Goal: Task Accomplishment & Management: Manage account settings

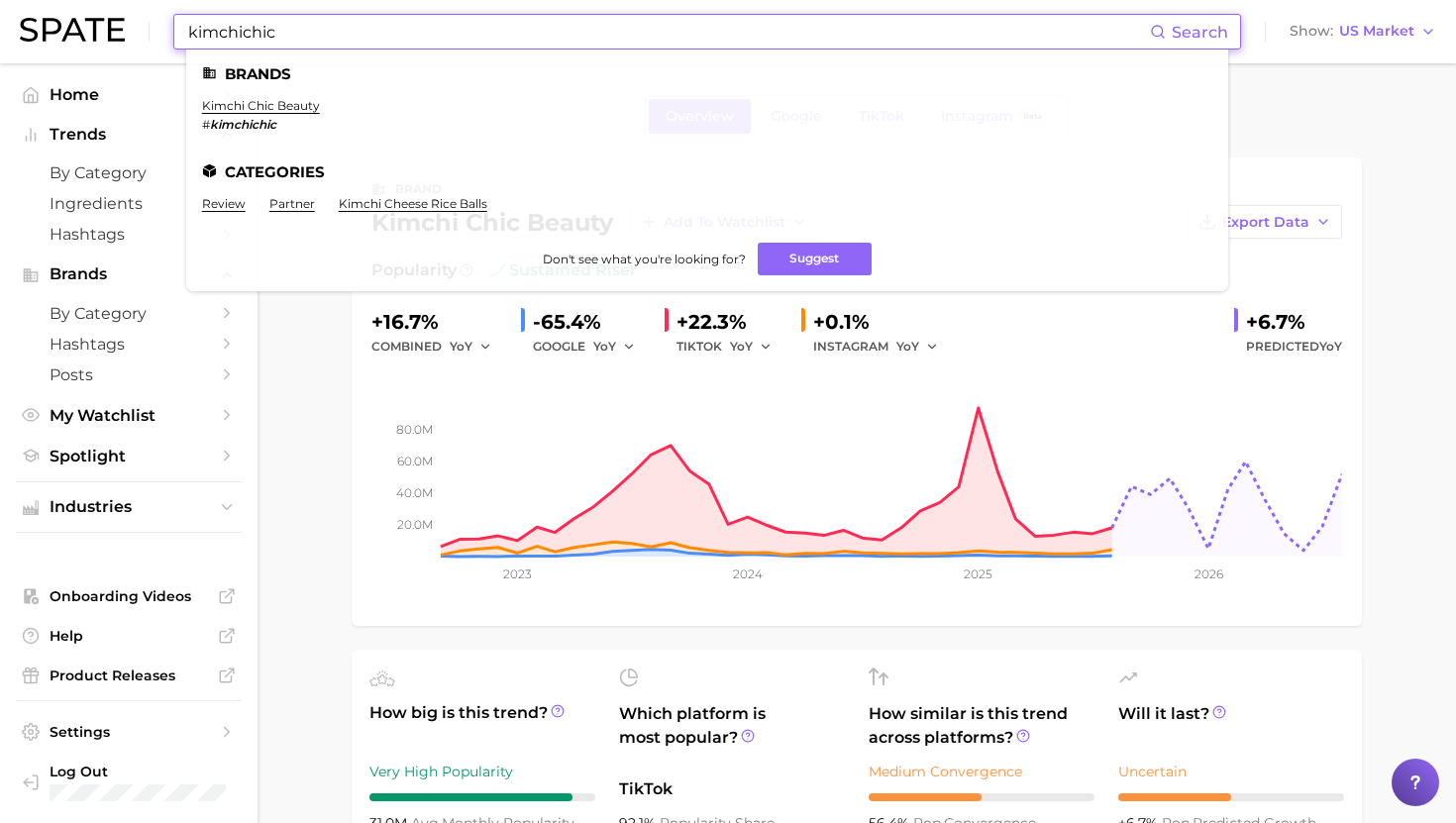
click at [608, 35] on input "kimchichic" at bounding box center [667, 32] width 964 height 34
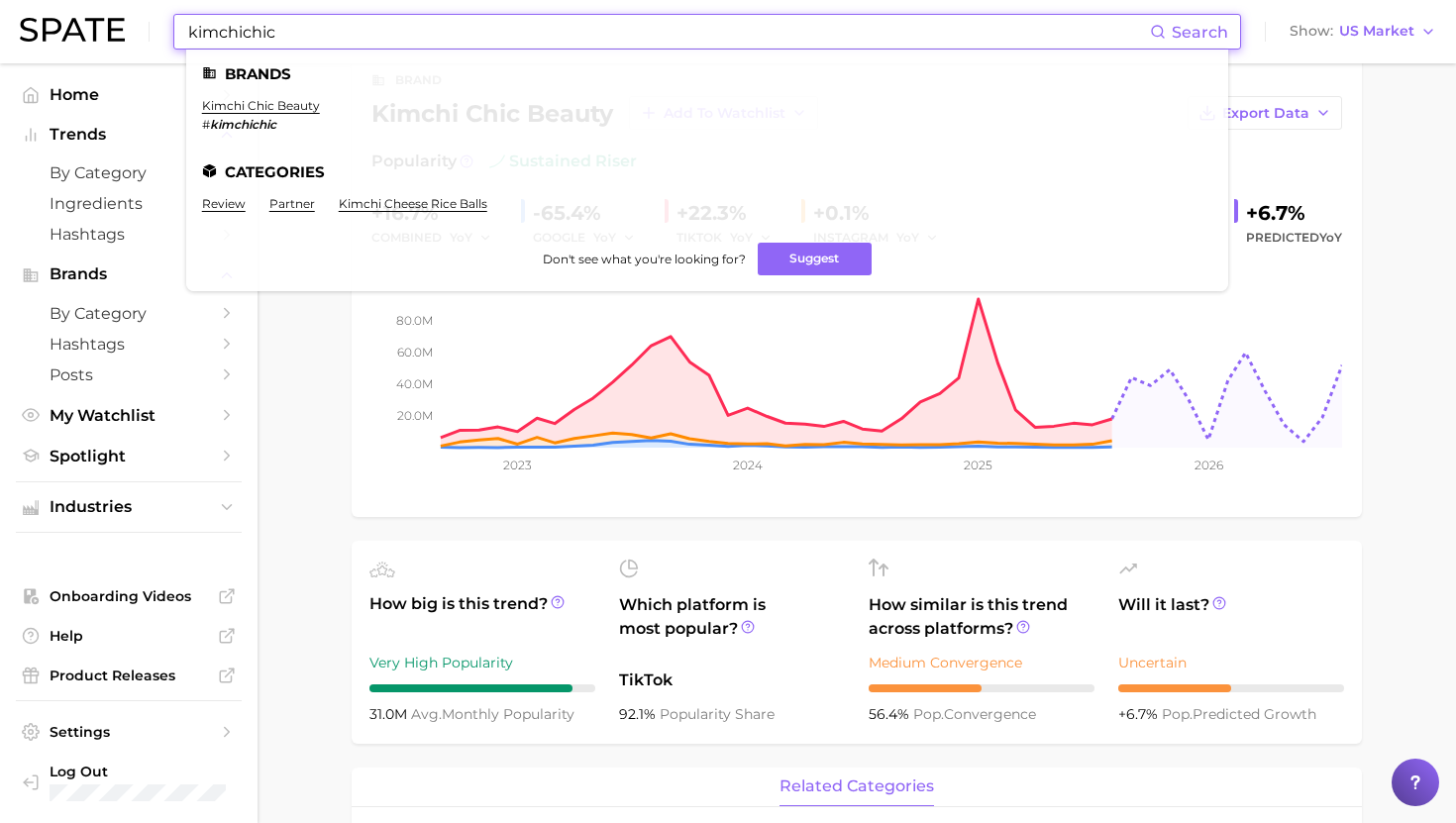
click at [608, 35] on input "kimchichic" at bounding box center [667, 32] width 964 height 34
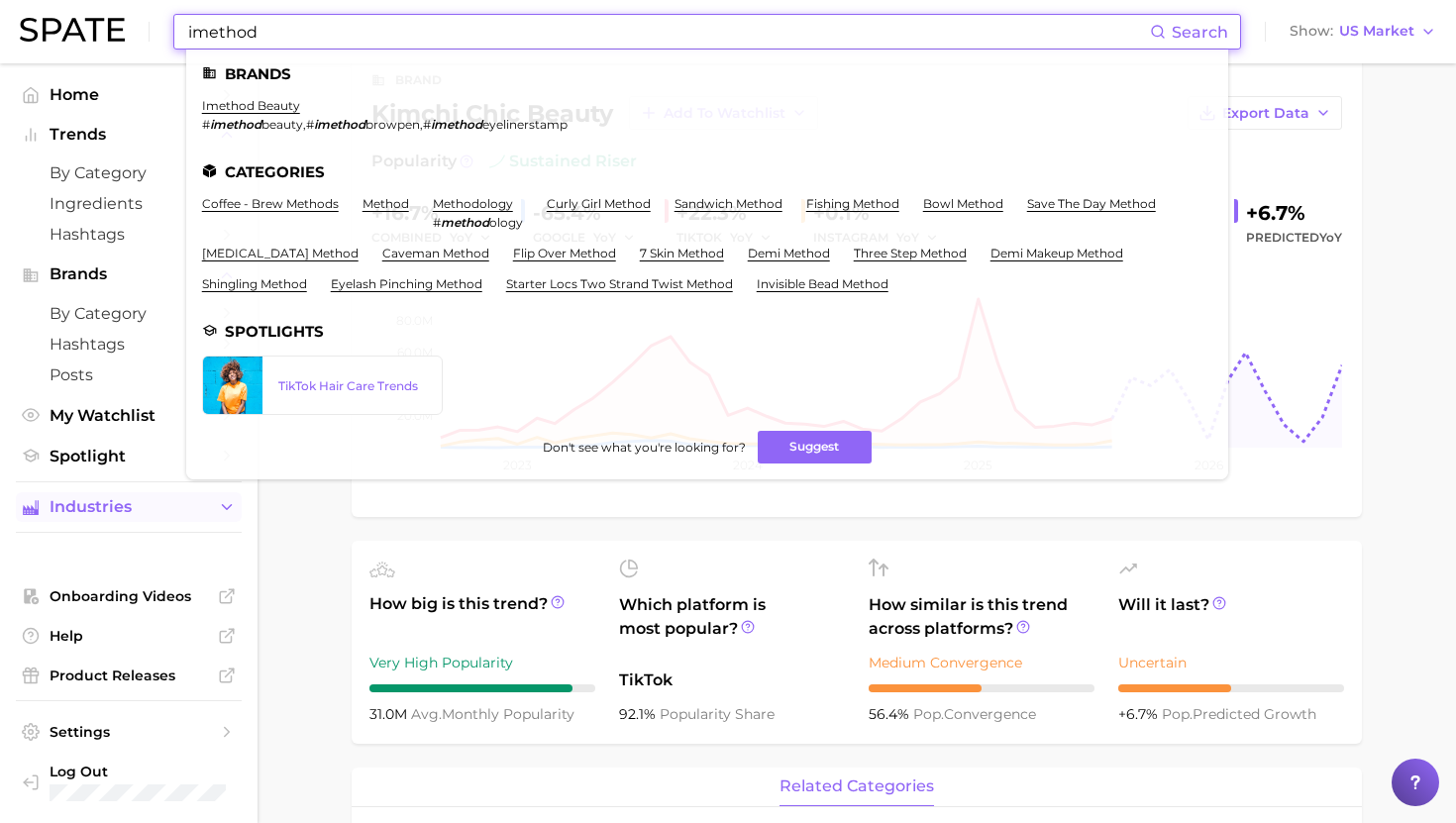
type input "imethod"
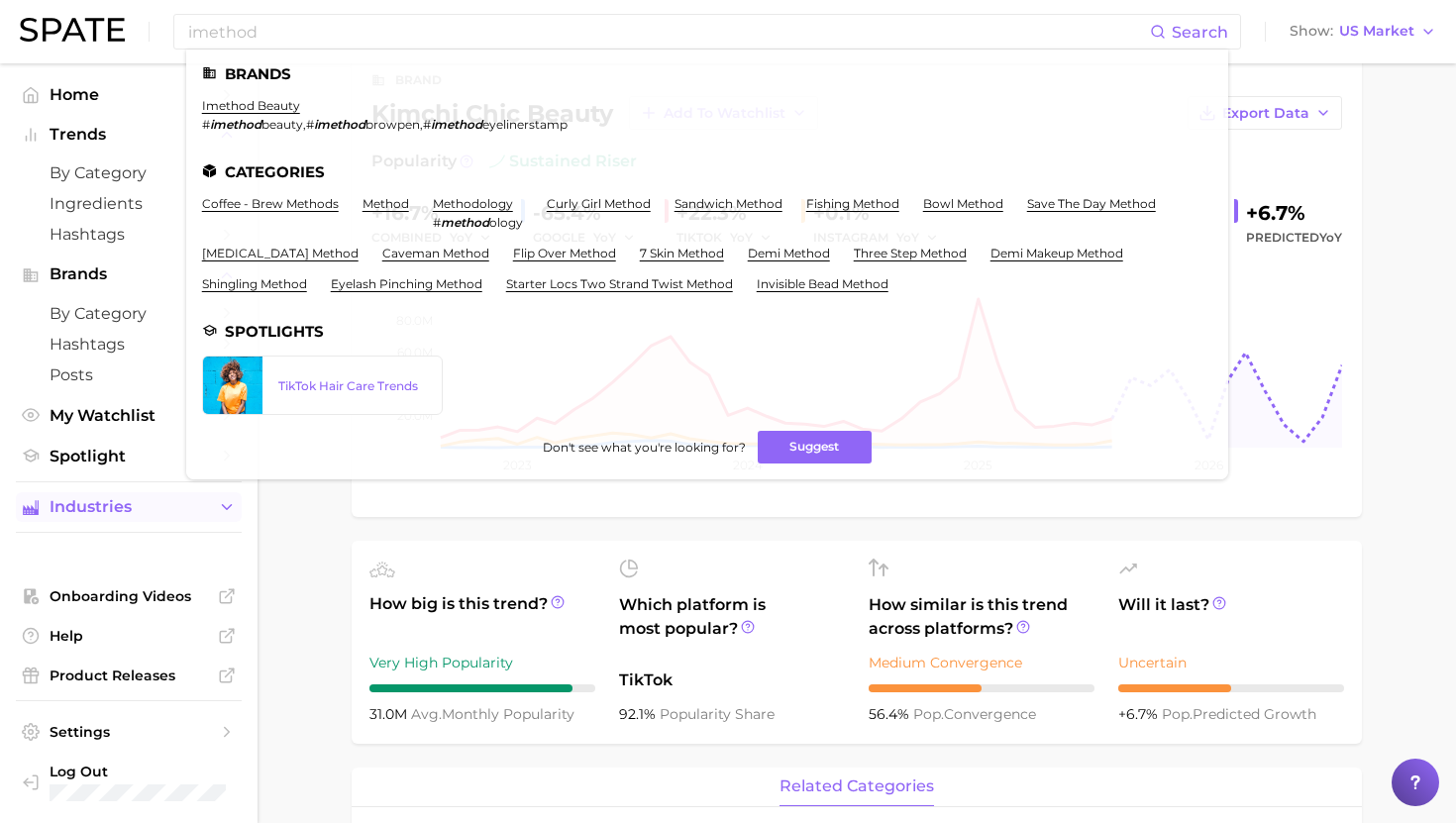
click at [96, 516] on span "Industries" at bounding box center [128, 507] width 158 height 18
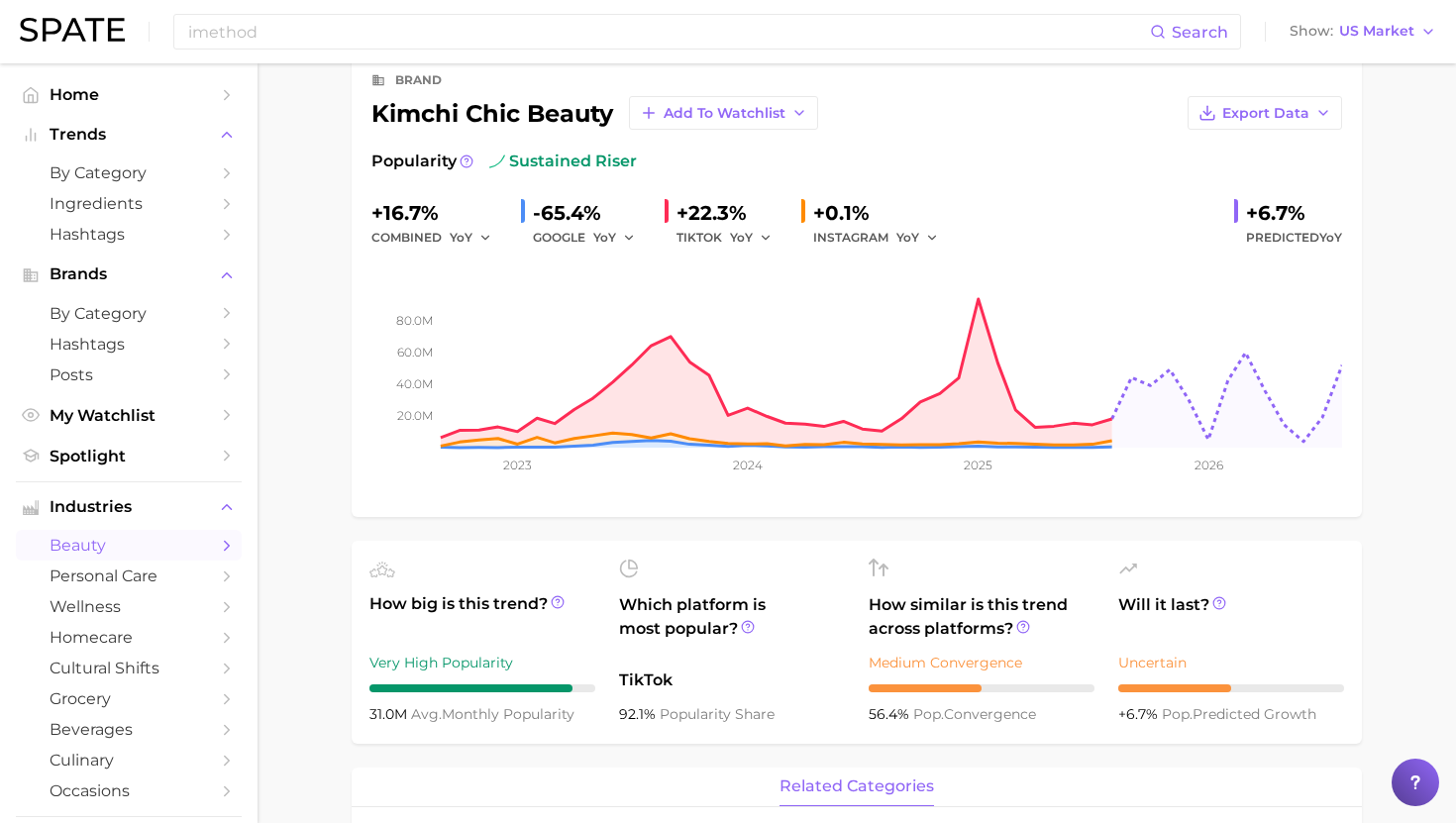
click at [148, 547] on span "beauty" at bounding box center [128, 545] width 158 height 19
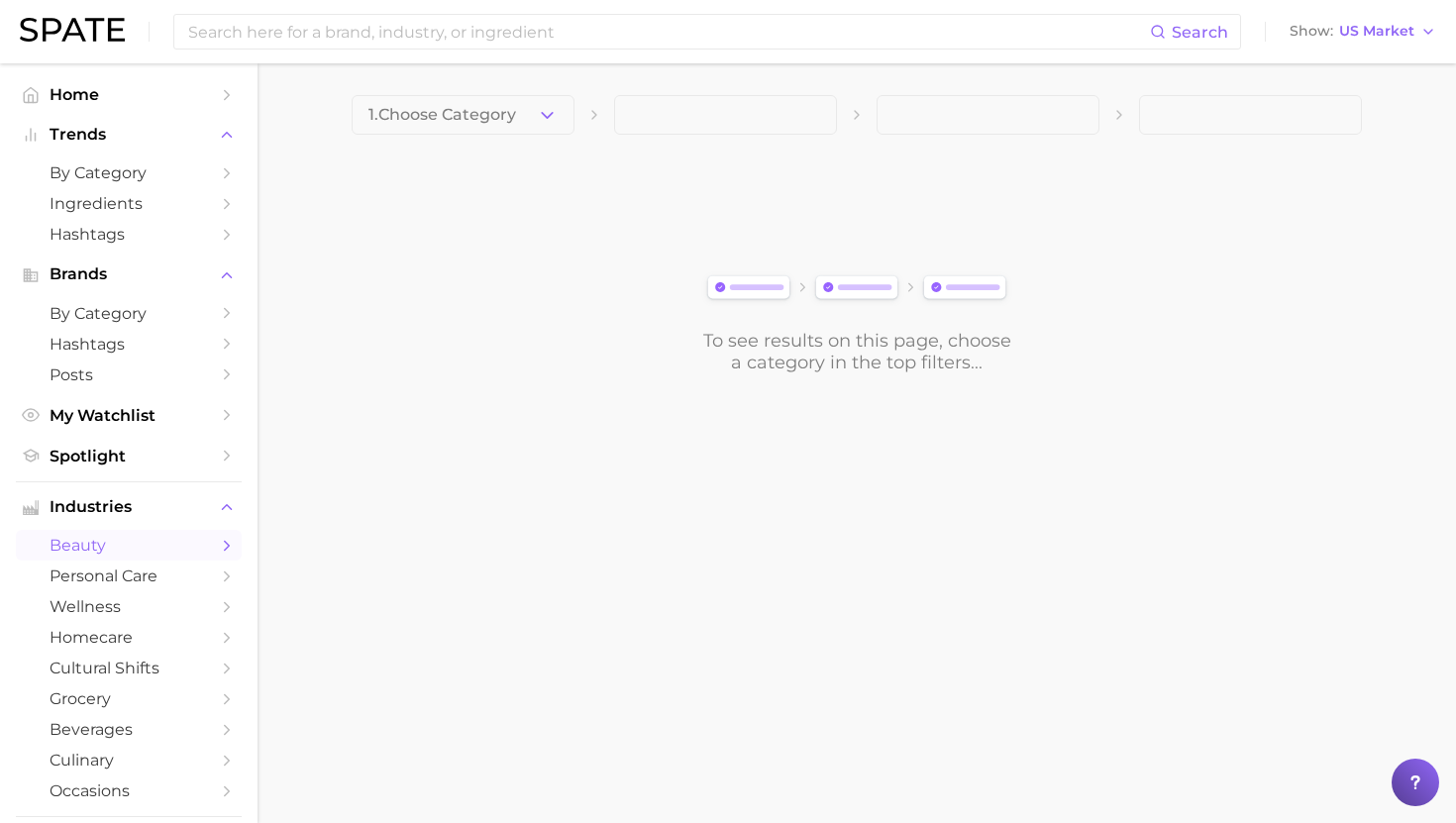
click at [522, 120] on button "1. Choose Category" at bounding box center [463, 115] width 223 height 40
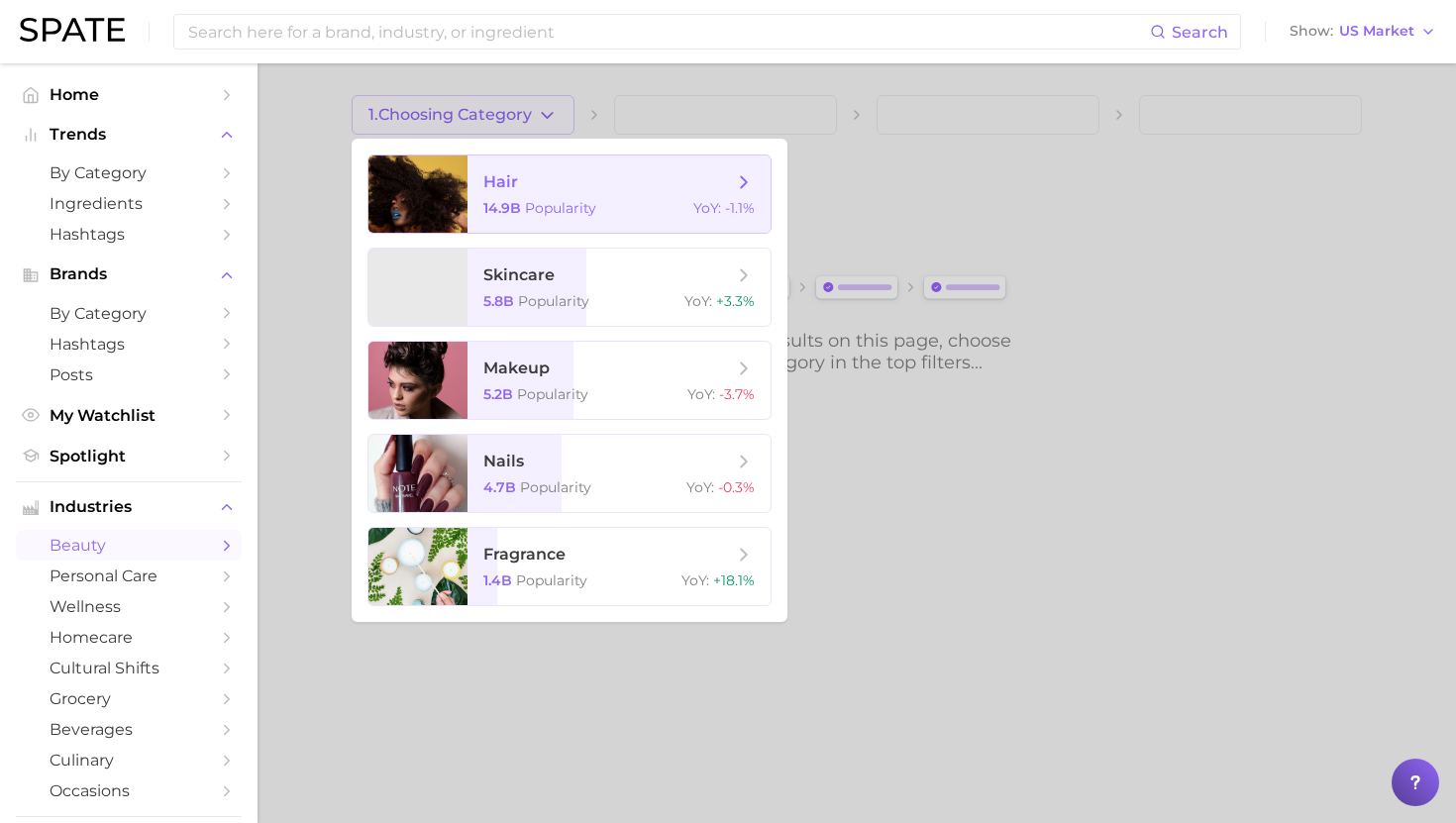
click at [530, 188] on span "hair" at bounding box center [608, 182] width 250 height 22
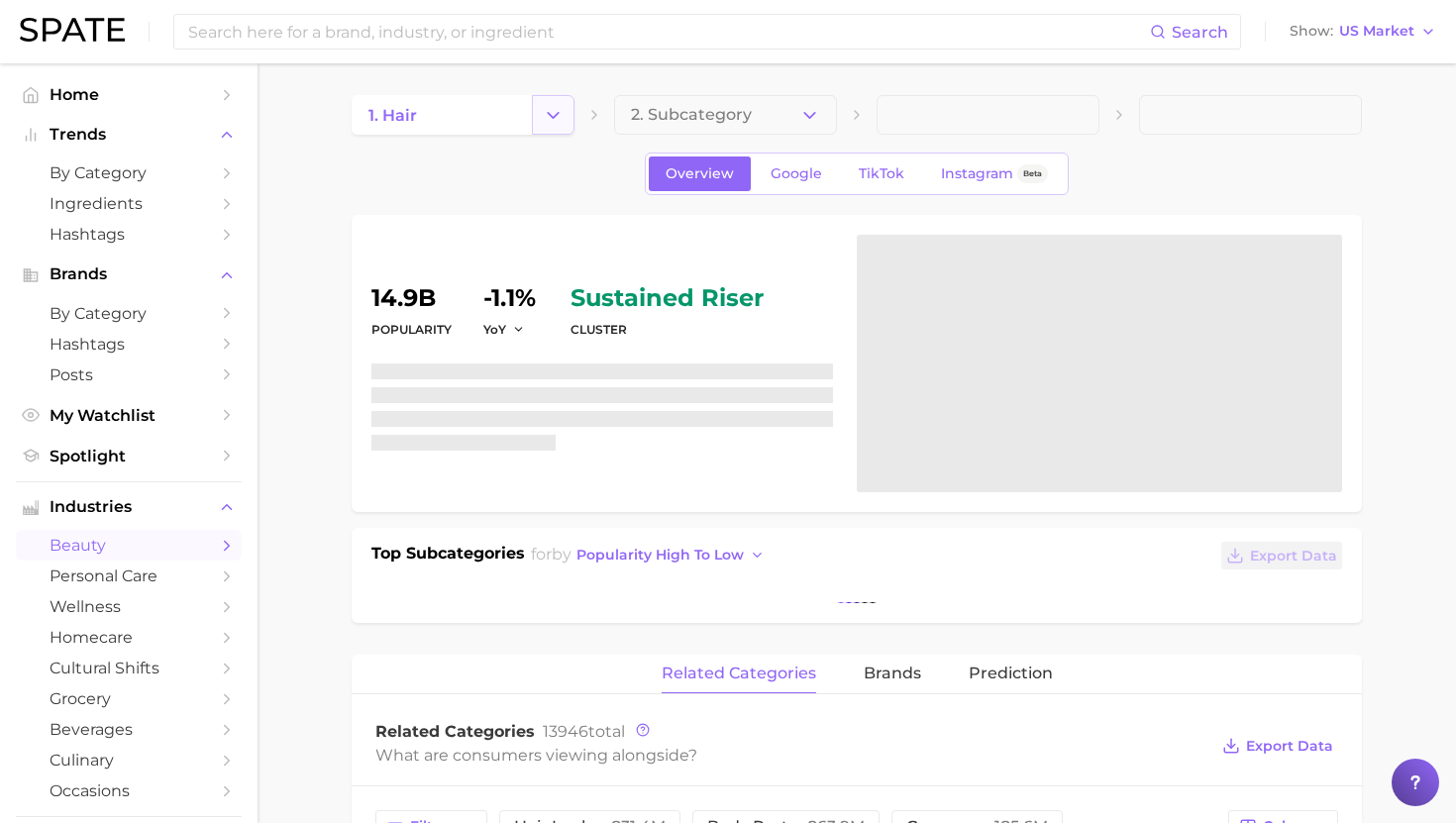
click at [567, 120] on button "Change Category" at bounding box center [553, 115] width 43 height 40
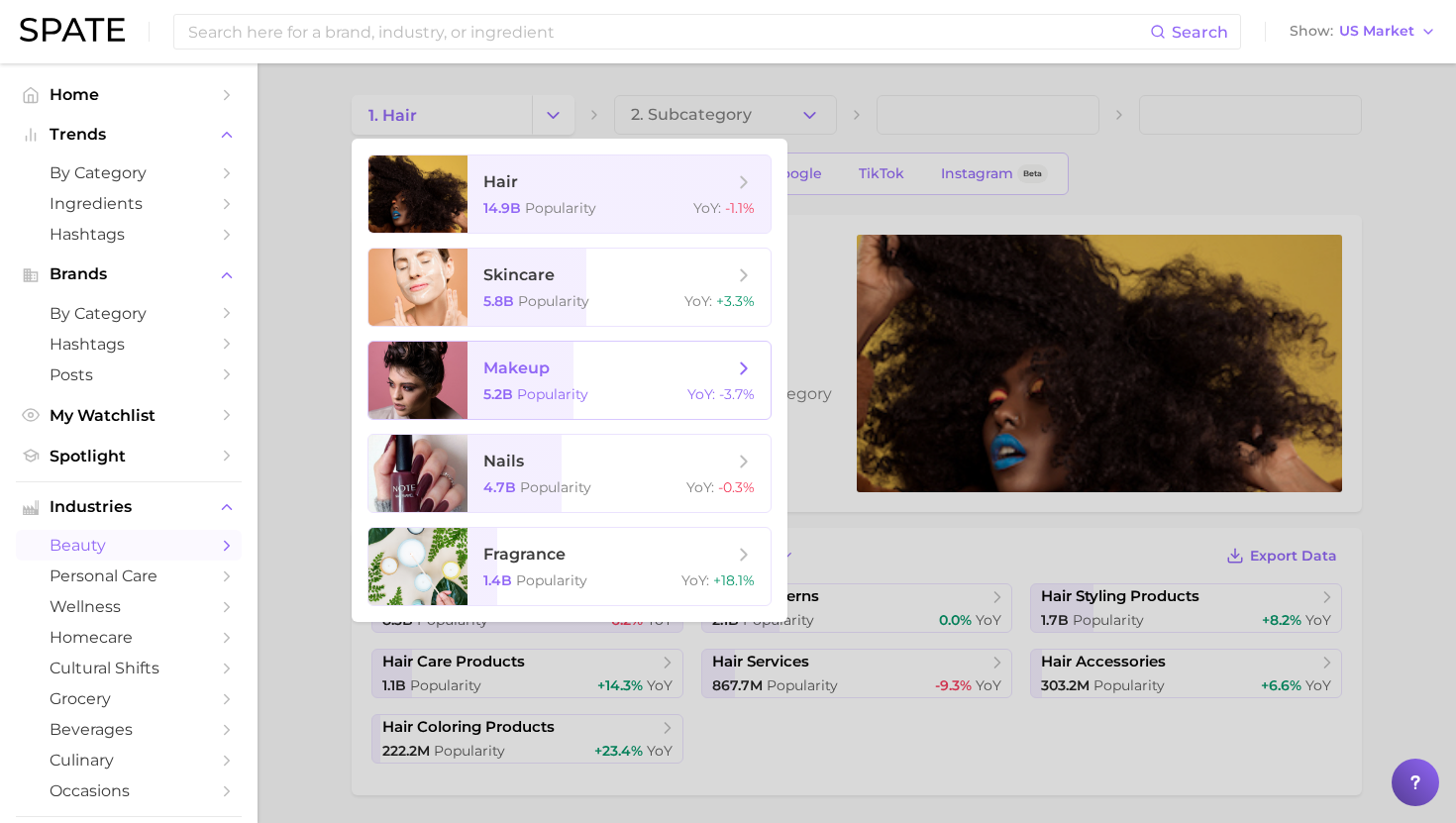
click at [581, 373] on span "makeup" at bounding box center [608, 369] width 250 height 22
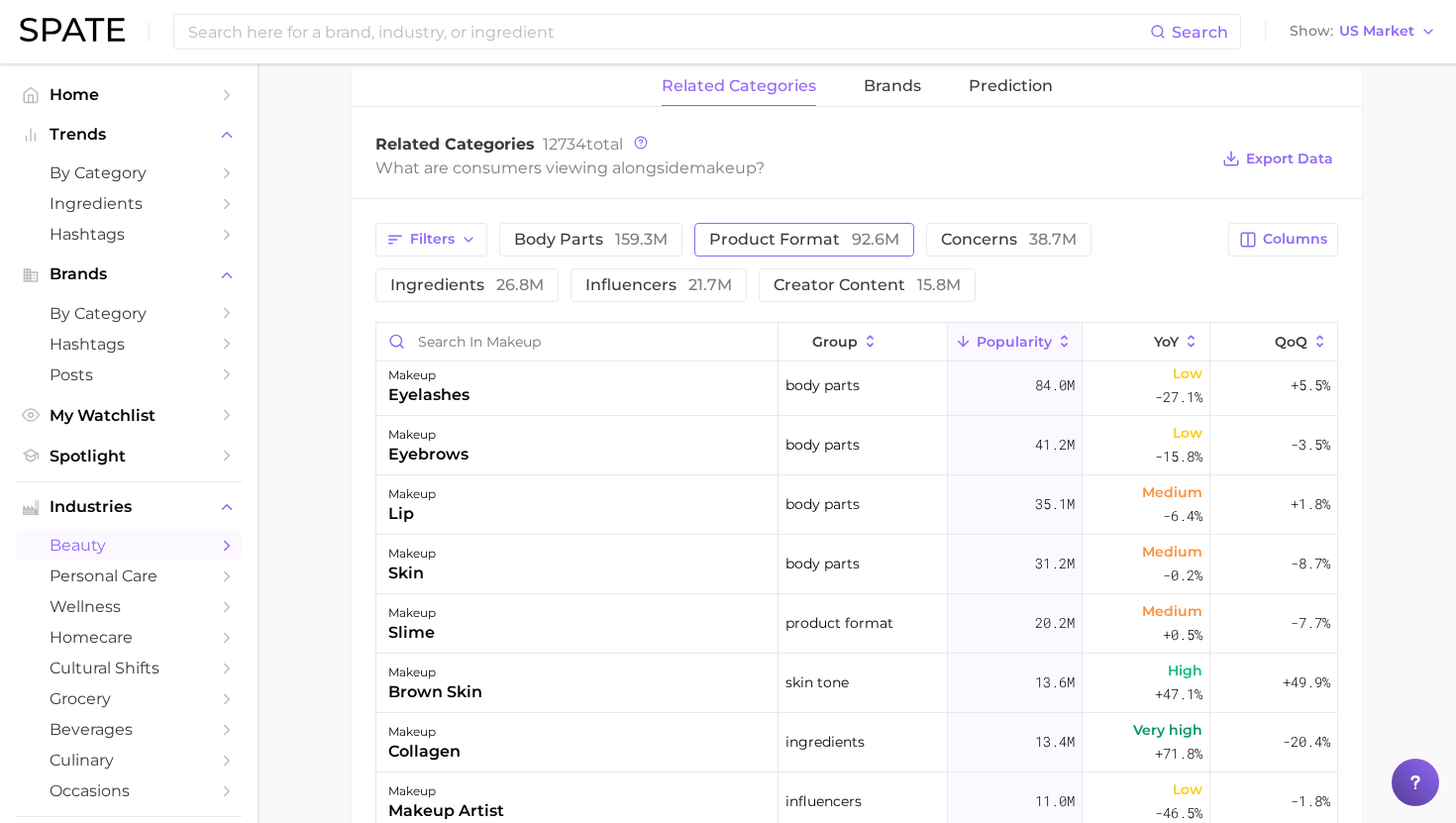
scroll to position [745, 0]
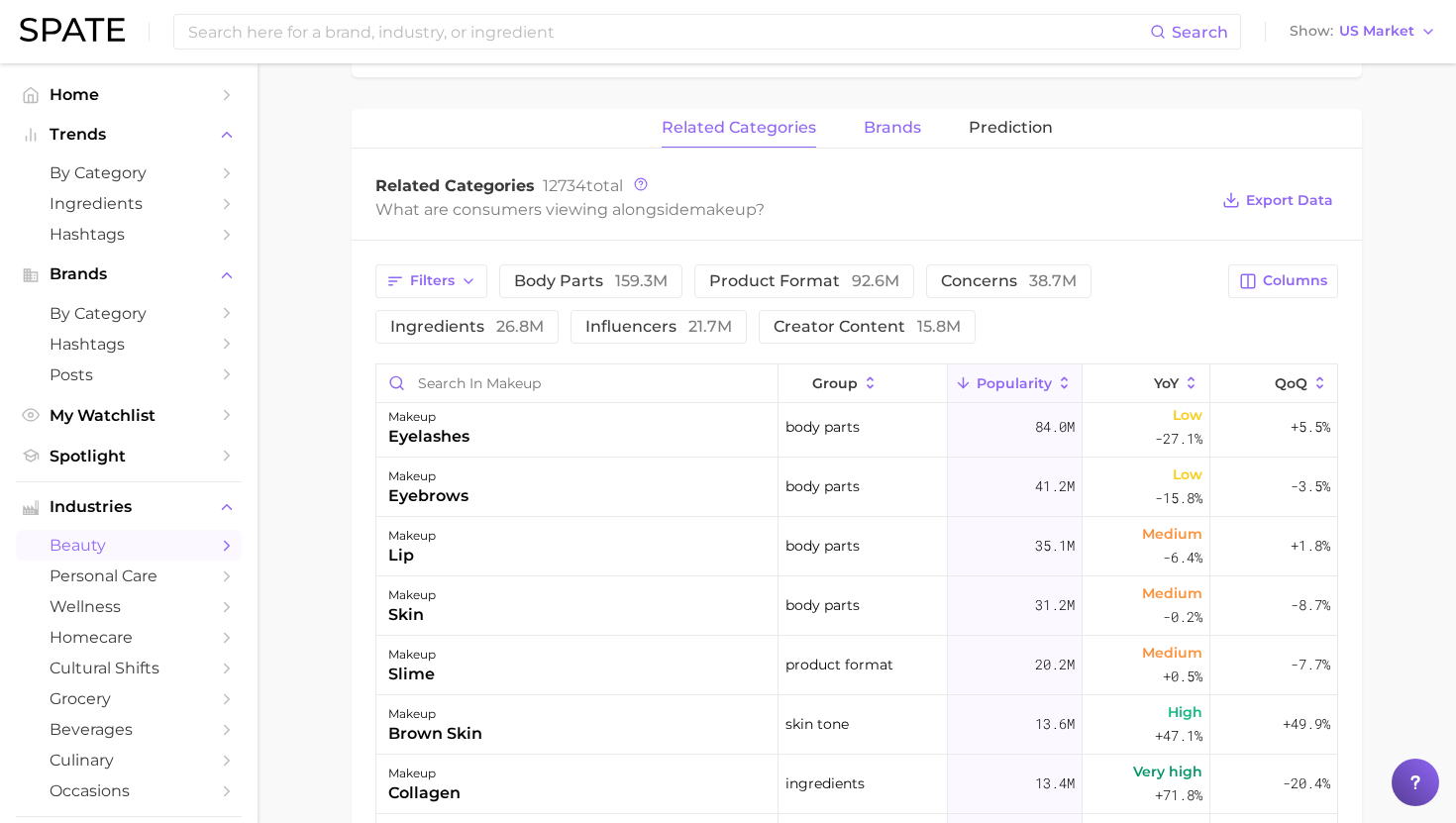
click at [868, 120] on span "brands" at bounding box center [893, 128] width 58 height 18
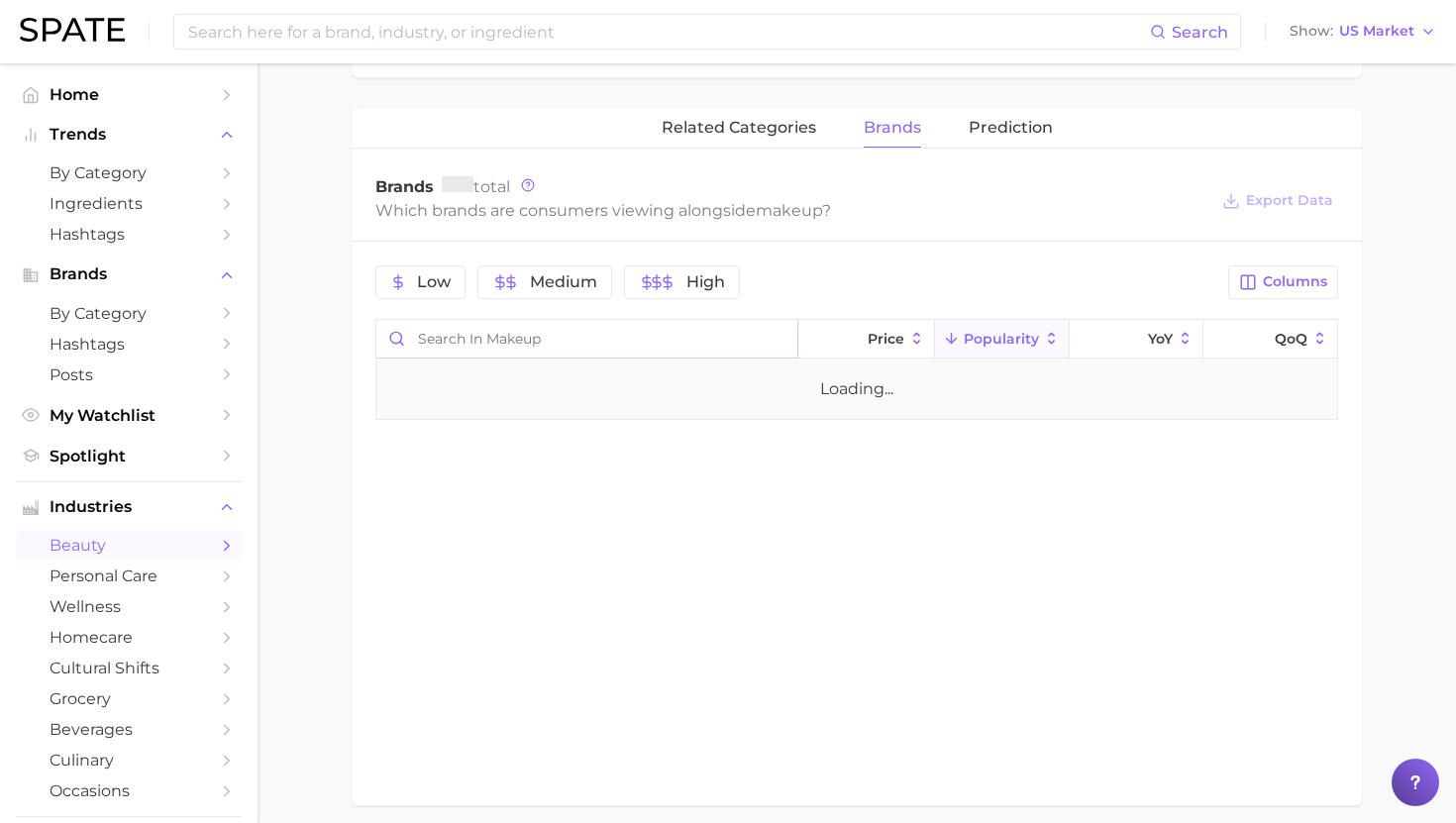
click at [482, 345] on input "Search in makeup" at bounding box center [587, 339] width 421 height 38
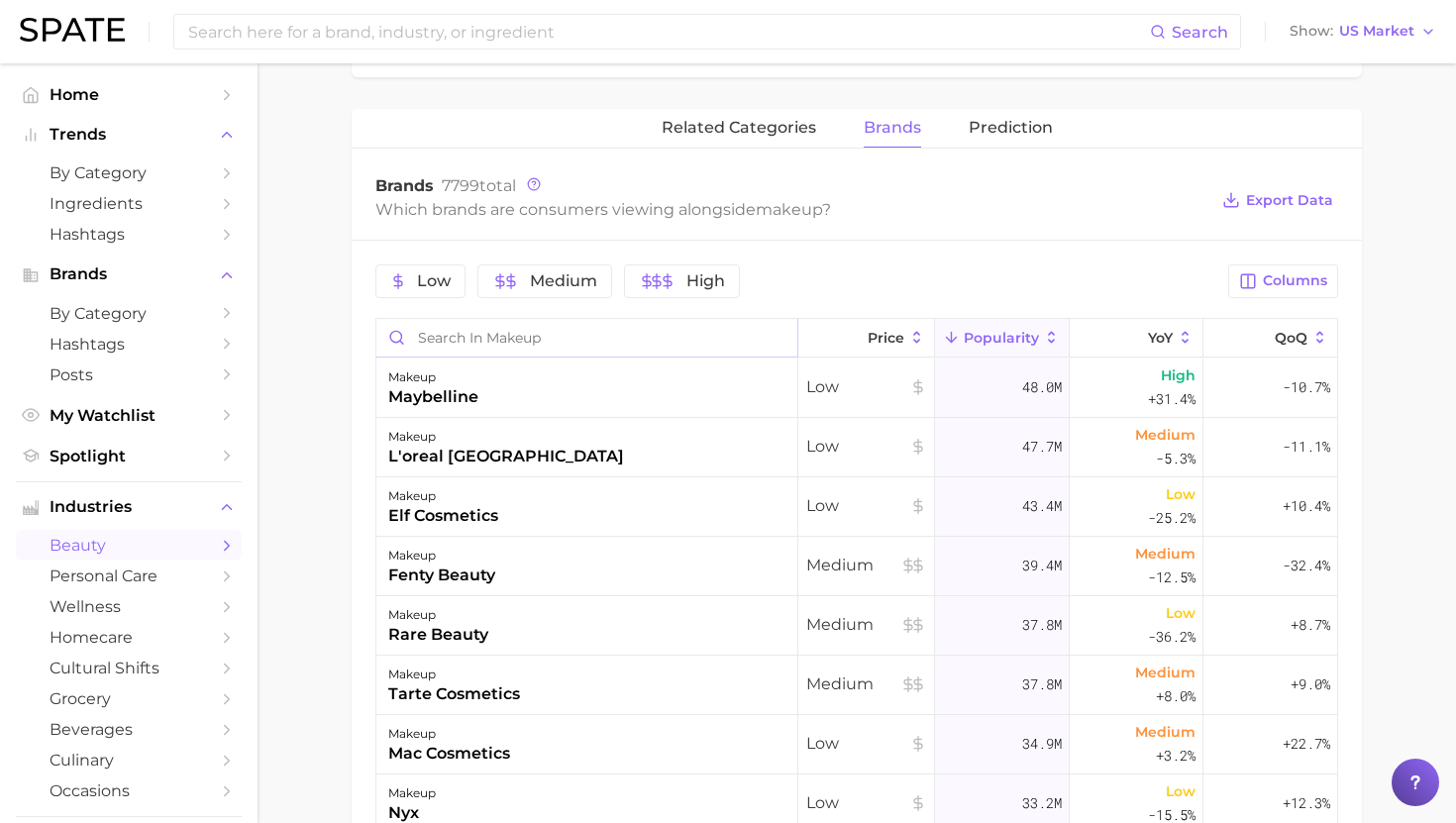
scroll to position [0, 0]
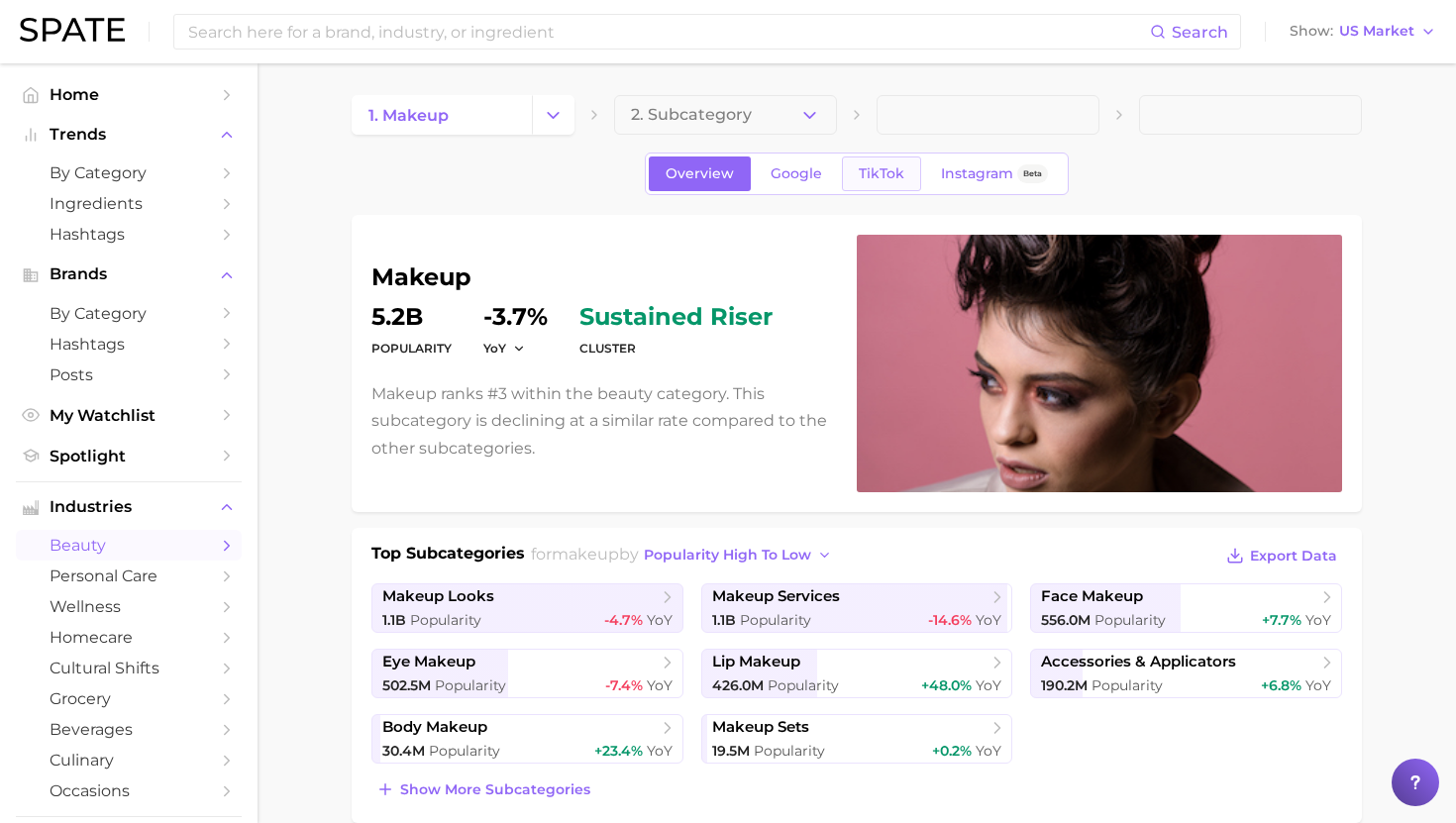
click at [874, 168] on span "TikTok" at bounding box center [882, 173] width 46 height 17
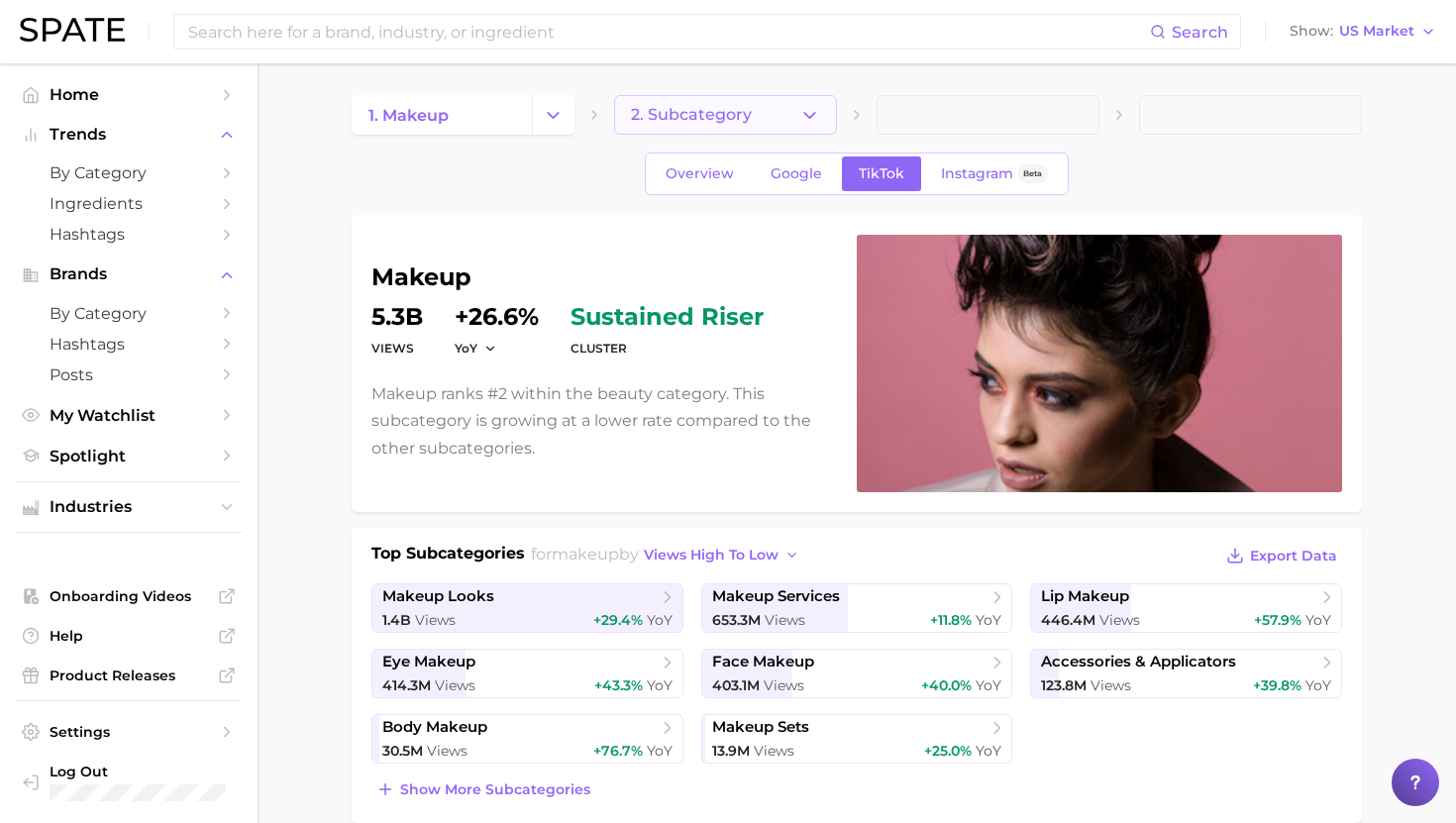
click at [750, 114] on button "2. Subcategory" at bounding box center [726, 115] width 223 height 40
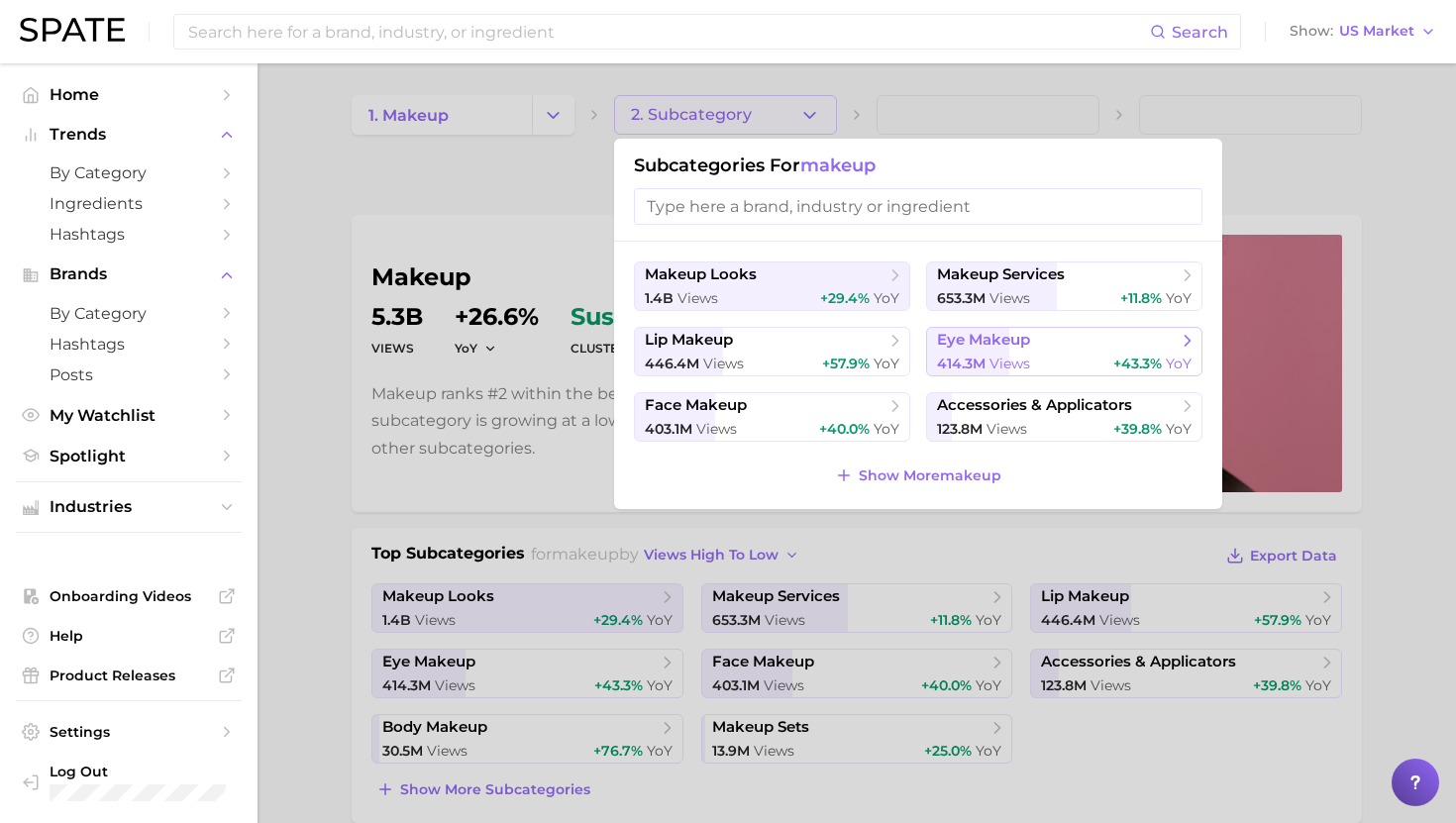
click at [971, 355] on span "414.3m views" at bounding box center [984, 364] width 93 height 19
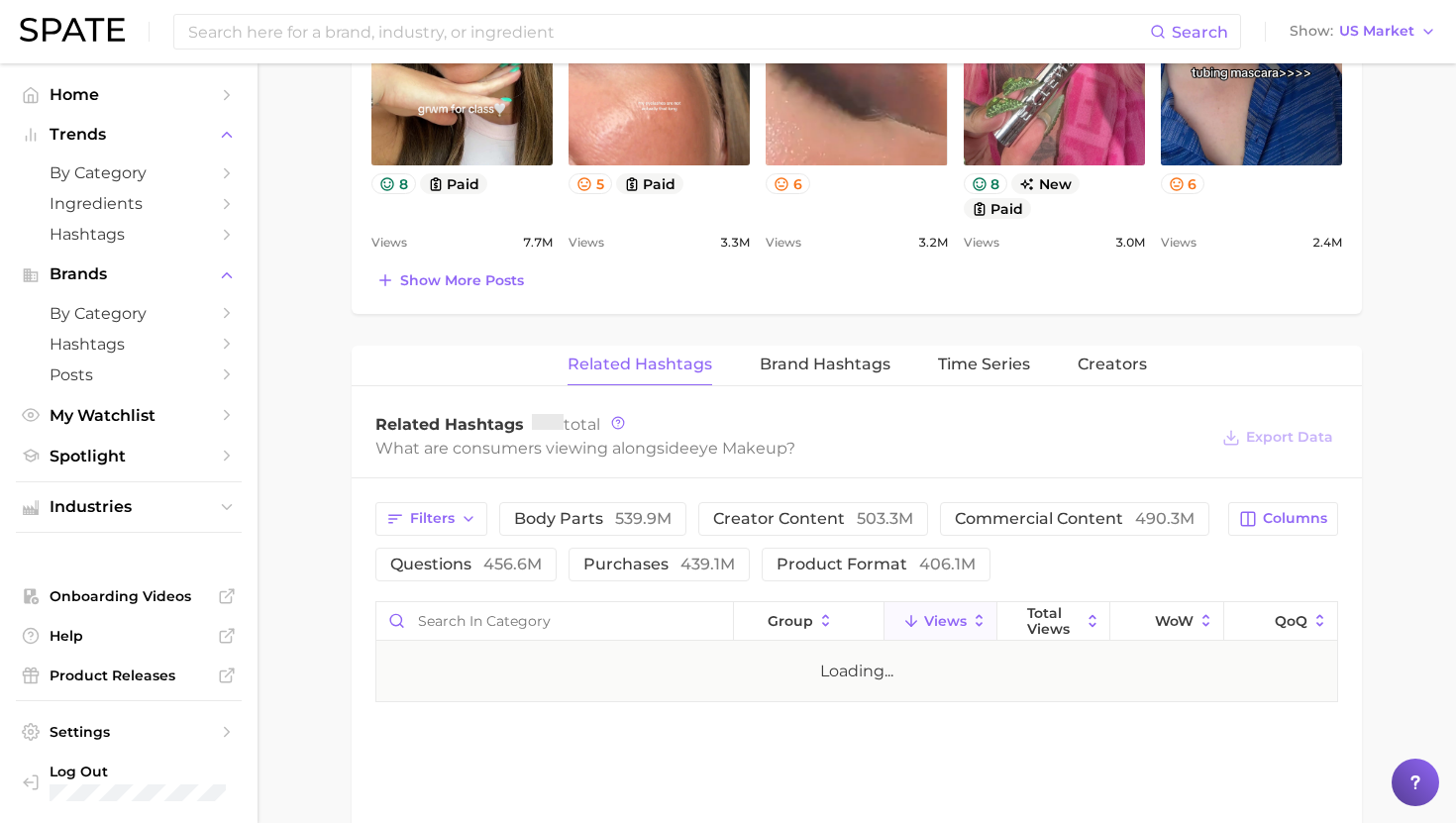
scroll to position [1312, 0]
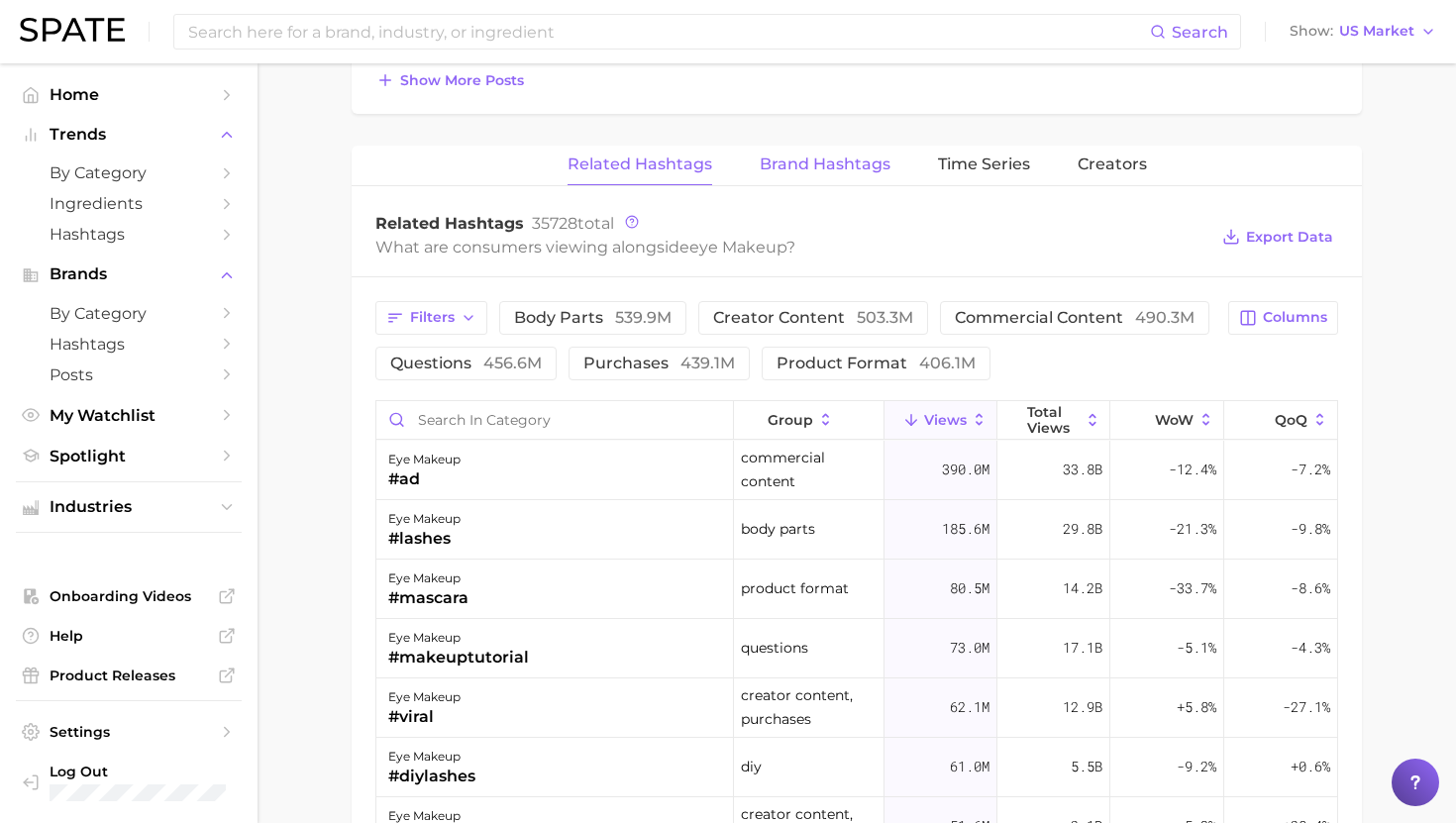
click at [816, 164] on span "Brand Hashtags" at bounding box center [824, 164] width 130 height 18
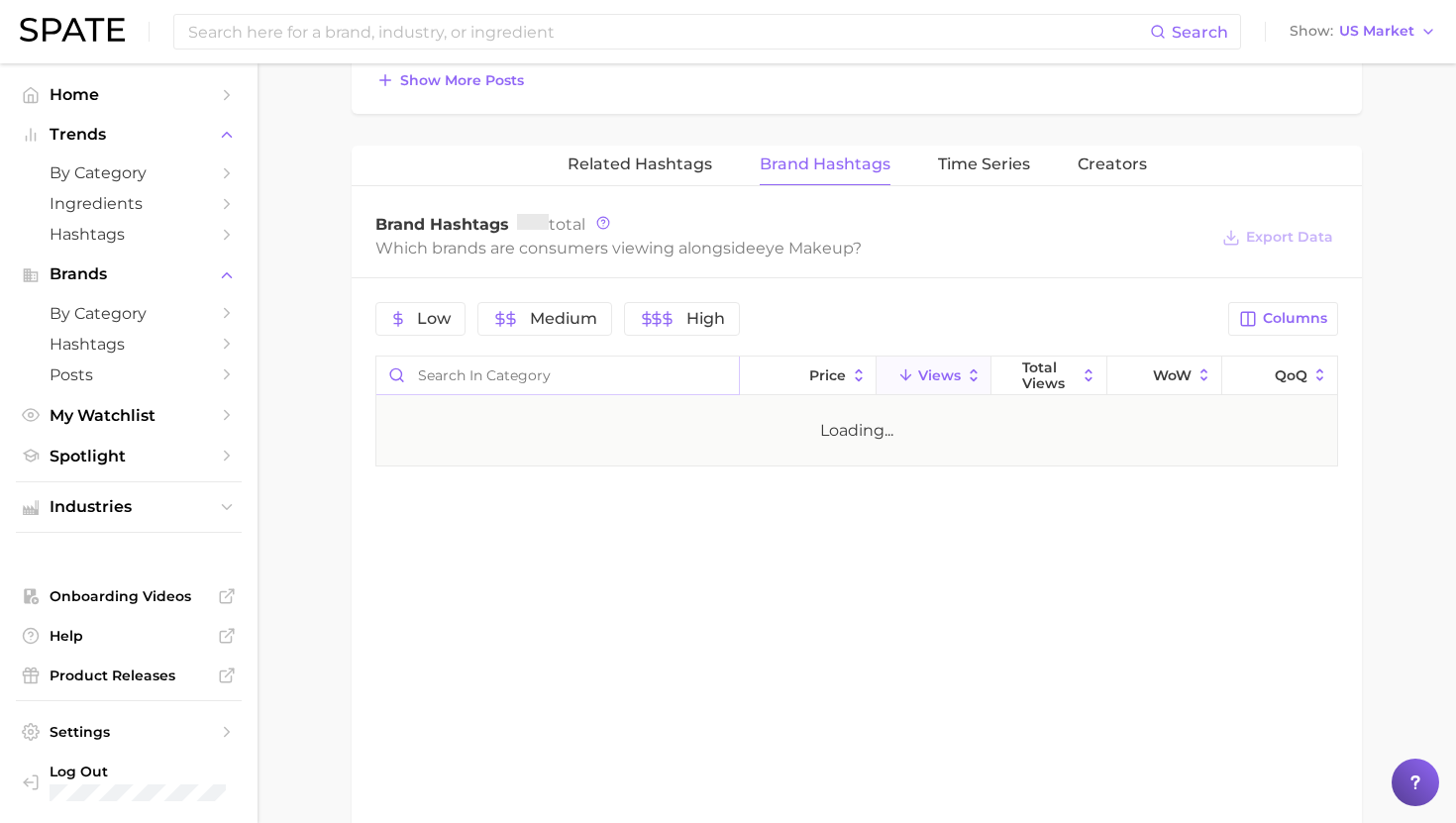
scroll to position [1366, 0]
click at [581, 385] on input "Search in category" at bounding box center [558, 376] width 363 height 38
click at [455, 377] on input "imehto" at bounding box center [558, 375] width 363 height 38
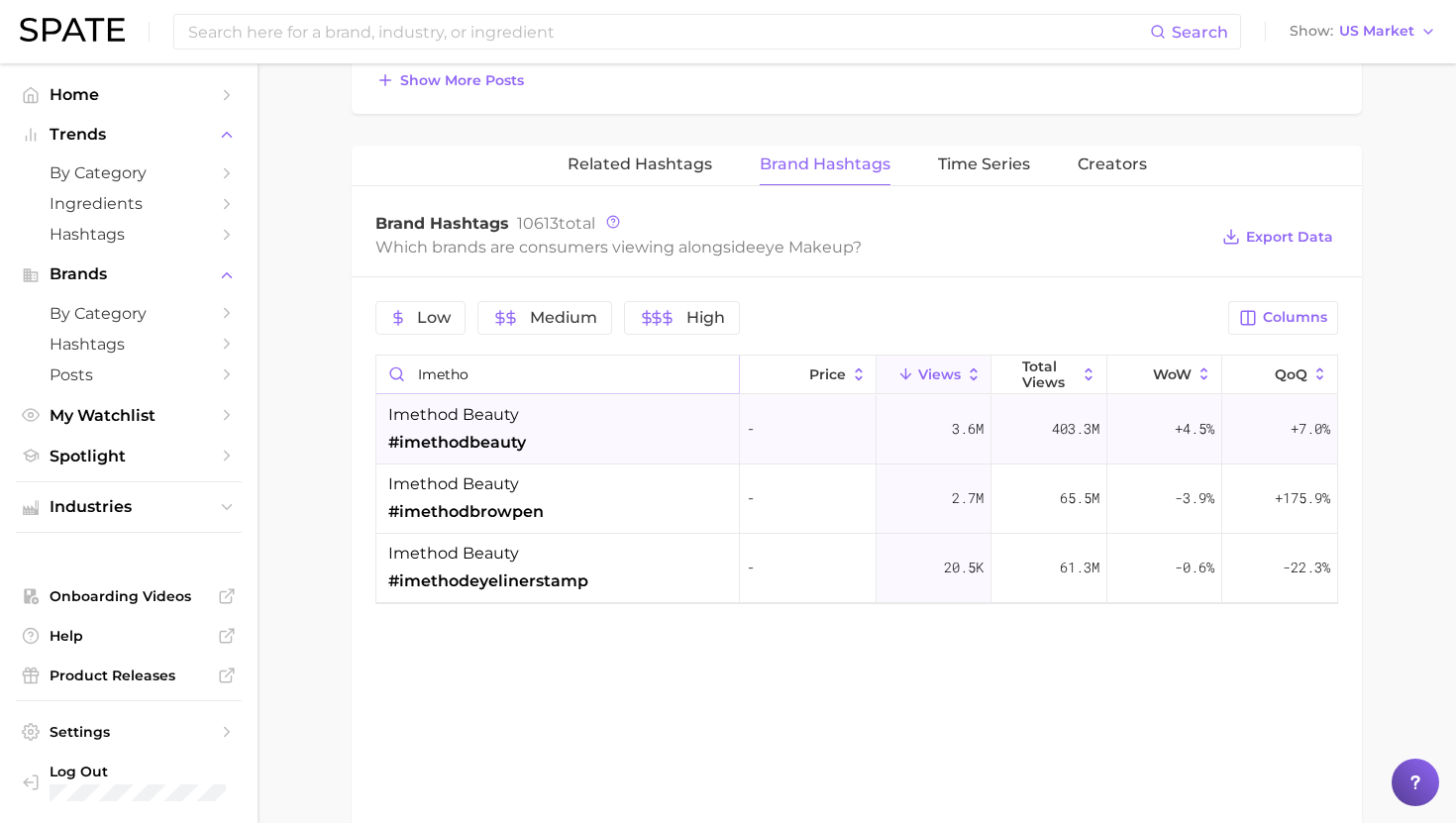
type input "imetho"
click at [483, 417] on span "imethod beauty" at bounding box center [453, 414] width 130 height 24
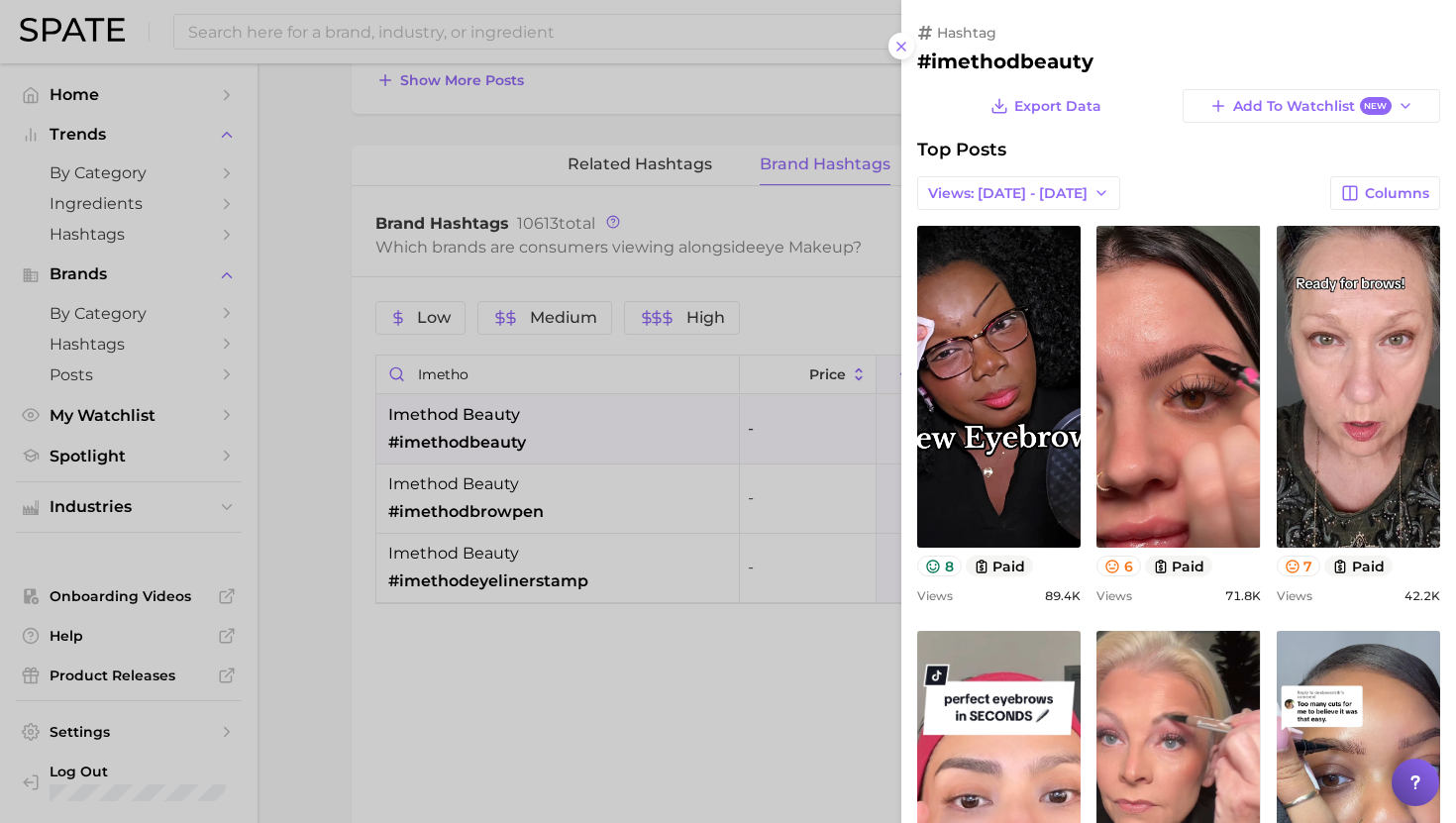
scroll to position [0, 0]
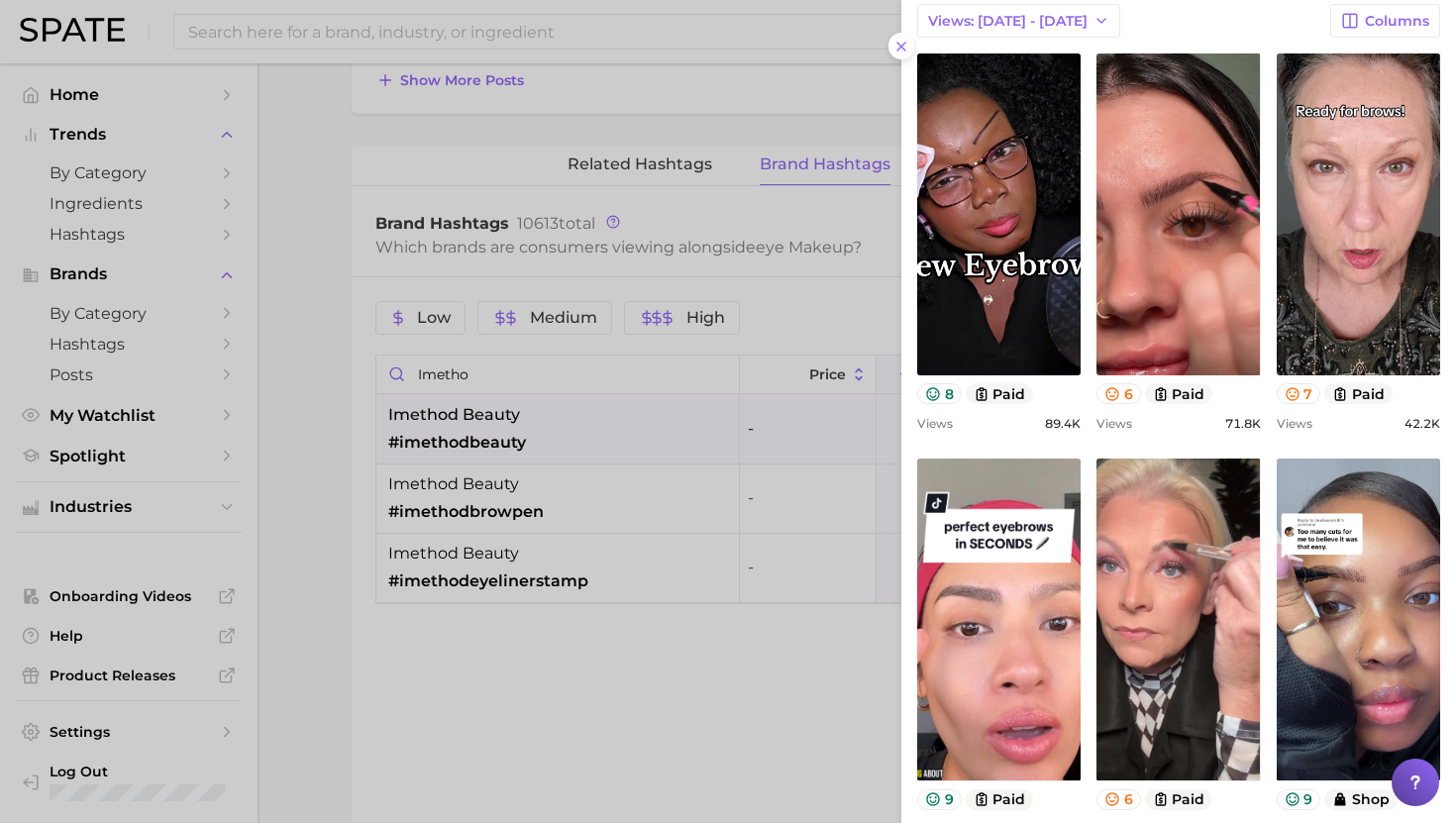
drag, startPoint x: 678, startPoint y: 90, endPoint x: 583, endPoint y: 13, distance: 122.3
click at [678, 90] on div at bounding box center [728, 412] width 1456 height 823
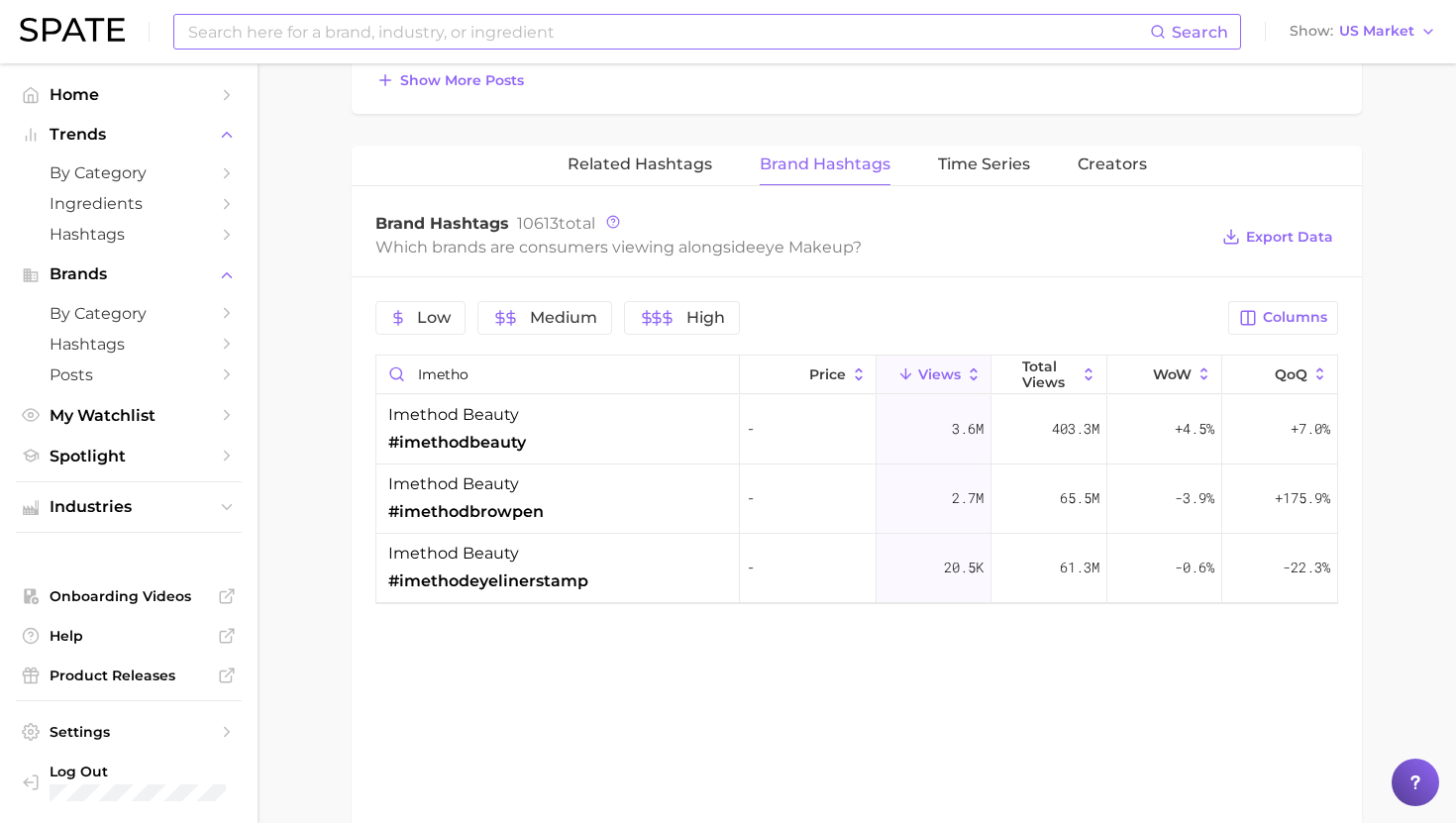
click at [563, 42] on input at bounding box center [667, 32] width 964 height 34
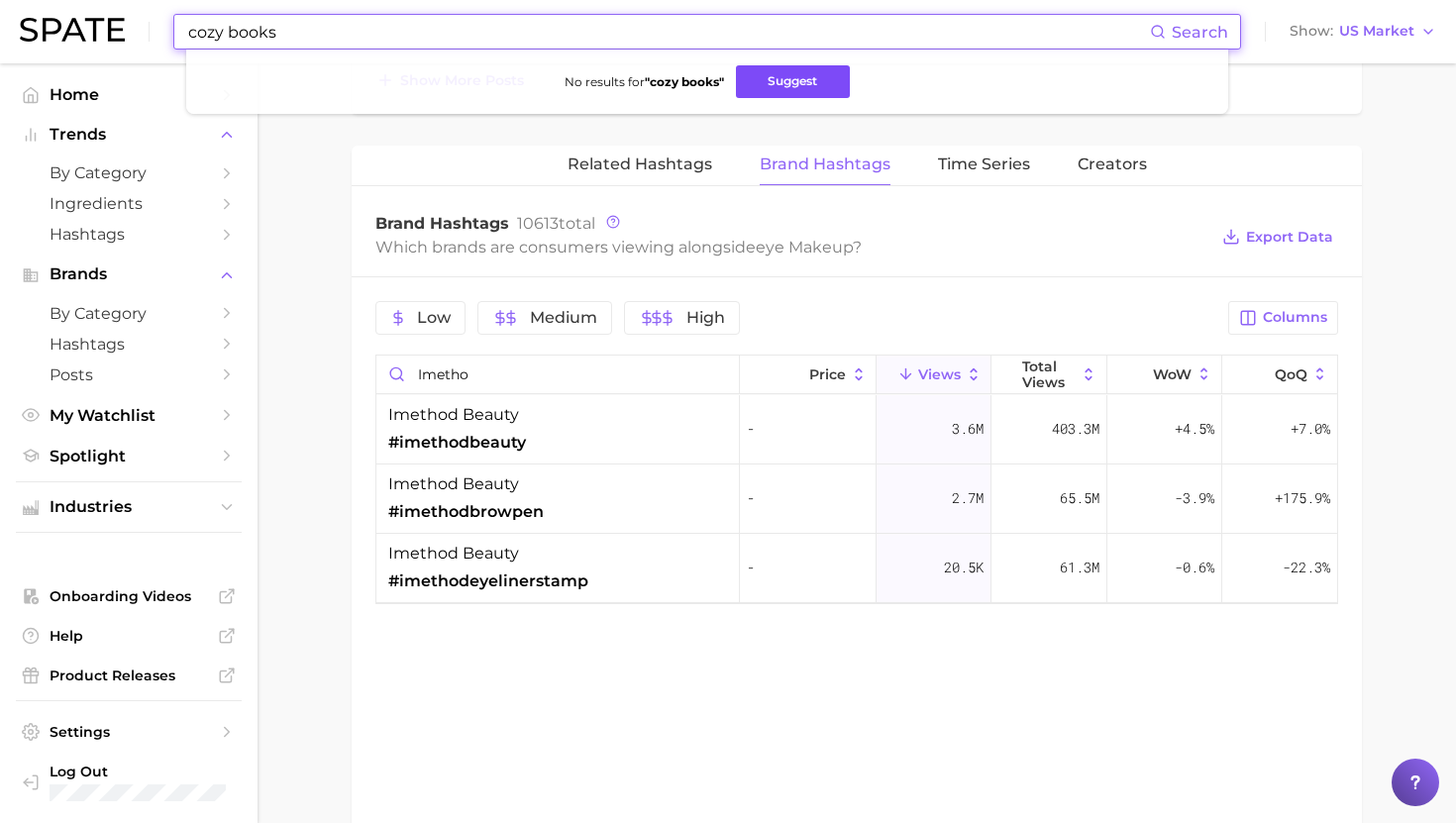
click at [739, 90] on button "Suggest" at bounding box center [793, 82] width 114 height 33
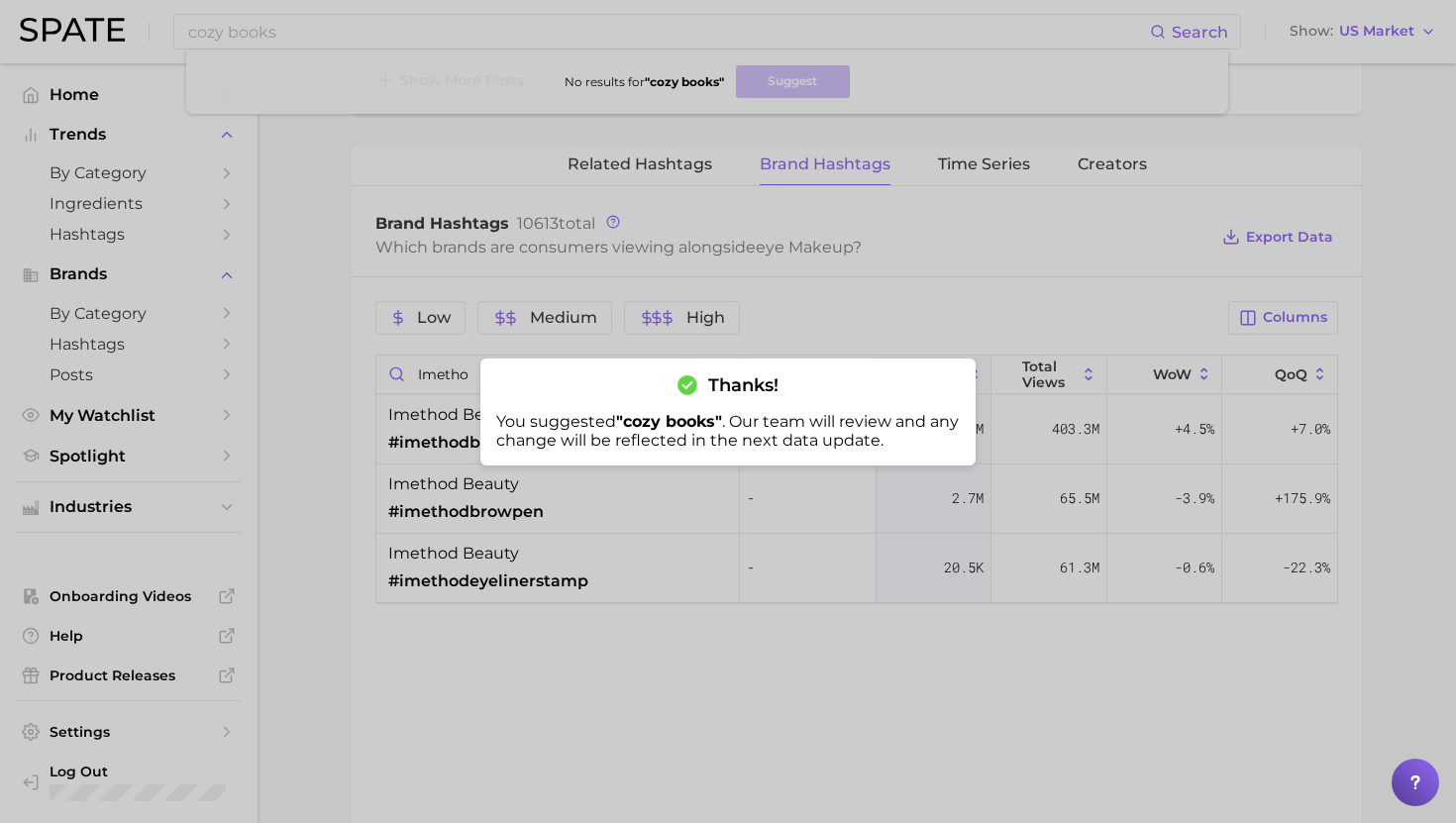
click at [1336, 32] on div at bounding box center [728, 412] width 1456 height 823
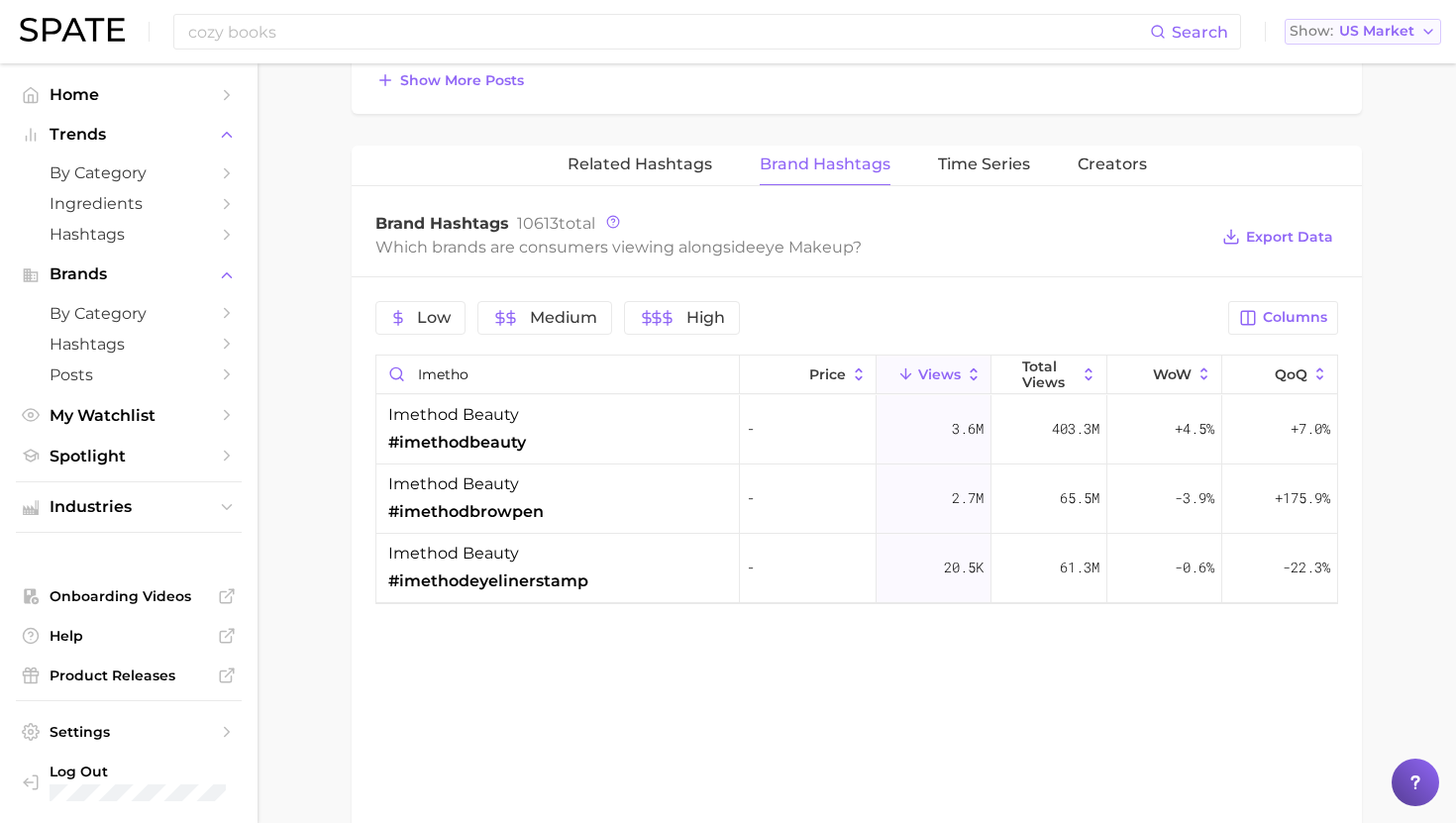
click at [1389, 32] on span "US Market" at bounding box center [1377, 31] width 76 height 11
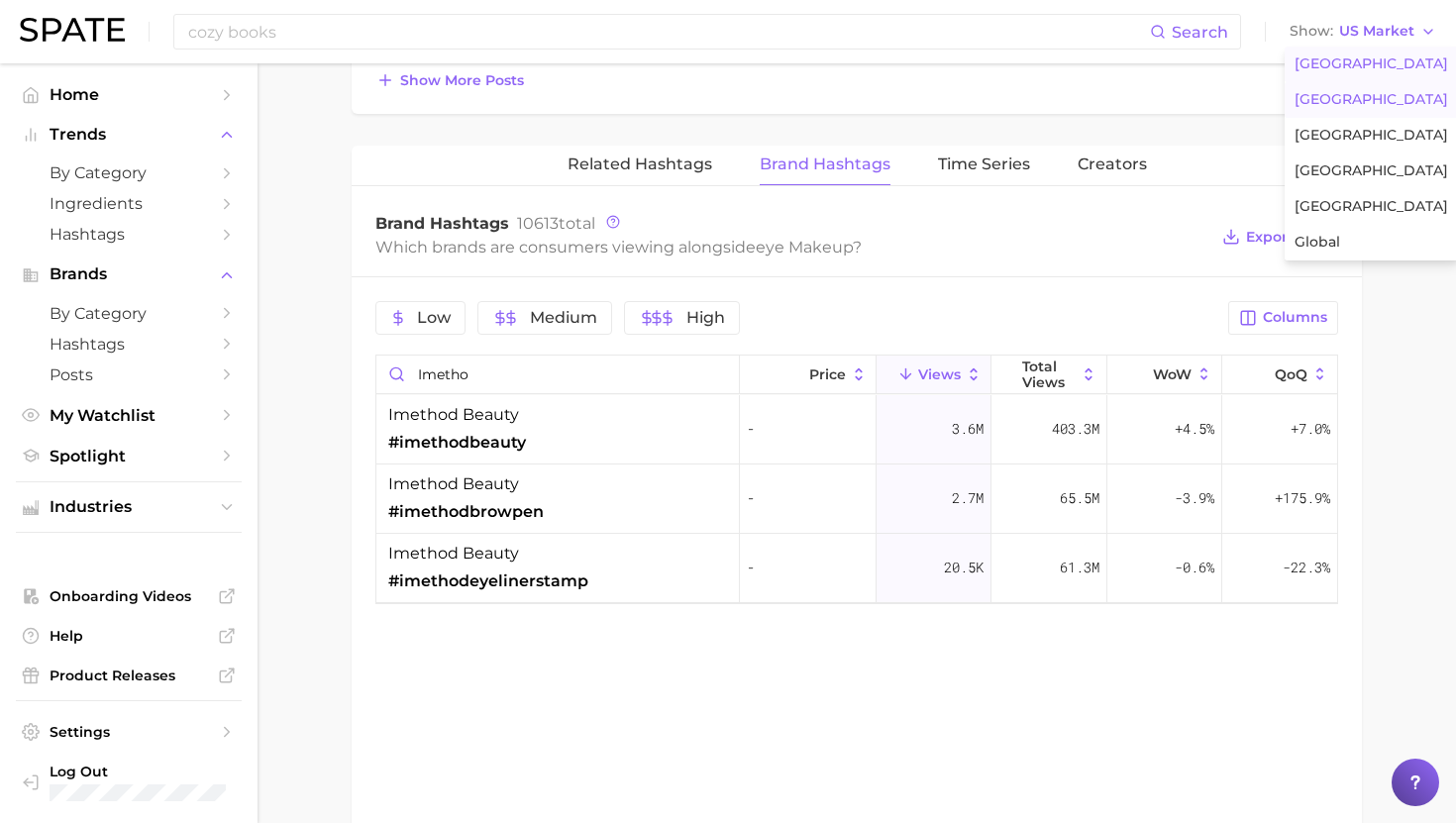
click at [1350, 104] on span "[GEOGRAPHIC_DATA]" at bounding box center [1371, 99] width 153 height 17
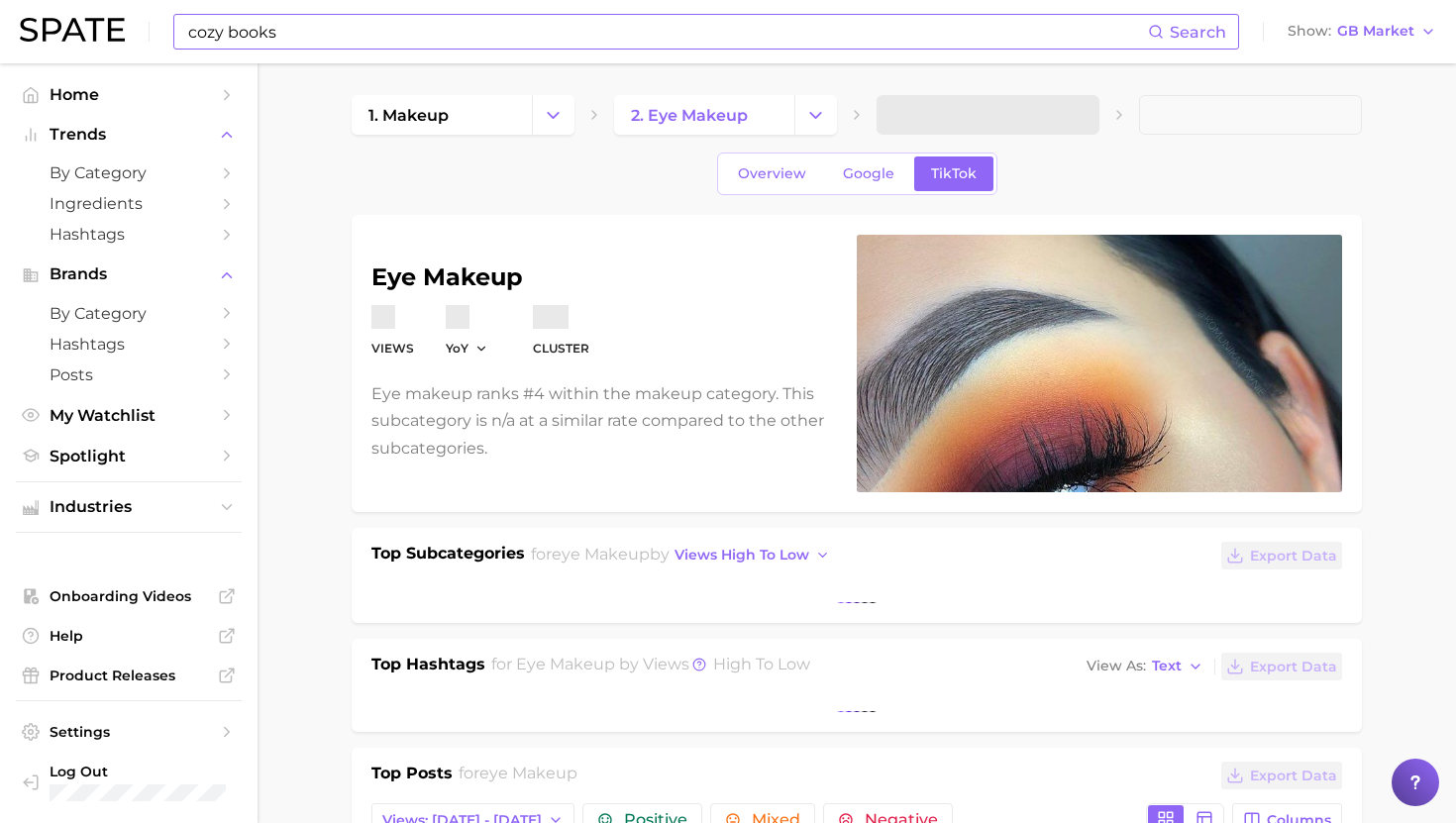
click at [656, 17] on input "cozy books" at bounding box center [666, 32] width 962 height 34
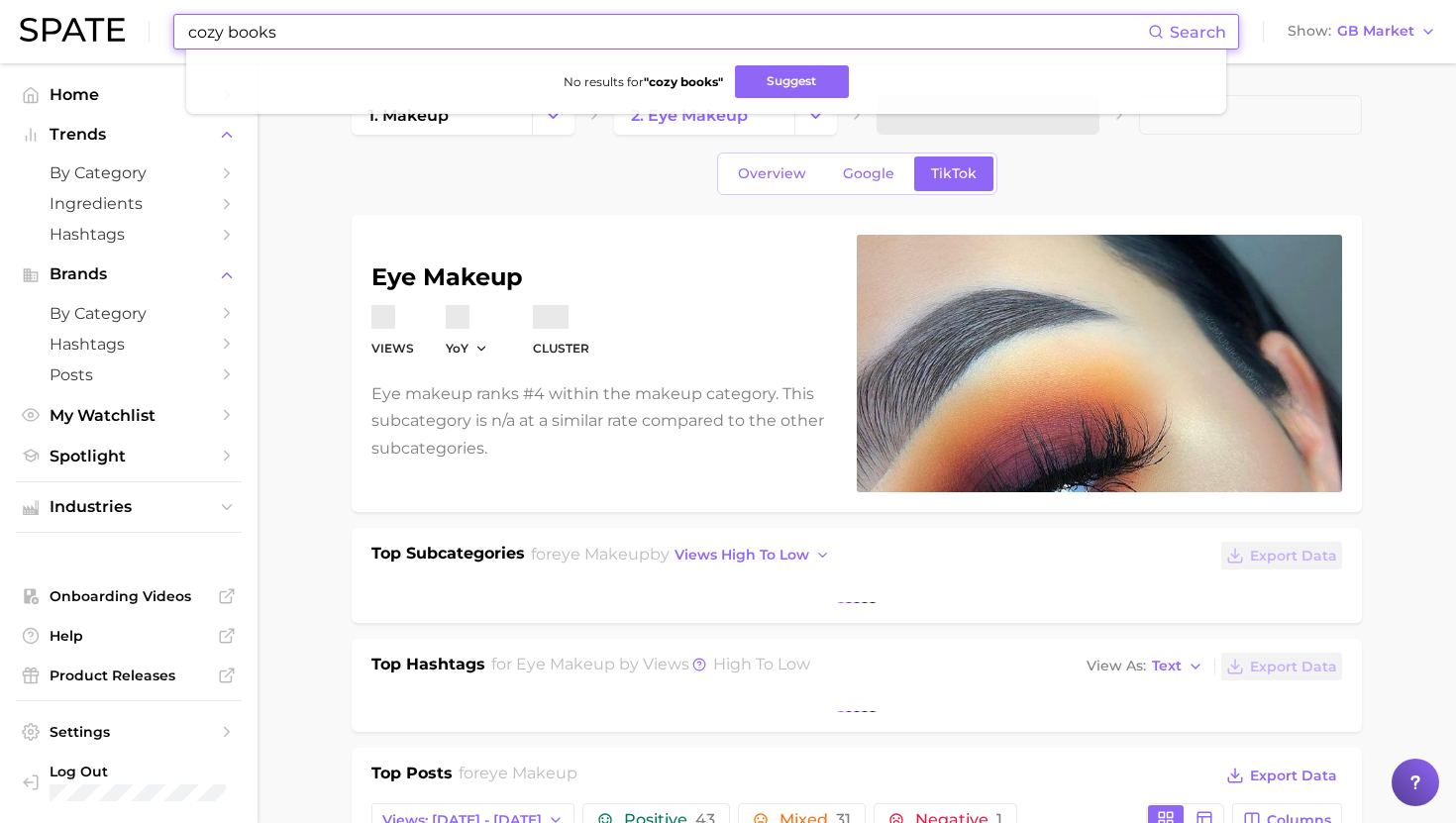
click at [656, 17] on input "cozy books" at bounding box center [666, 32] width 962 height 34
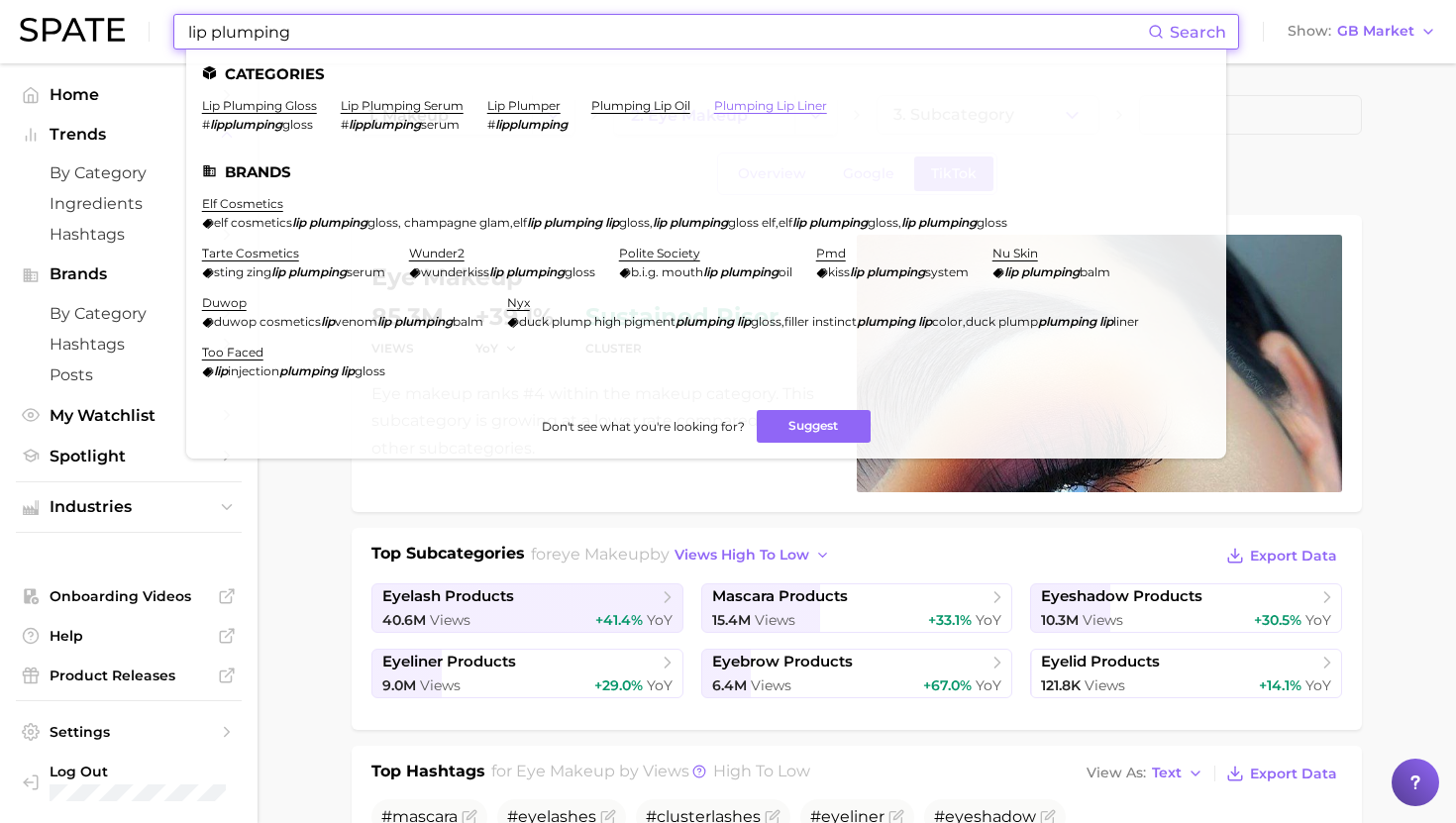
type input "lip plumping"
click at [760, 109] on link "plumping lip liner" at bounding box center [771, 105] width 113 height 15
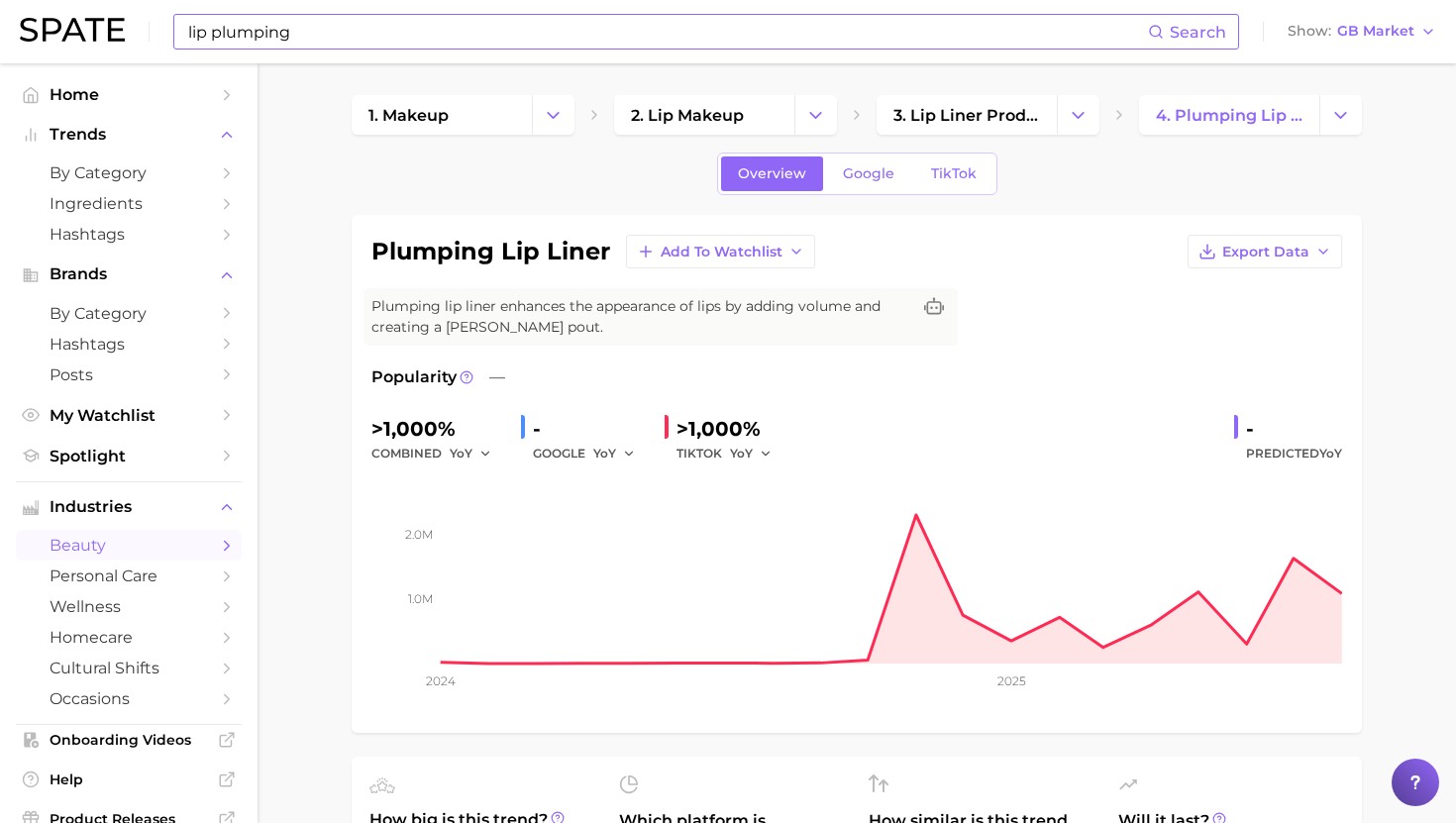
click at [596, 24] on input "lip plumping" at bounding box center [666, 32] width 962 height 34
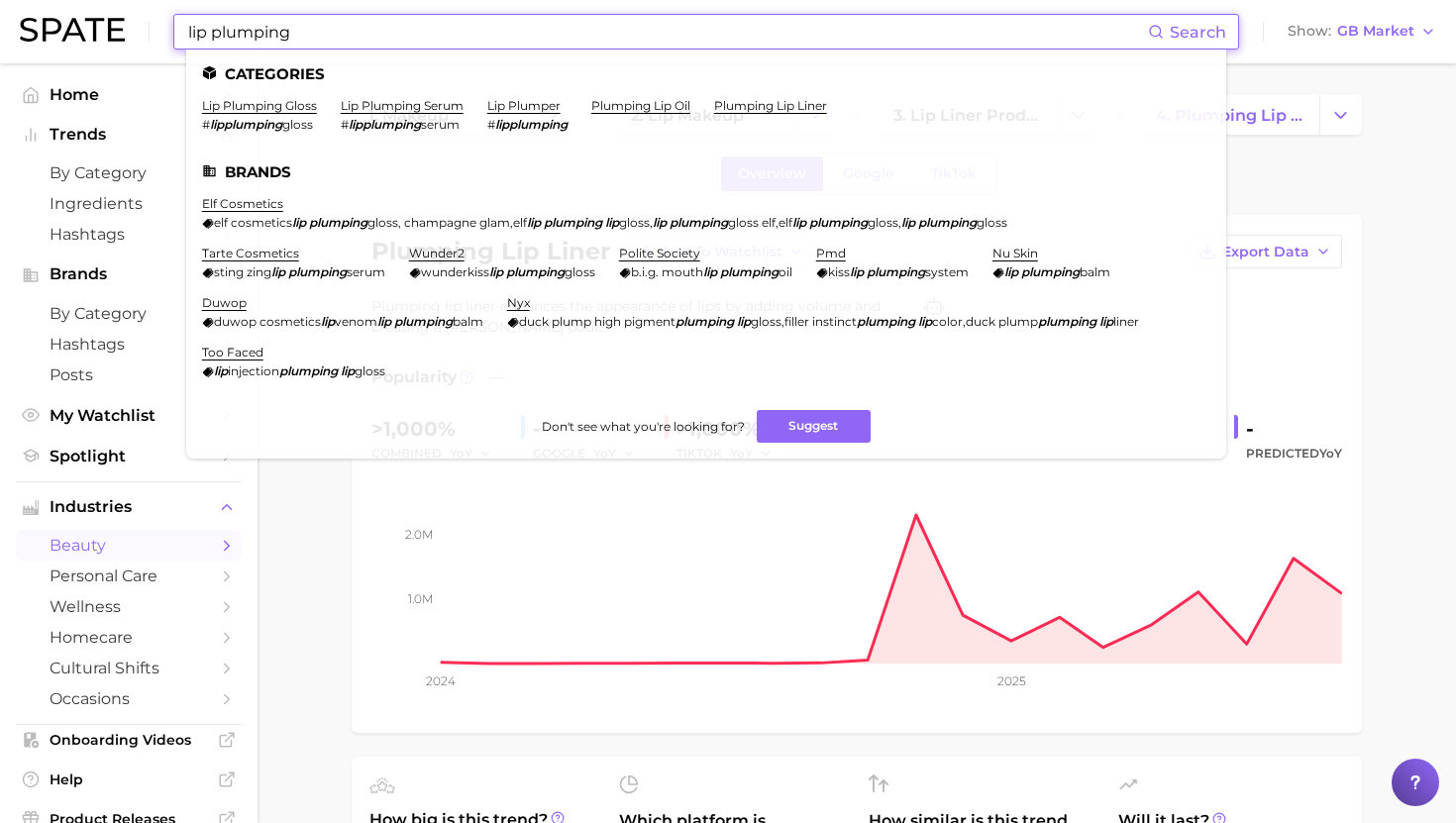
click at [596, 24] on input "lip plumping" at bounding box center [666, 32] width 962 height 34
click at [417, 102] on link "lip plumping serum" at bounding box center [403, 105] width 123 height 15
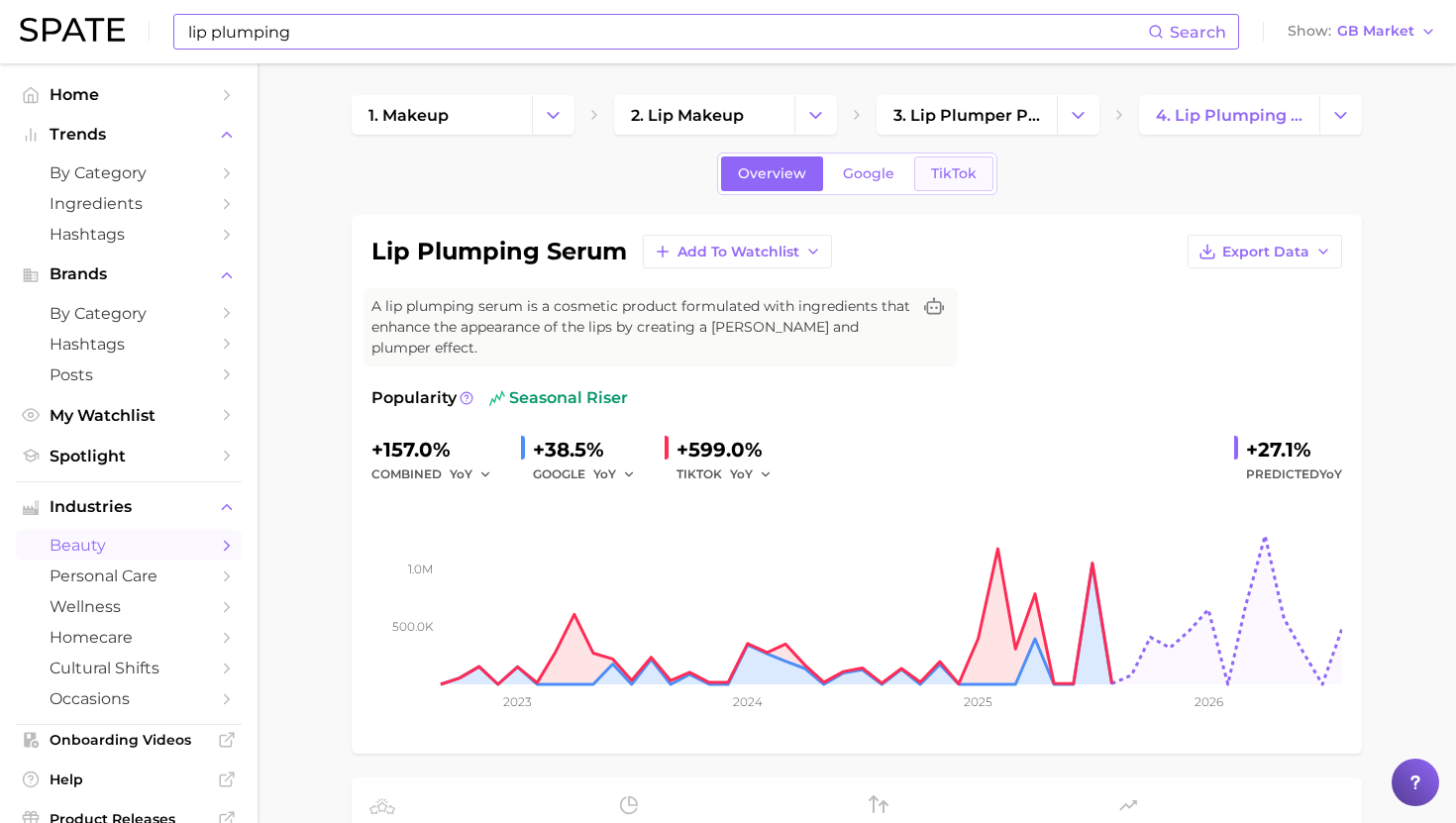
click at [942, 177] on span "TikTok" at bounding box center [954, 173] width 46 height 17
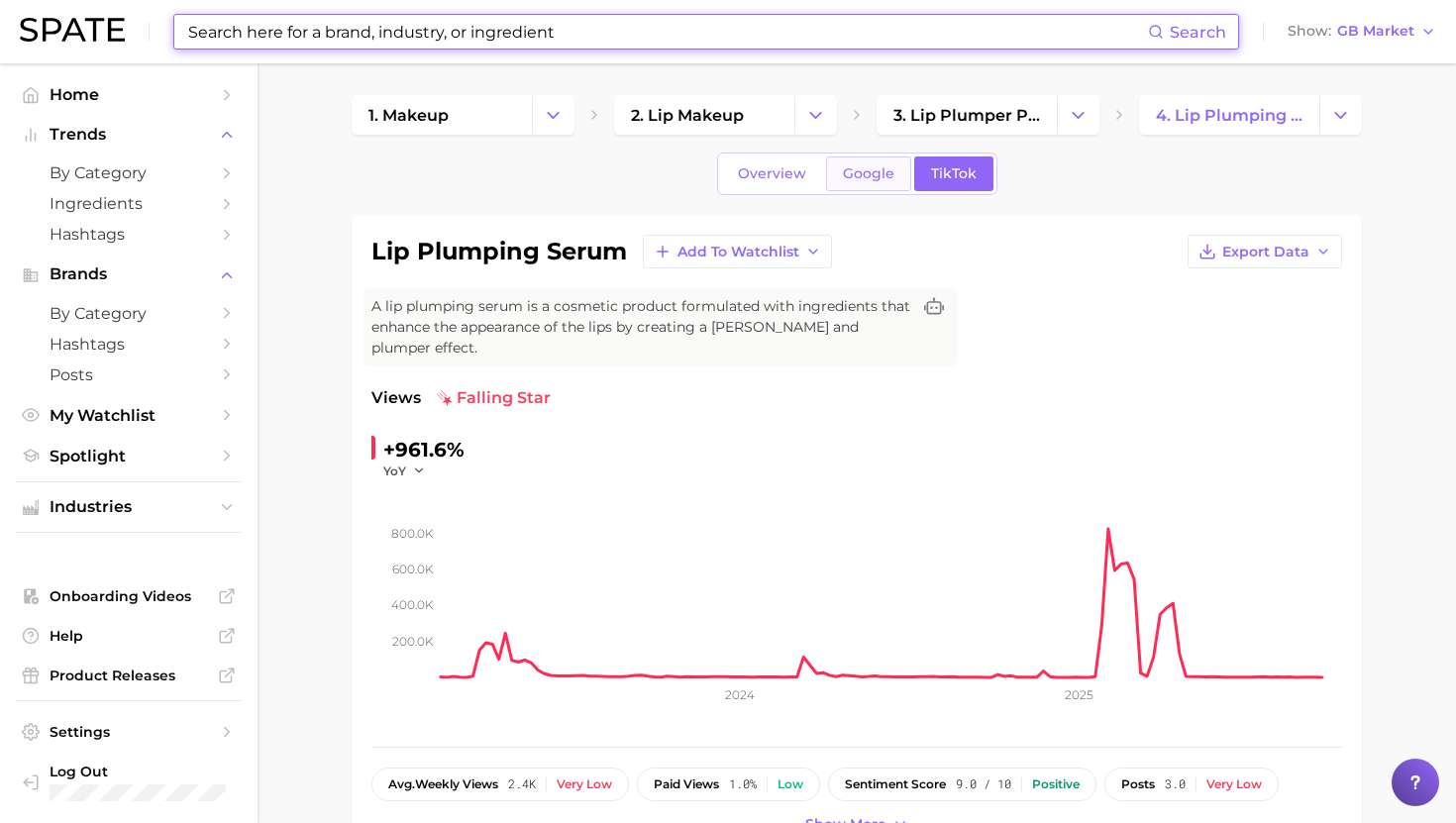
click at [876, 170] on span "Google" at bounding box center [869, 173] width 52 height 17
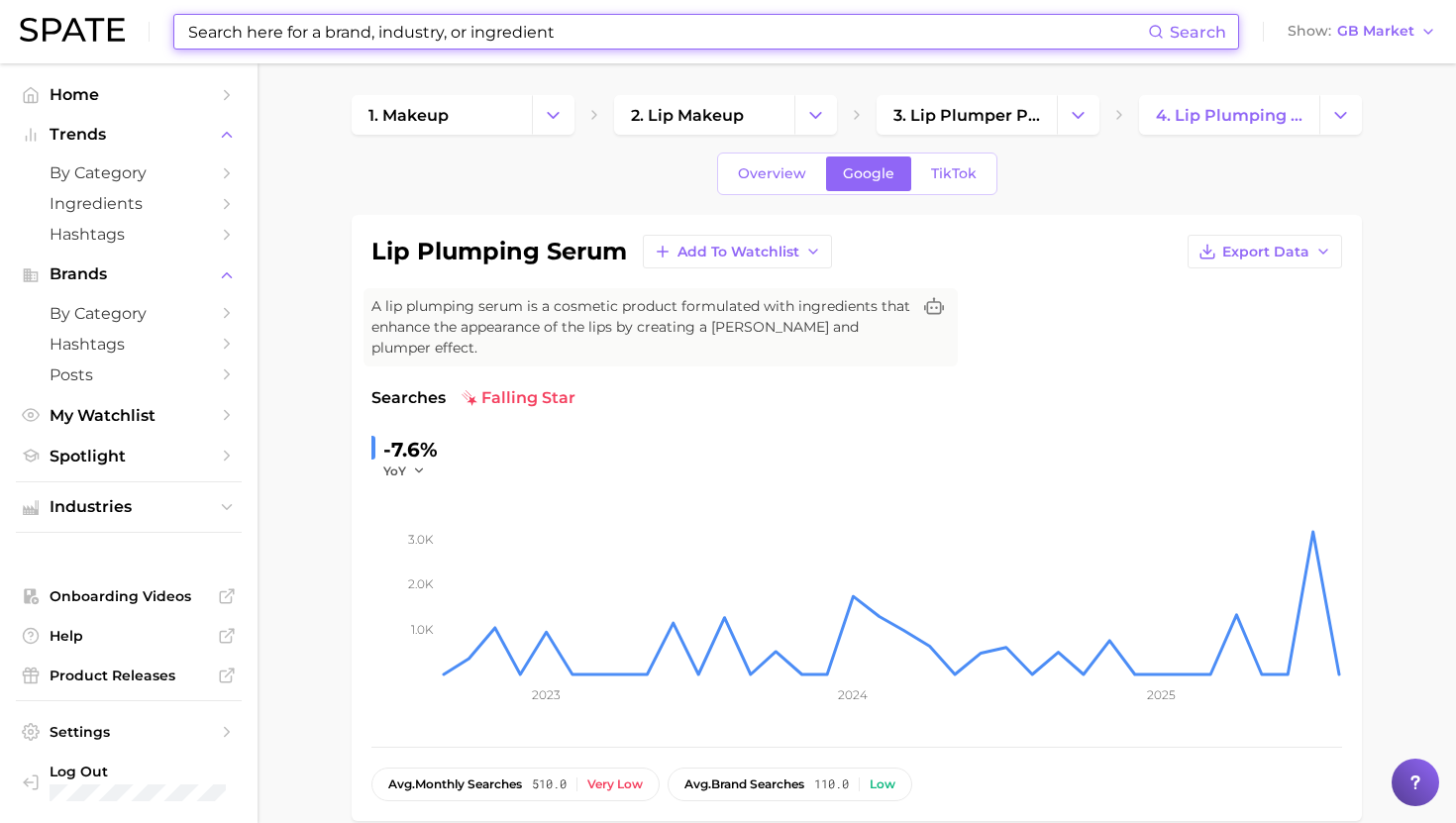
click at [541, 40] on input at bounding box center [666, 32] width 962 height 34
click at [397, 37] on input at bounding box center [666, 32] width 962 height 34
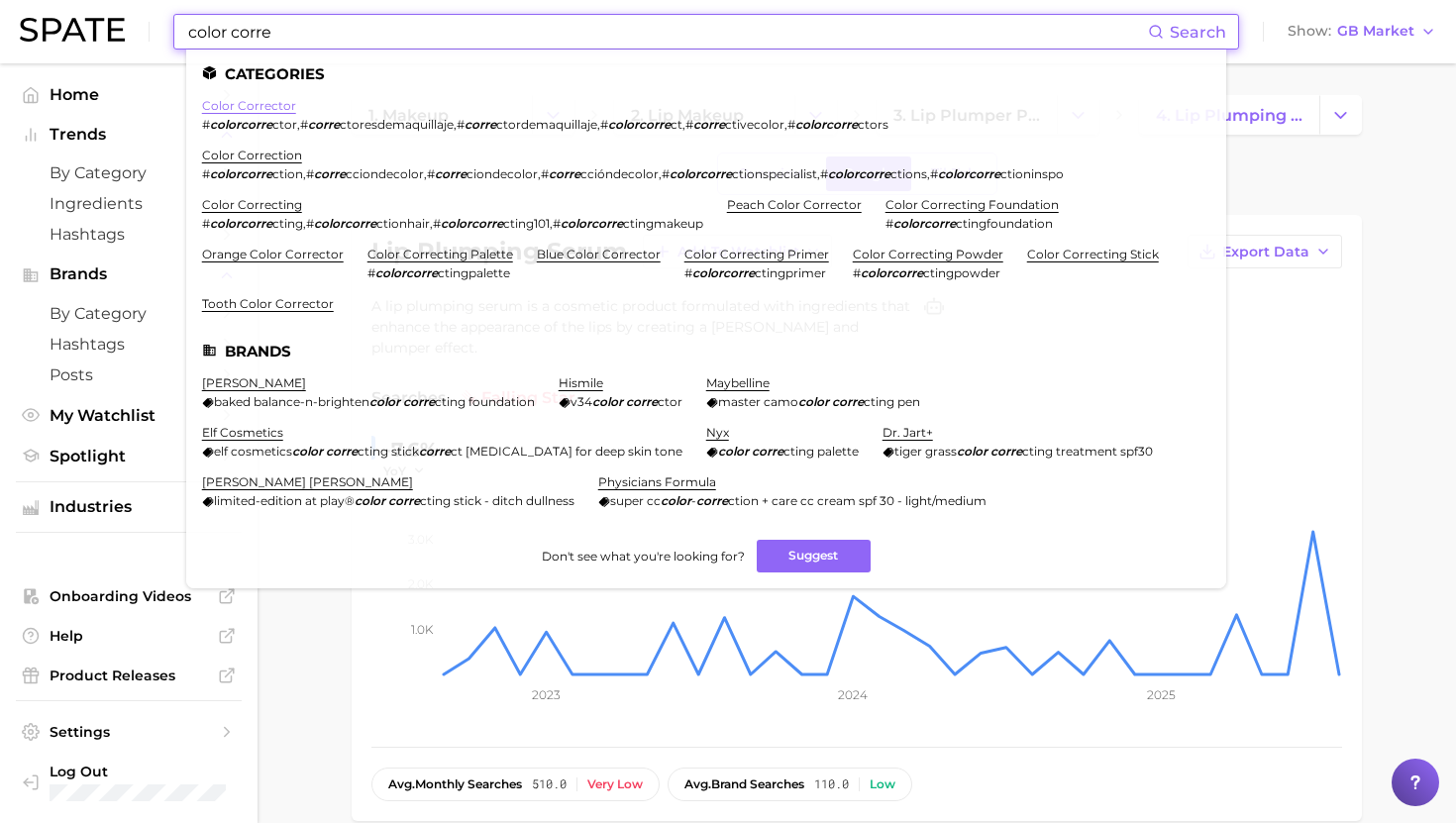
click at [270, 111] on link "color corrector" at bounding box center [249, 105] width 94 height 15
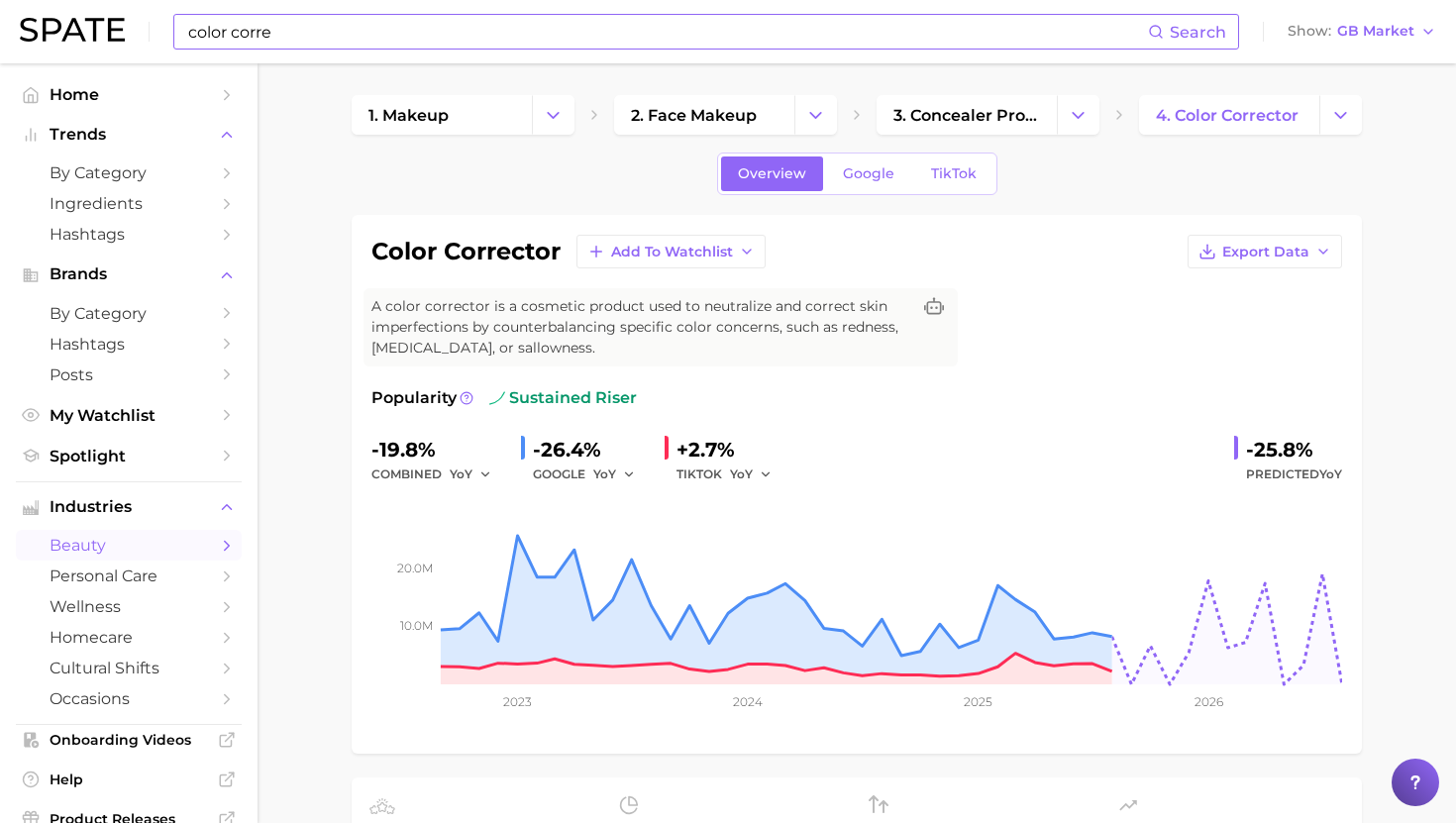
click at [274, 42] on input "color corre" at bounding box center [666, 32] width 962 height 34
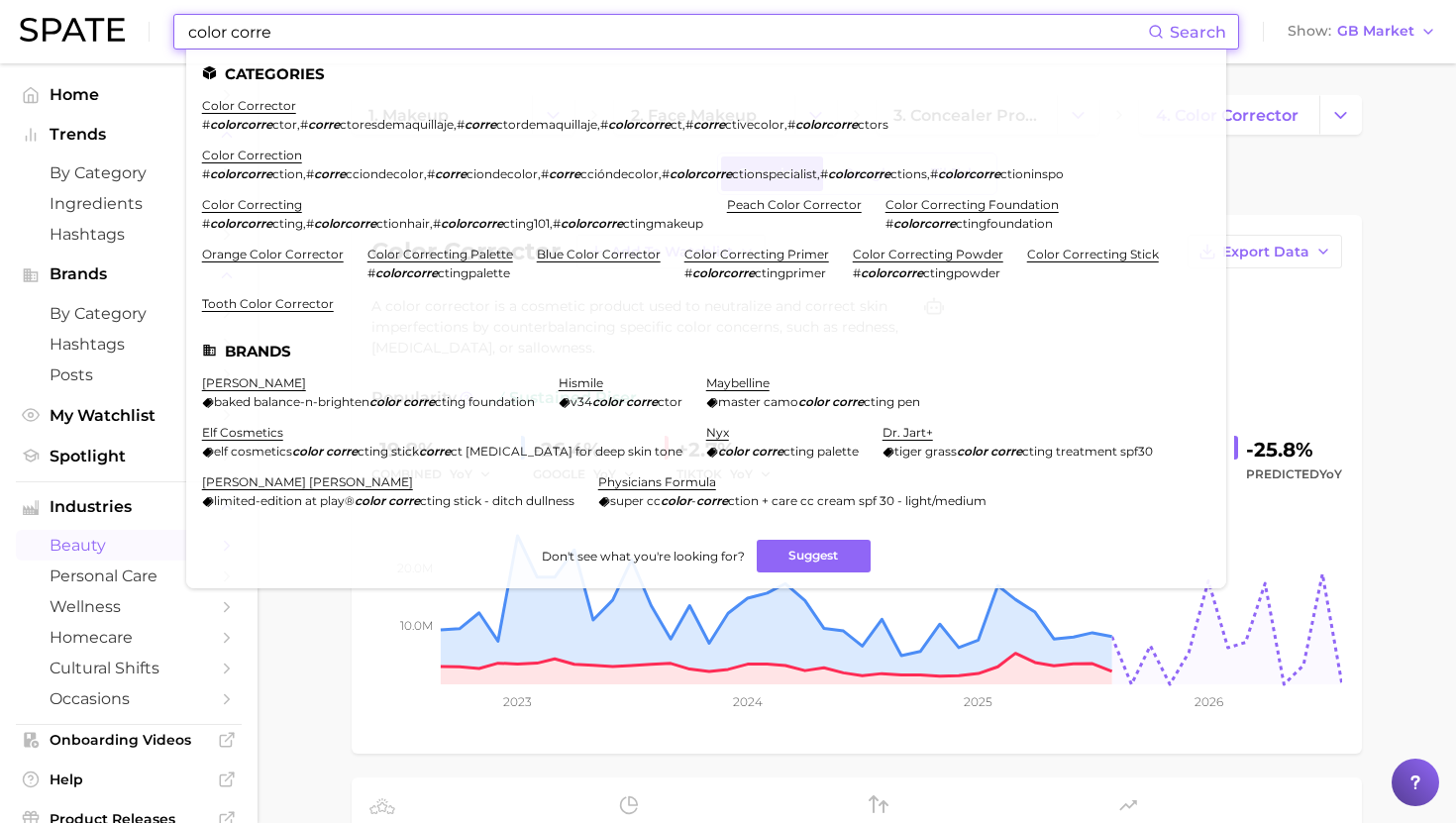
click at [274, 42] on input "color corre" at bounding box center [666, 32] width 962 height 34
click at [360, 18] on input "color corre" at bounding box center [666, 32] width 962 height 34
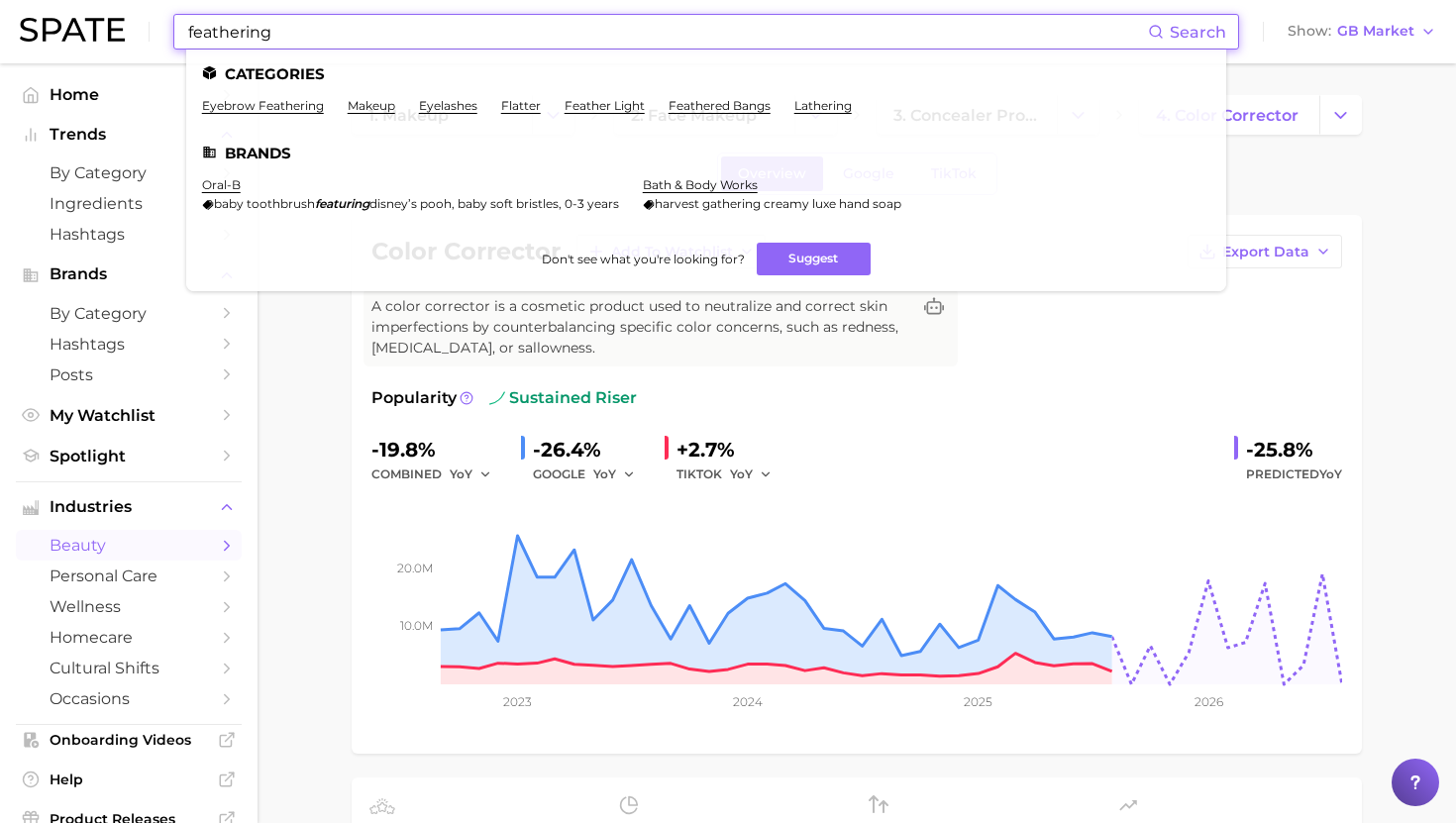
drag, startPoint x: 295, startPoint y: 39, endPoint x: 88, endPoint y: 38, distance: 207.0
click at [88, 38] on div "feathering Search Categories eyebrow feathering makeup eyelashes flatter feathe…" at bounding box center [728, 32] width 1416 height 64
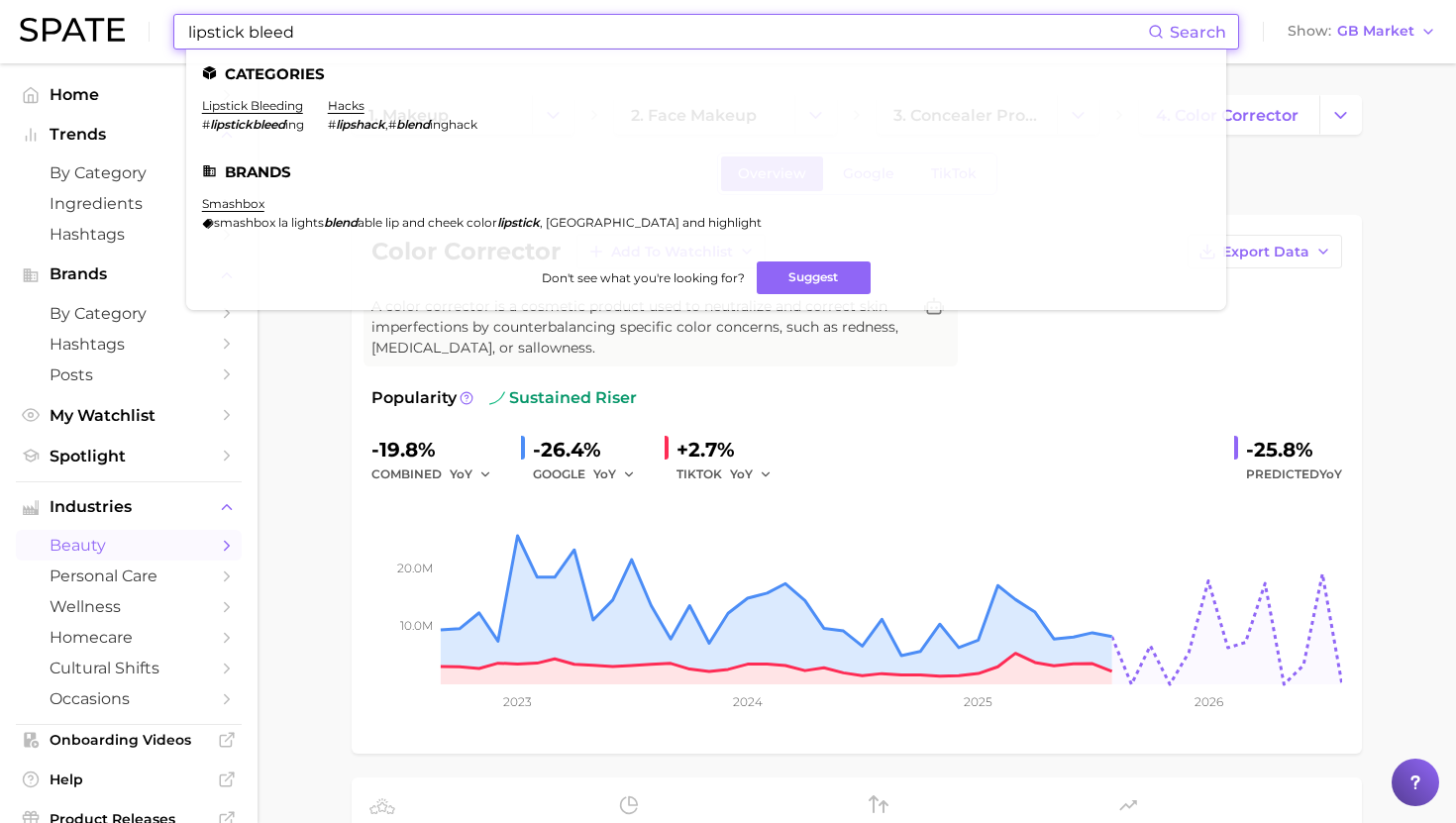
click at [264, 129] on em "lipstickbleed" at bounding box center [248, 124] width 76 height 15
click at [266, 107] on link "lipstick bleeding" at bounding box center [253, 105] width 101 height 15
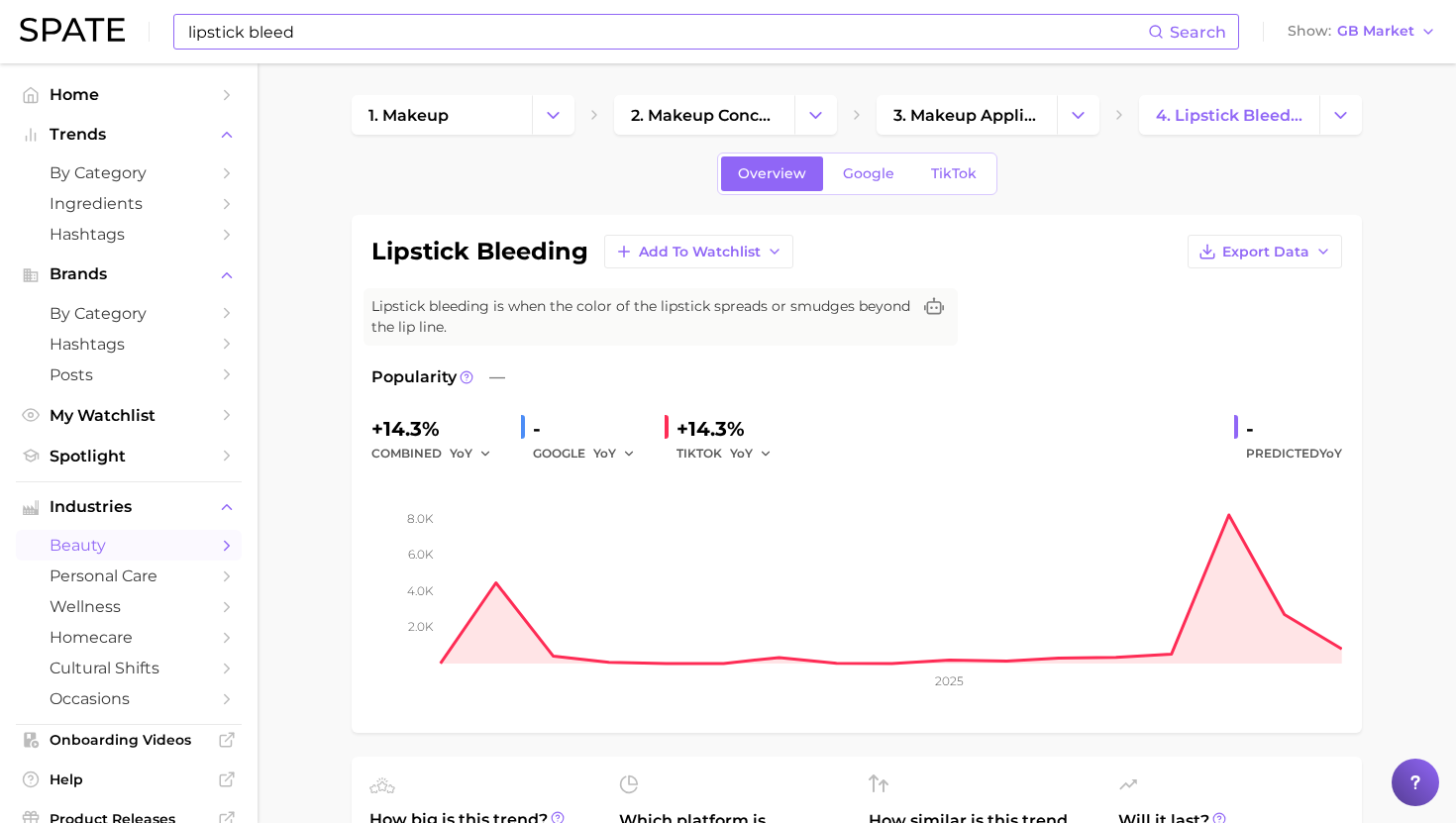
click at [688, 44] on input "lipstick bleed" at bounding box center [666, 32] width 962 height 34
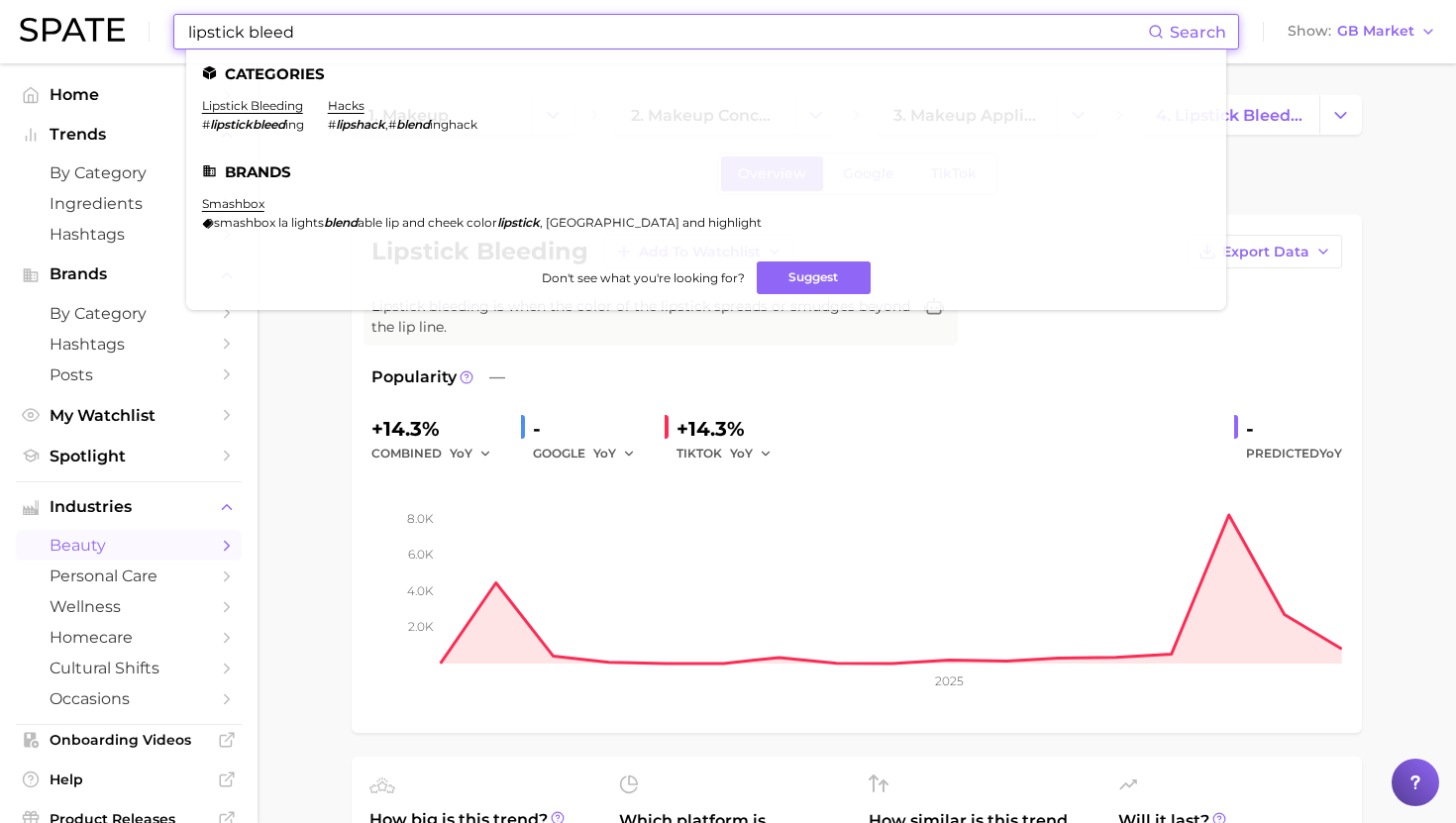
click at [688, 44] on input "lipstick bleed" at bounding box center [666, 32] width 962 height 34
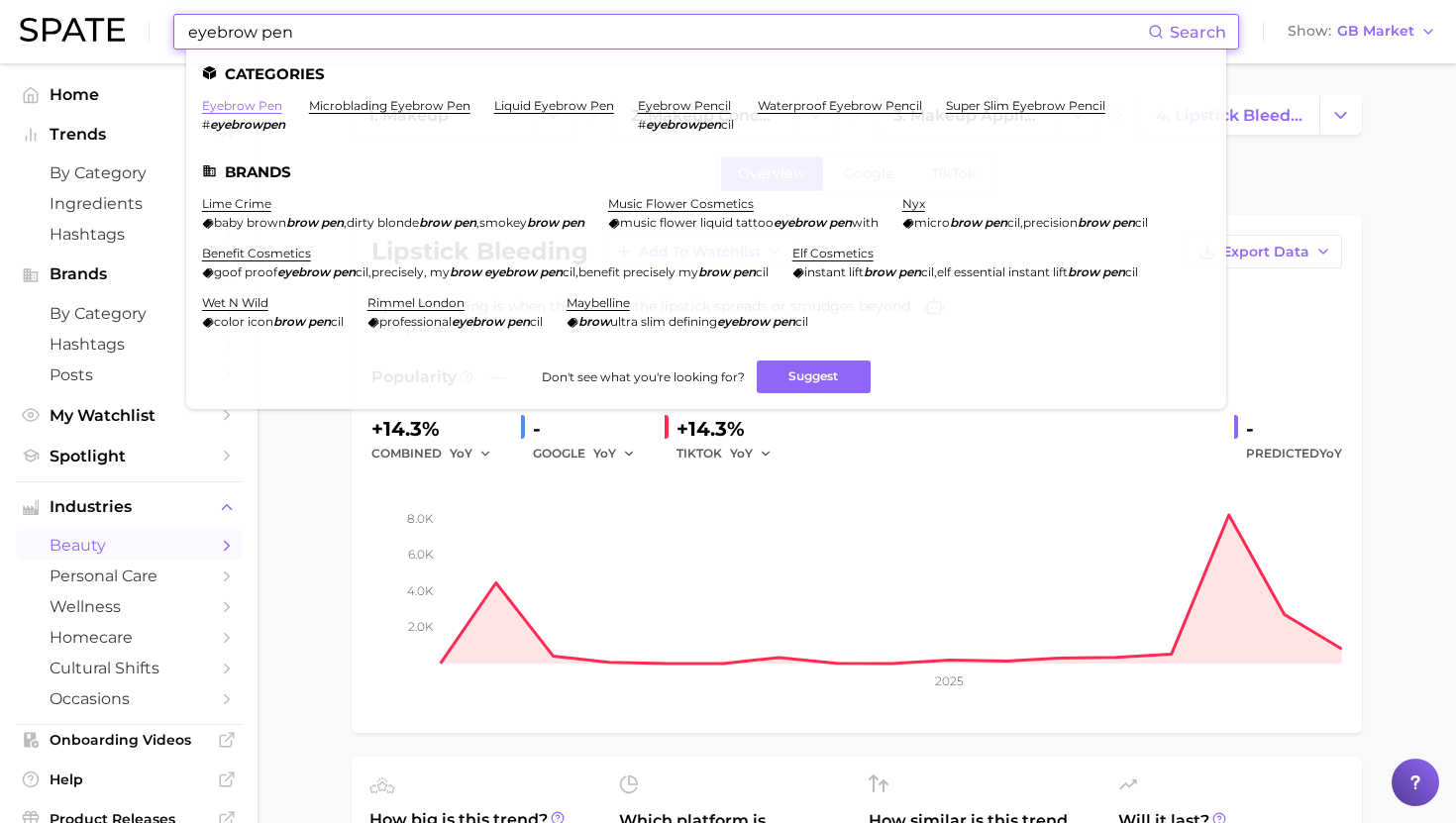
click at [240, 111] on link "eyebrow pen" at bounding box center [242, 105] width 81 height 15
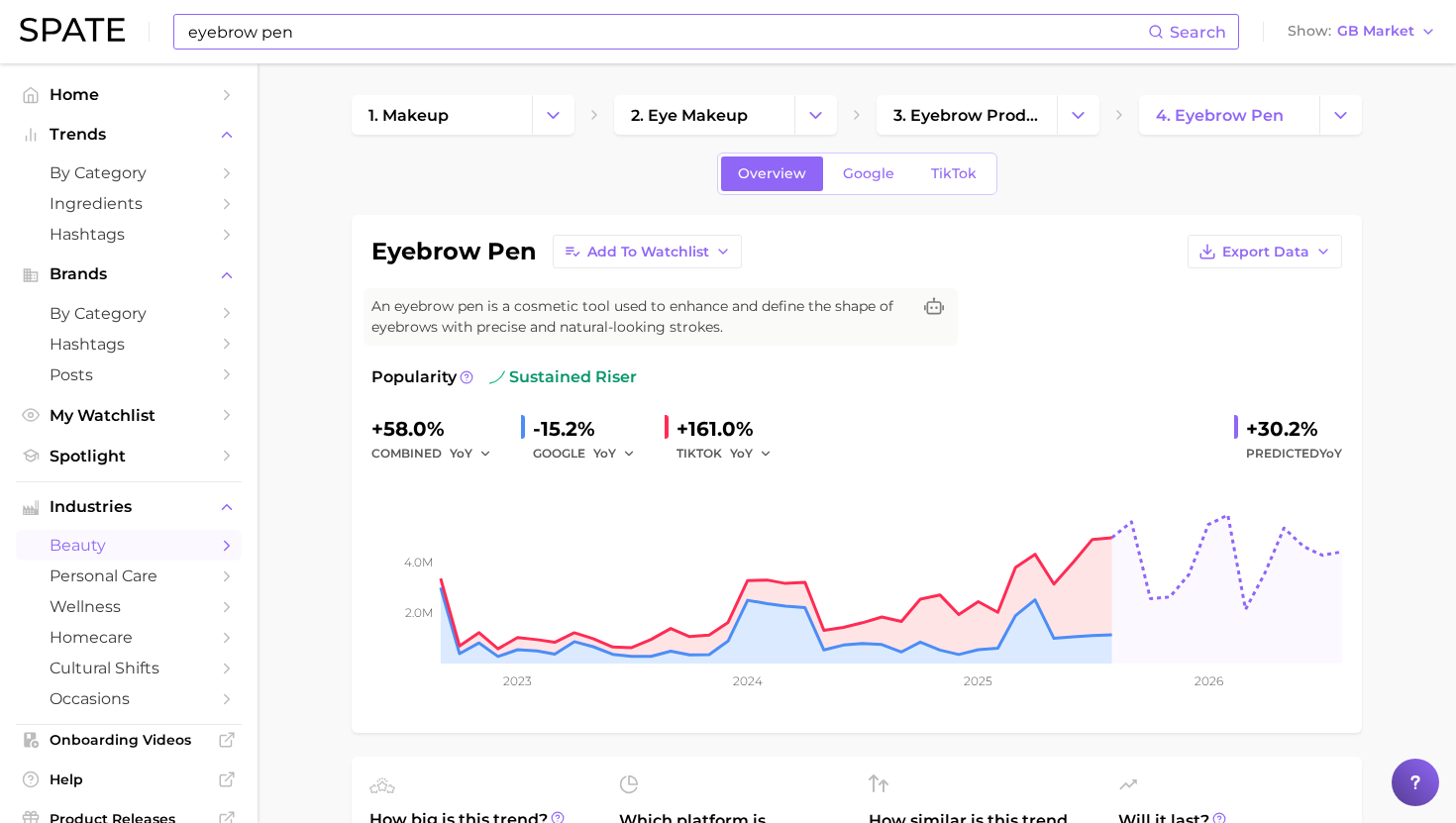
click at [369, 36] on input "eyebrow pen" at bounding box center [666, 32] width 962 height 34
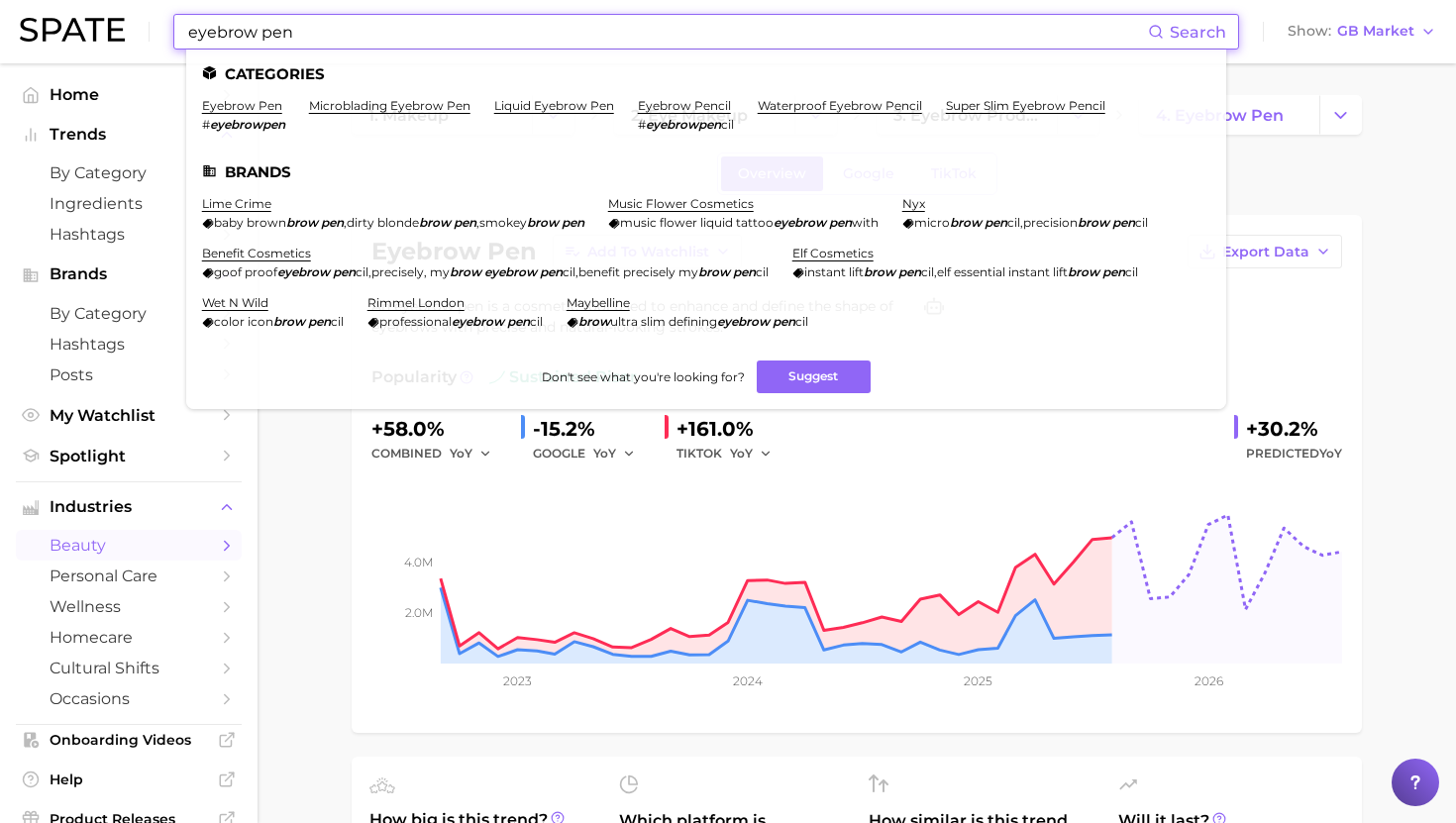
click at [369, 36] on input "eyebrow pen" at bounding box center [666, 32] width 962 height 34
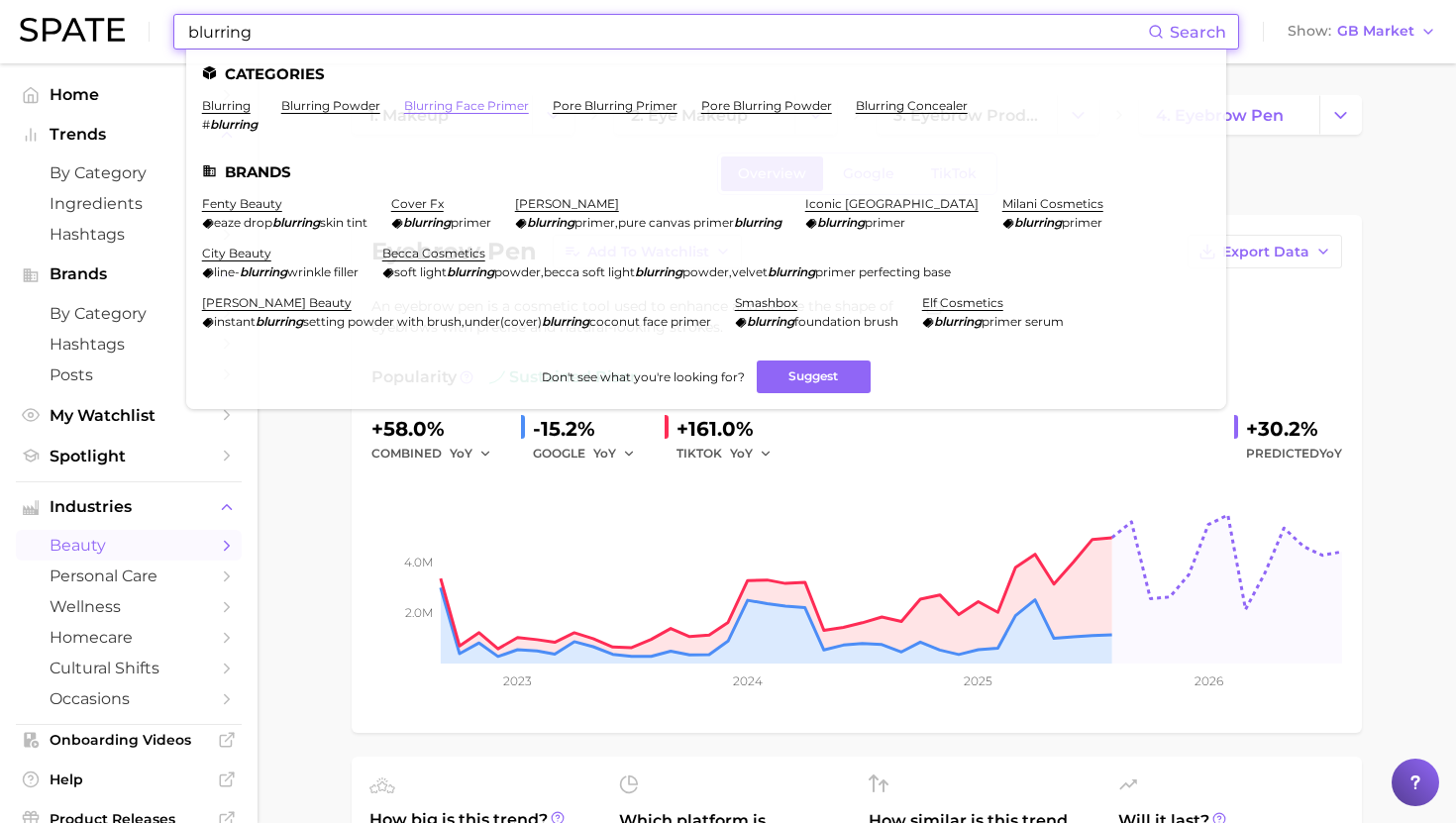
type input "blurring"
click at [457, 100] on link "blurring face primer" at bounding box center [466, 105] width 125 height 15
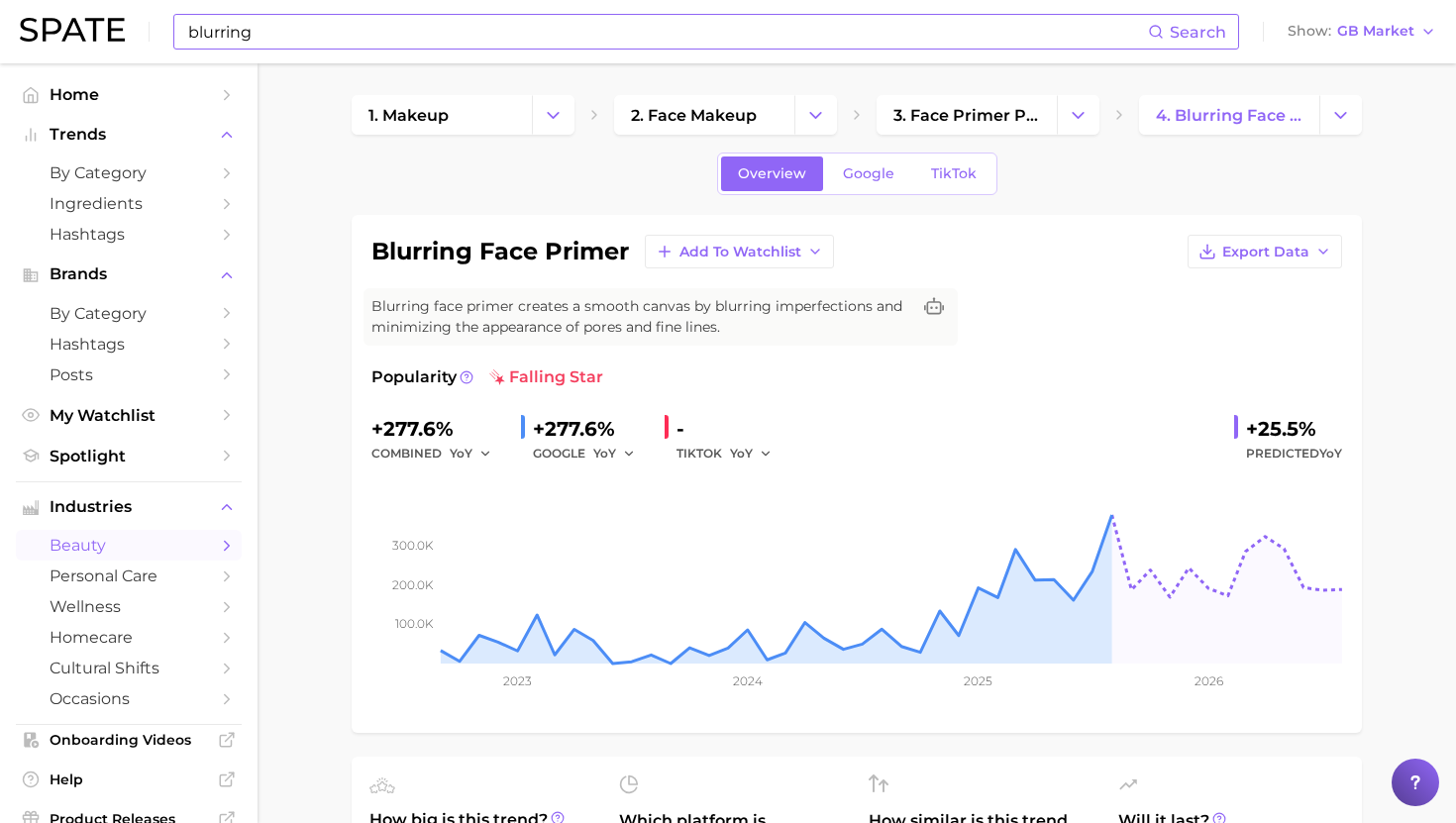
click at [569, 241] on h1 "blurring face primer" at bounding box center [500, 251] width 258 height 24
copy div "blurring face primer Add to Watchlist Export Data"
click at [153, 174] on span "by Category" at bounding box center [128, 172] width 158 height 19
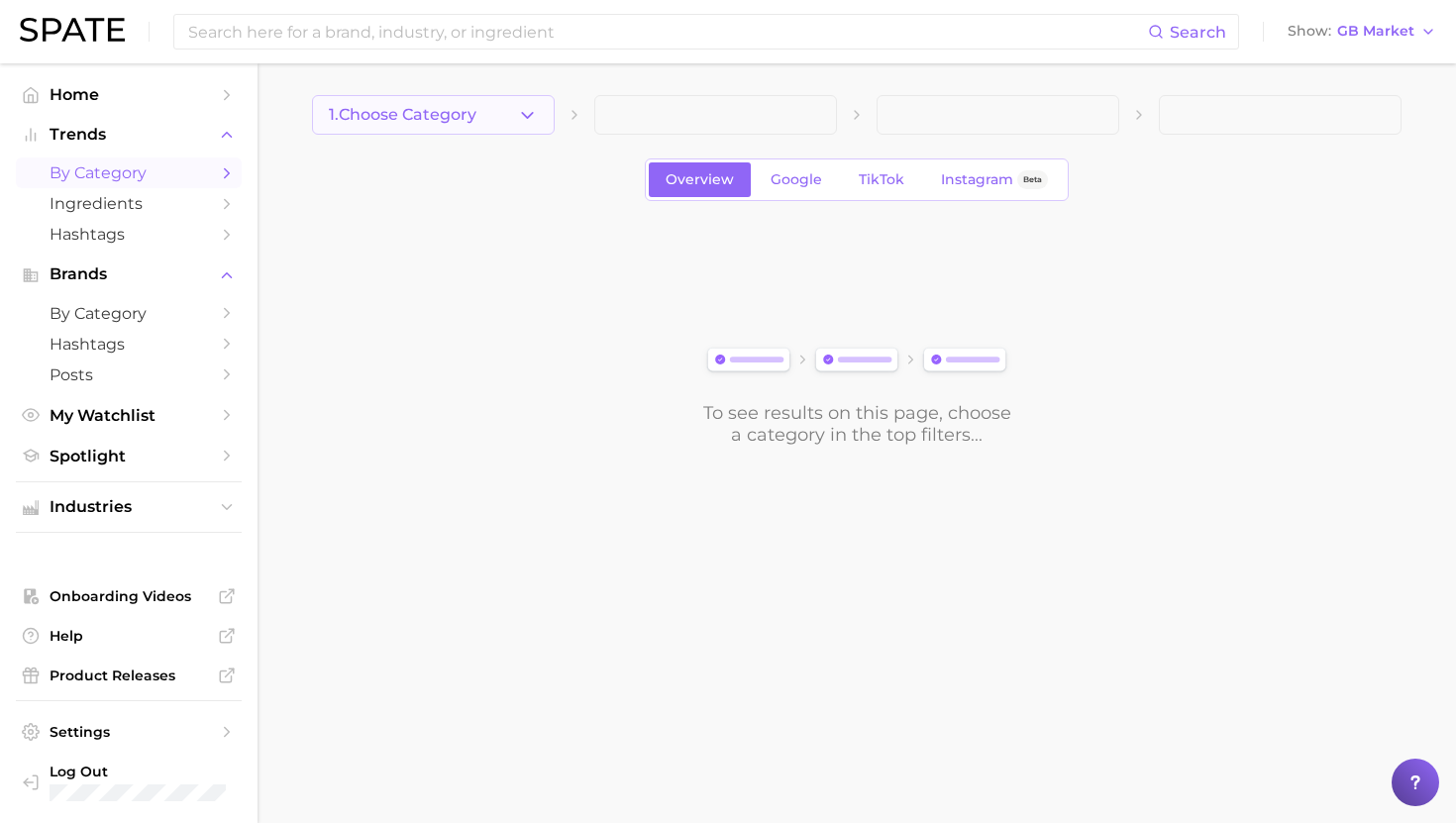
click at [418, 122] on span "1. Choose Category" at bounding box center [403, 115] width 147 height 18
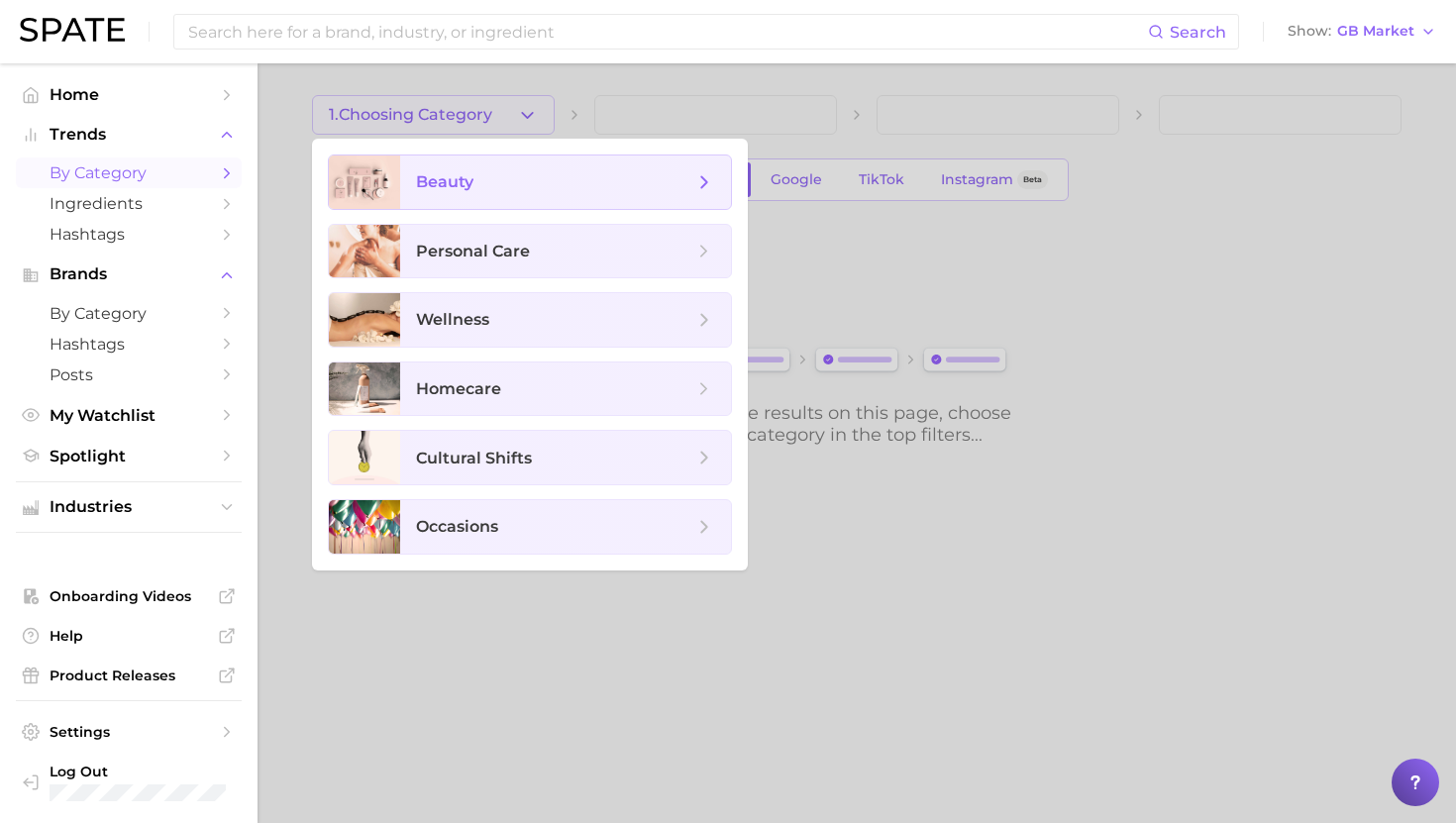
click at [463, 193] on span "beauty" at bounding box center [565, 182] width 331 height 54
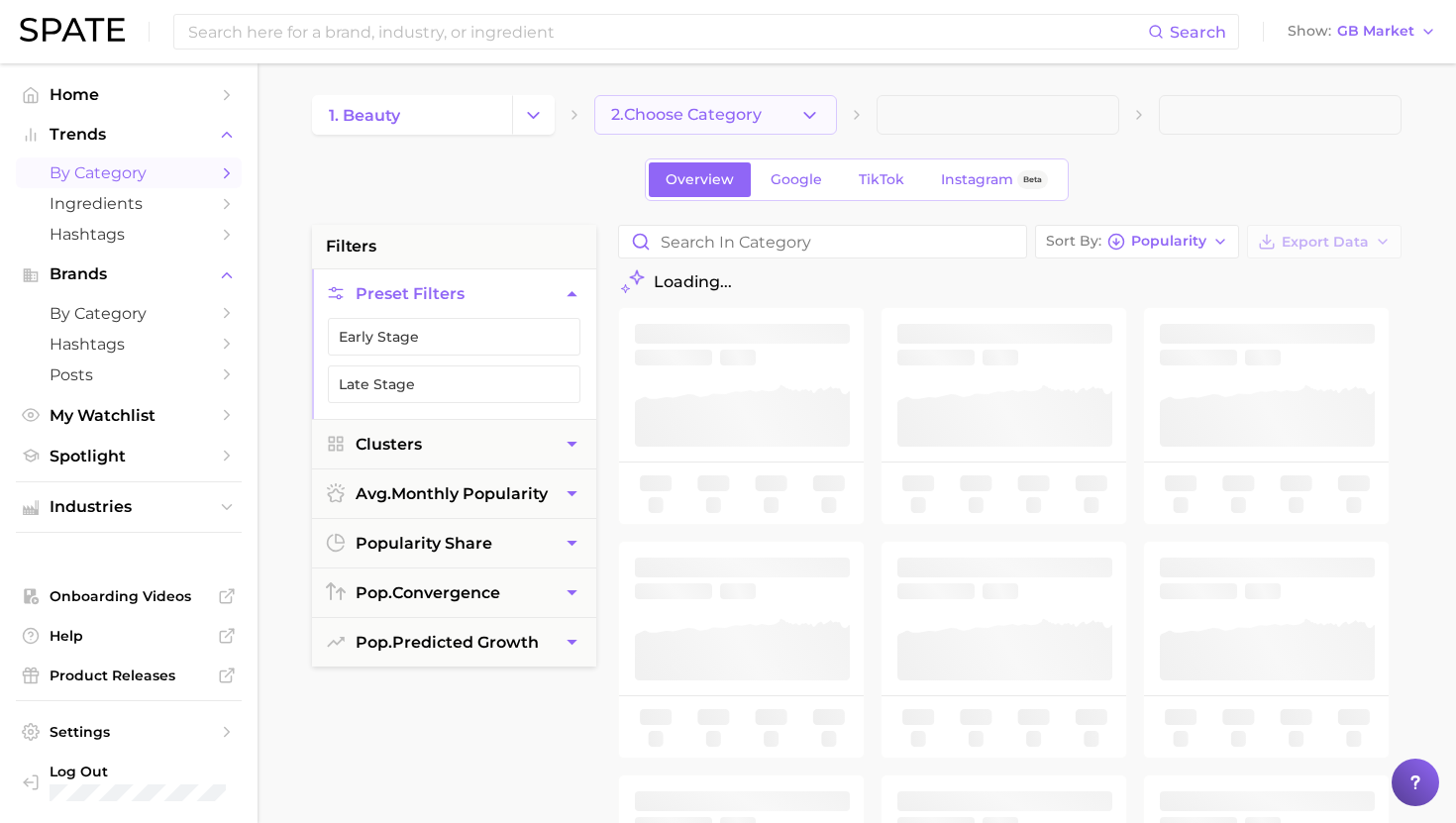
click at [649, 111] on span "2. Choose Category" at bounding box center [686, 115] width 150 height 18
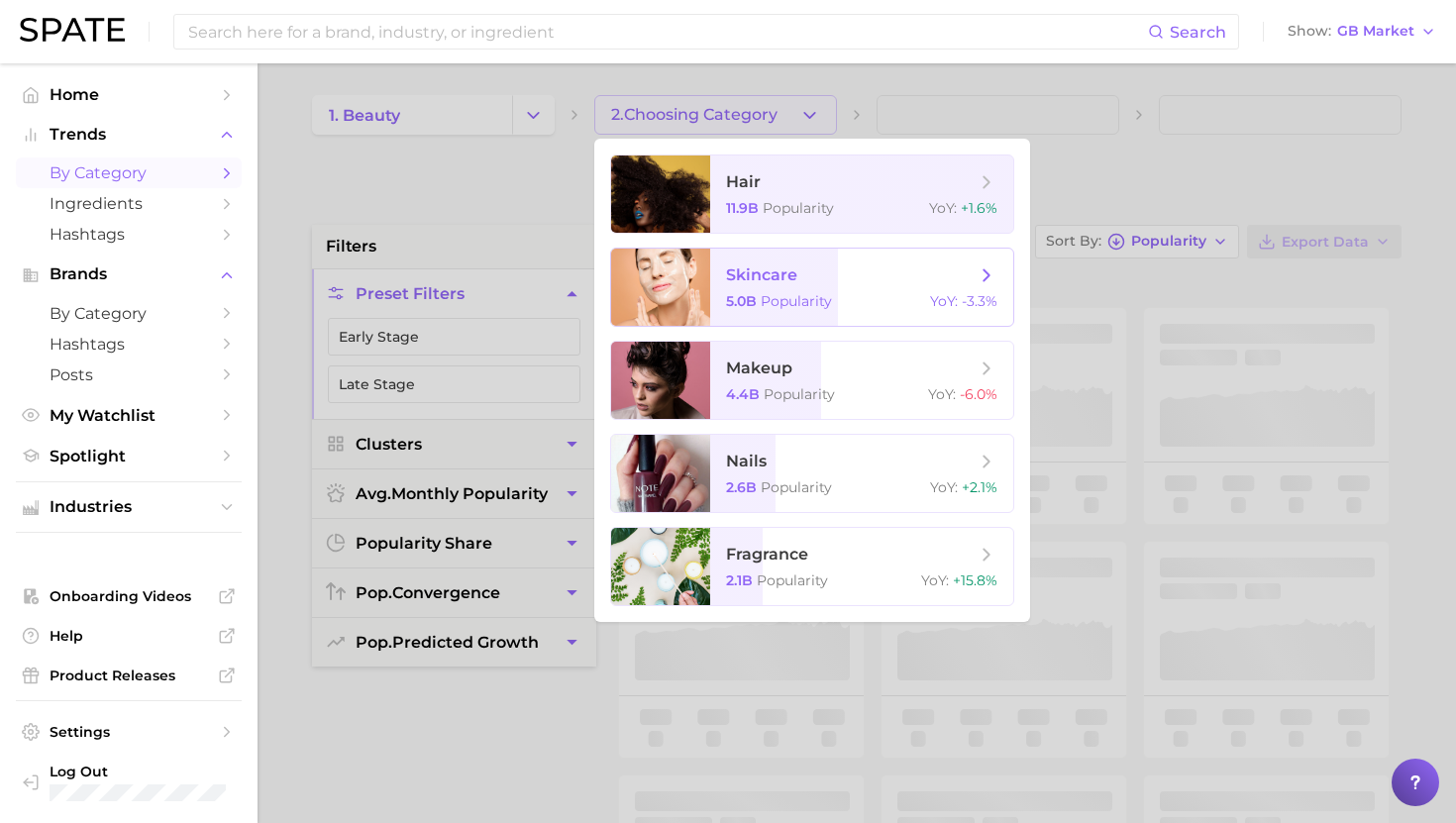
click at [748, 282] on span "skincare" at bounding box center [762, 274] width 72 height 19
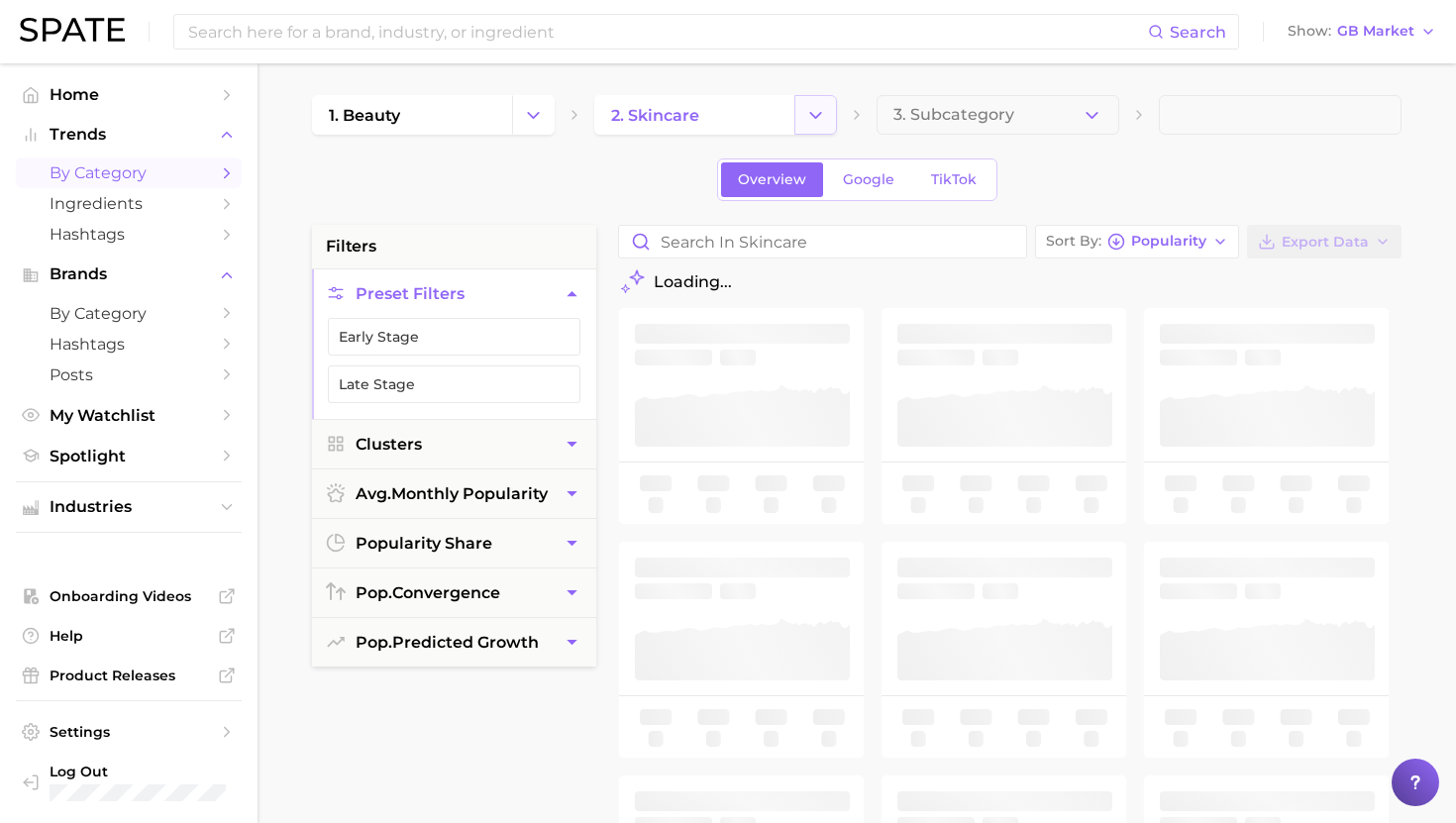
click at [819, 113] on polyline "Change Category" at bounding box center [816, 114] width 11 height 5
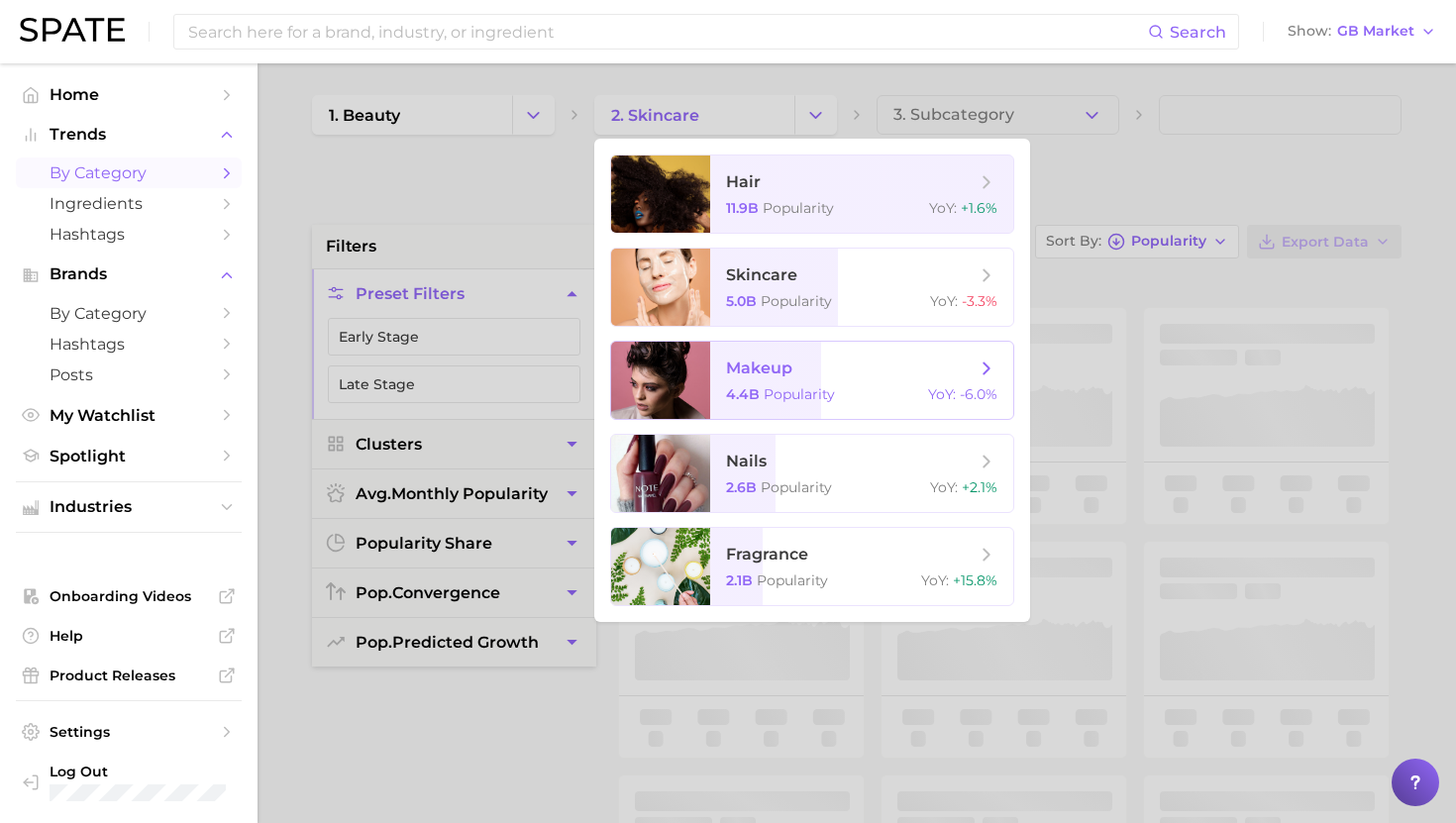
click at [800, 377] on span "makeup" at bounding box center [850, 369] width 250 height 22
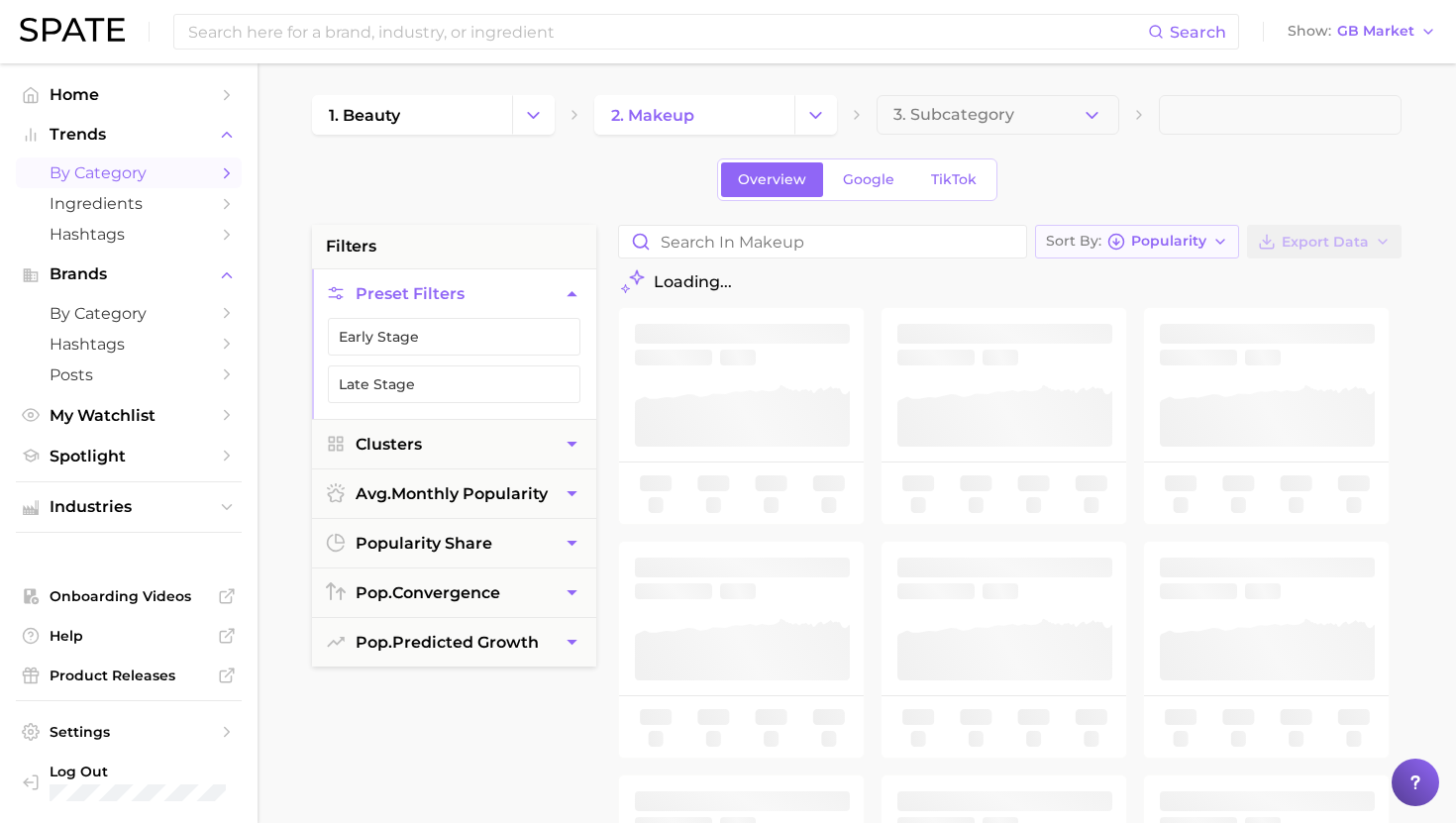
click at [1167, 242] on span "Popularity" at bounding box center [1170, 241] width 76 height 11
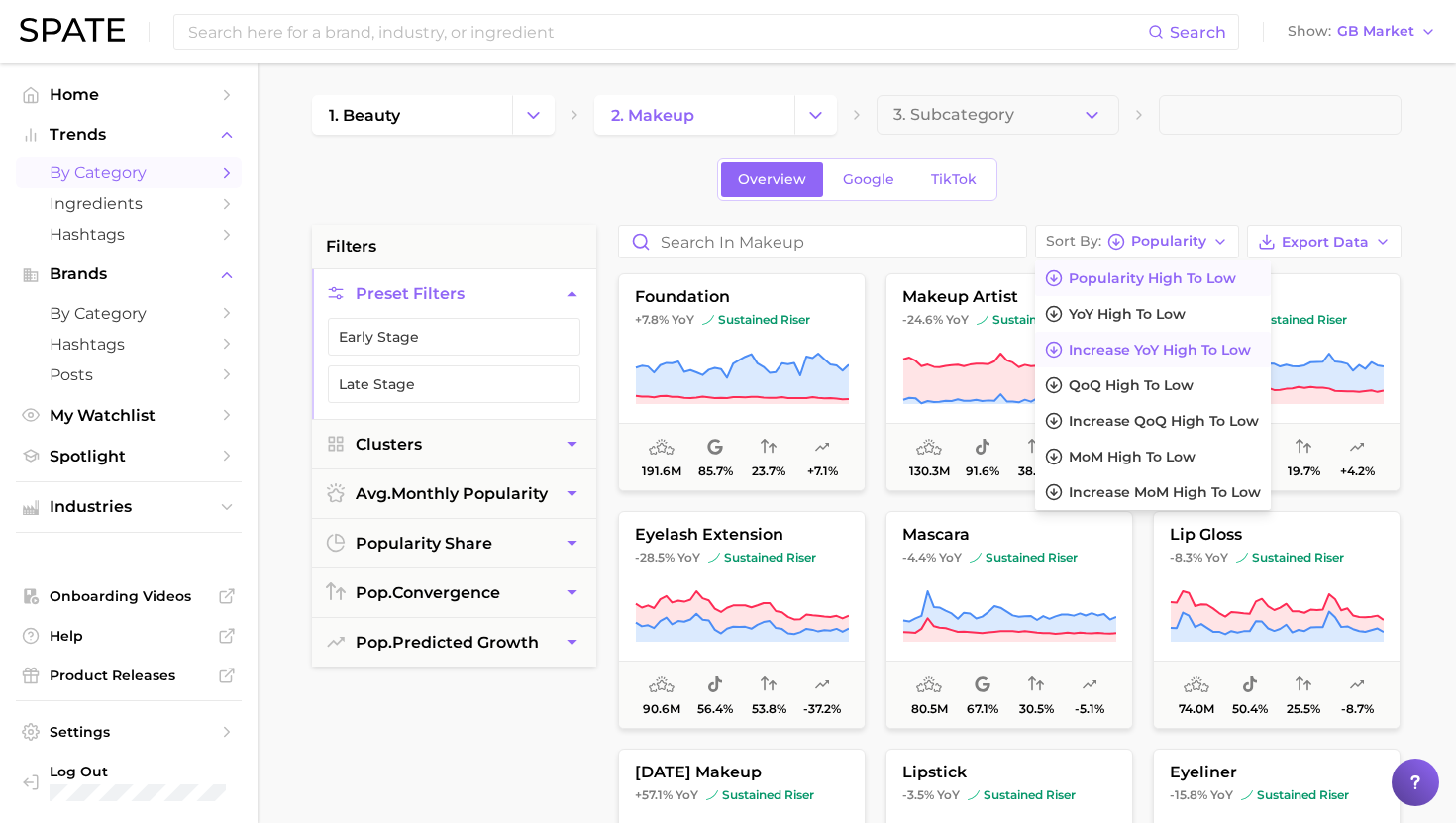
click at [1119, 342] on span "Increase YoY high to low" at bounding box center [1160, 350] width 182 height 17
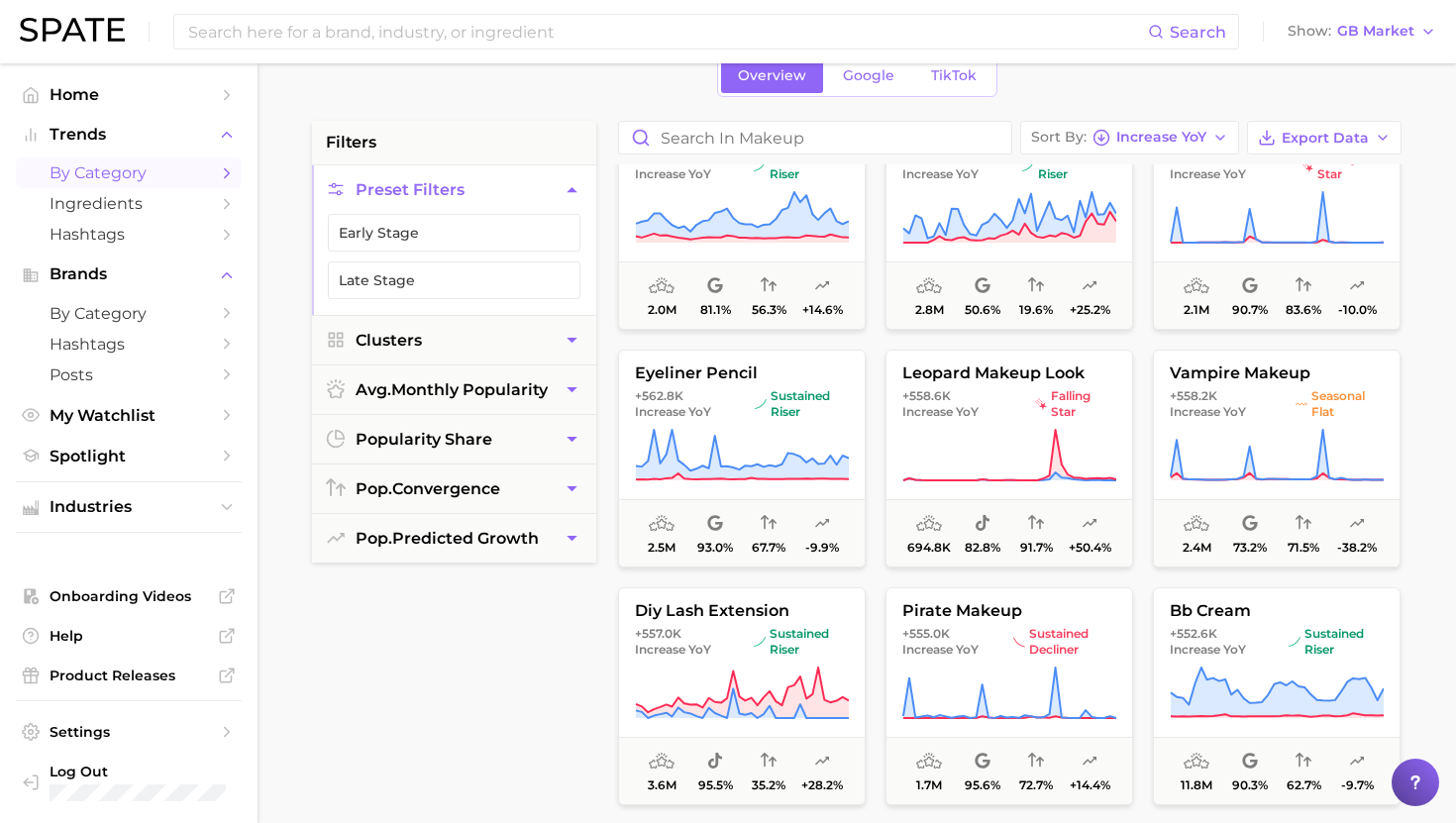
scroll to position [6953, 0]
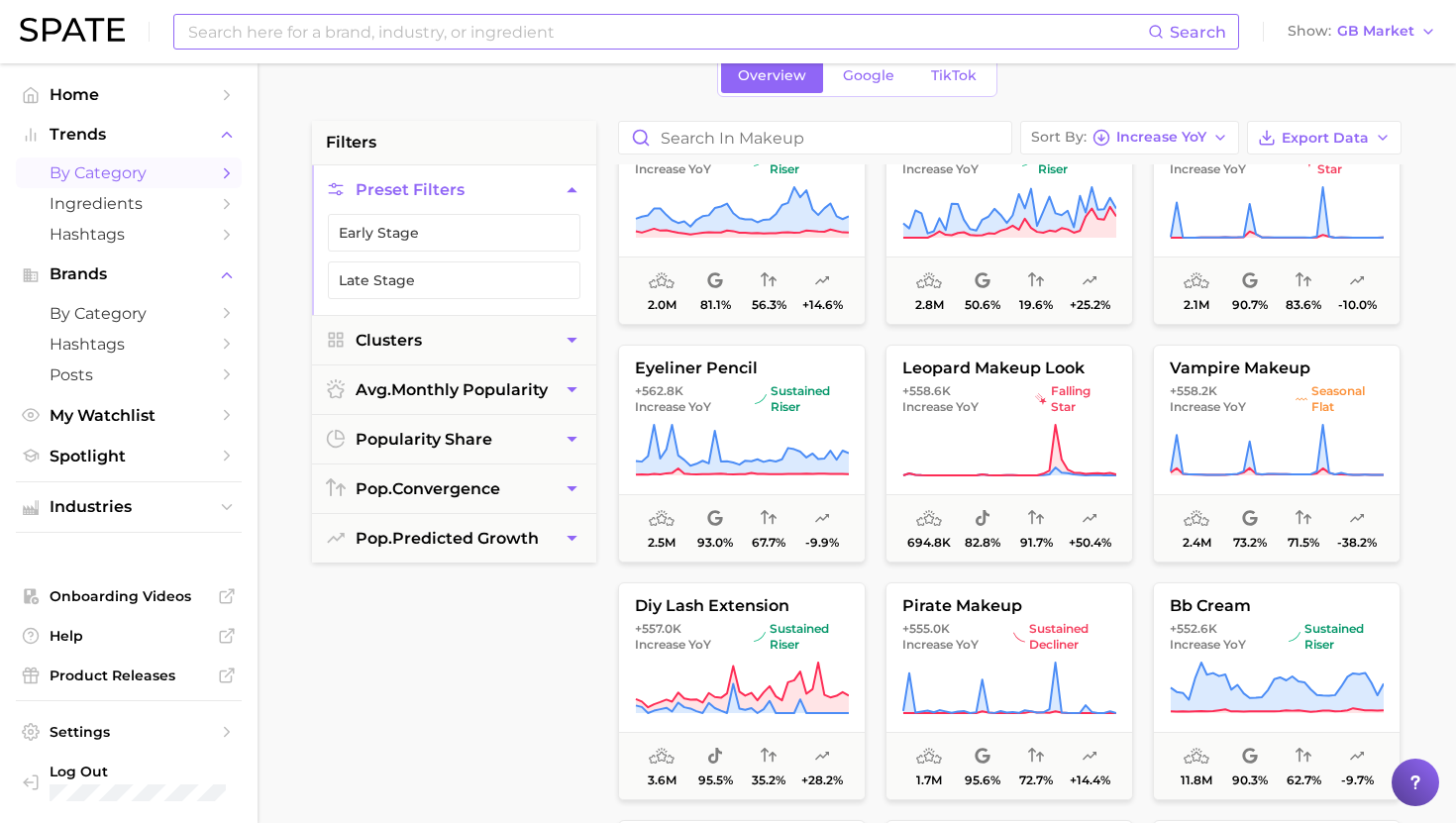
click at [637, 42] on input at bounding box center [666, 32] width 962 height 34
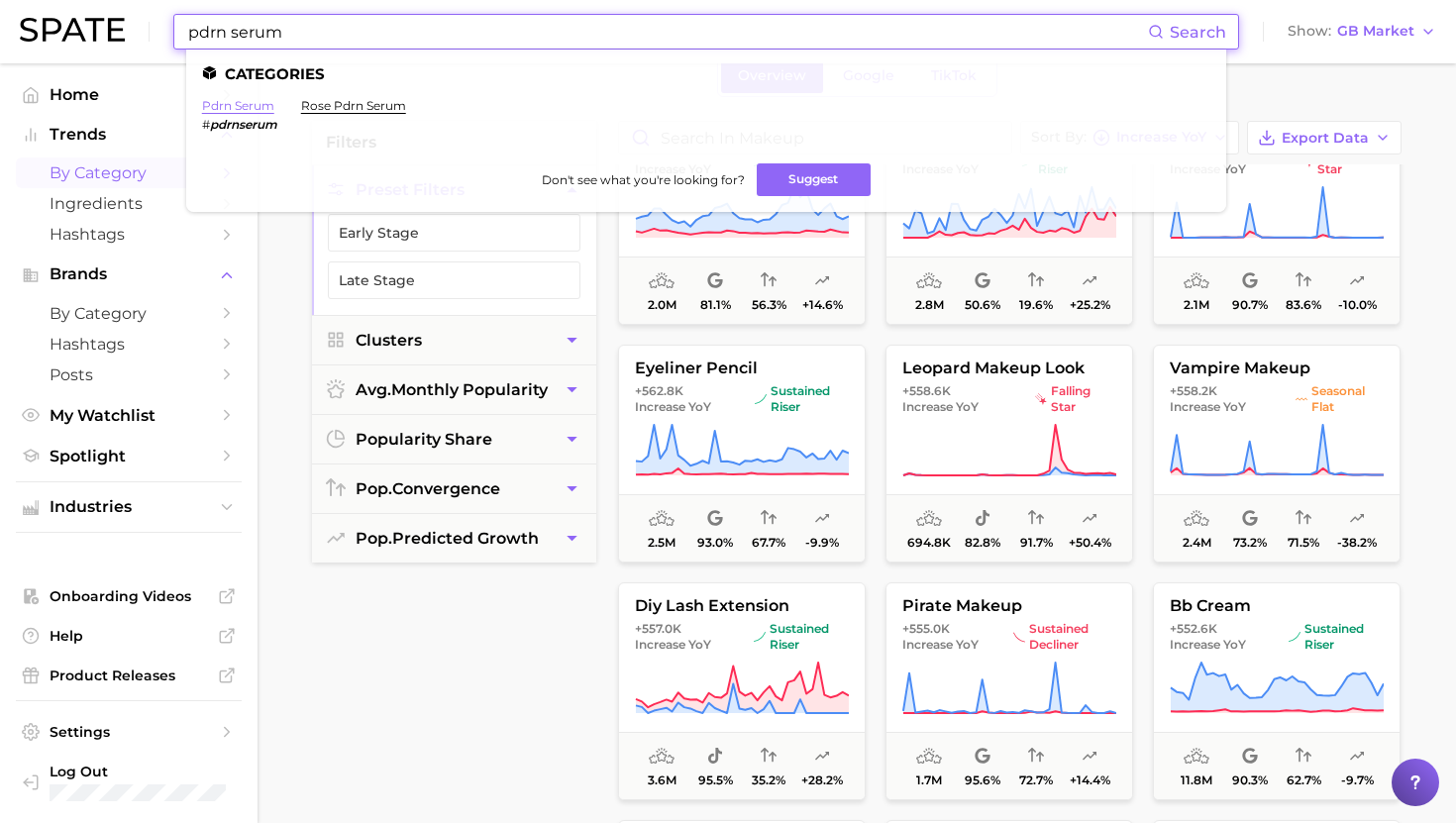
type input "pdrn serum"
click at [260, 108] on link "pdrn serum" at bounding box center [238, 105] width 73 height 15
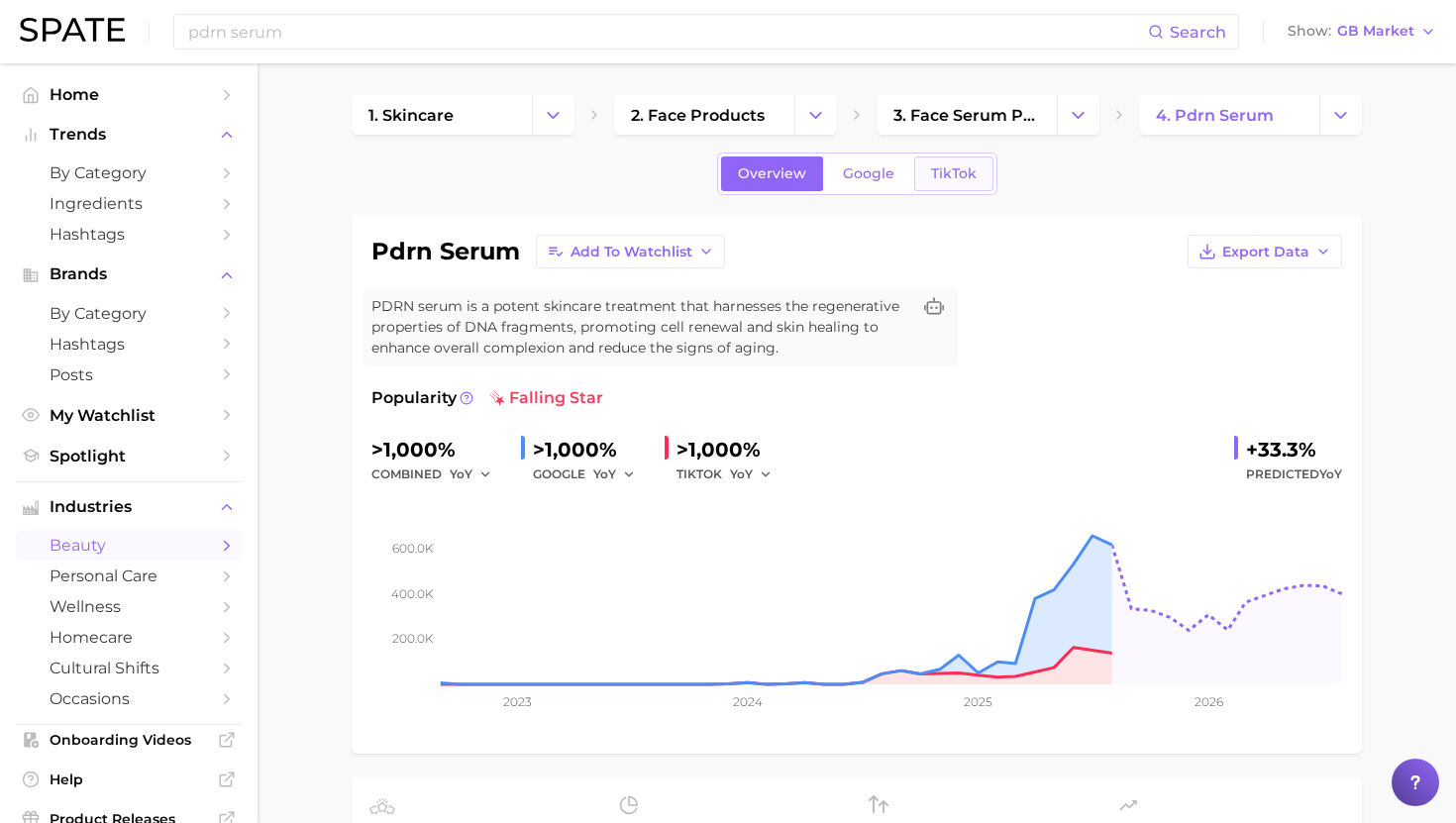
click at [938, 177] on span "TikTok" at bounding box center [954, 173] width 46 height 17
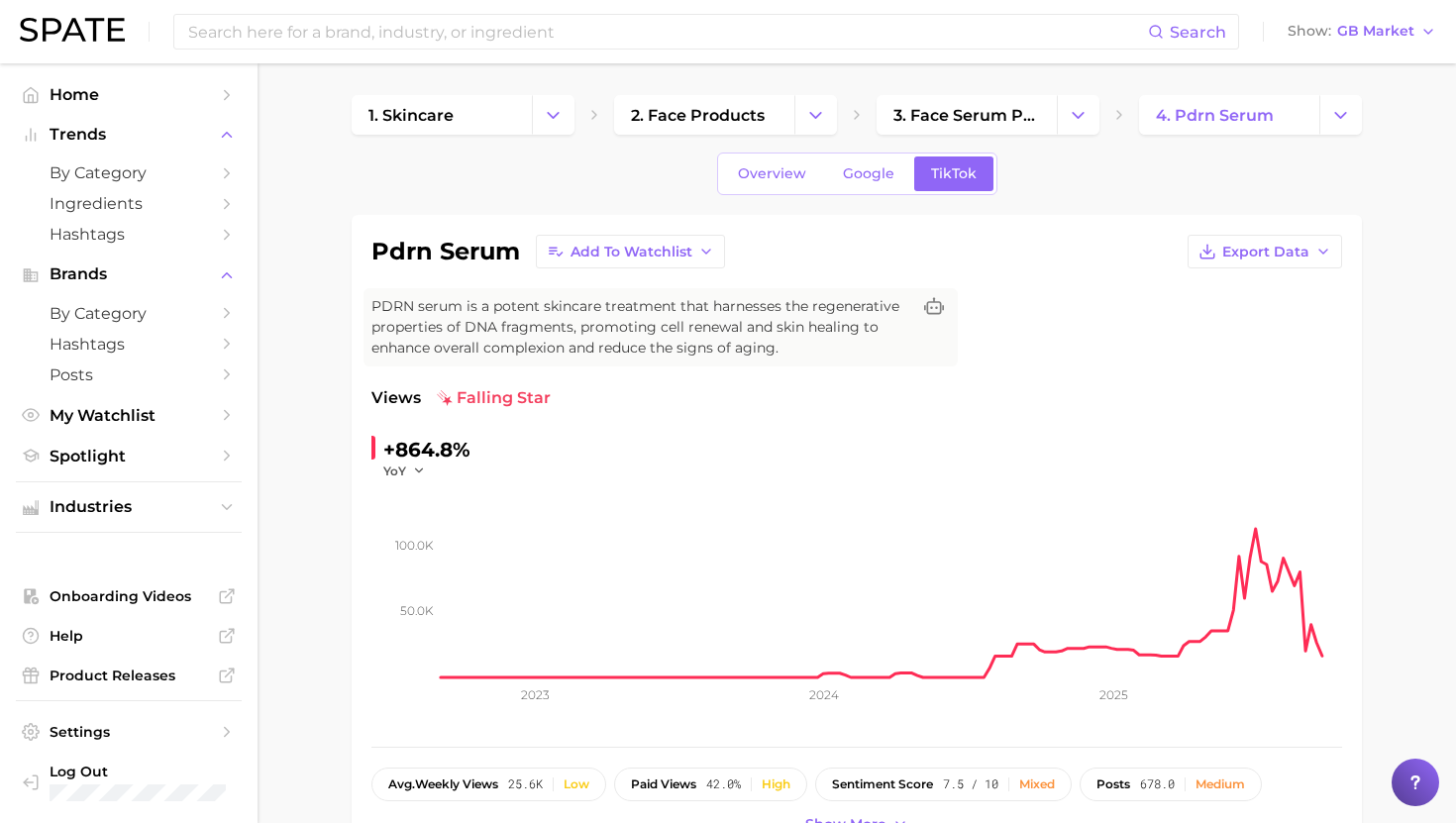
click at [768, 172] on span "Overview" at bounding box center [772, 173] width 69 height 17
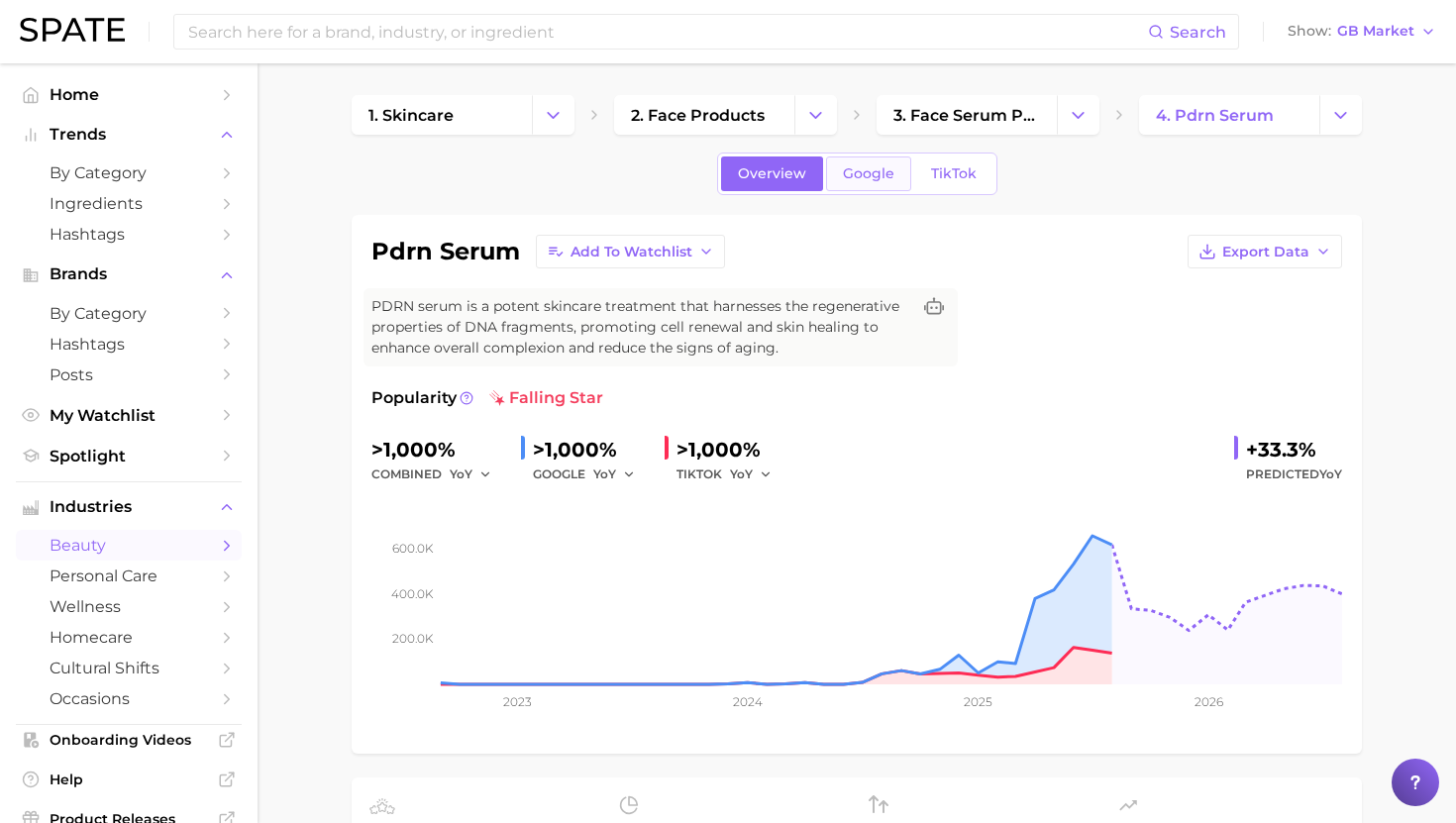
click at [863, 178] on span "Google" at bounding box center [869, 173] width 52 height 17
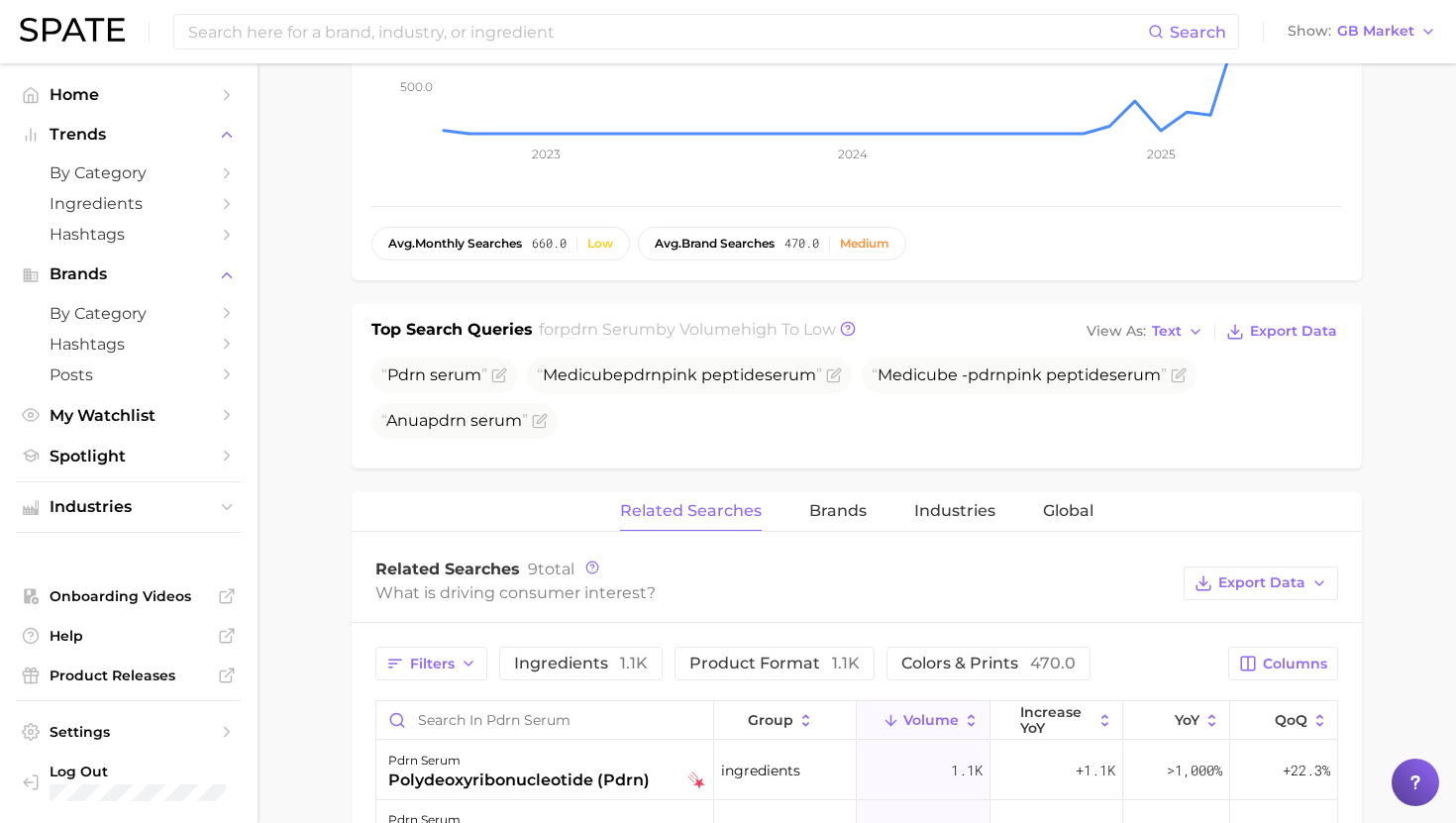
scroll to position [546, 0]
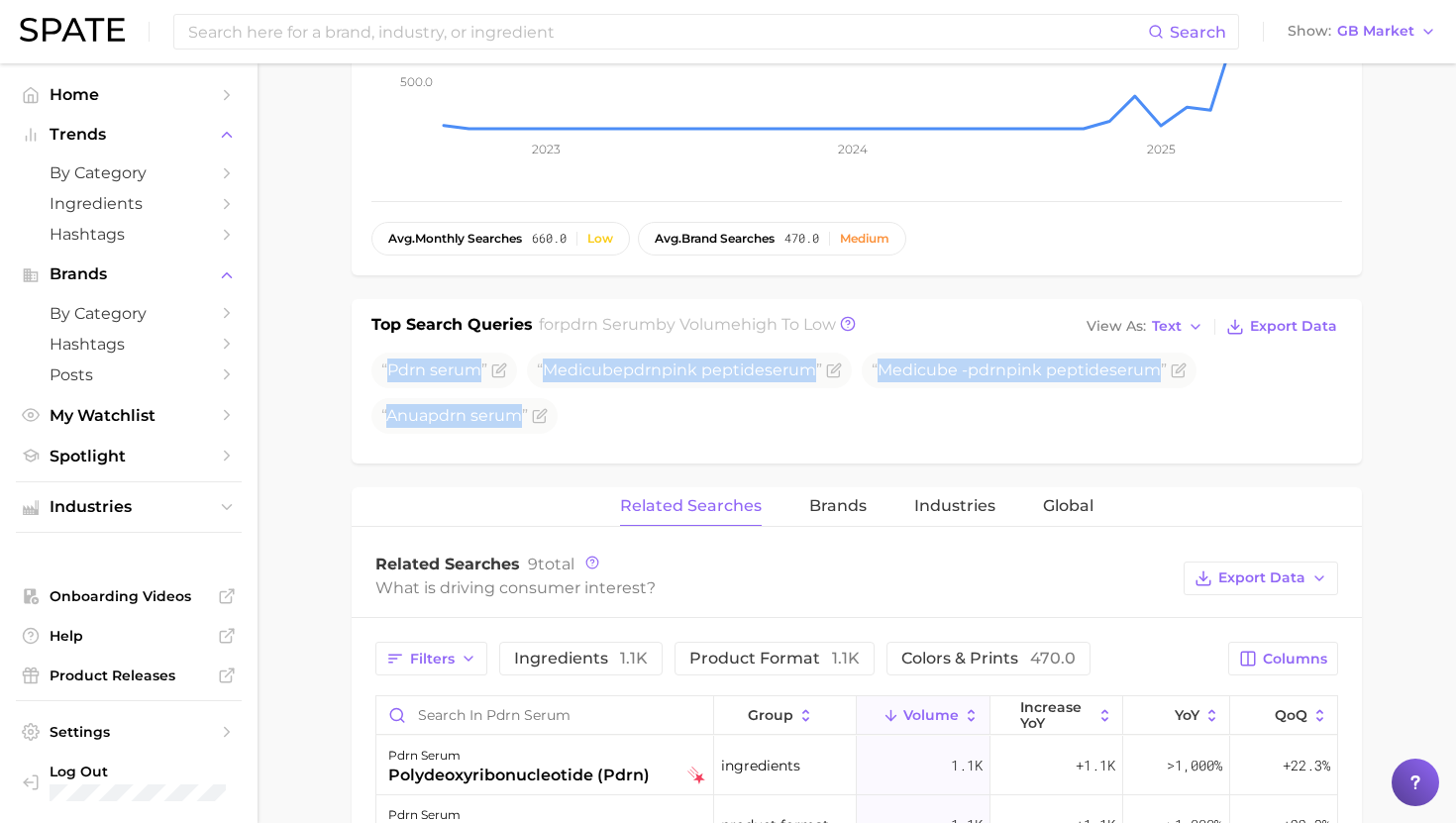
drag, startPoint x: 389, startPoint y: 372, endPoint x: 519, endPoint y: 441, distance: 147.2
click at [520, 441] on div "Pdrn serum Medicube pdrn pink peptide serum Medicube - pdrn pink peptide serum …" at bounding box center [857, 399] width 971 height 91
copy ul "Pdrn serum Medicube pdrn pink peptide serum Medicube - pdrn pink peptide serum …"
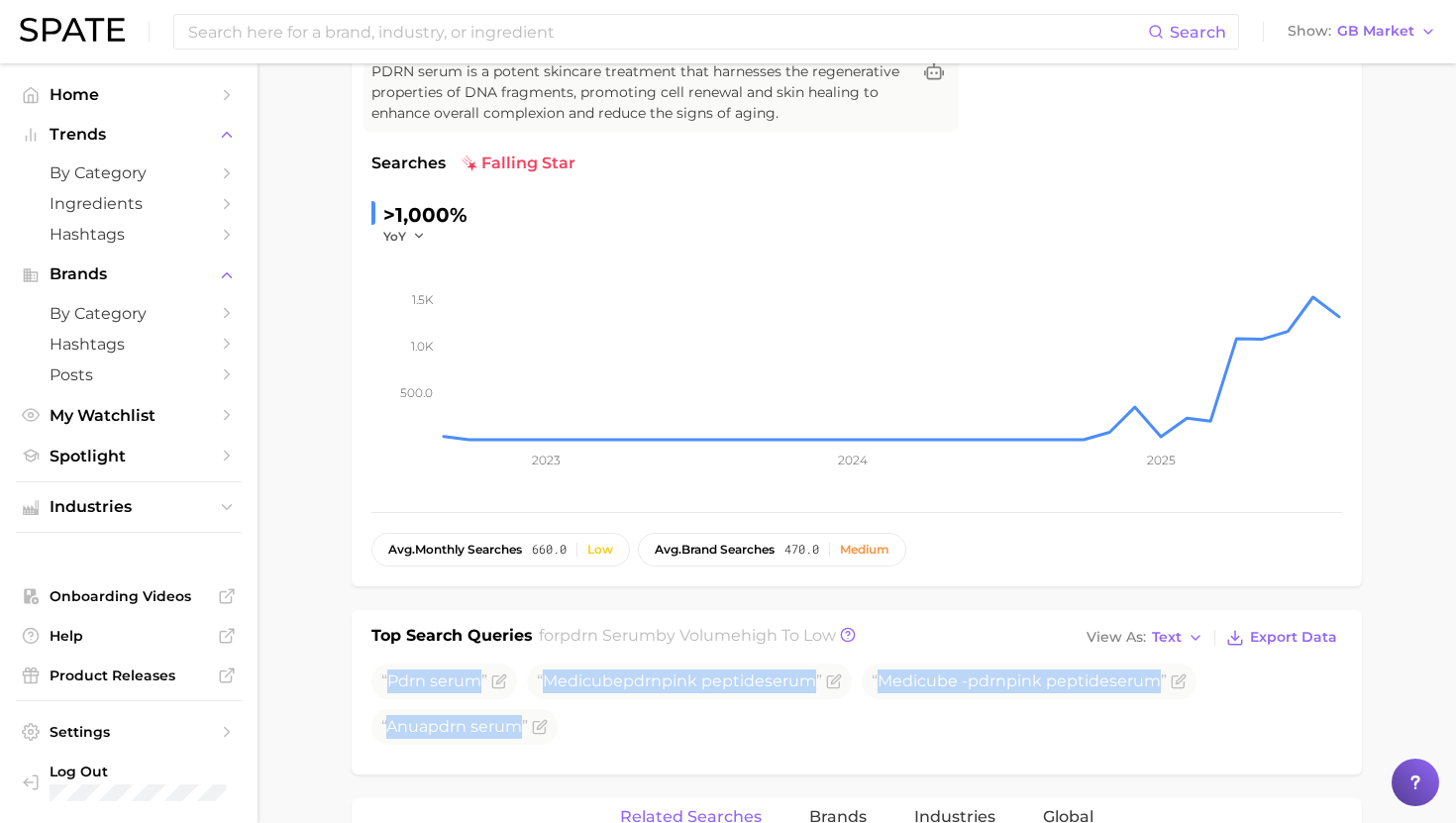
scroll to position [0, 0]
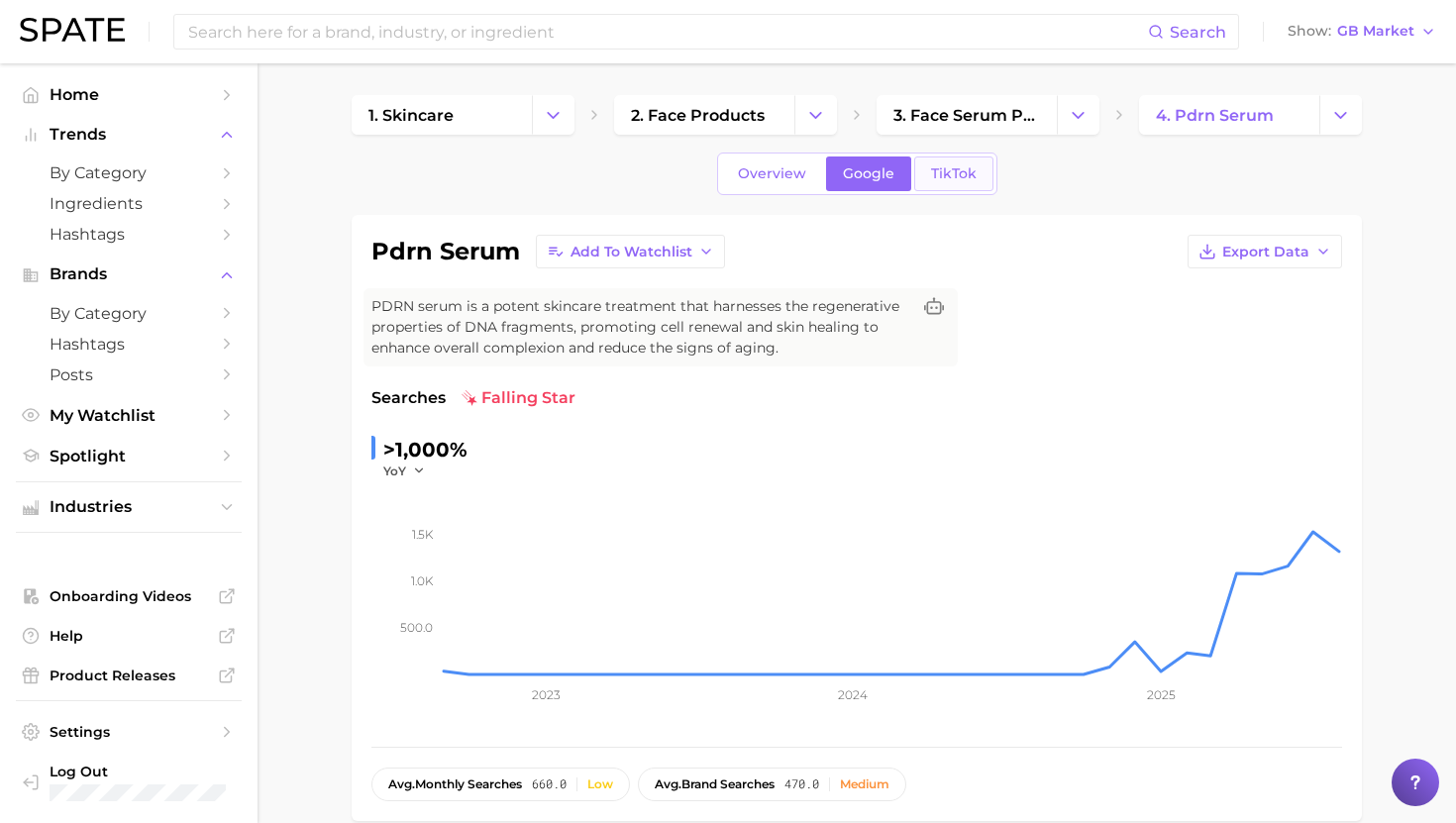
click at [943, 174] on span "TikTok" at bounding box center [954, 173] width 46 height 17
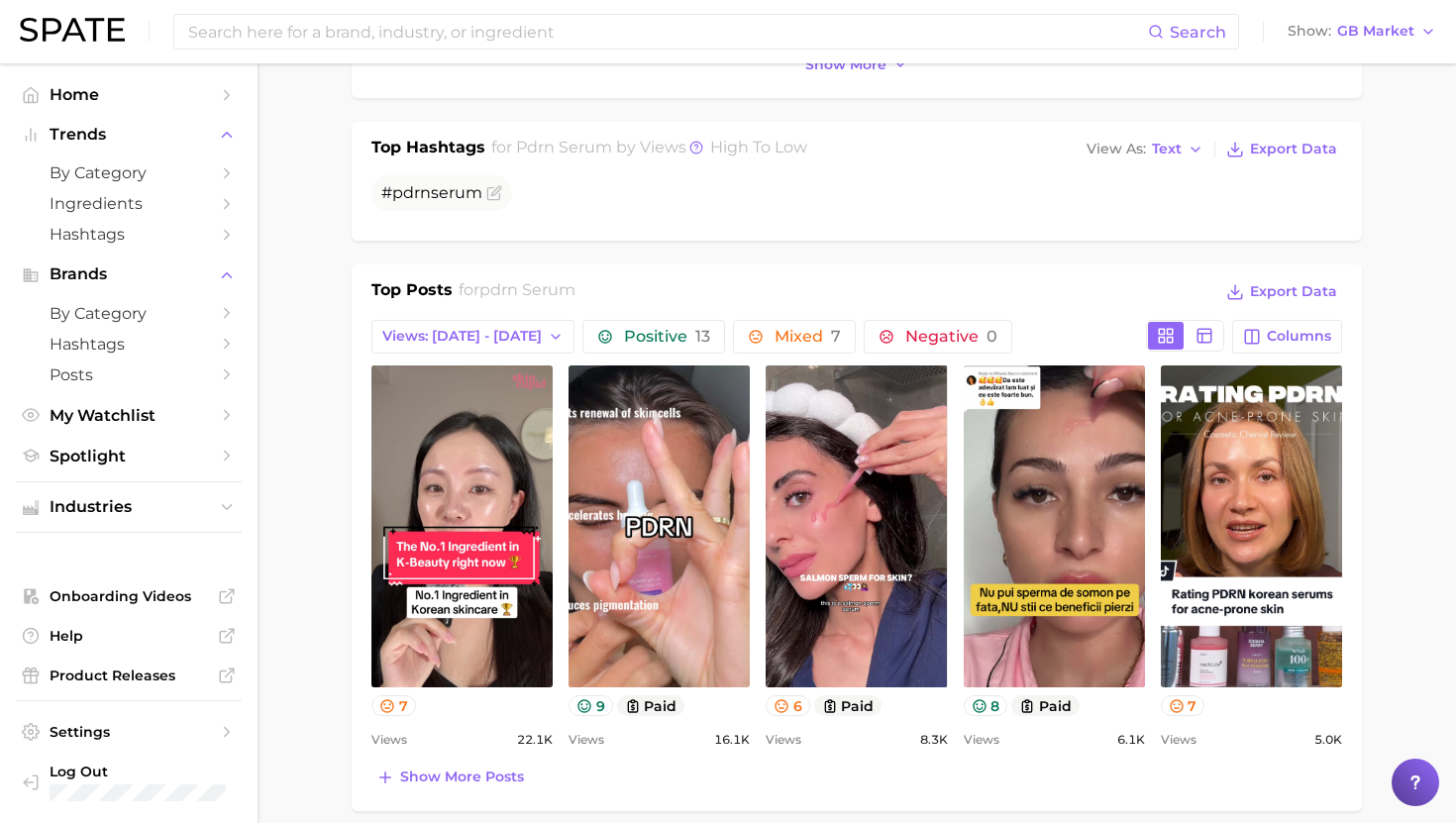
scroll to position [762, 0]
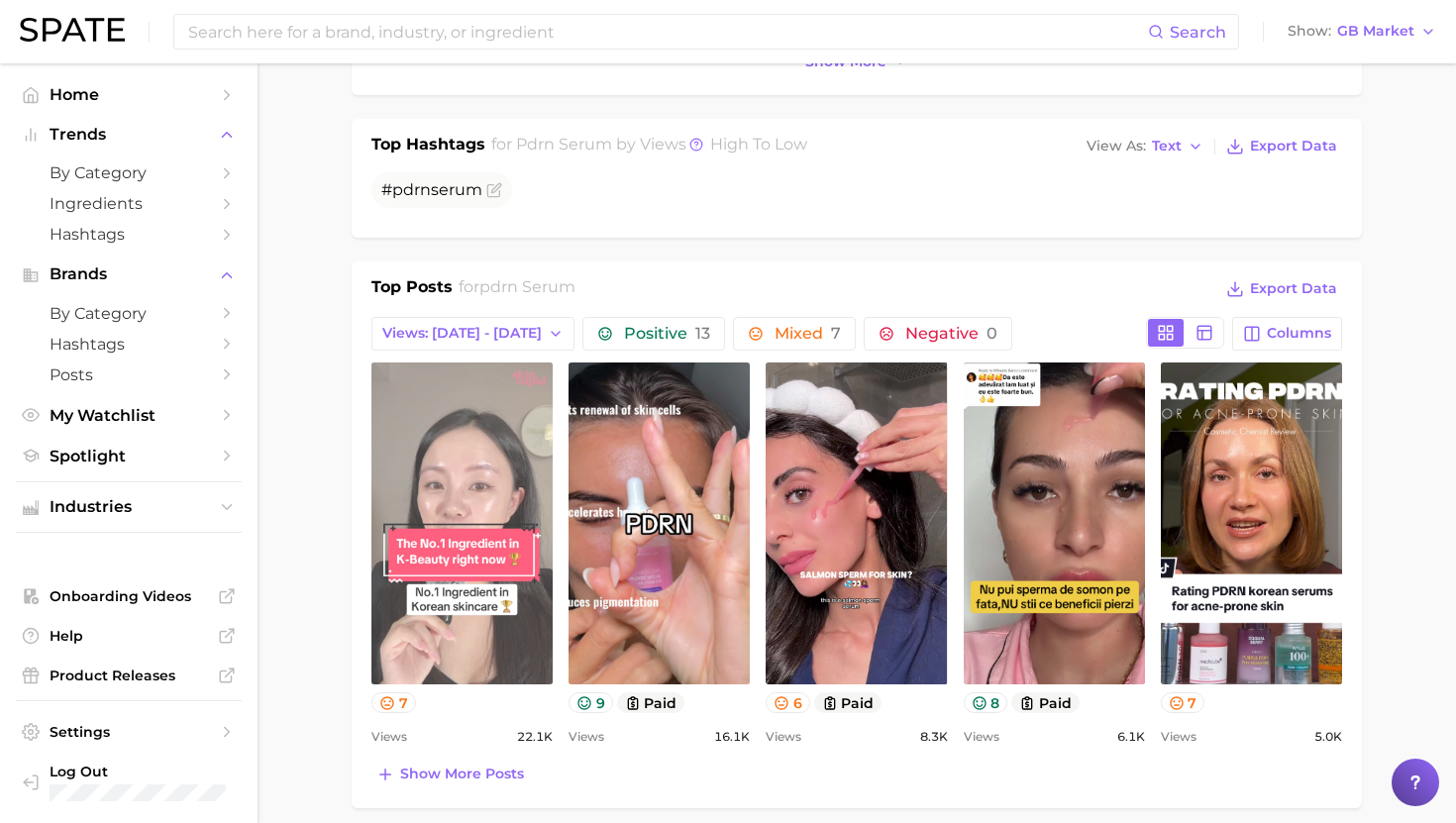
click at [449, 422] on link "view post on TikTok" at bounding box center [462, 524] width 181 height 322
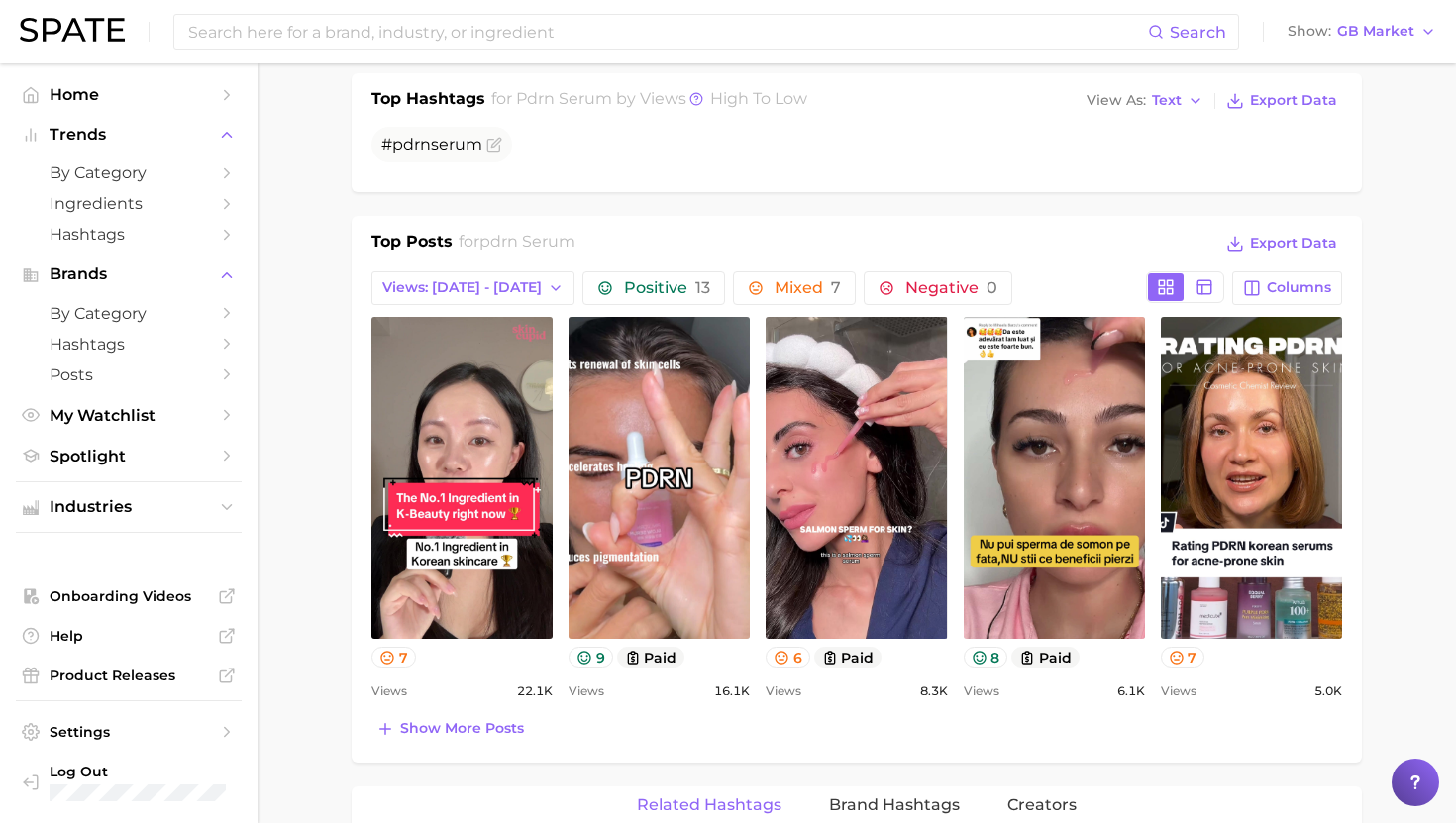
scroll to position [810, 0]
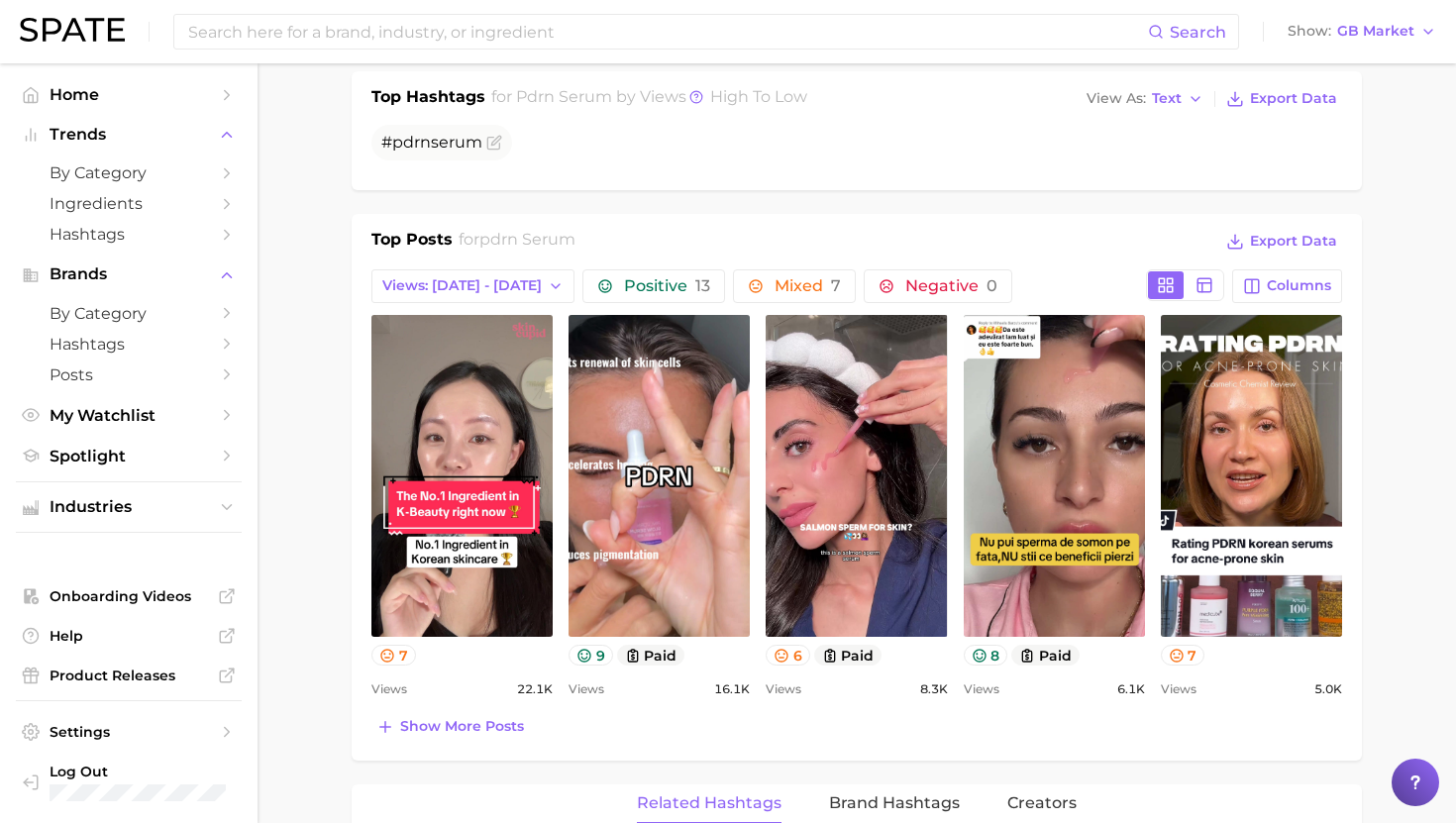
click at [751, 220] on div "Top Posts for pdrn serum Export Data Views: [DATE] - [DATE] Positive 13 Mixed 7…" at bounding box center [857, 487] width 1010 height 547
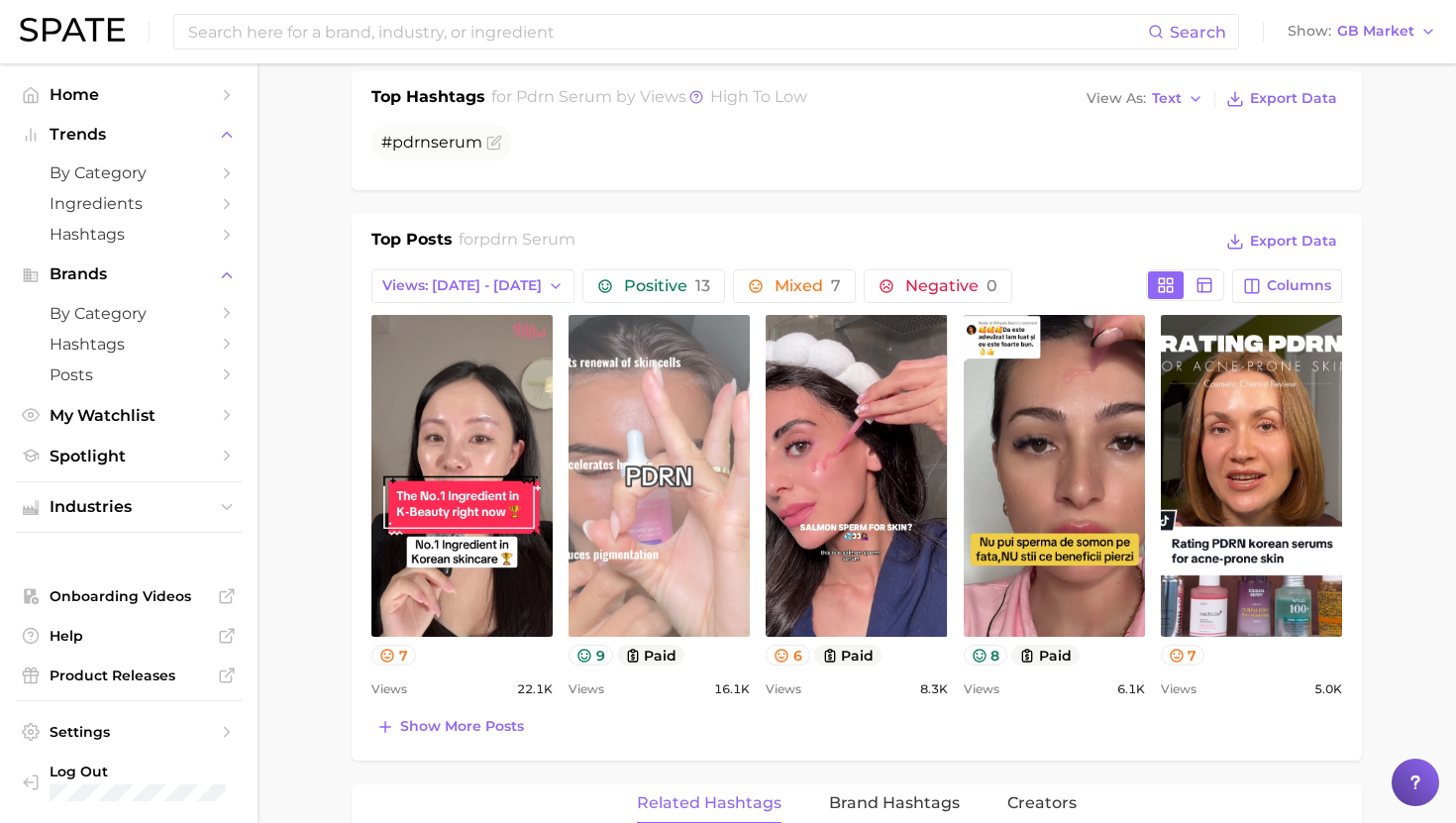
click at [641, 409] on link "view post on TikTok" at bounding box center [659, 476] width 181 height 322
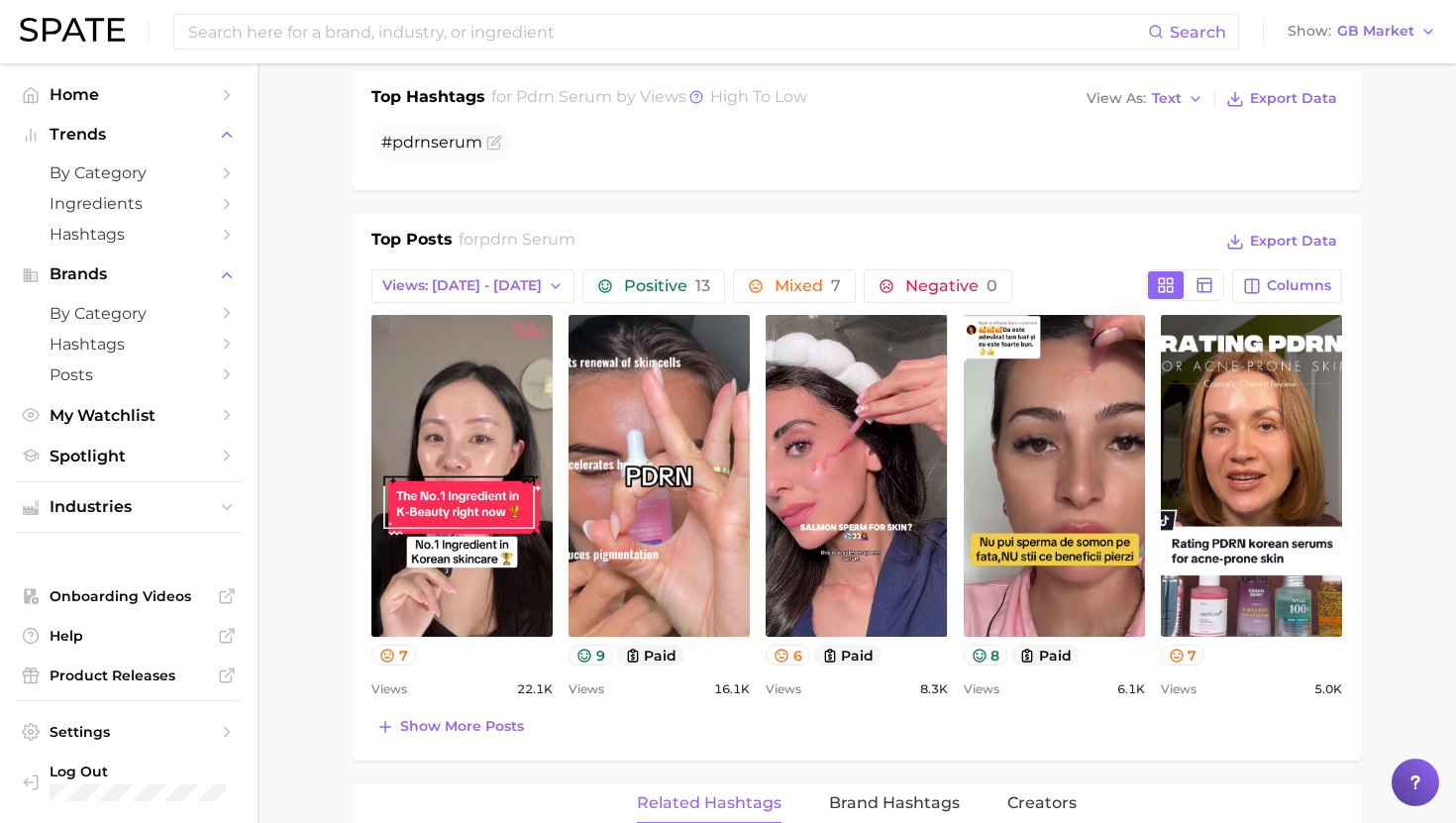
click at [945, 150] on ul "# pdrn serum" at bounding box center [857, 143] width 971 height 36
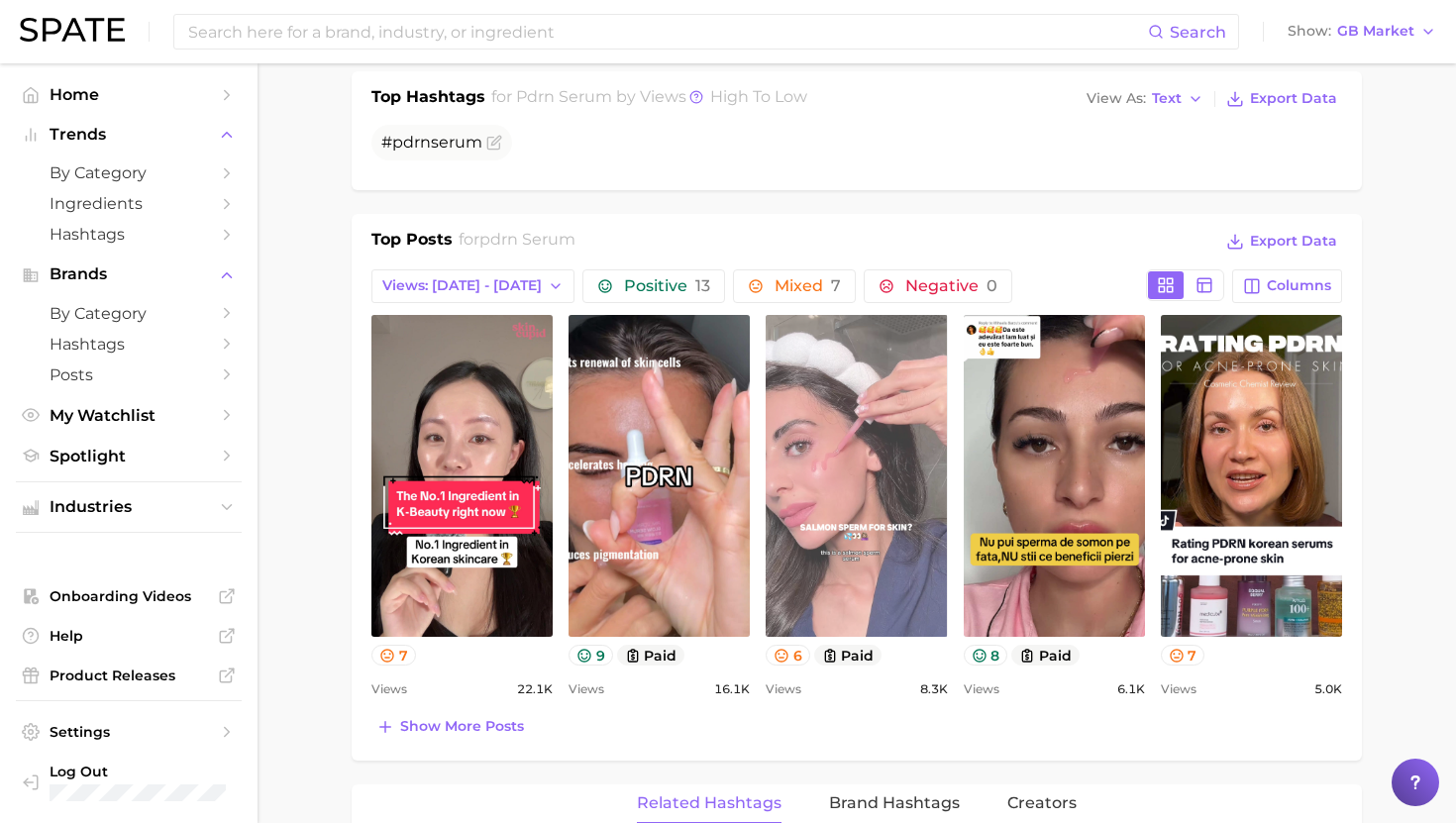
click at [906, 486] on link "view post on TikTok" at bounding box center [856, 476] width 181 height 322
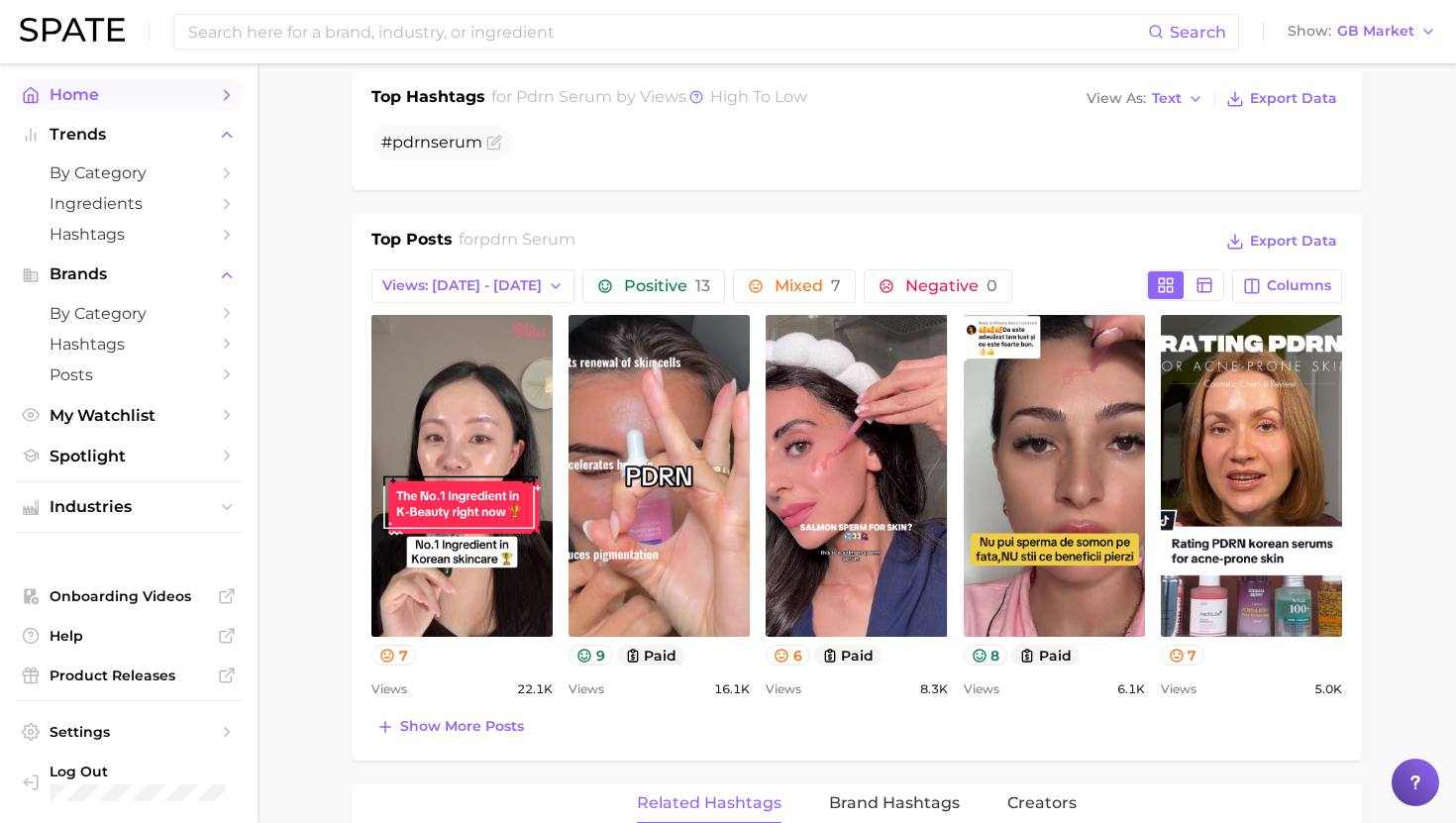
scroll to position [0, 0]
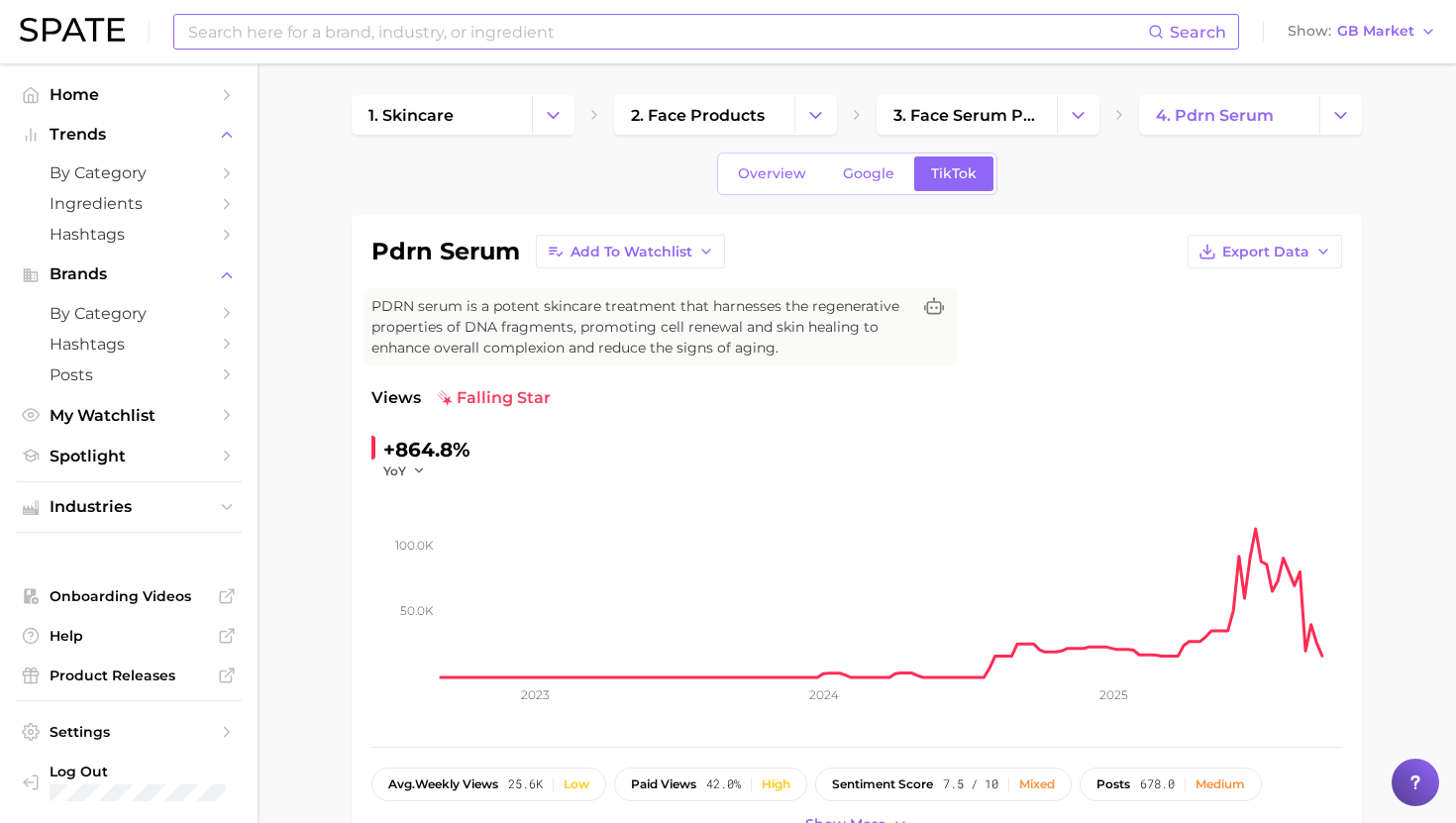
click at [529, 35] on input at bounding box center [666, 32] width 962 height 34
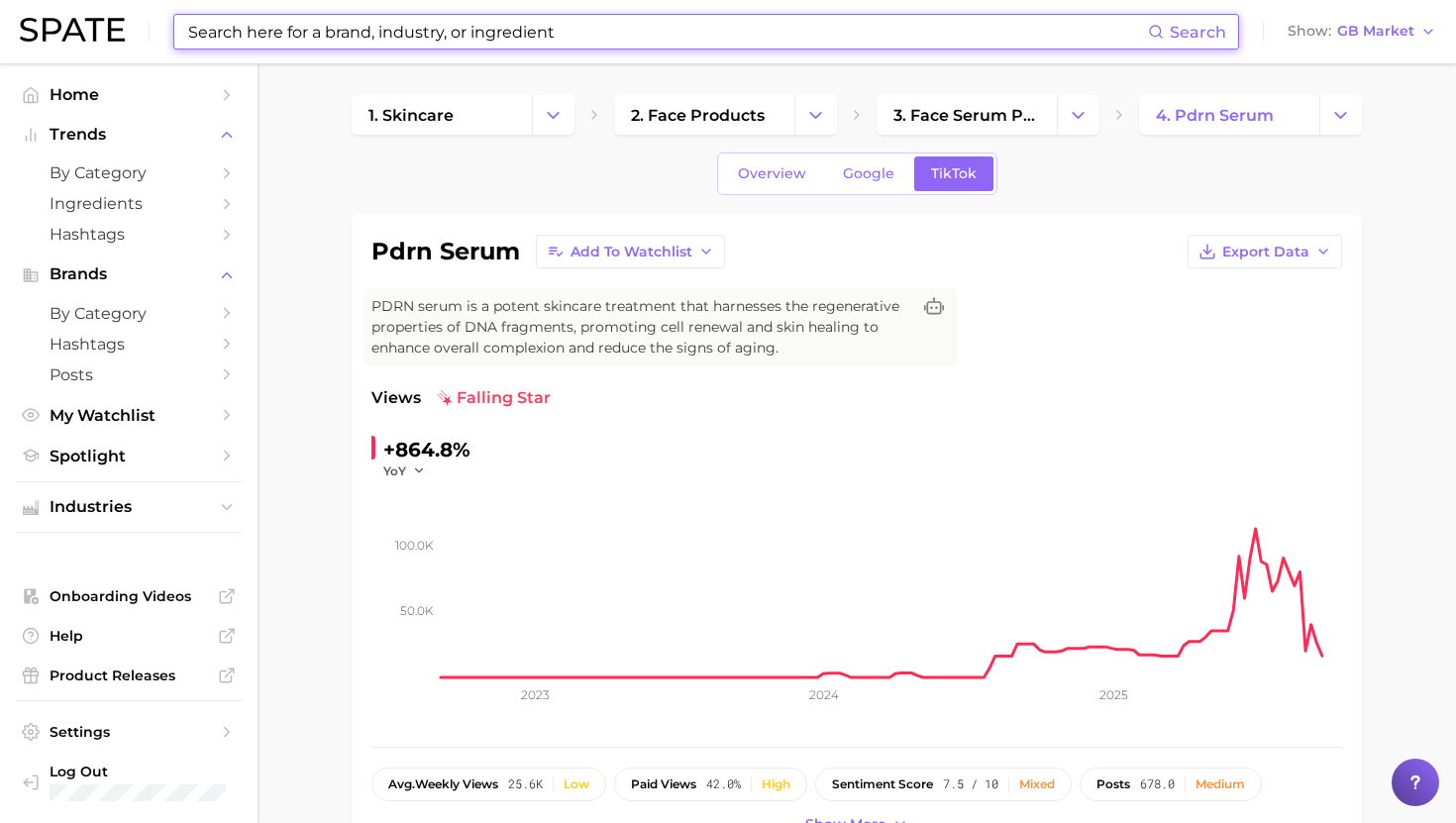
click at [529, 39] on input at bounding box center [666, 32] width 962 height 34
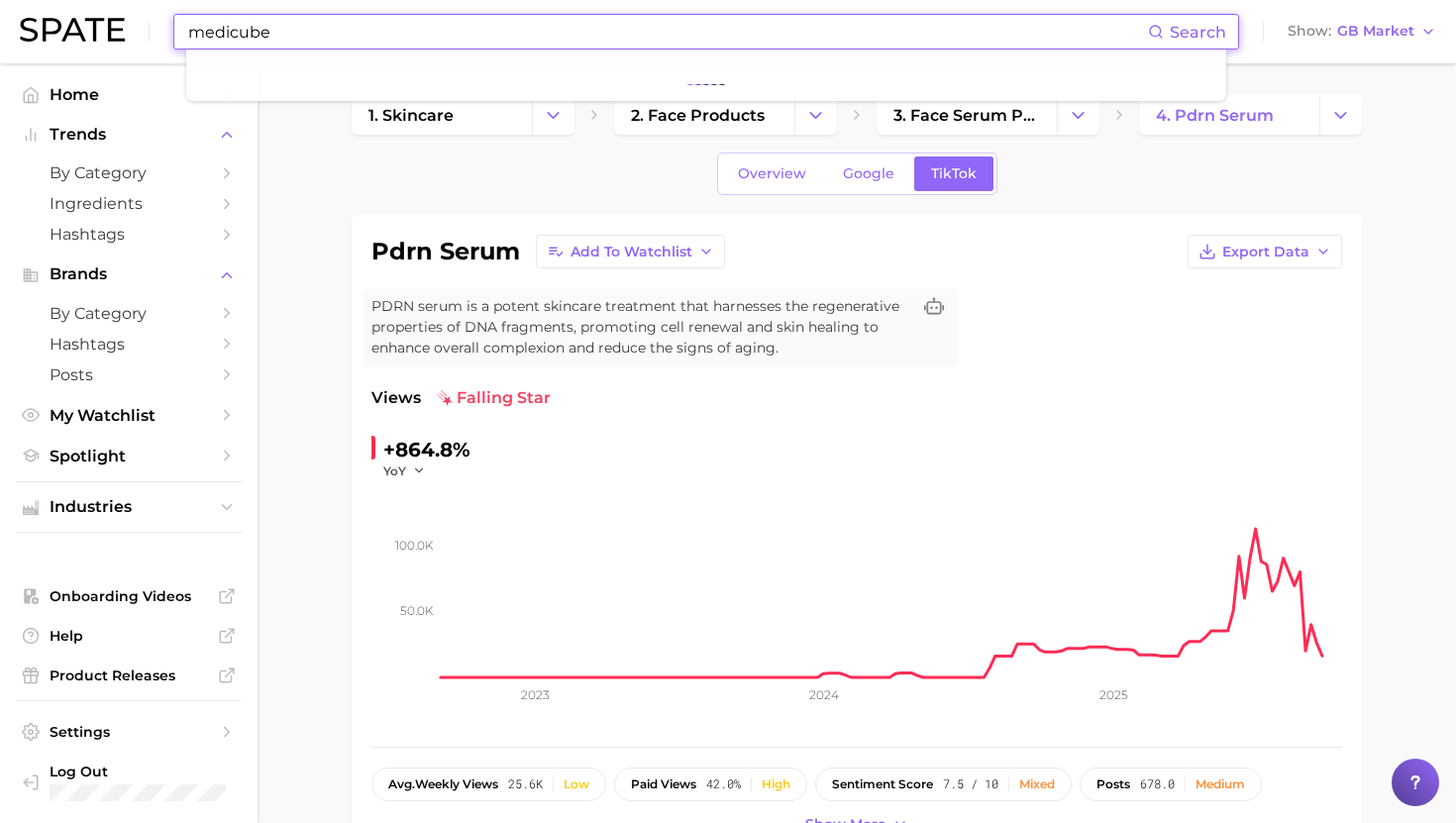
type input "medicube"
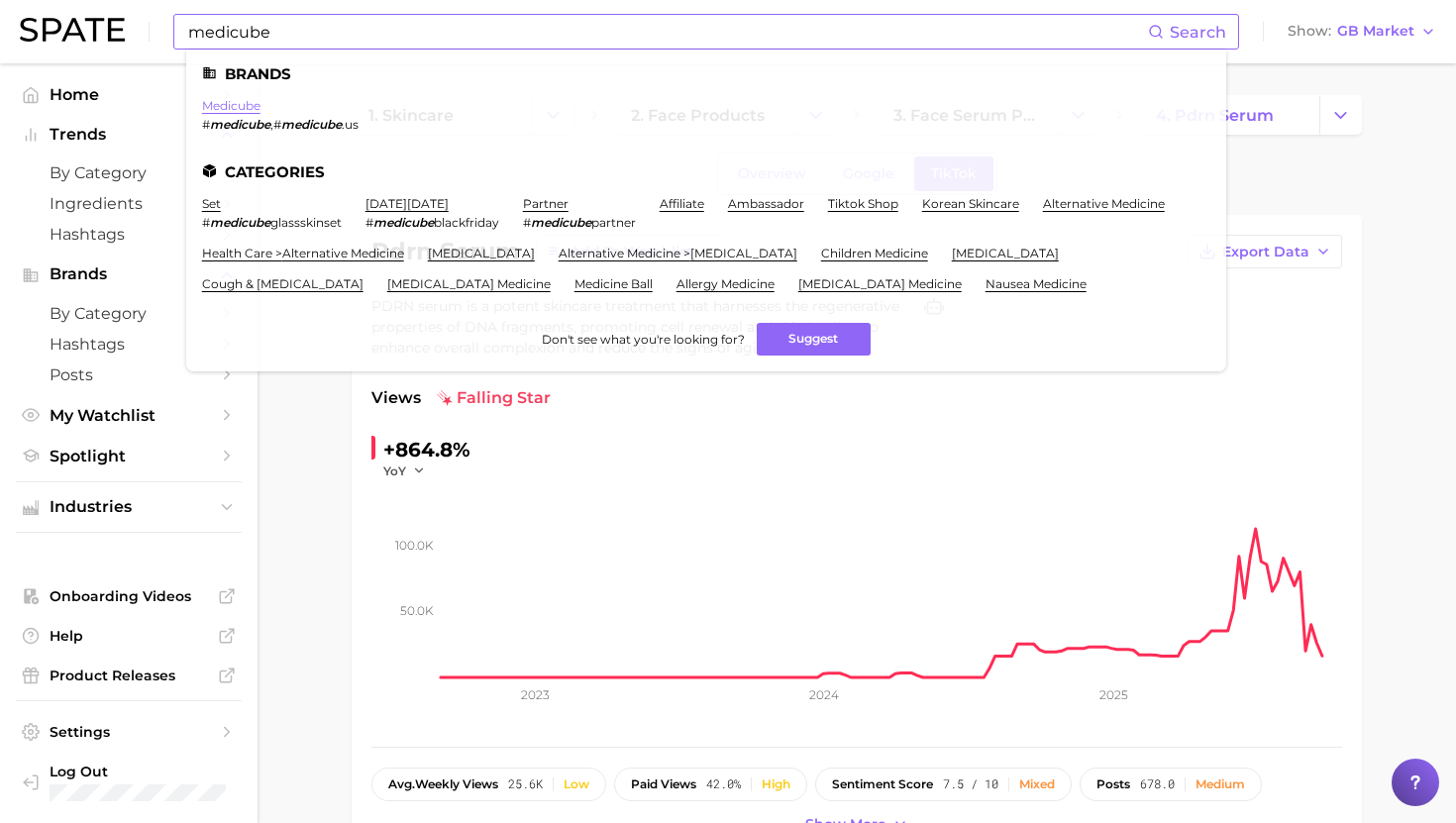
click at [248, 100] on link "medicube" at bounding box center [231, 105] width 59 height 15
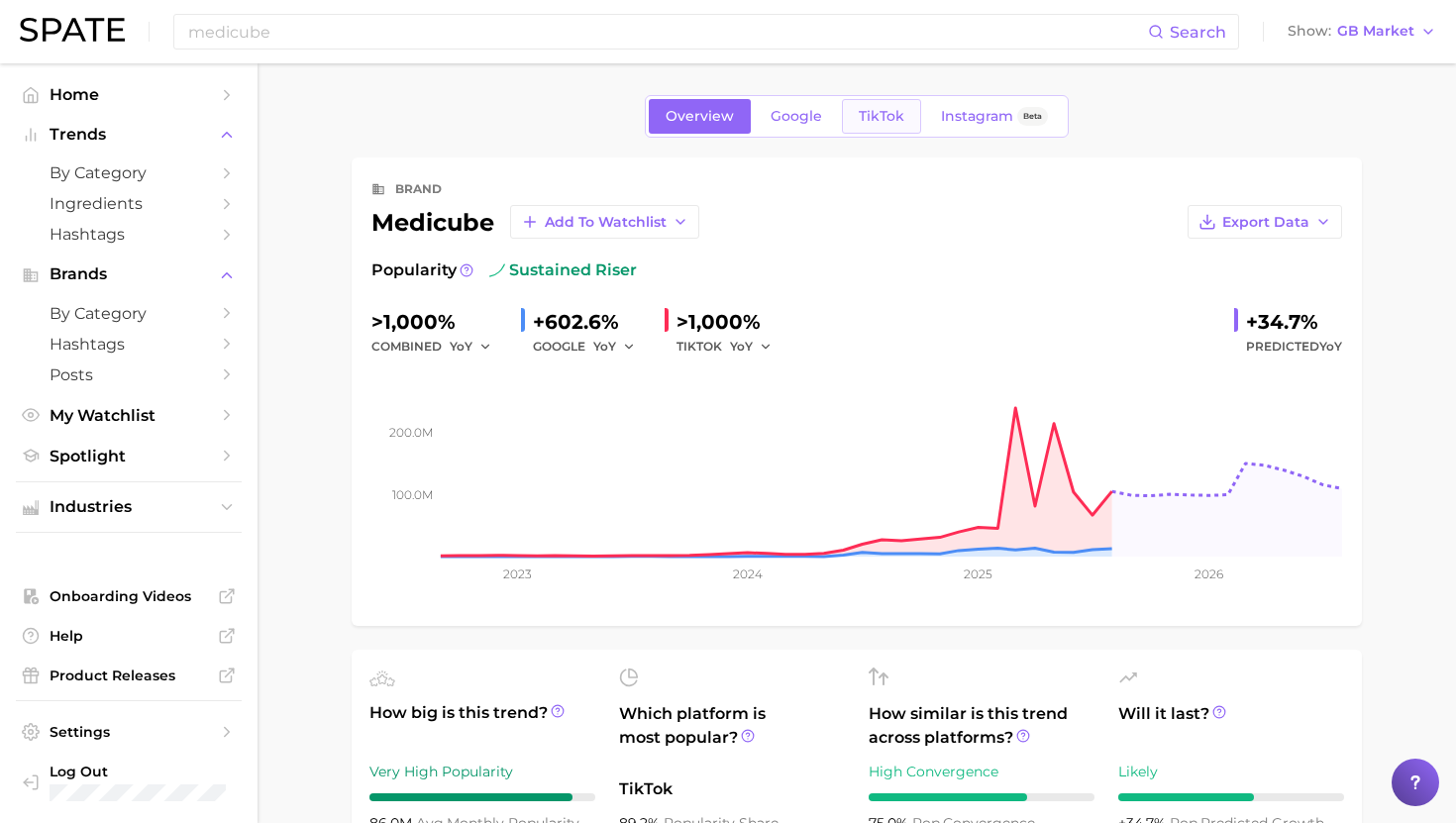
click at [880, 124] on span "TikTok" at bounding box center [882, 116] width 46 height 17
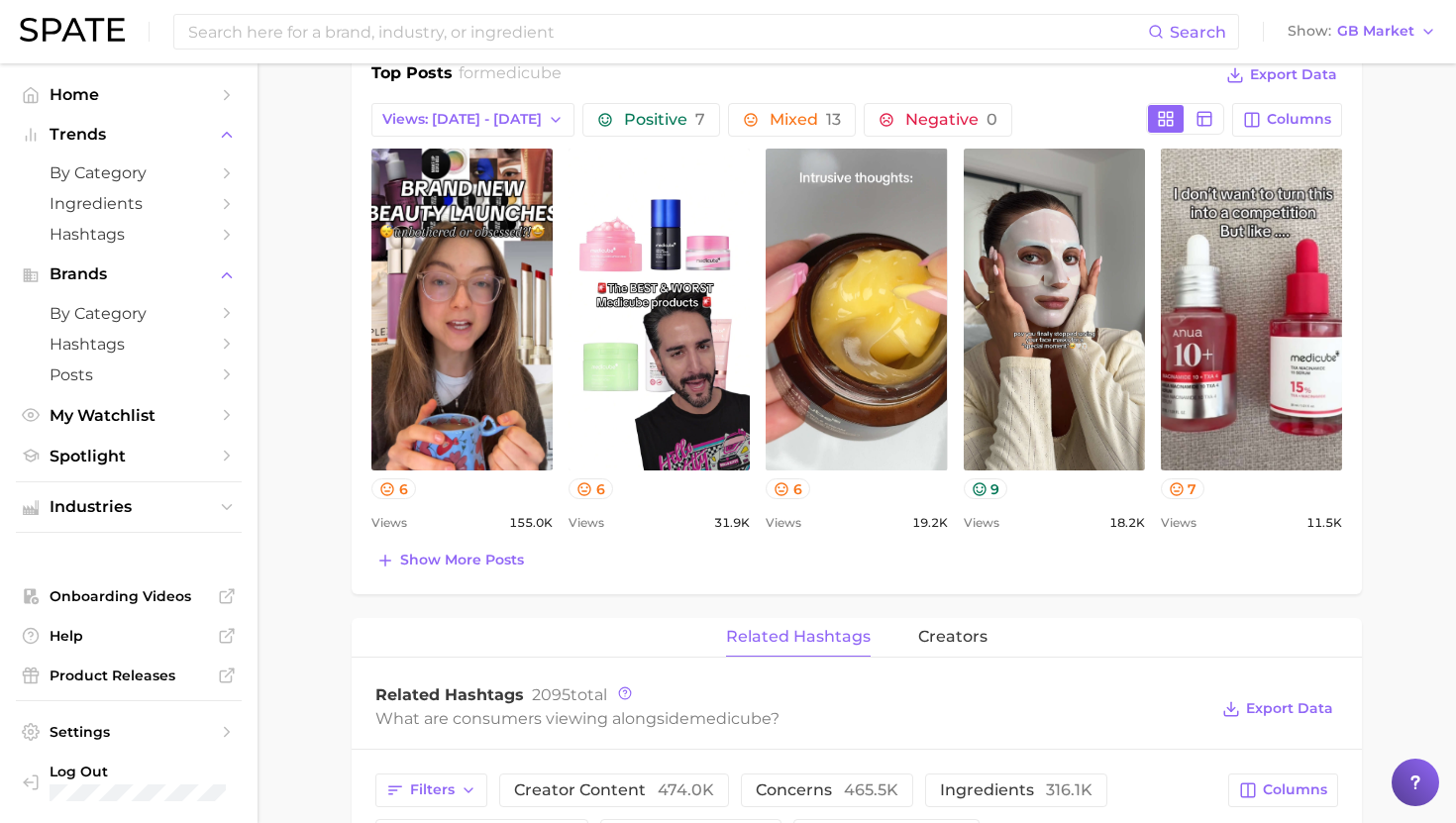
scroll to position [926, 0]
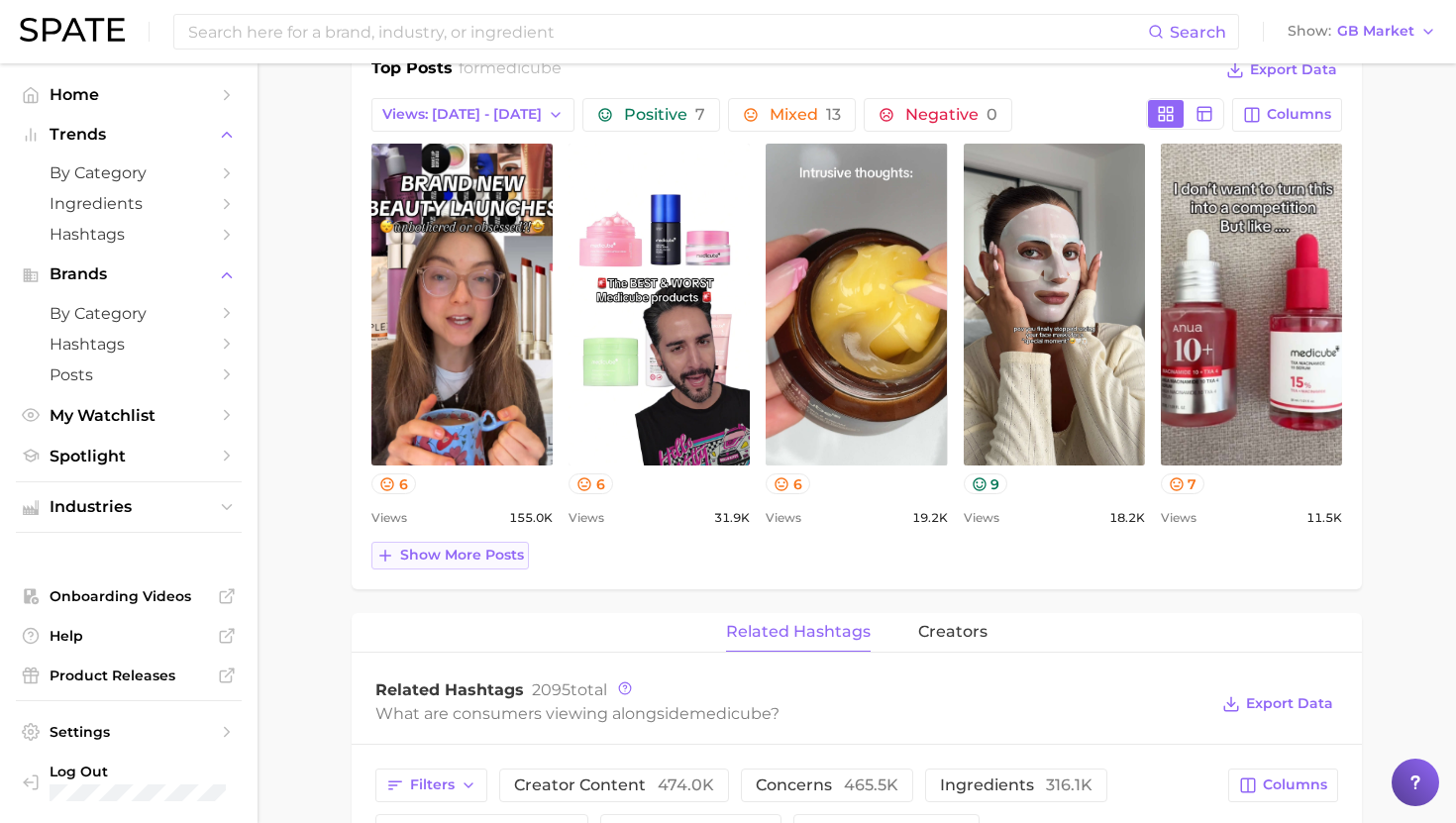
click at [501, 558] on span "Show more posts" at bounding box center [461, 555] width 124 height 17
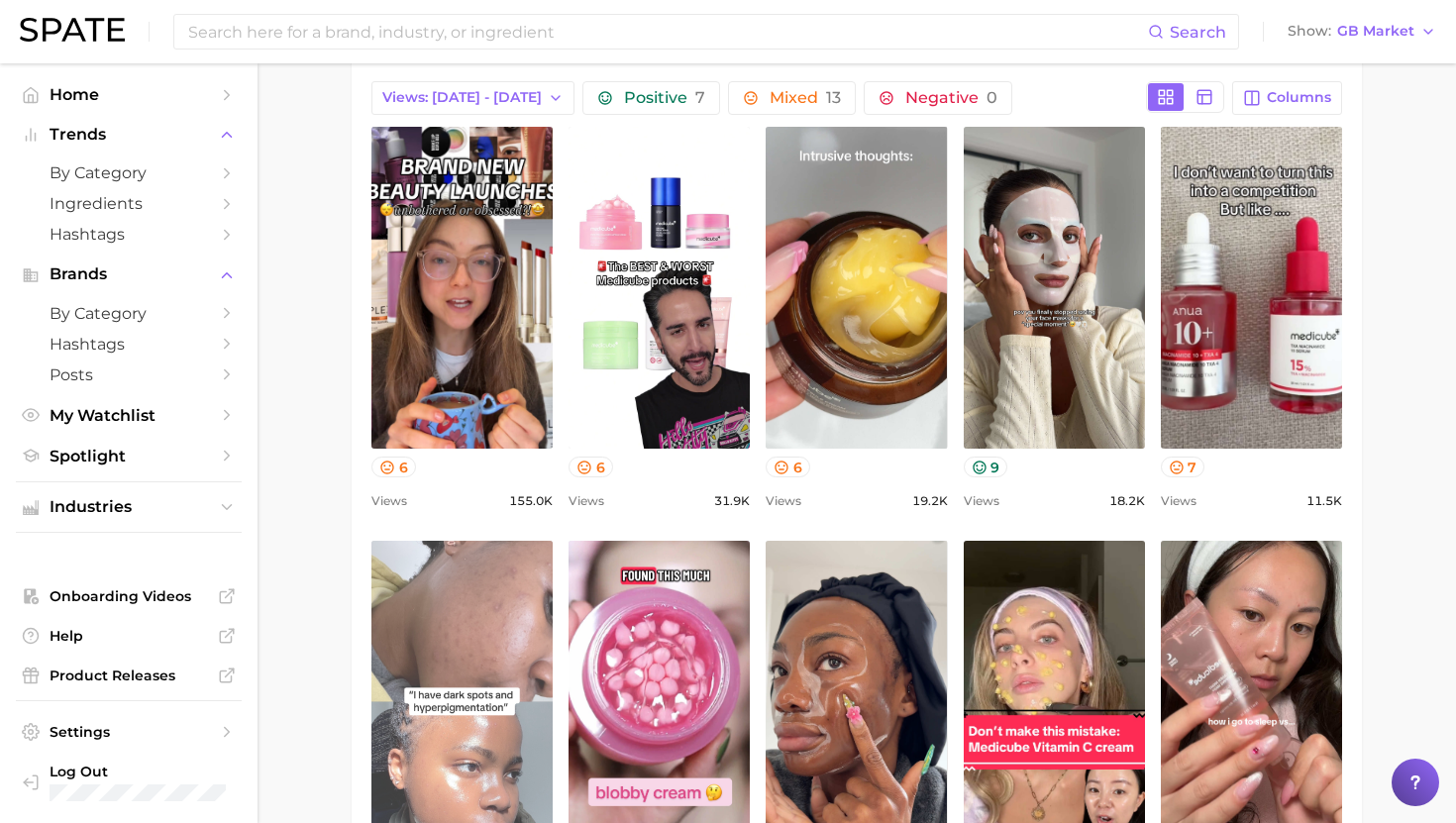
scroll to position [946, 0]
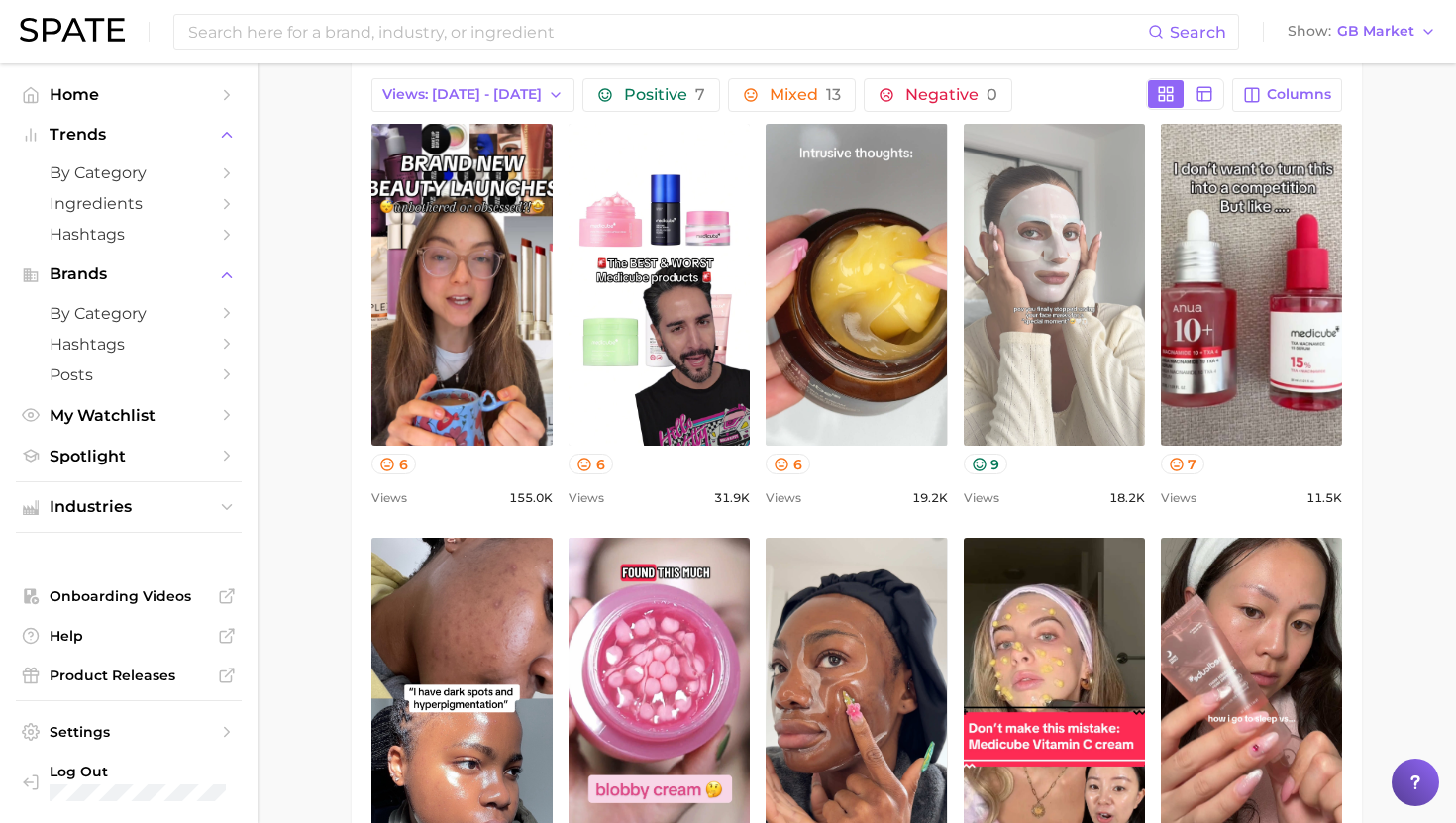
click at [991, 227] on link "view post on TikTok" at bounding box center [1054, 285] width 181 height 322
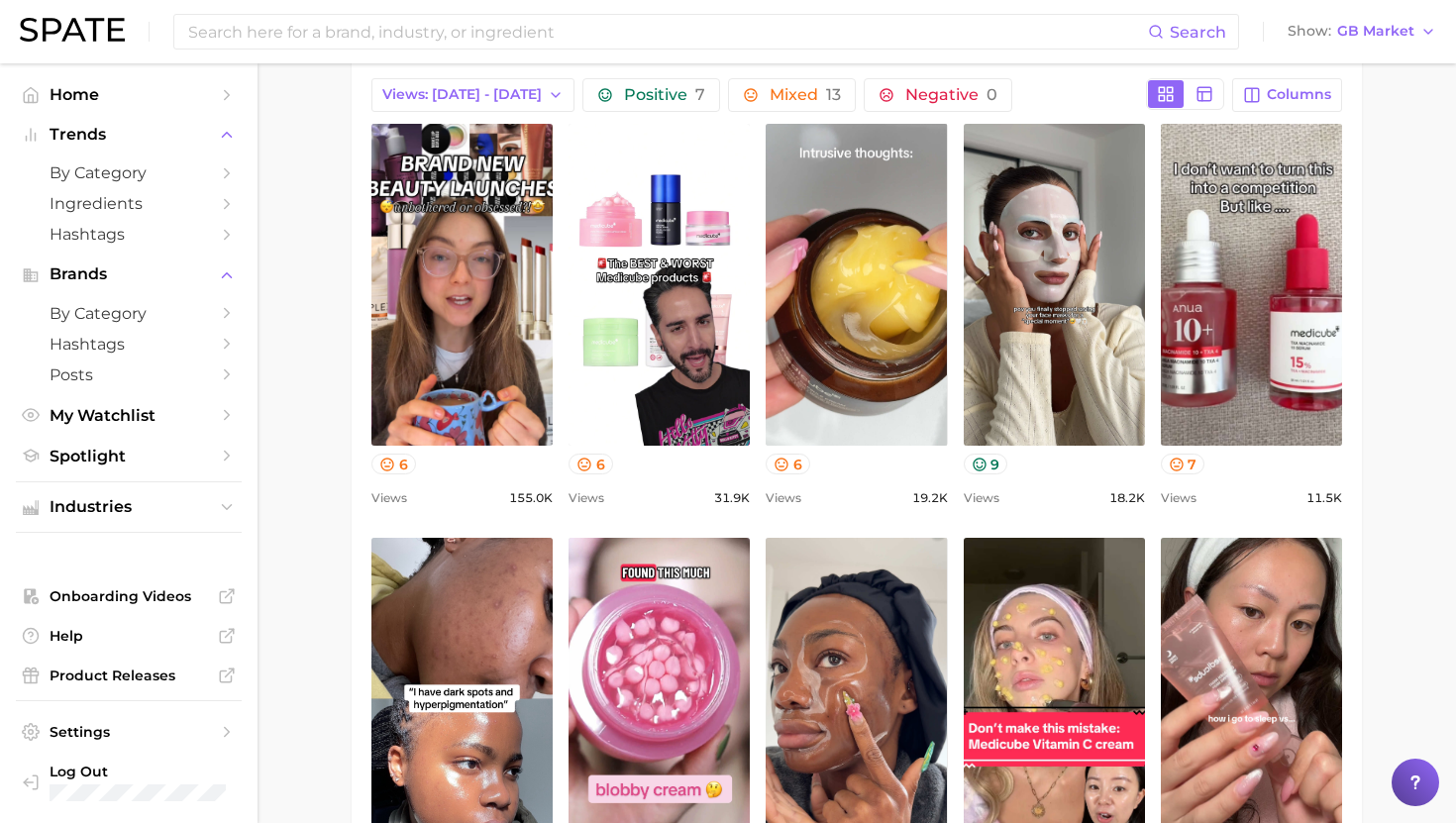
click at [1046, 84] on div "Positive 7 Mixed 13 Negative 0" at bounding box center [860, 95] width 556 height 34
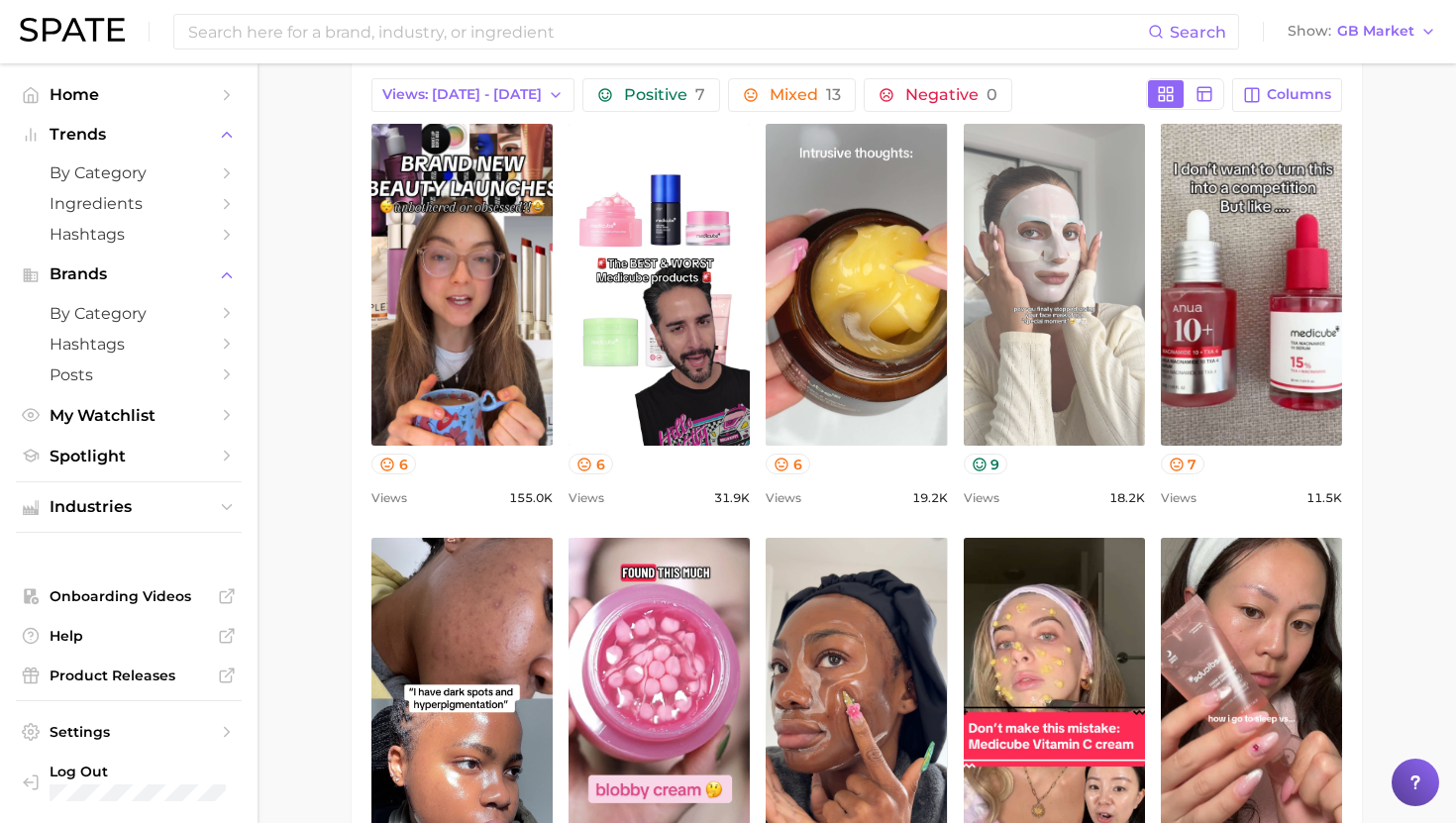
click at [1077, 356] on link "view post on TikTok" at bounding box center [1054, 285] width 181 height 322
click at [1075, 336] on link "view post on TikTok" at bounding box center [1054, 285] width 181 height 322
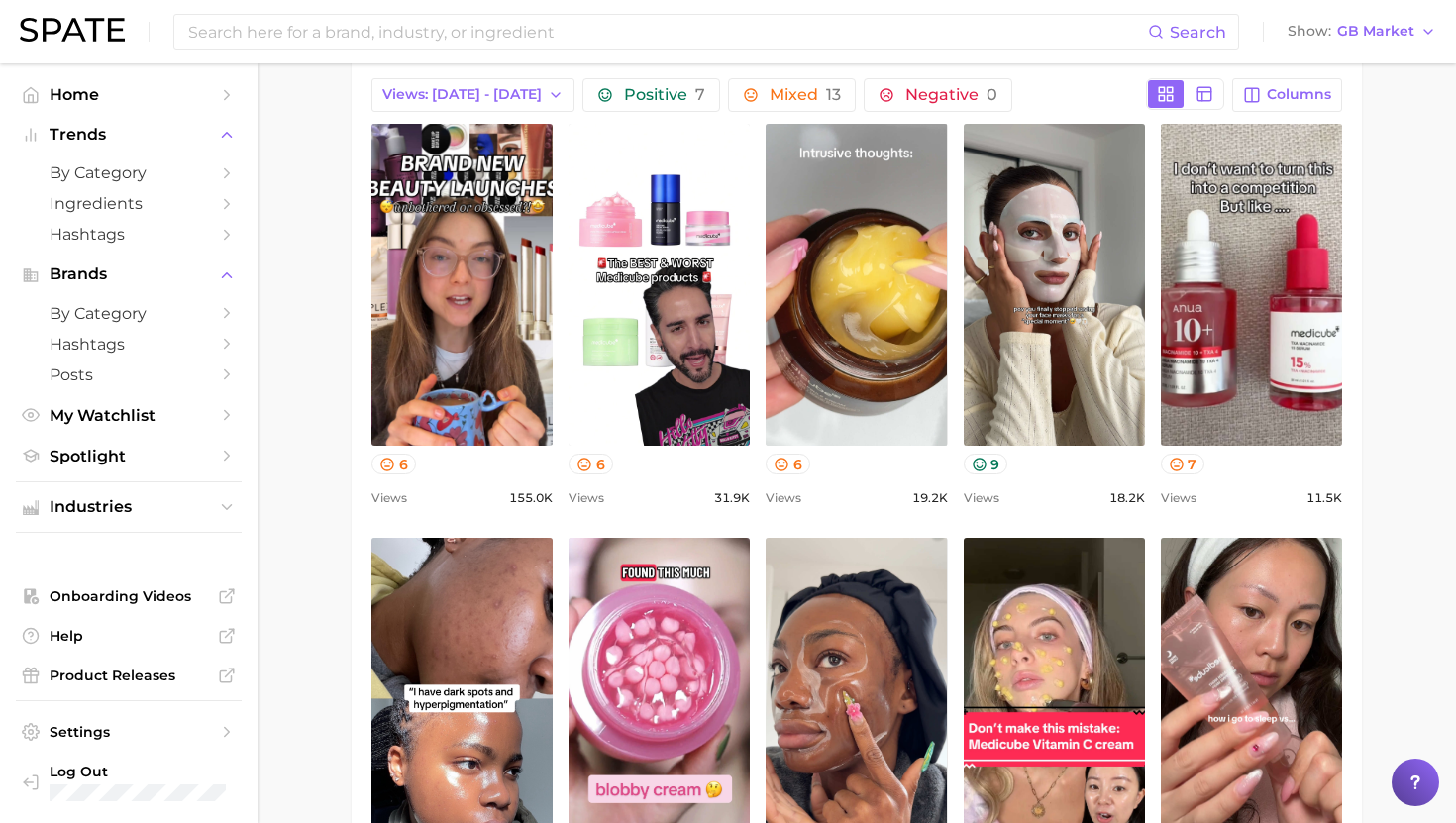
type input "medicube"
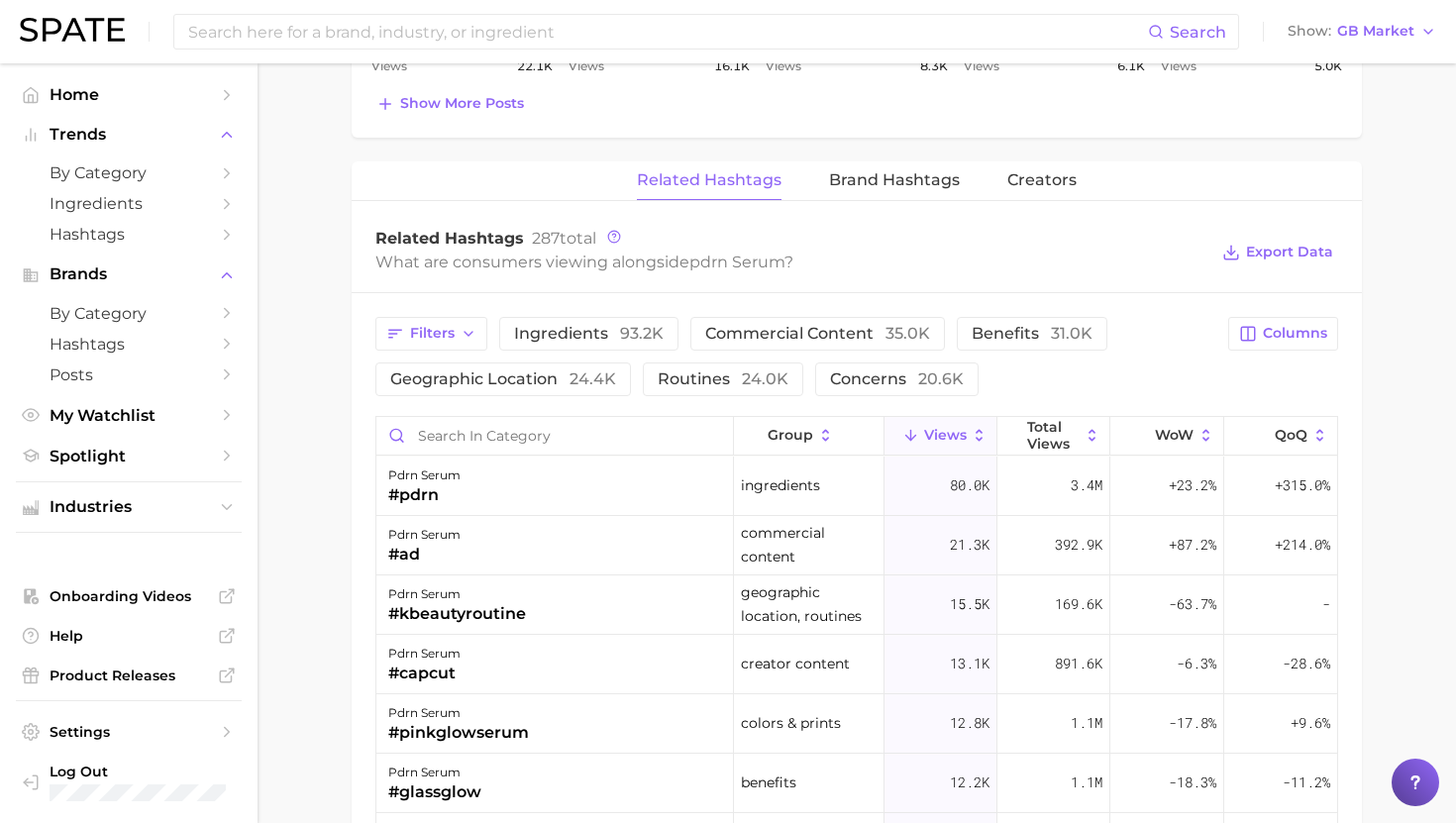
scroll to position [1433, 0]
click at [558, 598] on div "pdrn serum #kbeautyroutine" at bounding box center [556, 604] width 358 height 60
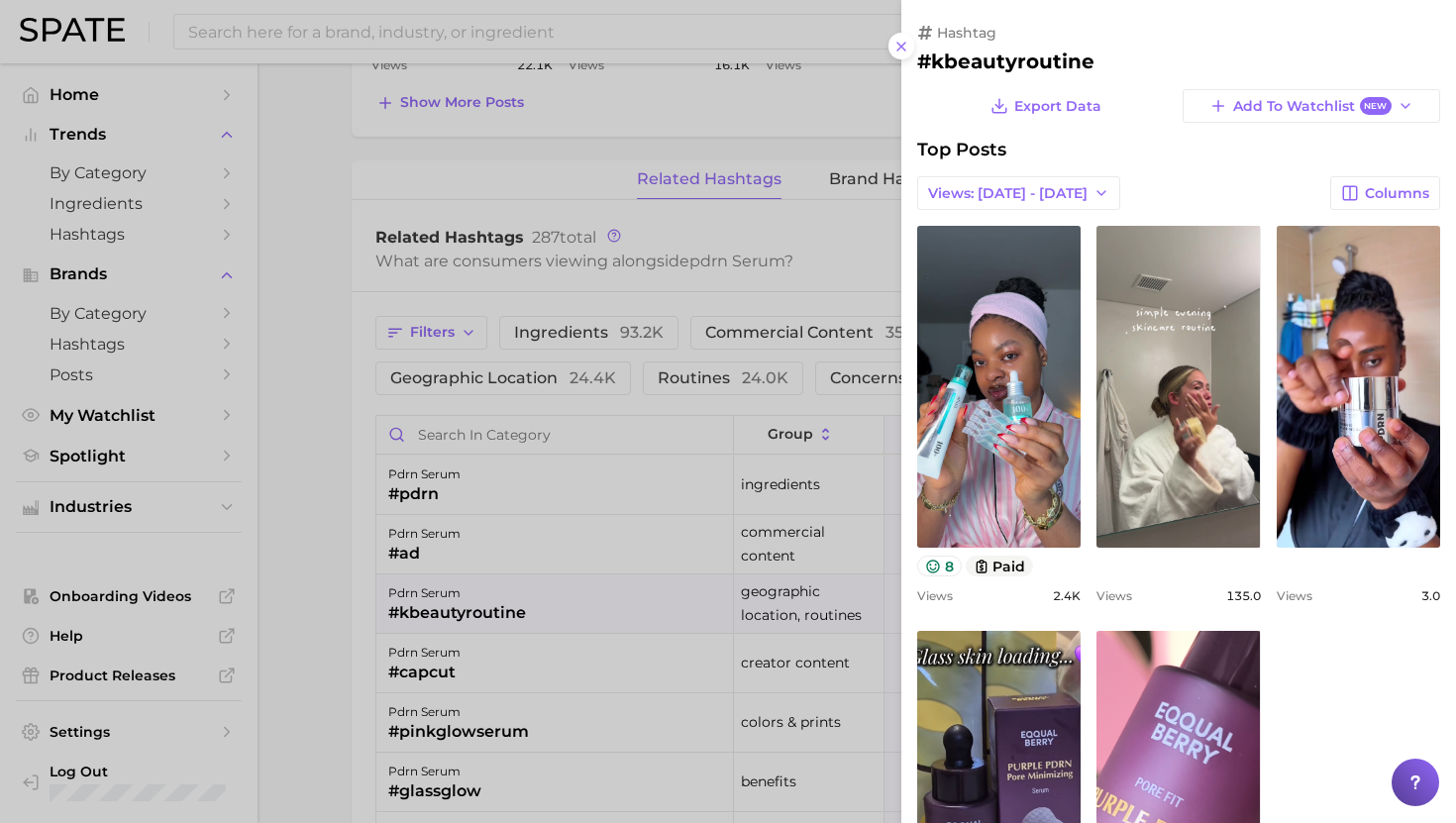
scroll to position [0, 0]
click at [558, 598] on div at bounding box center [728, 412] width 1456 height 823
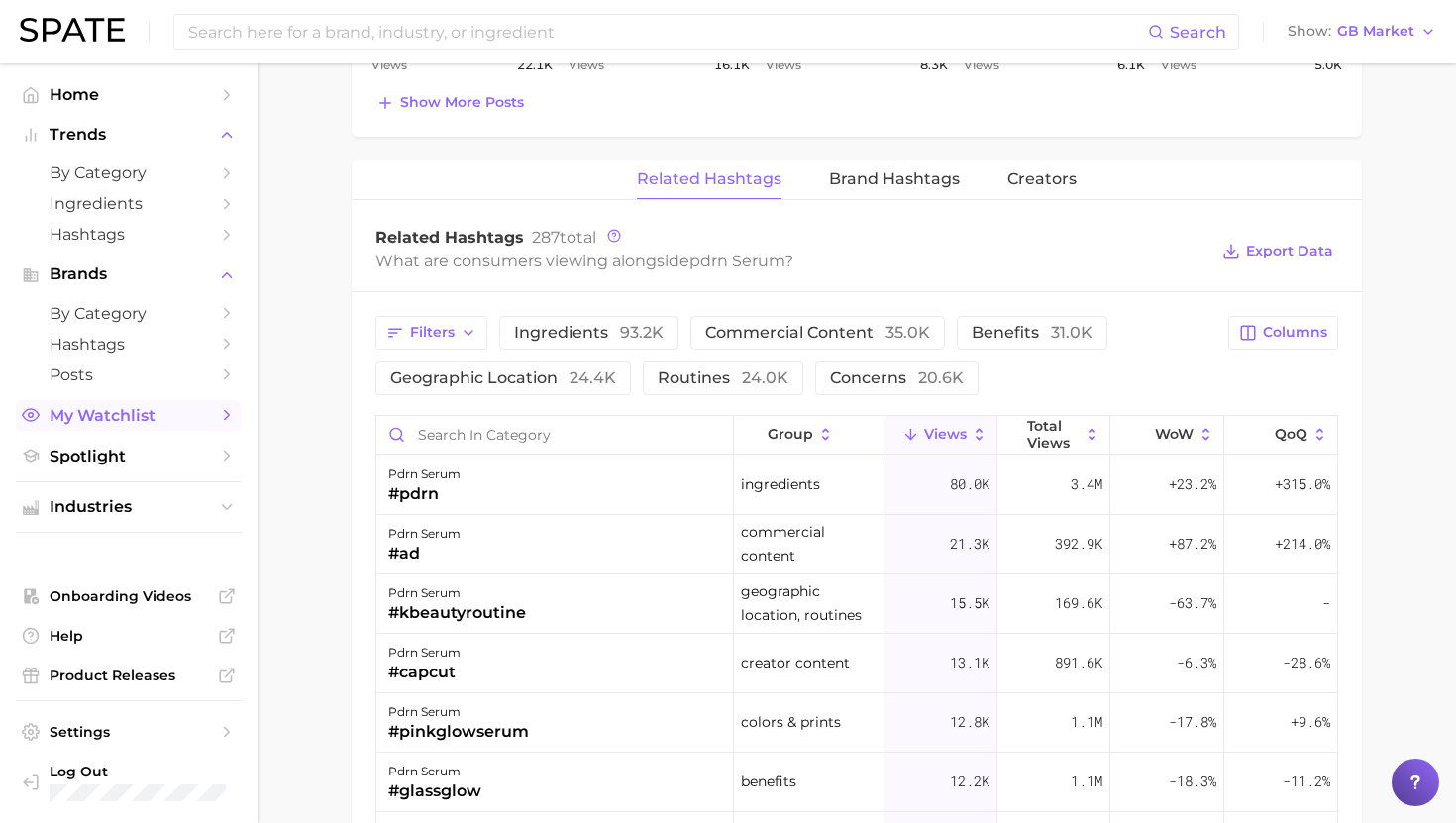
click at [115, 424] on span "My Watchlist" at bounding box center [128, 414] width 158 height 19
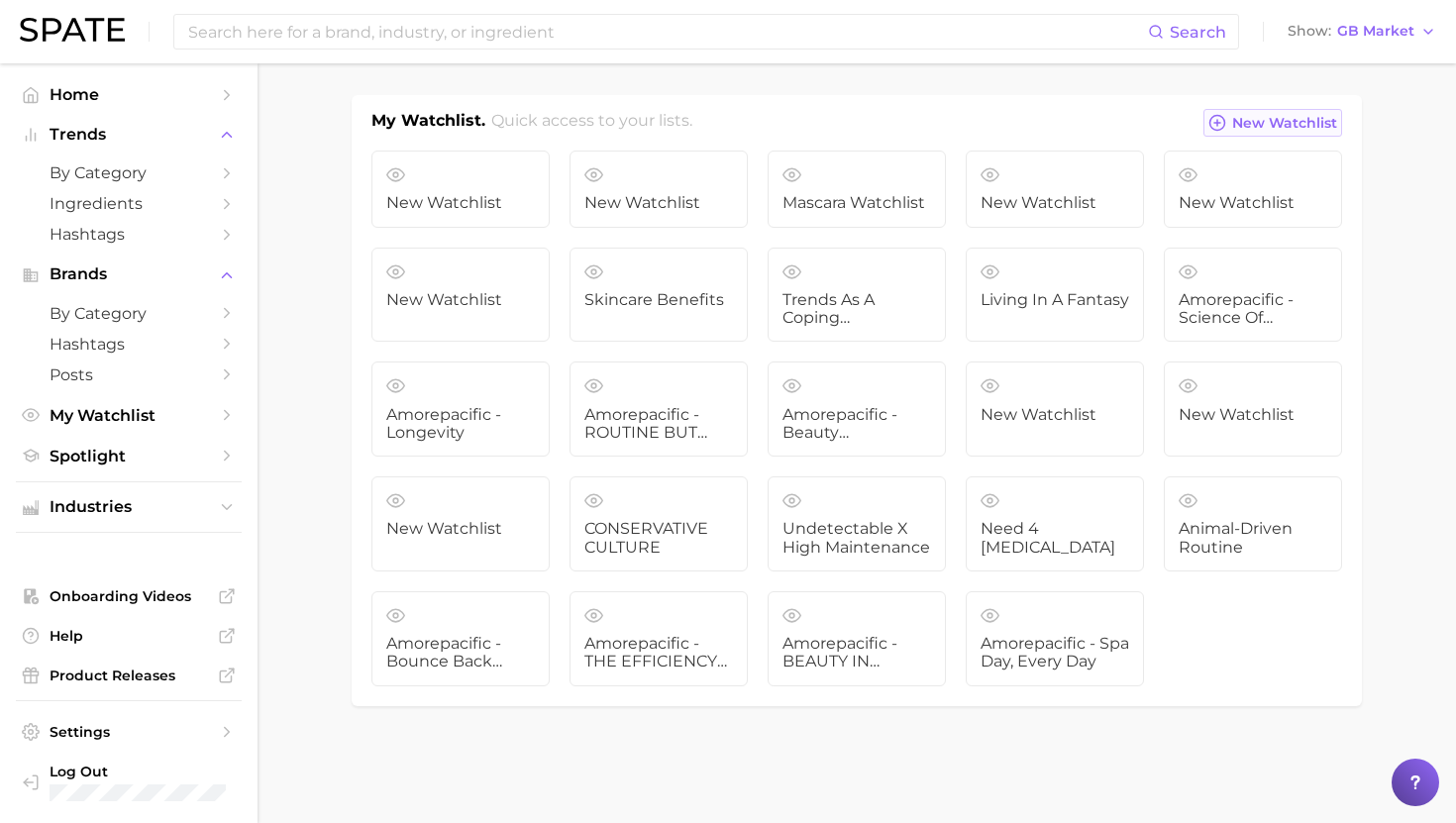
click at [1262, 121] on span "New Watchlist" at bounding box center [1285, 123] width 105 height 17
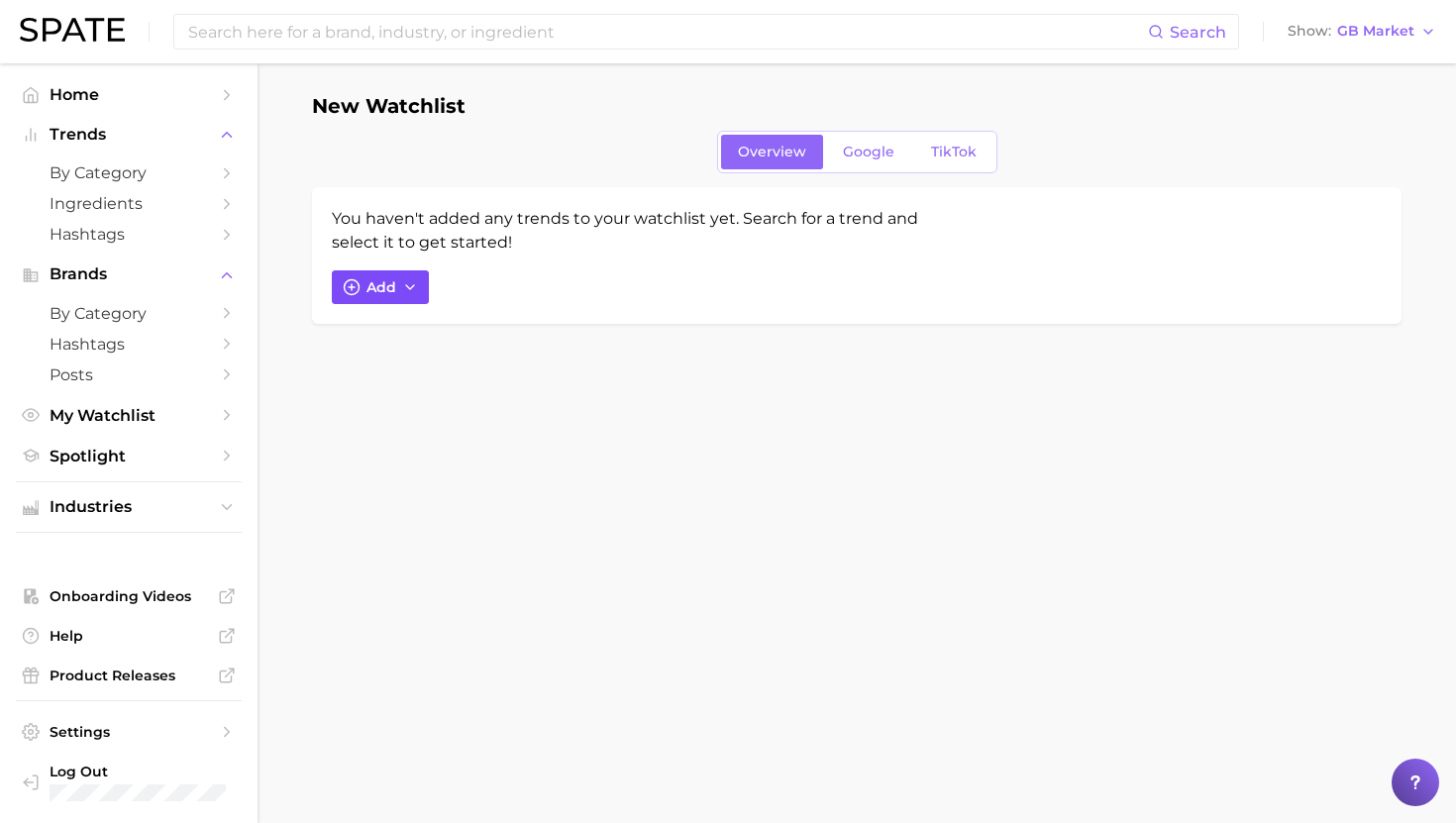
click at [369, 286] on span "Add" at bounding box center [382, 287] width 30 height 17
click at [435, 382] on input "Search and add to watchlist" at bounding box center [608, 382] width 502 height 42
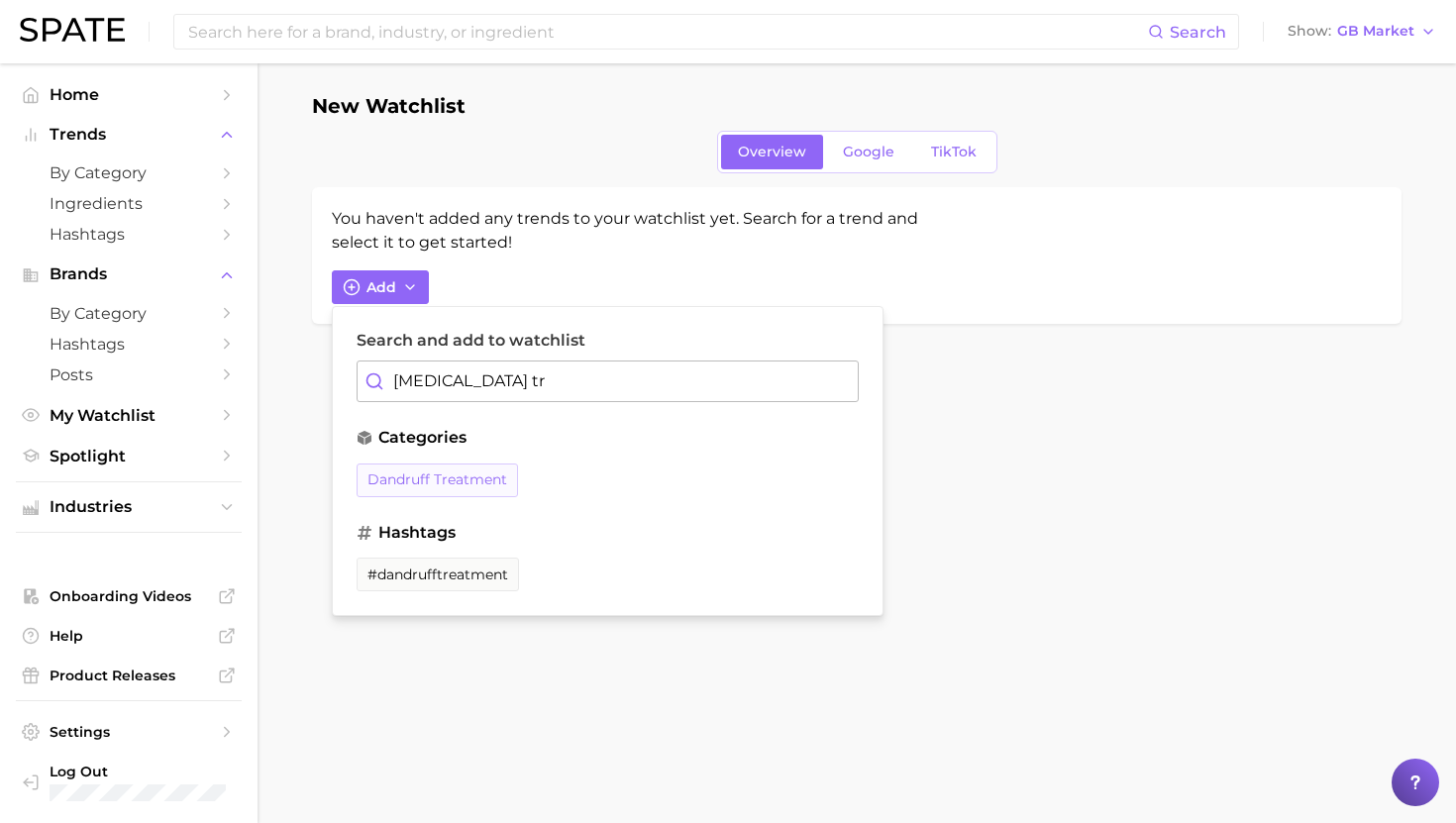
type input "[MEDICAL_DATA] tr"
click at [439, 478] on span "dandruff treatment" at bounding box center [438, 479] width 139 height 17
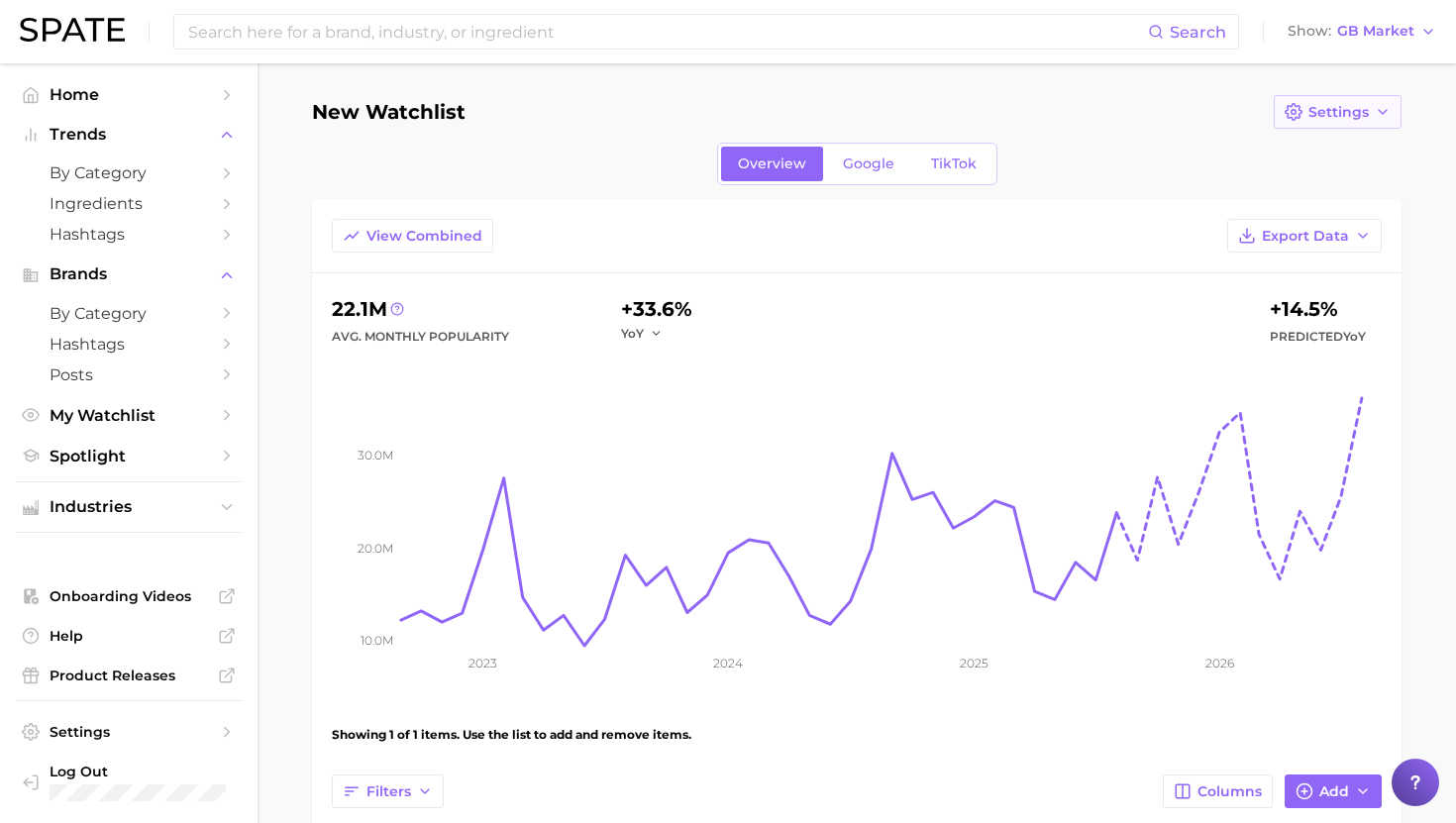
click at [1370, 111] on button "Settings" at bounding box center [1338, 112] width 127 height 34
click at [1350, 148] on span "Edit Details" at bounding box center [1349, 148] width 83 height 17
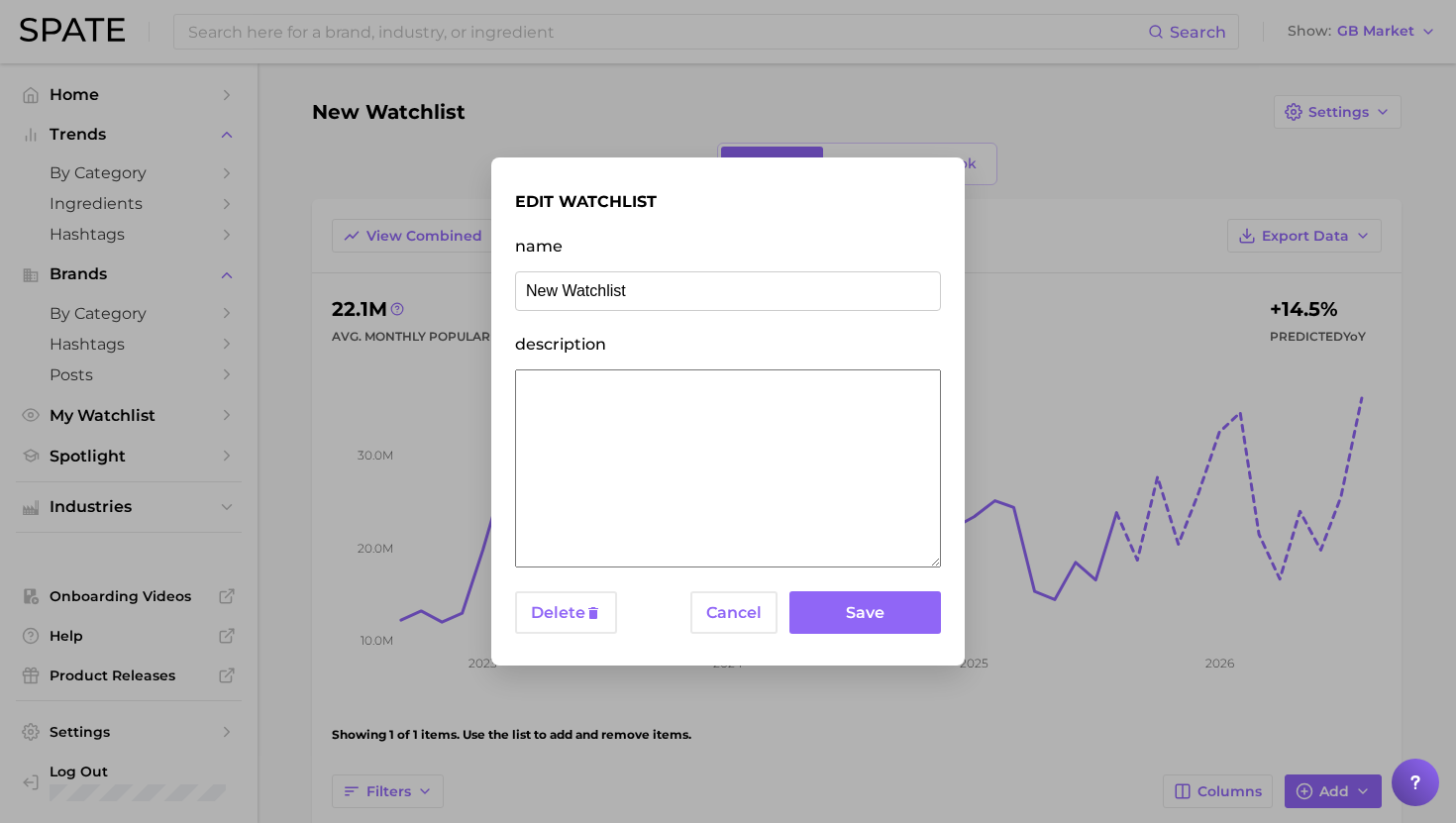
click at [593, 294] on input "New Watchlist" at bounding box center [728, 291] width 426 height 40
type input "FINAL - AMORE PHASE 2 - BOUNCE-BACK BLUEPRINT"
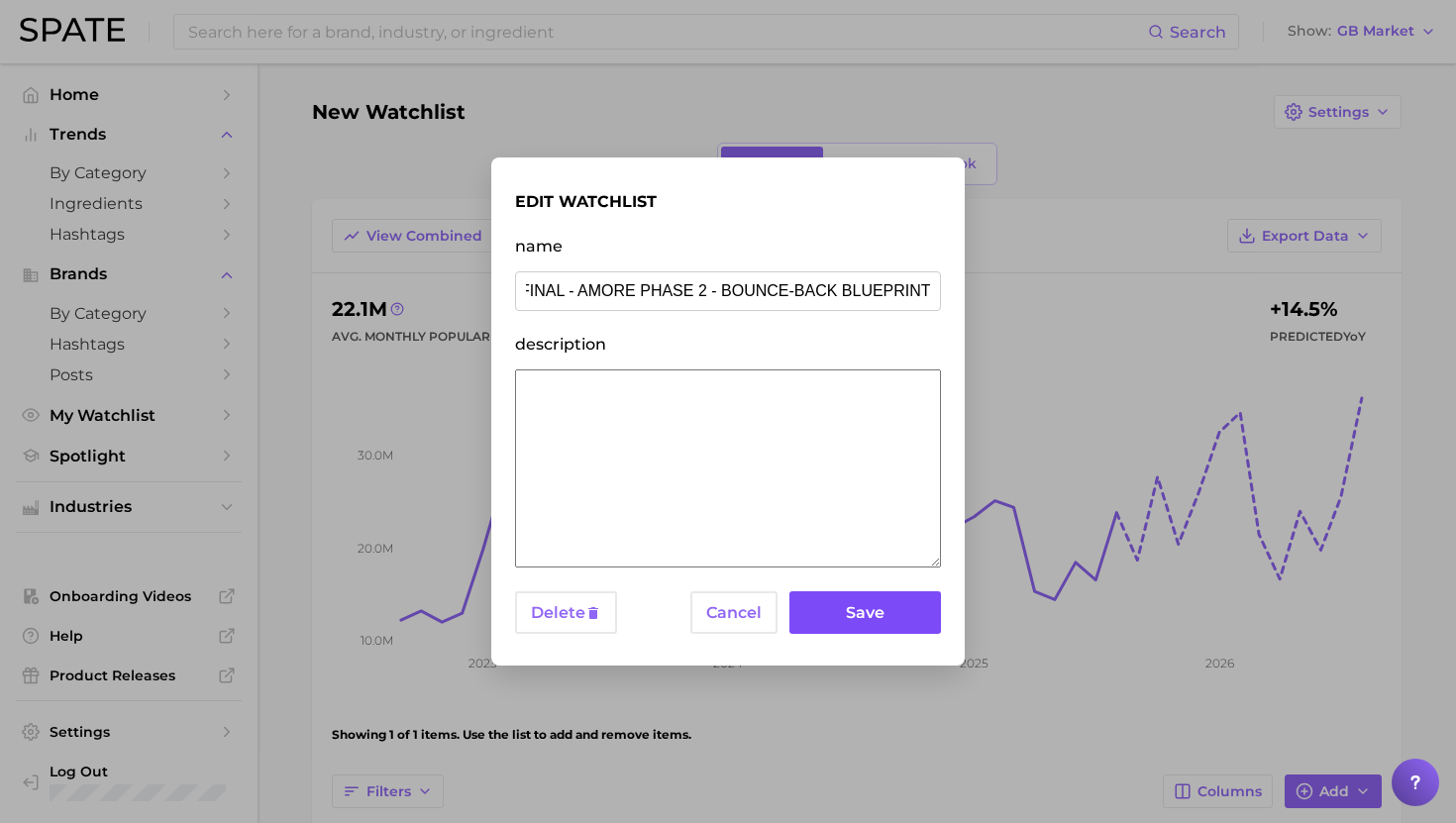
click at [859, 608] on button "Save" at bounding box center [865, 612] width 151 height 43
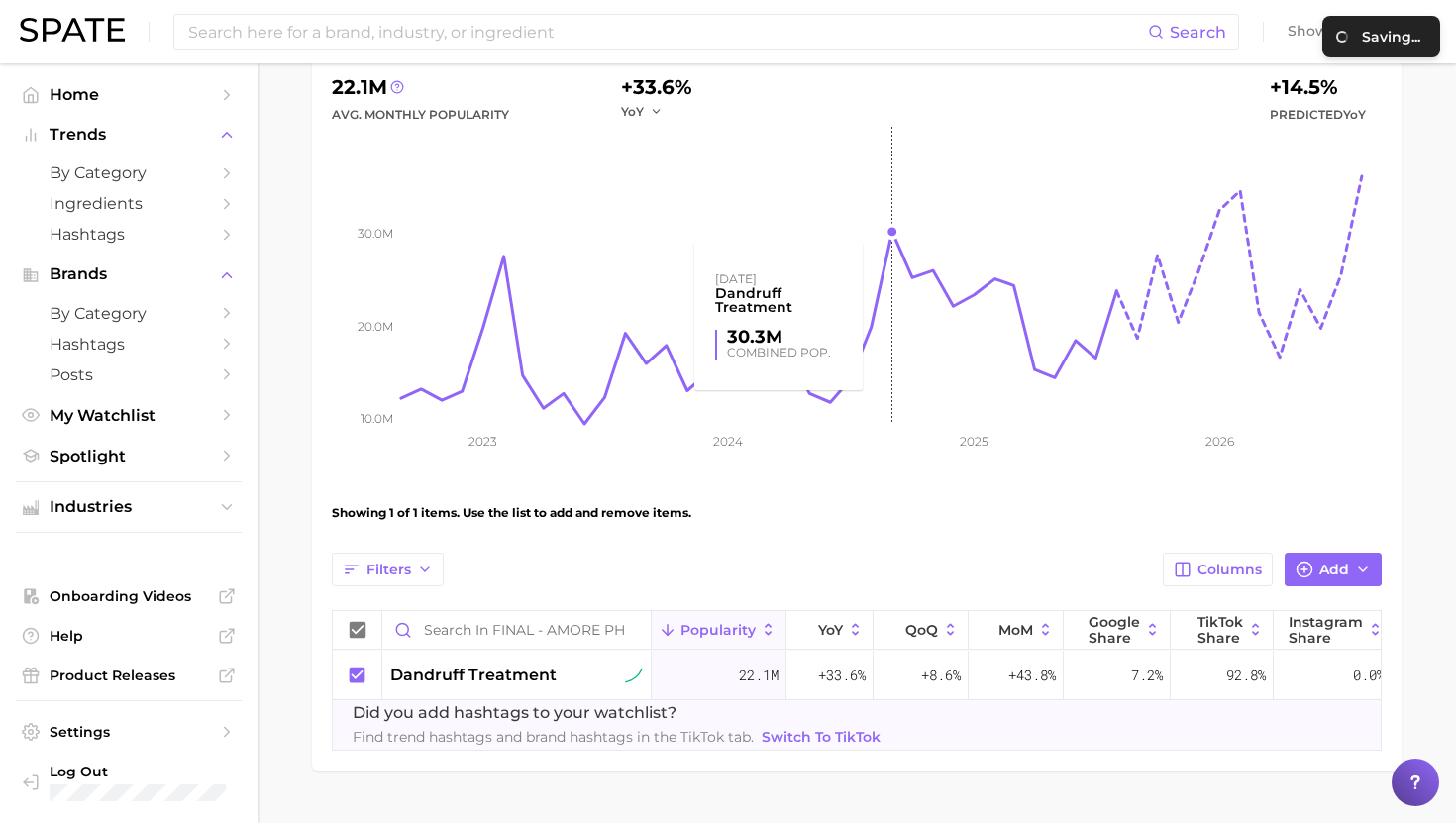
scroll to position [268, 0]
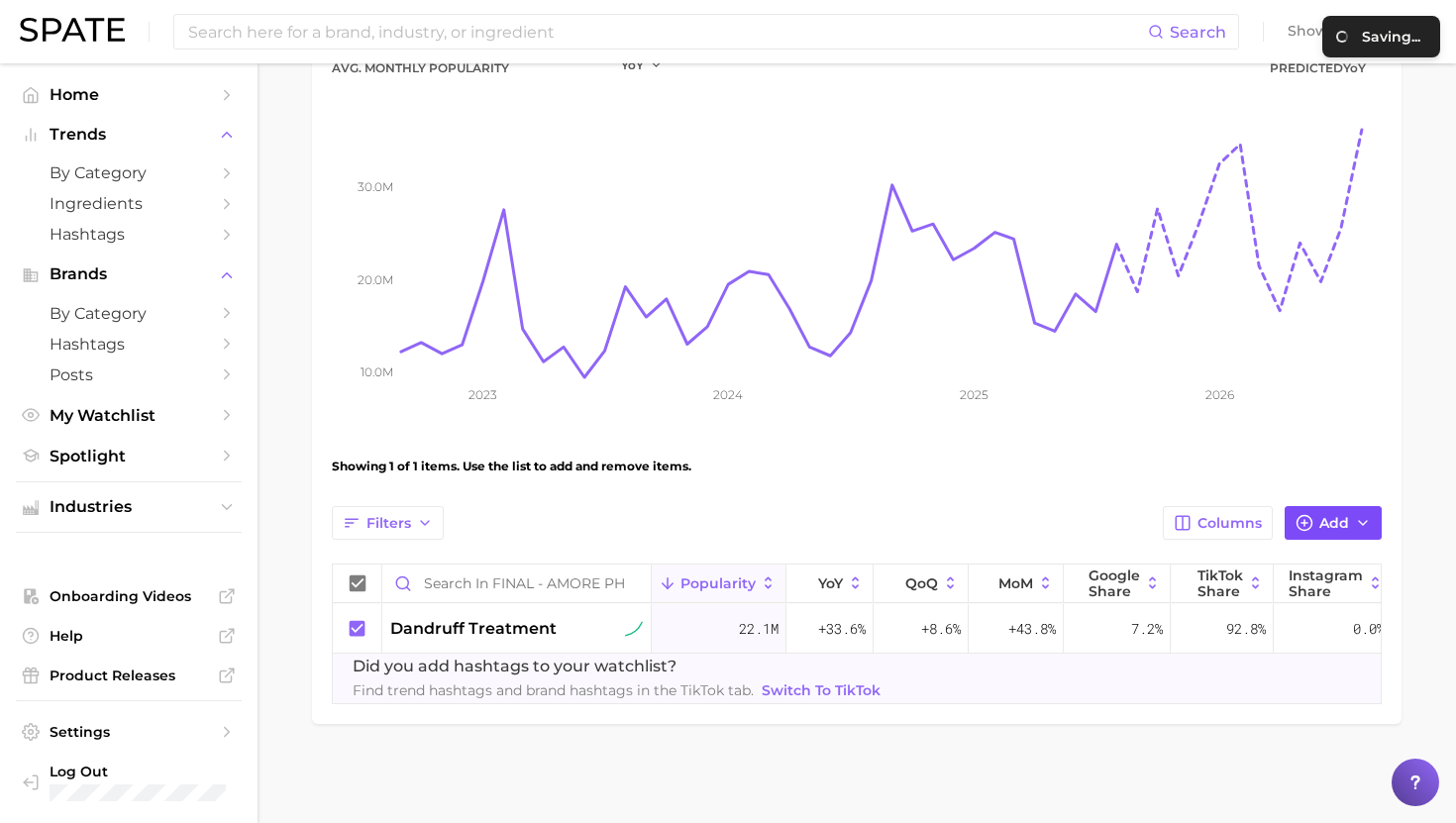
click at [1333, 516] on span "Add" at bounding box center [1335, 523] width 30 height 17
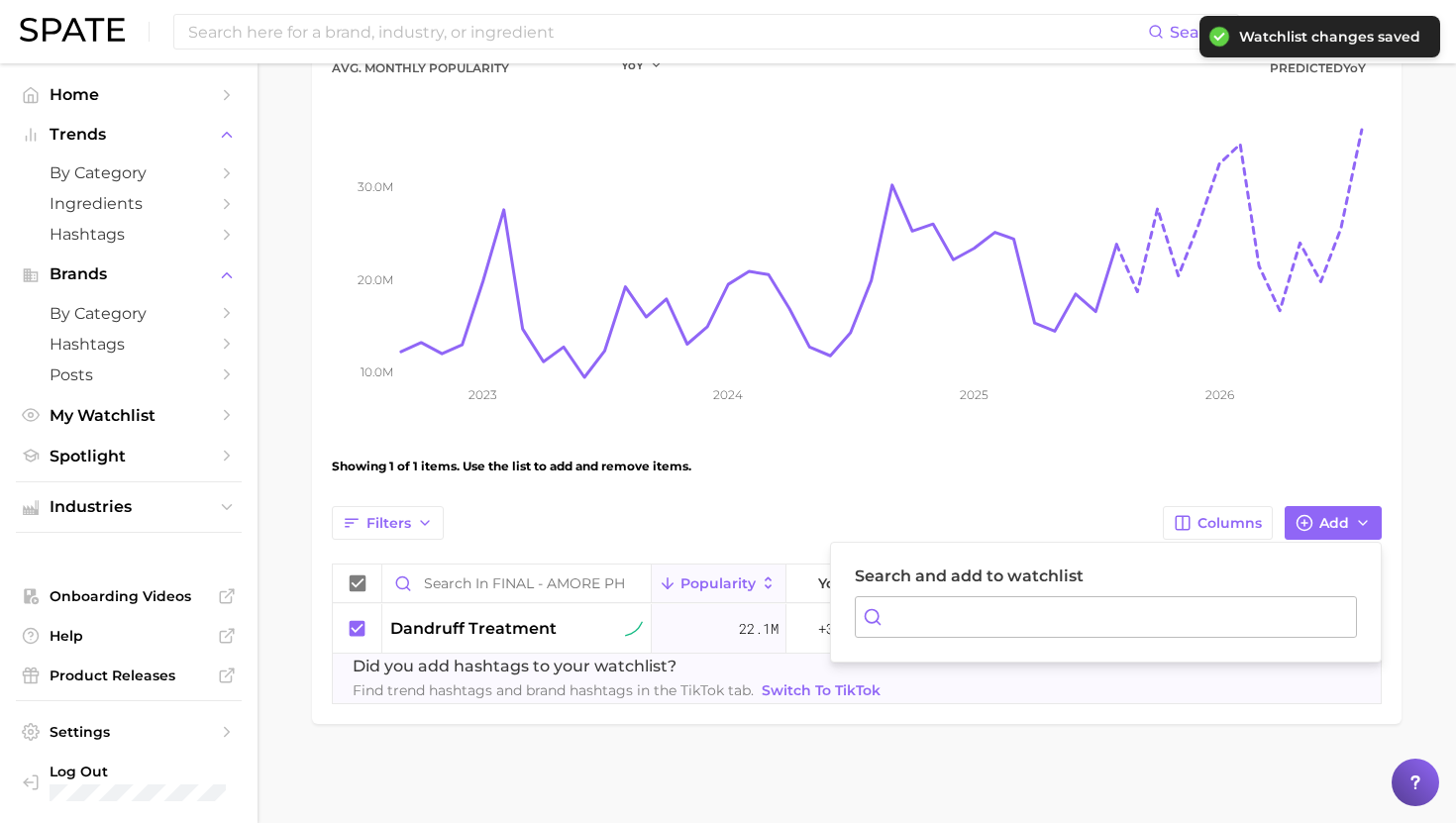
click at [1064, 605] on input "Search and add to watchlist" at bounding box center [1106, 617] width 502 height 42
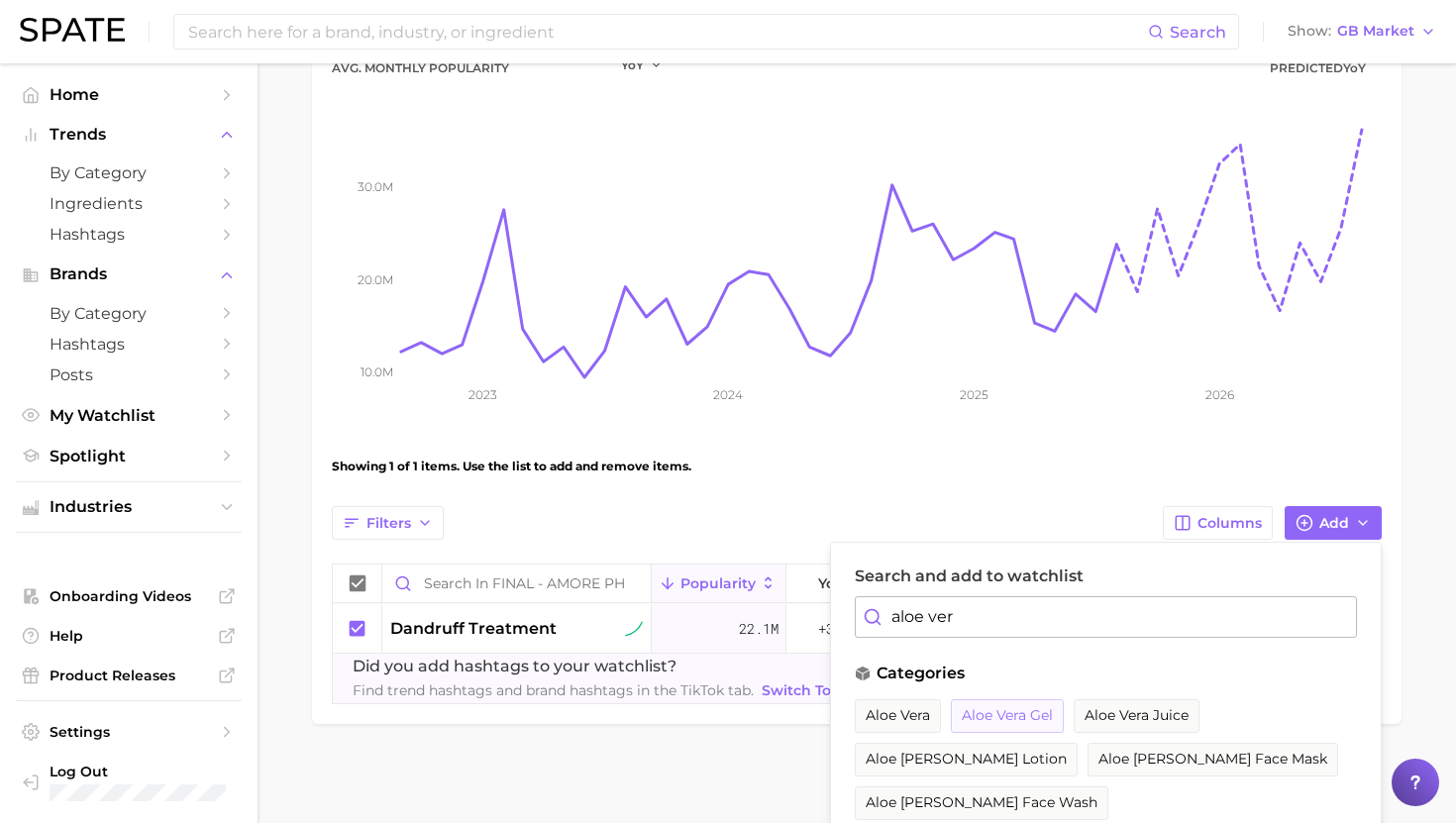
click at [1020, 707] on span "aloe vera gel" at bounding box center [1007, 715] width 91 height 17
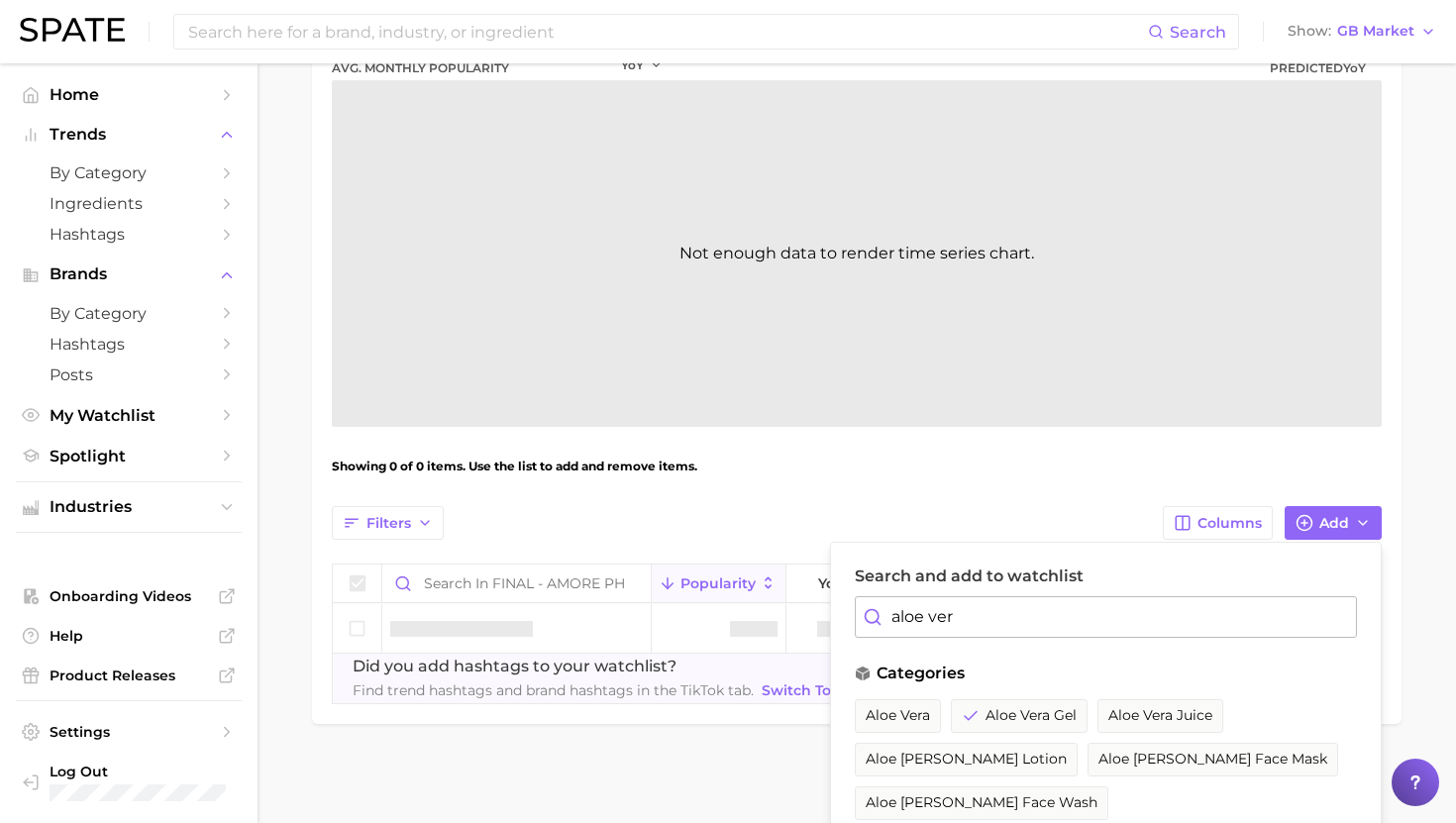
click at [969, 614] on input "aloe ver" at bounding box center [1106, 617] width 502 height 42
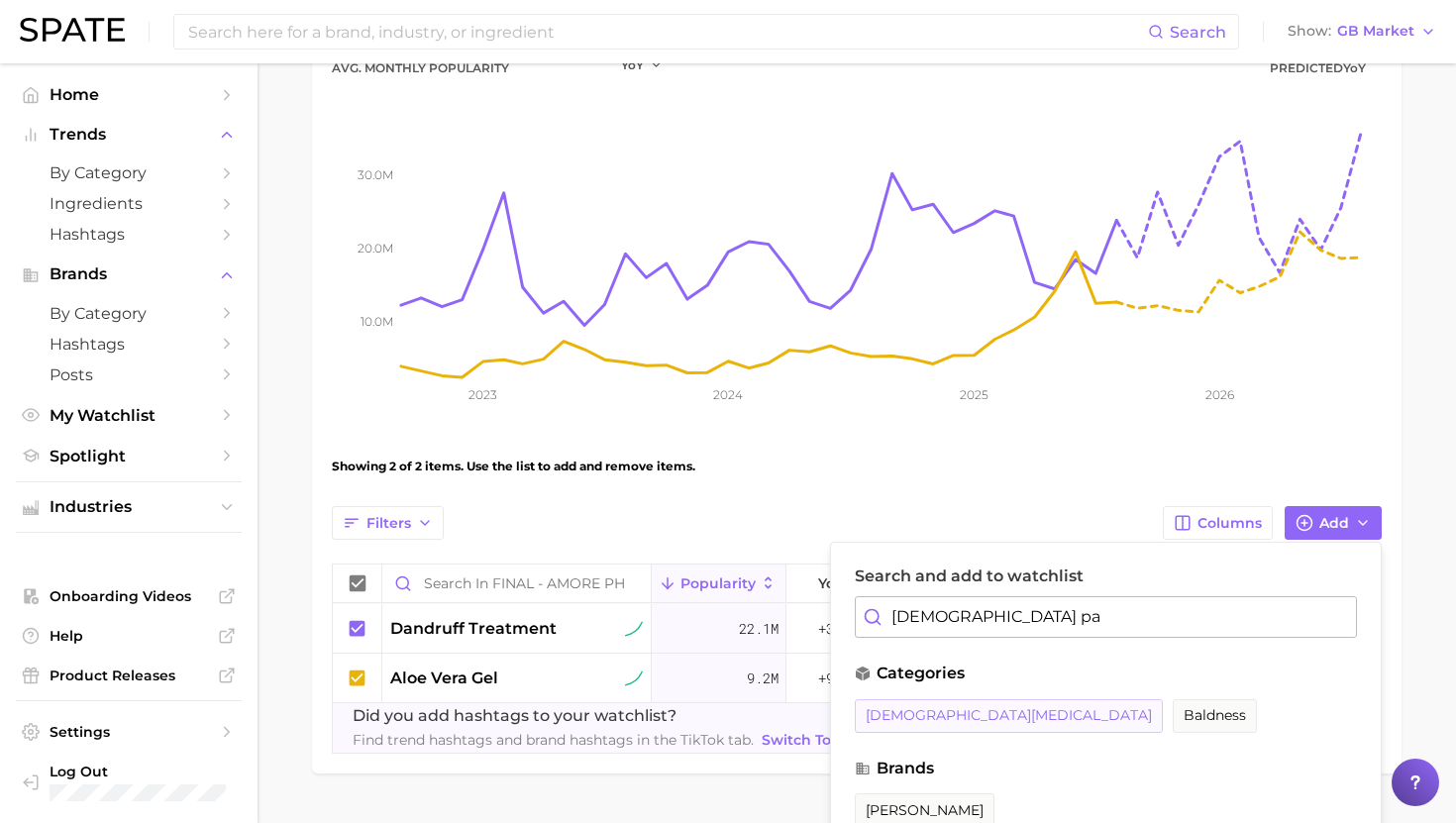
click at [977, 706] on button "[DEMOGRAPHIC_DATA][MEDICAL_DATA]" at bounding box center [1009, 716] width 308 height 34
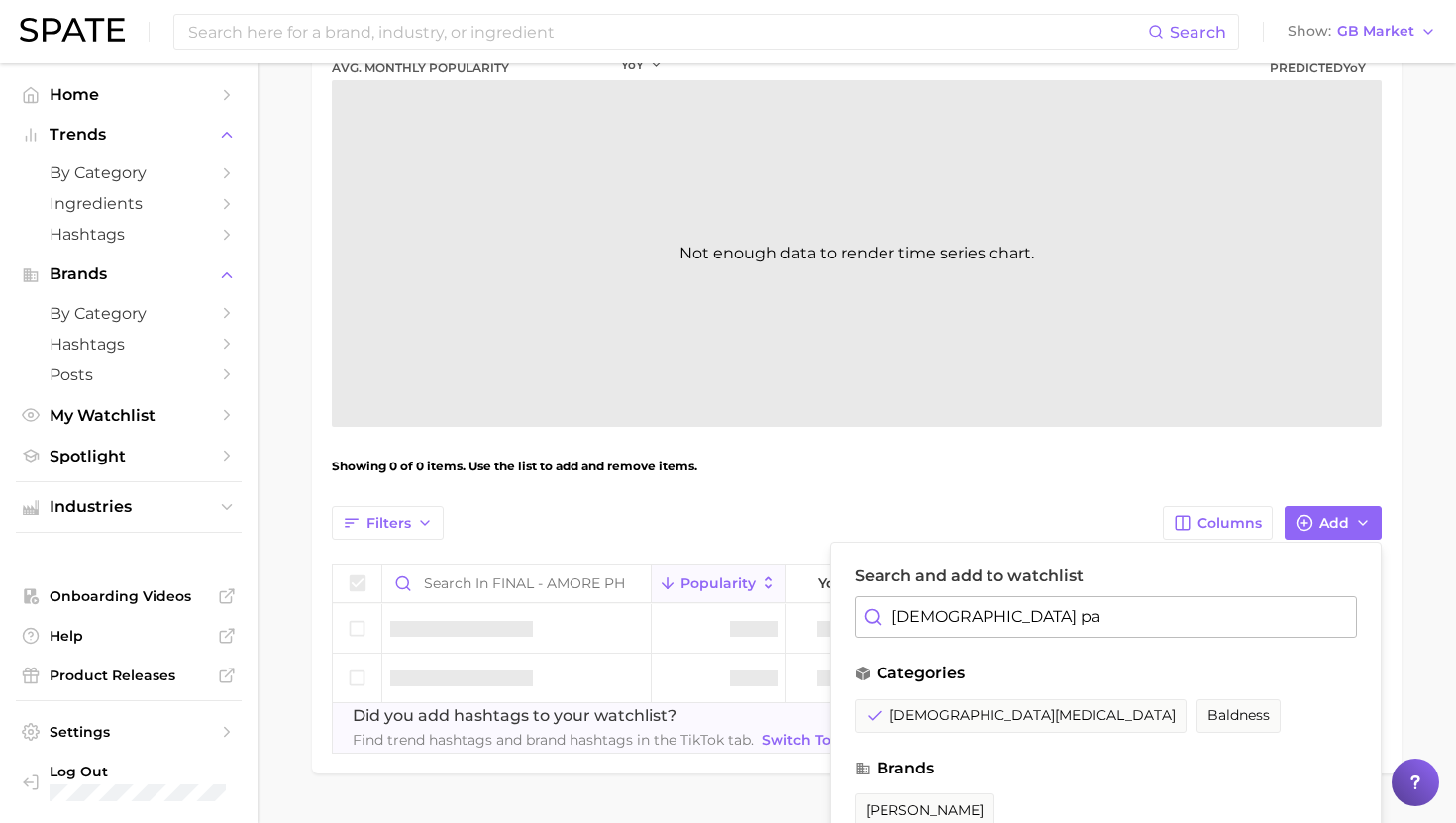
click at [976, 611] on input "[DEMOGRAPHIC_DATA] pa" at bounding box center [1106, 617] width 502 height 42
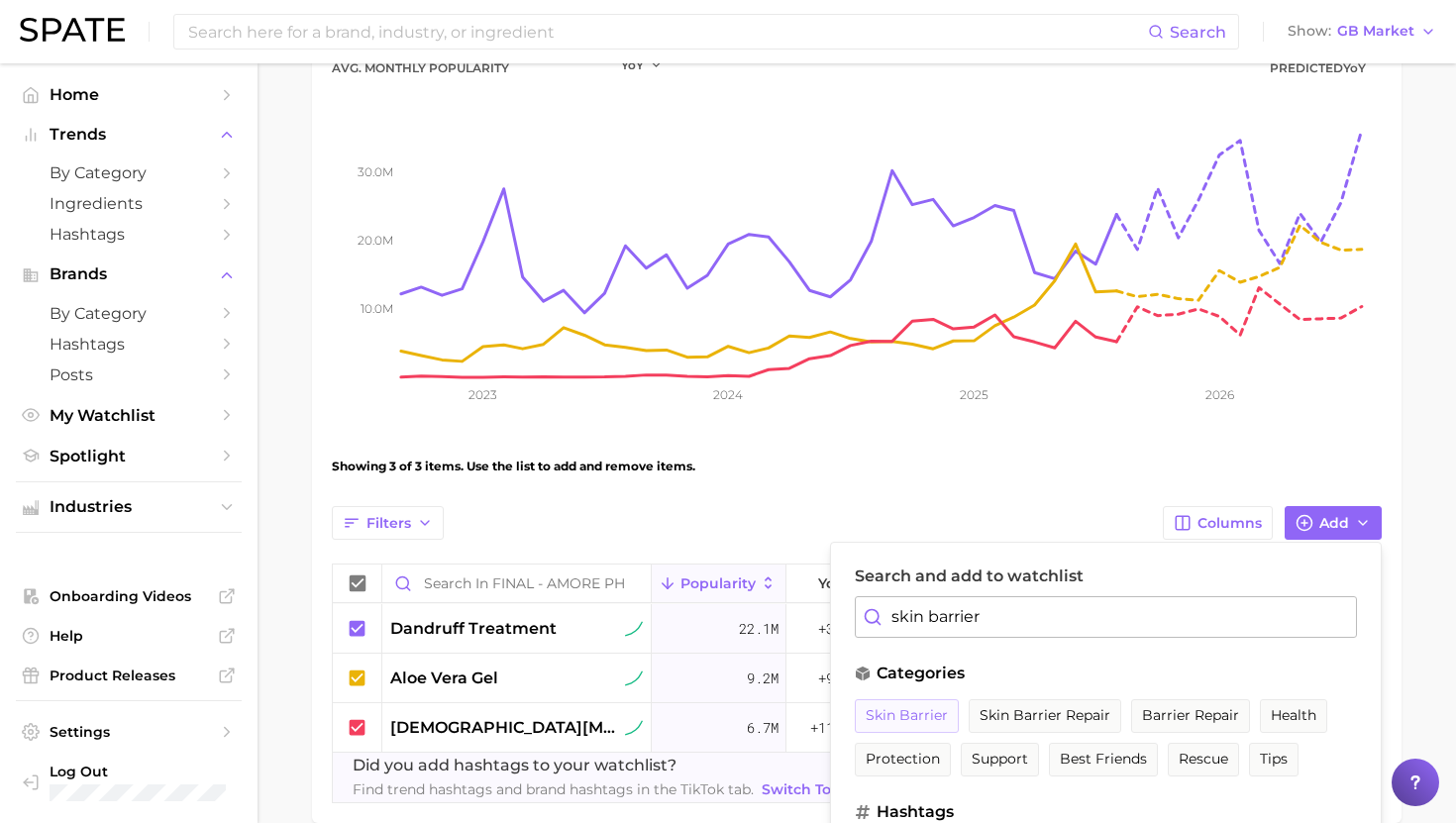
click at [925, 717] on span "skin barrier" at bounding box center [907, 715] width 83 height 17
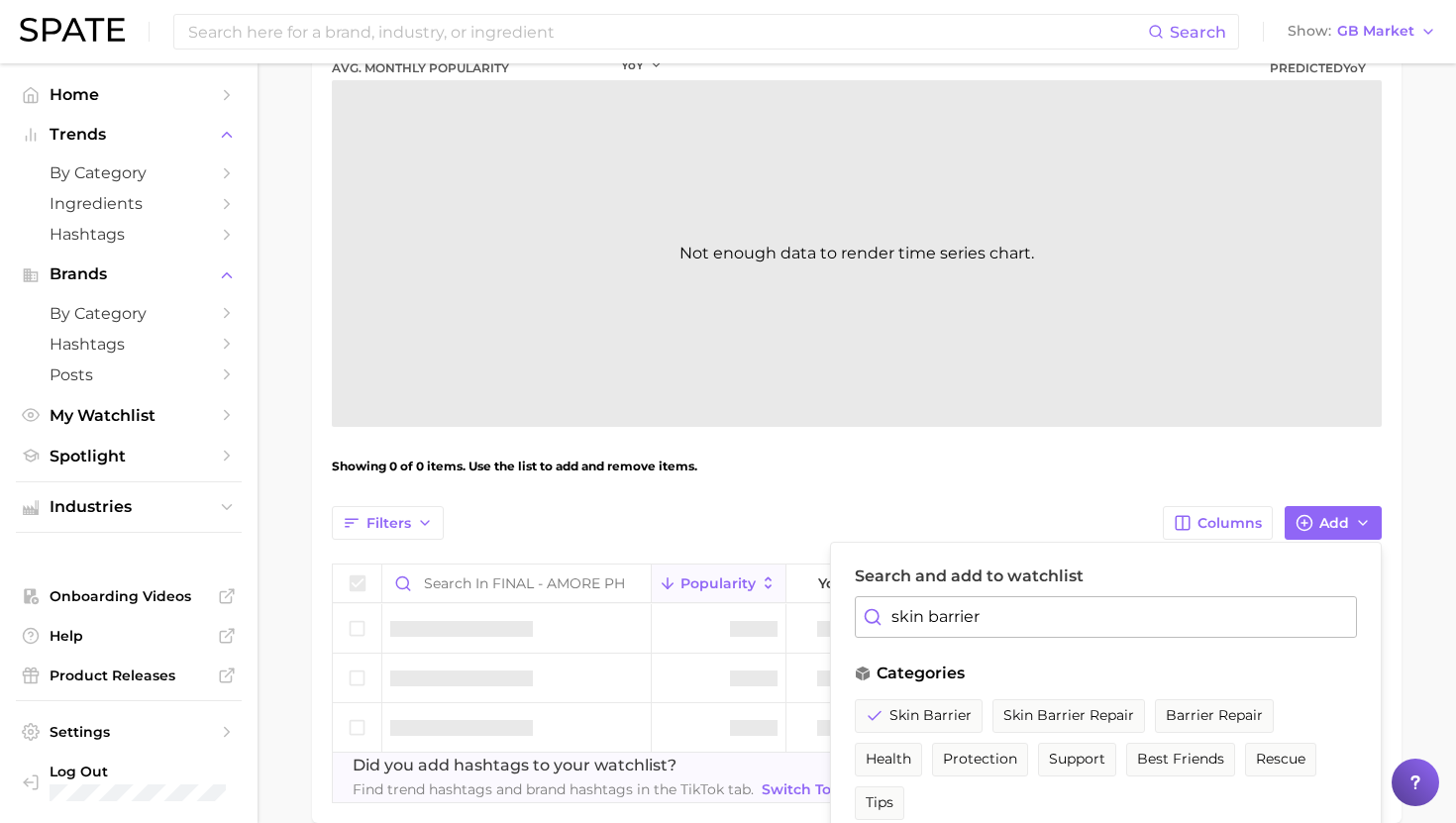
click at [933, 612] on input "skin barrier" at bounding box center [1106, 617] width 502 height 42
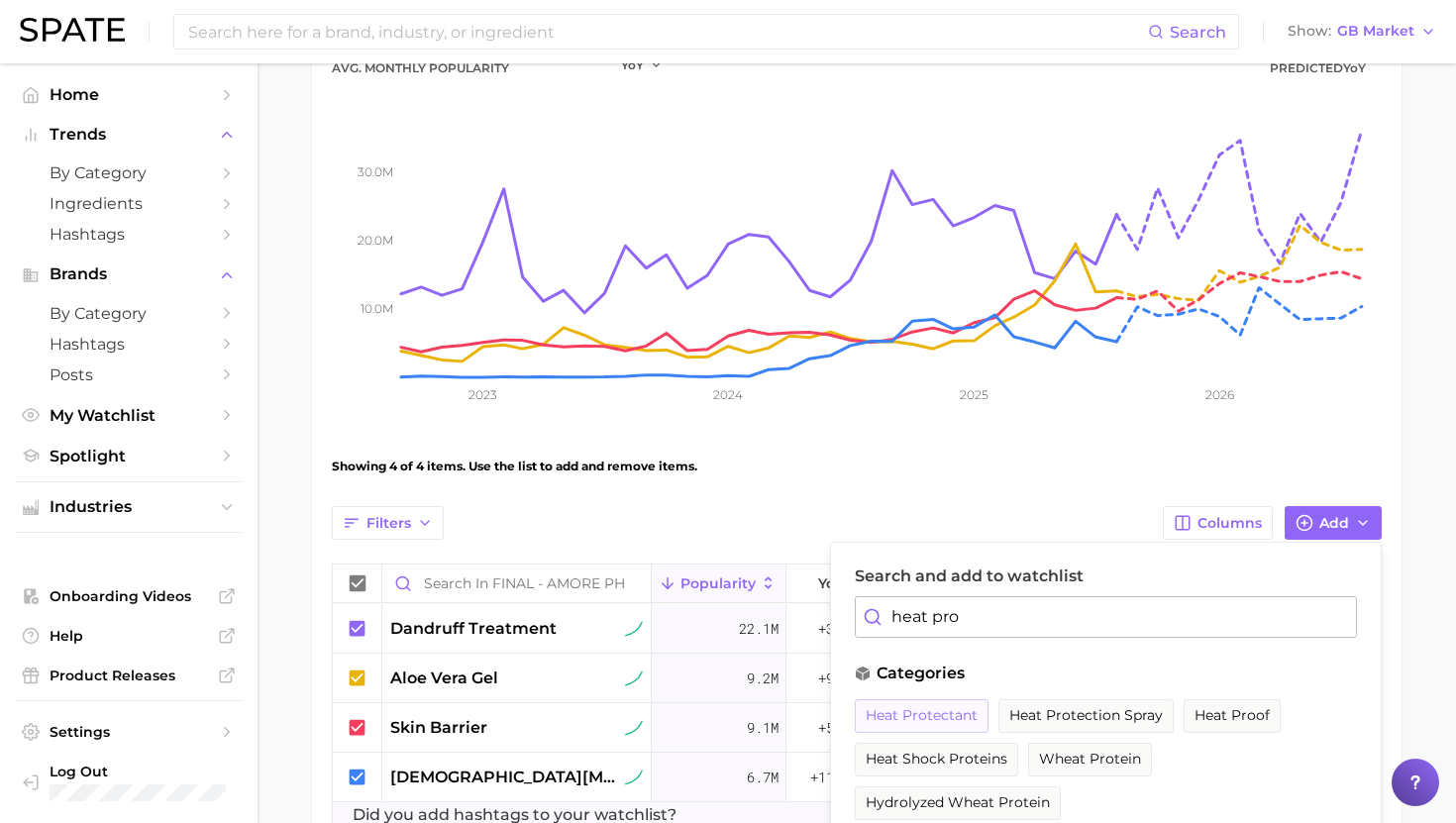
click at [946, 703] on button "heat protectant" at bounding box center [922, 716] width 133 height 34
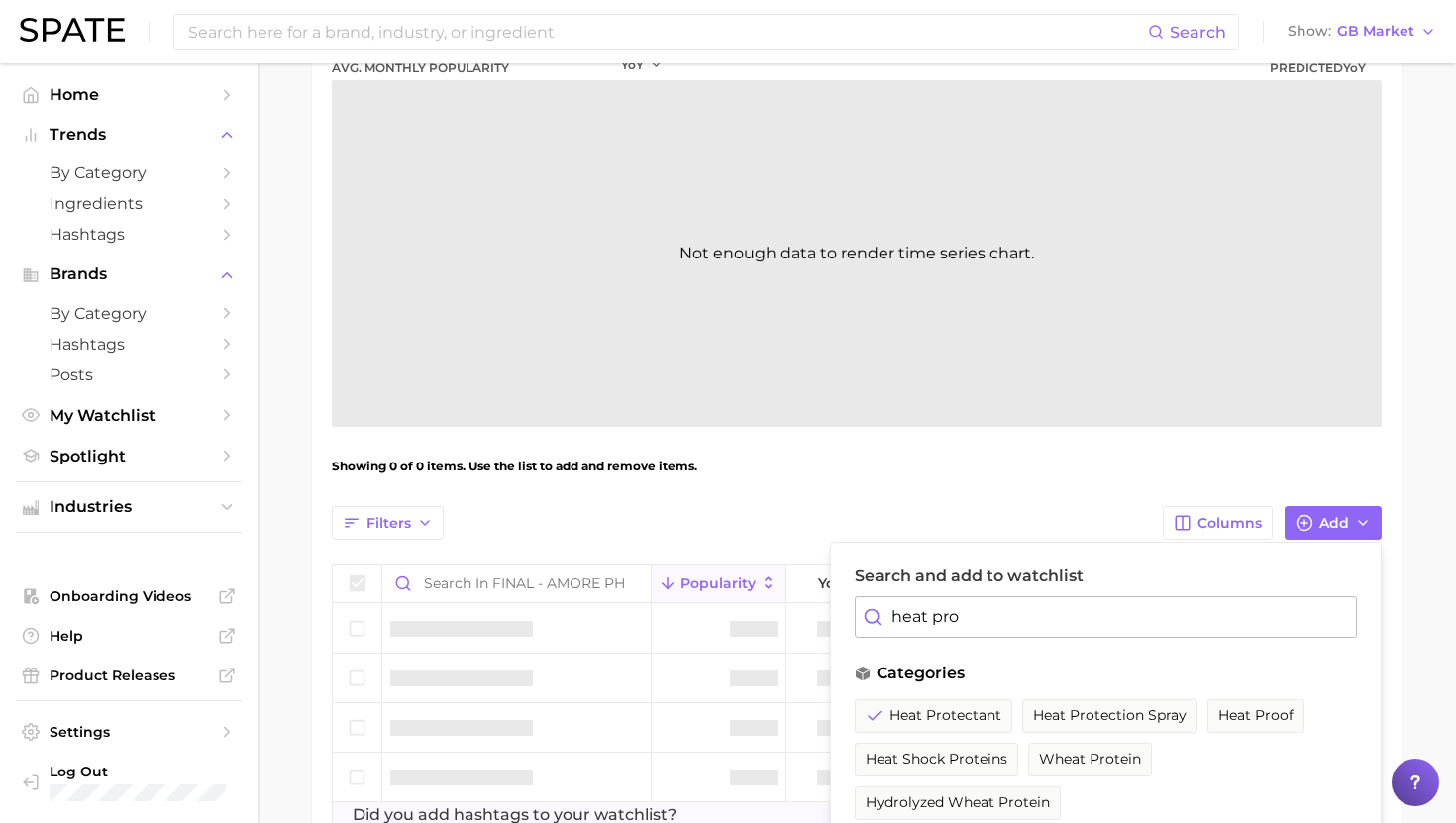
click at [942, 620] on input "heat pro" at bounding box center [1106, 617] width 502 height 42
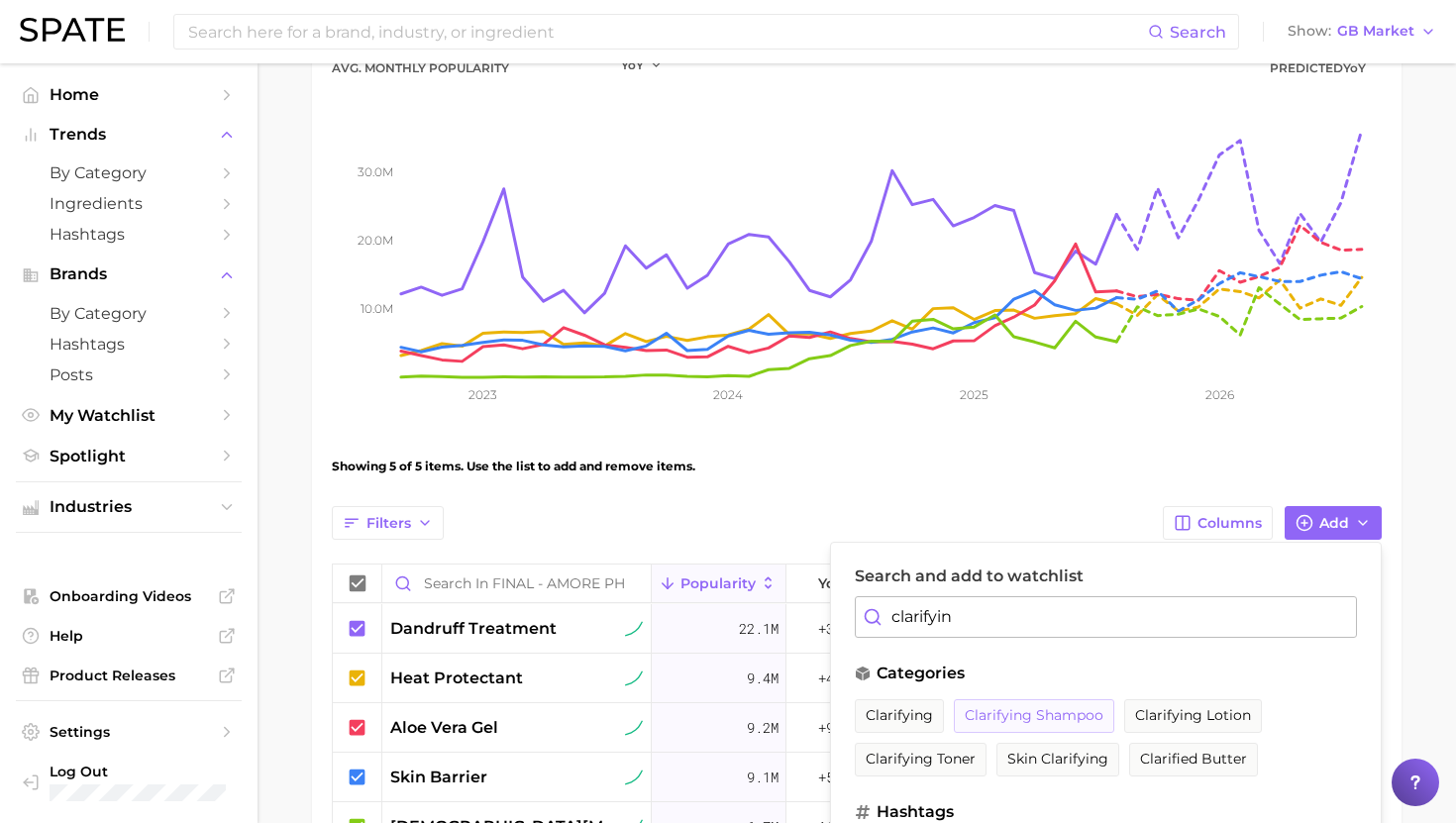
click at [1002, 719] on span "clarifying shampoo" at bounding box center [1033, 715] width 138 height 17
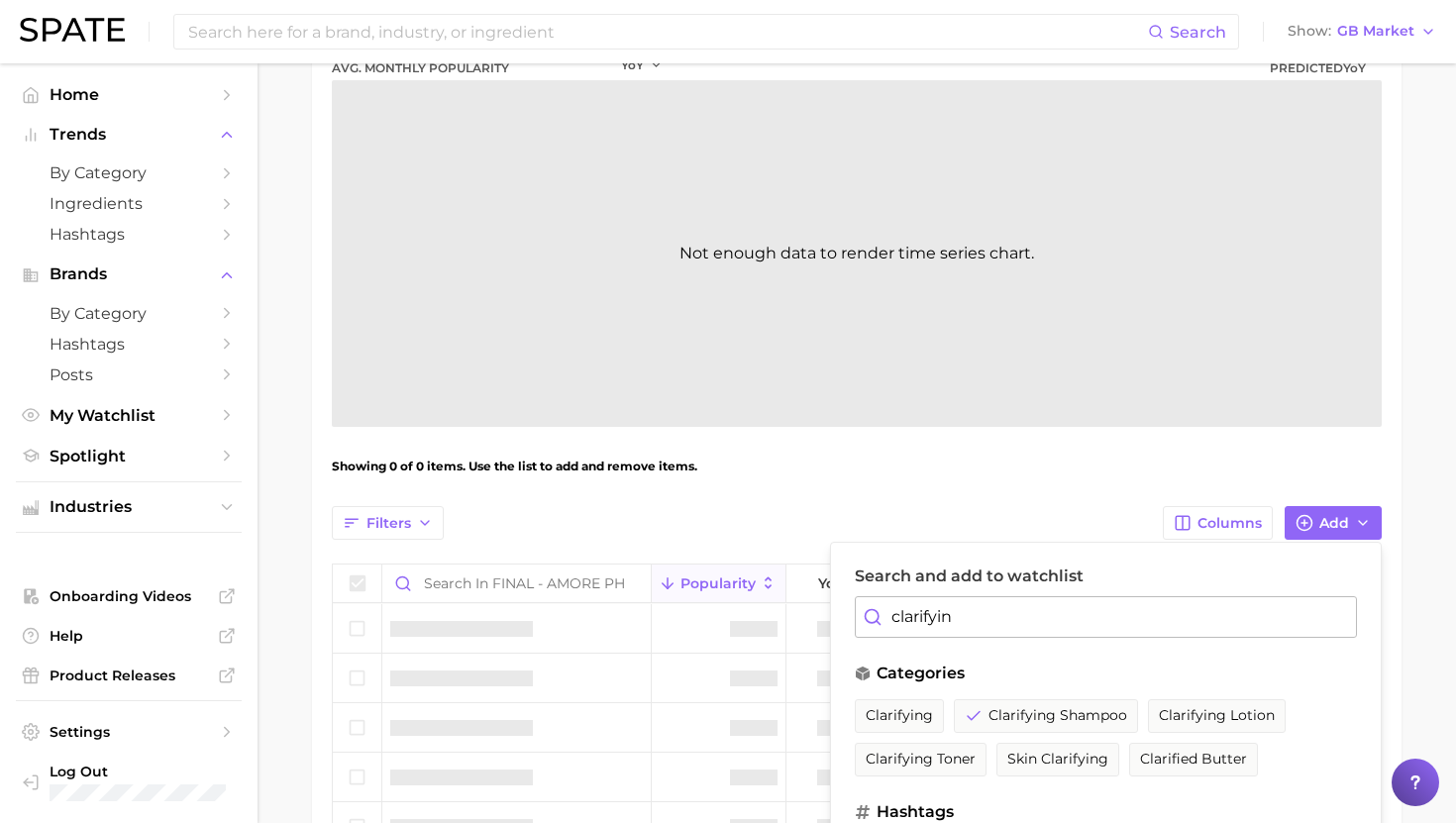
click at [964, 622] on input "clarifyin" at bounding box center [1106, 617] width 502 height 42
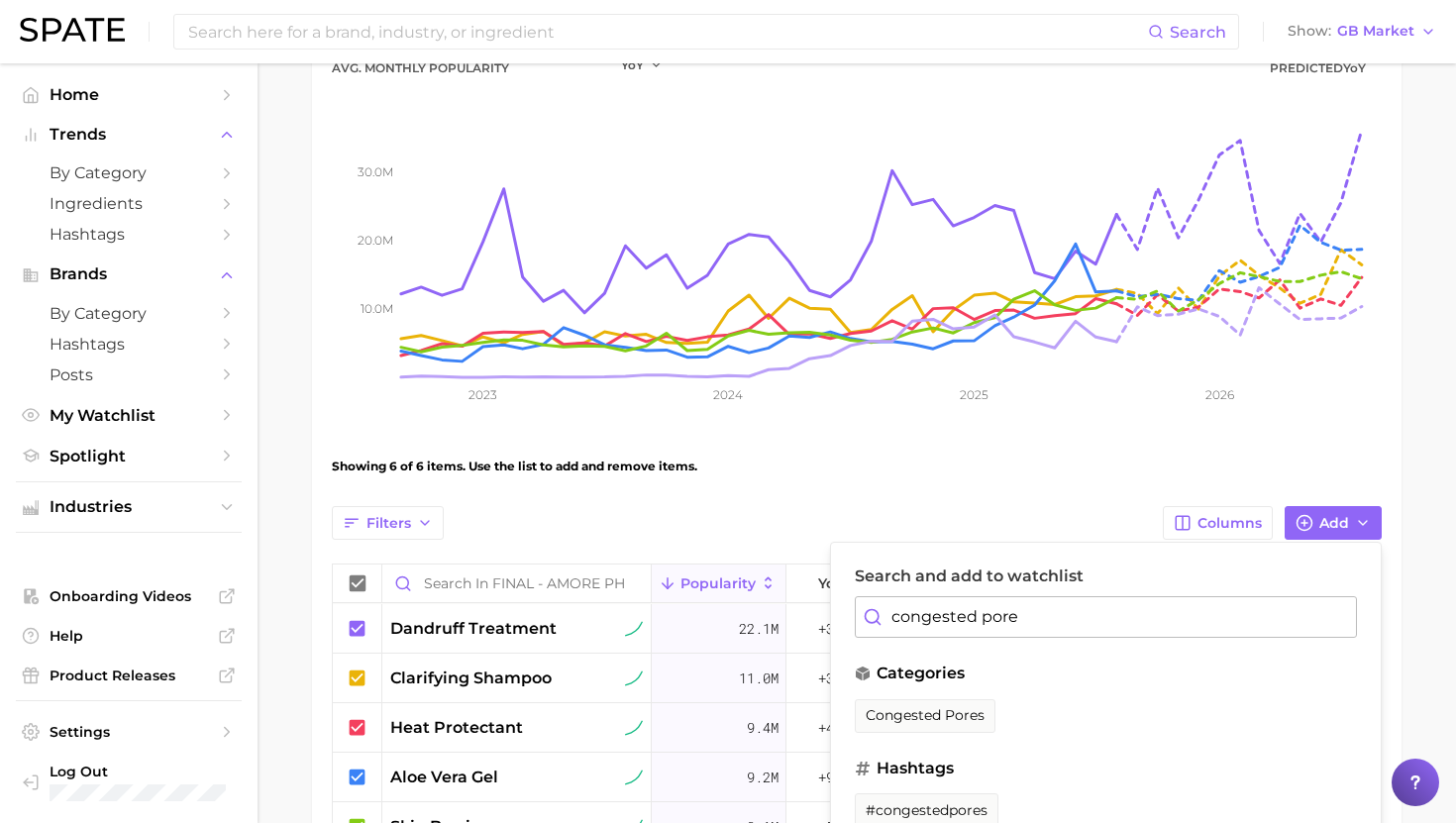
click at [961, 693] on div "categories congested pores" at bounding box center [1106, 702] width 502 height 82
click at [951, 715] on span "congested pores" at bounding box center [926, 715] width 119 height 17
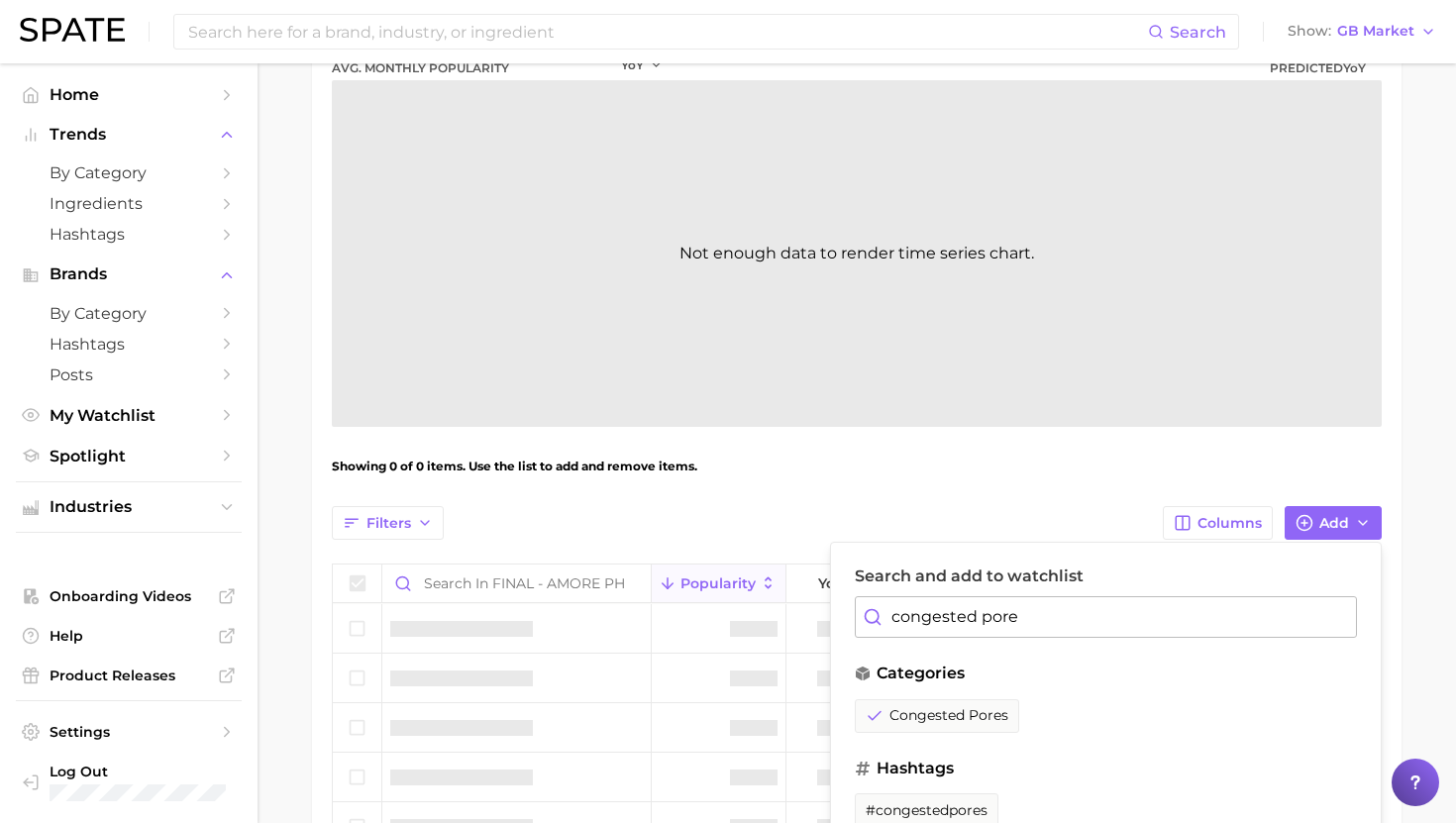
click at [955, 622] on input "congested pore" at bounding box center [1106, 617] width 502 height 42
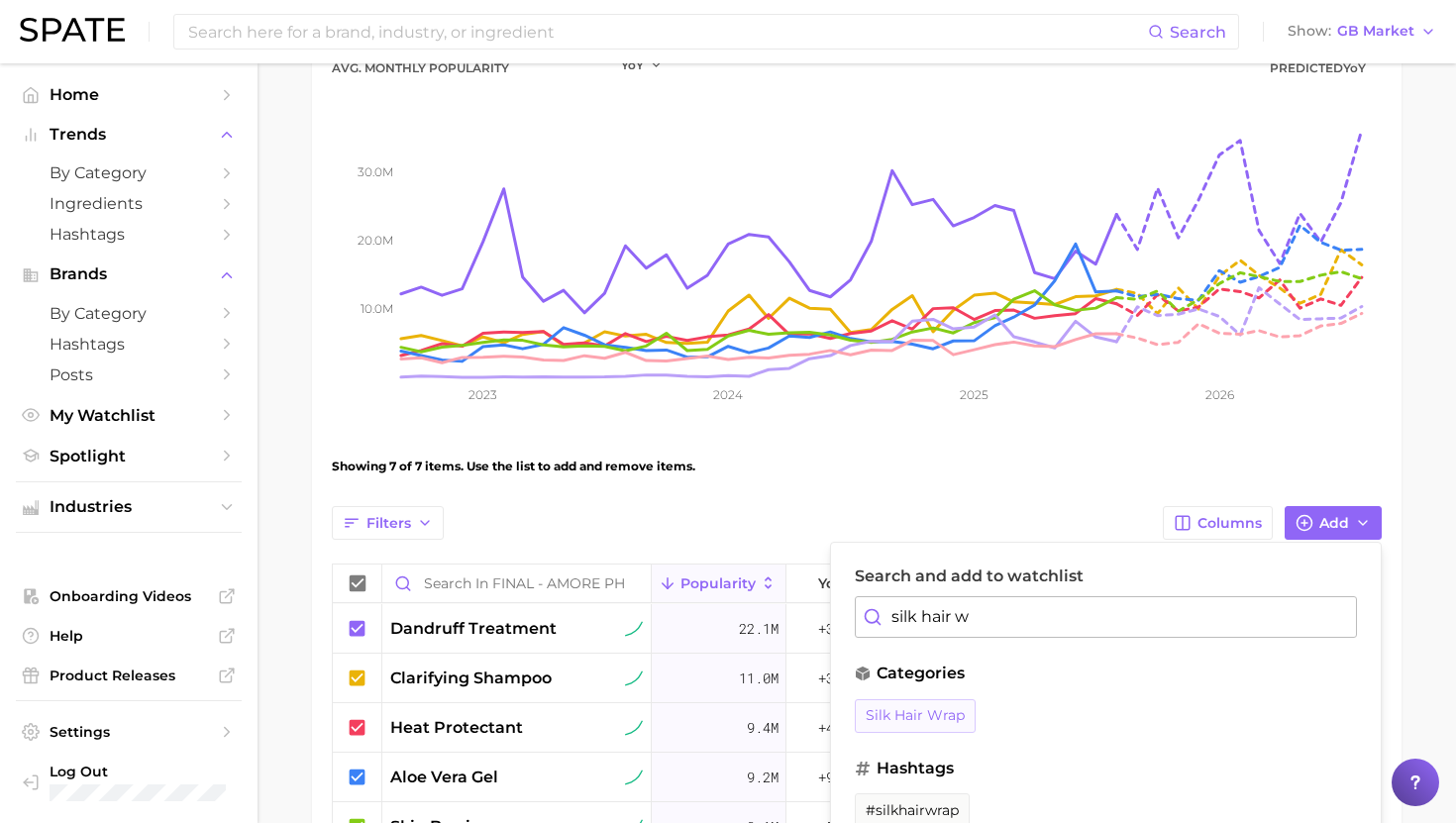
click at [927, 719] on span "silk hair wrap" at bounding box center [916, 715] width 99 height 17
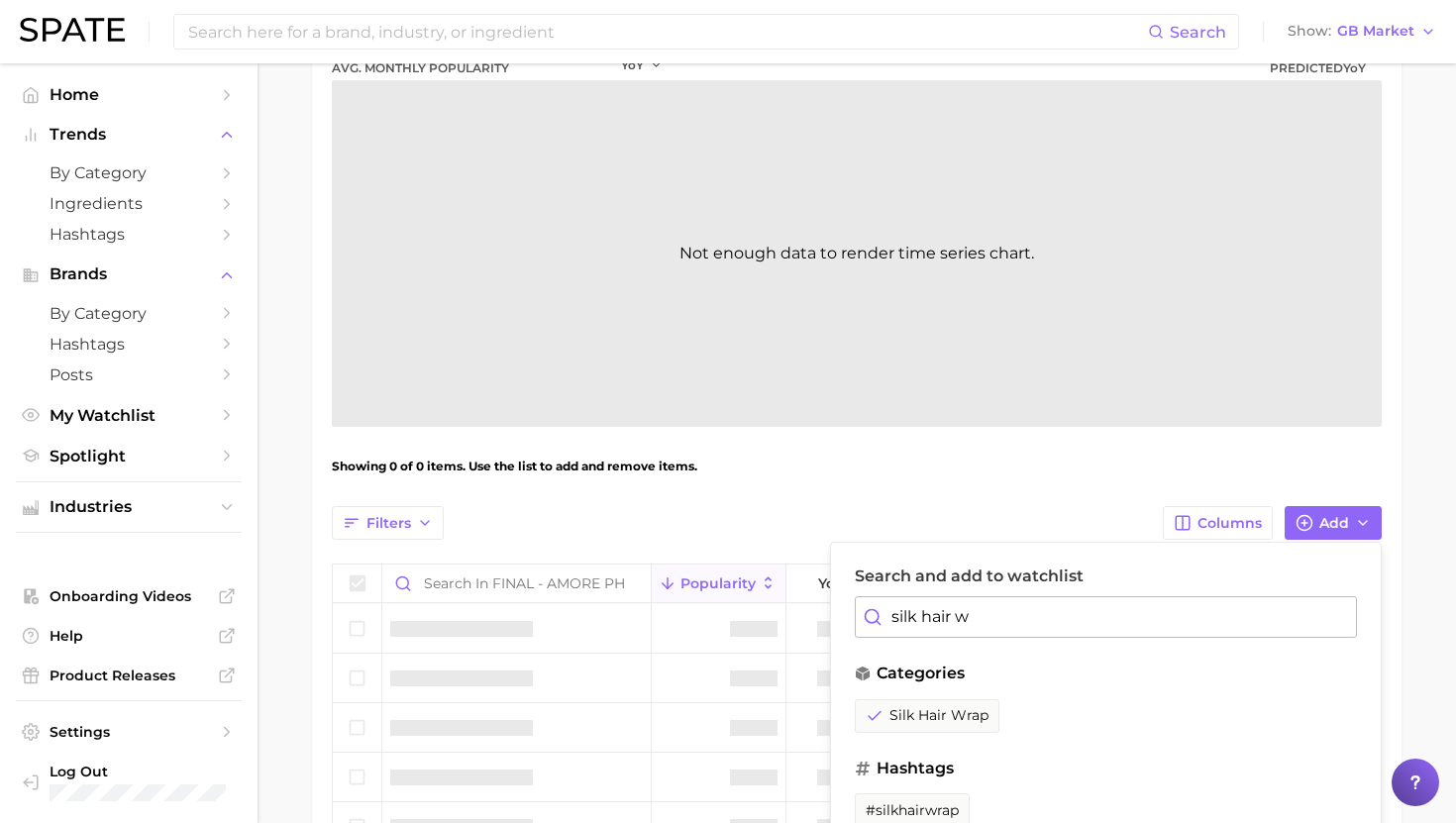
click at [927, 612] on input "silk hair w" at bounding box center [1106, 617] width 502 height 42
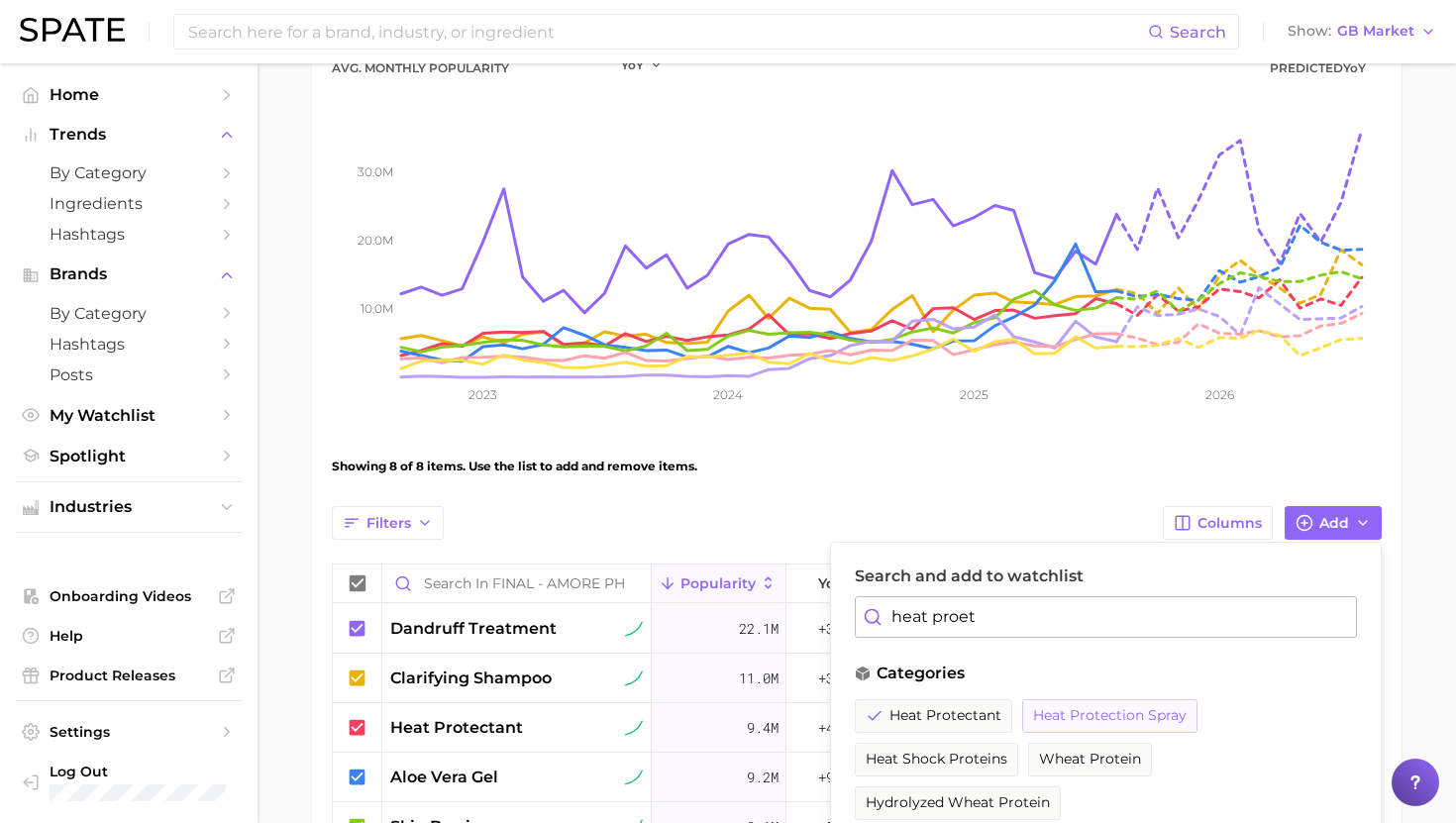
click at [1066, 707] on span "heat protection spray" at bounding box center [1110, 715] width 153 height 17
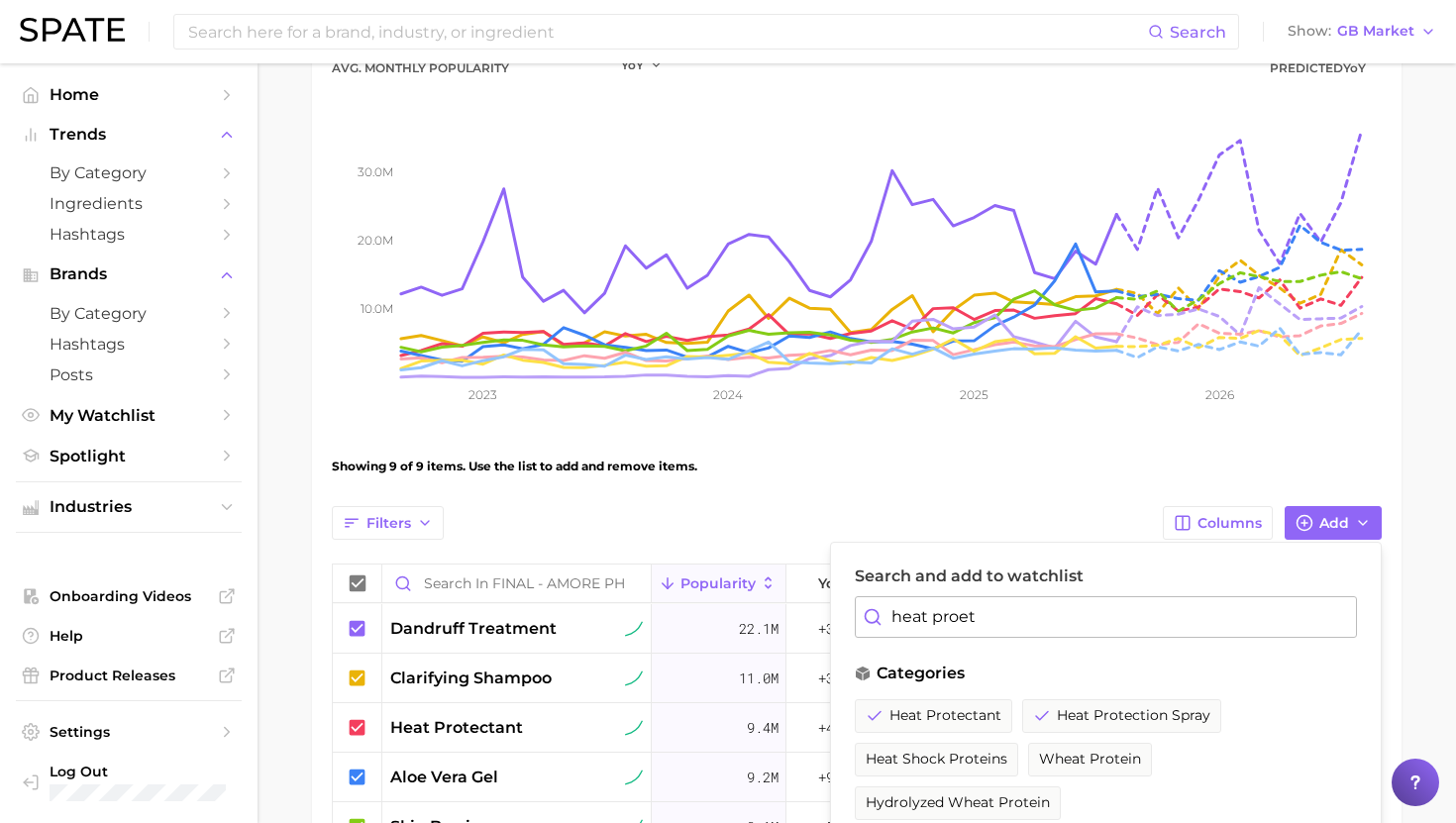
click at [991, 612] on input "heat proet" at bounding box center [1106, 617] width 502 height 42
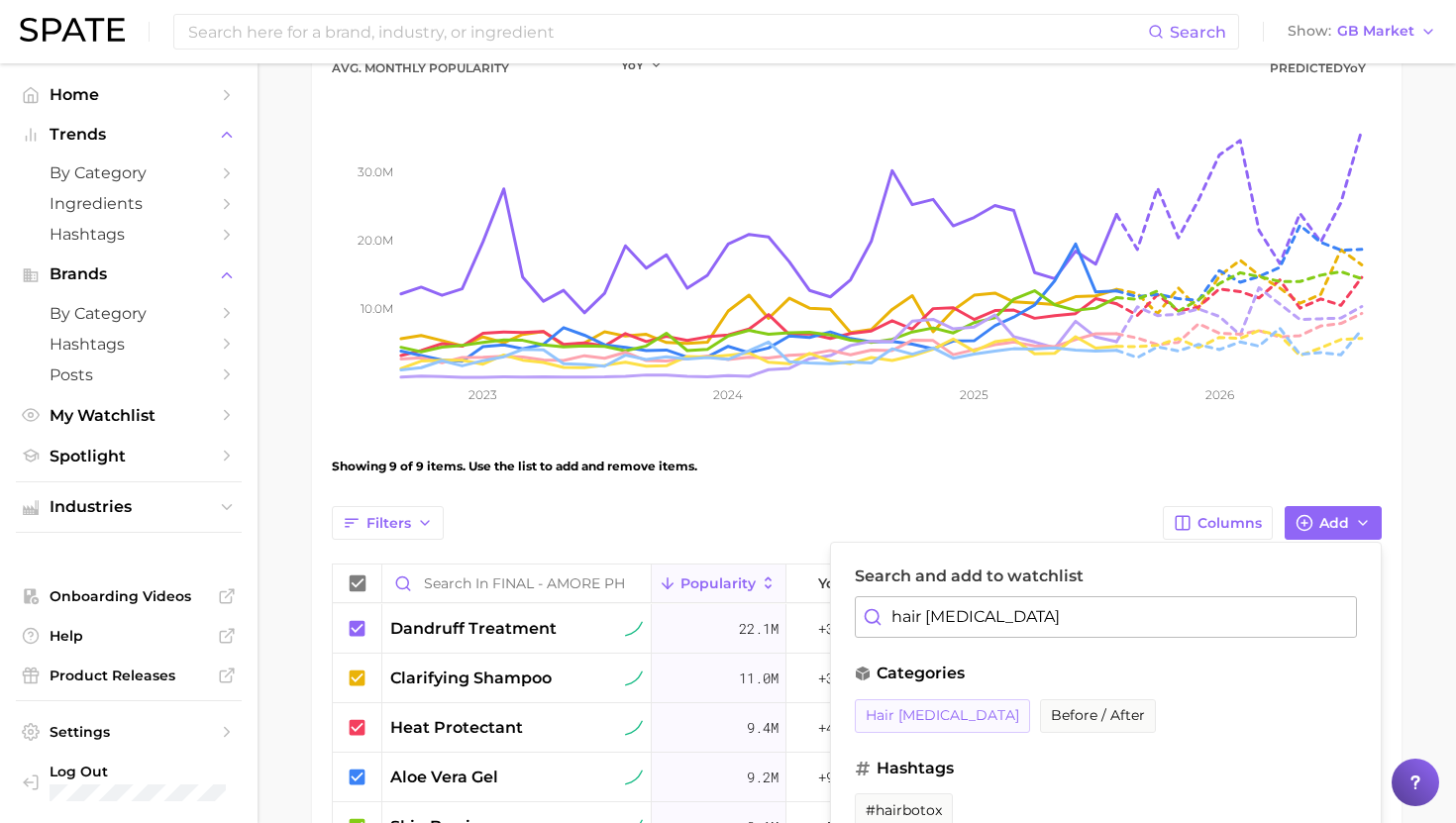
click at [927, 707] on span "hair [MEDICAL_DATA]" at bounding box center [943, 715] width 153 height 17
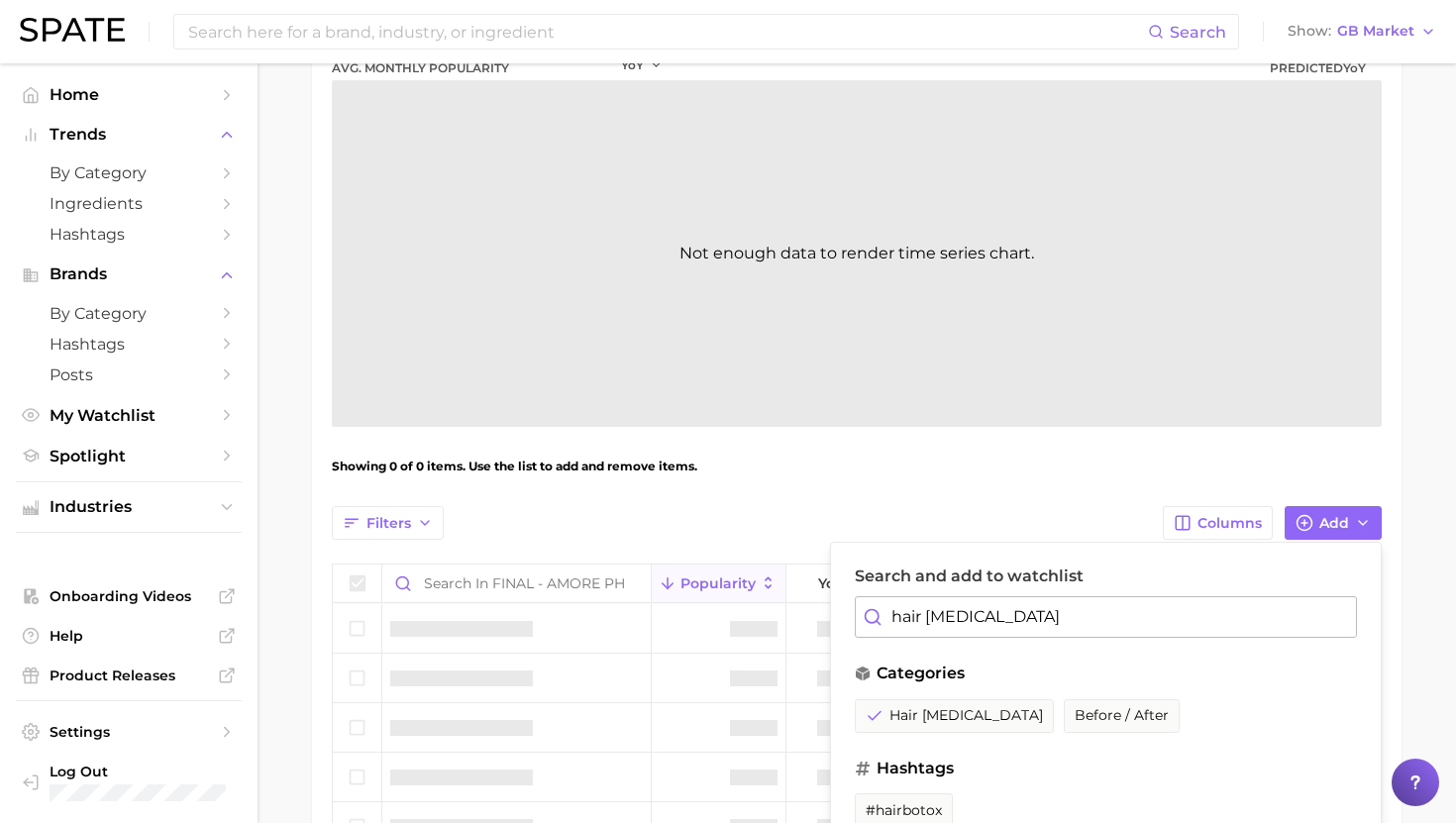
click at [928, 630] on input "hair [MEDICAL_DATA]" at bounding box center [1106, 617] width 502 height 42
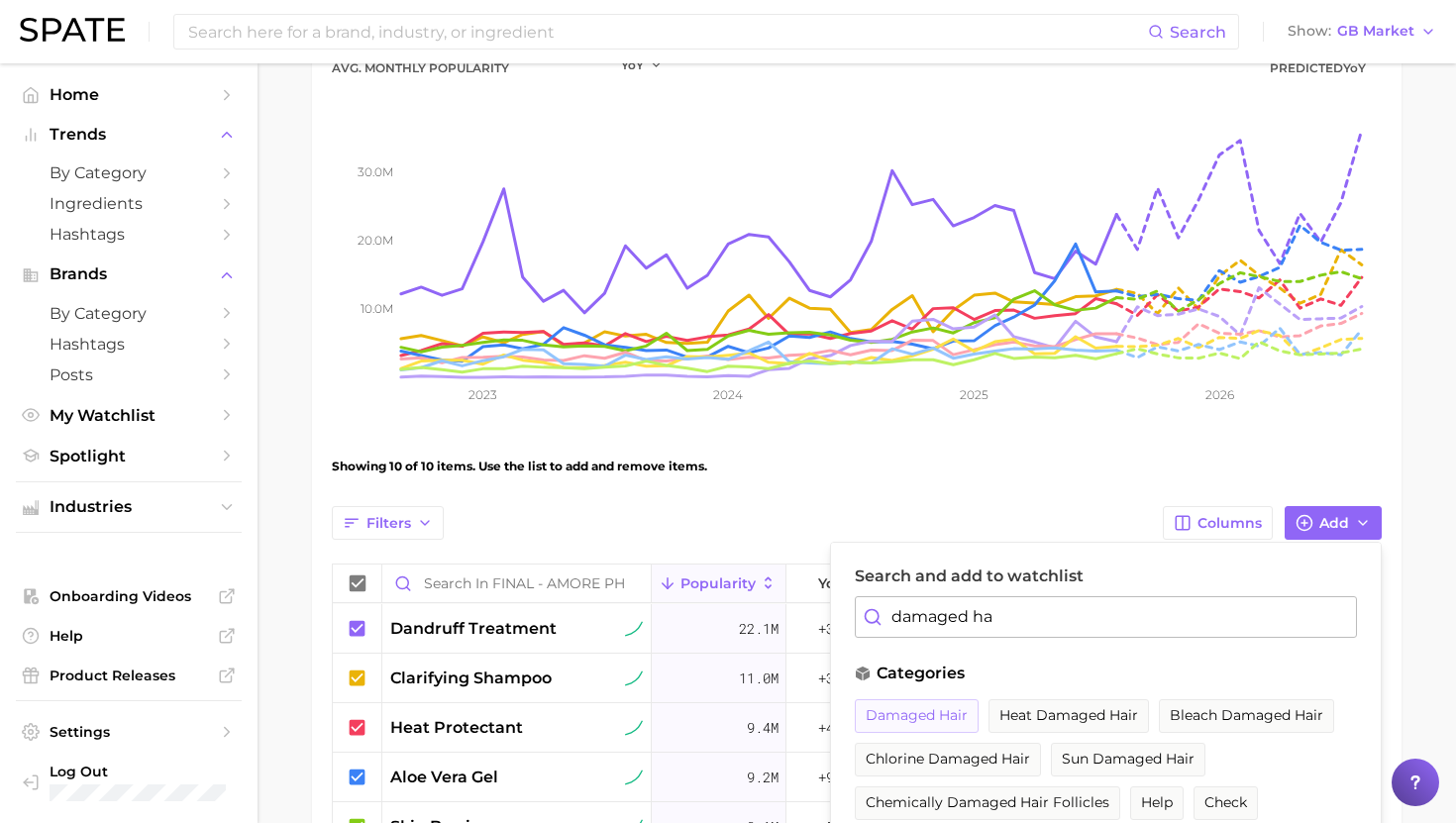
click at [924, 724] on button "damaged hair" at bounding box center [917, 716] width 124 height 34
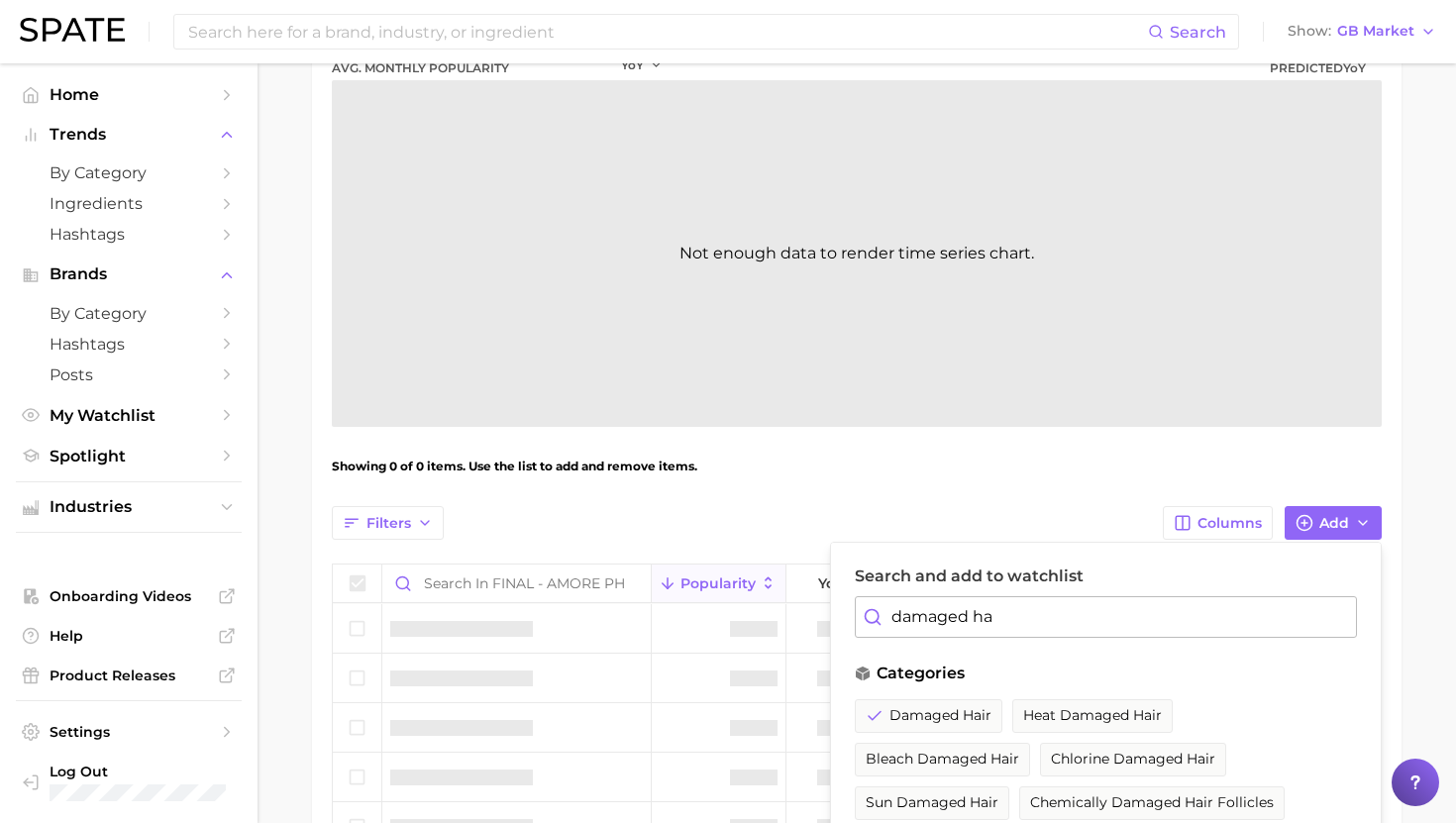
click at [945, 618] on input "damaged ha" at bounding box center [1106, 617] width 502 height 42
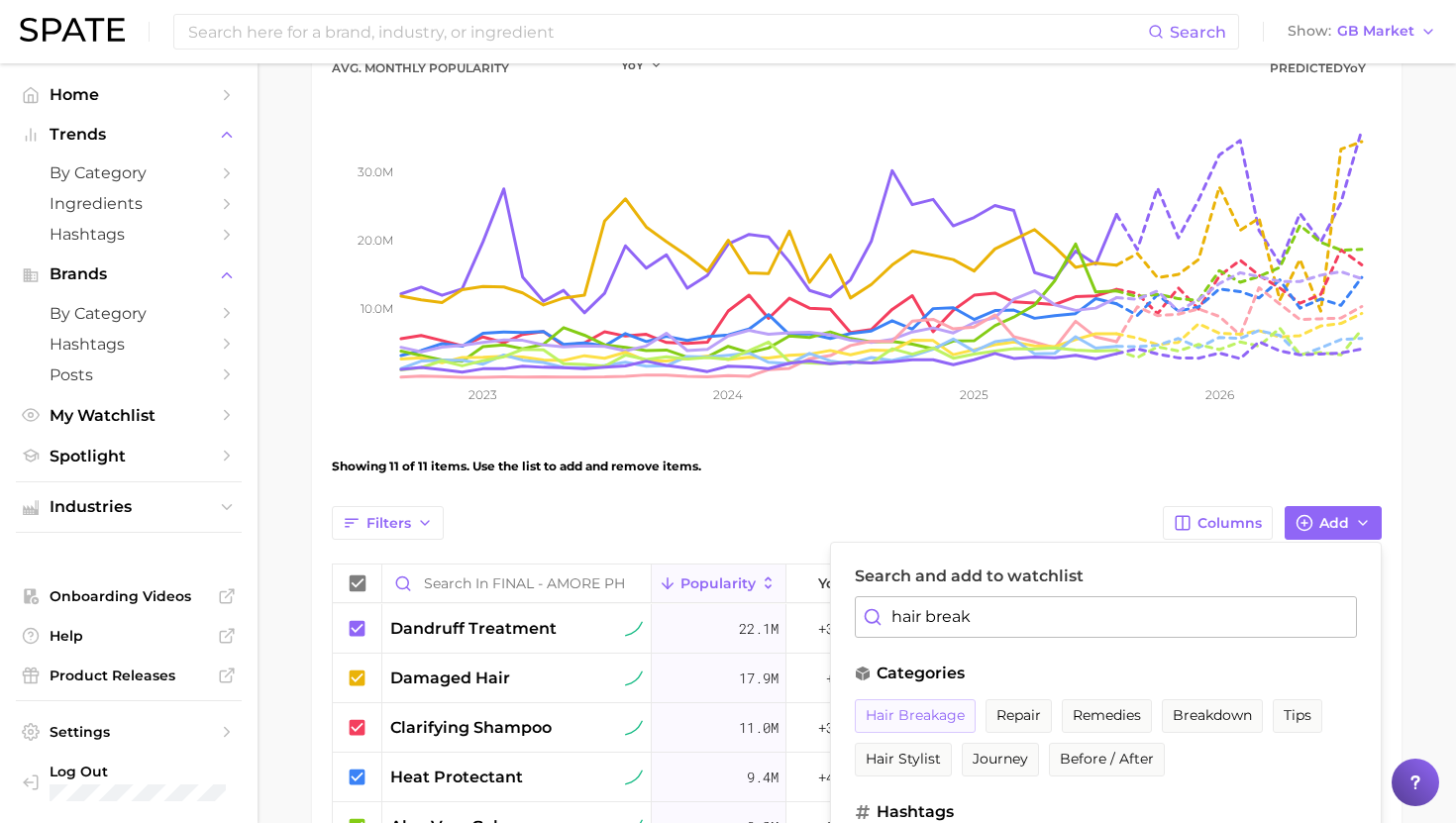
click at [942, 718] on span "hair breakage" at bounding box center [916, 715] width 99 height 17
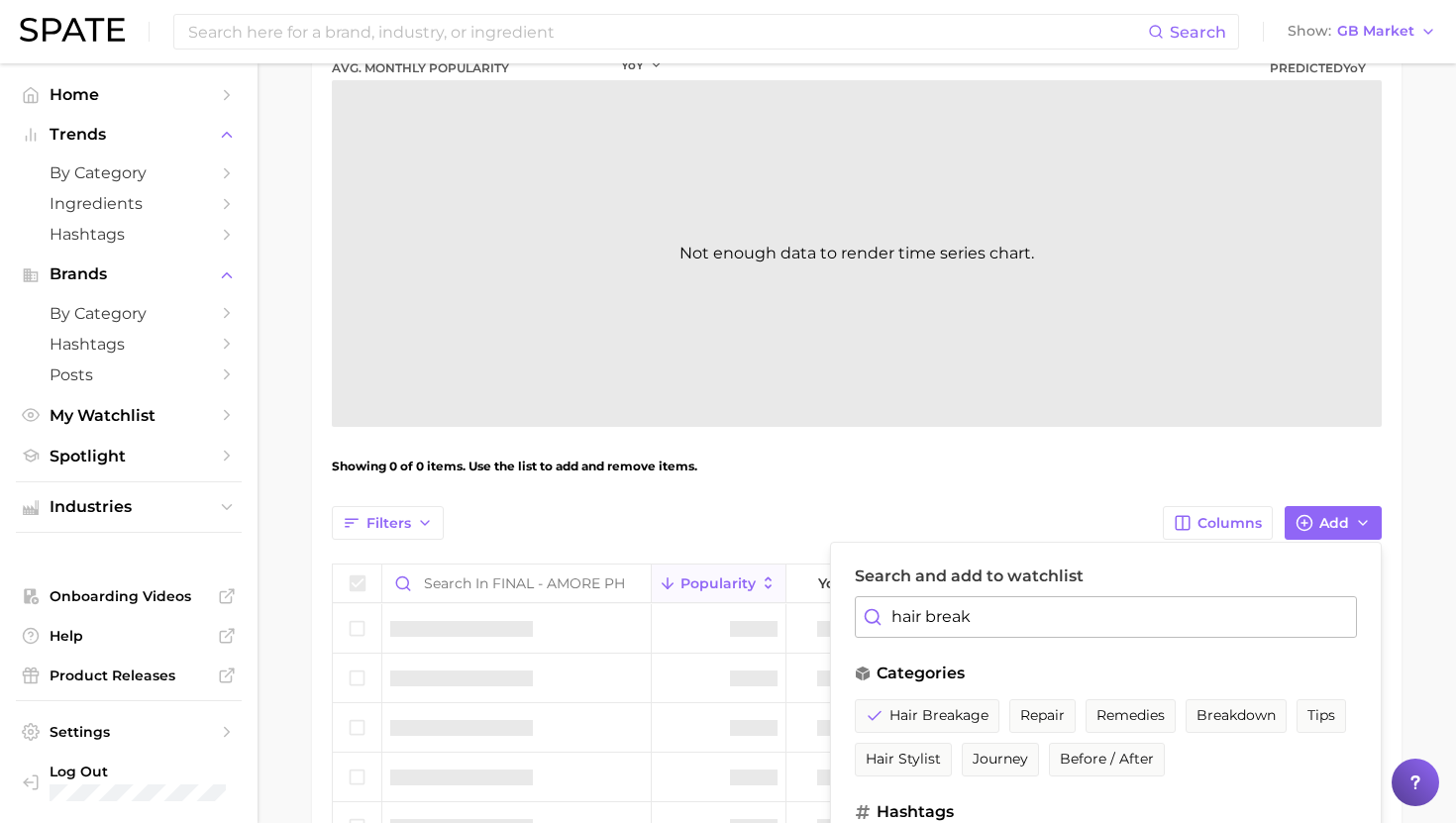
click at [940, 619] on input "hair break" at bounding box center [1106, 617] width 502 height 42
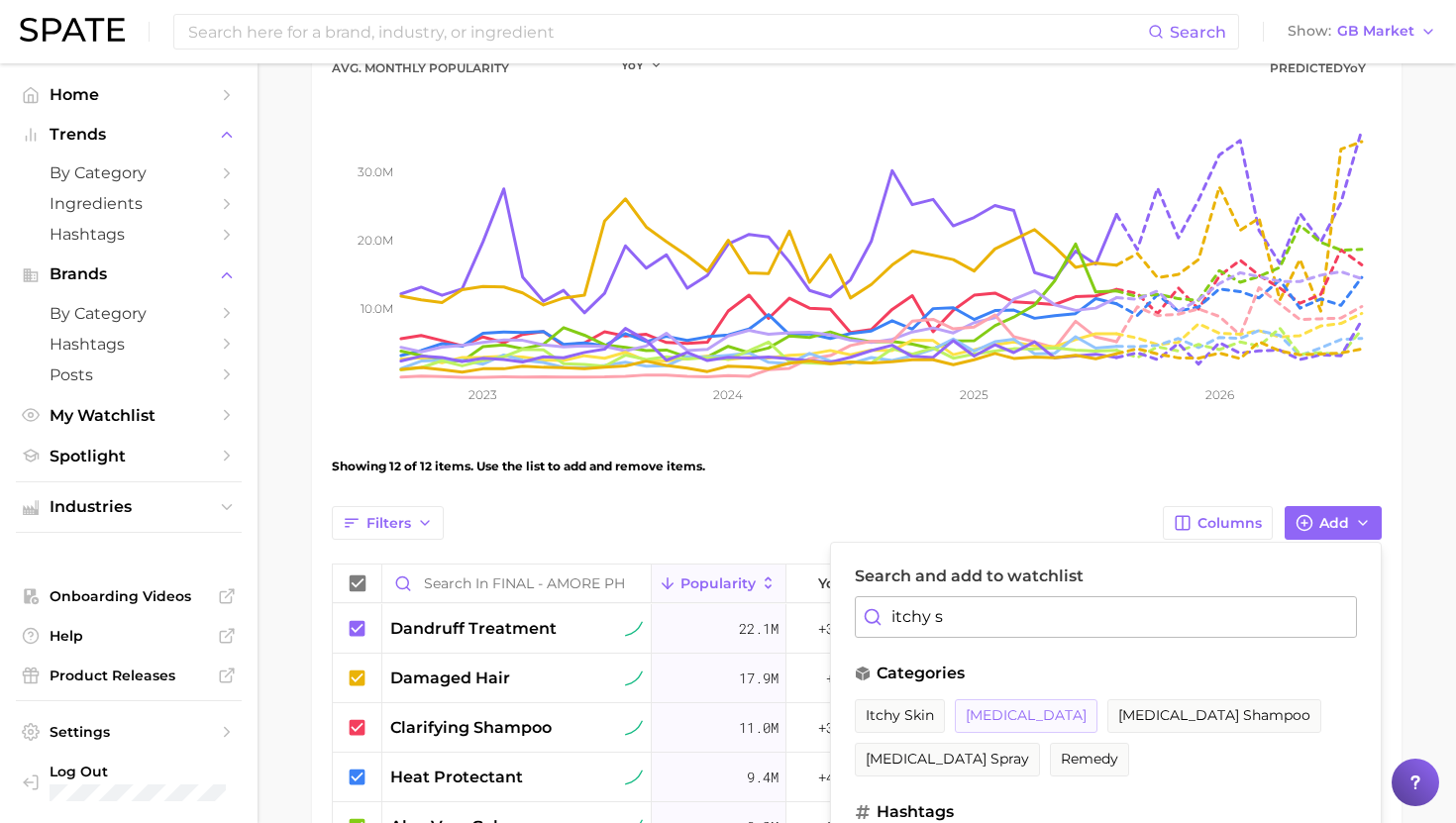
click at [991, 719] on span "[MEDICAL_DATA]" at bounding box center [1026, 715] width 121 height 17
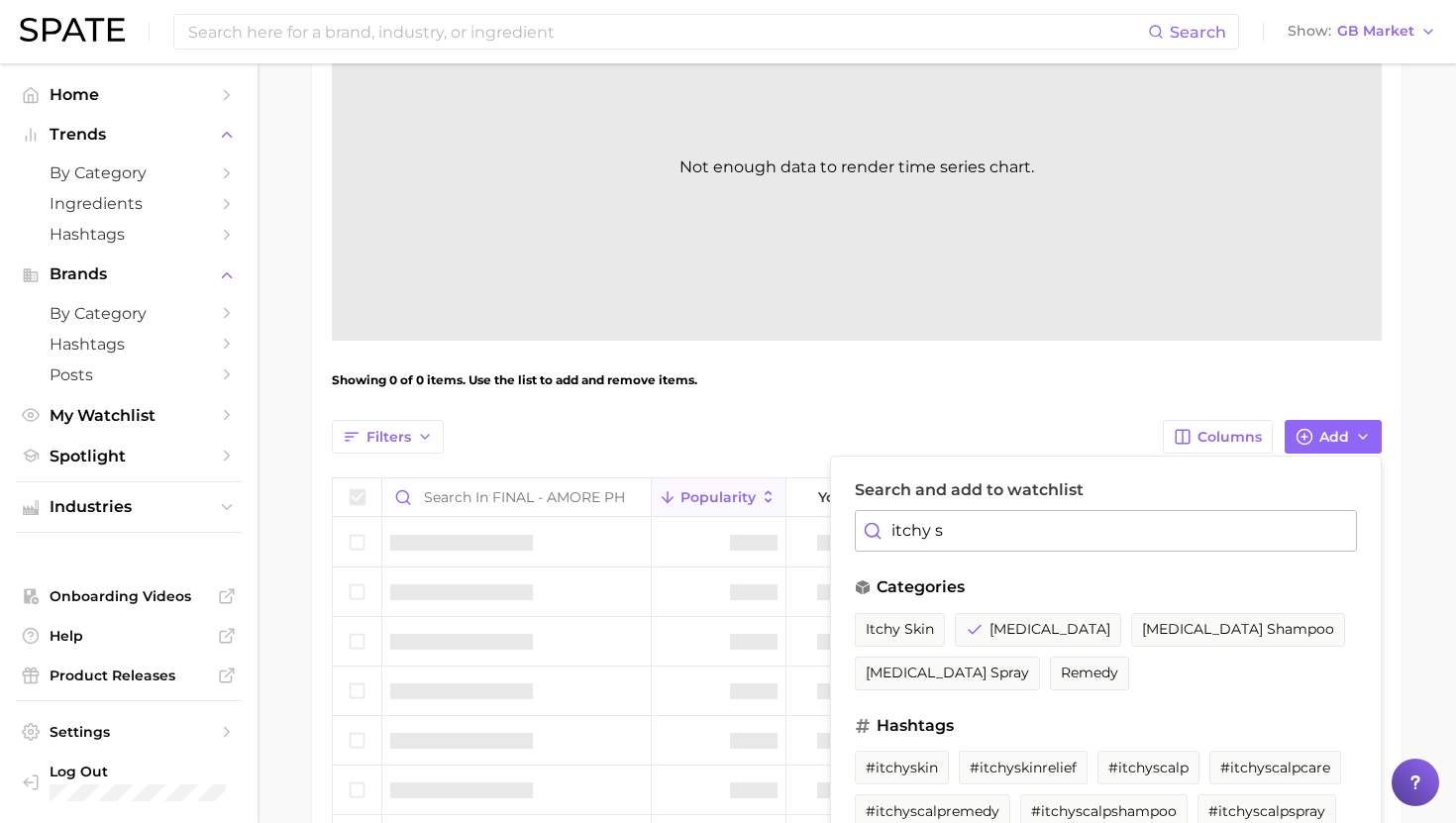
scroll to position [361, 0]
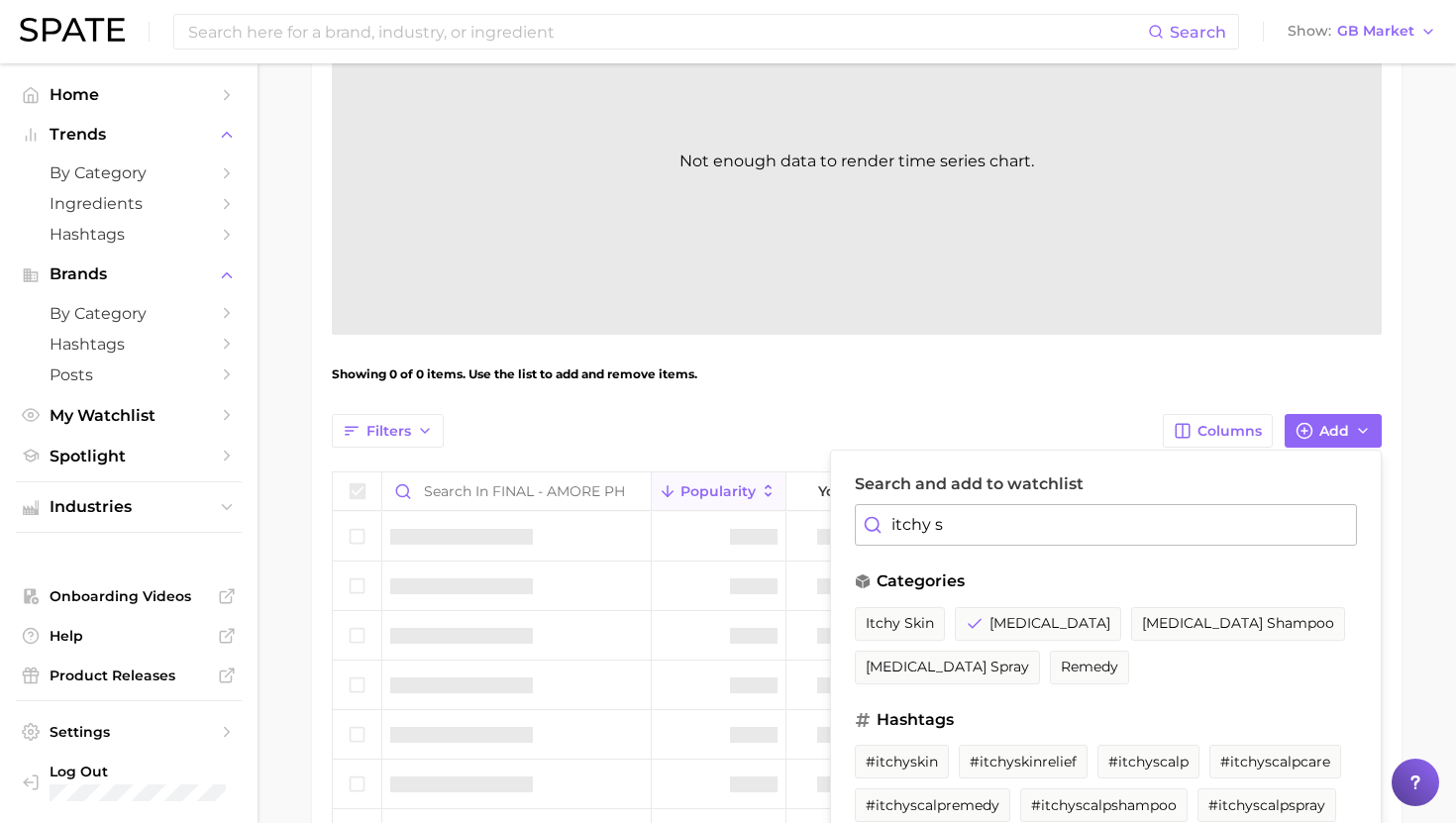
click at [949, 527] on input "itchy s" at bounding box center [1106, 525] width 502 height 42
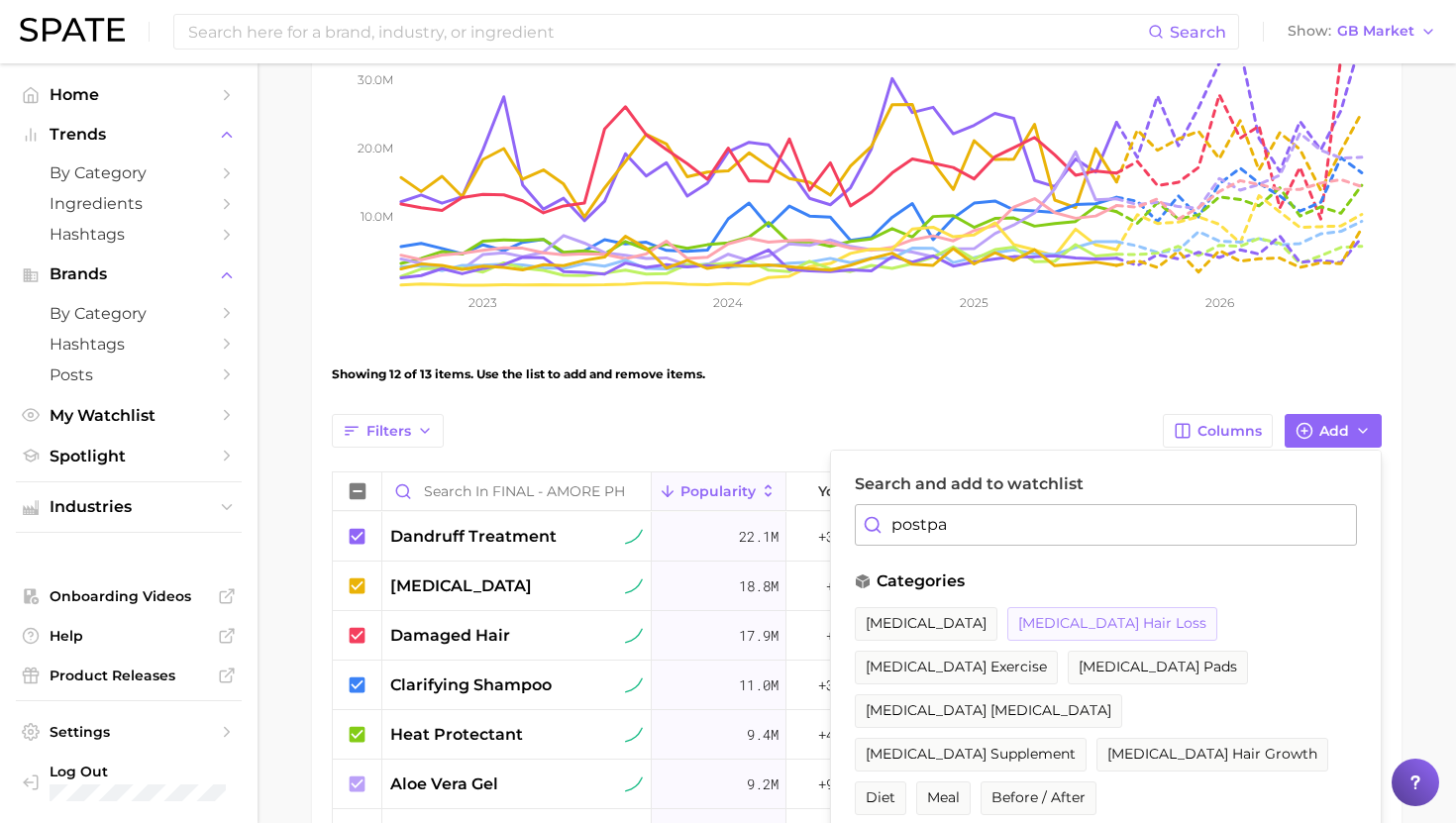
type input "postpa"
click at [1104, 618] on span "[MEDICAL_DATA] hair loss" at bounding box center [1112, 623] width 188 height 17
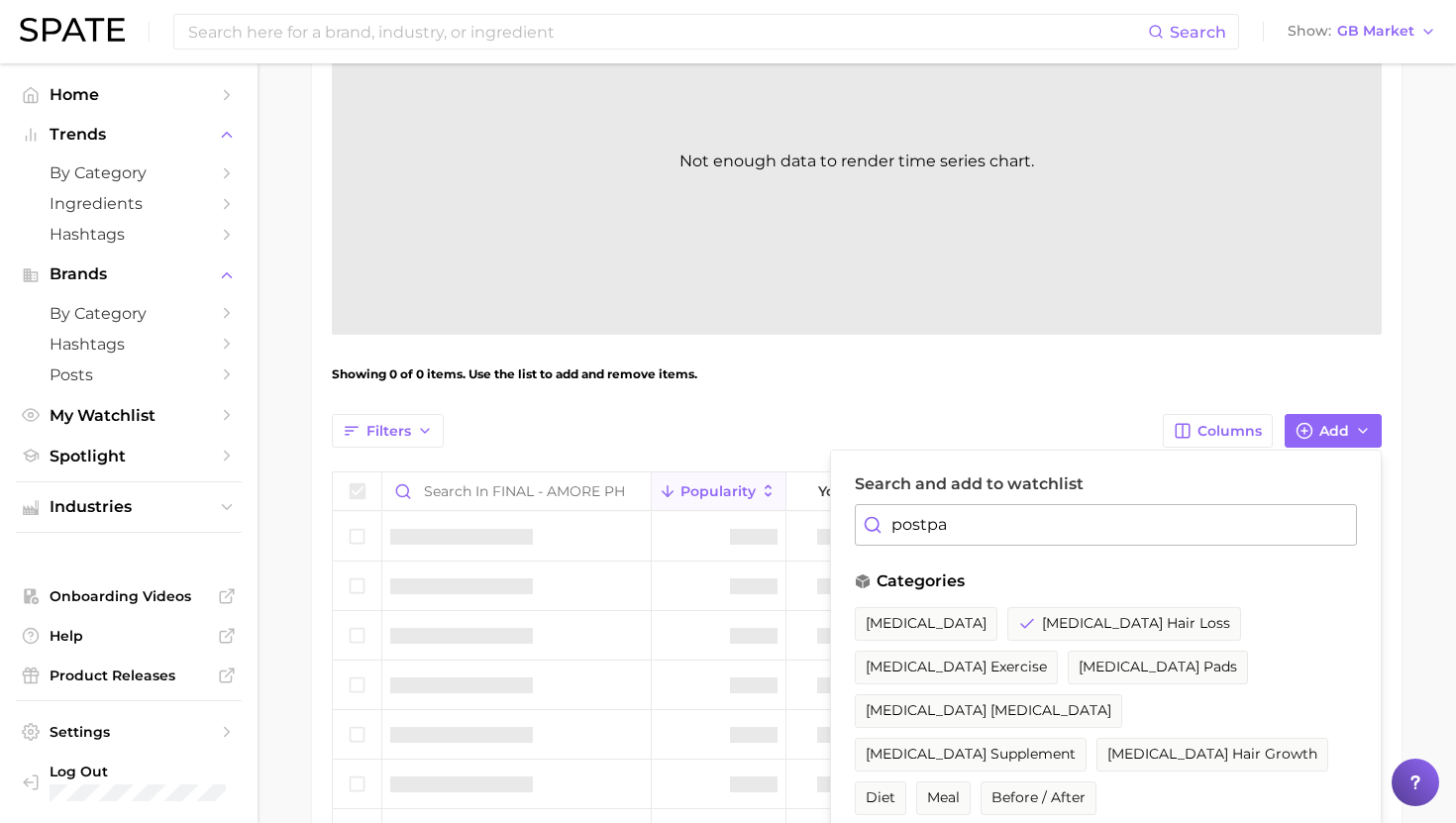
click at [1033, 418] on div "Filters Columns Add Search and add to watchlist postpa categories [MEDICAL_DATA…" at bounding box center [857, 430] width 1050 height 34
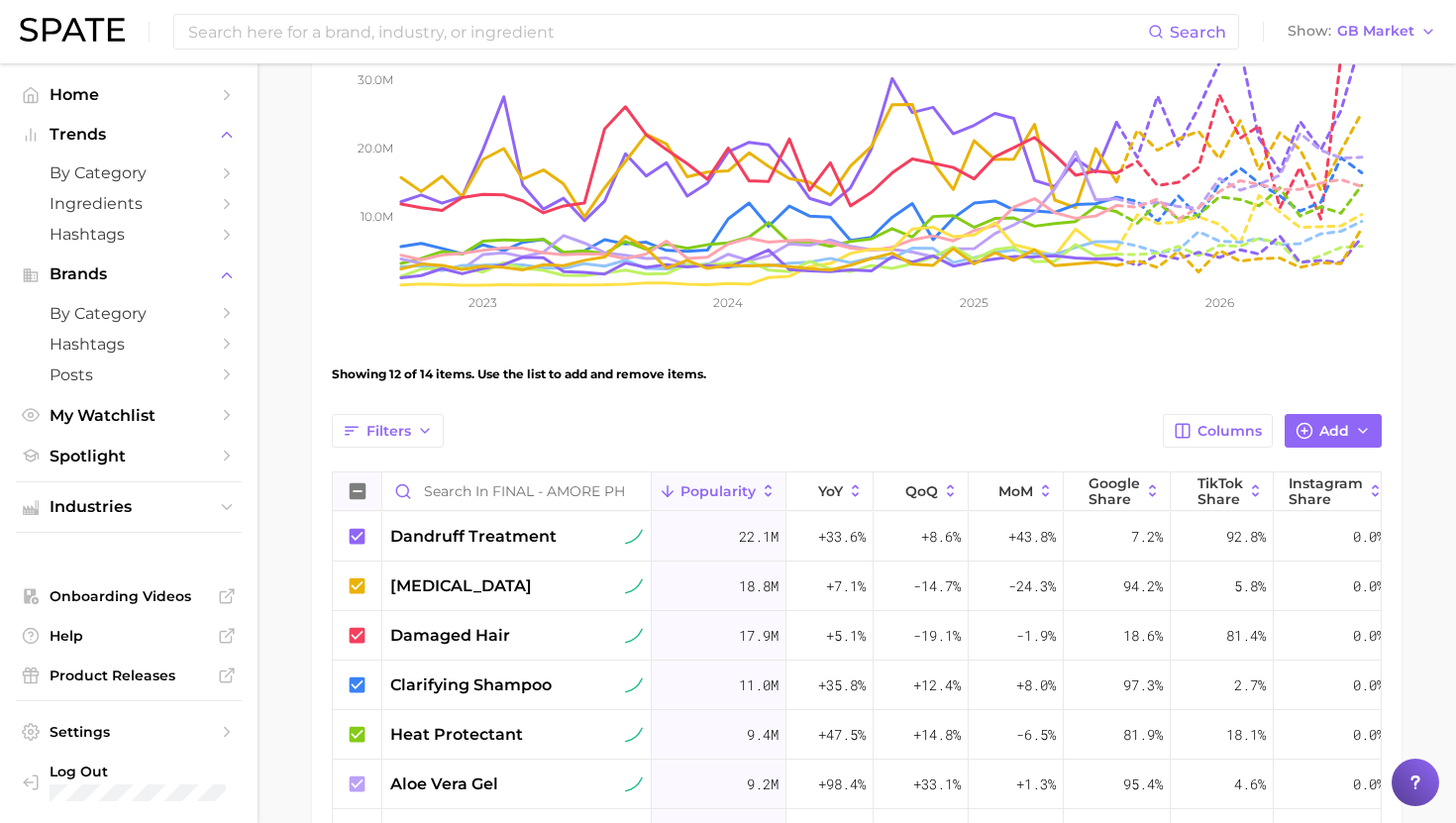
click at [358, 492] on icon at bounding box center [358, 491] width 16 height 16
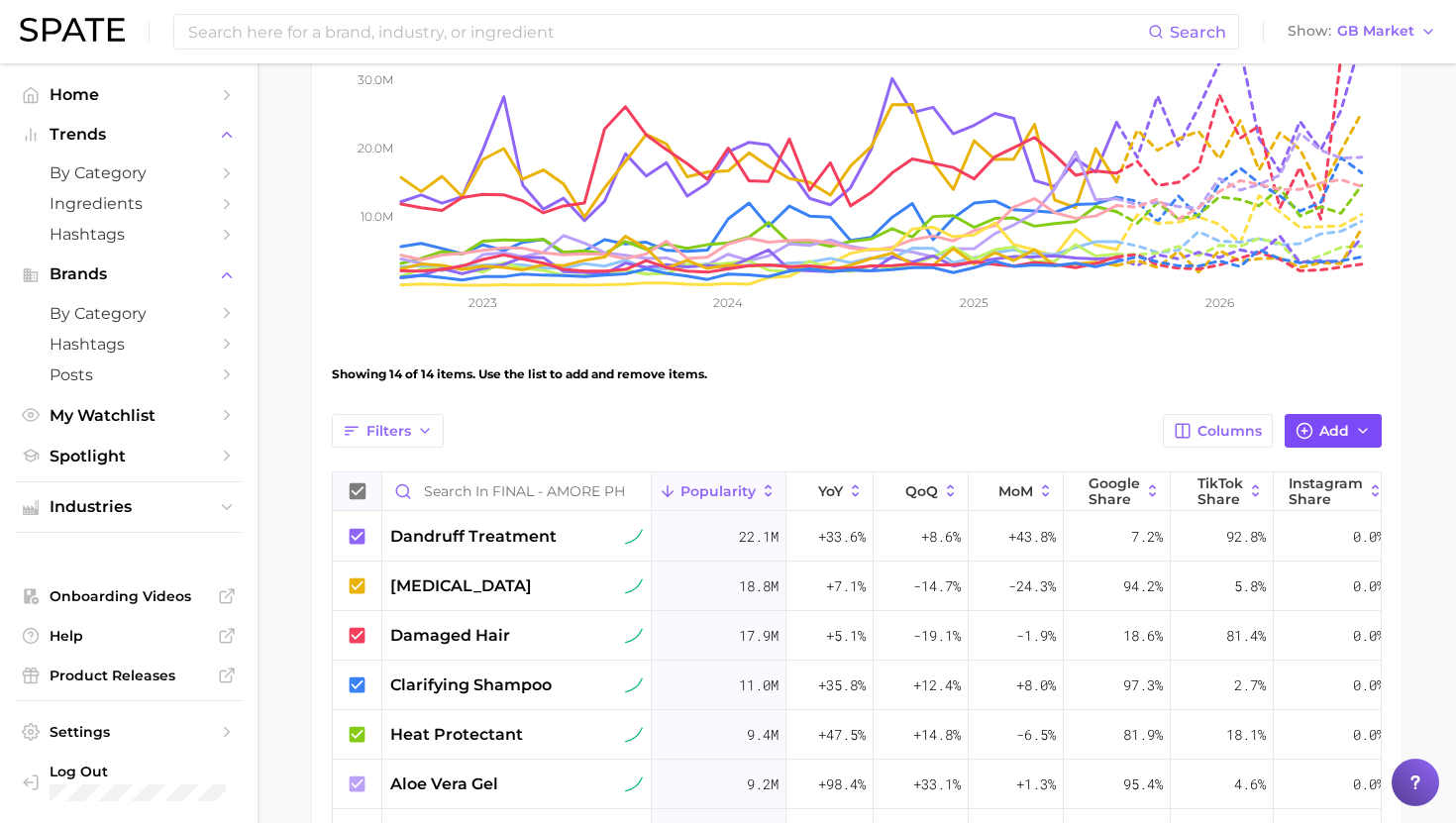
click at [1309, 429] on icon "button" at bounding box center [1305, 430] width 18 height 18
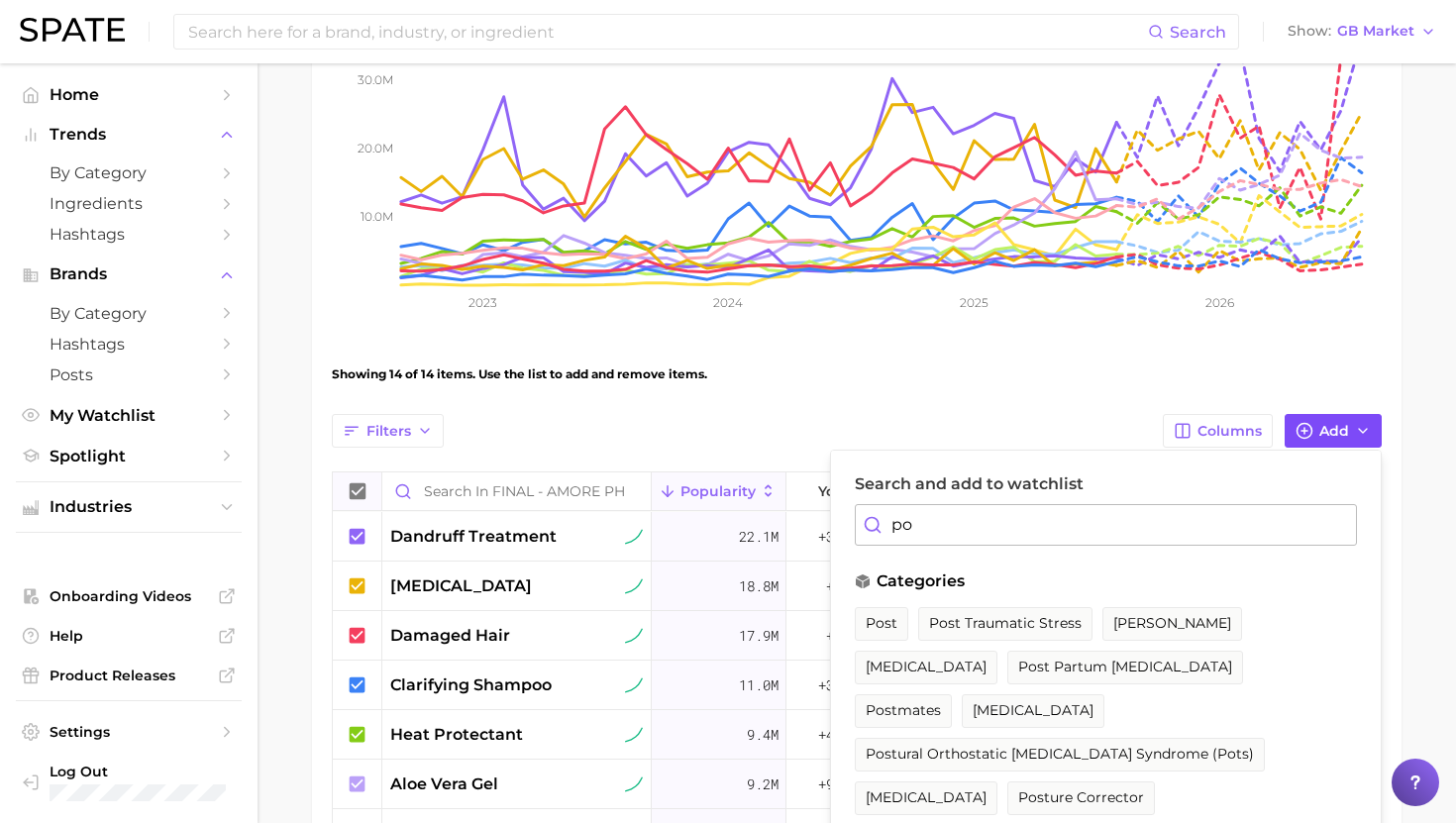
type input "p"
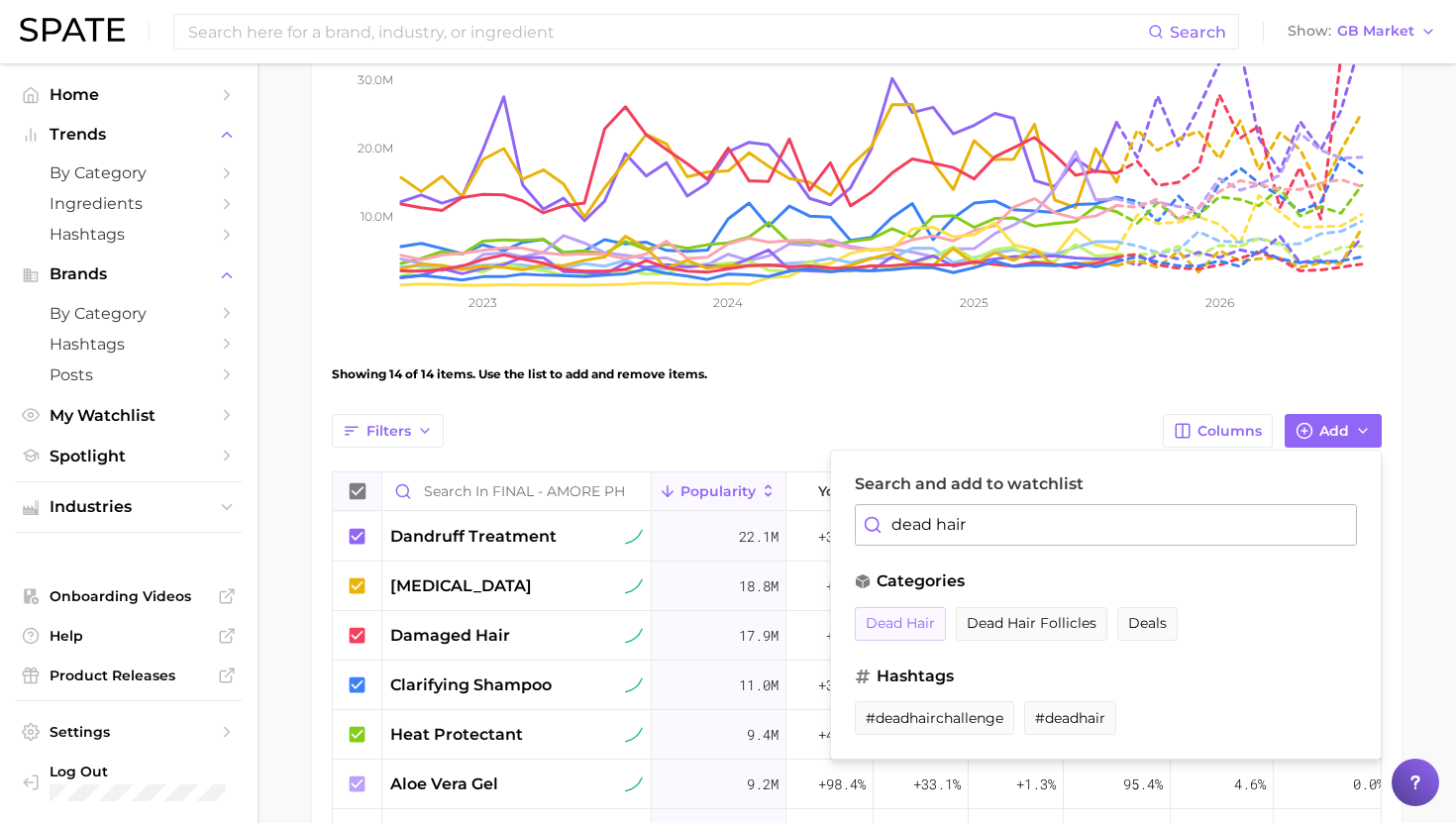
click at [921, 617] on span "dead hair" at bounding box center [901, 623] width 70 height 17
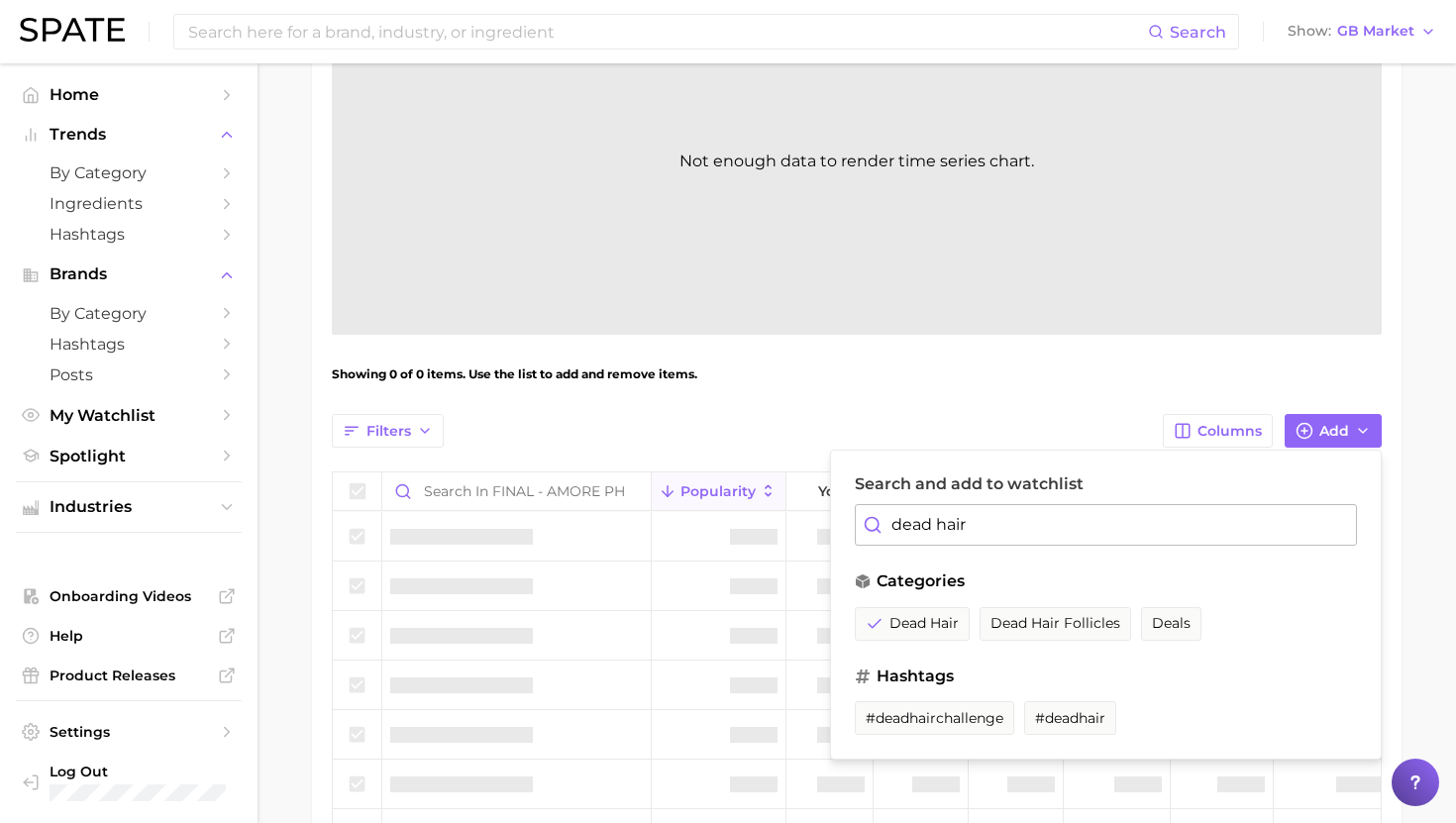
click at [943, 534] on input "dead hair" at bounding box center [1106, 525] width 502 height 42
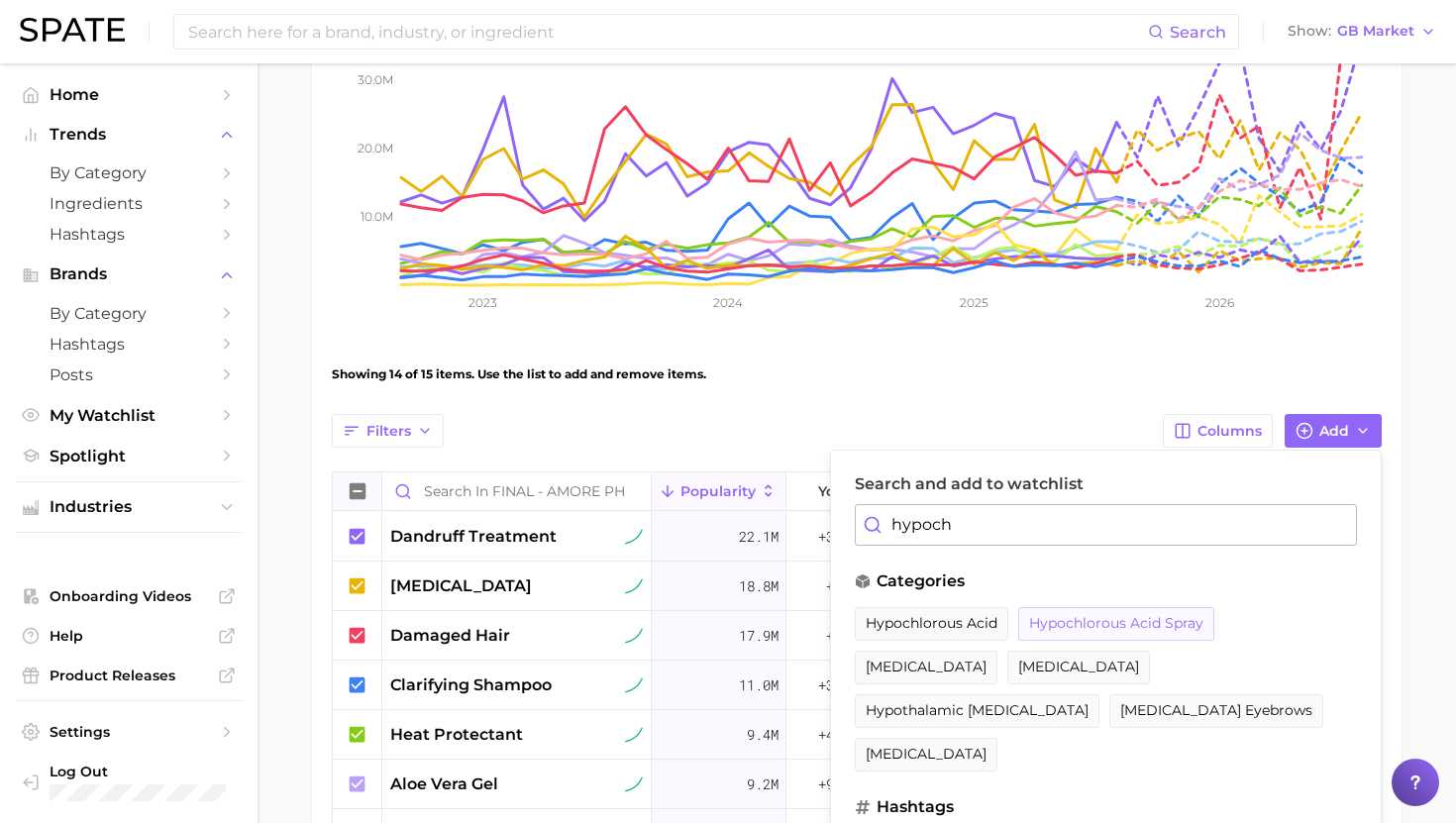
click at [1090, 625] on span "hypochlorous acid spray" at bounding box center [1116, 623] width 174 height 17
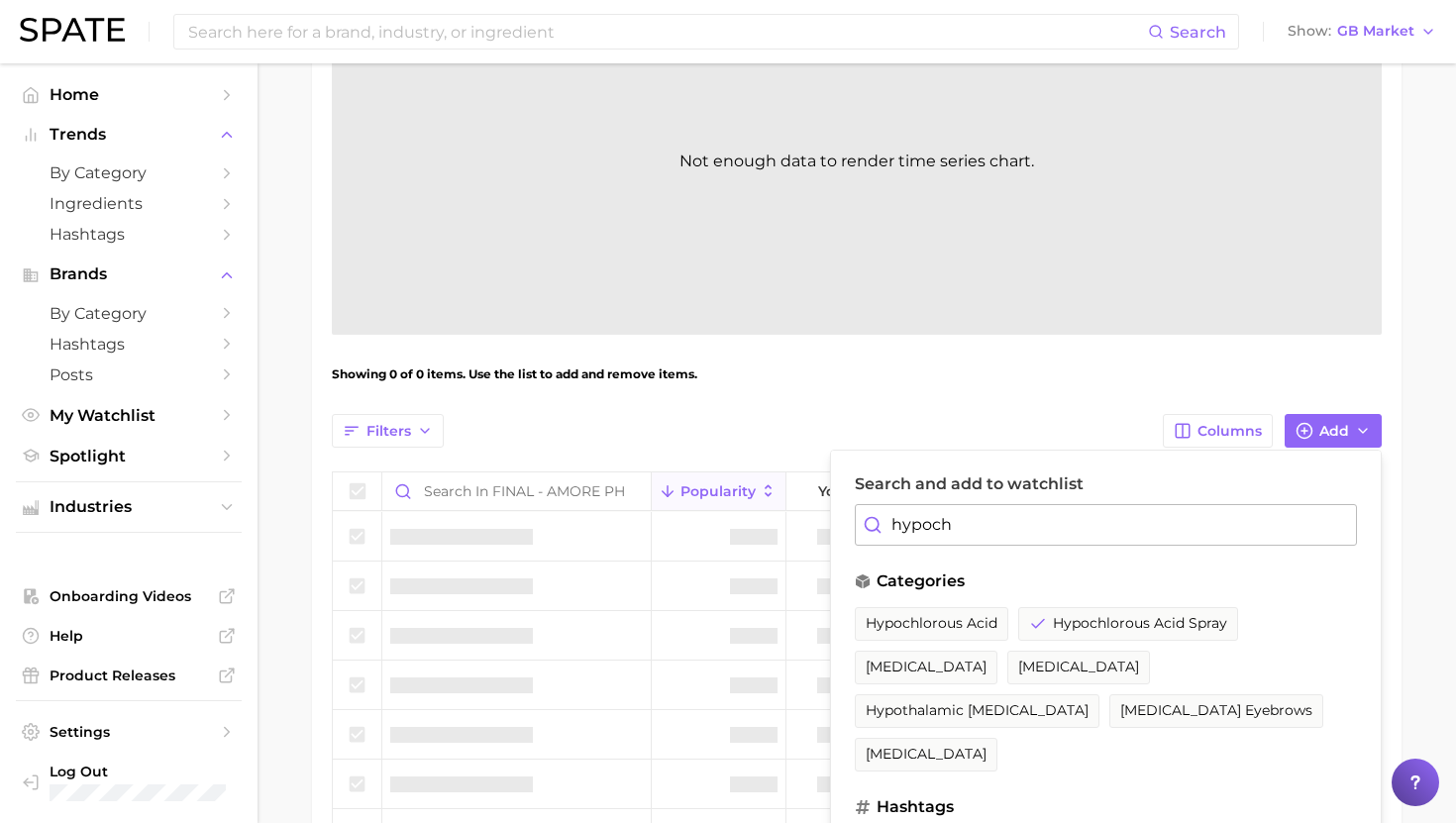
click at [957, 534] on input "hypoch" at bounding box center [1106, 525] width 502 height 42
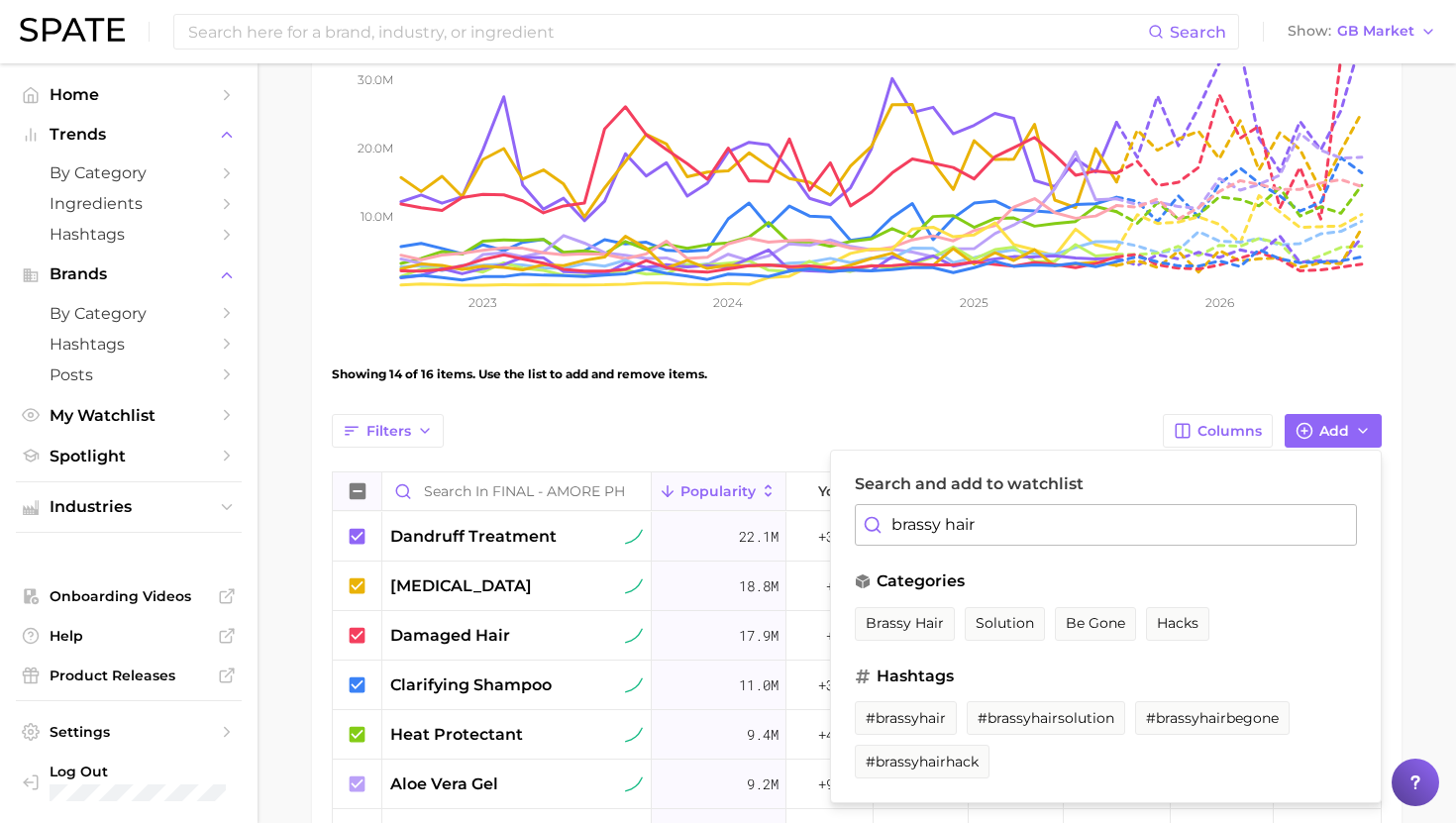
click at [921, 625] on span "brassy hair" at bounding box center [905, 623] width 79 height 17
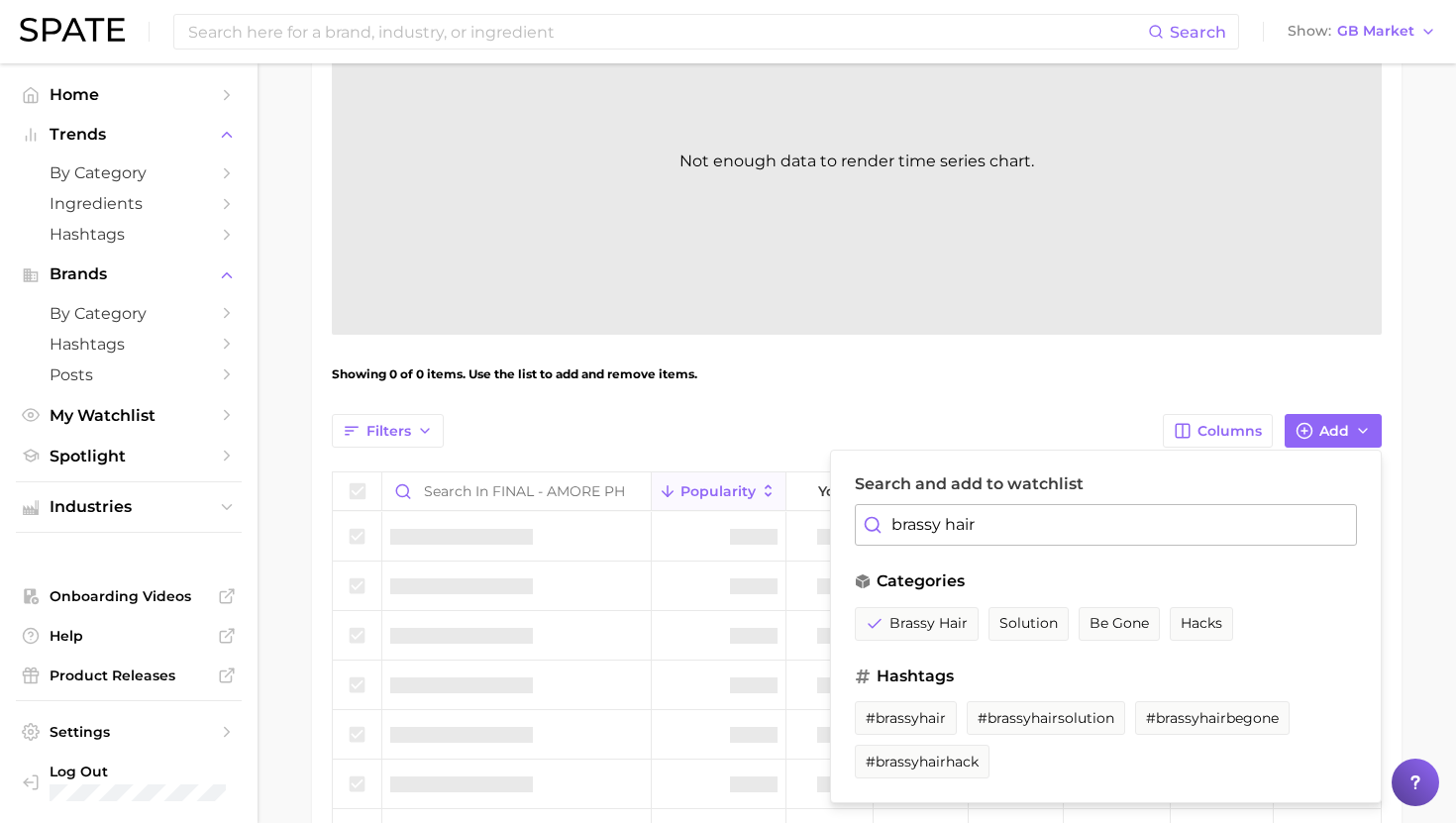
click at [928, 534] on input "brassy hair" at bounding box center [1106, 525] width 502 height 42
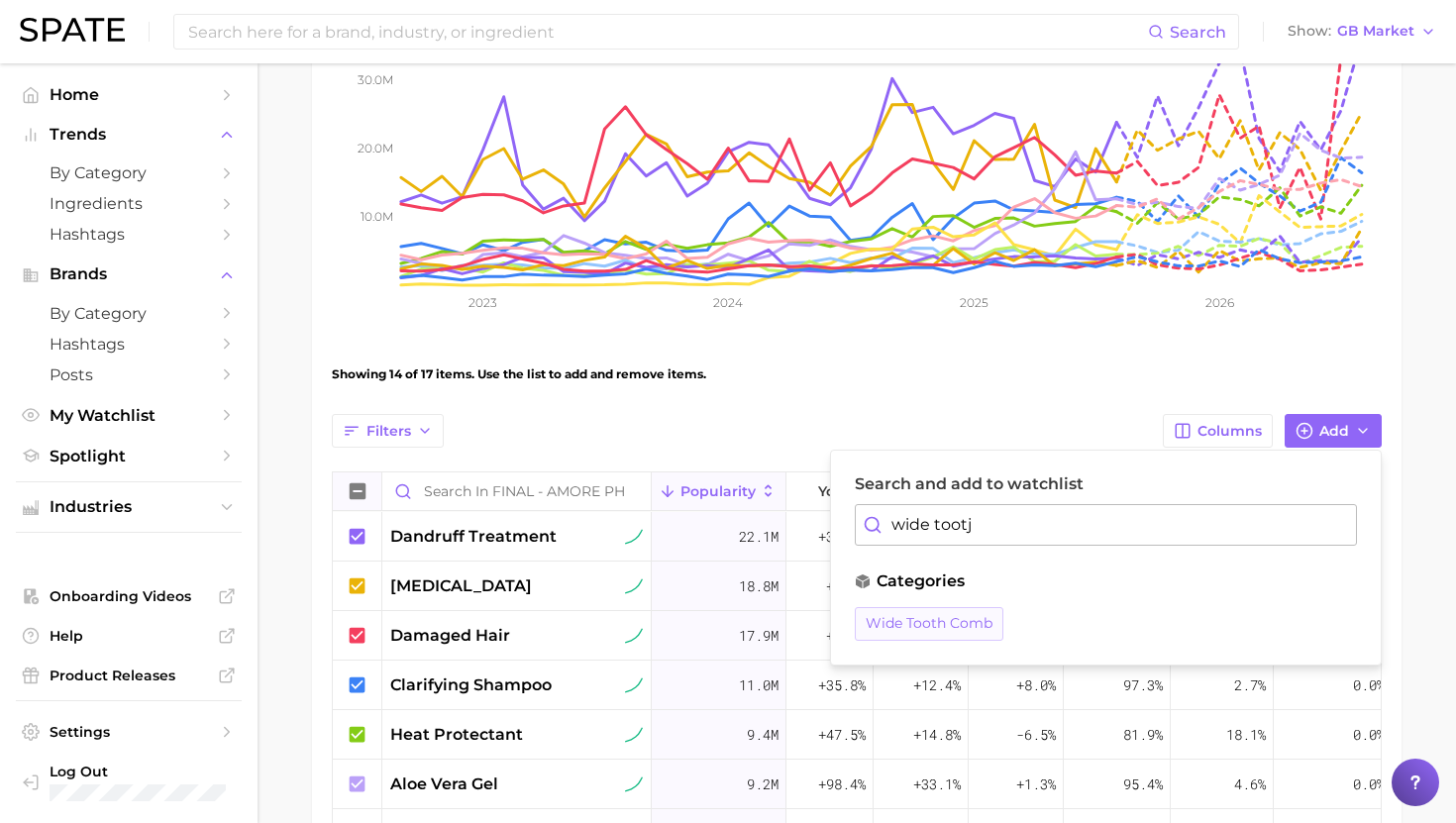
click at [916, 622] on span "wide tooth comb" at bounding box center [929, 623] width 126 height 17
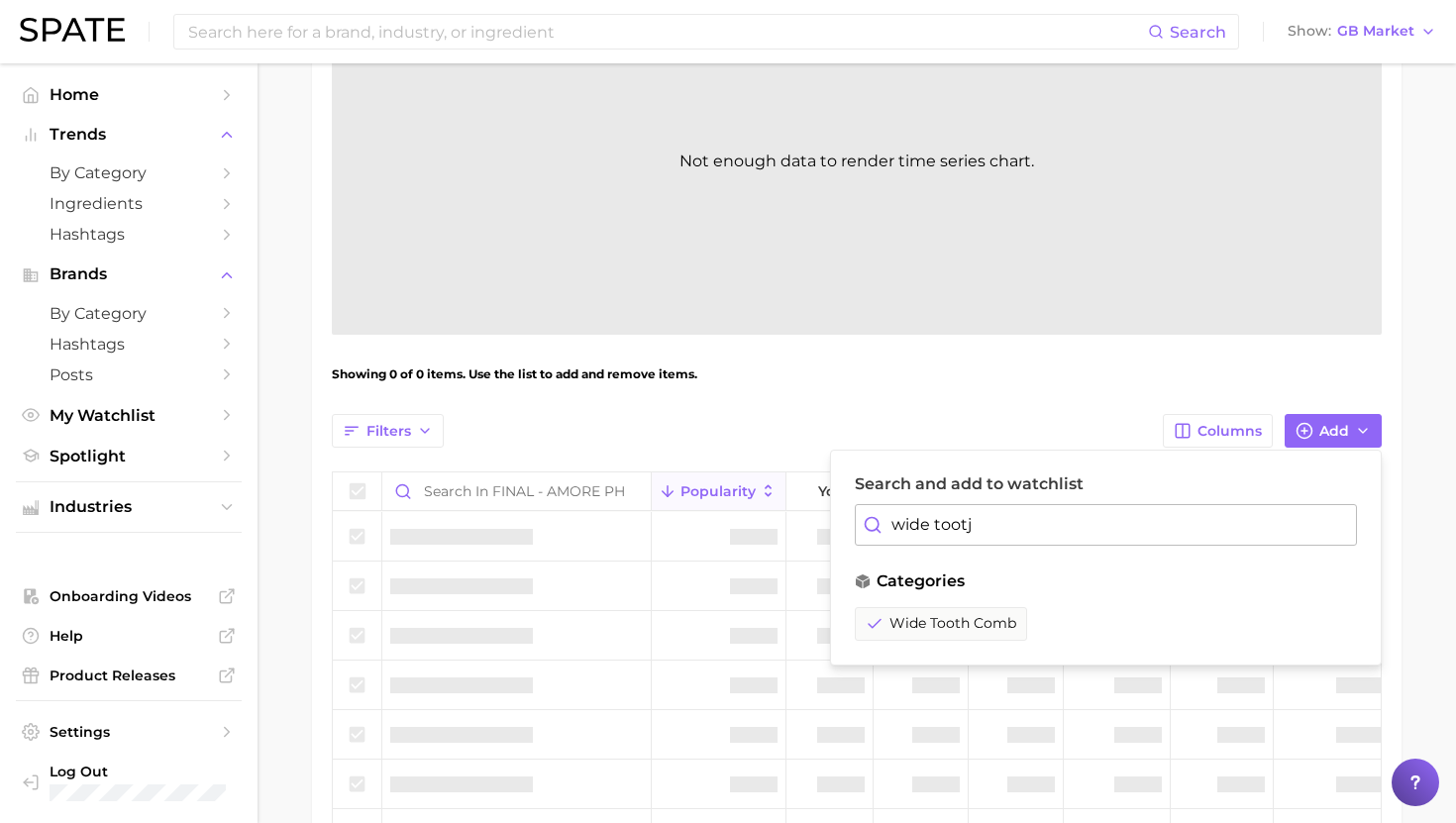
click at [922, 508] on input "wide tootj" at bounding box center [1106, 525] width 502 height 42
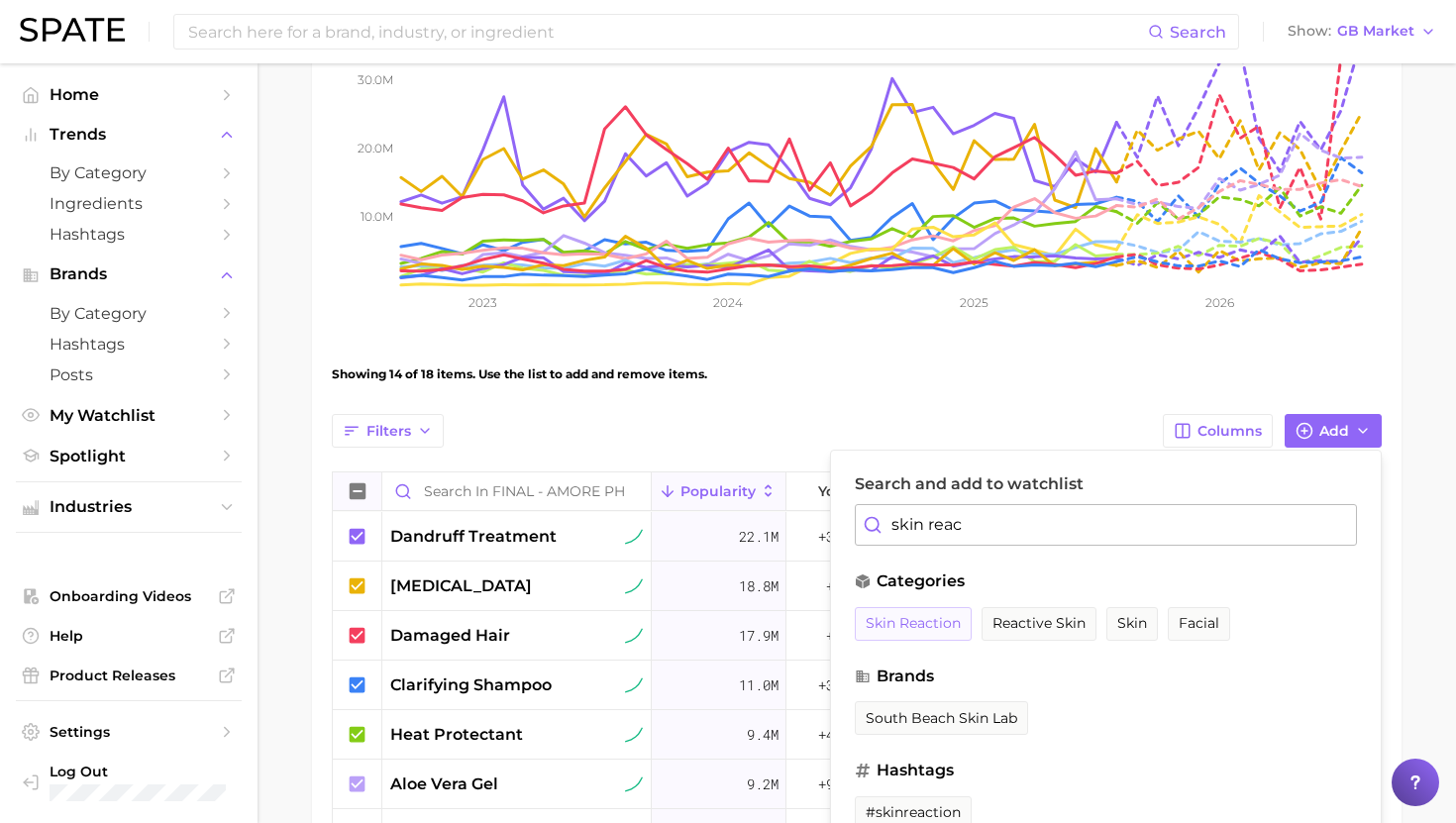
click at [925, 630] on span "skin reaction" at bounding box center [914, 623] width 95 height 17
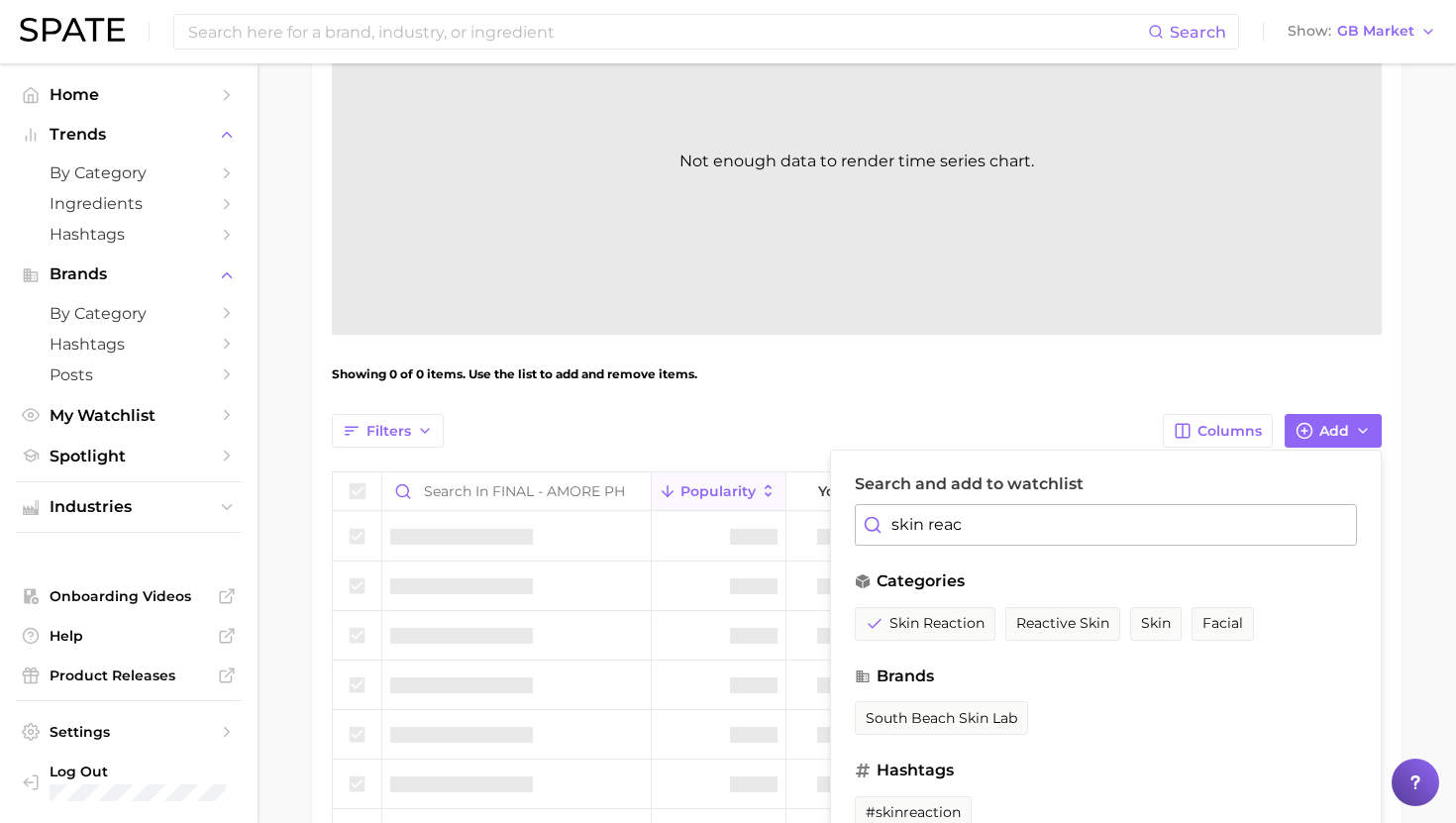
click at [925, 536] on input "skin reac" at bounding box center [1106, 525] width 502 height 42
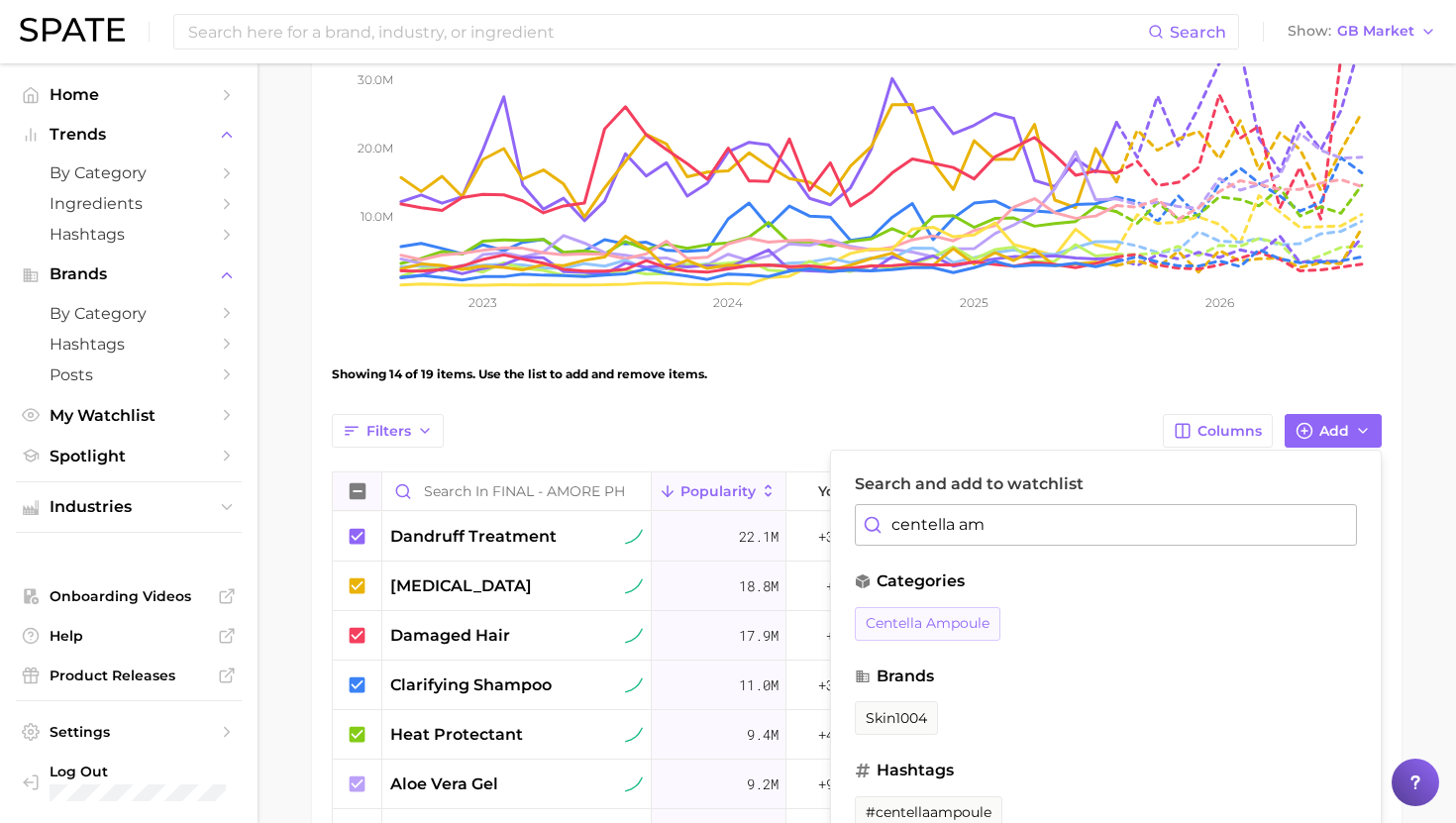
click at [901, 636] on button "centella ampoule" at bounding box center [928, 624] width 145 height 34
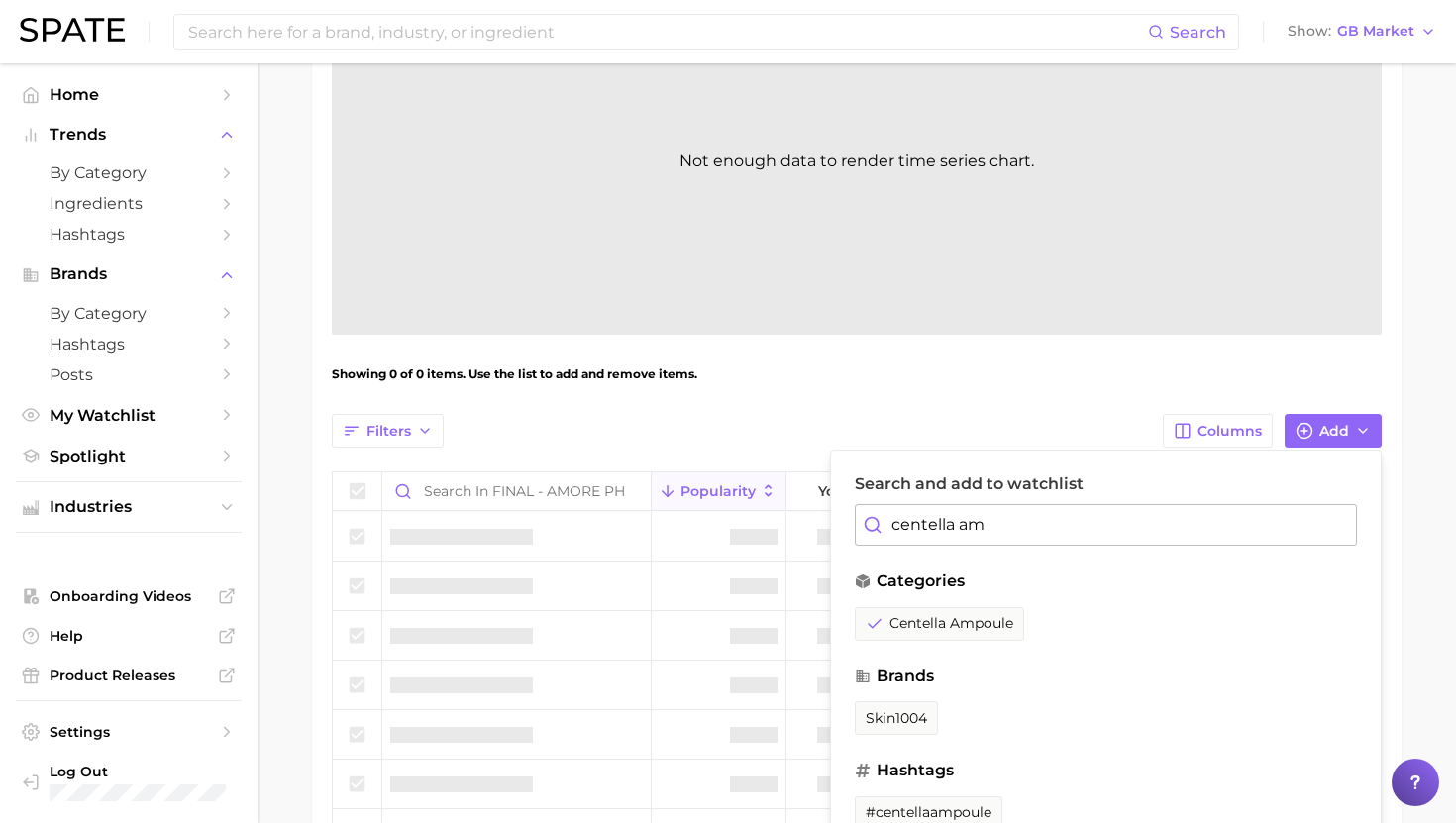
click at [939, 536] on input "centella am" at bounding box center [1106, 525] width 502 height 42
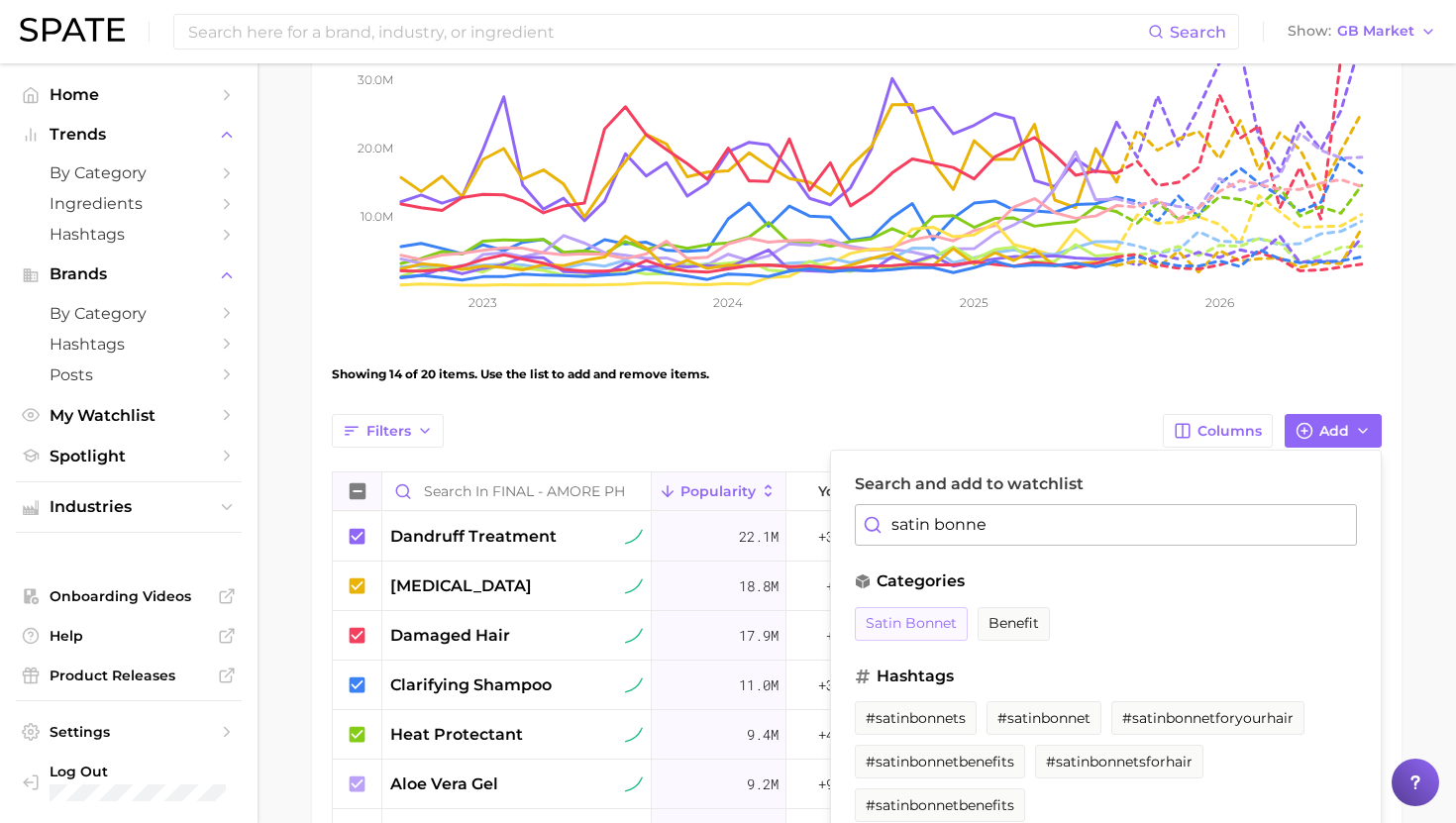
click at [930, 627] on span "satin bonnet" at bounding box center [912, 623] width 91 height 17
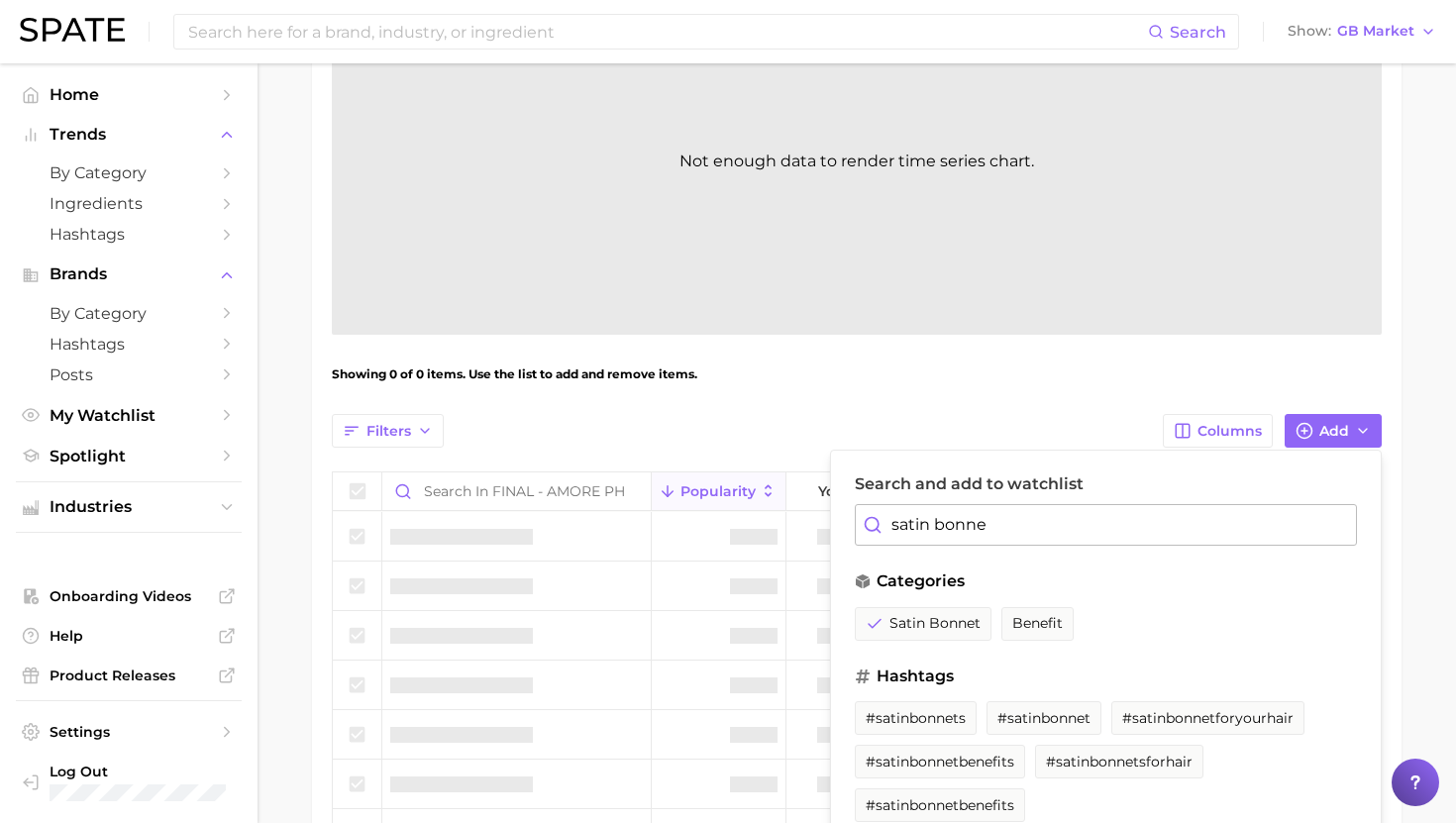
click at [939, 513] on input "satin bonne" at bounding box center [1106, 525] width 502 height 42
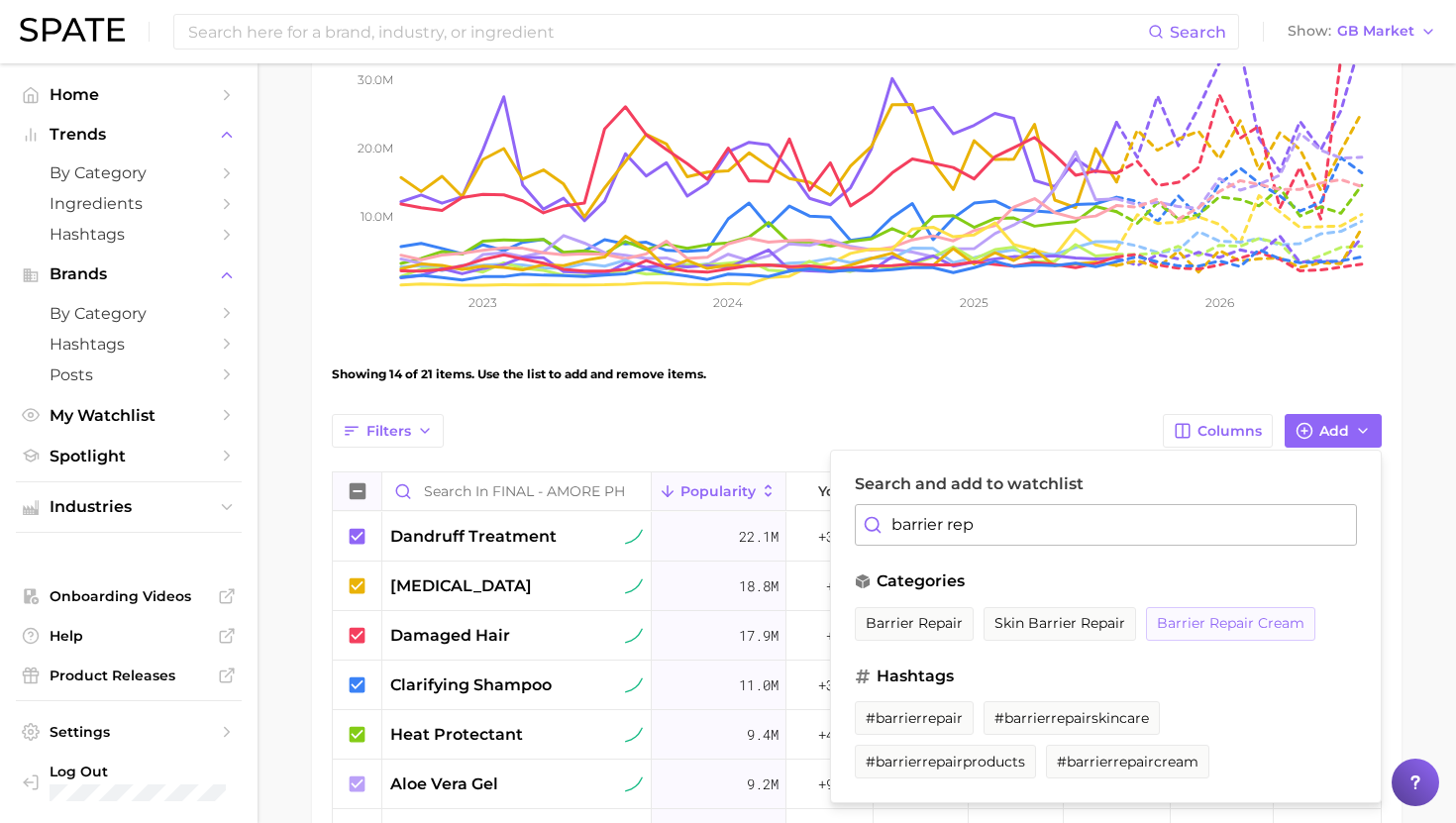
click at [1250, 628] on span "barrier repair cream" at bounding box center [1230, 623] width 147 height 17
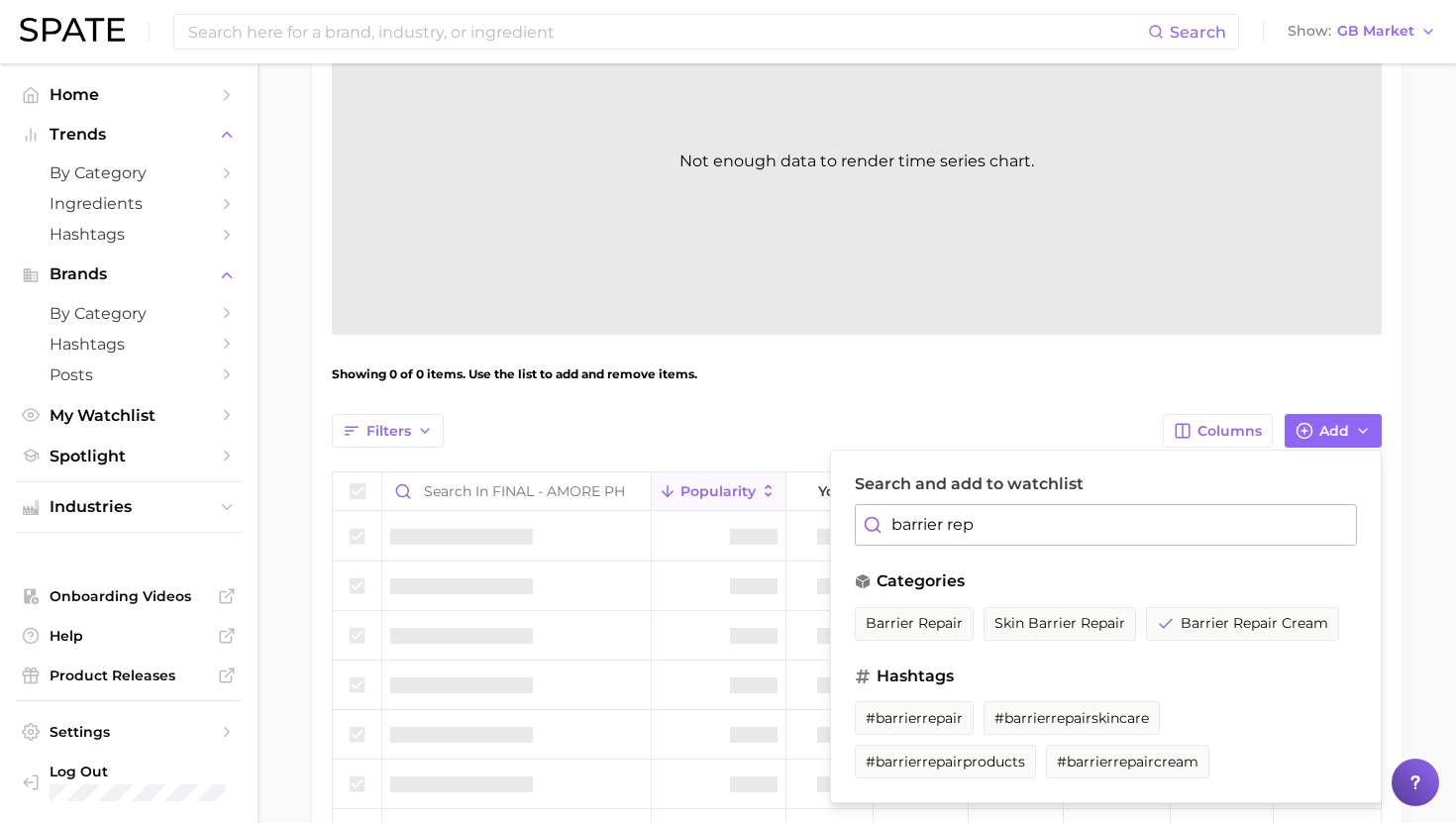
click at [960, 522] on input "barrier rep" at bounding box center [1106, 525] width 502 height 42
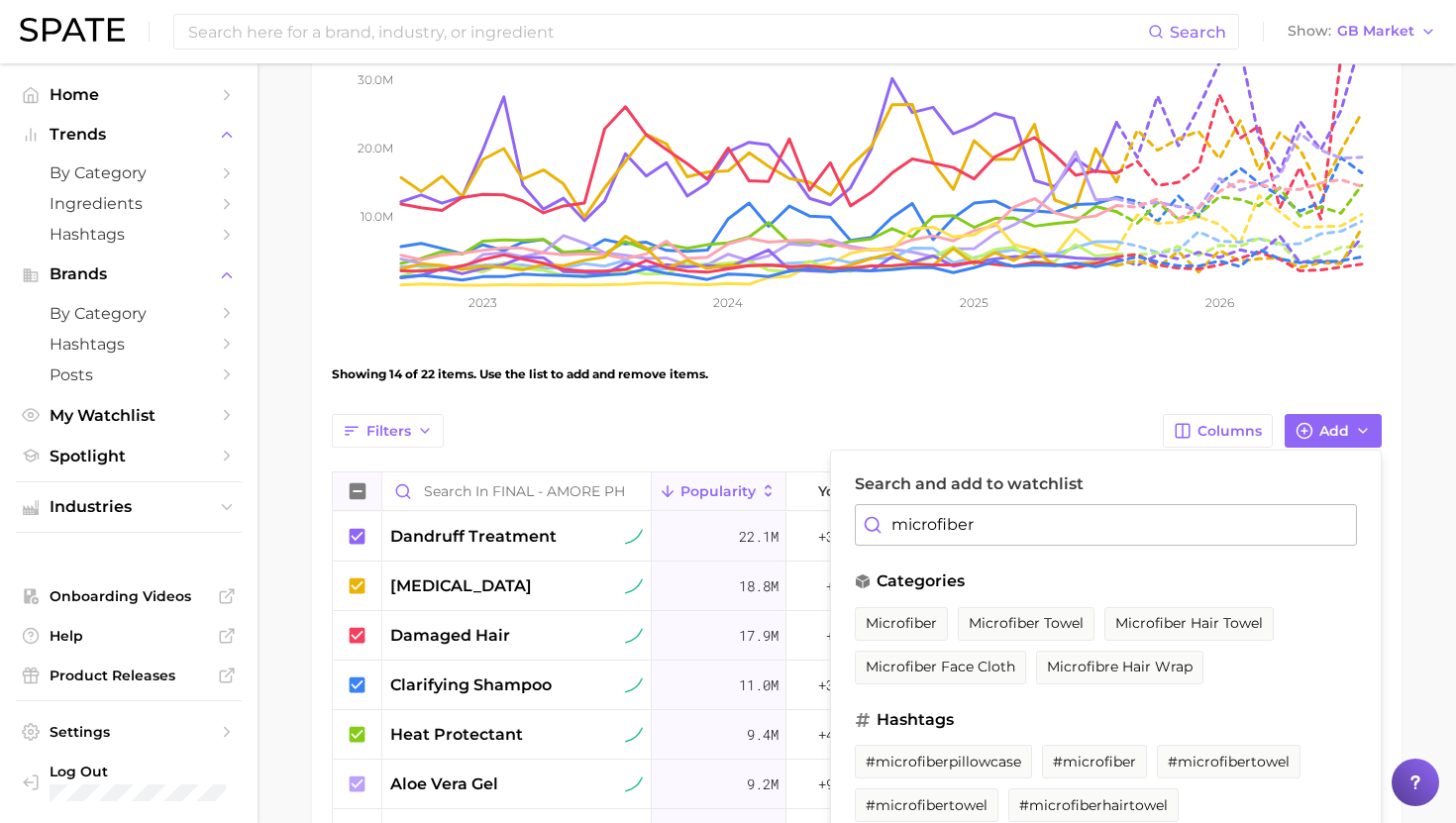
drag, startPoint x: 1155, startPoint y: 625, endPoint x: 1076, endPoint y: 578, distance: 91.9
click at [1155, 625] on span "microfiber hair towel" at bounding box center [1189, 623] width 147 height 17
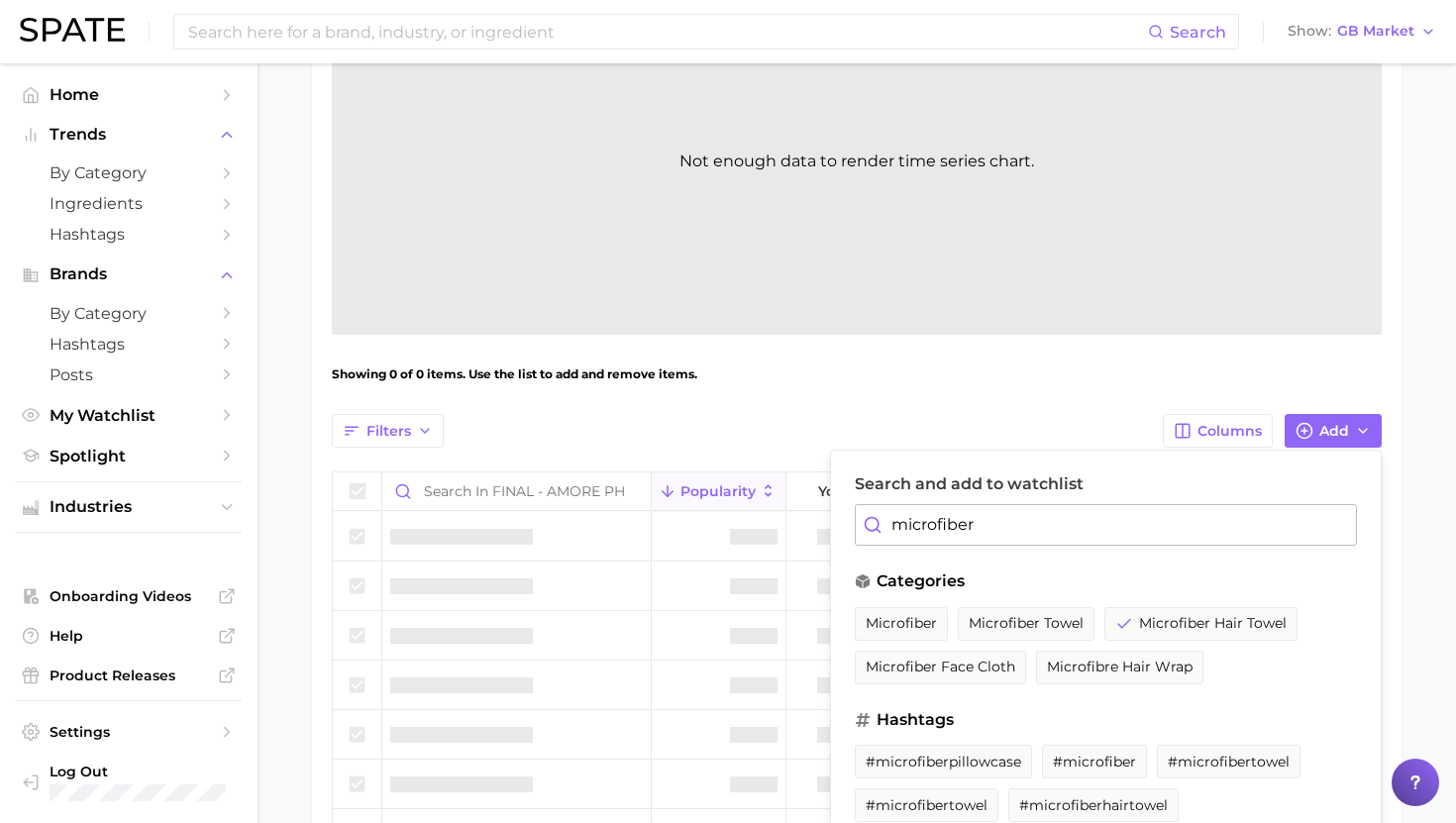
click at [994, 529] on input "microfiber" at bounding box center [1106, 525] width 502 height 42
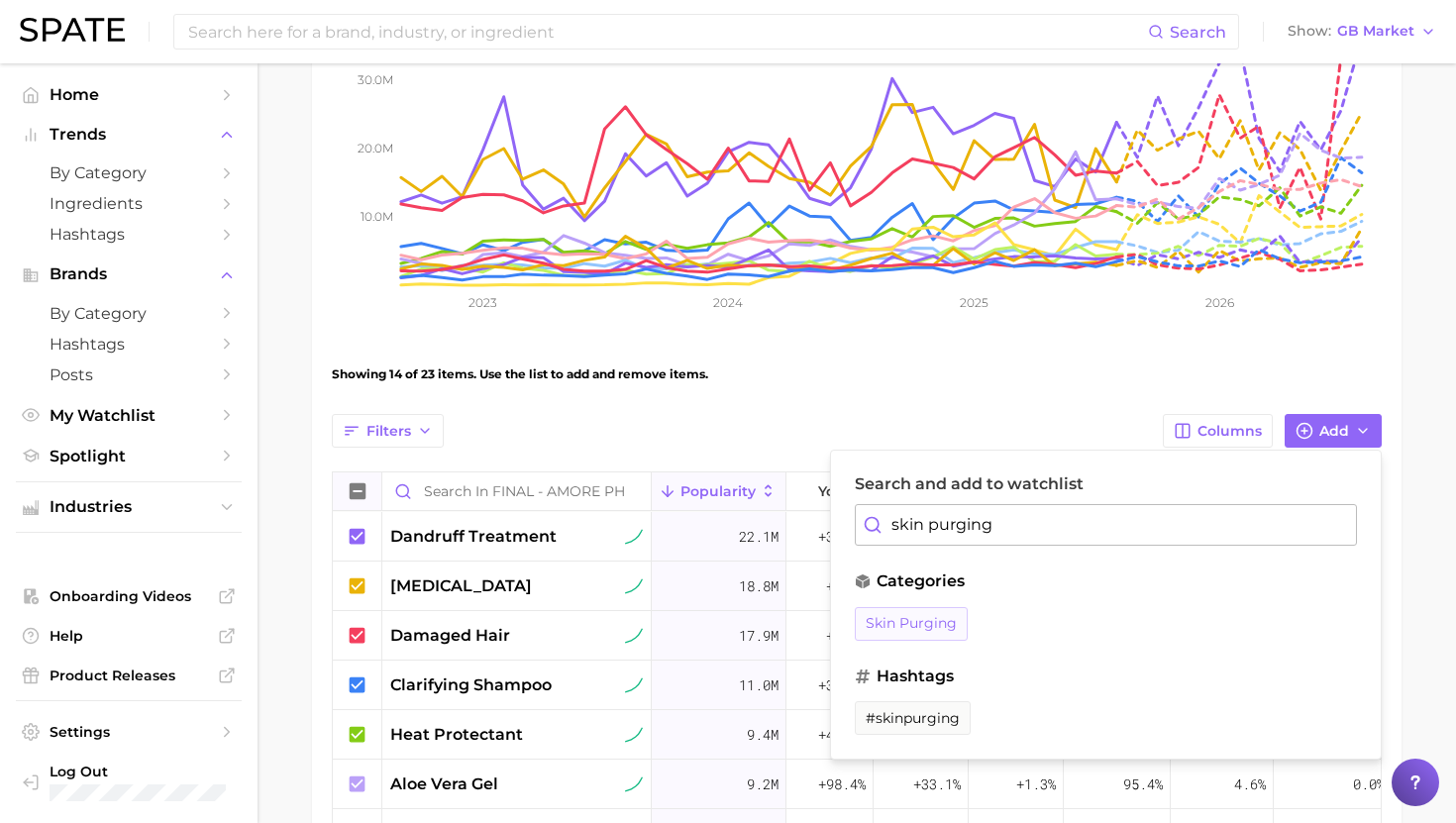
click at [913, 629] on span "skin purging" at bounding box center [912, 623] width 91 height 17
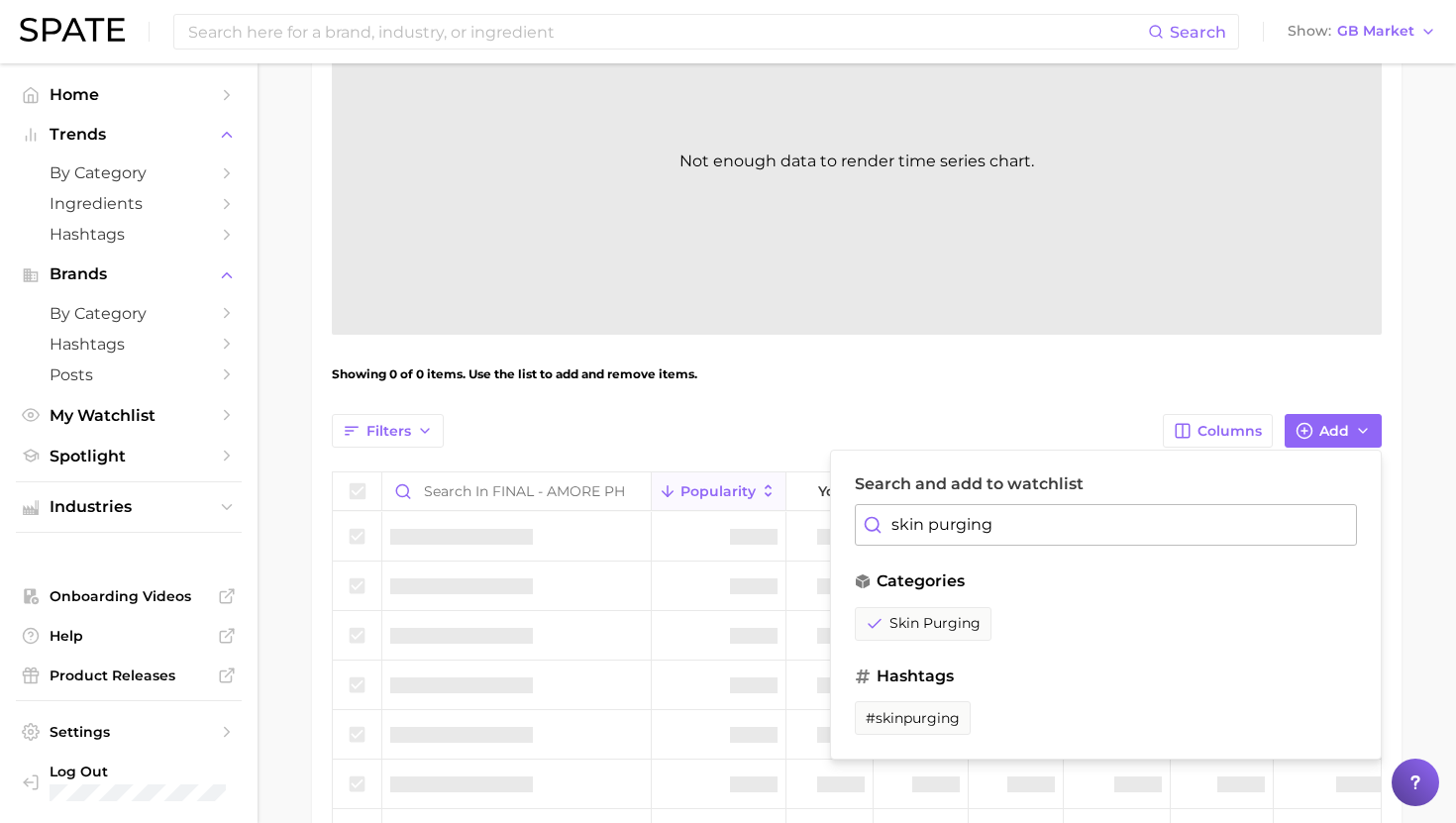
click at [918, 518] on input "skin purging" at bounding box center [1106, 525] width 502 height 42
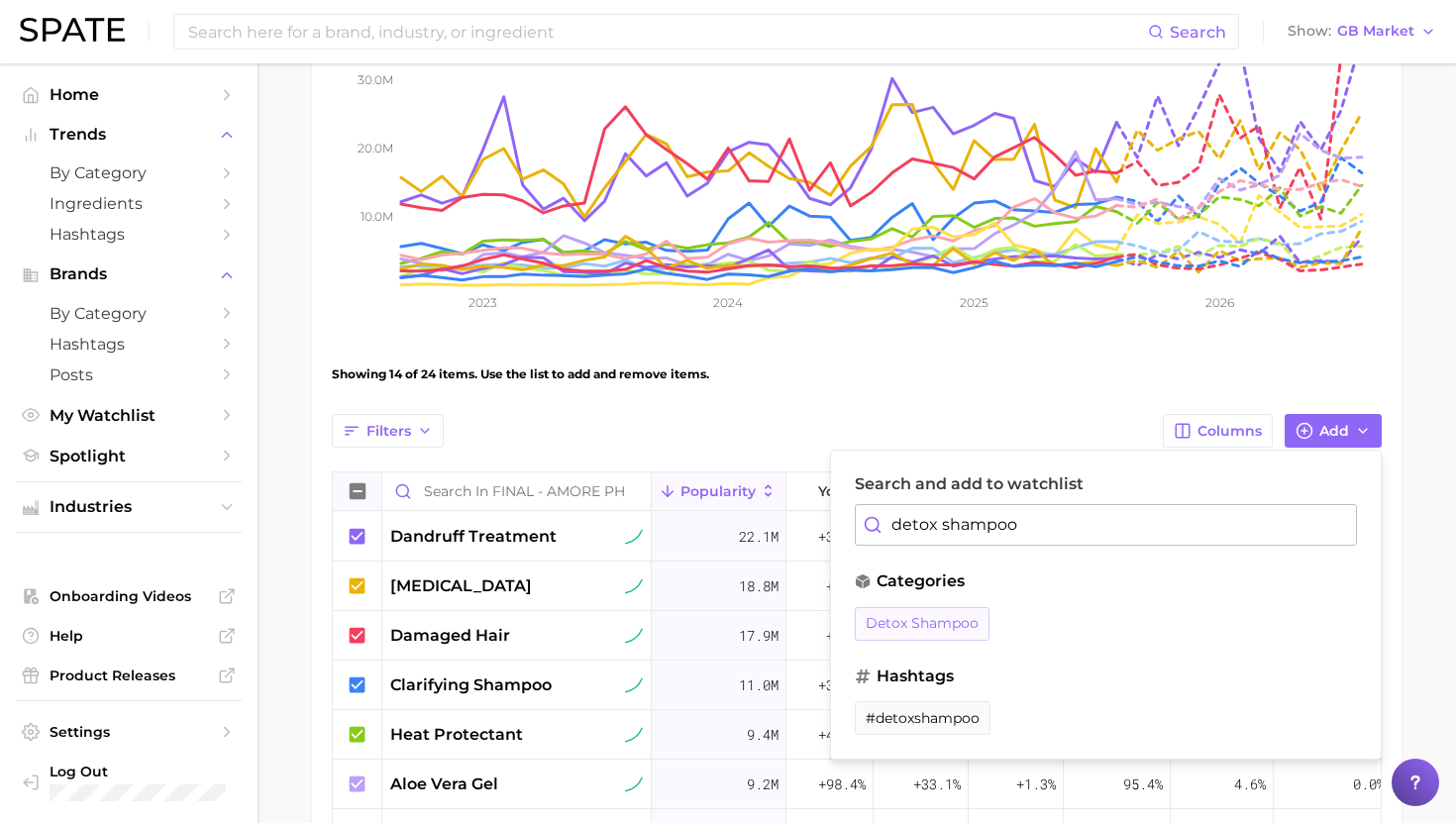
click at [898, 625] on span "detox shampoo" at bounding box center [923, 623] width 113 height 17
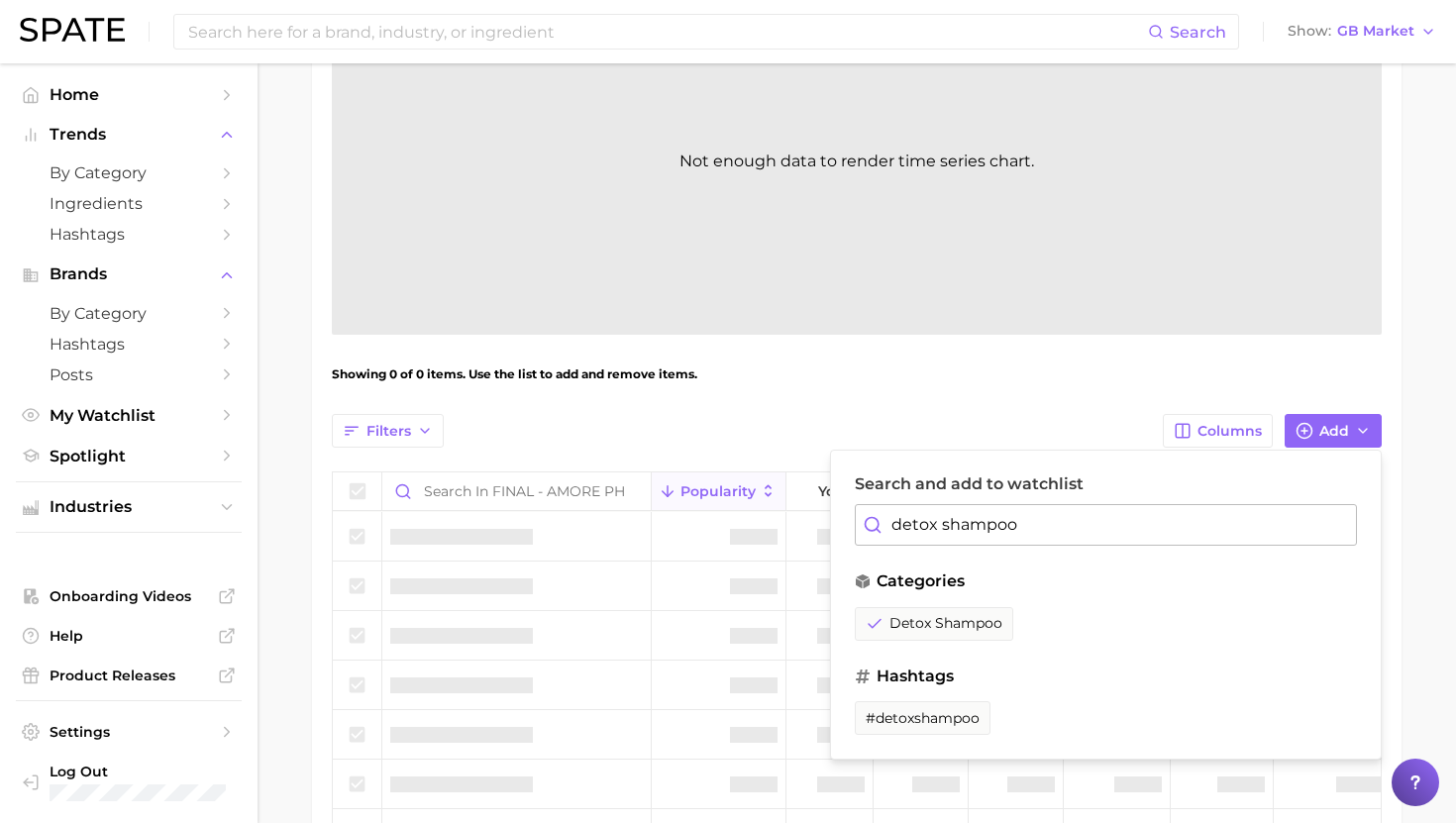
click at [922, 542] on input "detox shampoo" at bounding box center [1106, 525] width 502 height 42
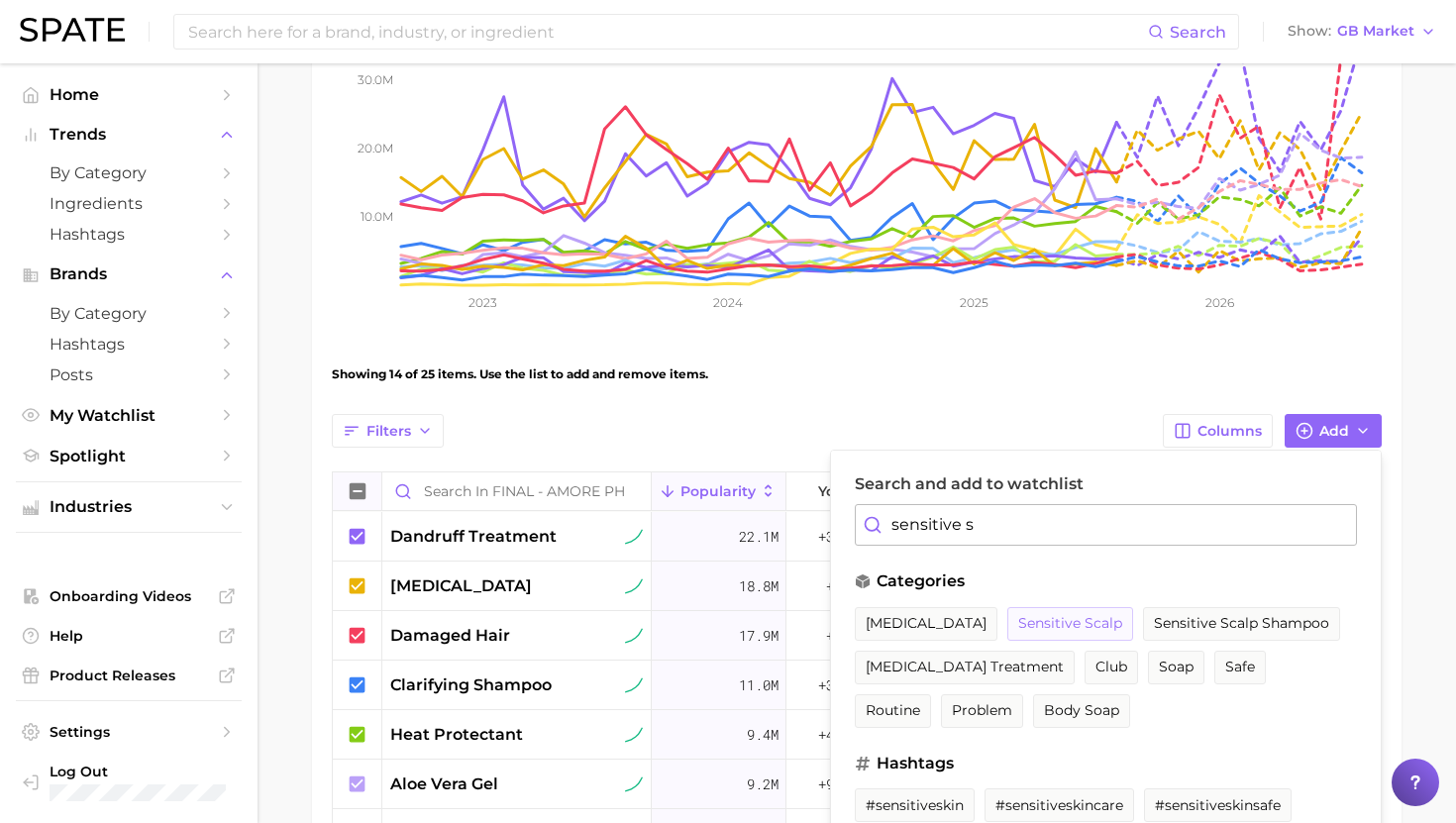
drag, startPoint x: 1055, startPoint y: 615, endPoint x: 1045, endPoint y: 614, distance: 10.0
click at [1056, 615] on span "sensitive scalp" at bounding box center [1070, 623] width 104 height 17
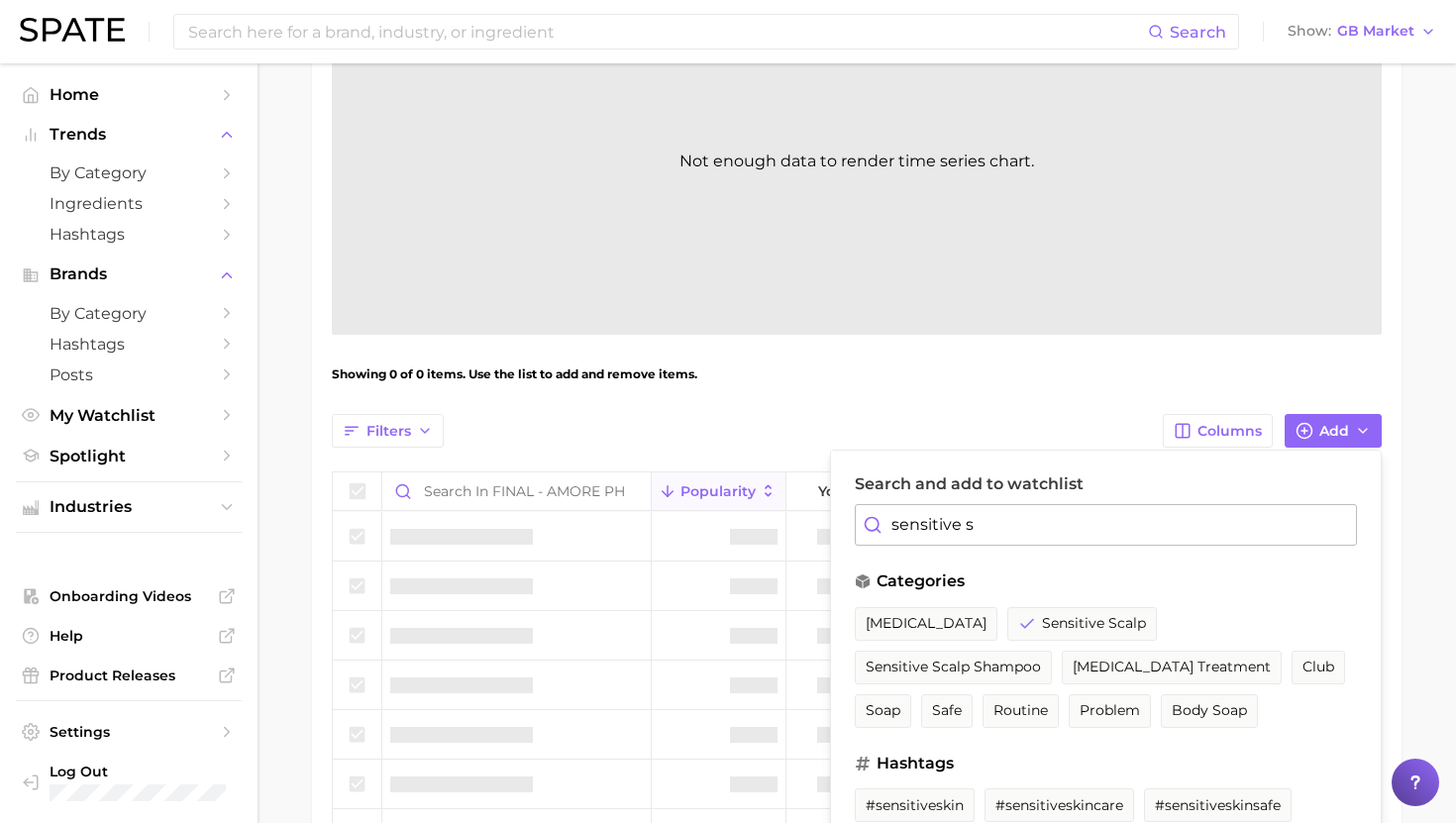
click at [973, 522] on input "sensitive s" at bounding box center [1106, 525] width 502 height 42
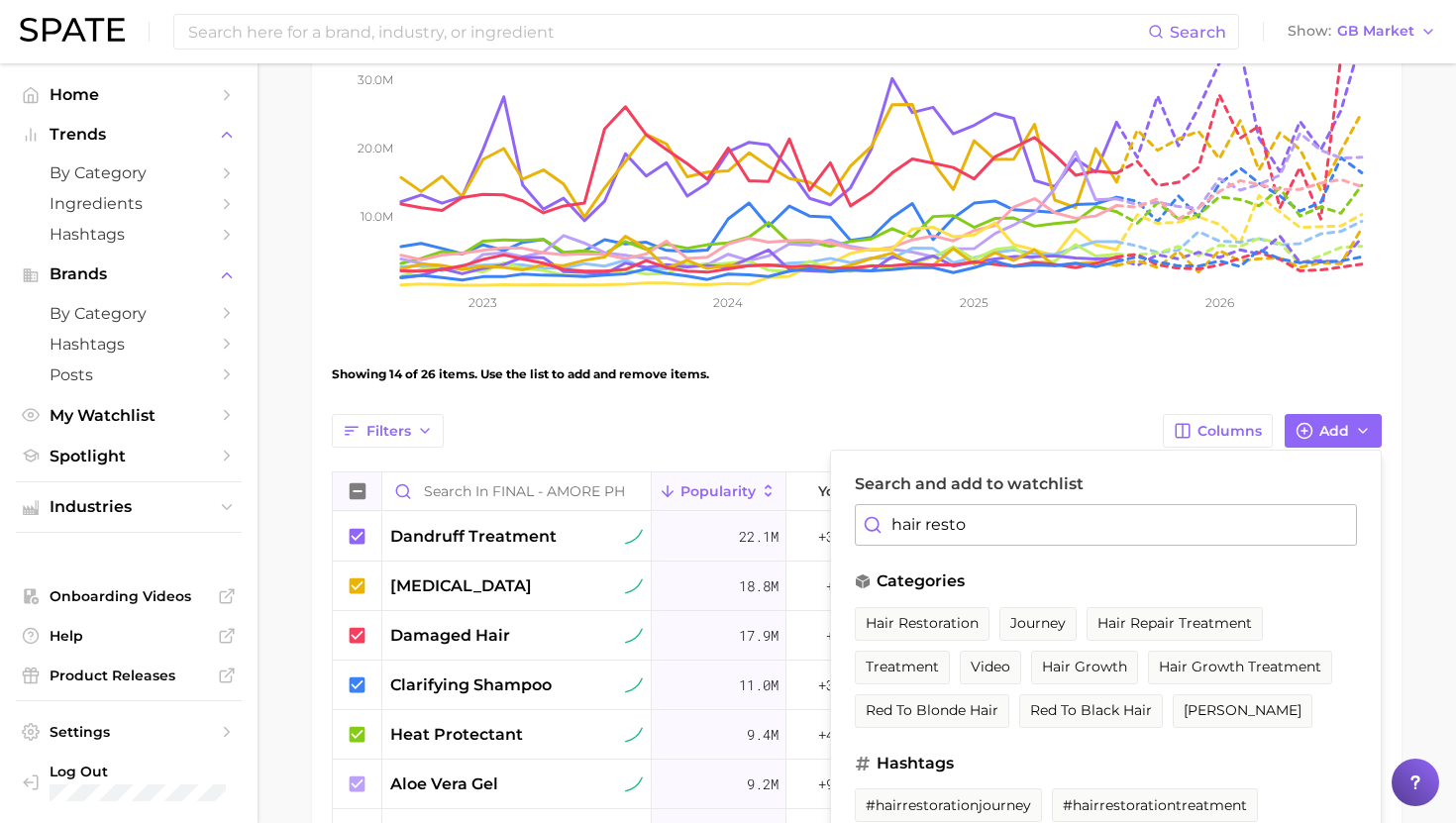
click at [945, 612] on button "hair restoration" at bounding box center [922, 624] width 134 height 34
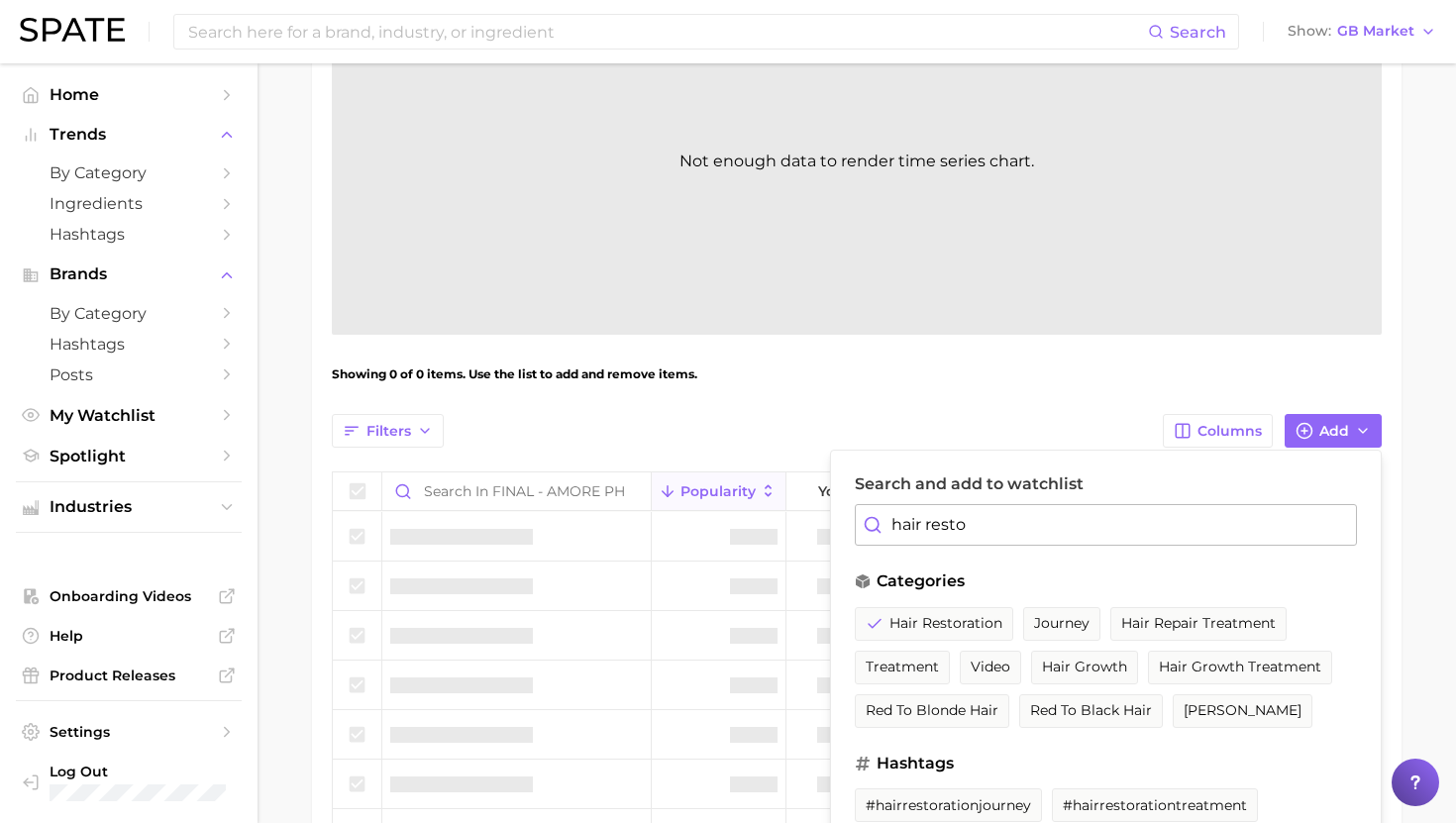
click at [954, 521] on input "hair resto" at bounding box center [1106, 525] width 502 height 42
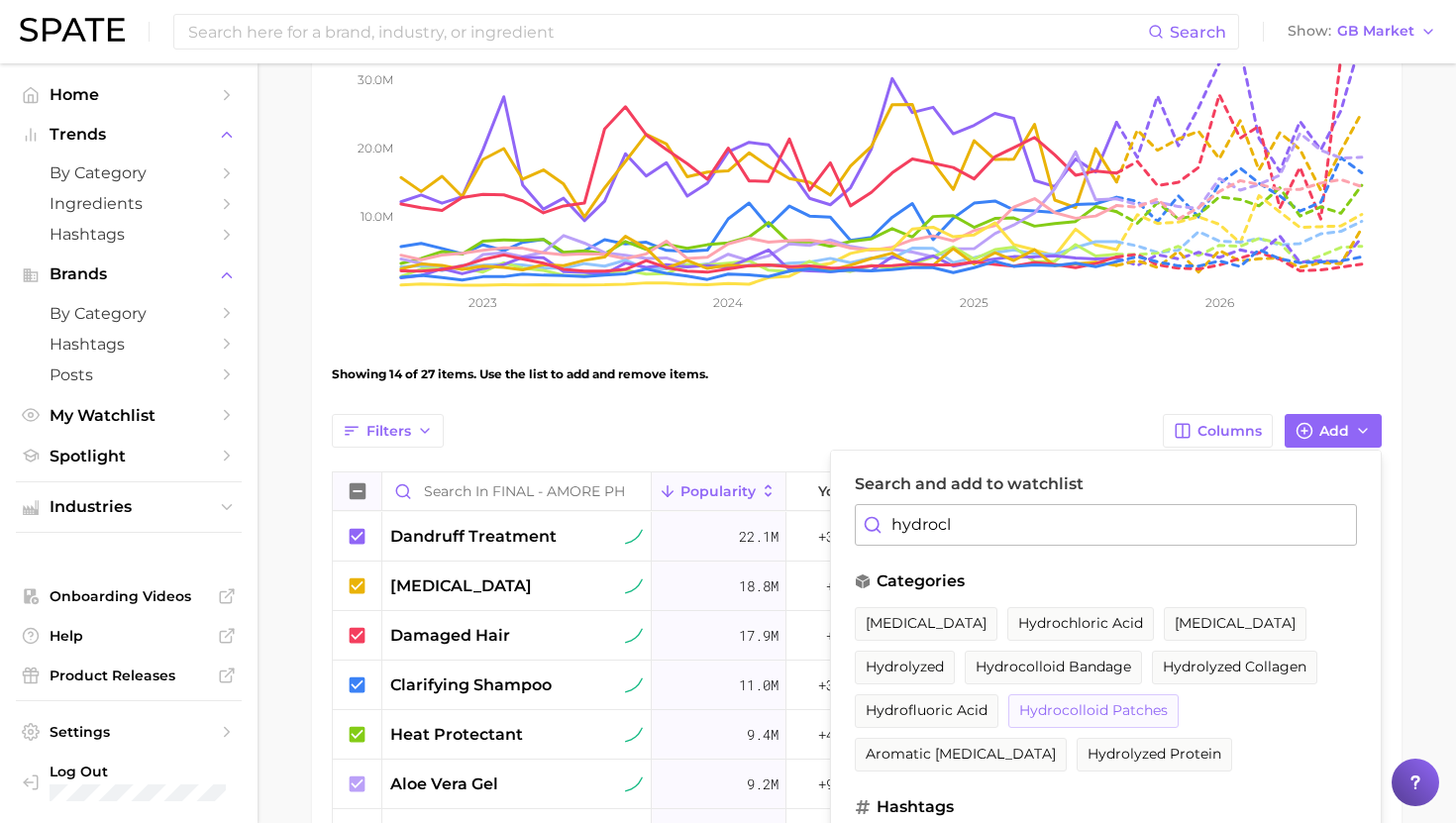
click at [1078, 712] on span "hydrocolloid patches" at bounding box center [1093, 710] width 148 height 17
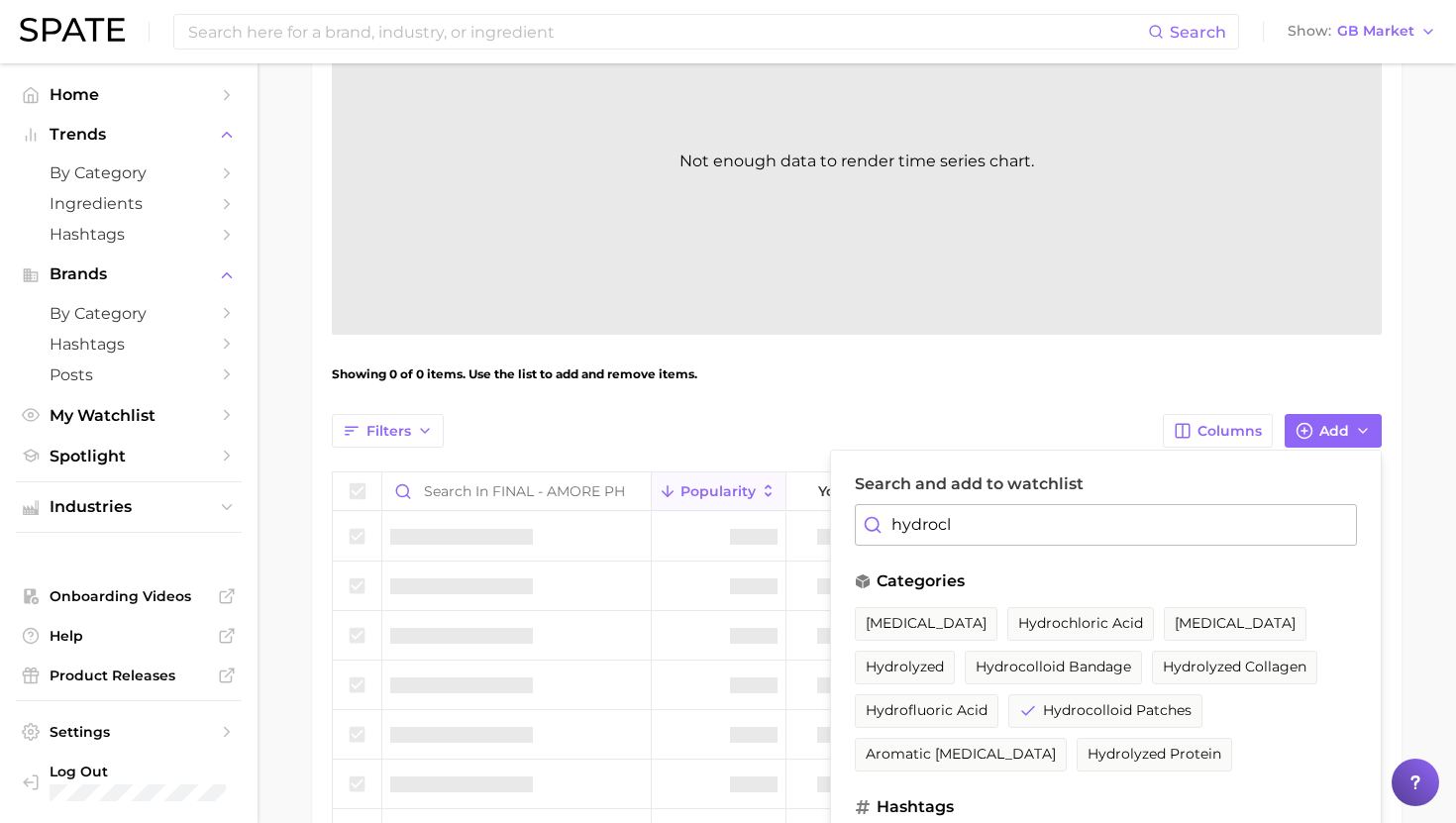
click at [957, 540] on input "hydrocl" at bounding box center [1106, 525] width 502 height 42
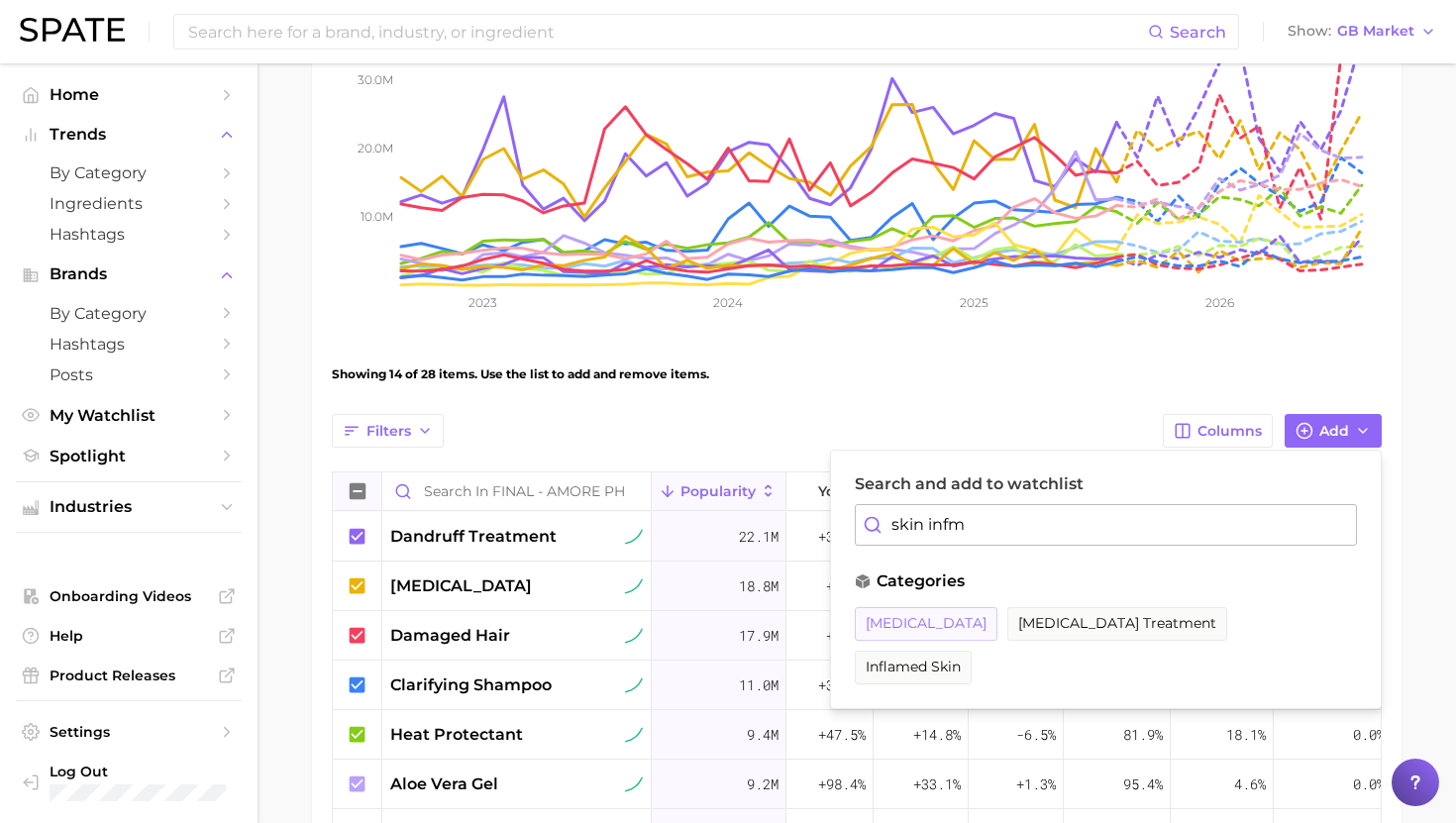
click at [920, 629] on span "[MEDICAL_DATA]" at bounding box center [927, 623] width 121 height 17
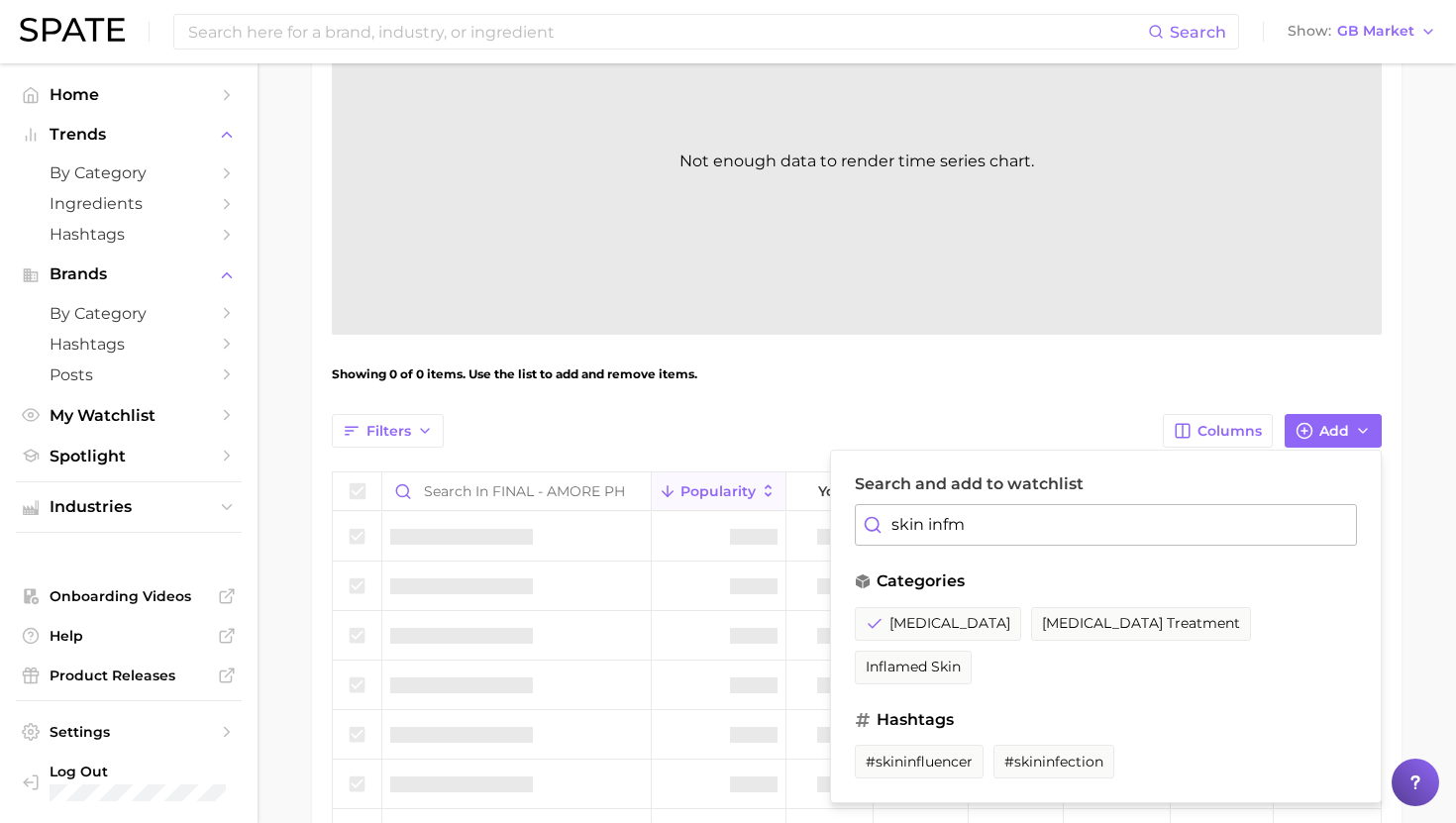
click at [936, 522] on input "skin infm" at bounding box center [1106, 525] width 502 height 42
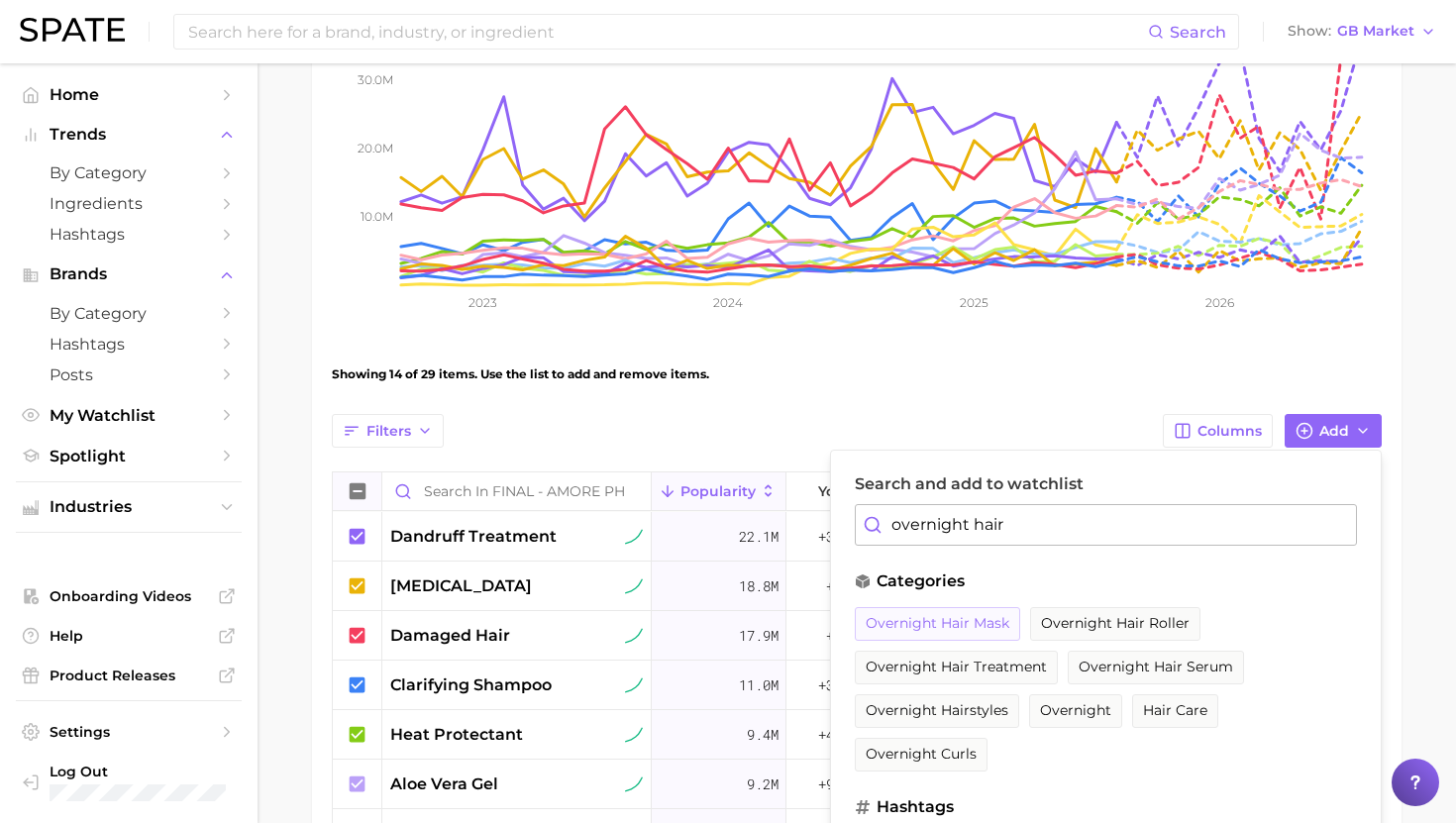
click at [931, 629] on span "overnight hair mask" at bounding box center [938, 623] width 143 height 17
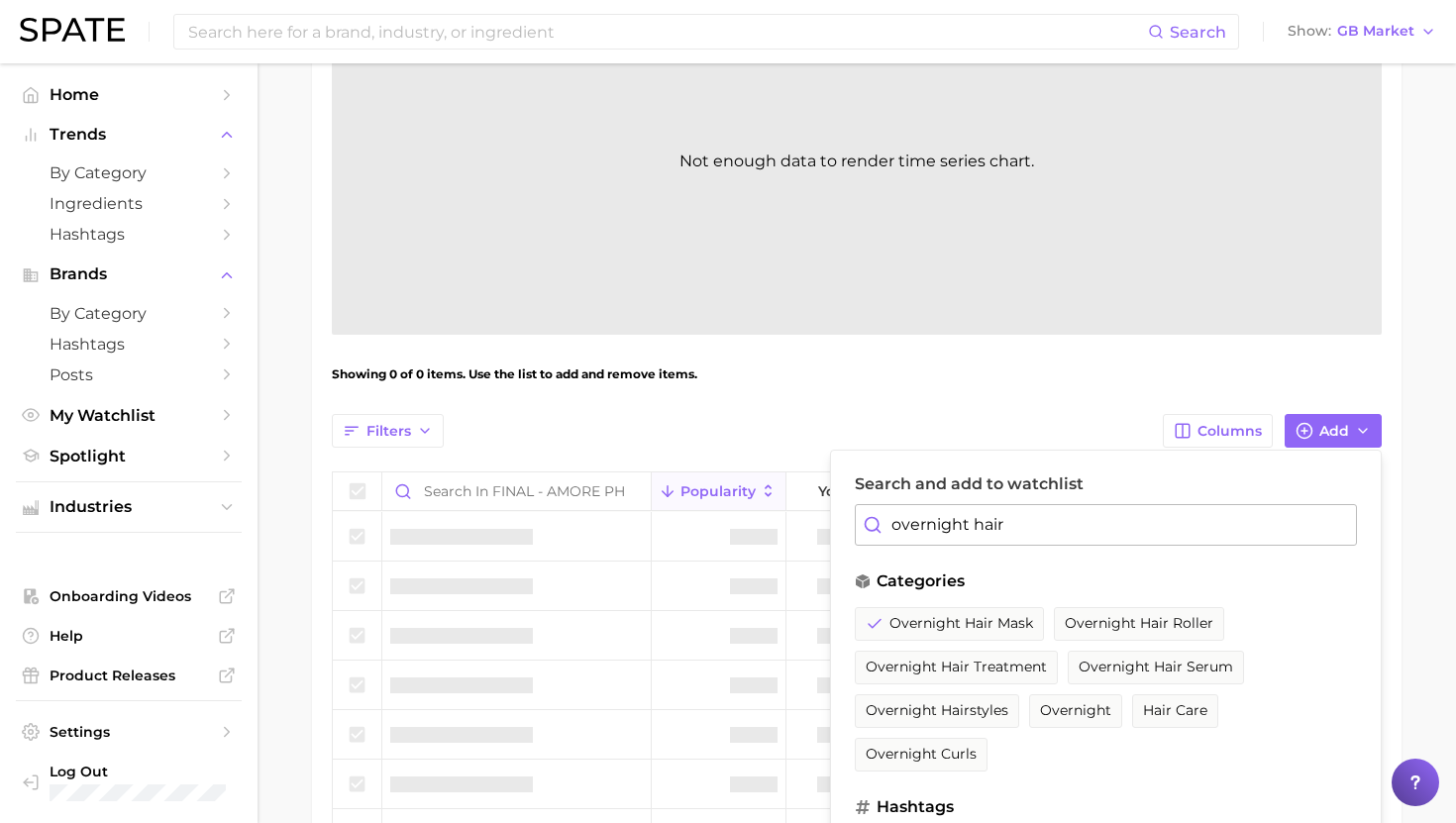
click at [982, 525] on input "overnight hair" at bounding box center [1106, 525] width 502 height 42
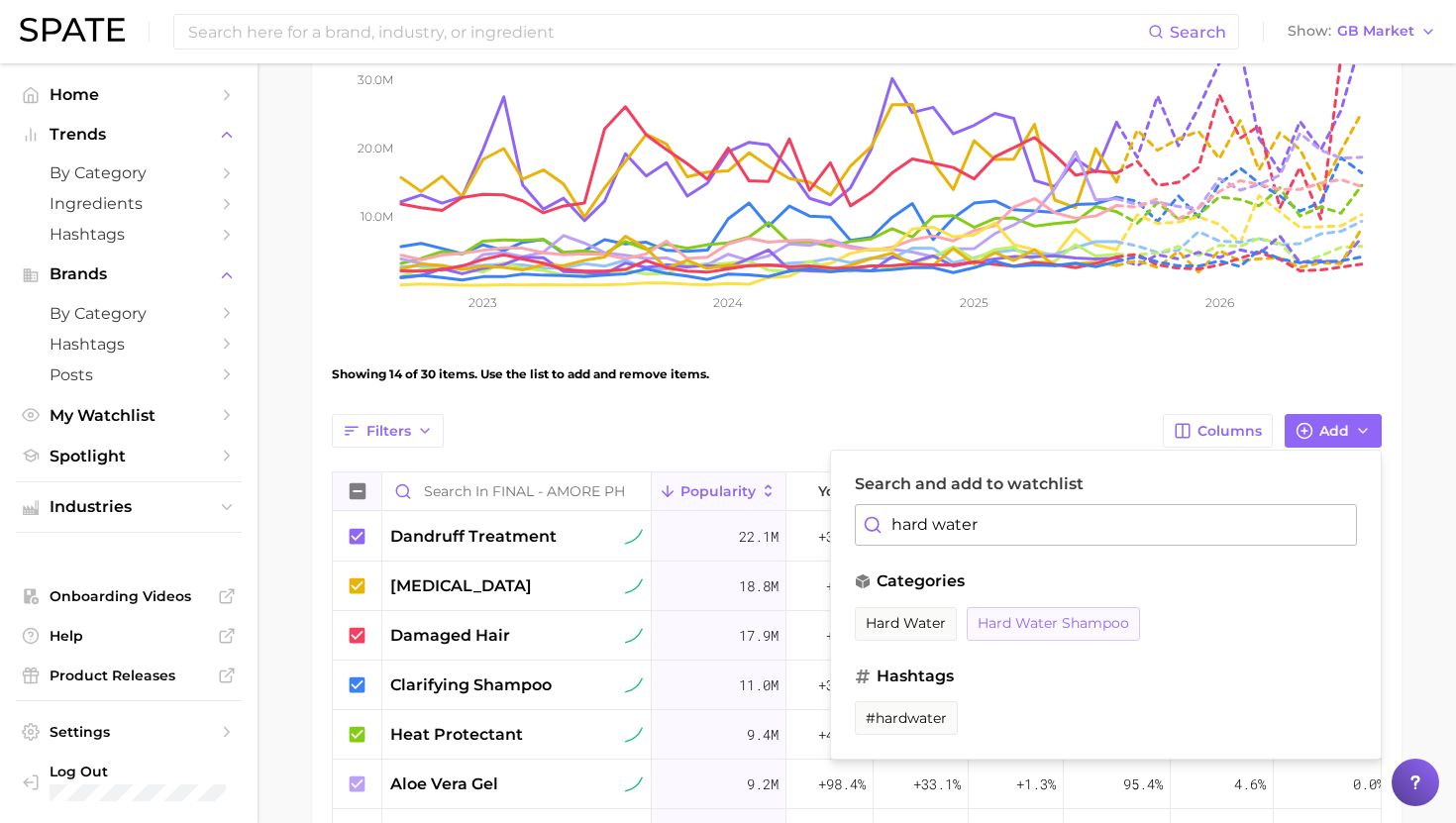
type input "hard water"
click at [1070, 619] on span "hard water shampoo" at bounding box center [1053, 623] width 151 height 17
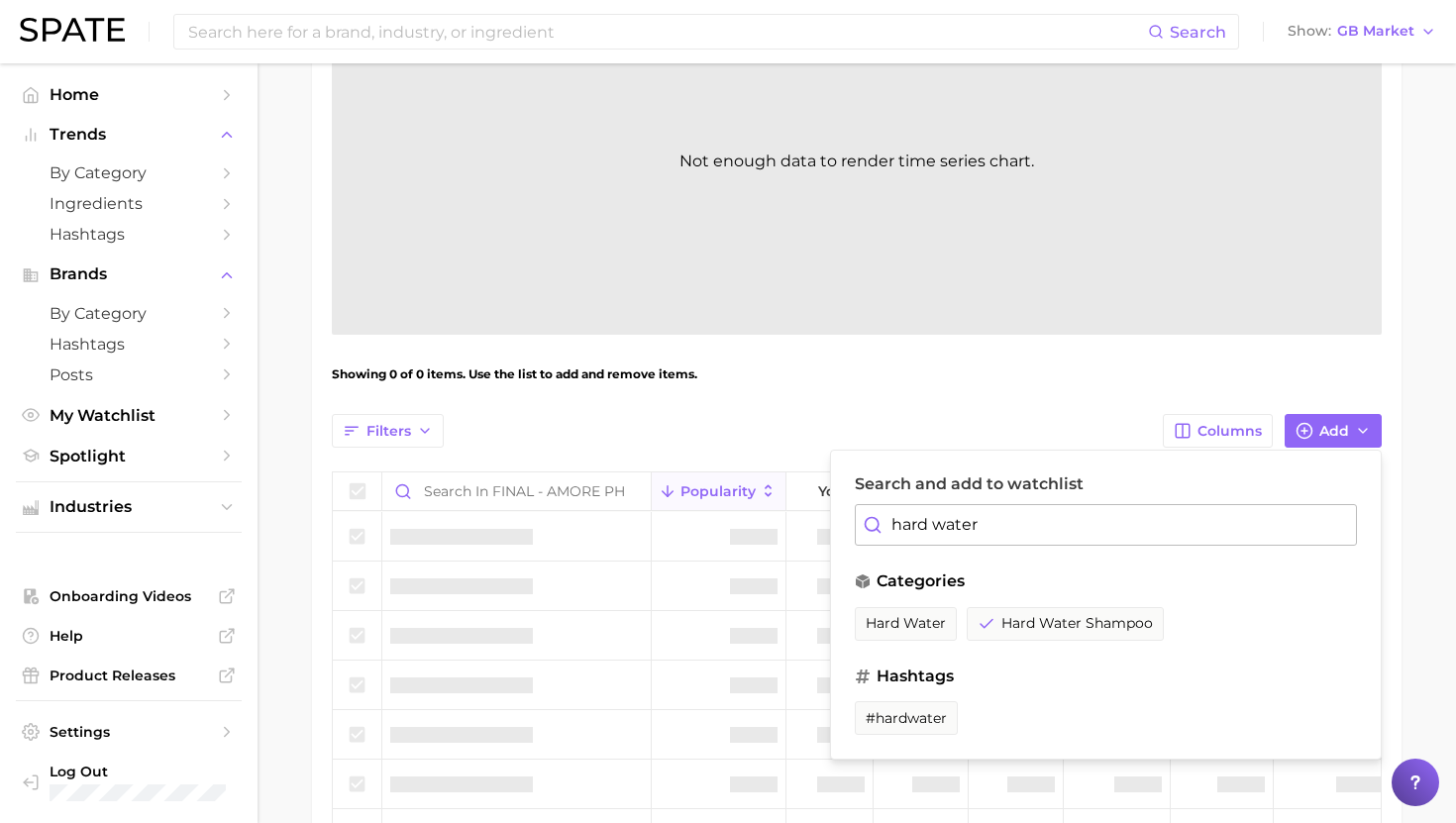
click at [1069, 468] on div "Search and add to watchlist hard water categories hard water hard water shampoo…" at bounding box center [1106, 604] width 552 height 310
click at [1059, 416] on div "Filters Columns Add Search and add to watchlist hard water categories hard wate…" at bounding box center [857, 430] width 1050 height 34
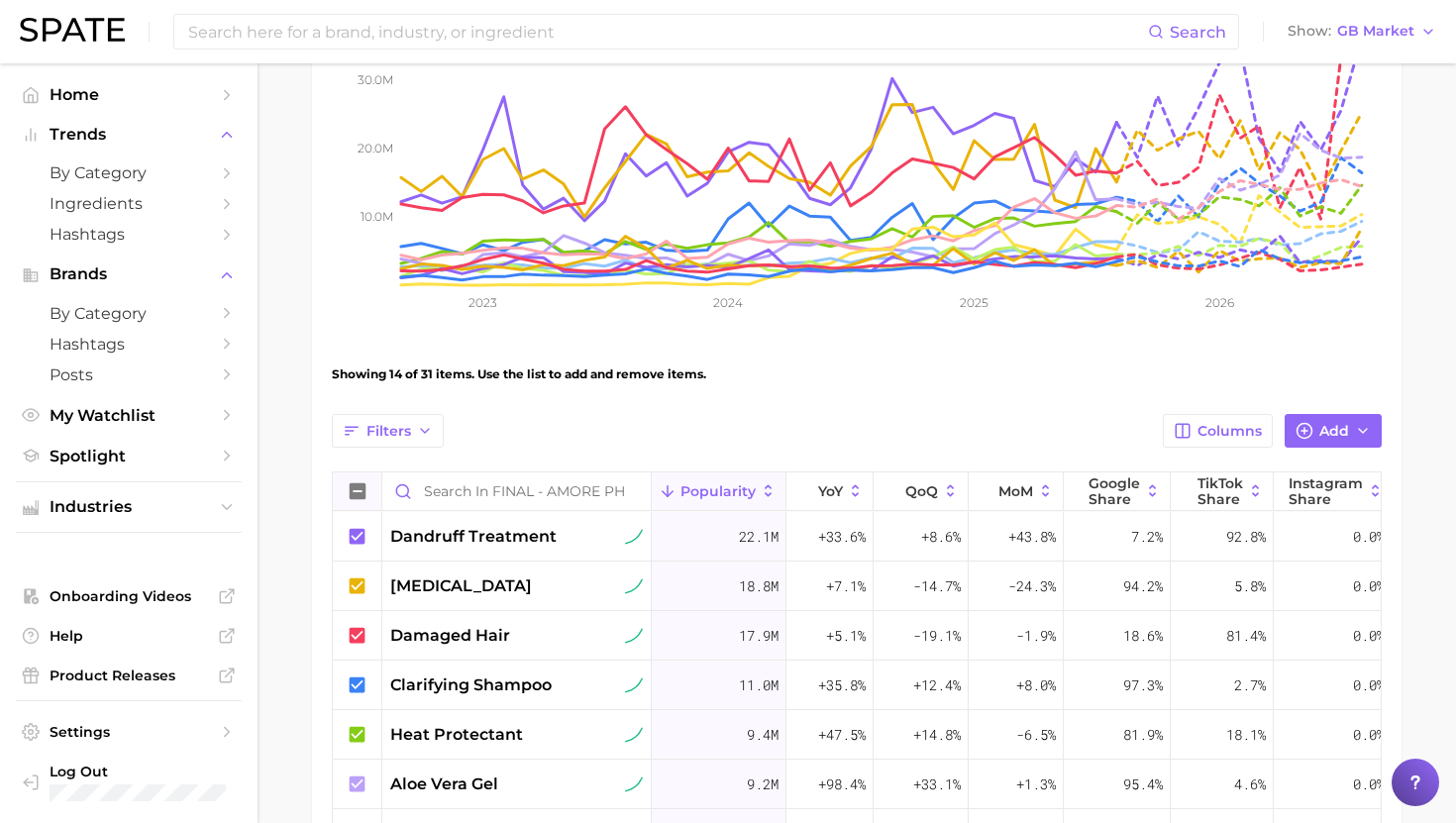
click at [364, 485] on icon at bounding box center [358, 491] width 16 height 16
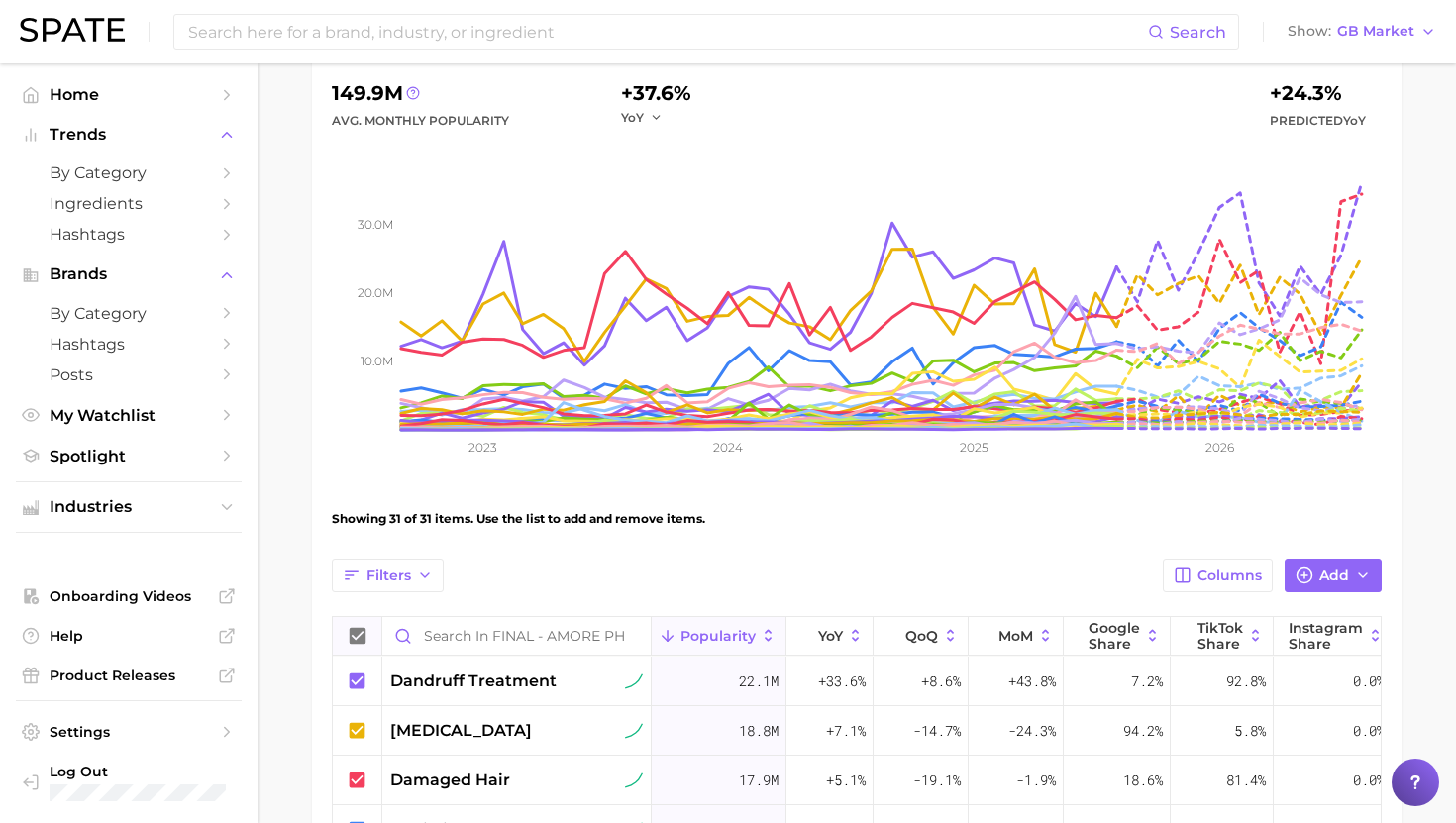
scroll to position [0, 0]
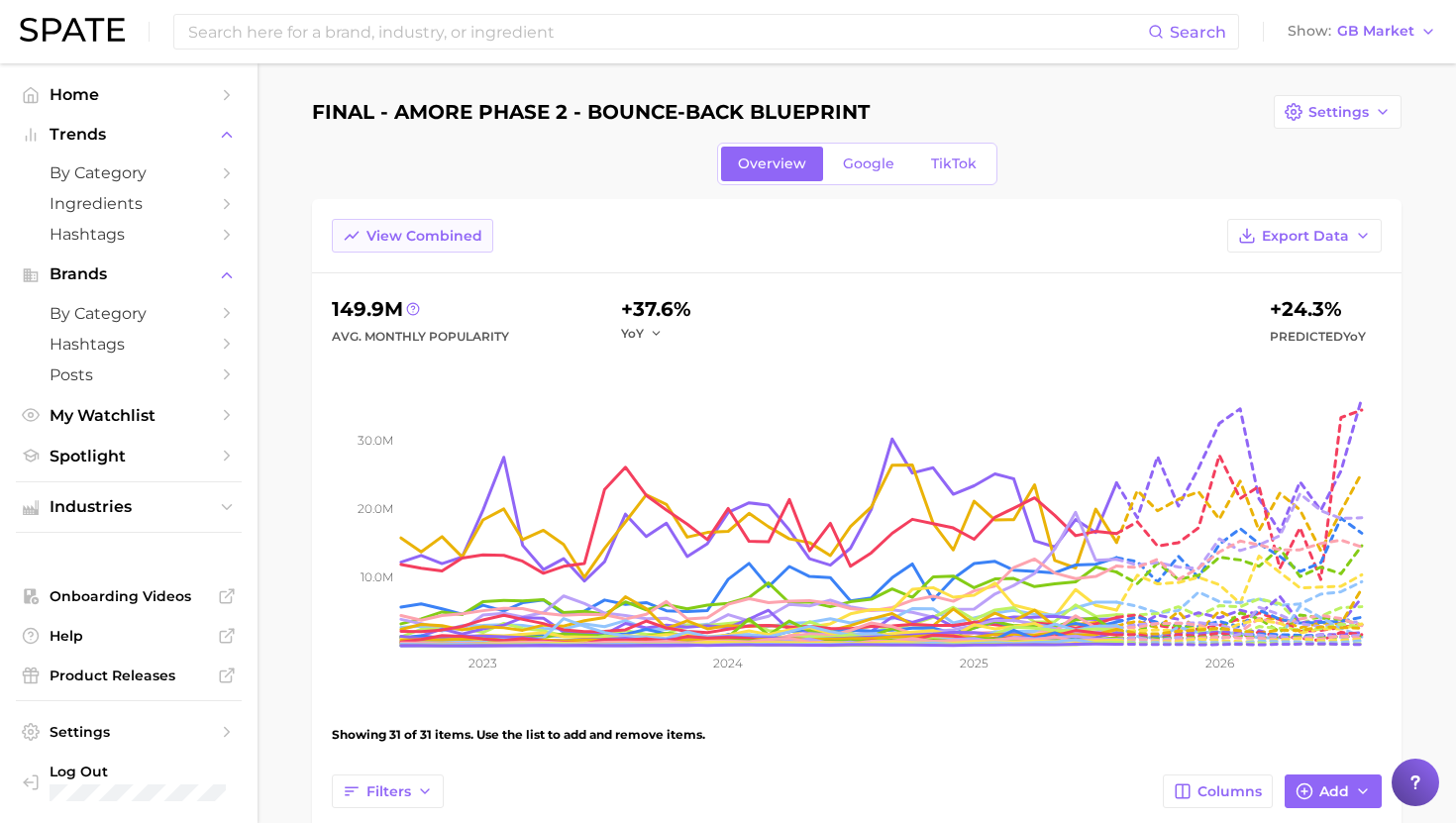
click at [401, 237] on span "View Combined" at bounding box center [425, 236] width 116 height 17
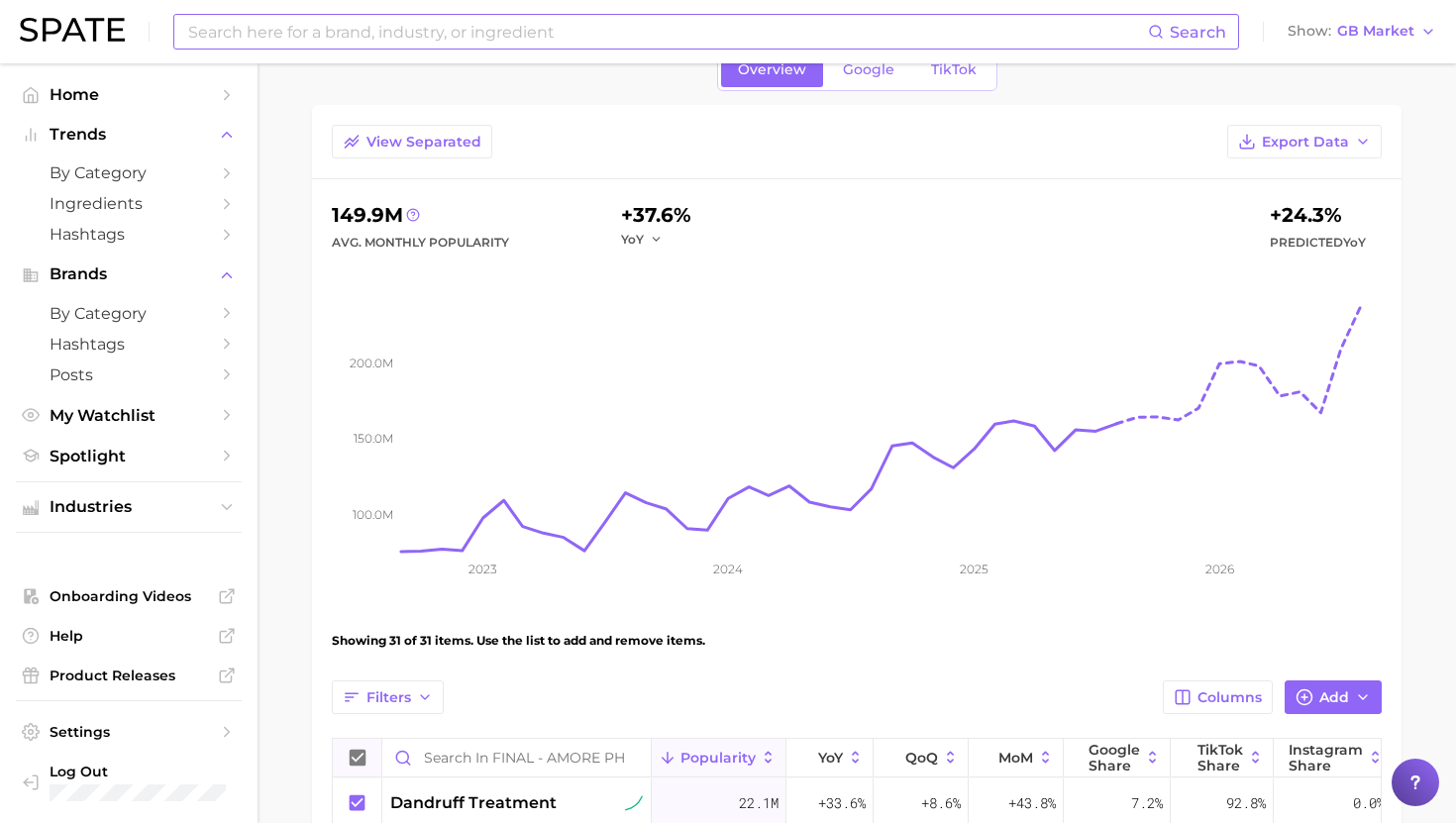
scroll to position [73, 0]
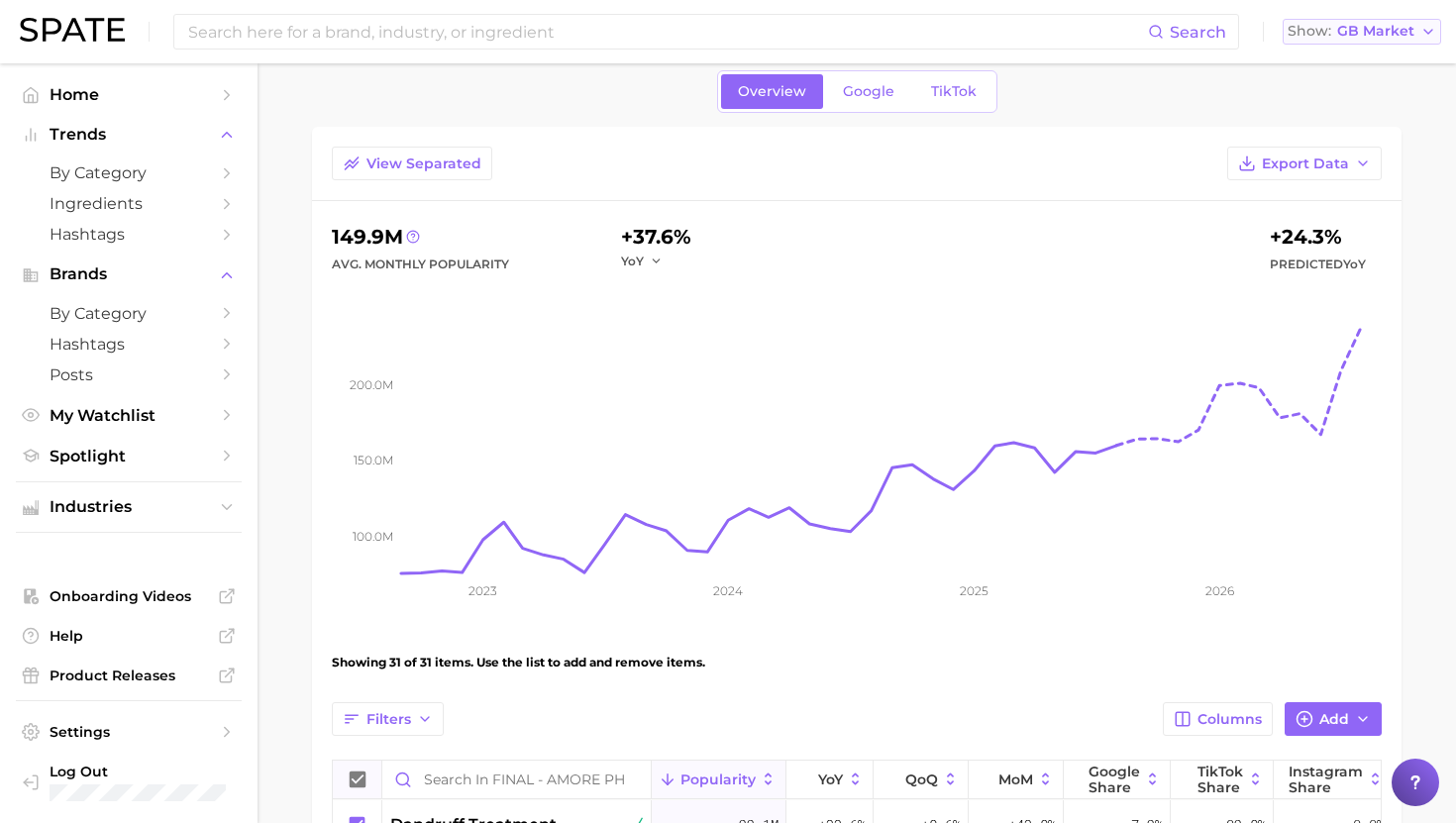
click at [1386, 34] on span "GB Market" at bounding box center [1376, 31] width 78 height 11
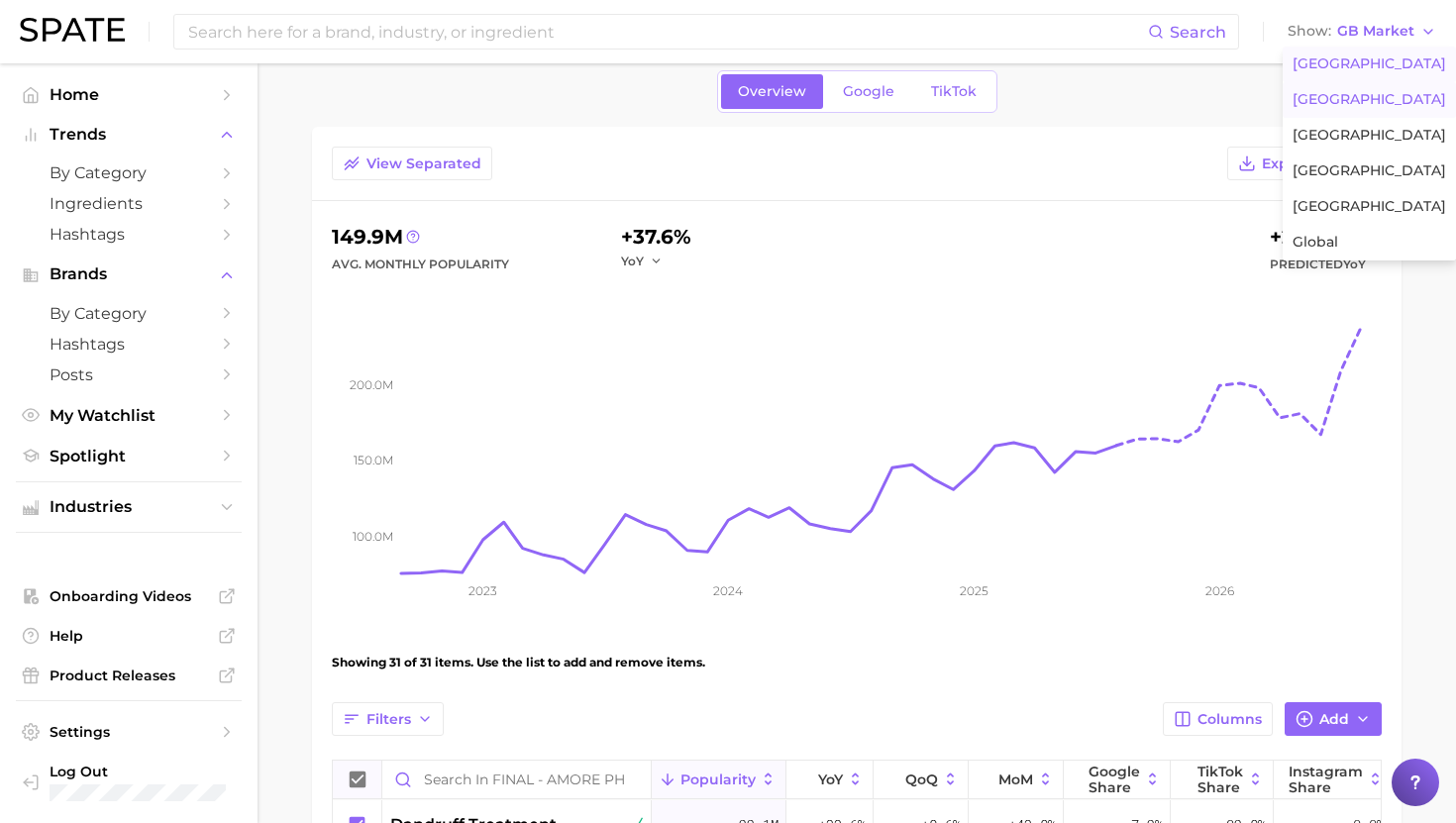
click at [1353, 69] on span "[GEOGRAPHIC_DATA]" at bounding box center [1369, 64] width 153 height 17
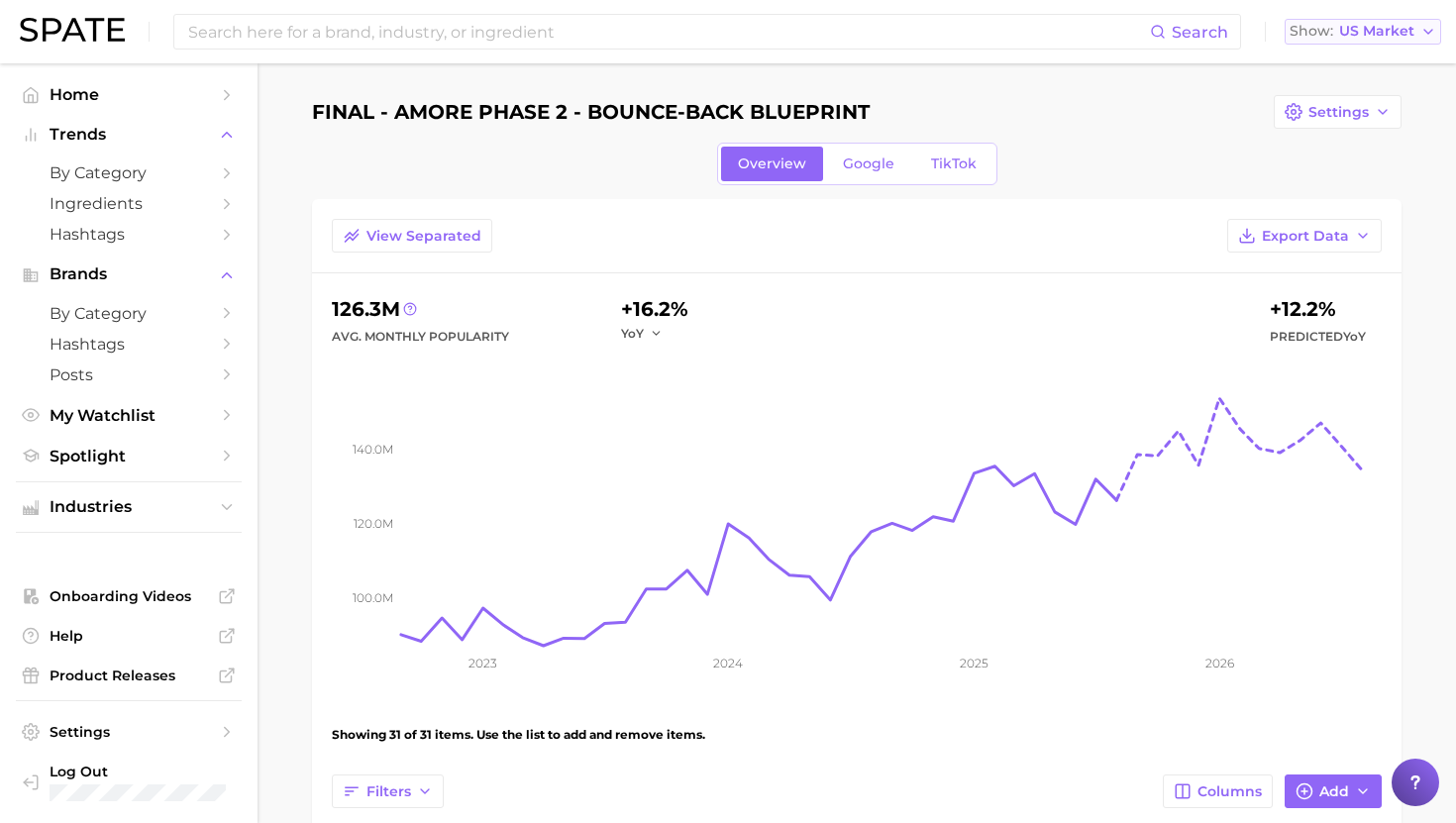
click at [1372, 27] on span "US Market" at bounding box center [1377, 31] width 76 height 11
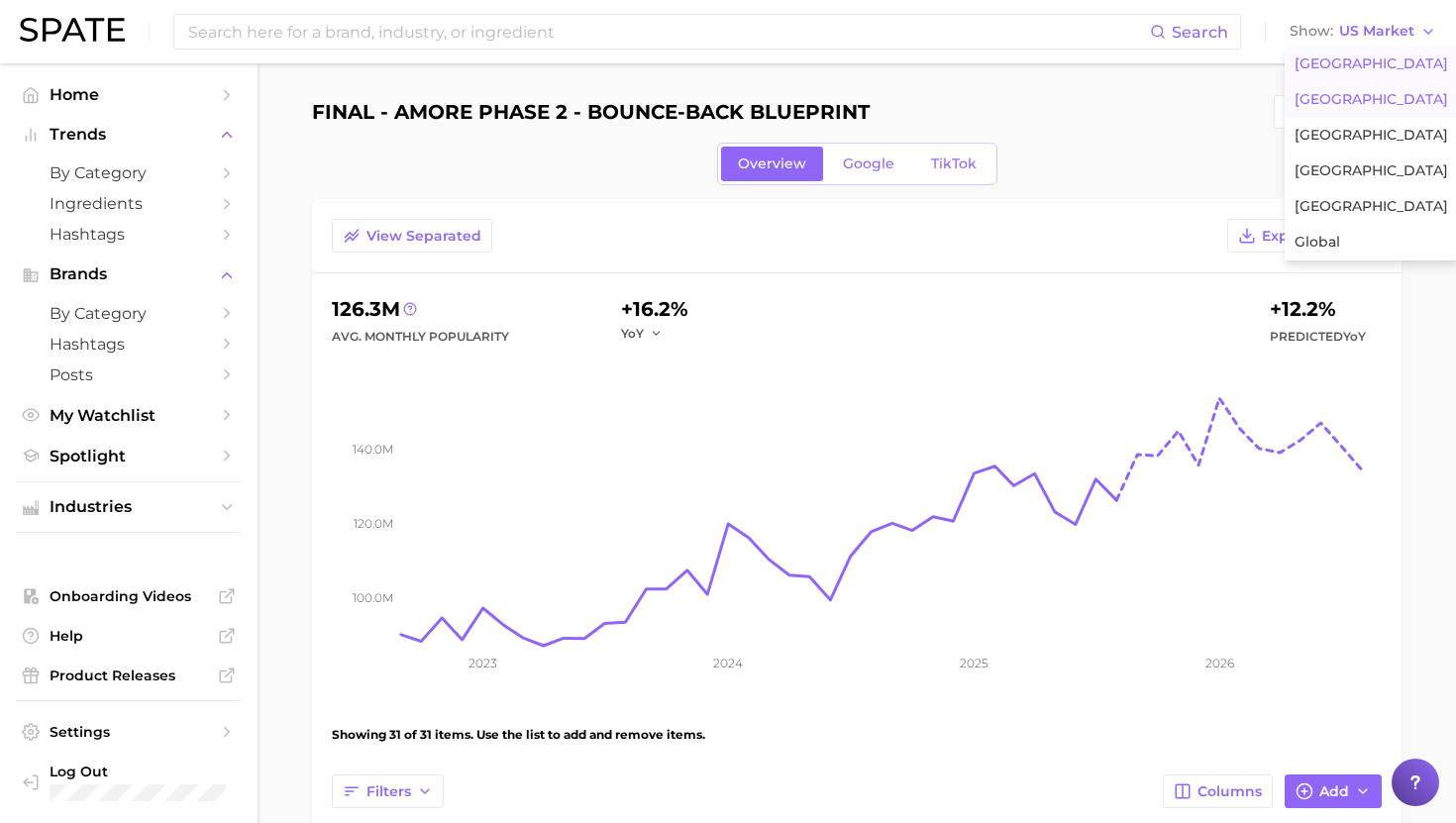
click at [1338, 93] on span "[GEOGRAPHIC_DATA]" at bounding box center [1371, 99] width 153 height 17
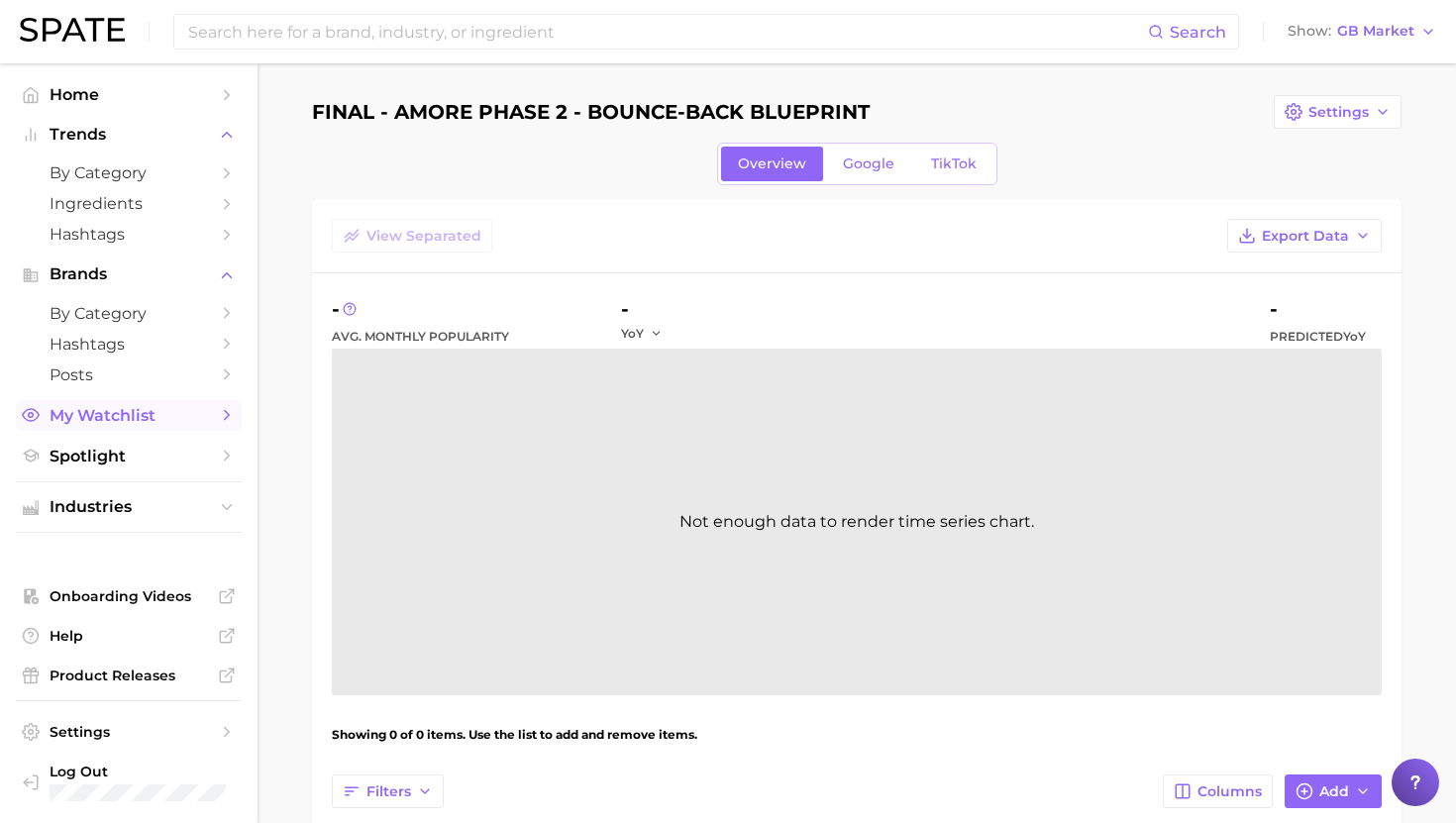
click at [95, 424] on span "My Watchlist" at bounding box center [128, 414] width 158 height 19
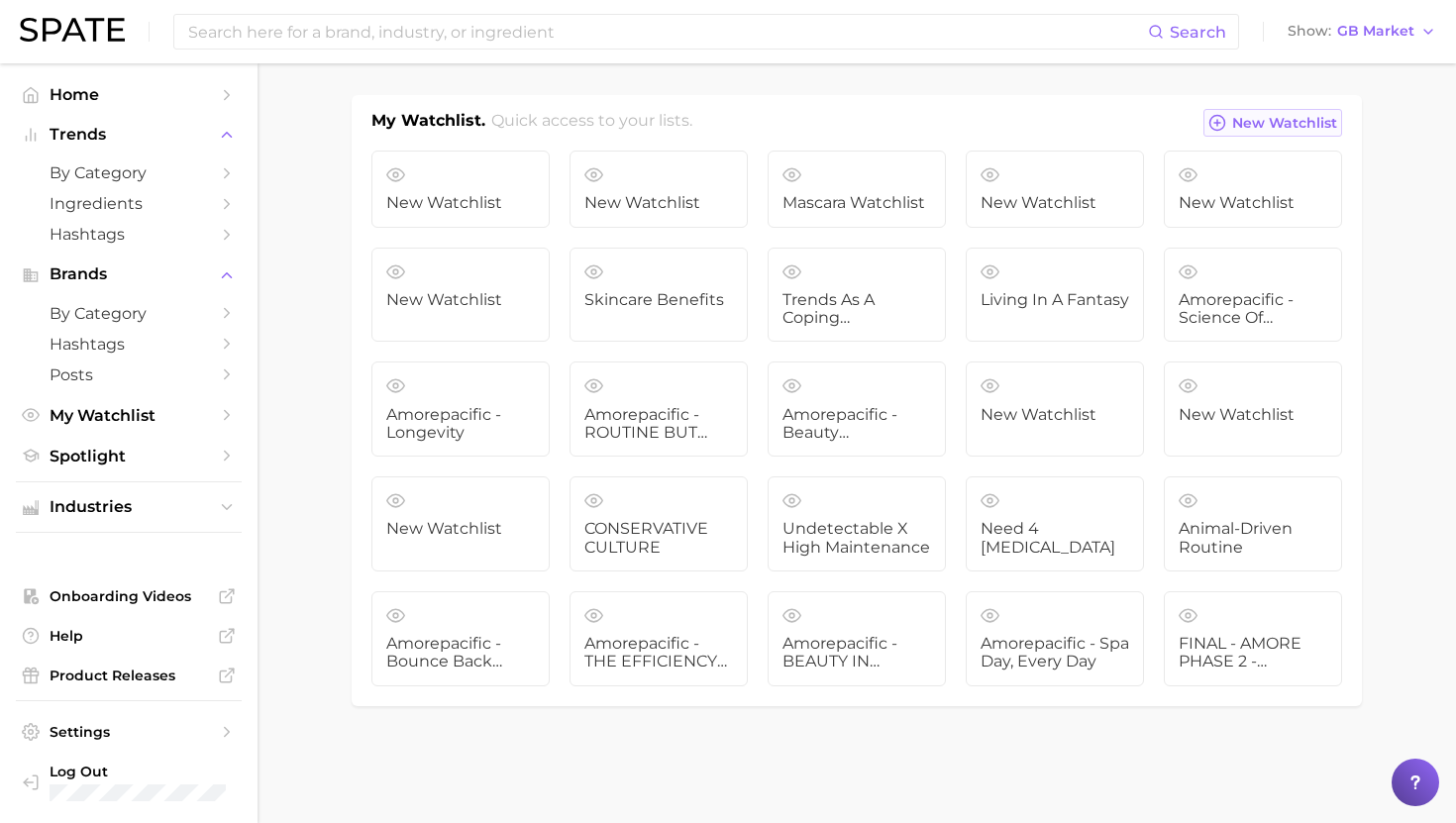
click at [1255, 118] on span "New Watchlist" at bounding box center [1285, 123] width 105 height 17
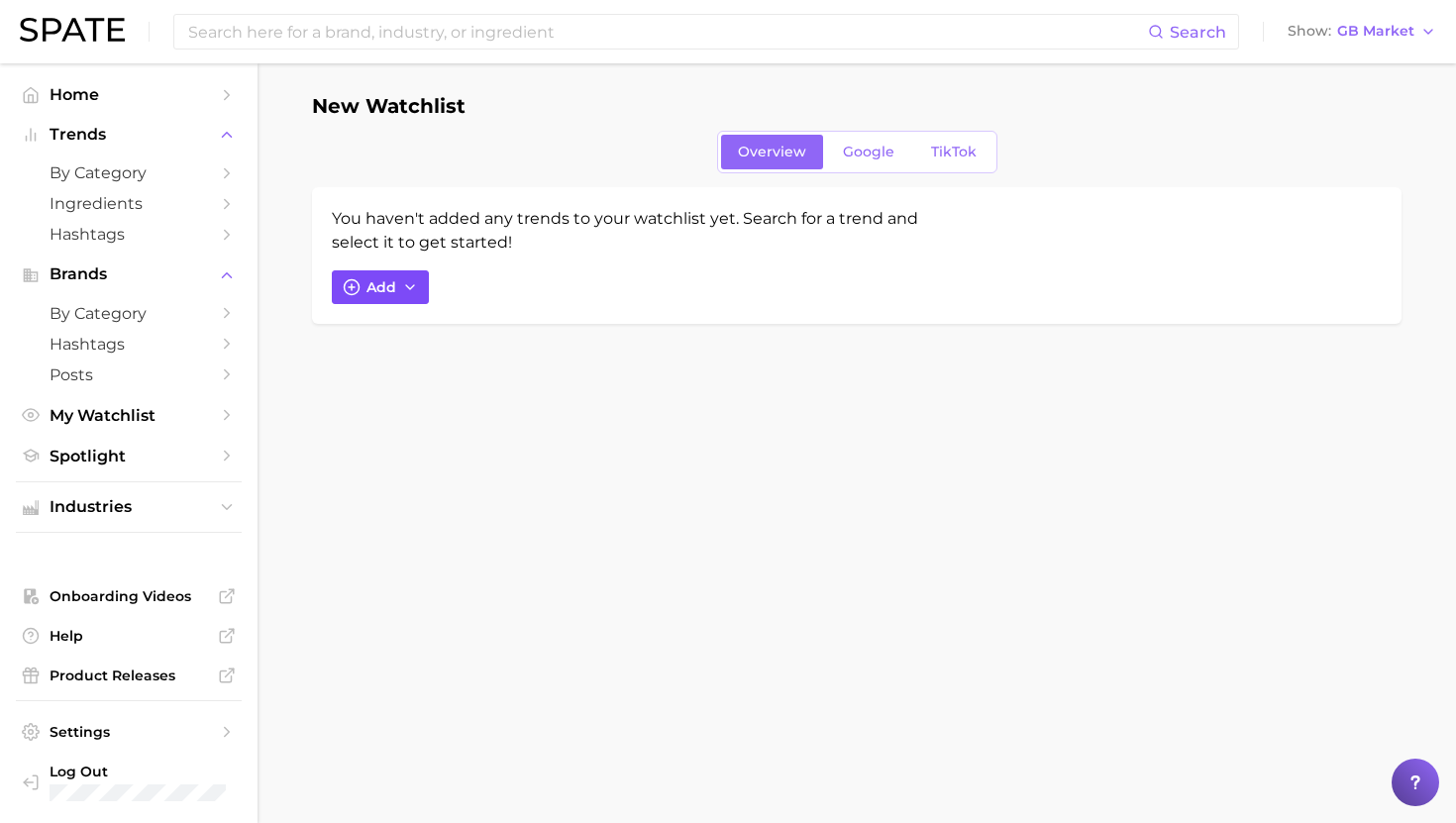
click at [389, 288] on span "Add" at bounding box center [382, 287] width 30 height 17
type input "i"
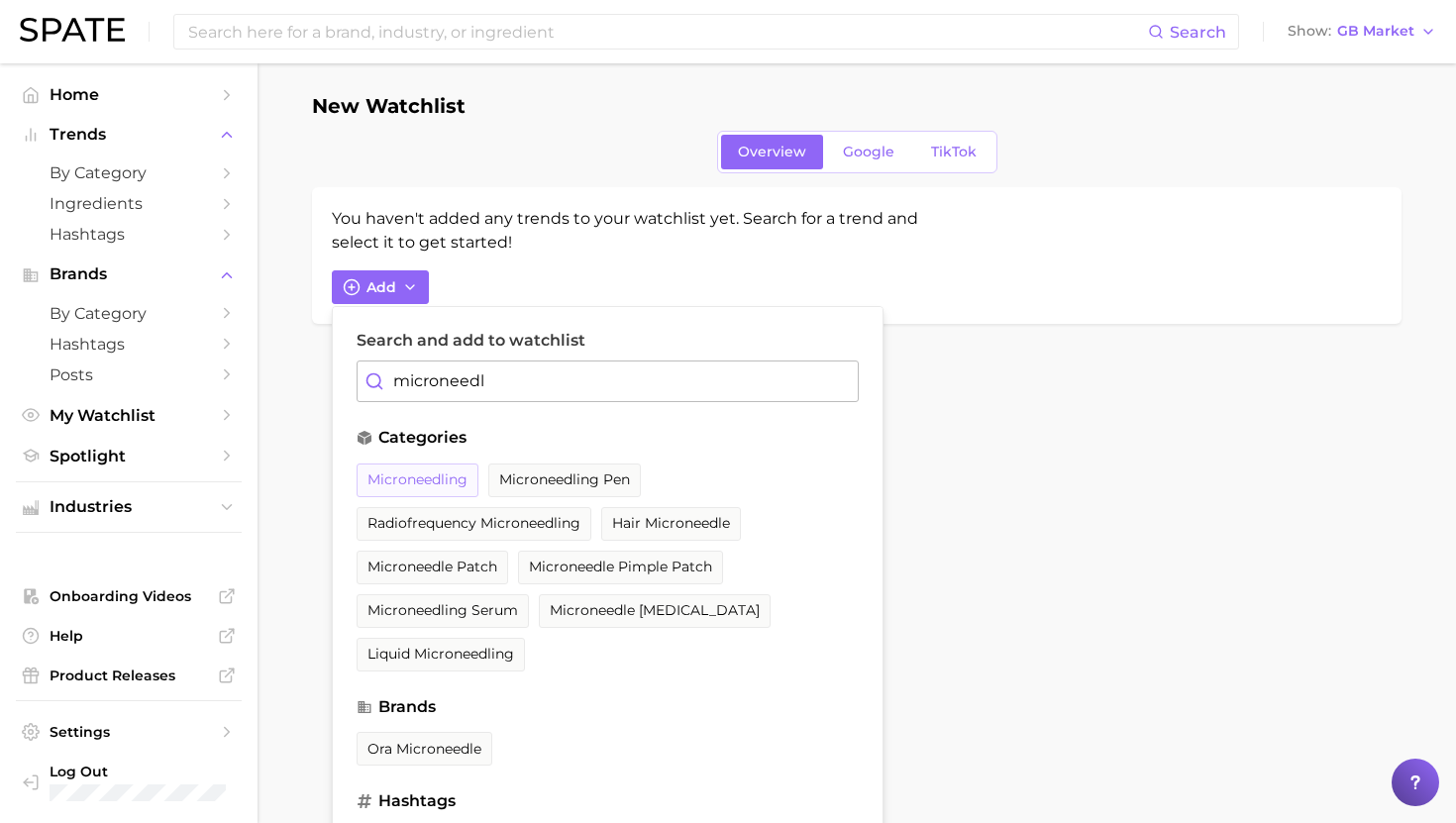
type input "microneedl"
click at [418, 486] on span "microneedling" at bounding box center [418, 479] width 100 height 17
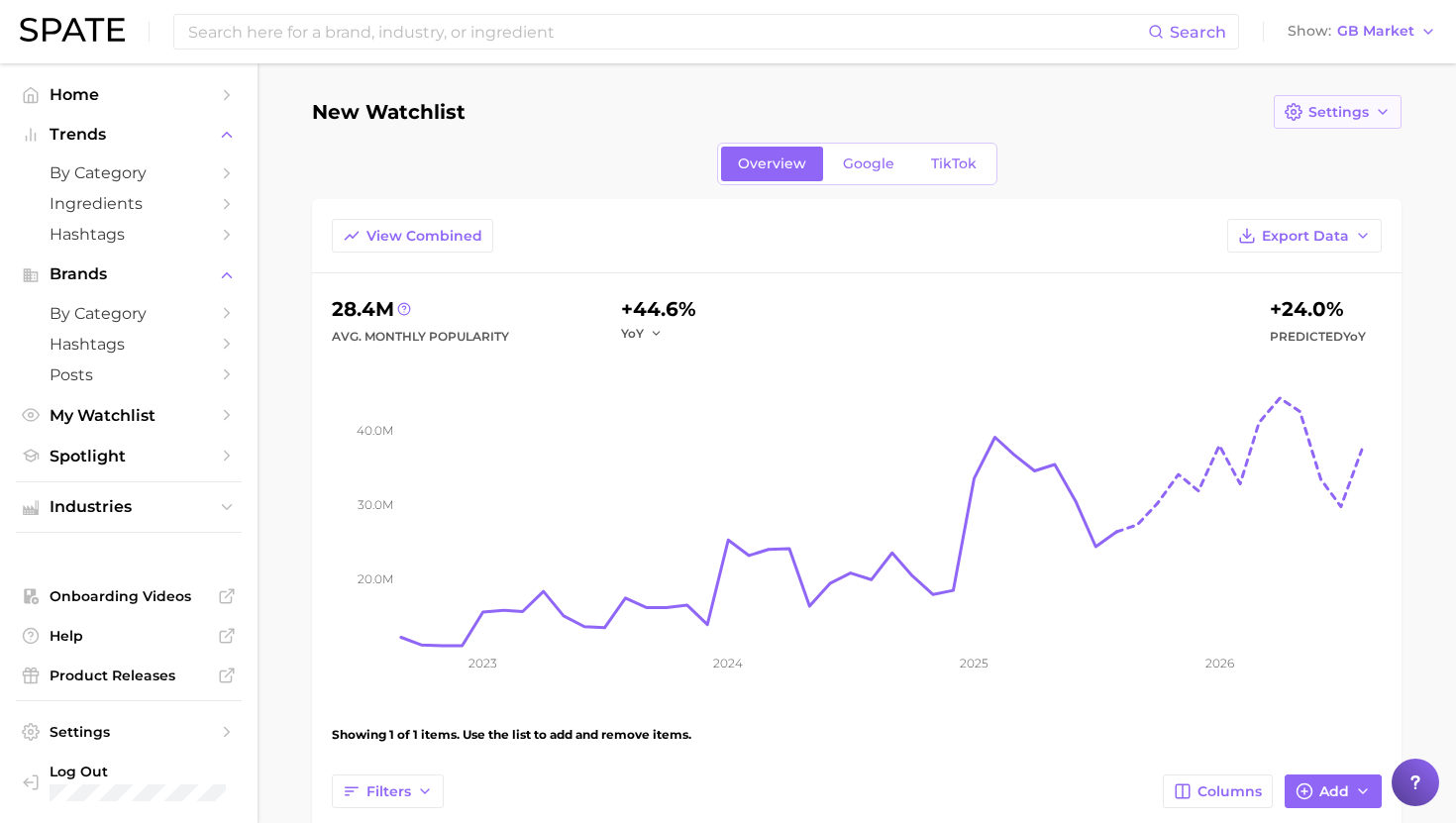
click at [1313, 115] on span "Settings" at bounding box center [1339, 112] width 61 height 17
click at [1341, 150] on span "Edit Details" at bounding box center [1349, 148] width 83 height 17
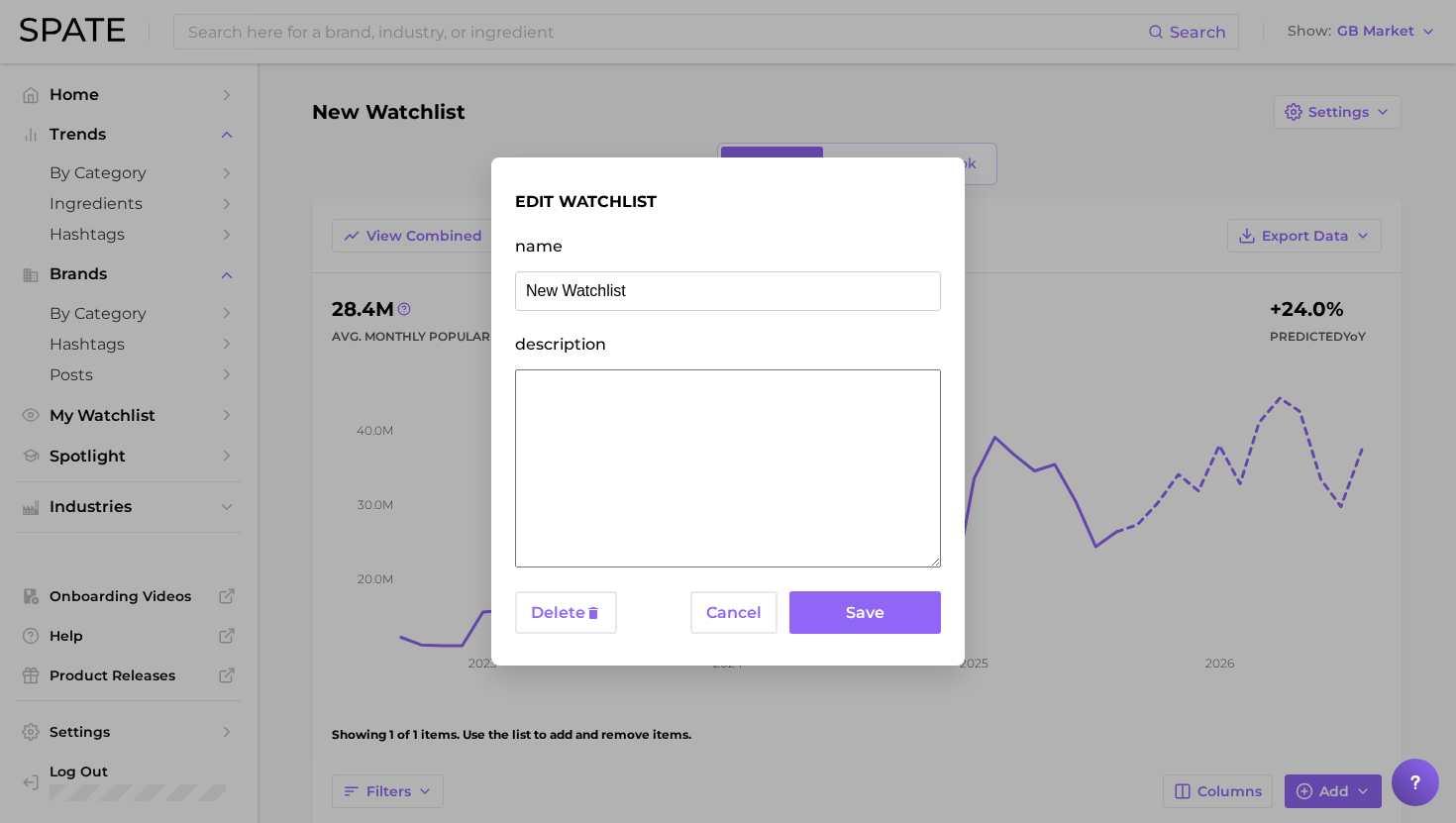
click at [613, 297] on input "New Watchlist" at bounding box center [728, 291] width 426 height 40
drag, startPoint x: 731, startPoint y: 290, endPoint x: 1036, endPoint y: 289, distance: 305.0
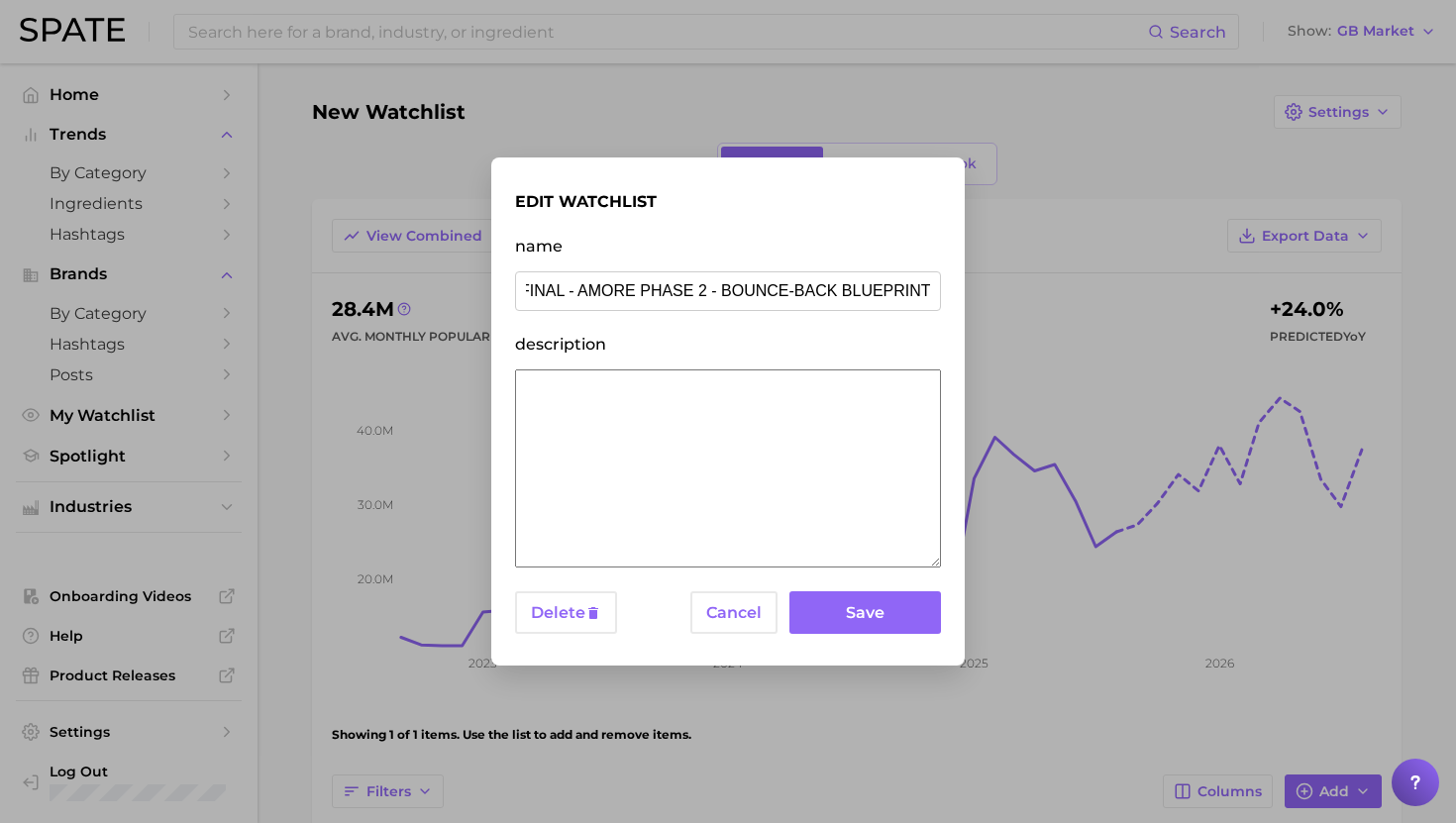
click at [1036, 289] on div "edit watchlist name FINAL - AMORE PHASE 2 - BOUNCE-BACK BLUEPRINT description D…" at bounding box center [728, 412] width 1456 height 823
type input "FINAL - AMORE PHASE 2 - LONGEVITY"
click at [875, 610] on button "Save" at bounding box center [865, 612] width 151 height 43
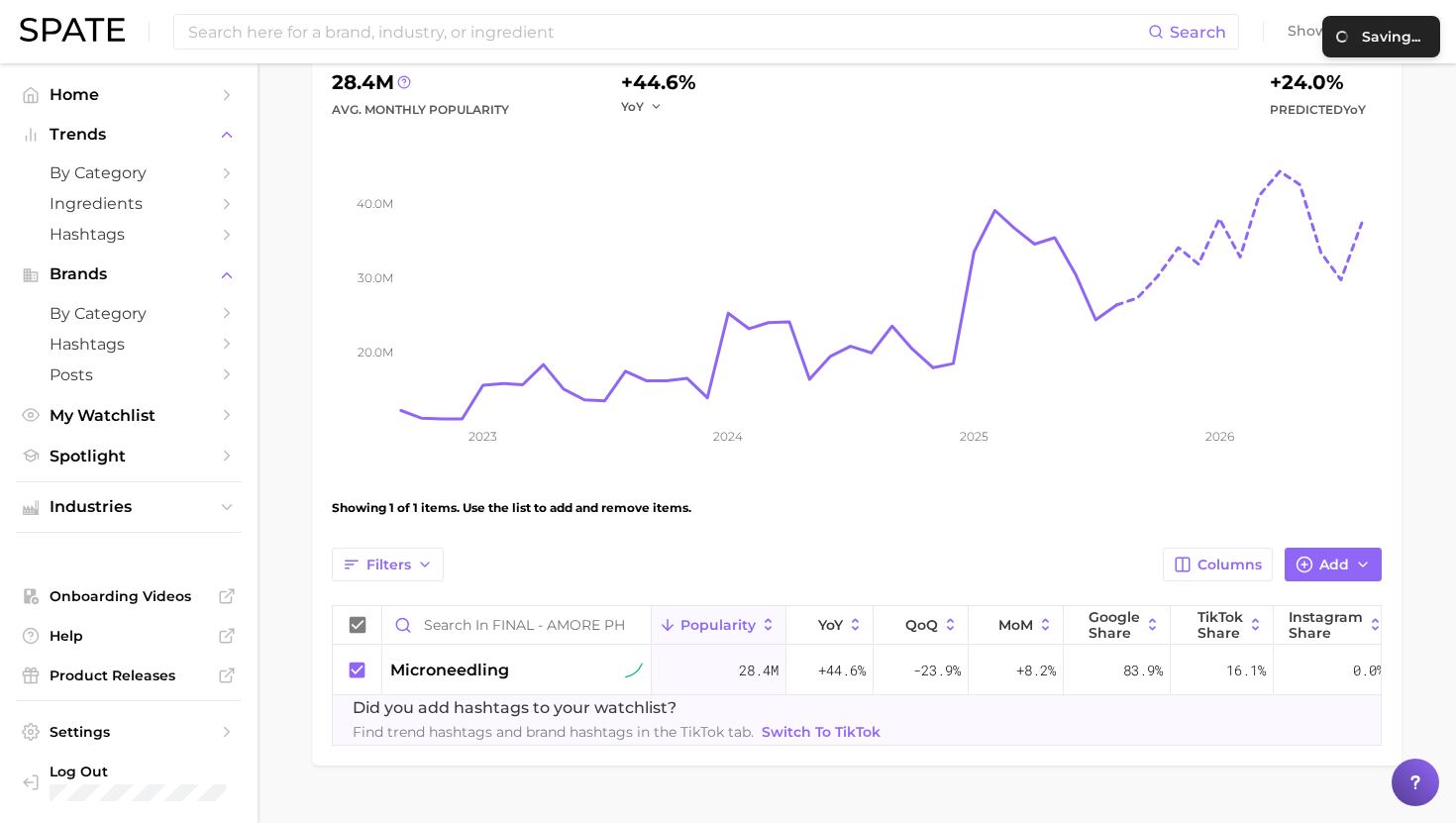
scroll to position [268, 0]
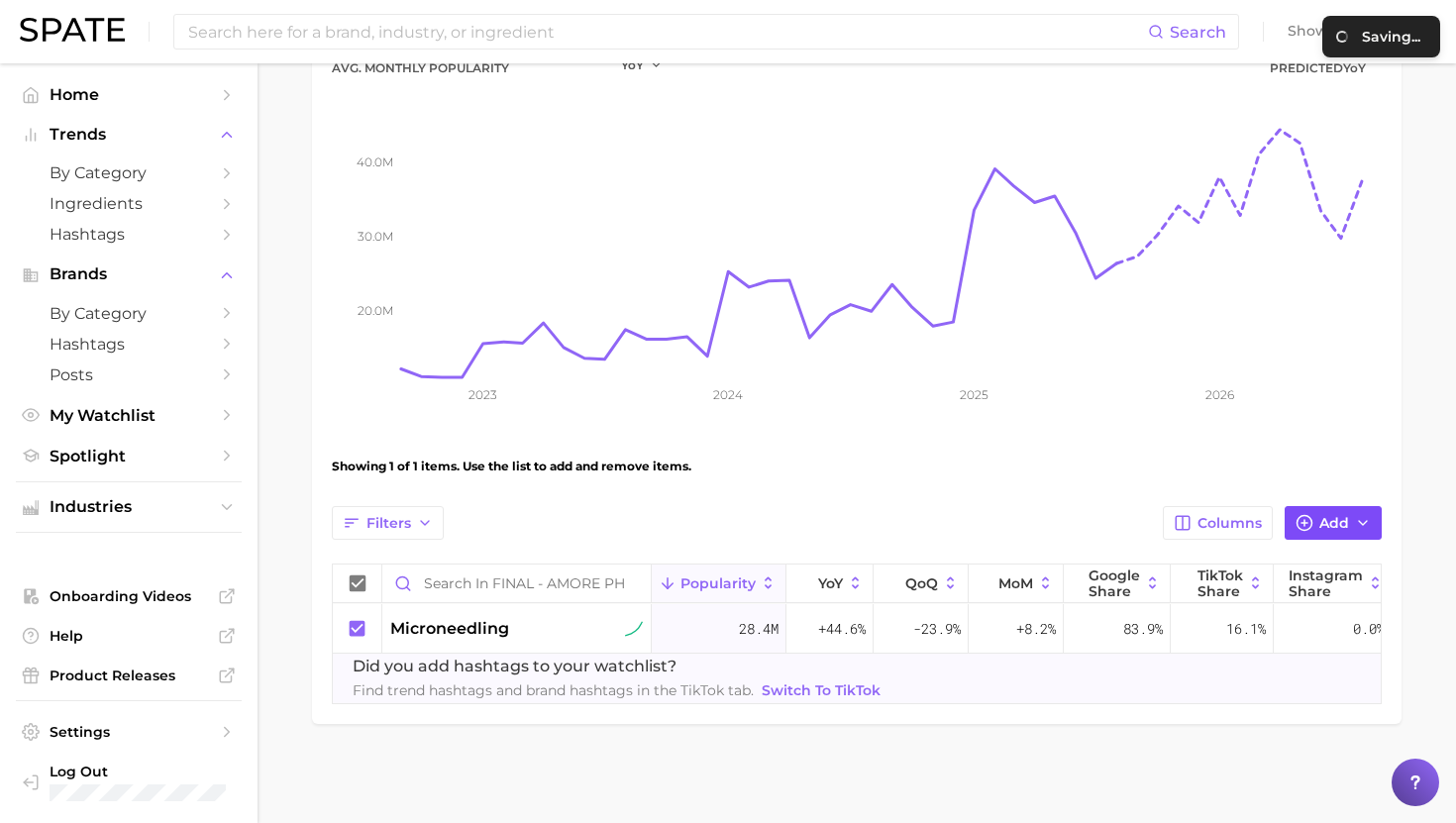
click at [1301, 519] on icon "button" at bounding box center [1305, 523] width 18 height 18
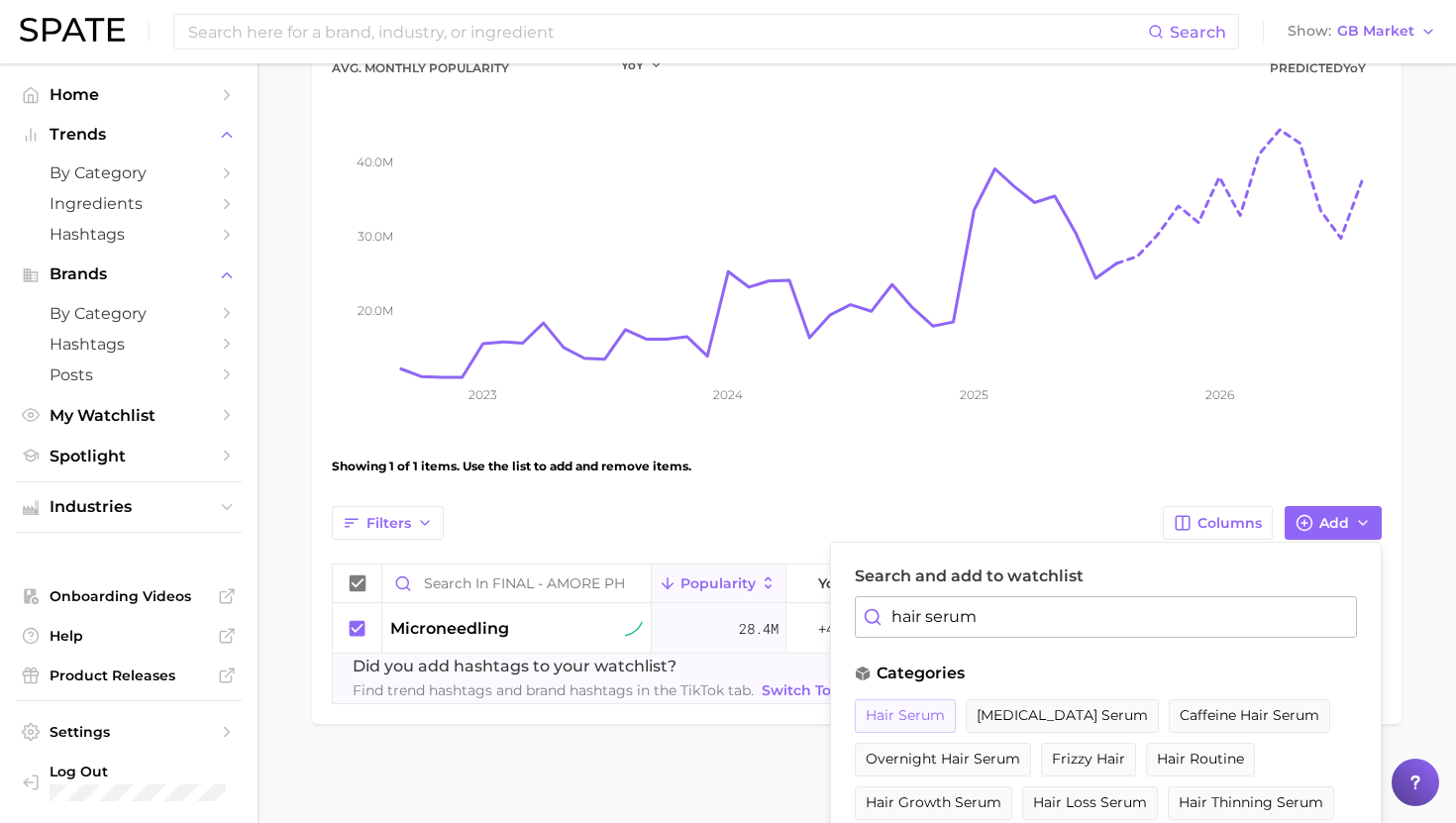
click at [927, 713] on span "hair serum" at bounding box center [906, 715] width 80 height 17
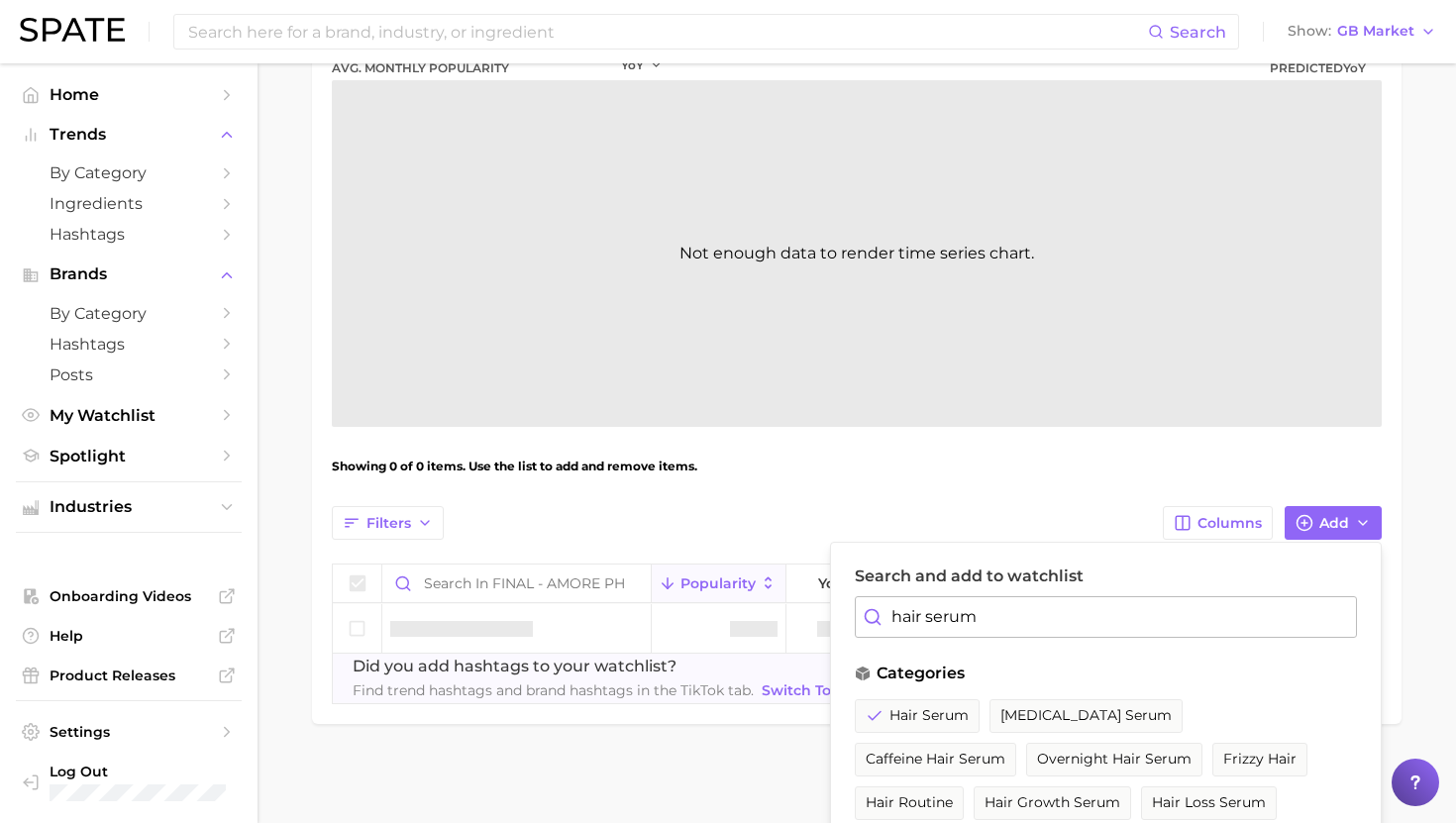
click at [931, 635] on input "hair serum" at bounding box center [1106, 617] width 502 height 42
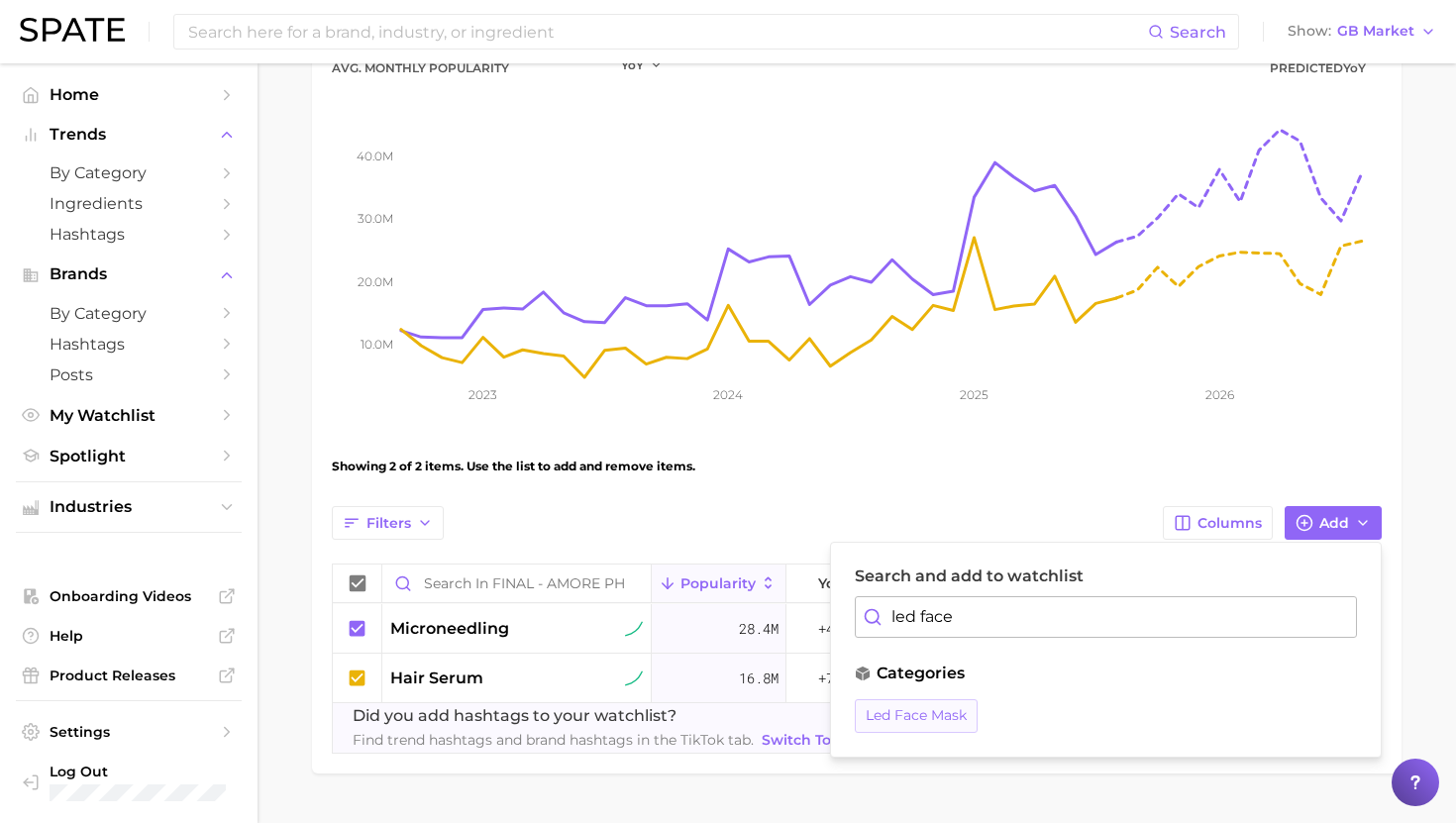
click at [914, 721] on span "led face mask" at bounding box center [917, 715] width 101 height 17
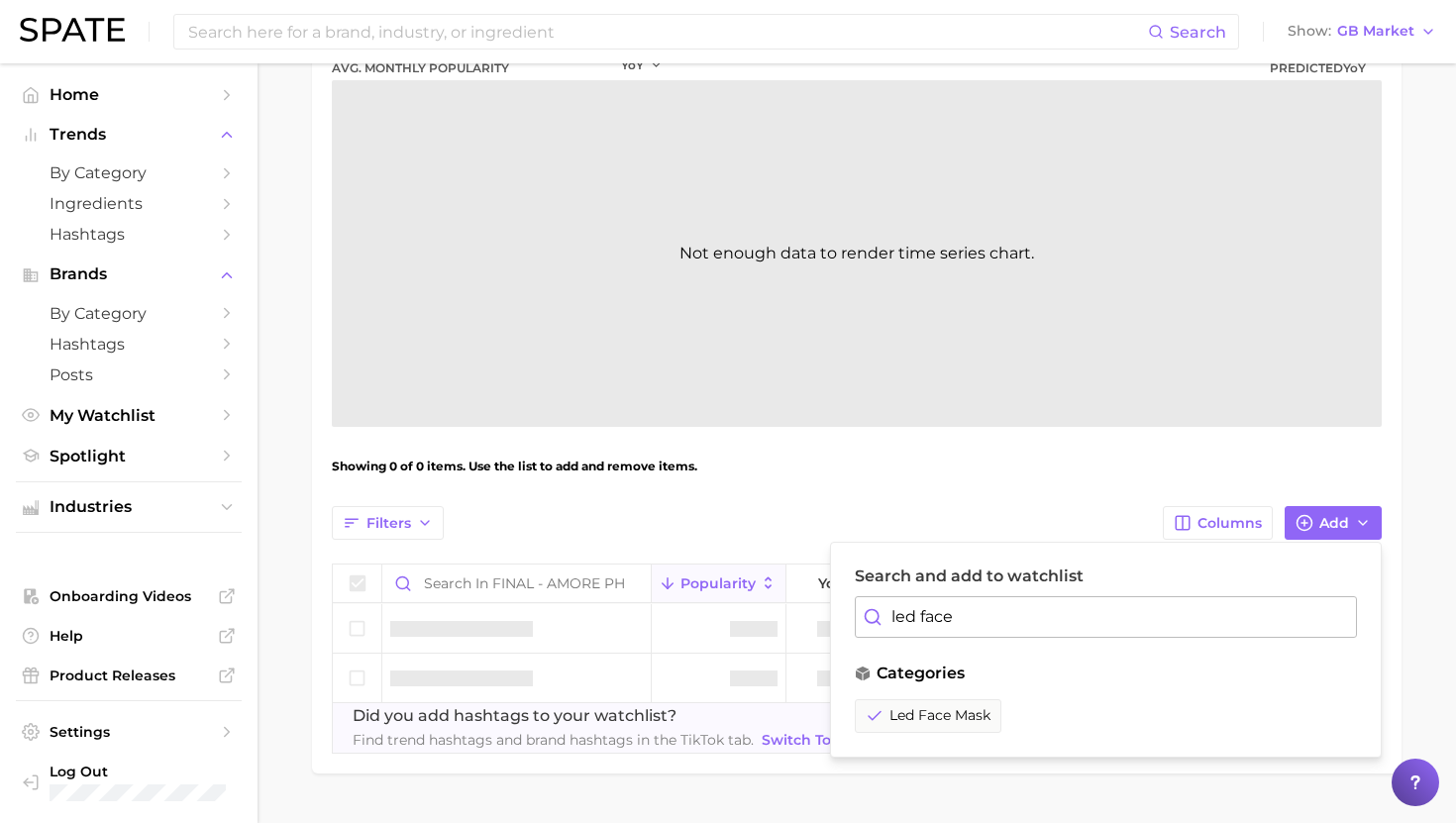
click at [933, 610] on input "led face" at bounding box center [1106, 617] width 502 height 42
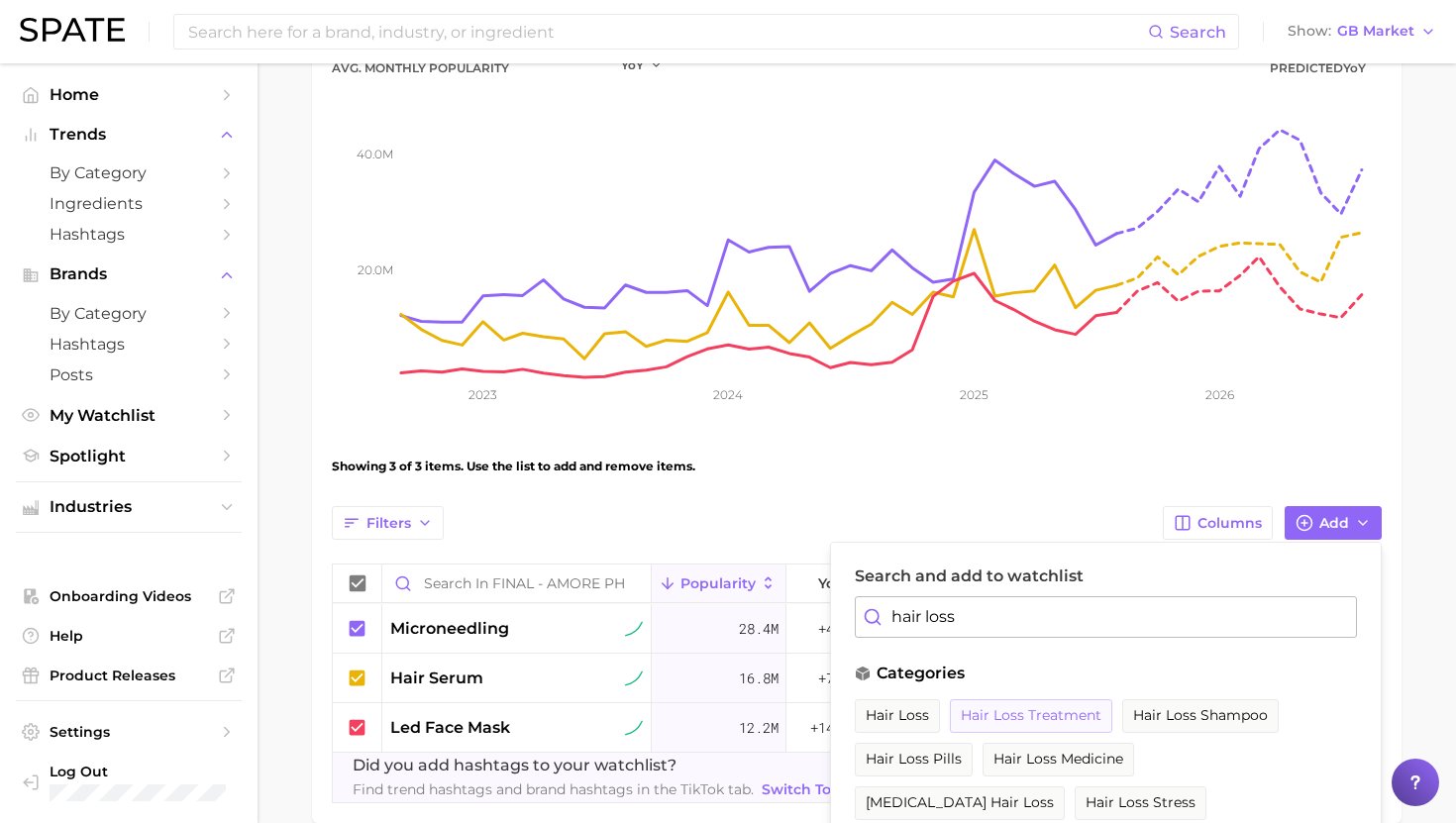
click at [1009, 712] on span "hair loss treatment" at bounding box center [1030, 715] width 140 height 17
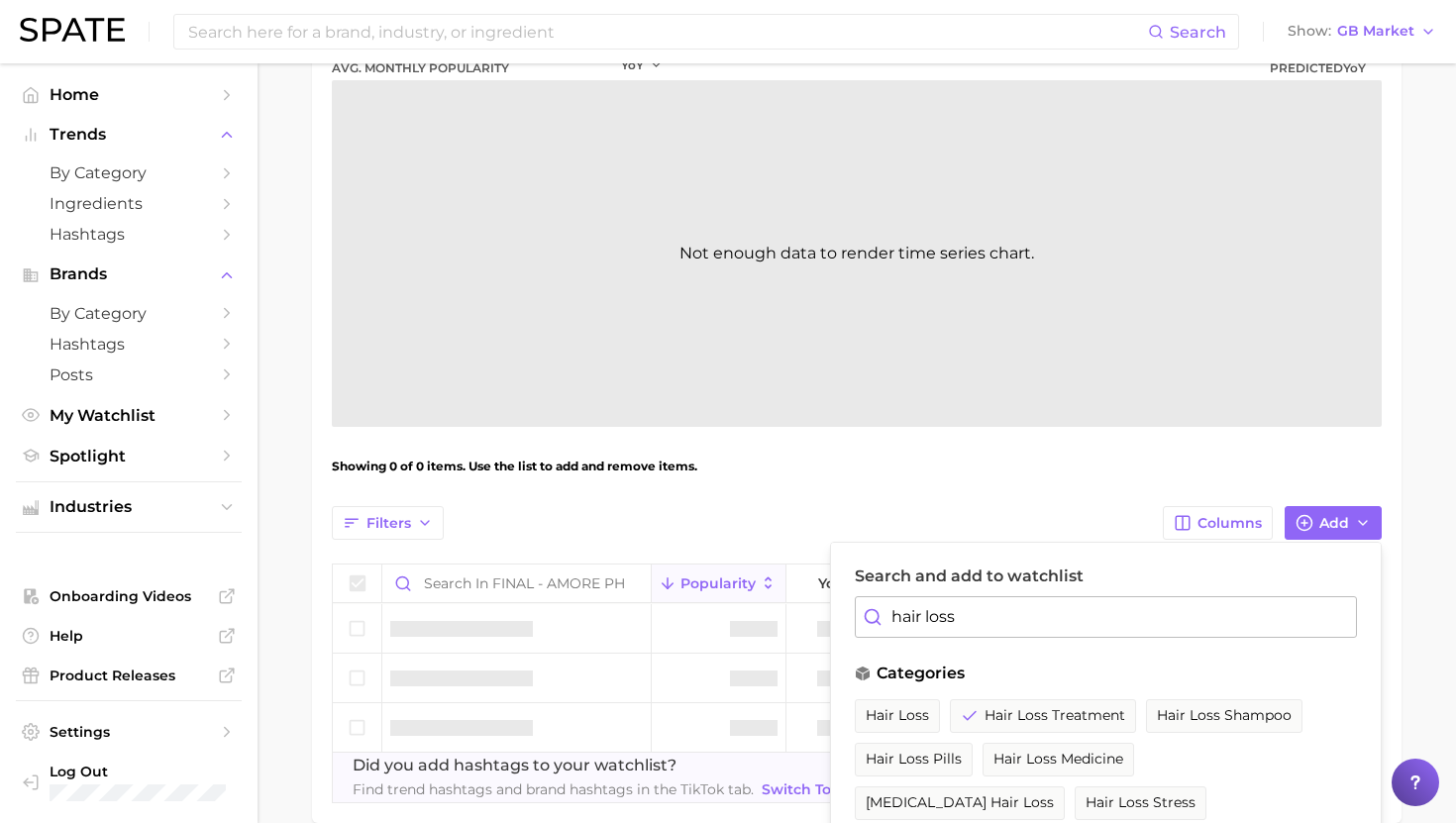
click at [959, 607] on input "hair loss" at bounding box center [1106, 617] width 502 height 42
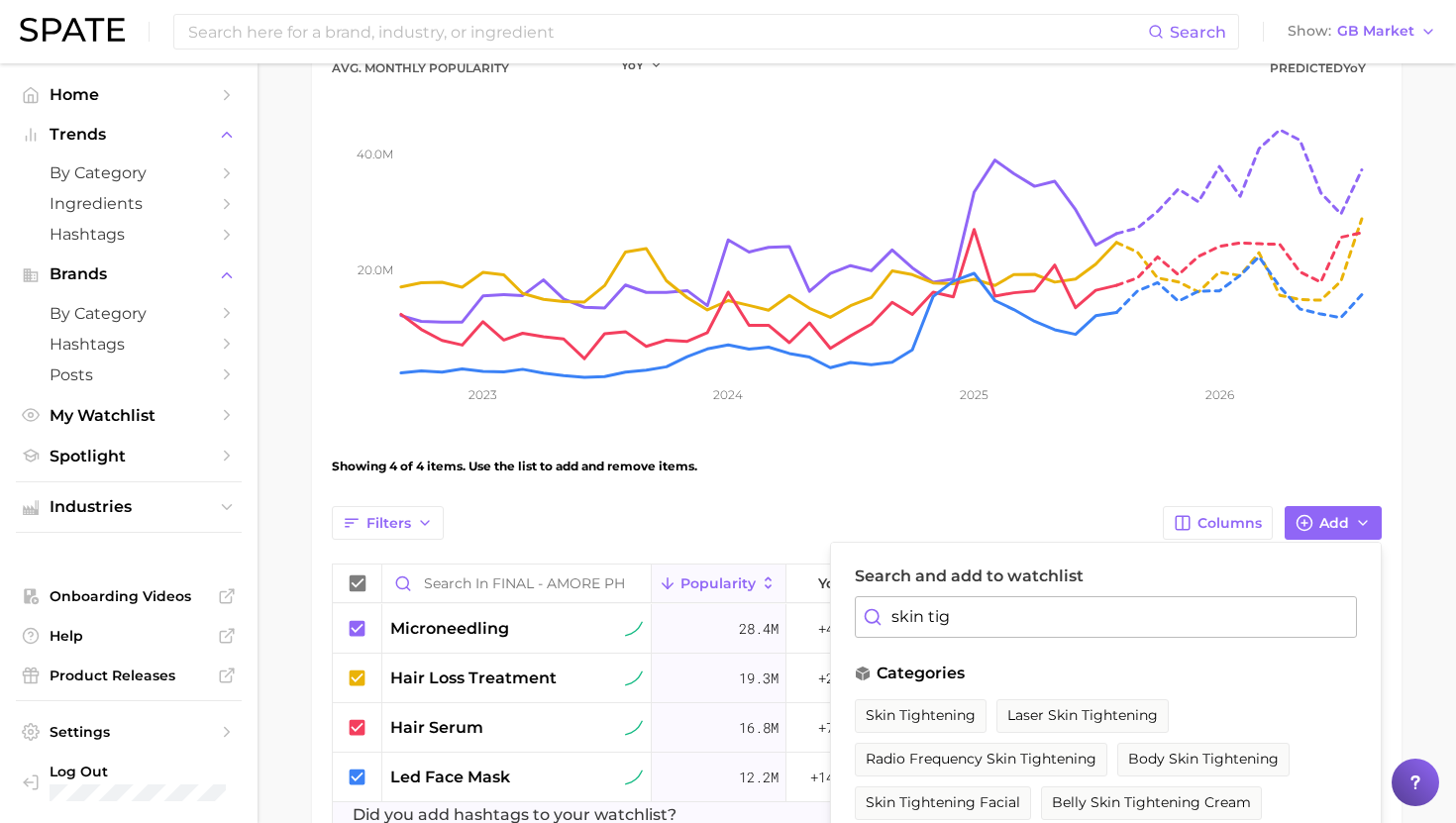
drag, startPoint x: 951, startPoint y: 715, endPoint x: 951, endPoint y: 681, distance: 34.0
click at [951, 716] on span "skin tightening" at bounding box center [921, 715] width 110 height 17
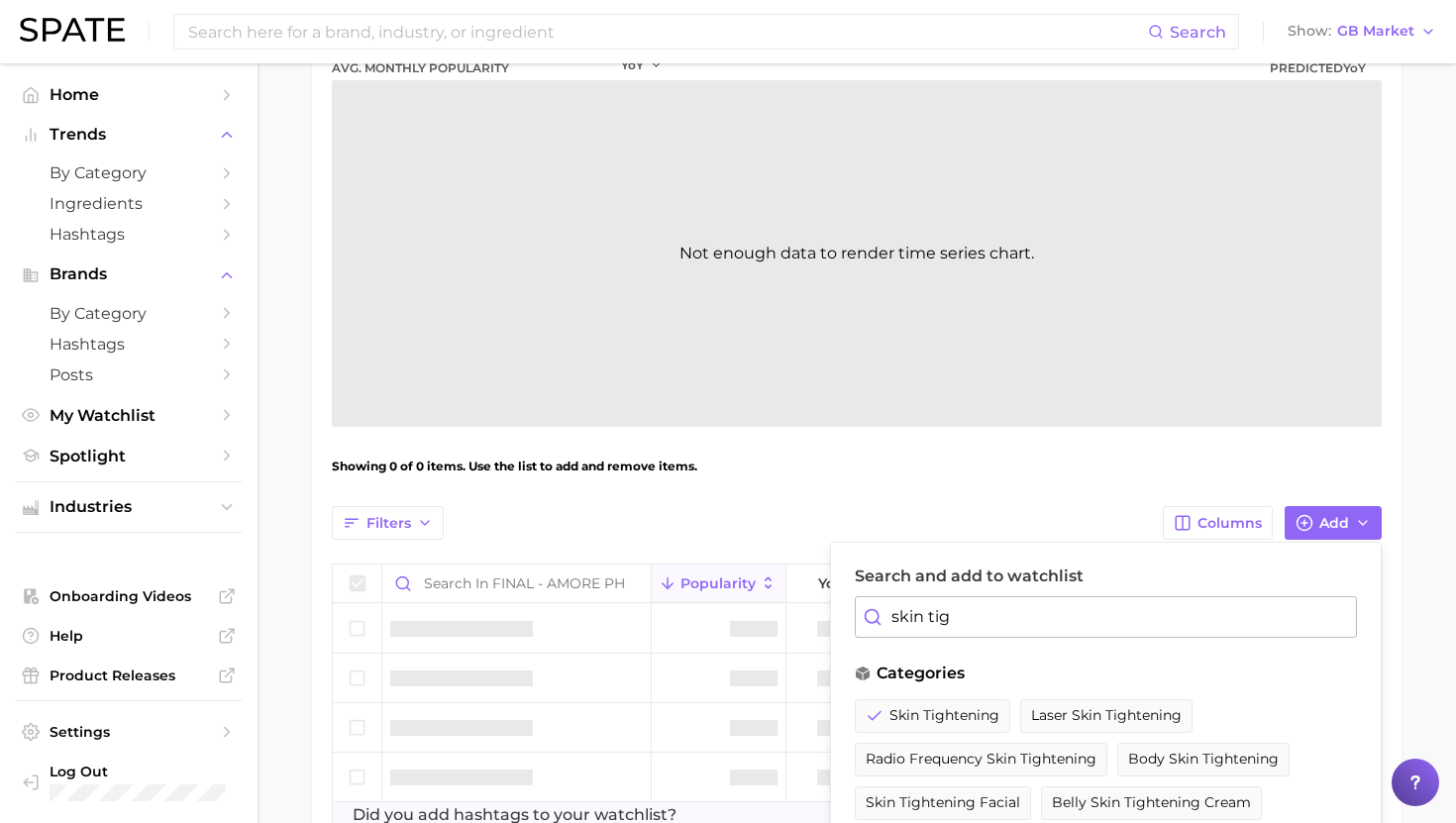
click at [950, 623] on input "skin tig" at bounding box center [1106, 617] width 502 height 42
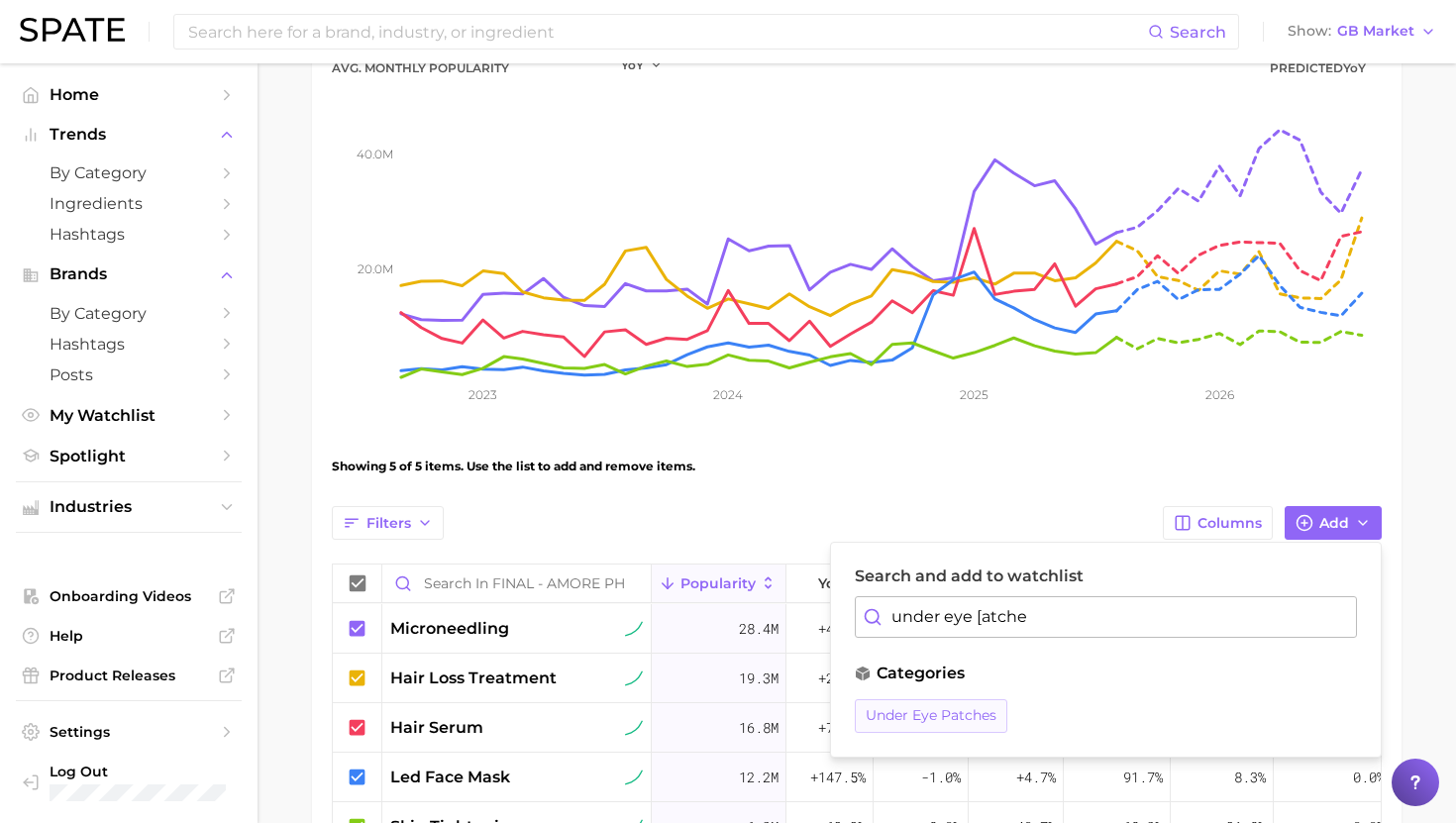
click at [927, 722] on span "under eye patches" at bounding box center [931, 715] width 130 height 17
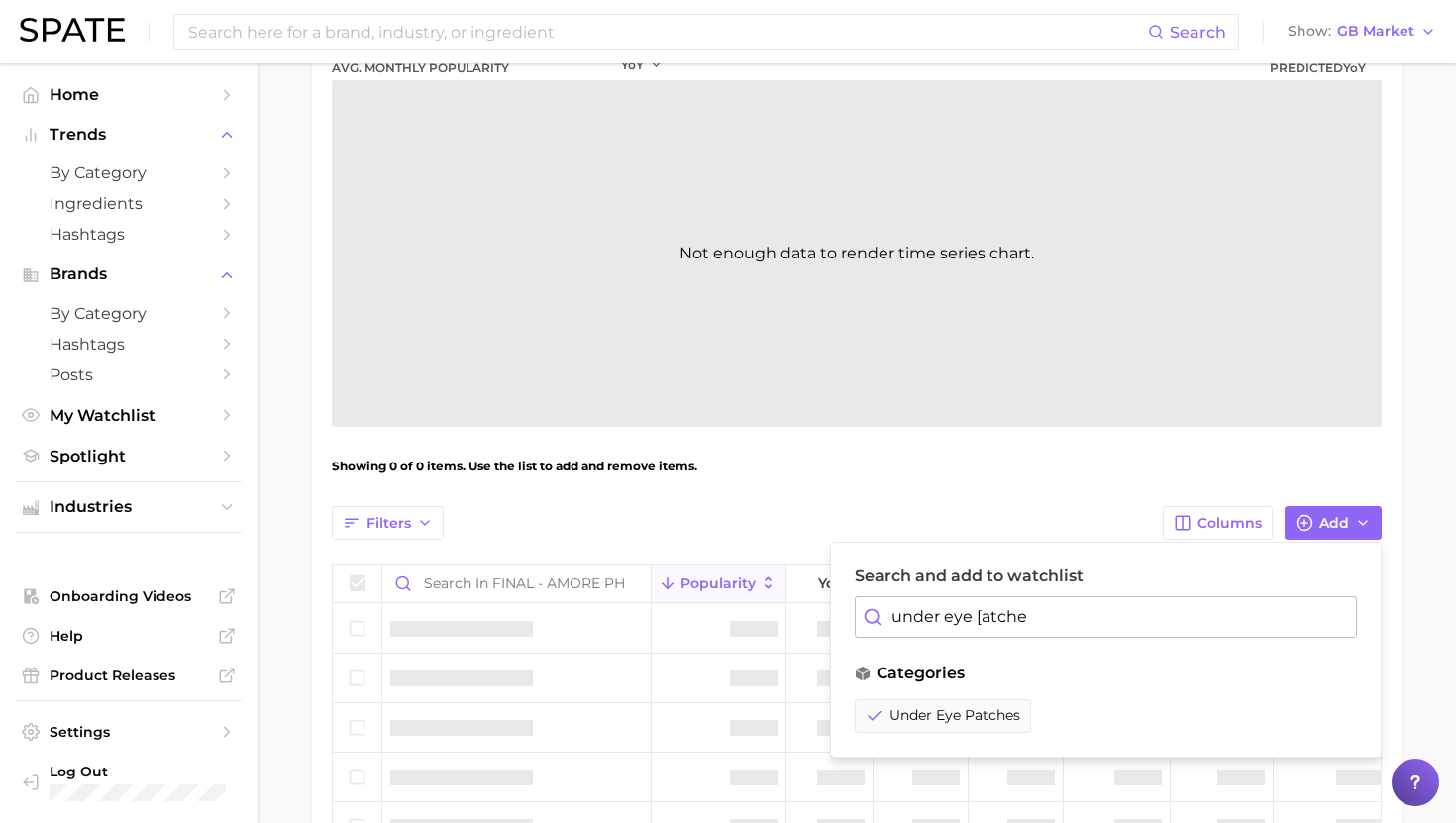
click at [967, 613] on input "under eye [atche" at bounding box center [1106, 617] width 502 height 42
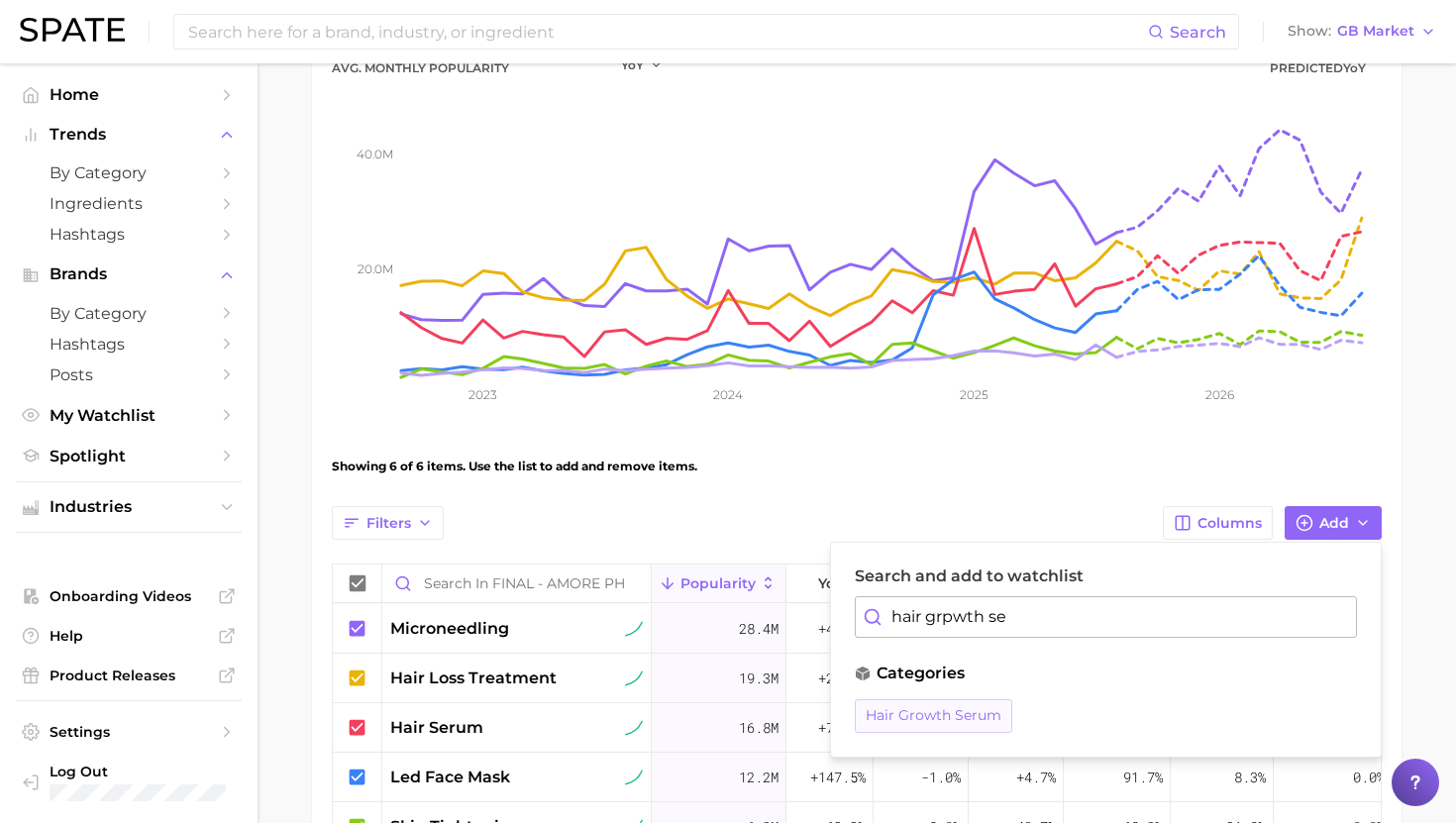
click at [980, 730] on button "hair growth serum" at bounding box center [934, 716] width 157 height 34
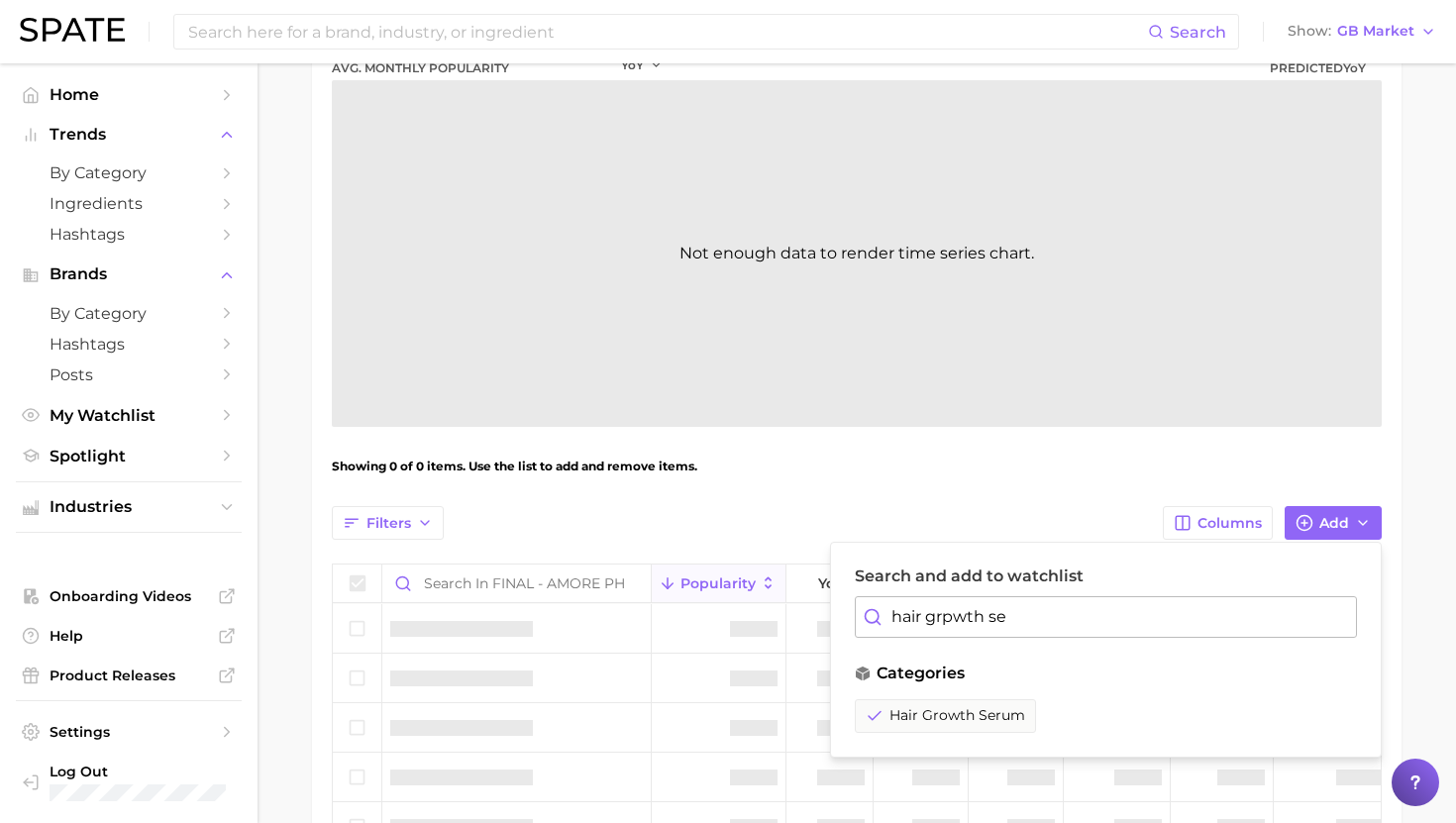
click at [966, 598] on input "hair grpwth se" at bounding box center [1106, 617] width 502 height 42
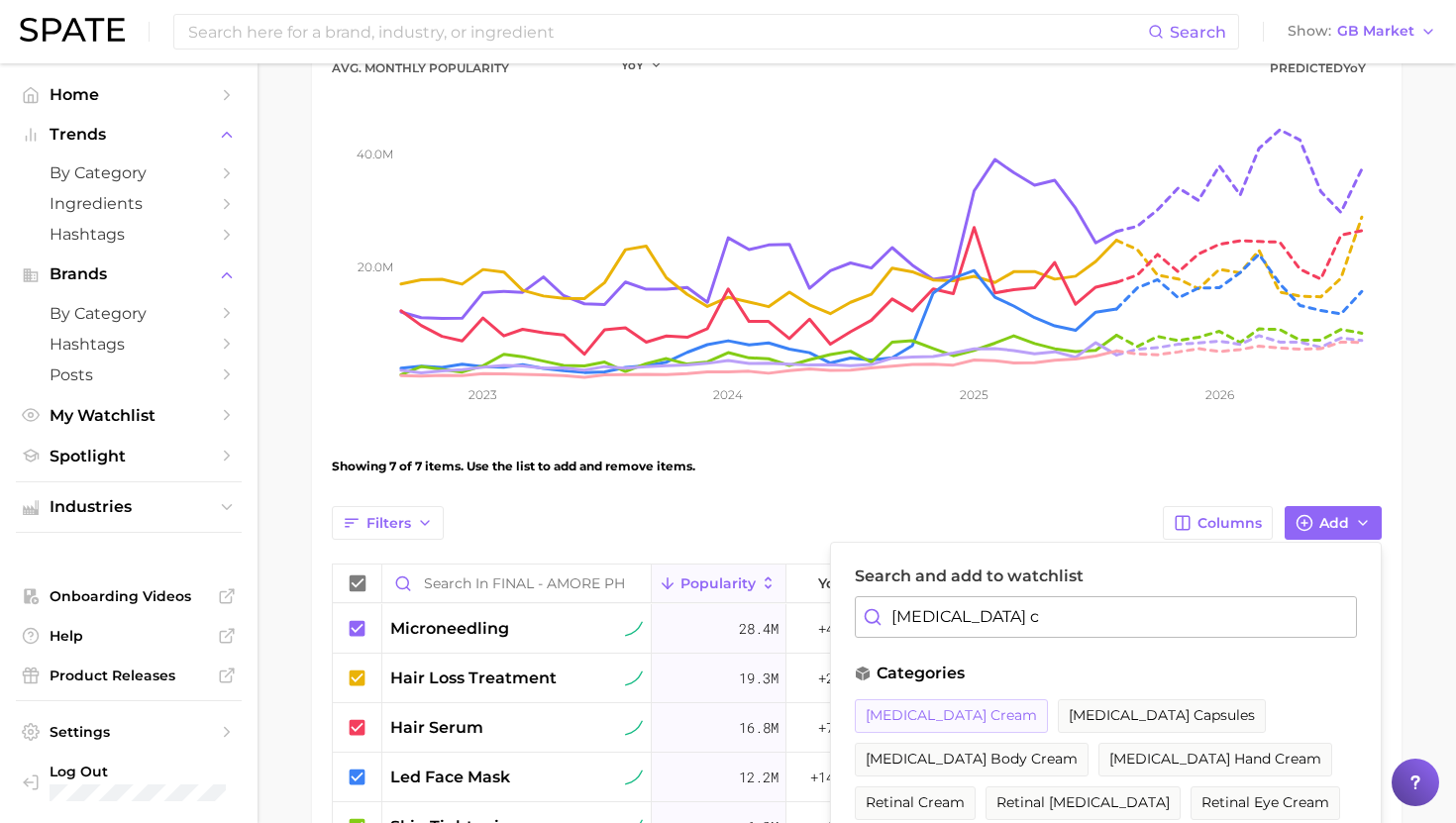
click at [925, 713] on span "[MEDICAL_DATA] cream" at bounding box center [952, 715] width 171 height 17
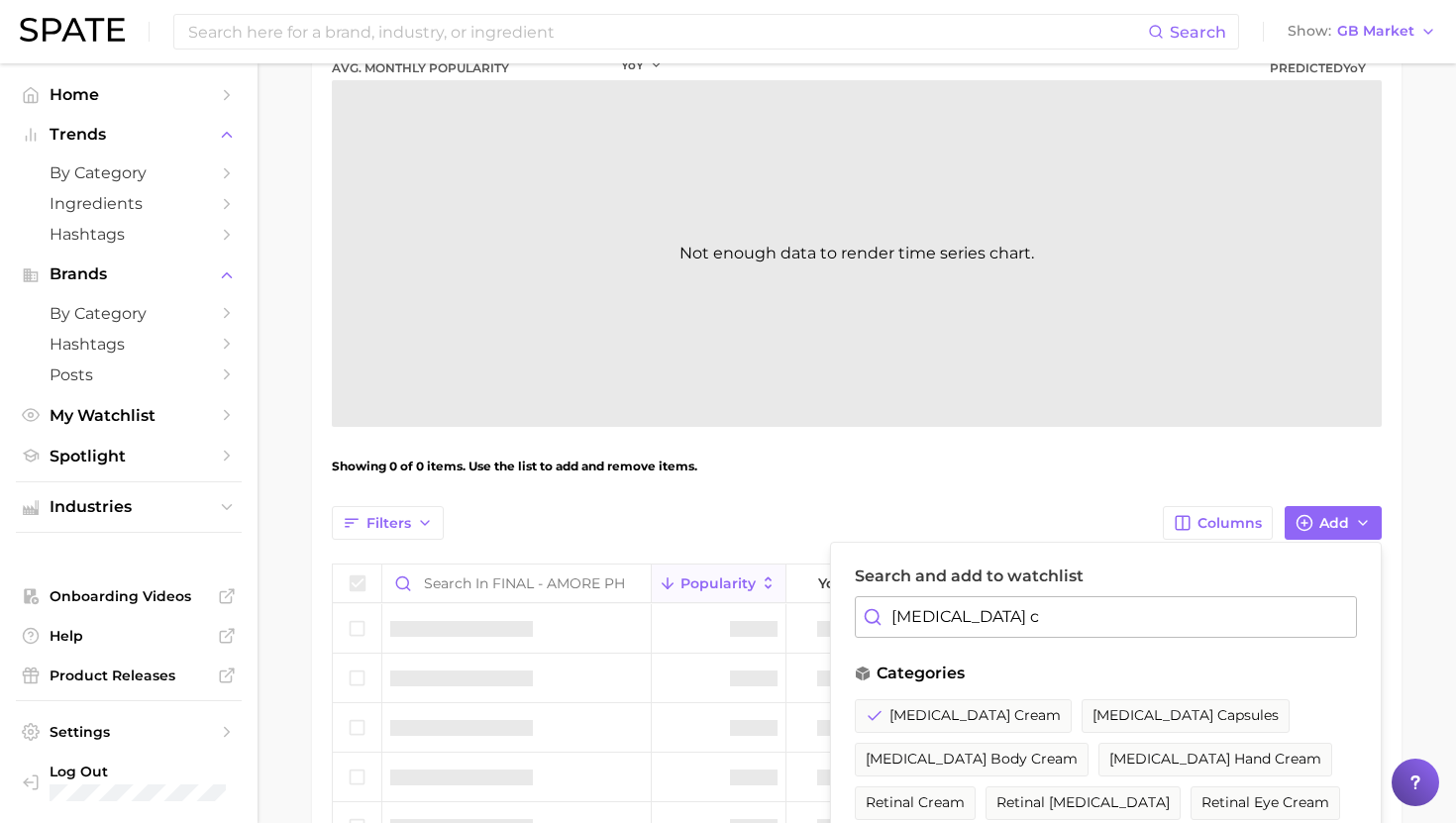
click at [930, 603] on input "[MEDICAL_DATA] c" at bounding box center [1106, 617] width 502 height 42
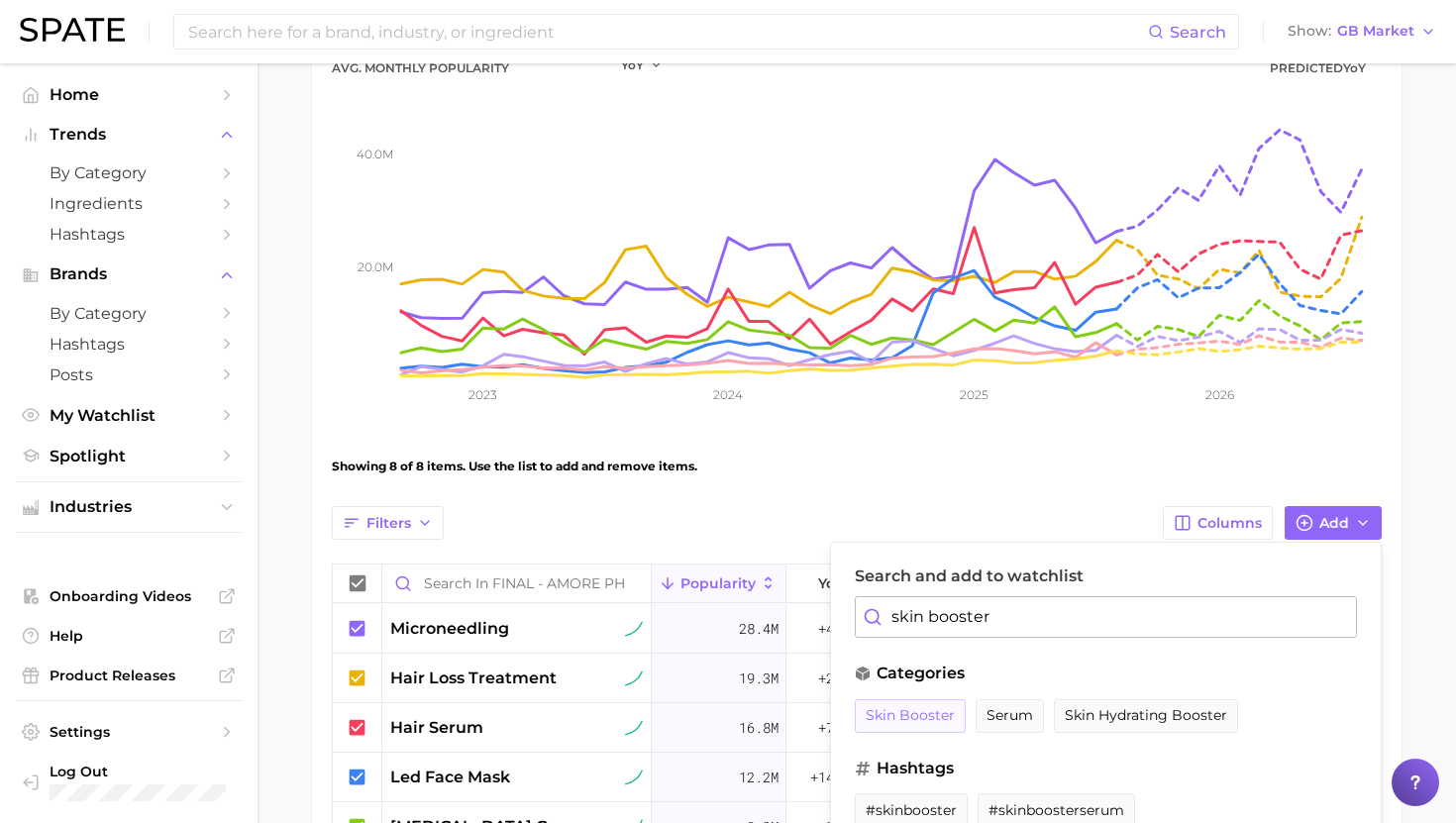
click at [923, 714] on span "skin booster" at bounding box center [911, 715] width 90 height 17
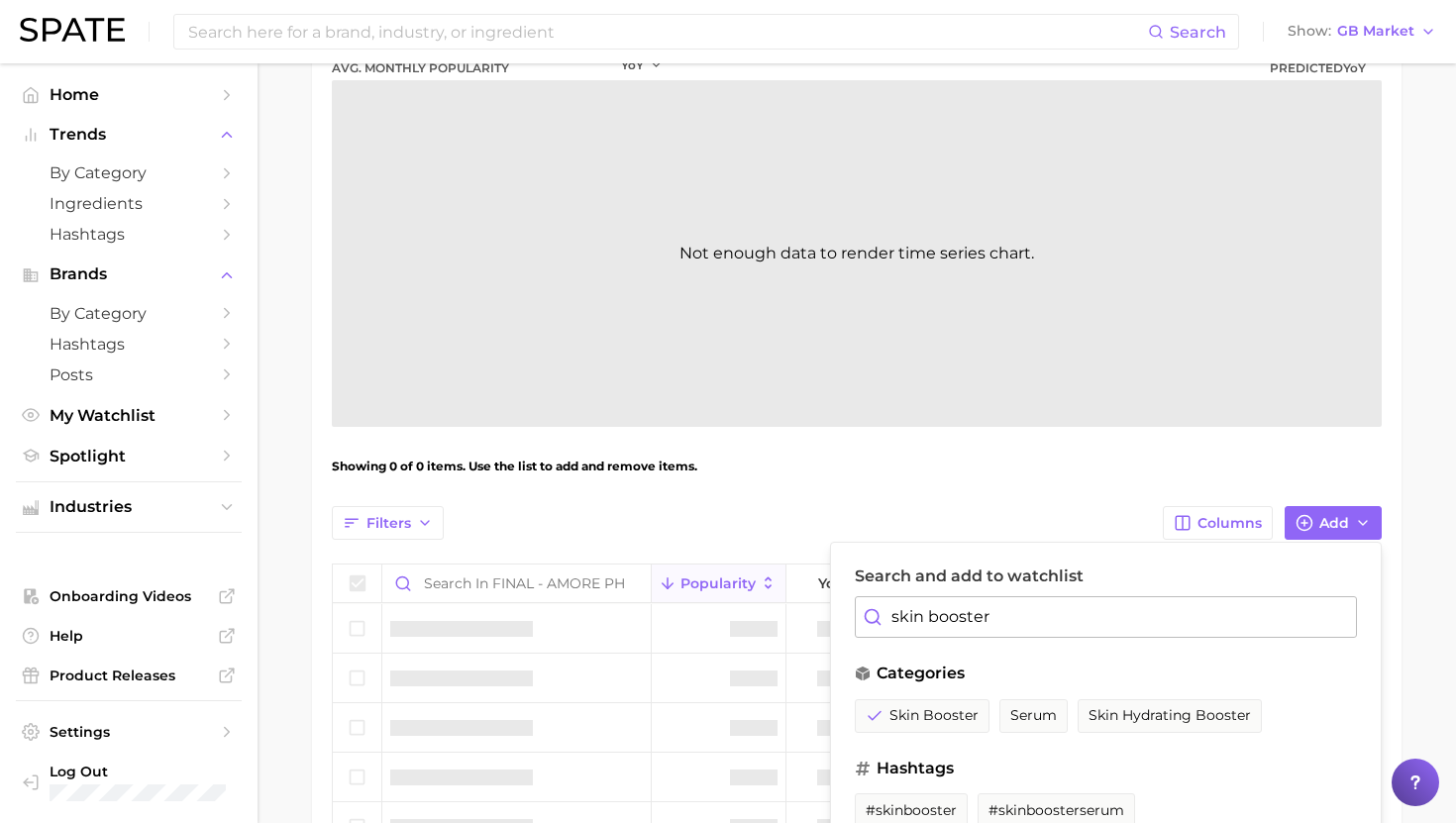
click at [939, 616] on input "skin booster" at bounding box center [1106, 617] width 502 height 42
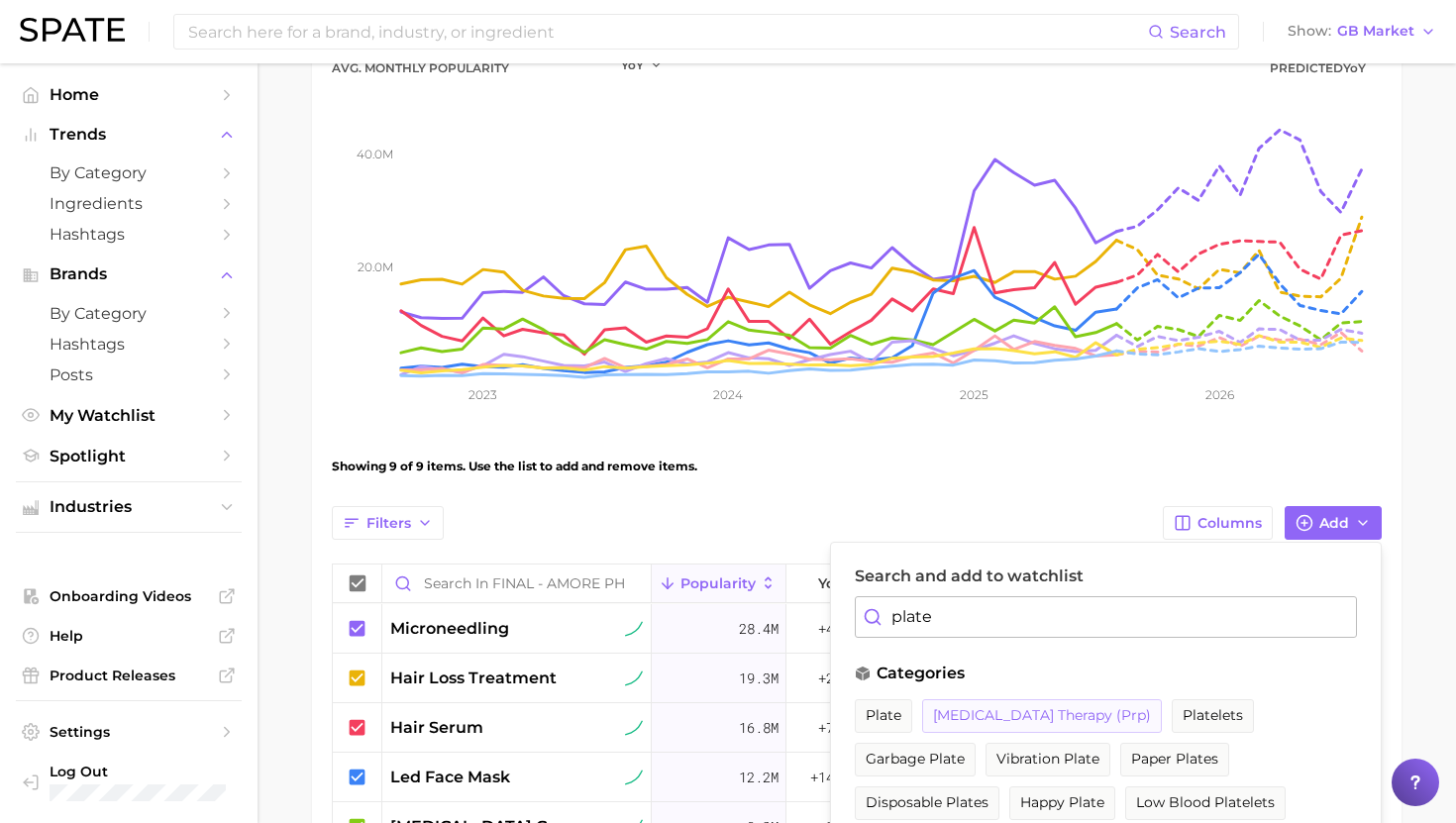
click at [1044, 729] on button "[MEDICAL_DATA] therapy (prp)" at bounding box center [1041, 716] width 240 height 34
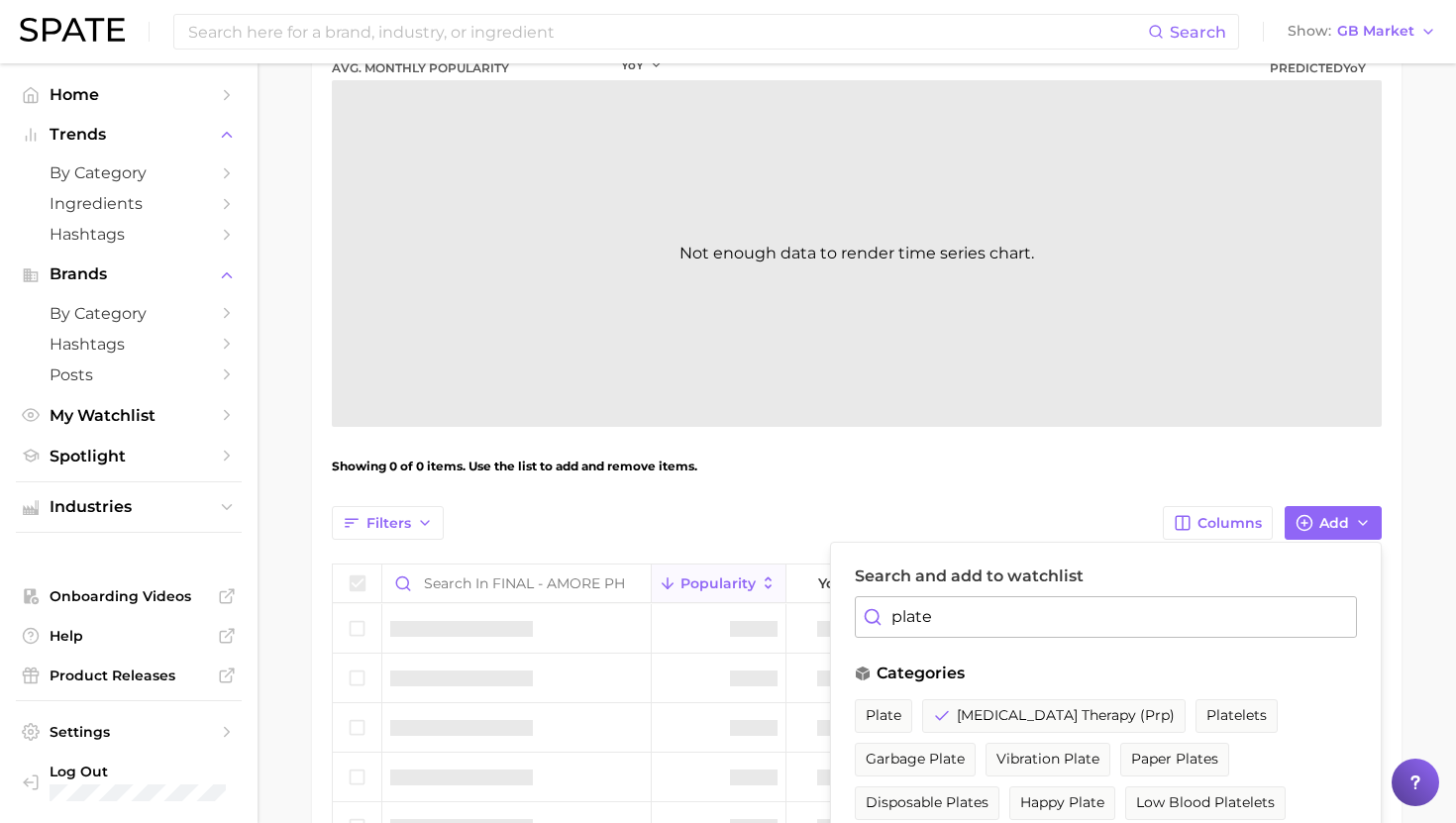
click at [968, 613] on input "plate" at bounding box center [1106, 617] width 502 height 42
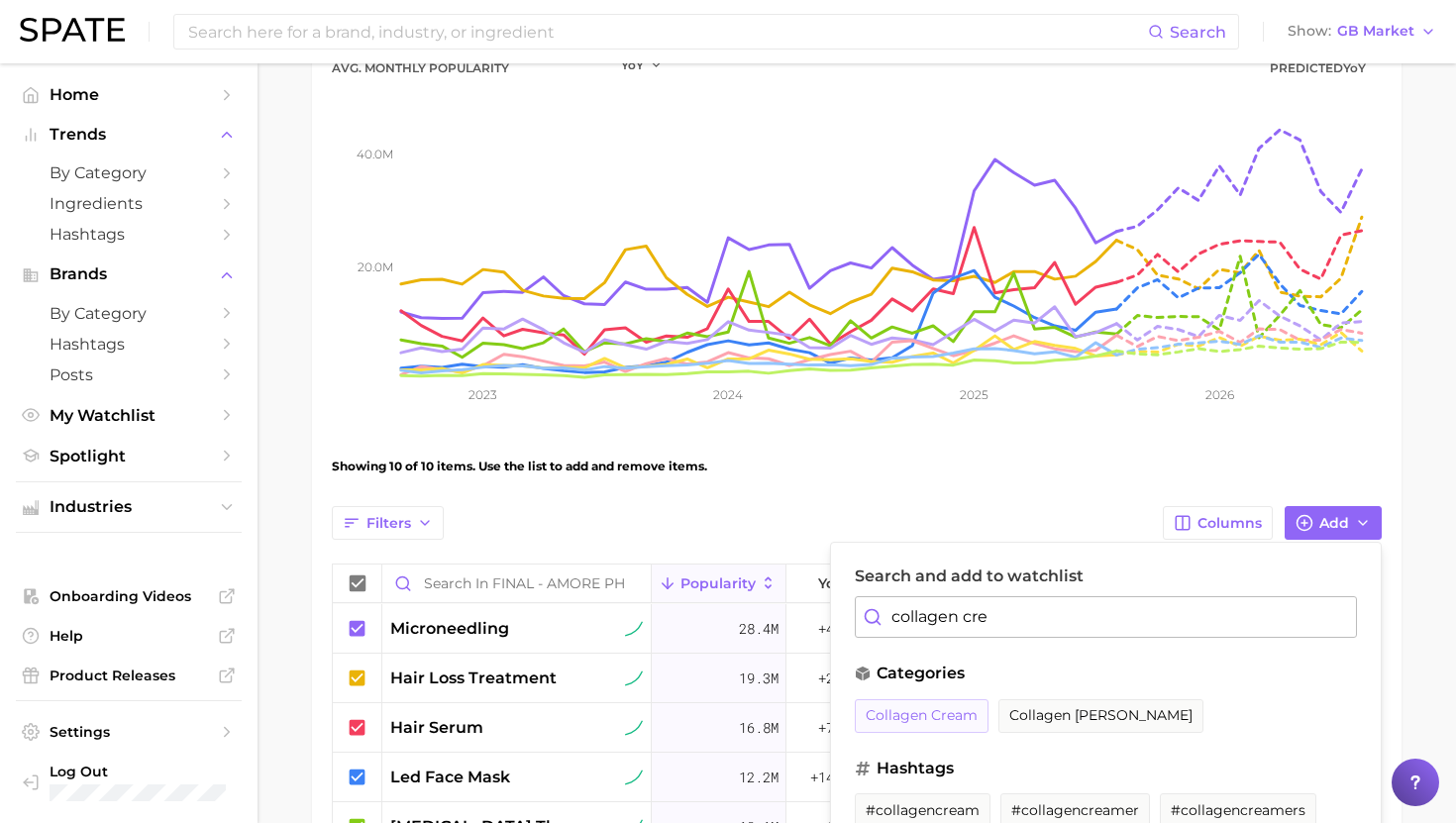
click at [949, 708] on span "collagen cream" at bounding box center [922, 715] width 112 height 17
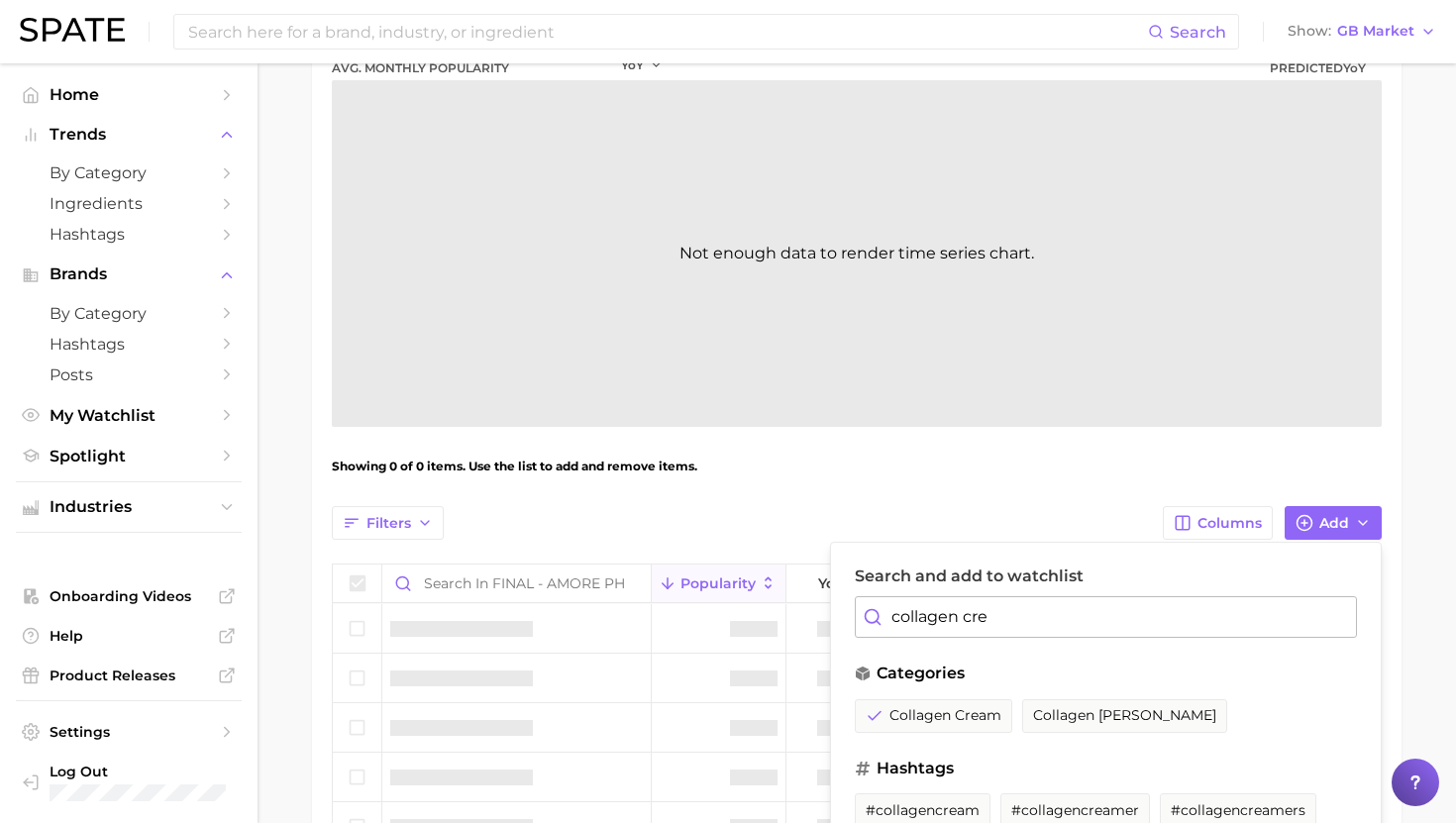
click at [951, 629] on input "collagen cre" at bounding box center [1106, 617] width 502 height 42
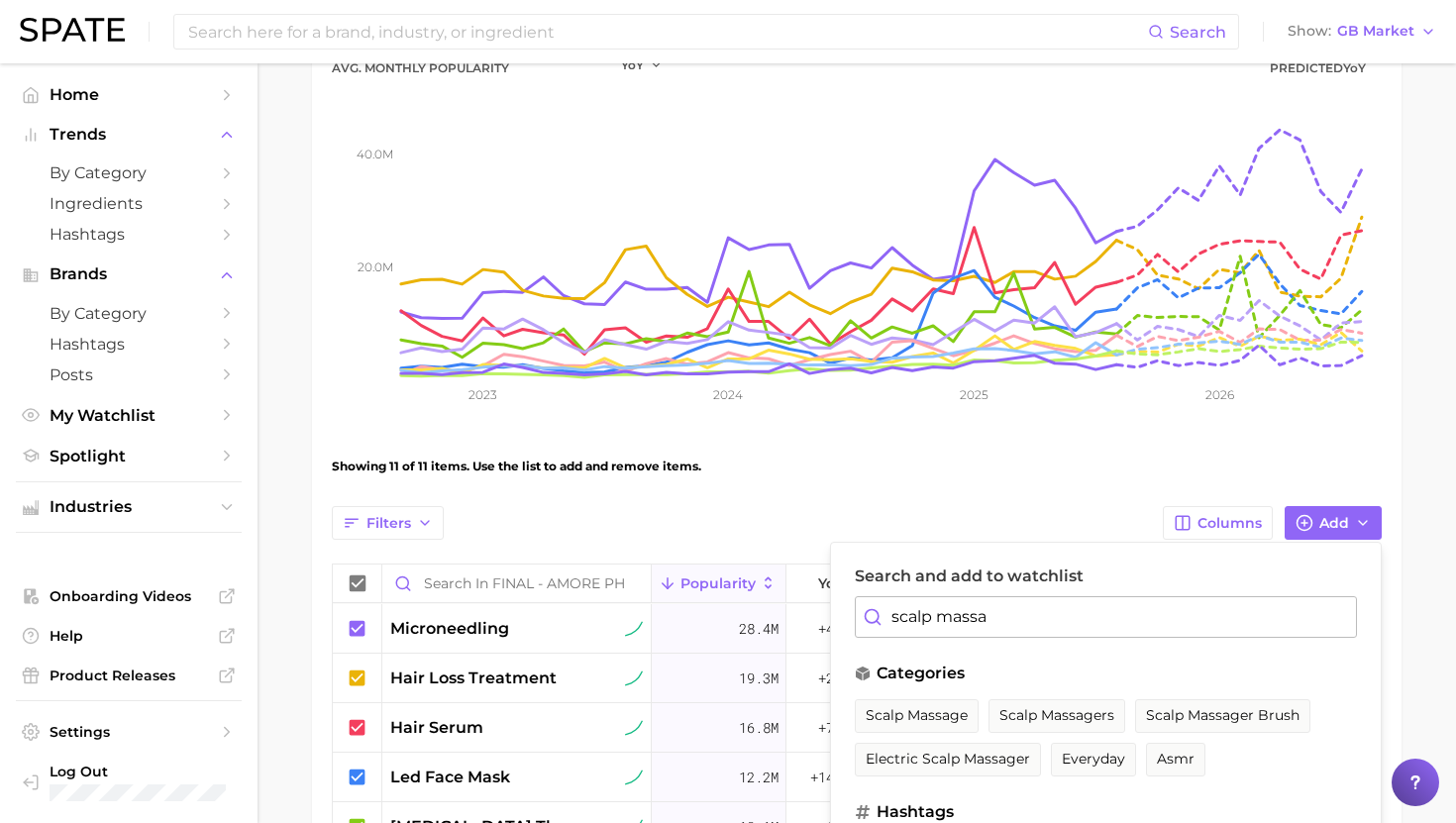
drag, startPoint x: 940, startPoint y: 714, endPoint x: 940, endPoint y: 628, distance: 86.0
click at [940, 714] on span "scalp massage" at bounding box center [917, 715] width 102 height 17
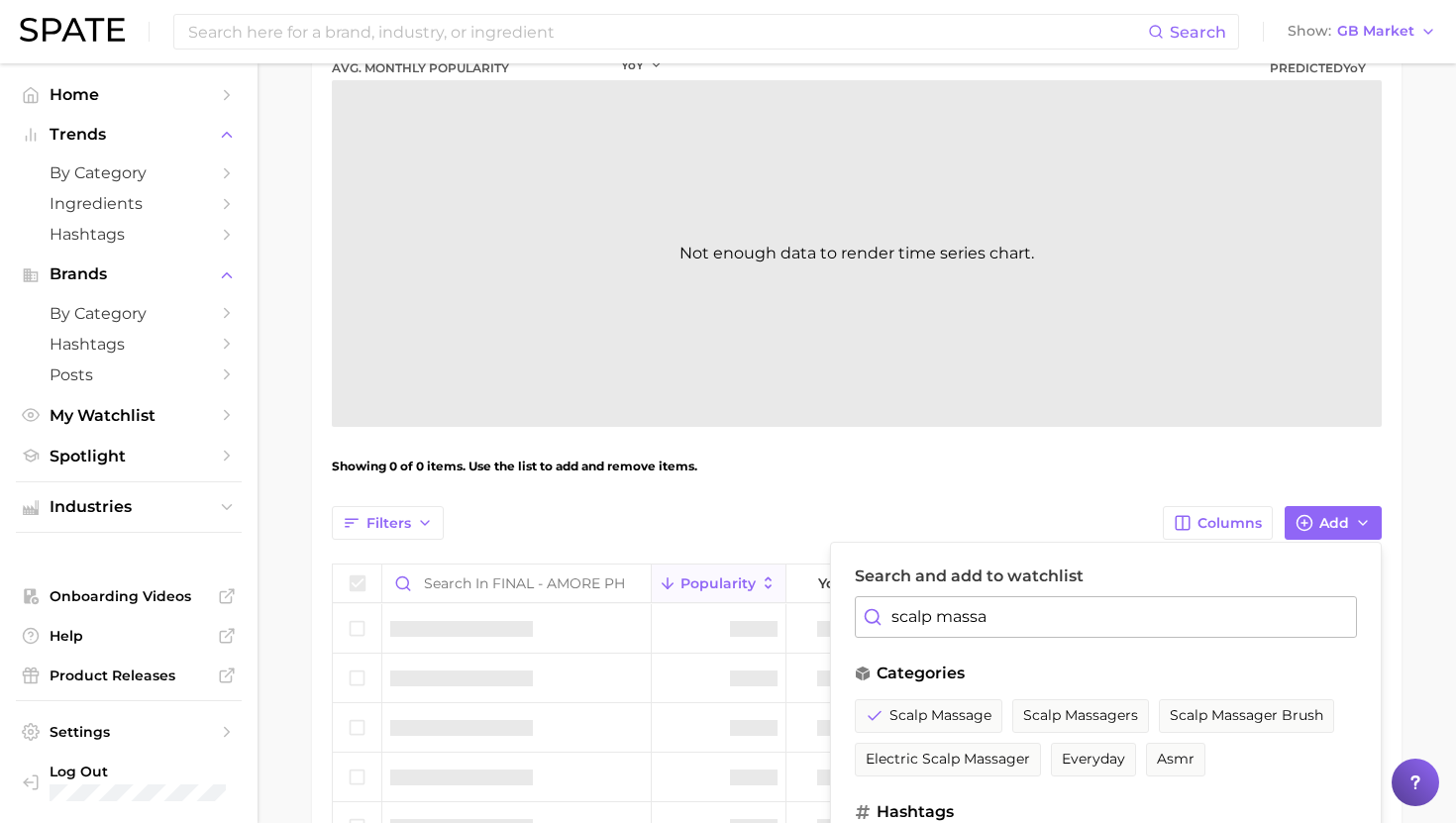
click at [940, 619] on input "scalp massa" at bounding box center [1106, 617] width 502 height 42
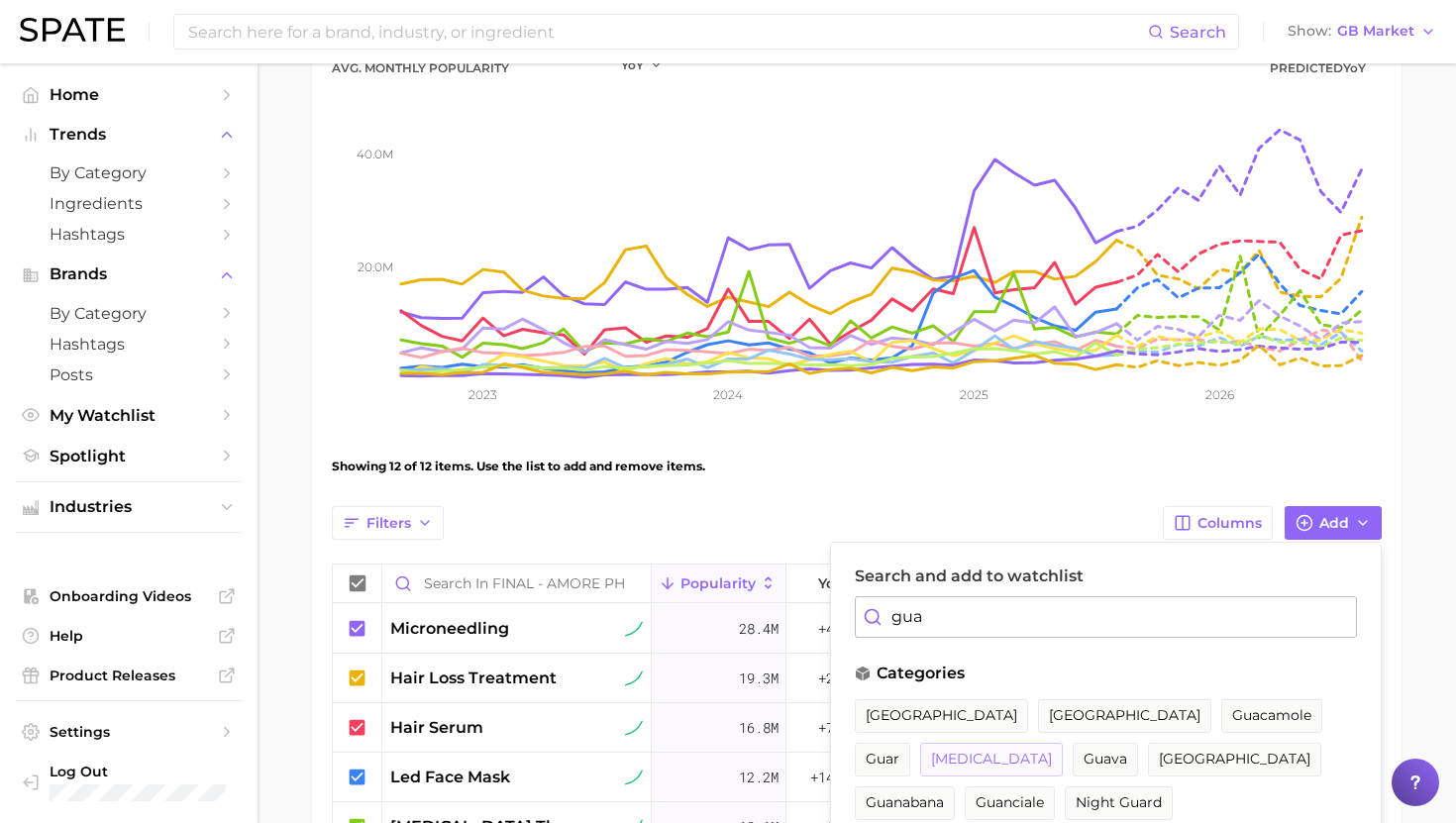
click at [1063, 742] on button "[MEDICAL_DATA]" at bounding box center [991, 759] width 142 height 34
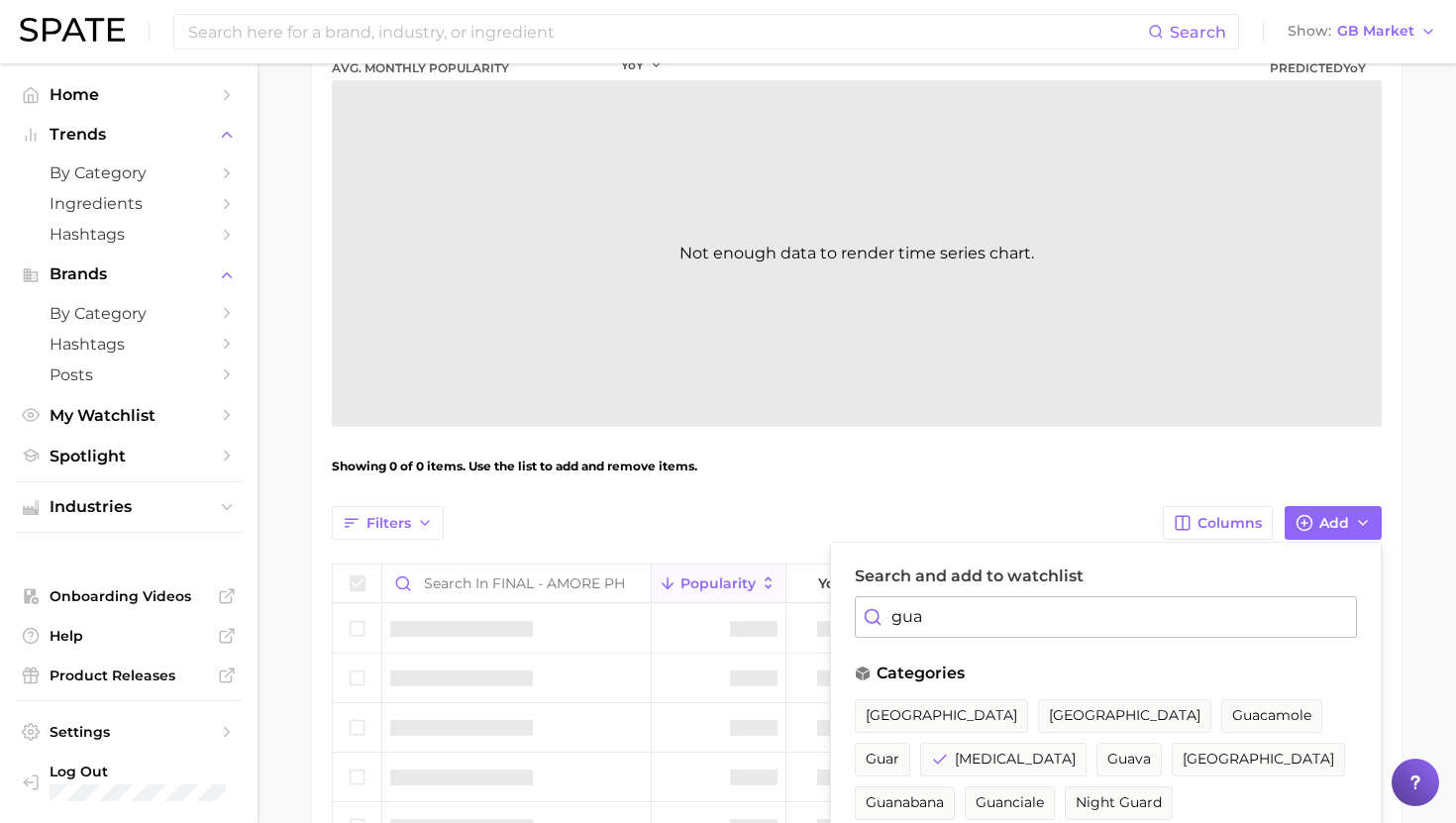
click at [944, 618] on input "gua" at bounding box center [1106, 617] width 502 height 42
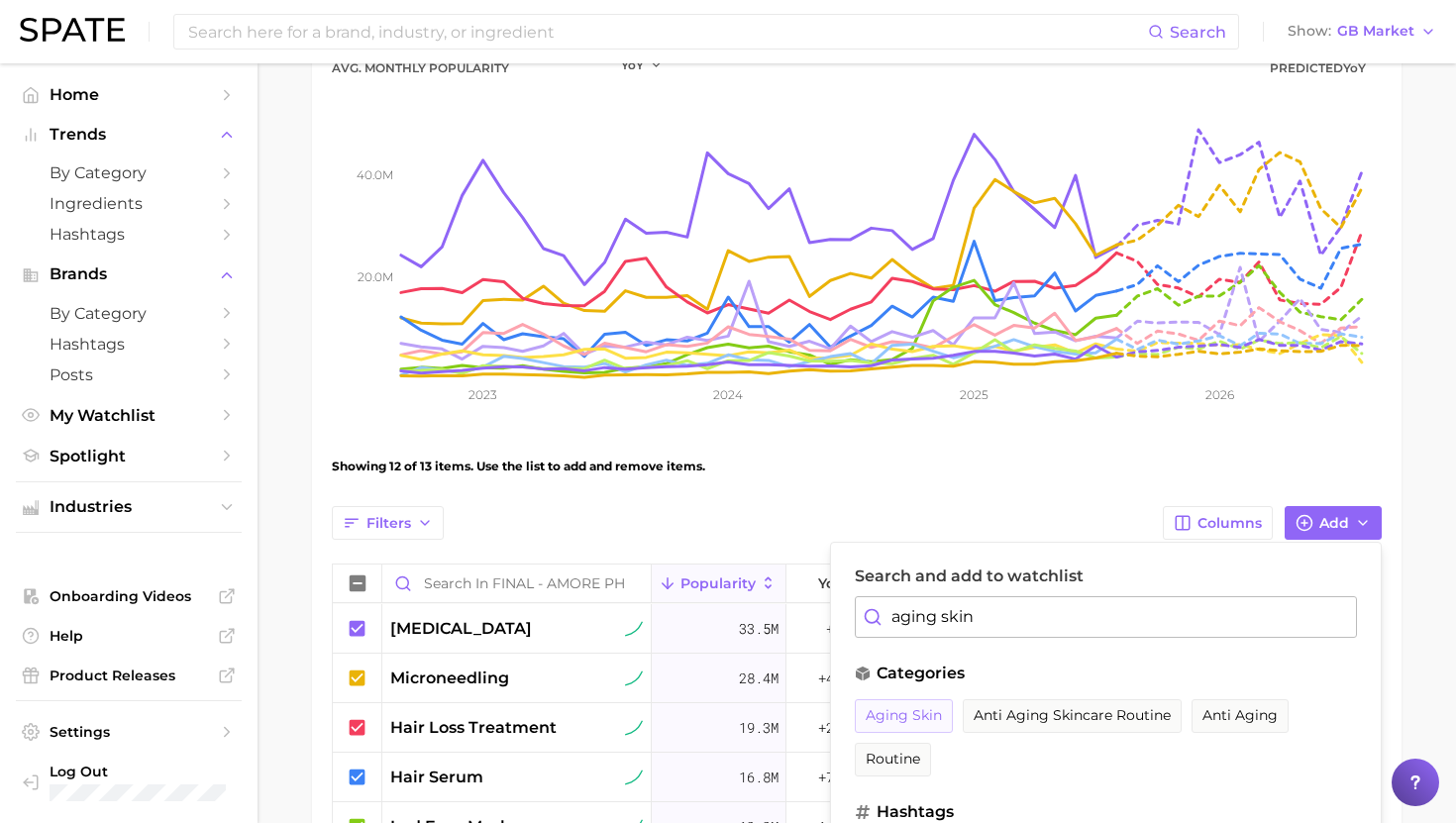
type input "aging skin"
click at [901, 720] on span "aging skin" at bounding box center [904, 715] width 77 height 17
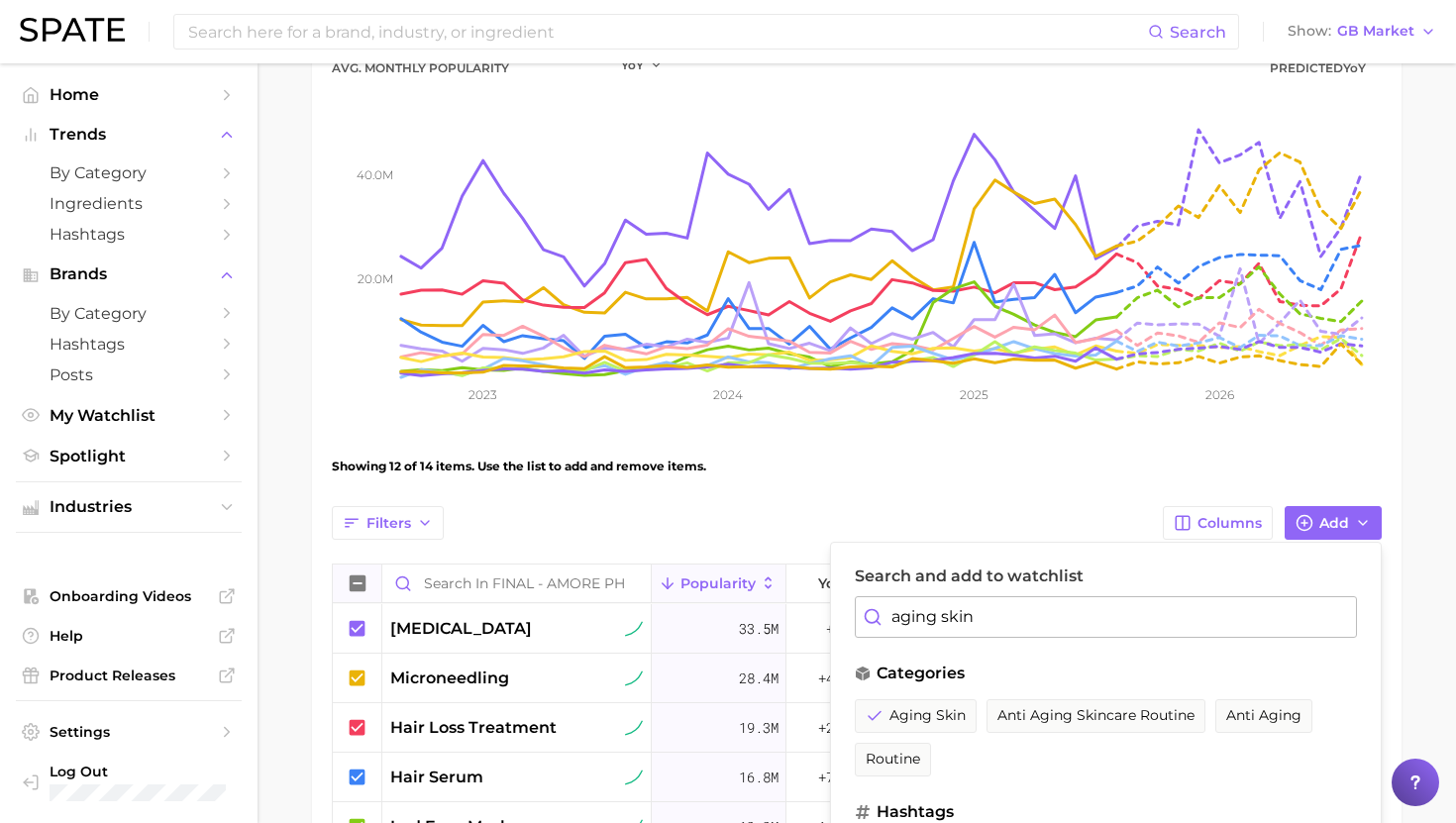
click at [358, 578] on icon at bounding box center [358, 583] width 16 height 16
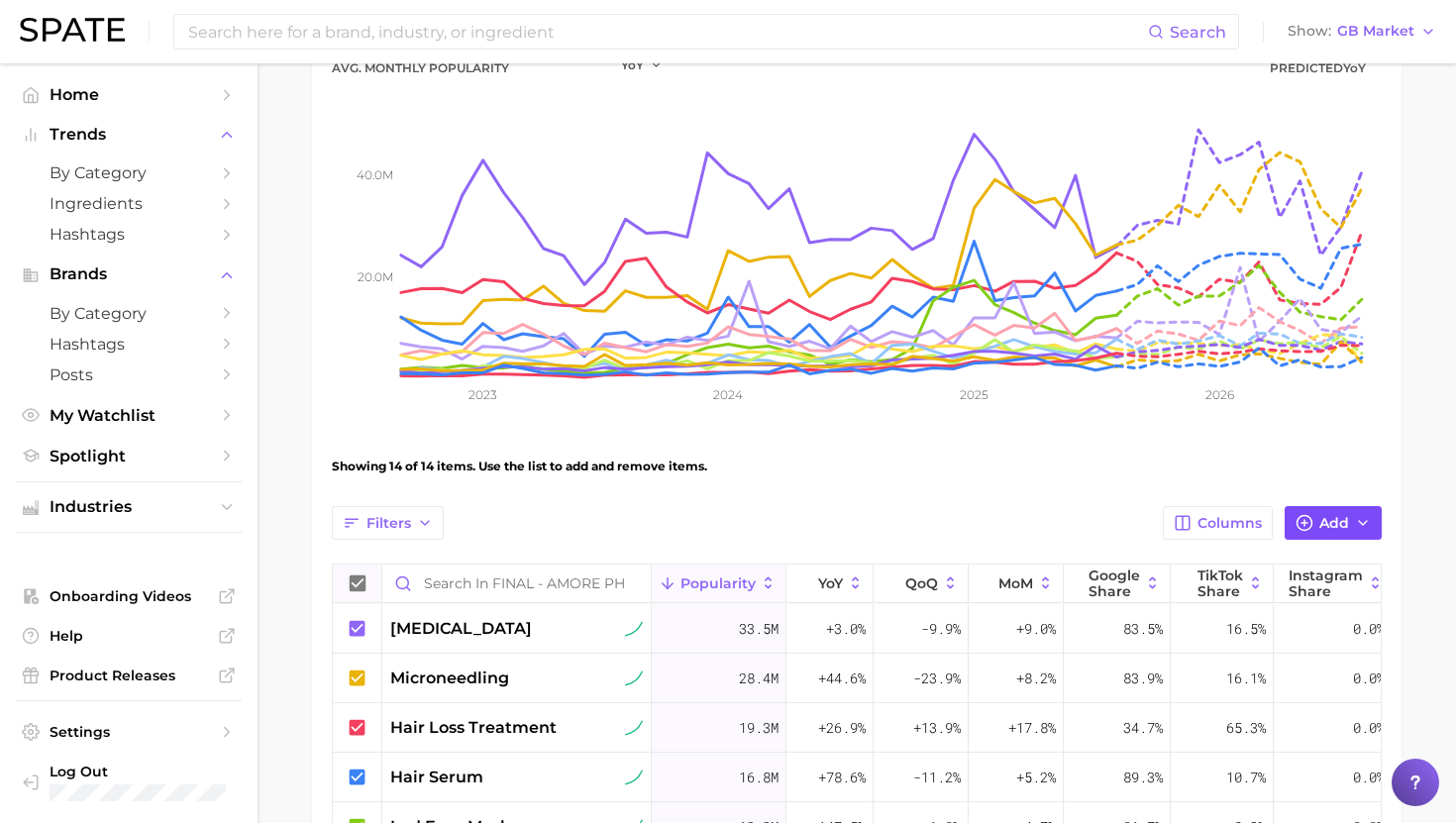
click at [1309, 519] on icon "button" at bounding box center [1305, 523] width 18 height 18
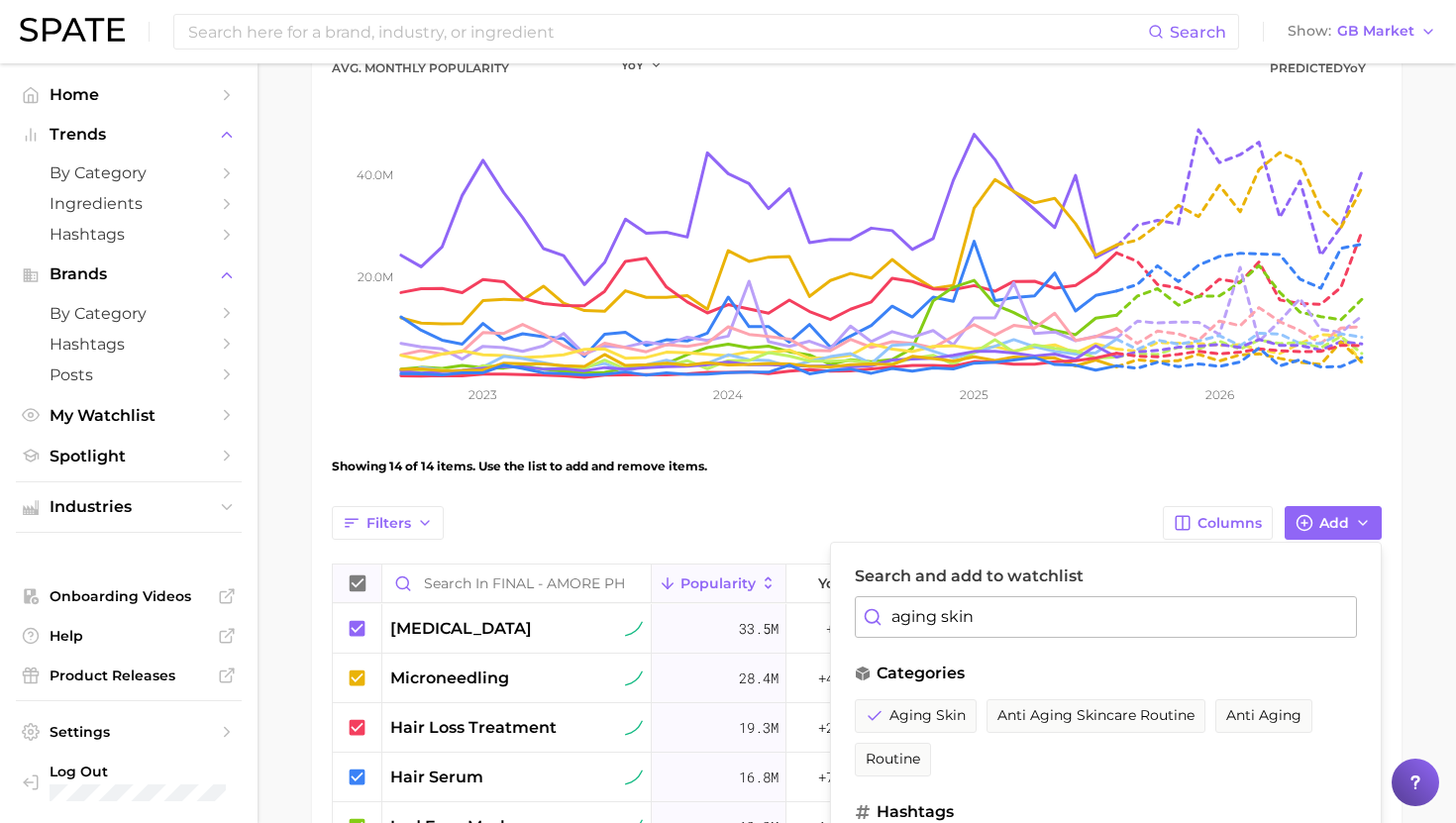
click at [1001, 614] on input "aging skin" at bounding box center [1106, 617] width 502 height 42
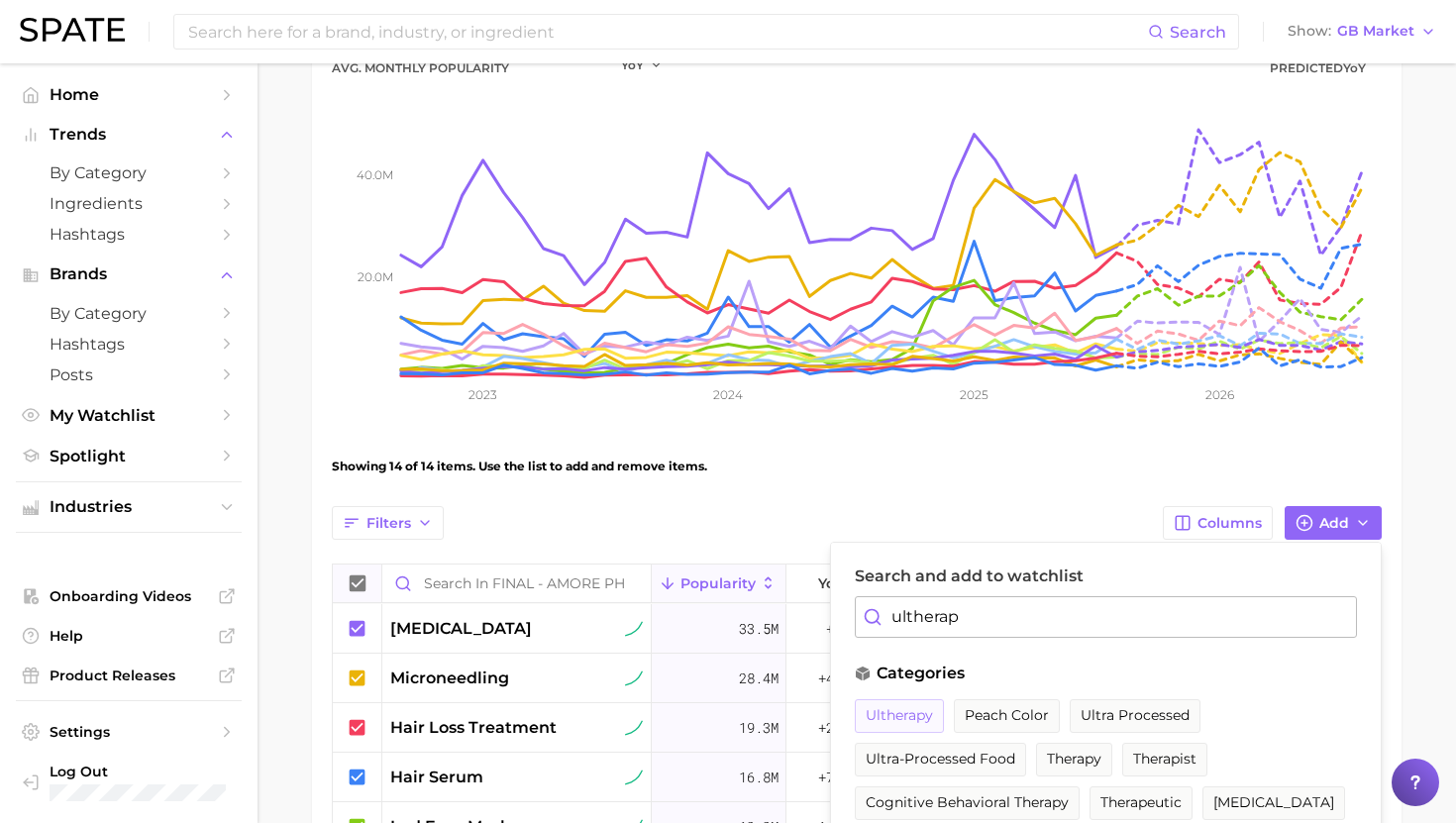
click at [910, 721] on span "ultherapy" at bounding box center [900, 715] width 68 height 17
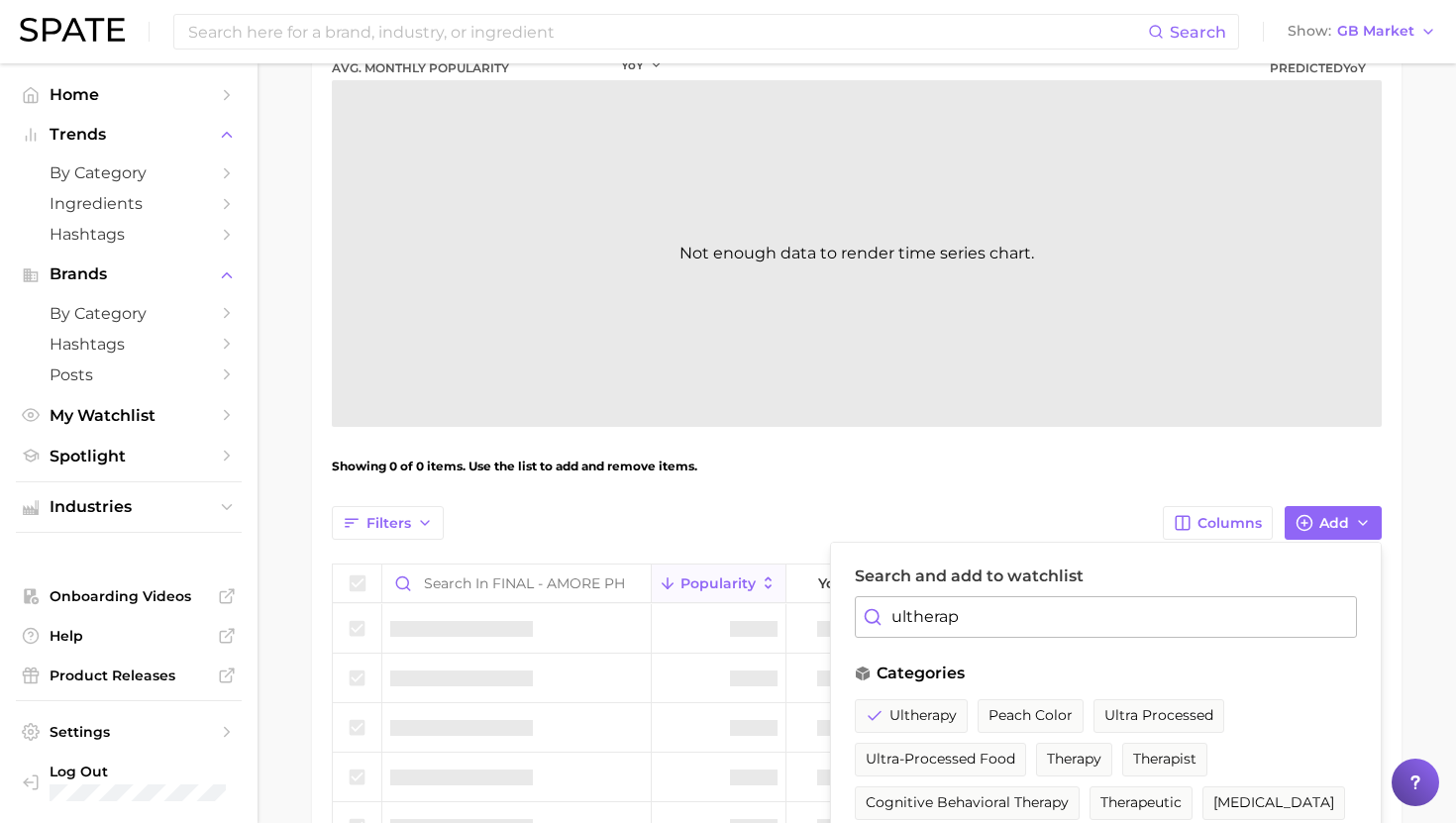
click at [913, 615] on input "ultherap" at bounding box center [1106, 617] width 502 height 42
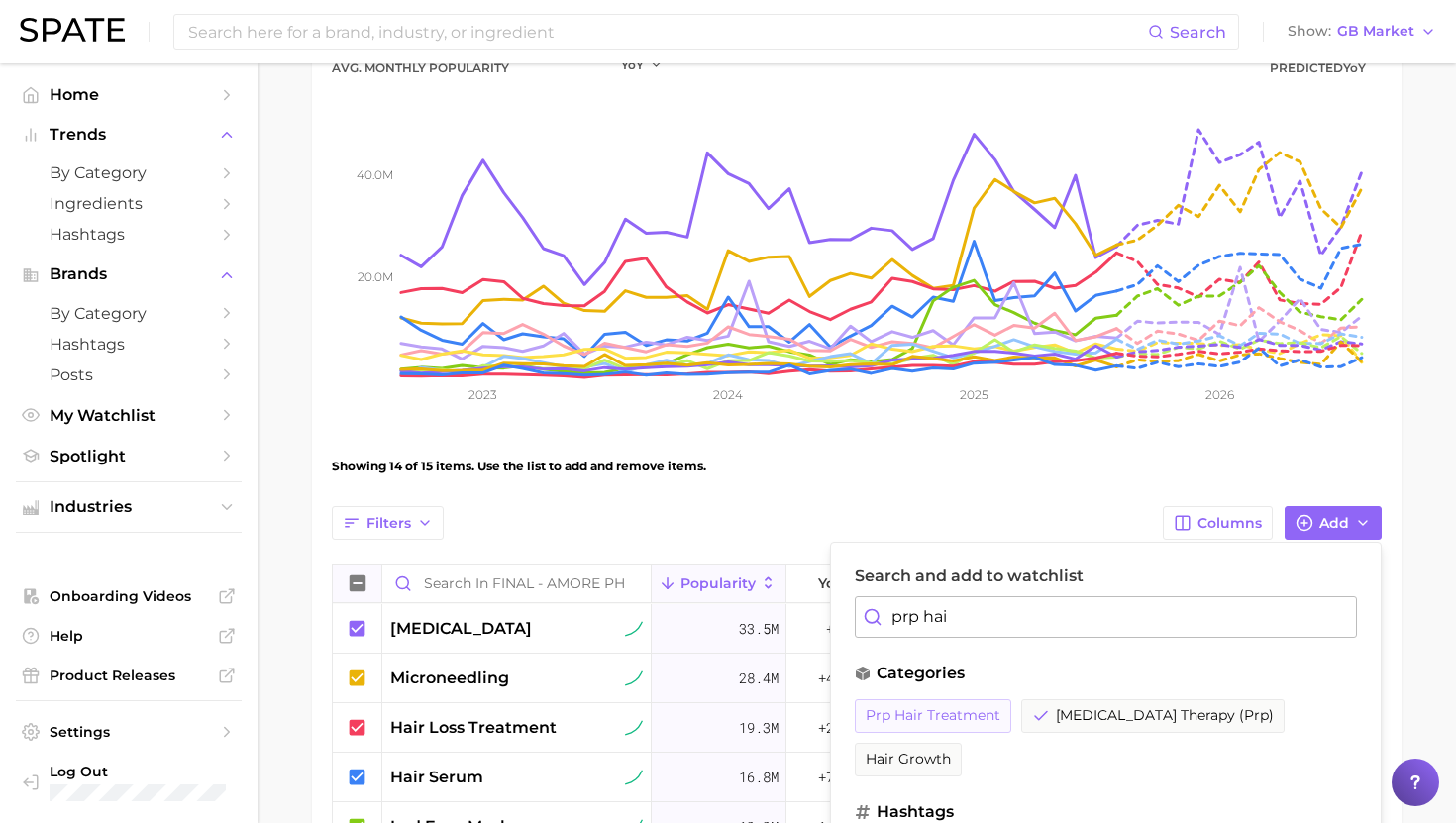
click at [894, 716] on span "prp hair treatment" at bounding box center [933, 715] width 134 height 17
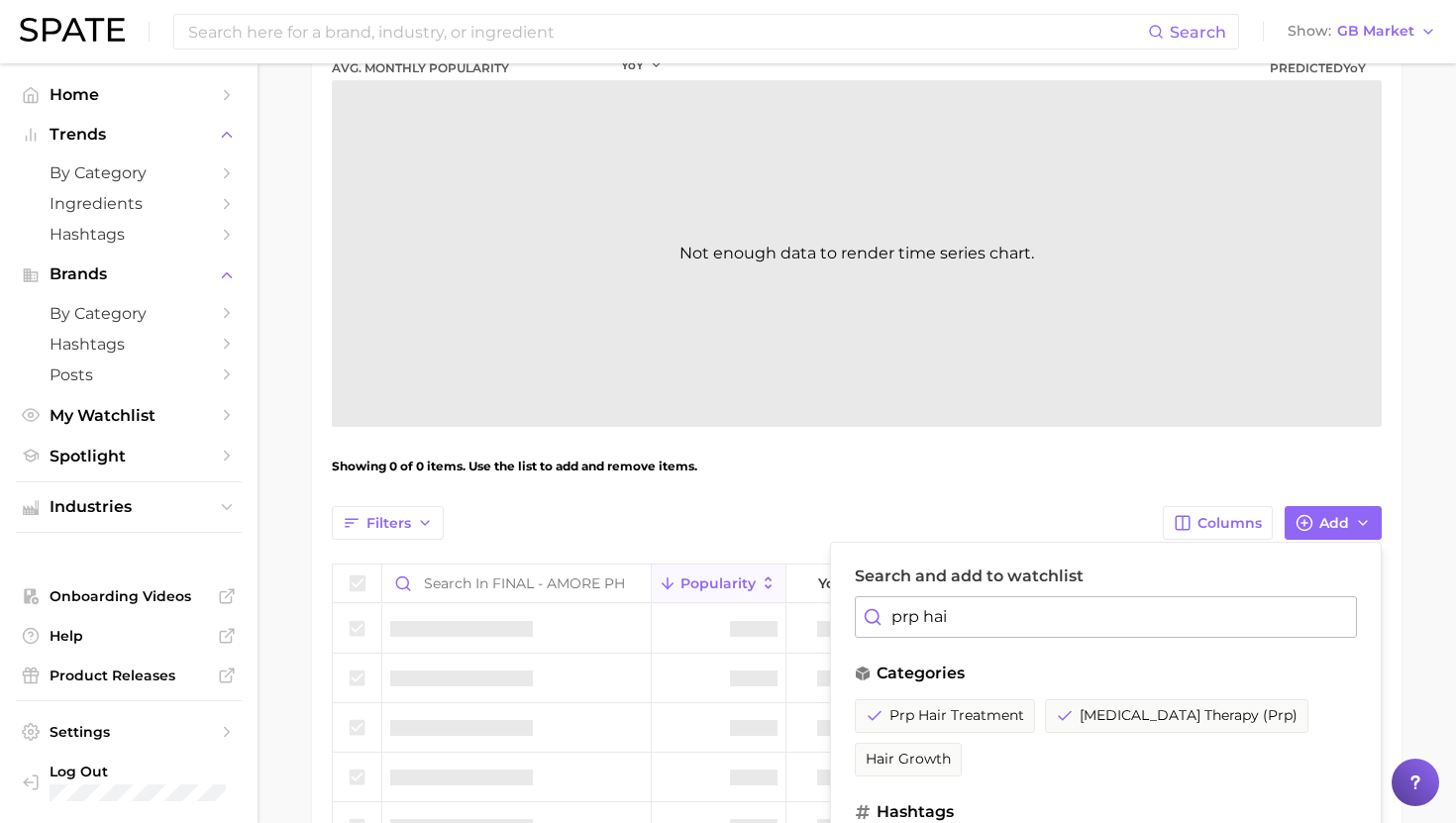
click at [933, 625] on input "prp hai" at bounding box center [1106, 617] width 502 height 42
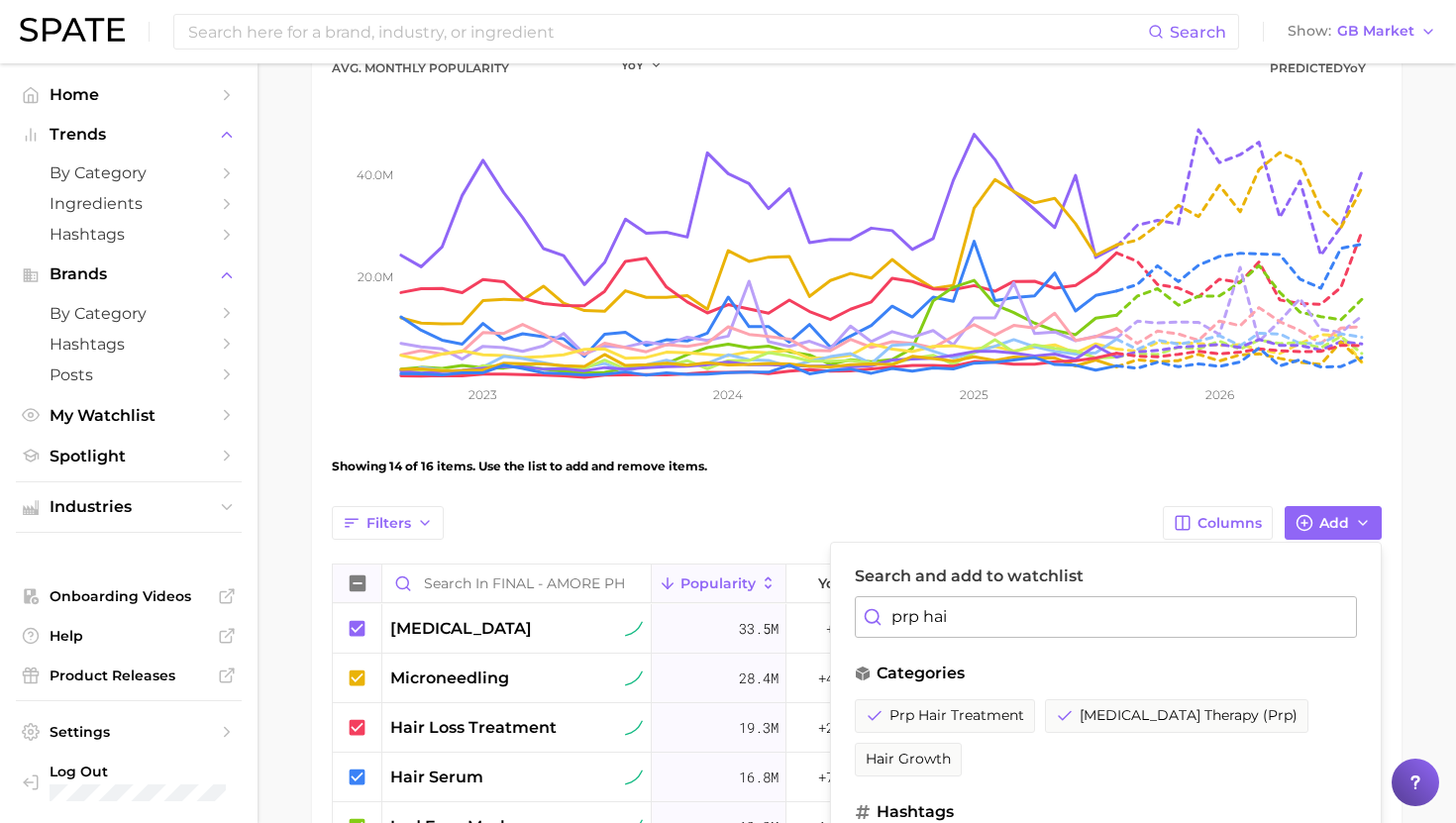
type input "s"
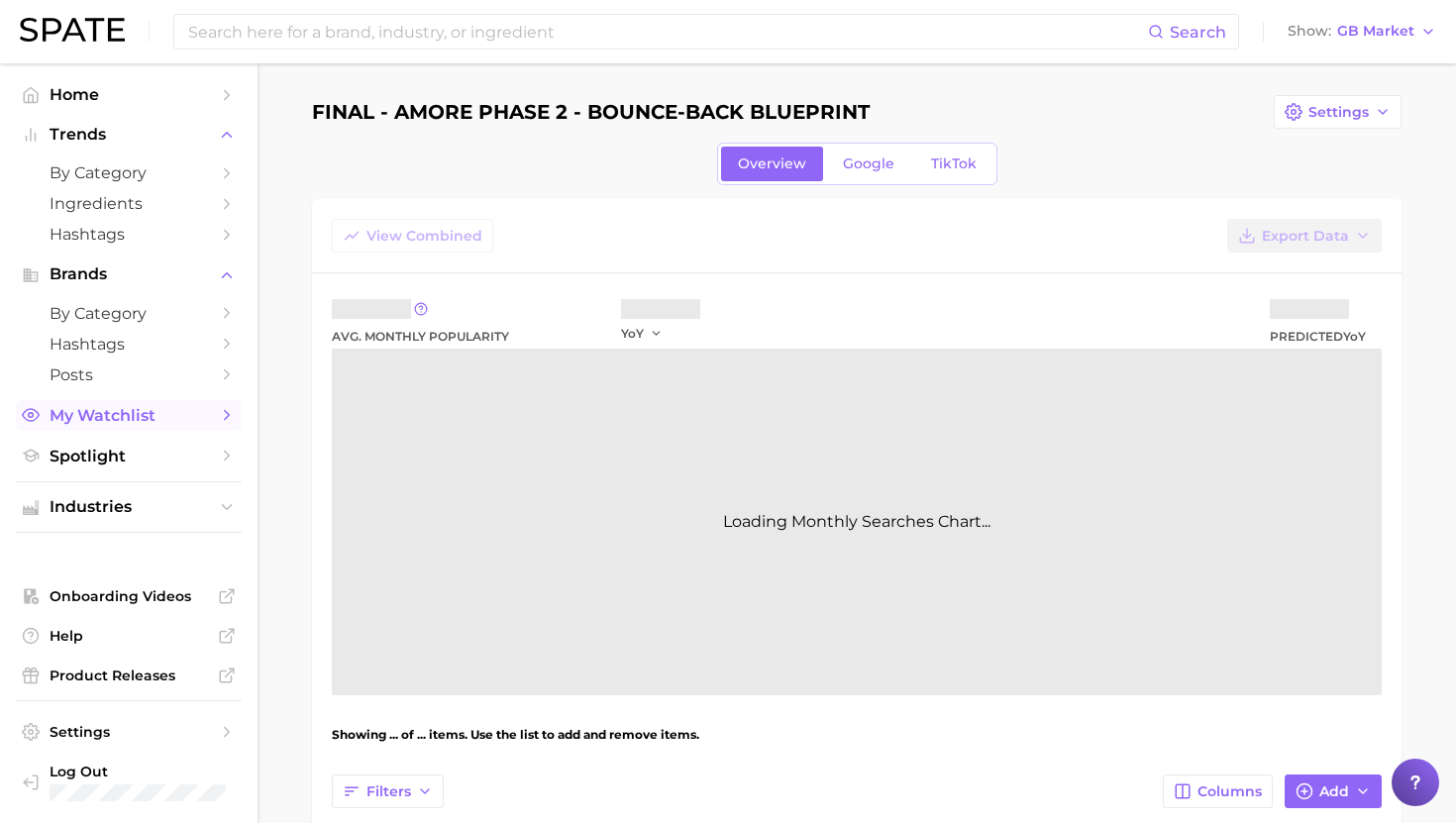
click at [101, 410] on span "My Watchlist" at bounding box center [128, 414] width 158 height 19
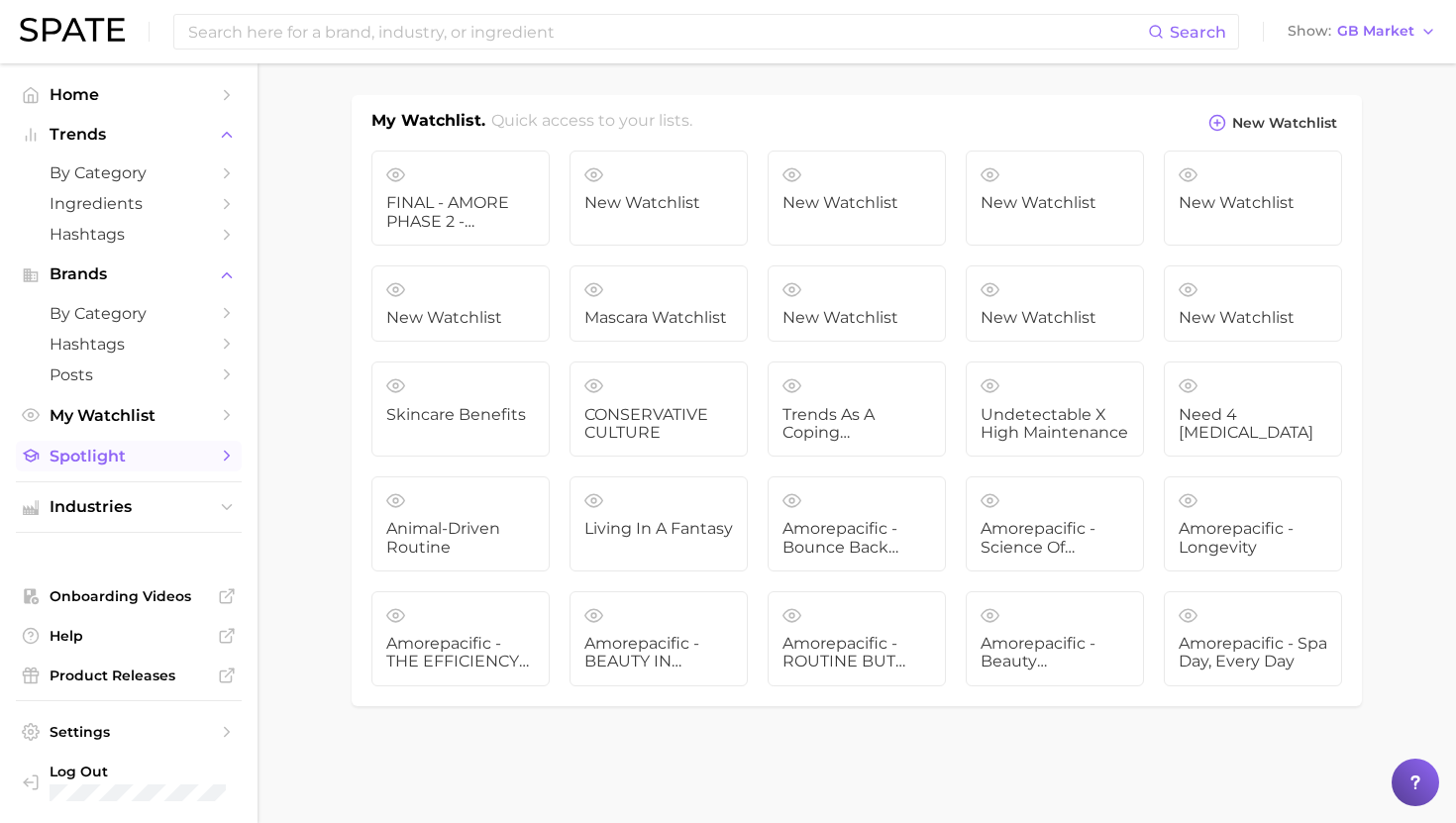
click at [107, 458] on span "Spotlight" at bounding box center [128, 455] width 158 height 19
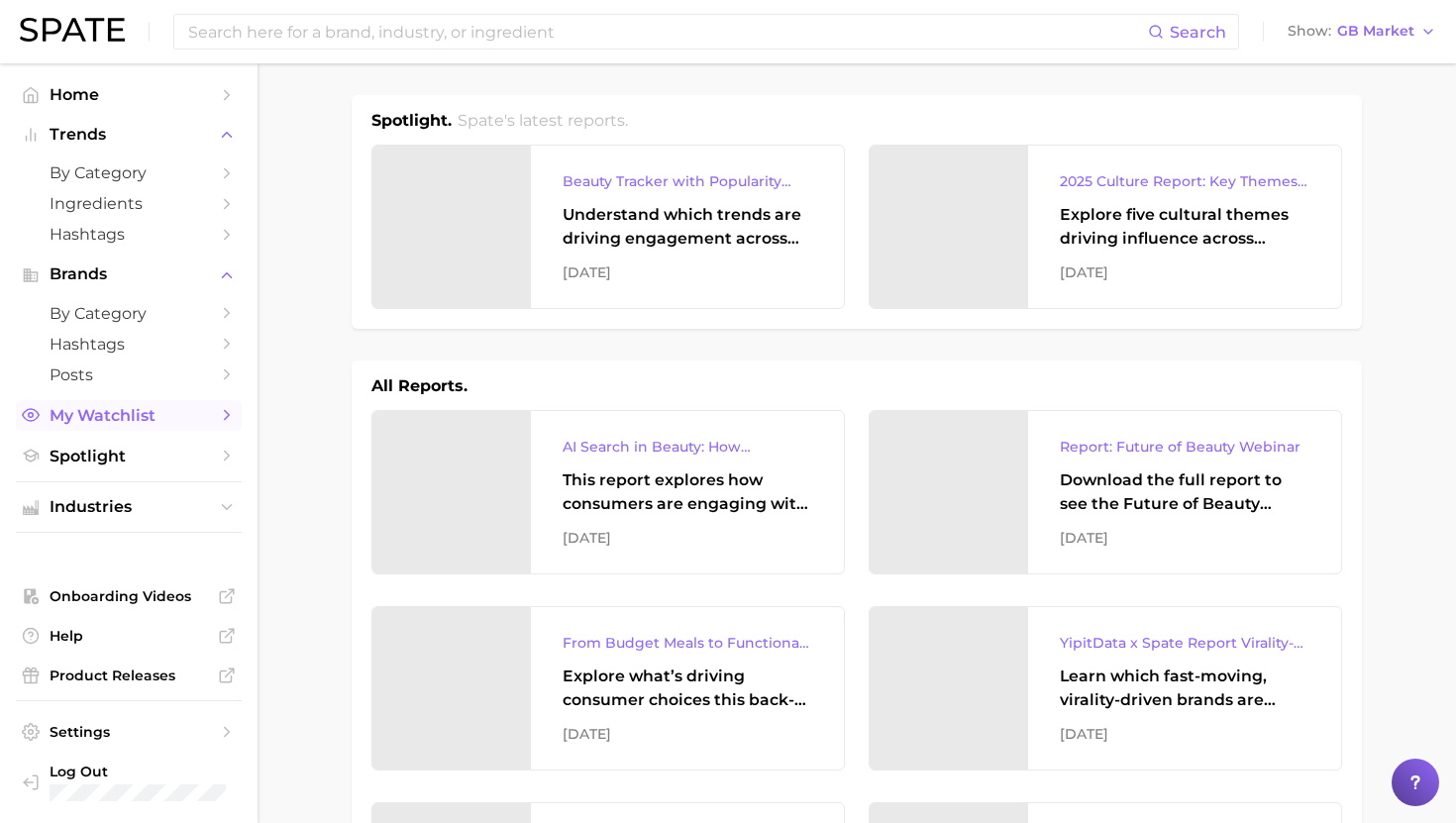
click at [116, 424] on span "My Watchlist" at bounding box center [128, 414] width 158 height 19
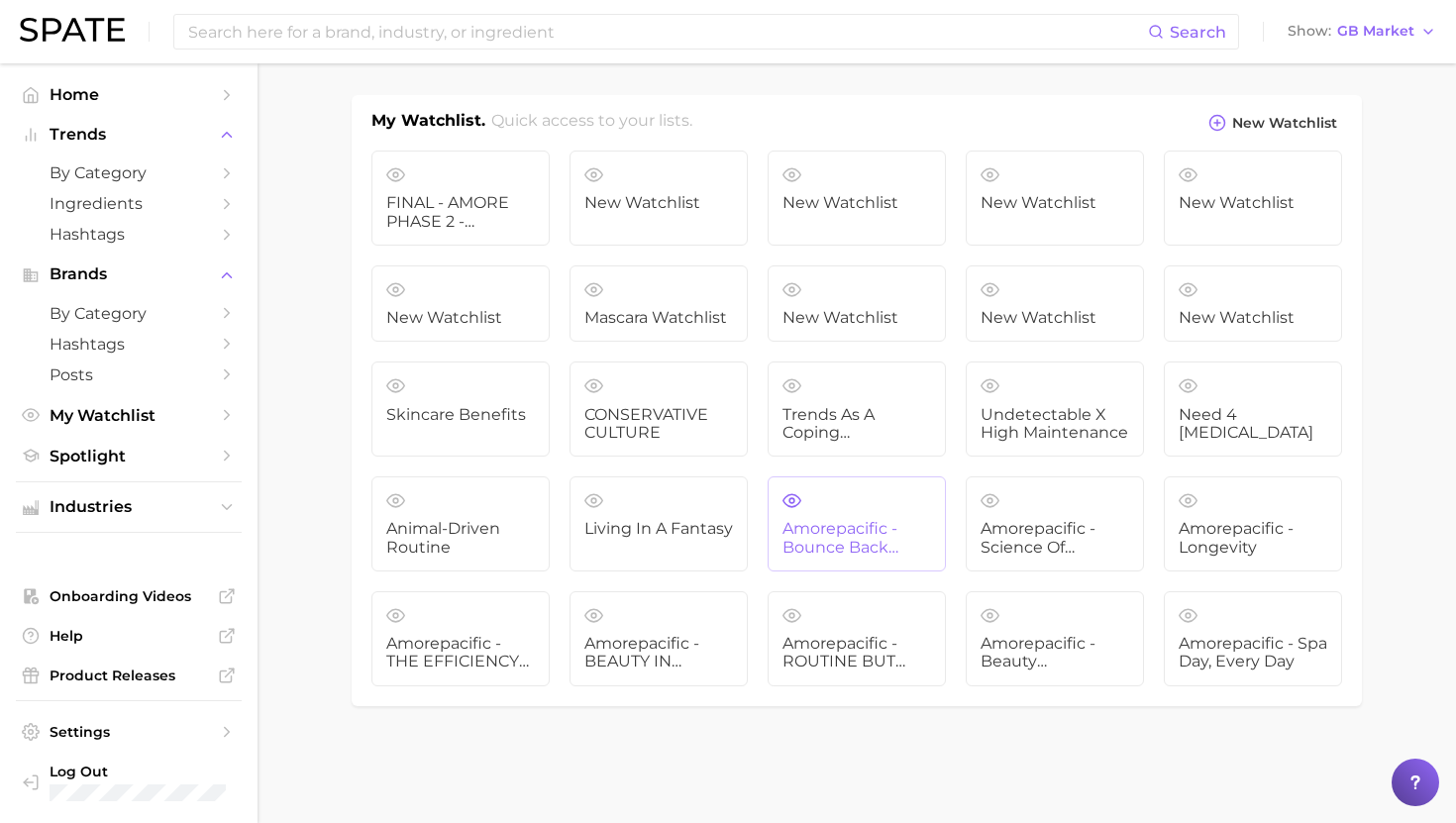
click at [829, 548] on span "Amorepacific - Bounce Back Blueprint" at bounding box center [856, 538] width 148 height 37
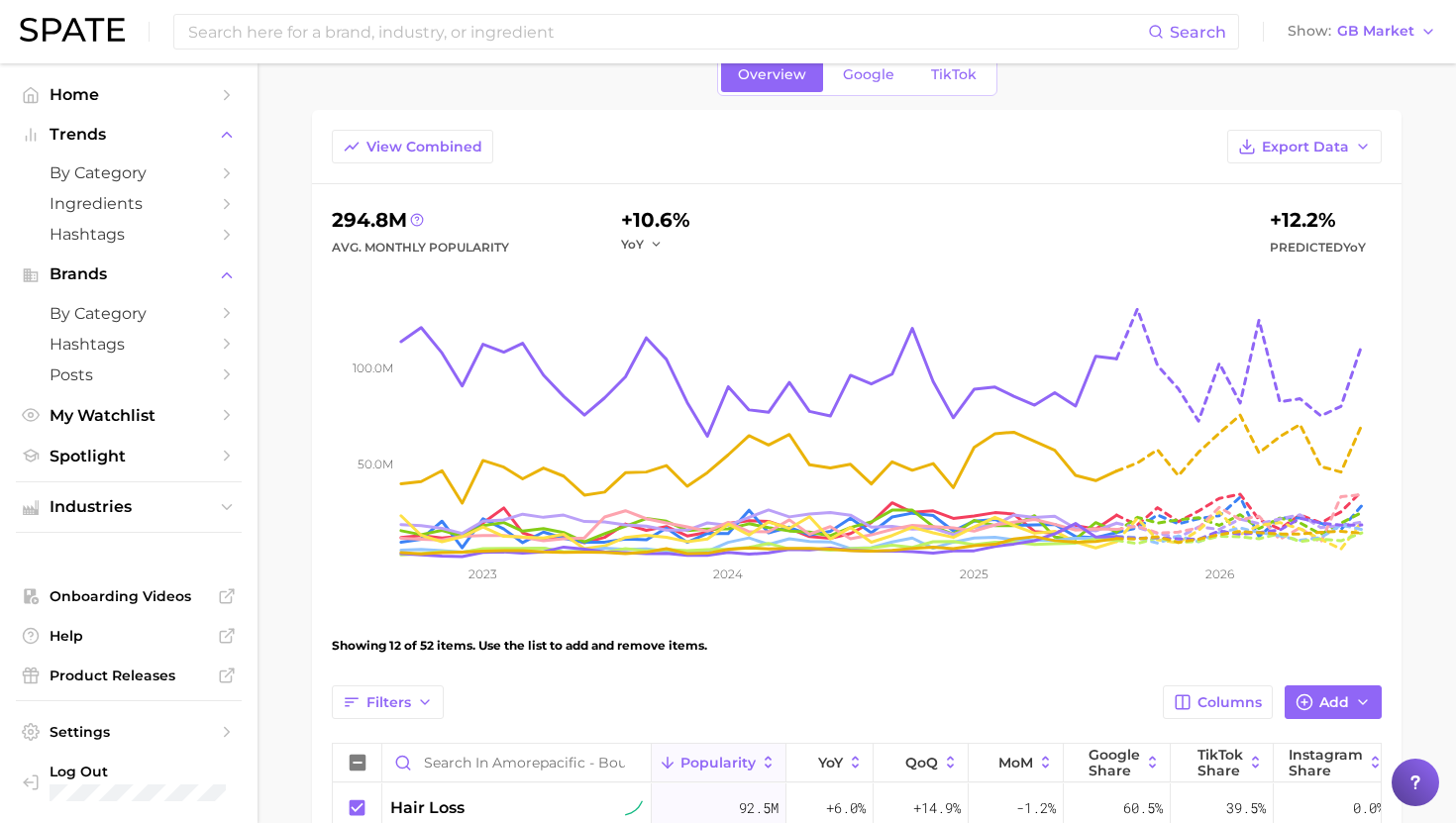
scroll to position [114, 0]
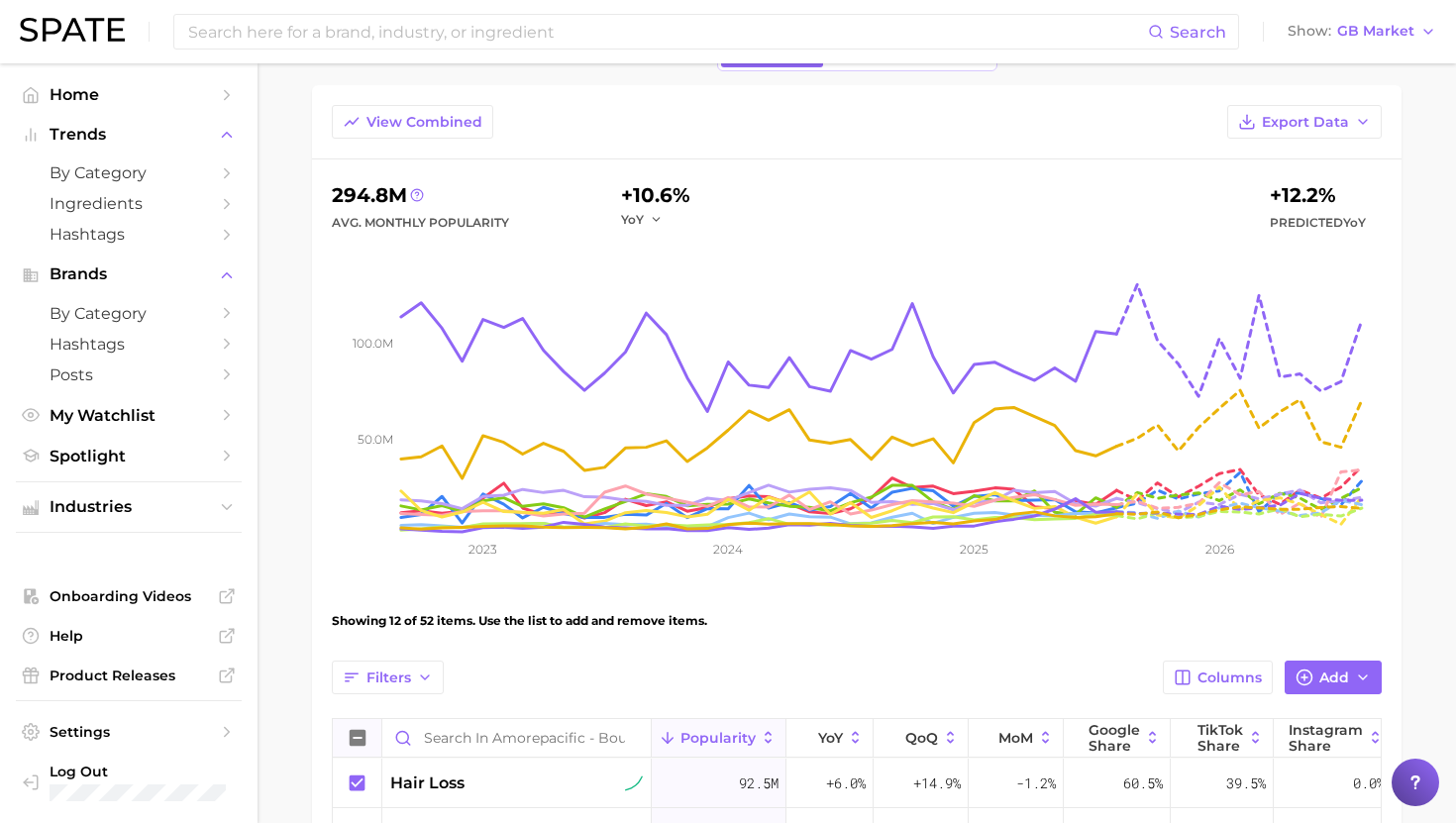
click at [360, 732] on icon at bounding box center [358, 738] width 16 height 16
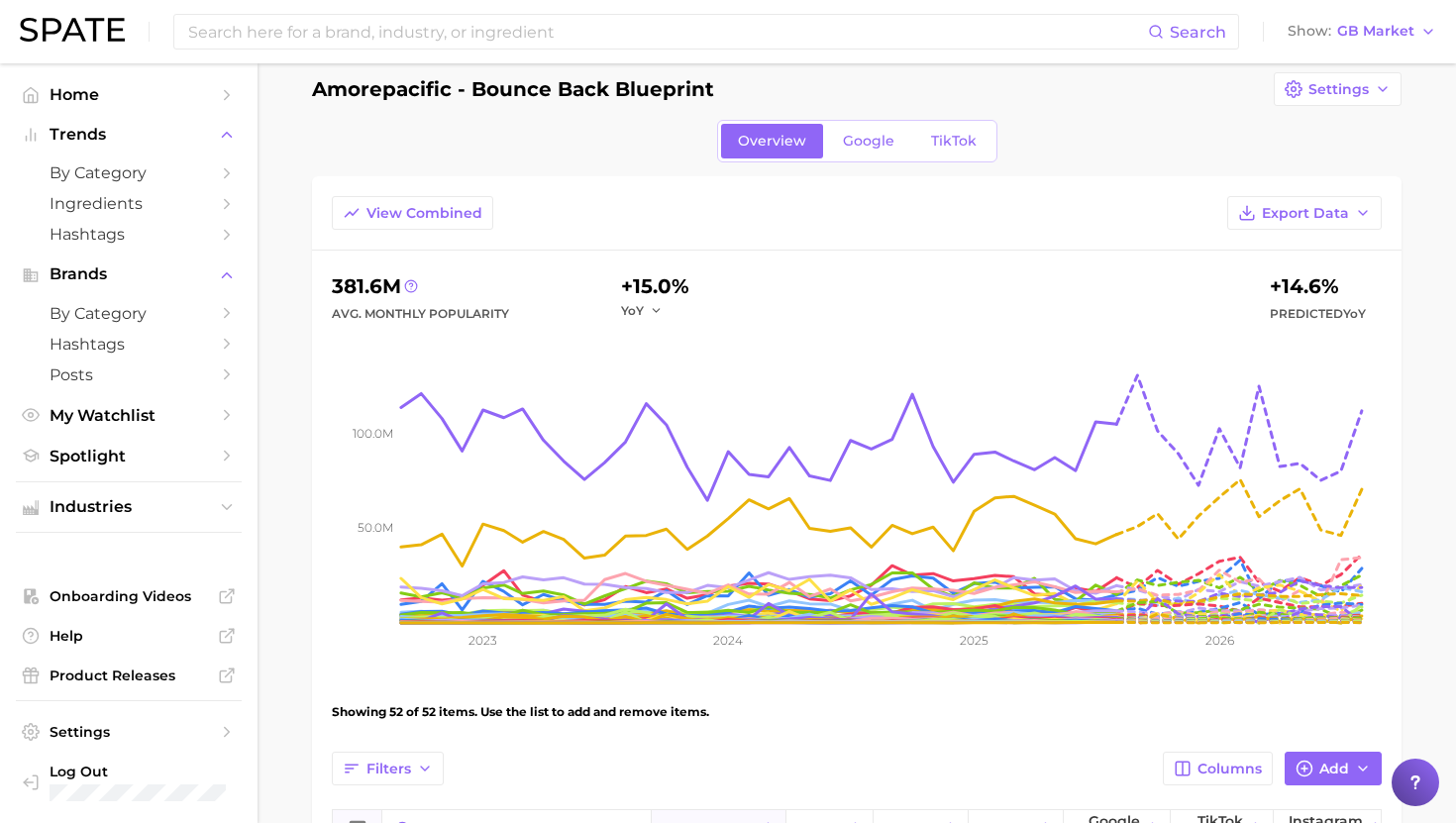
scroll to position [22, 0]
click at [450, 225] on button "View Combined" at bounding box center [413, 214] width 161 height 34
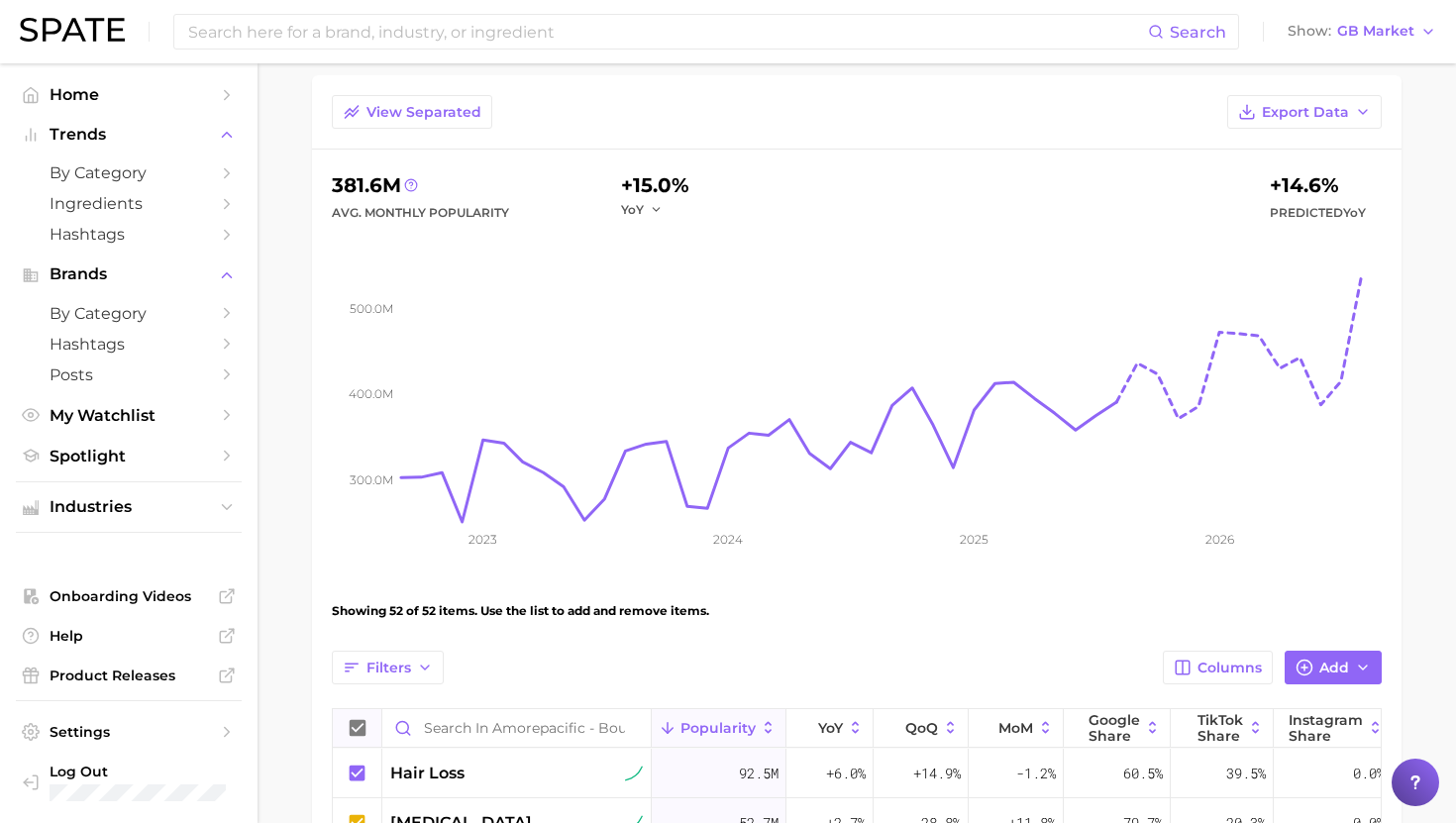
scroll to position [144, 0]
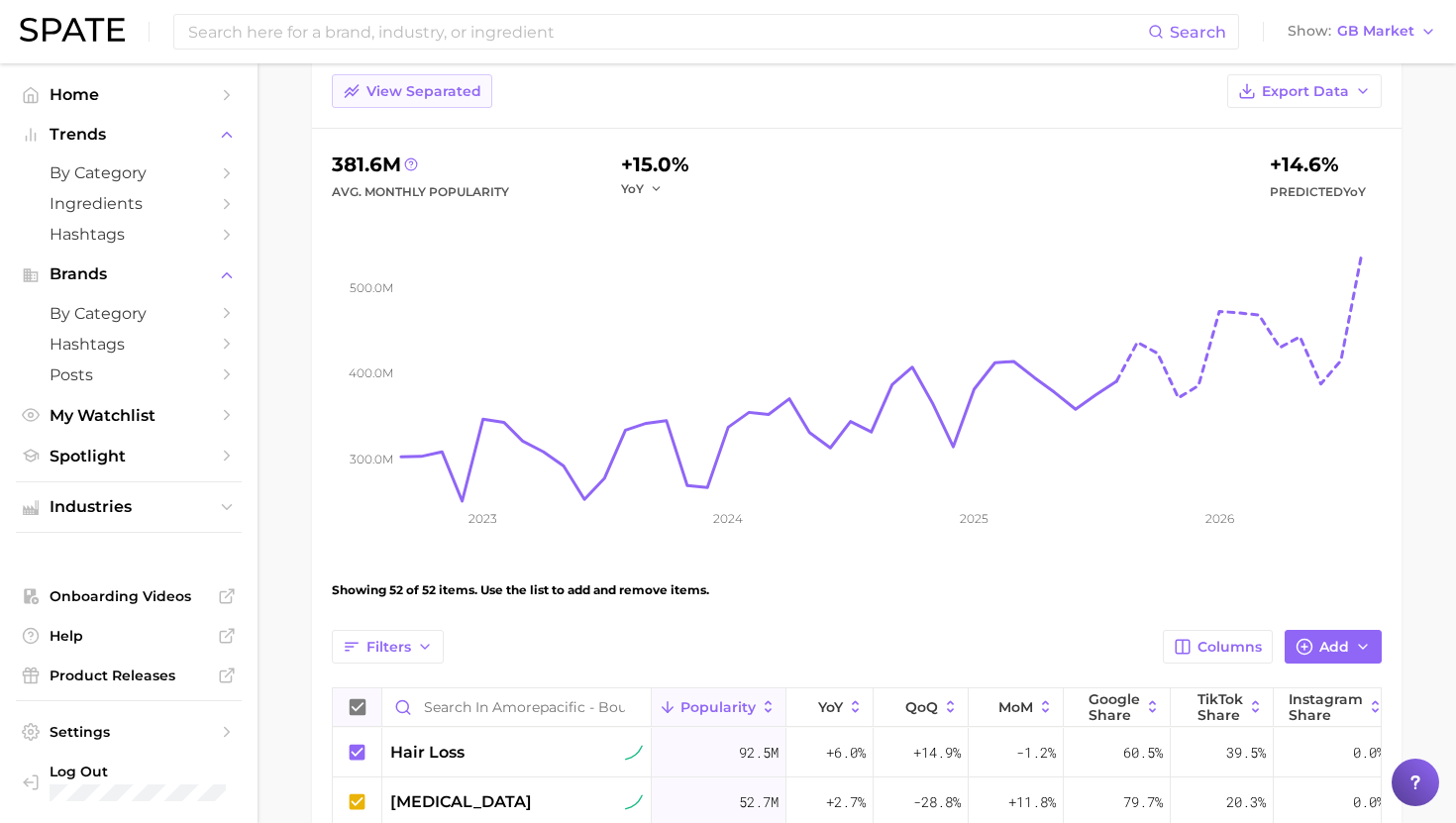
click at [409, 92] on span "View Separated" at bounding box center [425, 91] width 115 height 17
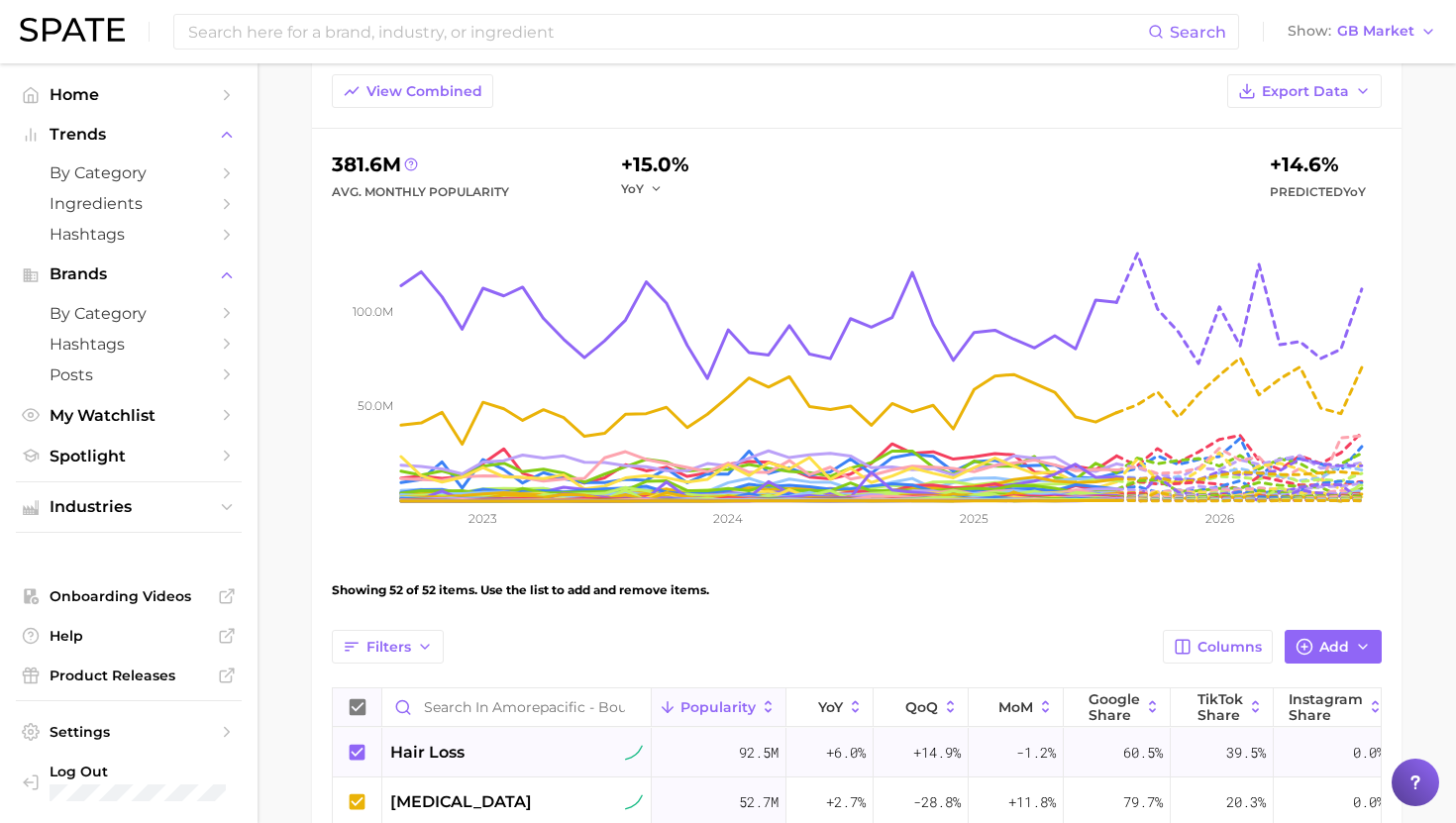
click at [360, 752] on icon at bounding box center [358, 751] width 16 height 16
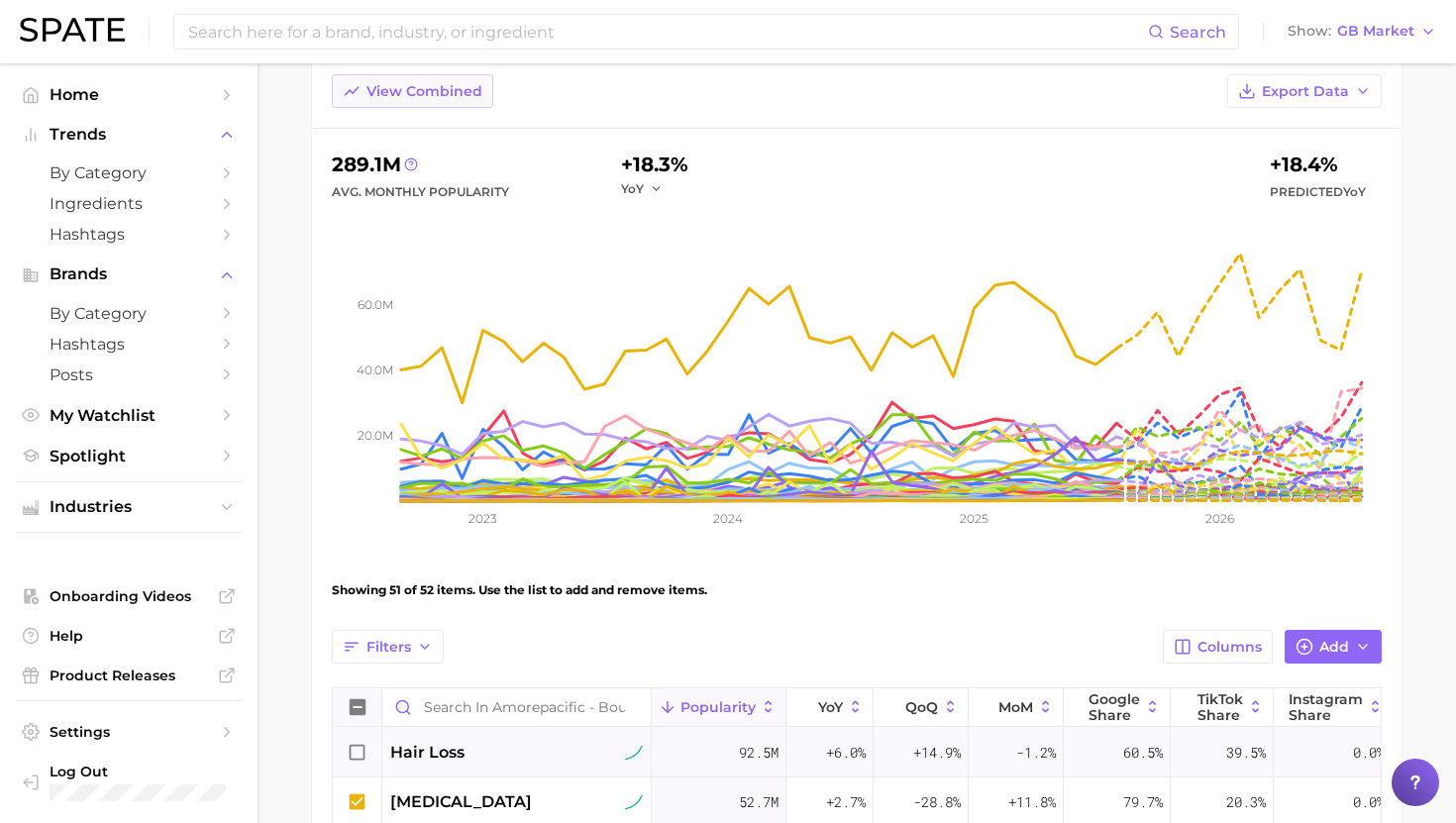
click at [394, 93] on span "View Combined" at bounding box center [425, 91] width 116 height 17
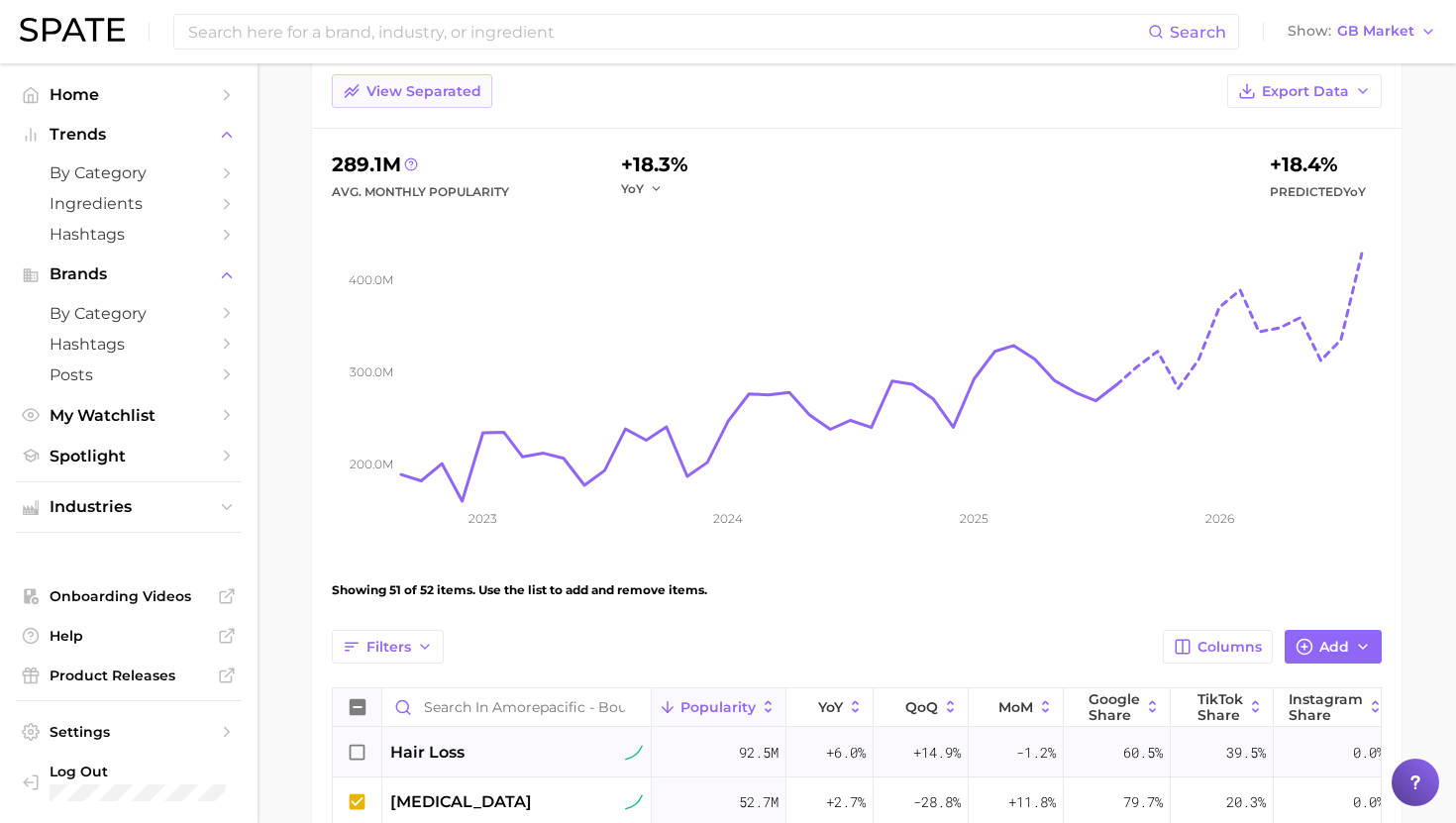
click at [394, 93] on span "View Separated" at bounding box center [425, 91] width 115 height 17
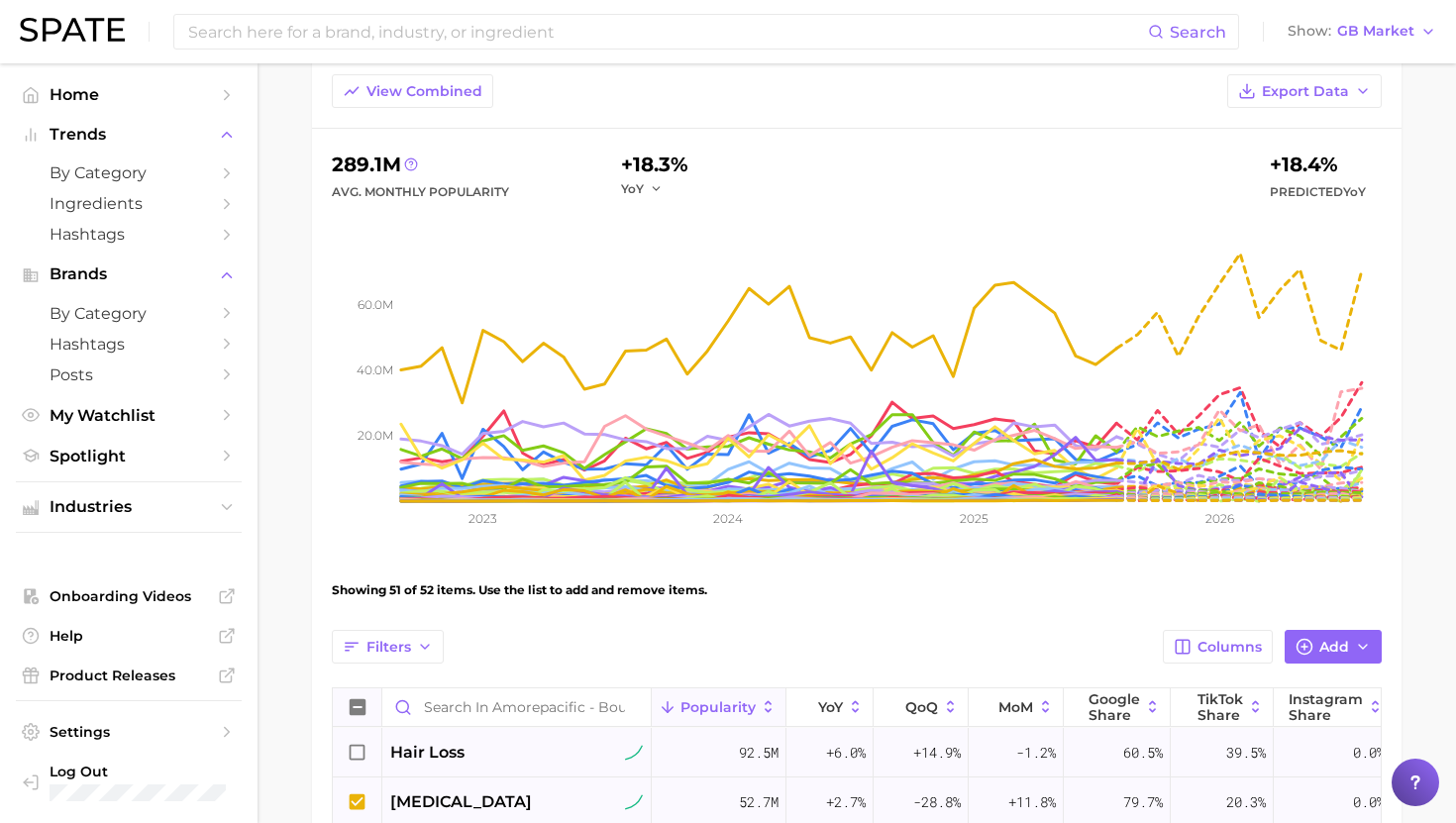
click at [363, 799] on icon at bounding box center [358, 801] width 16 height 16
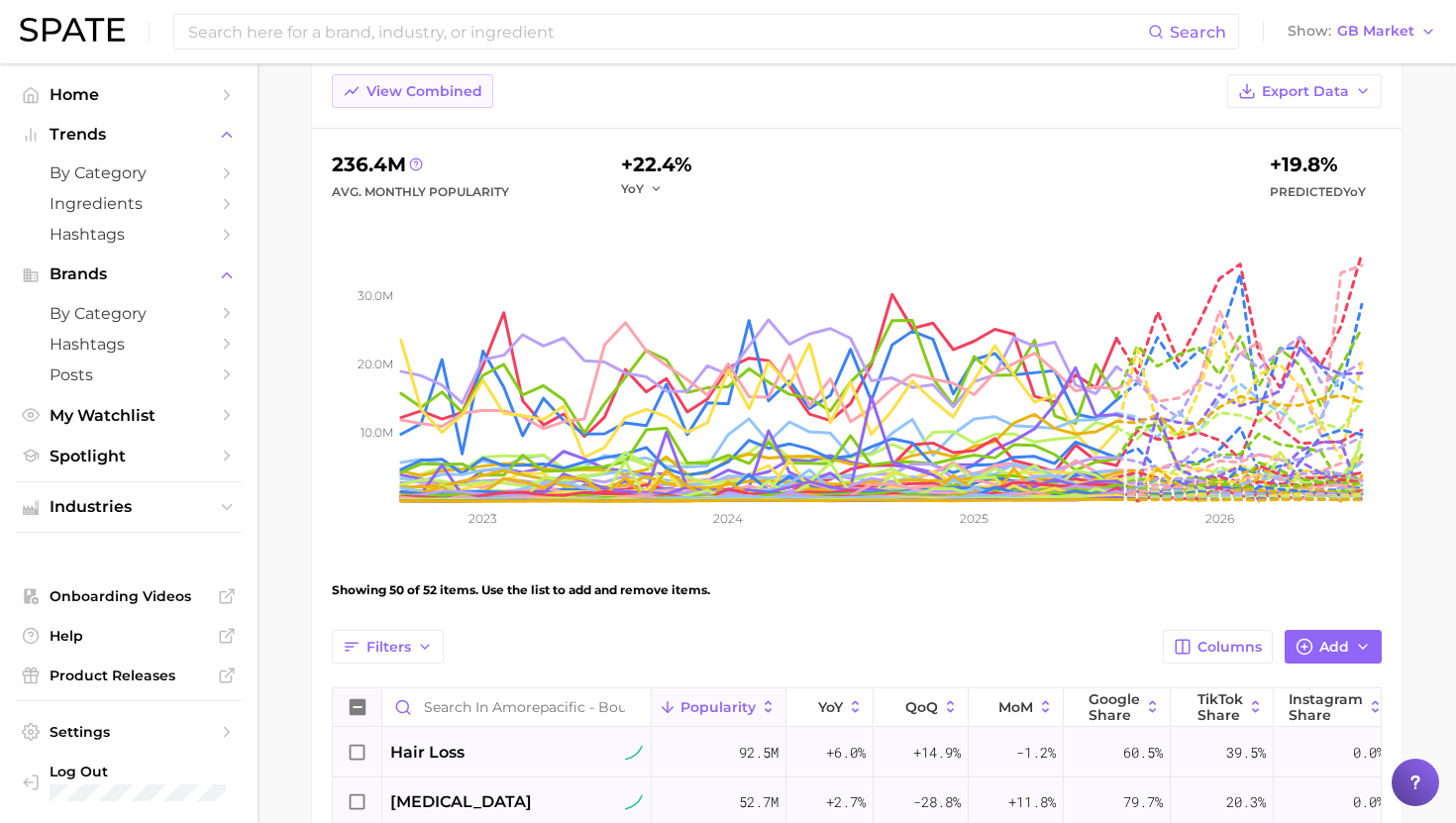
click at [382, 101] on button "View Combined" at bounding box center [413, 91] width 161 height 34
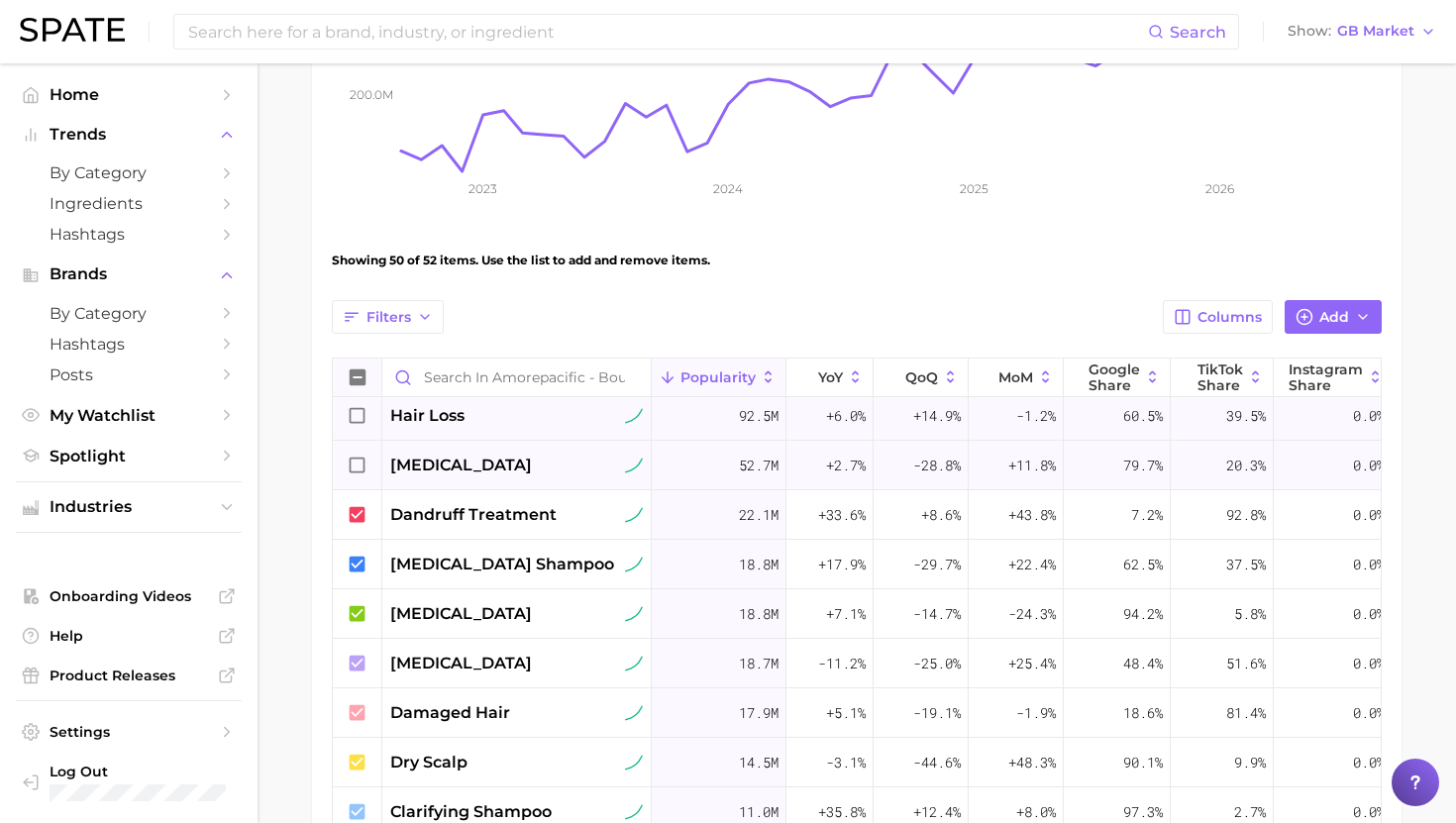
scroll to position [7, 62]
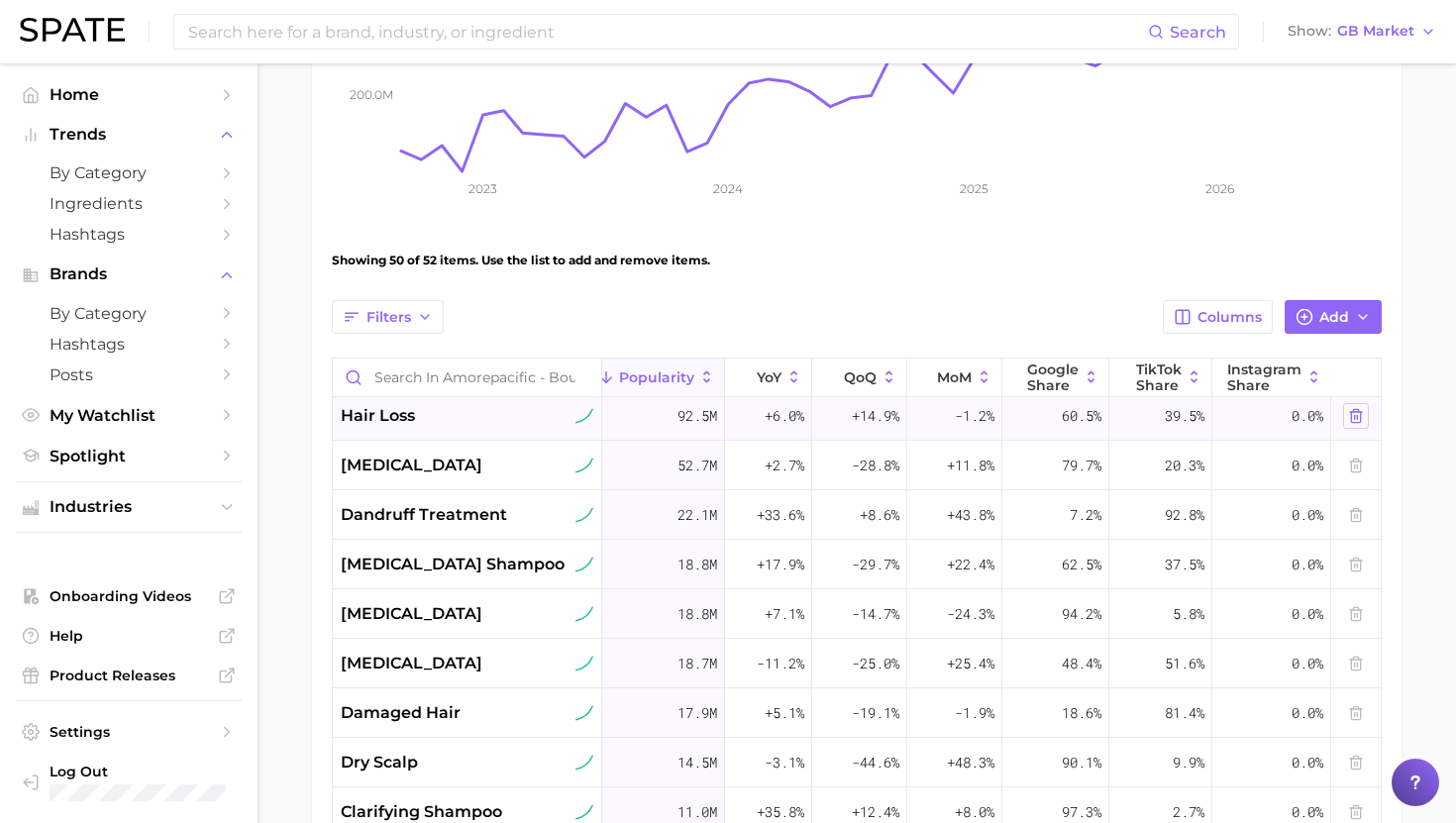
click at [1364, 422] on button at bounding box center [1357, 415] width 26 height 26
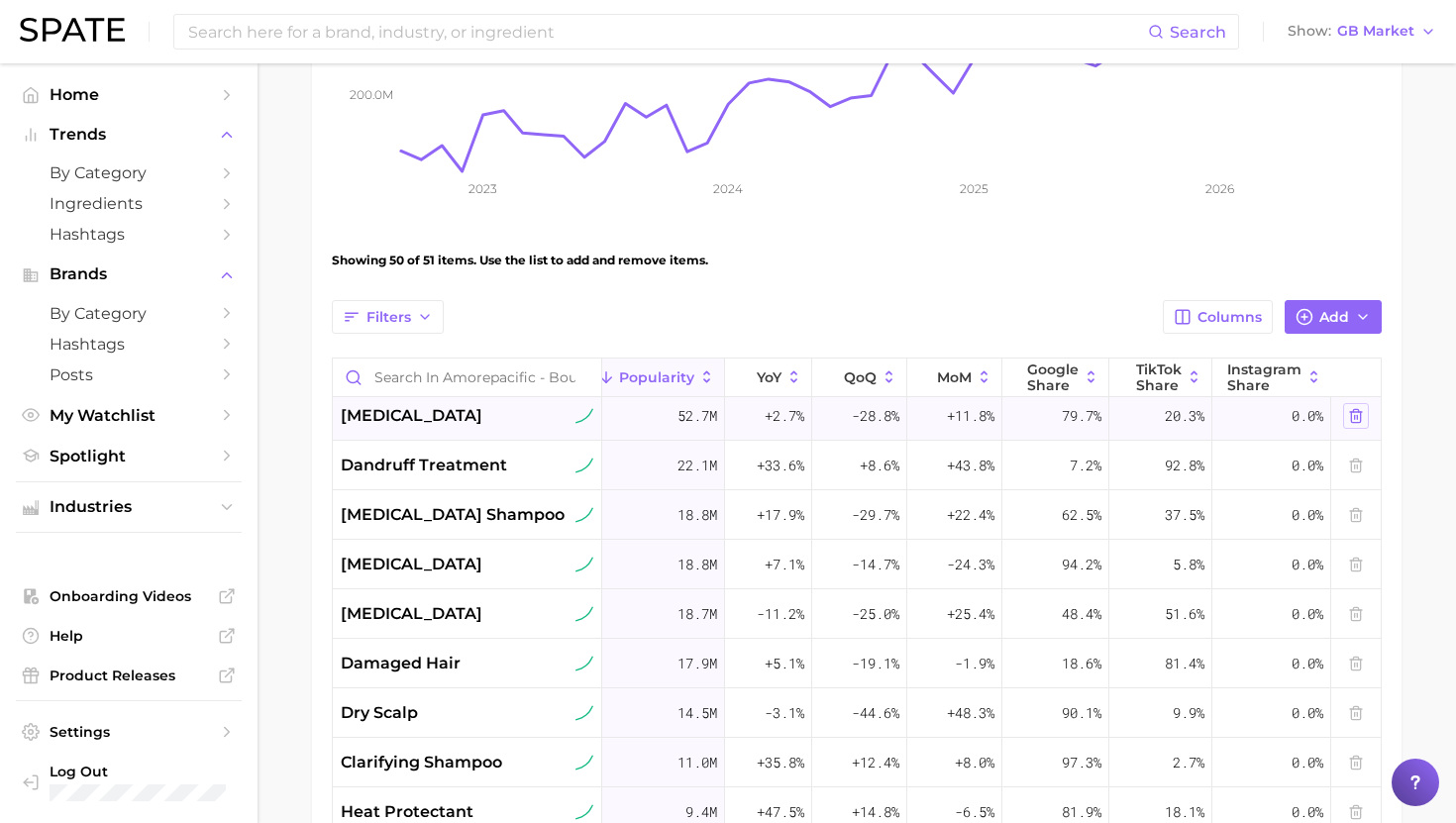
click at [1362, 422] on icon at bounding box center [1357, 415] width 16 height 16
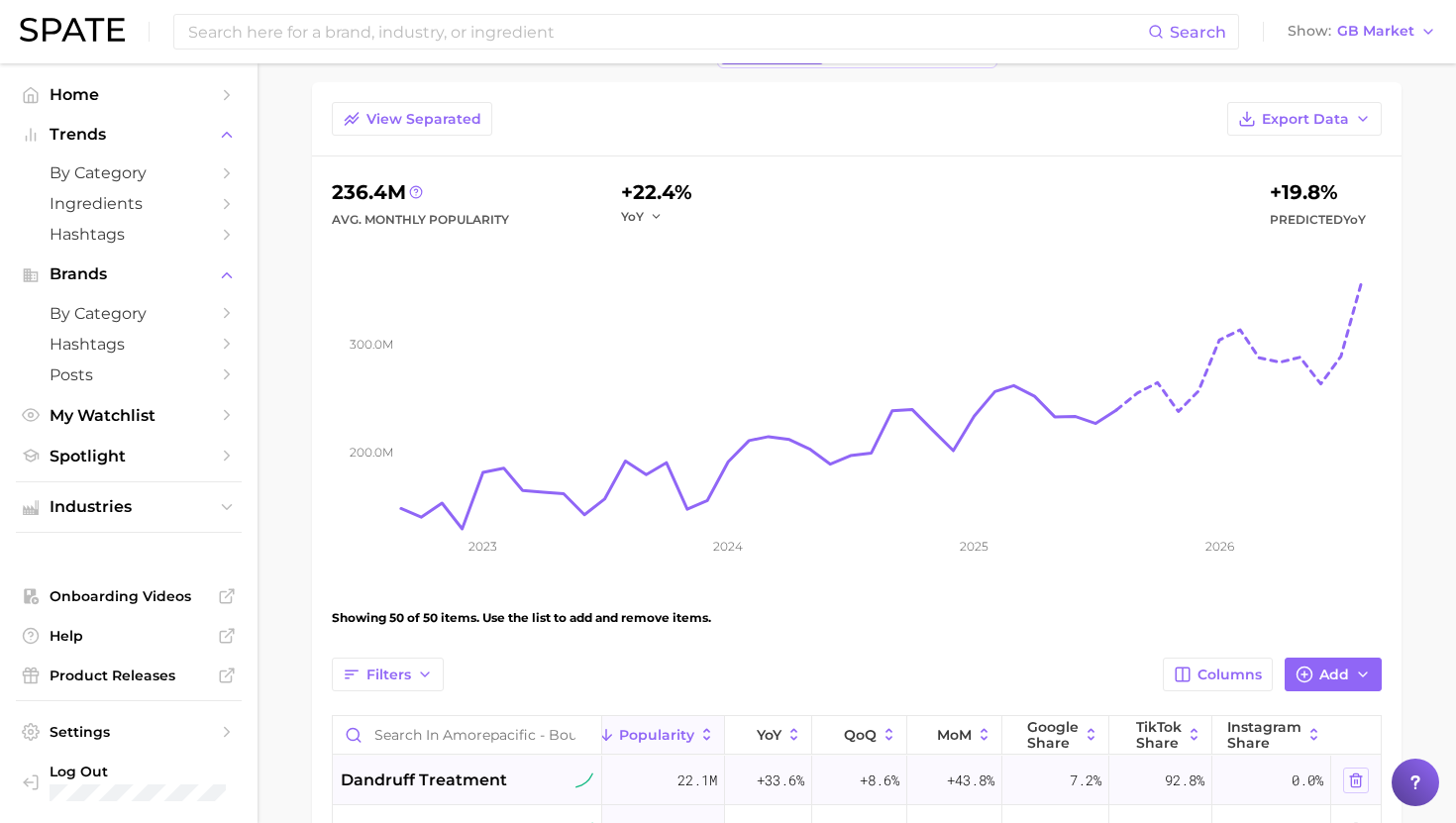
scroll to position [113, 0]
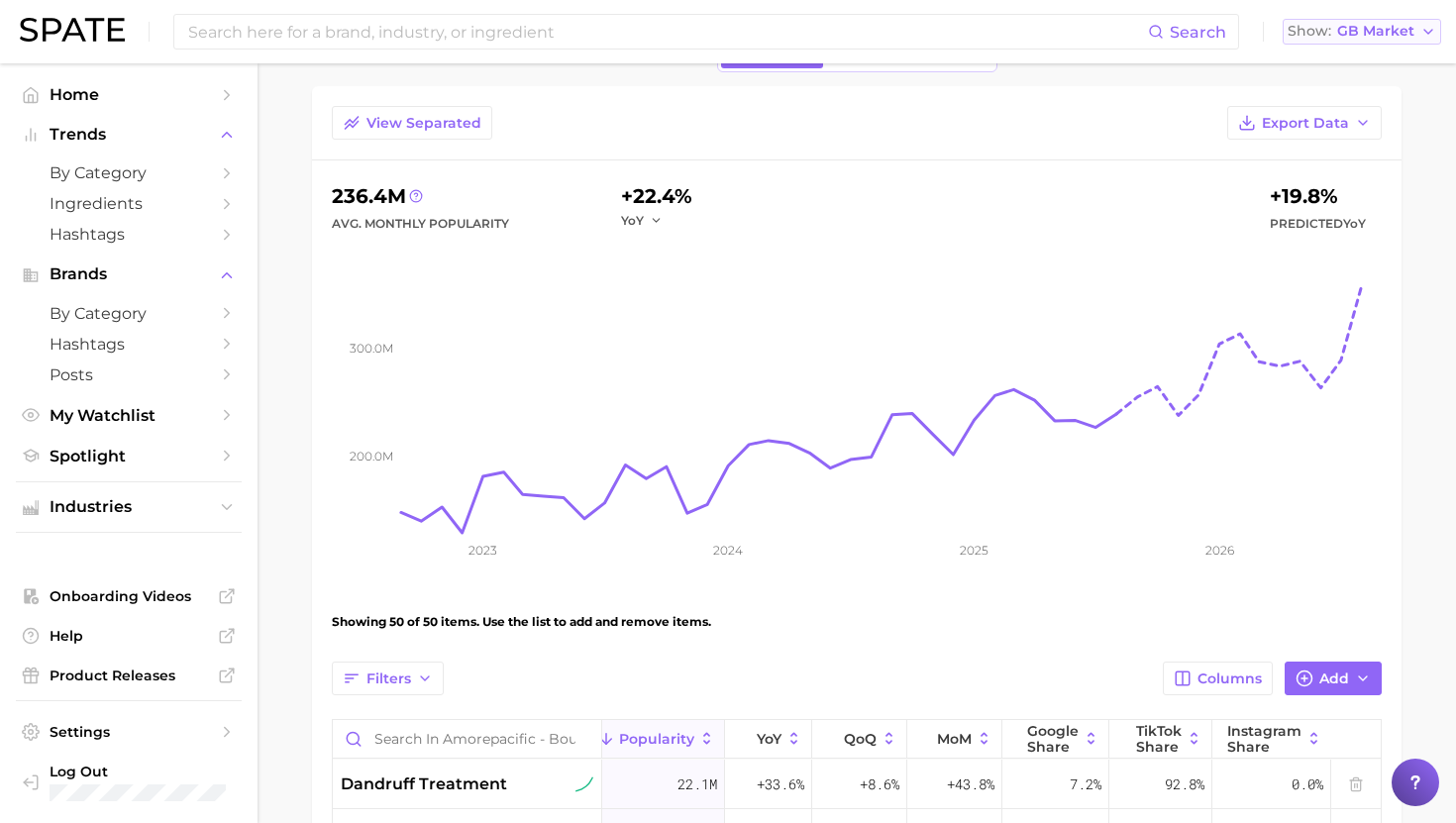
click at [1391, 20] on button "Show GB Market" at bounding box center [1362, 32] width 158 height 26
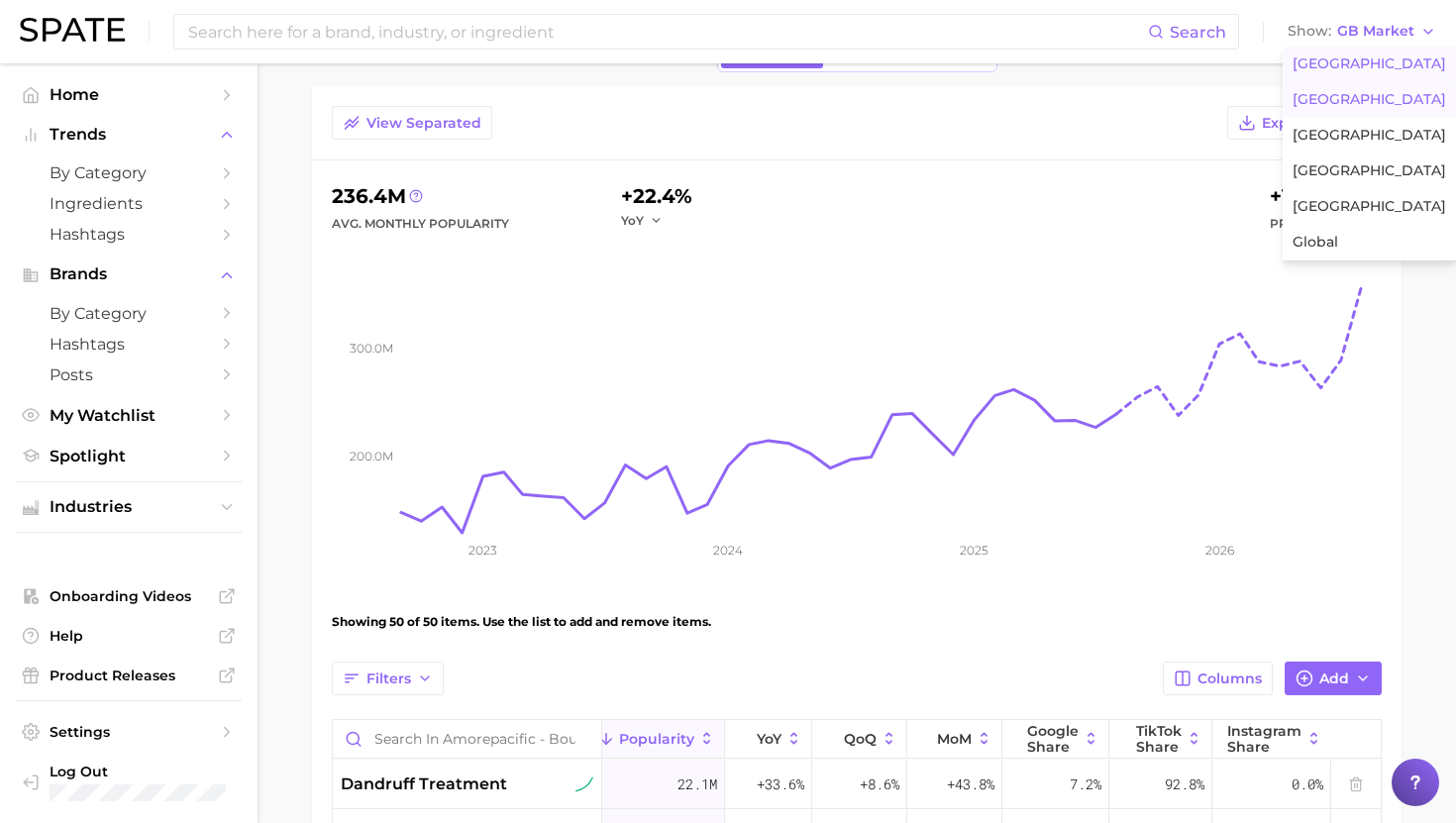
click at [1335, 67] on span "[GEOGRAPHIC_DATA]" at bounding box center [1369, 64] width 153 height 17
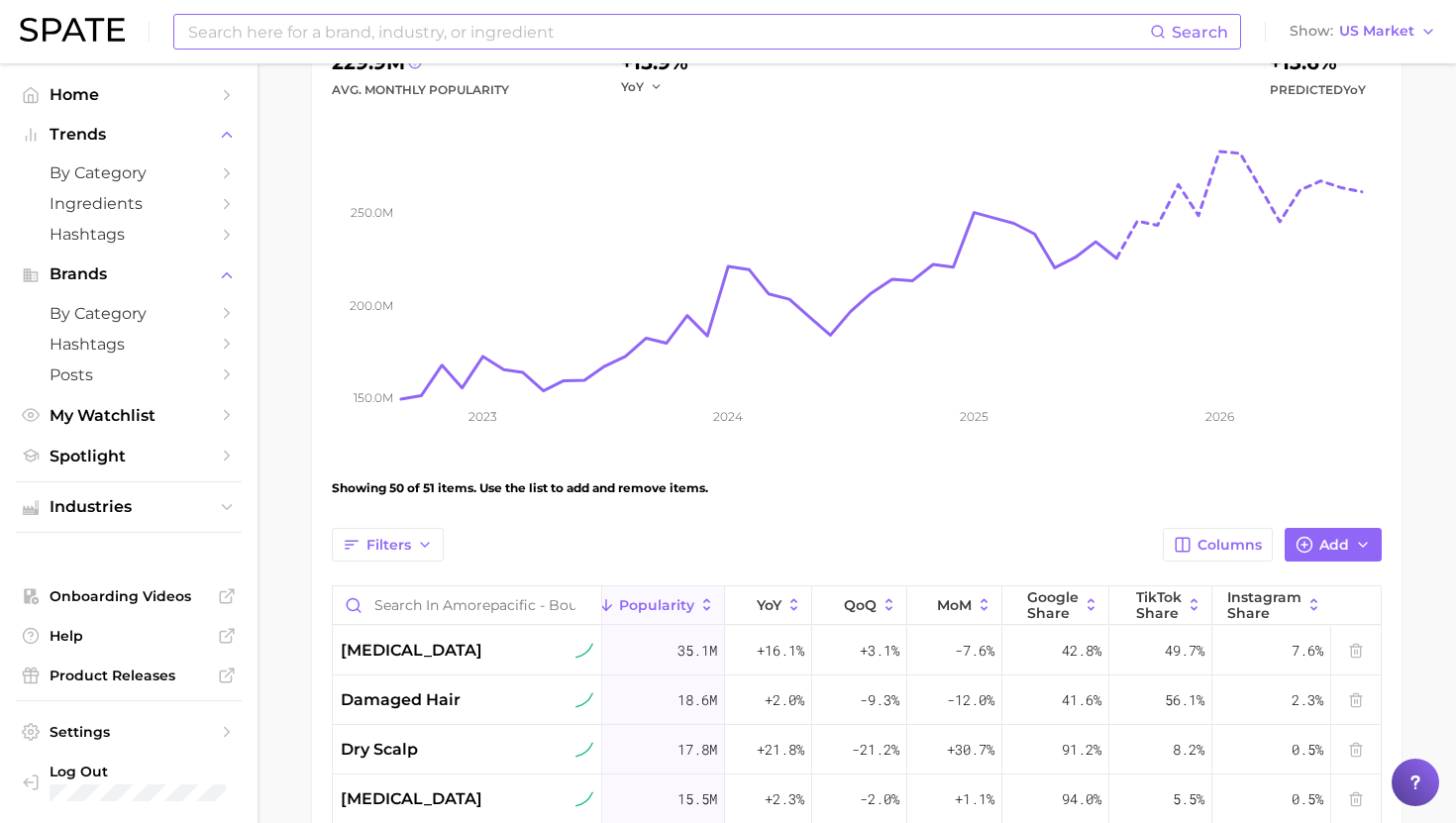
scroll to position [234, 0]
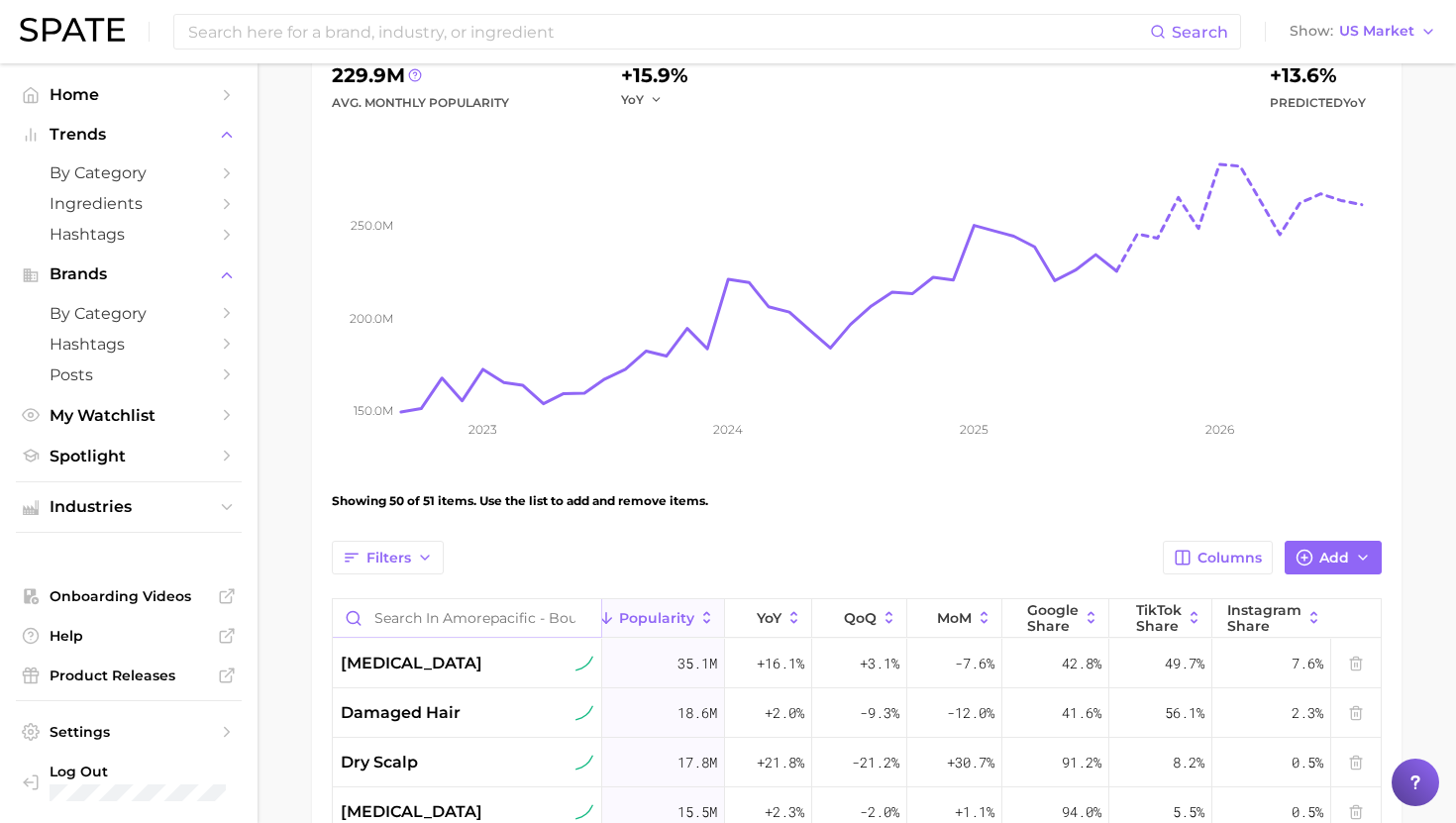
click at [397, 617] on input "Search in Amorepacific - Bounce Back Blueprint" at bounding box center [467, 618] width 269 height 38
click at [395, 676] on div "[MEDICAL_DATA]" at bounding box center [467, 663] width 270 height 50
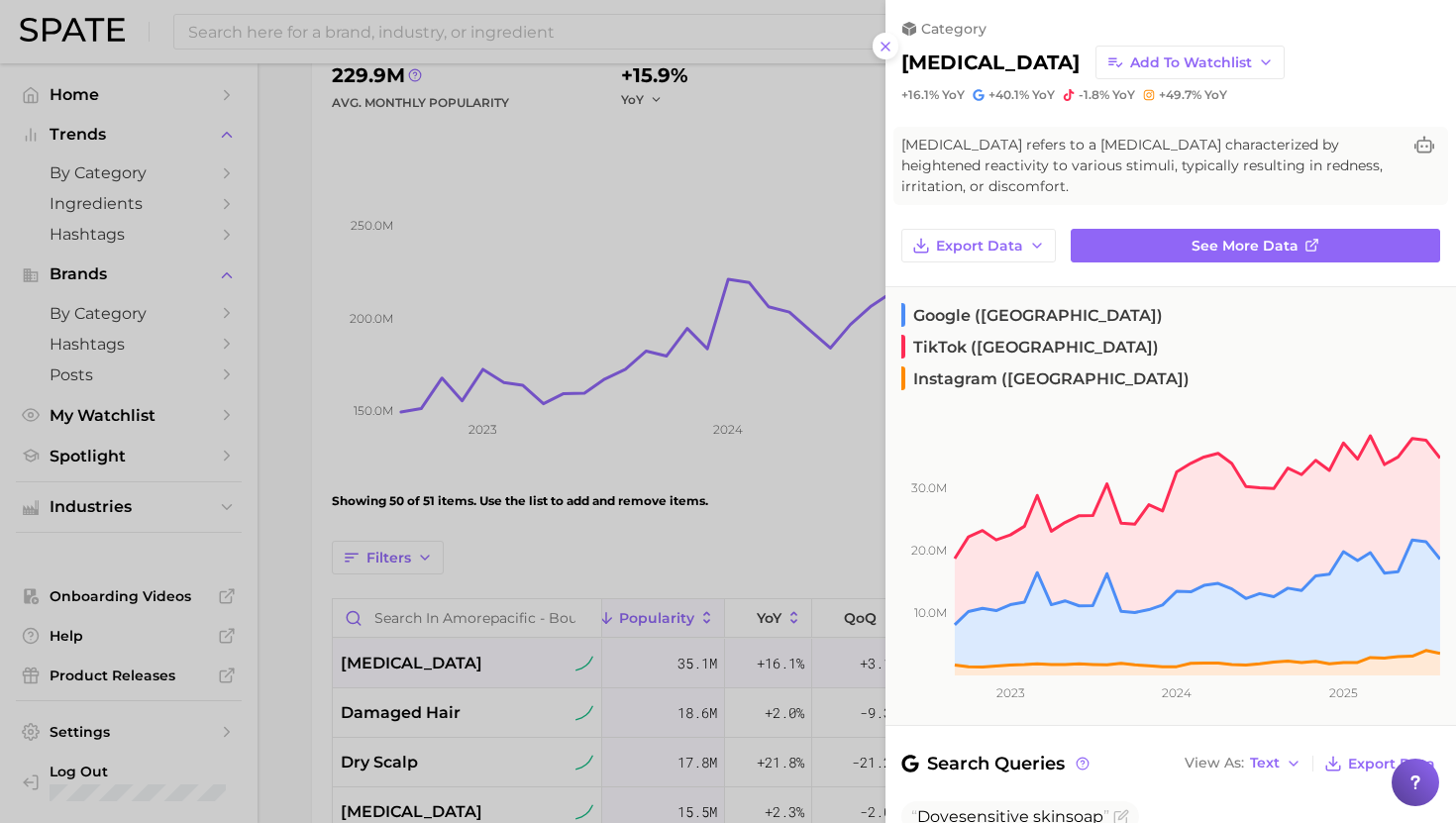
click at [410, 653] on div at bounding box center [728, 412] width 1456 height 823
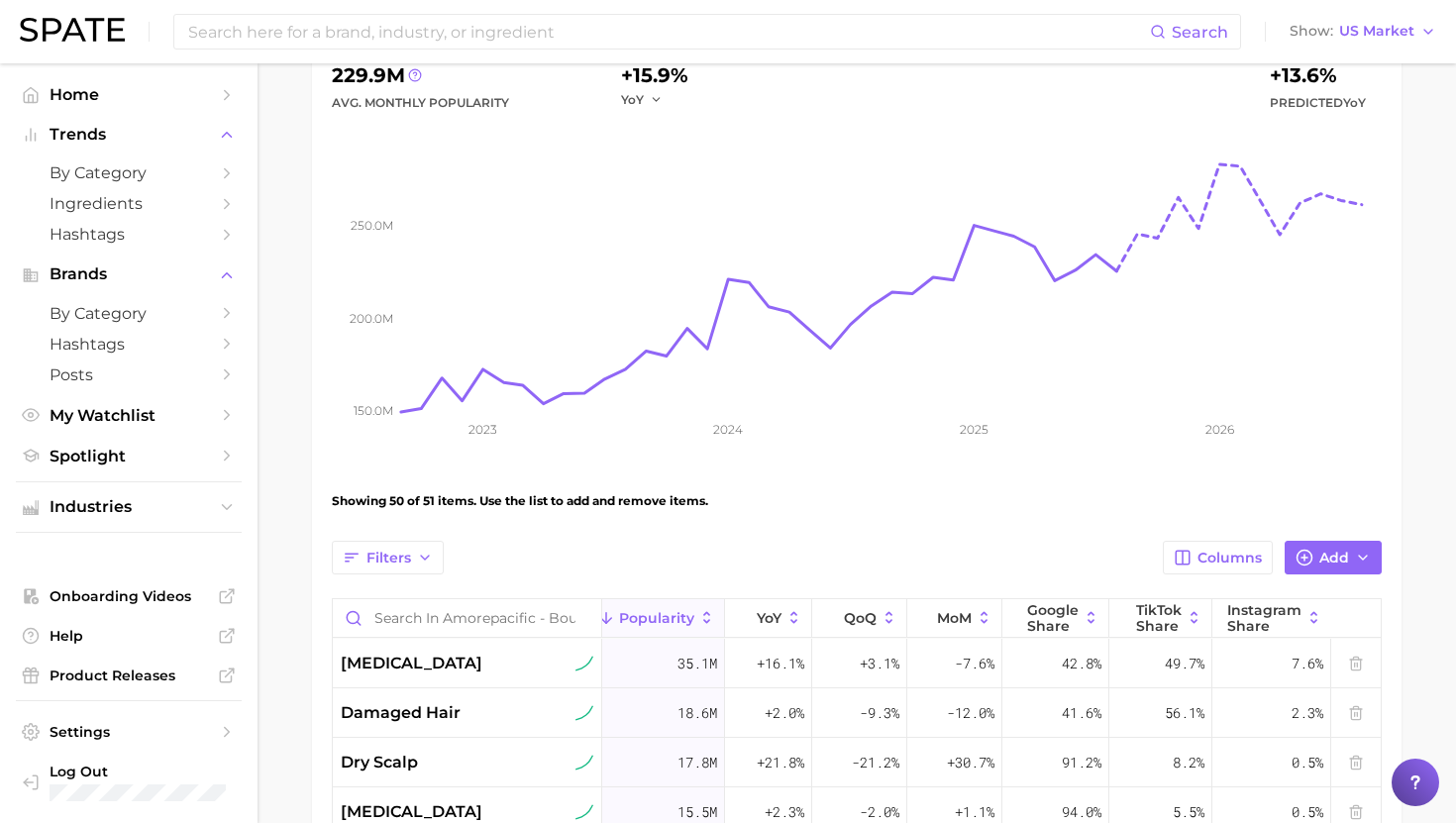
scroll to position [196, 0]
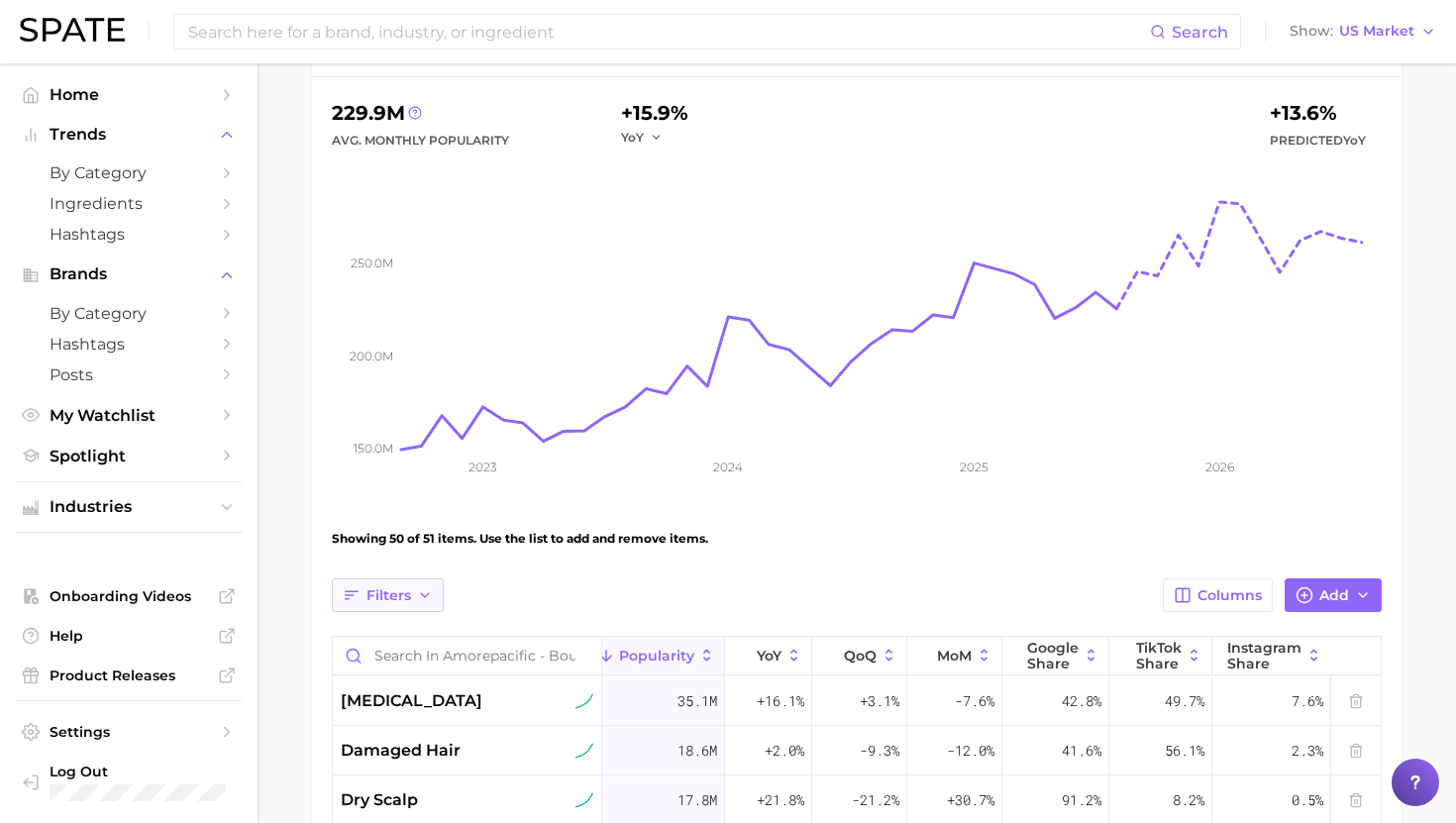
click at [427, 597] on icon "button" at bounding box center [425, 595] width 16 height 16
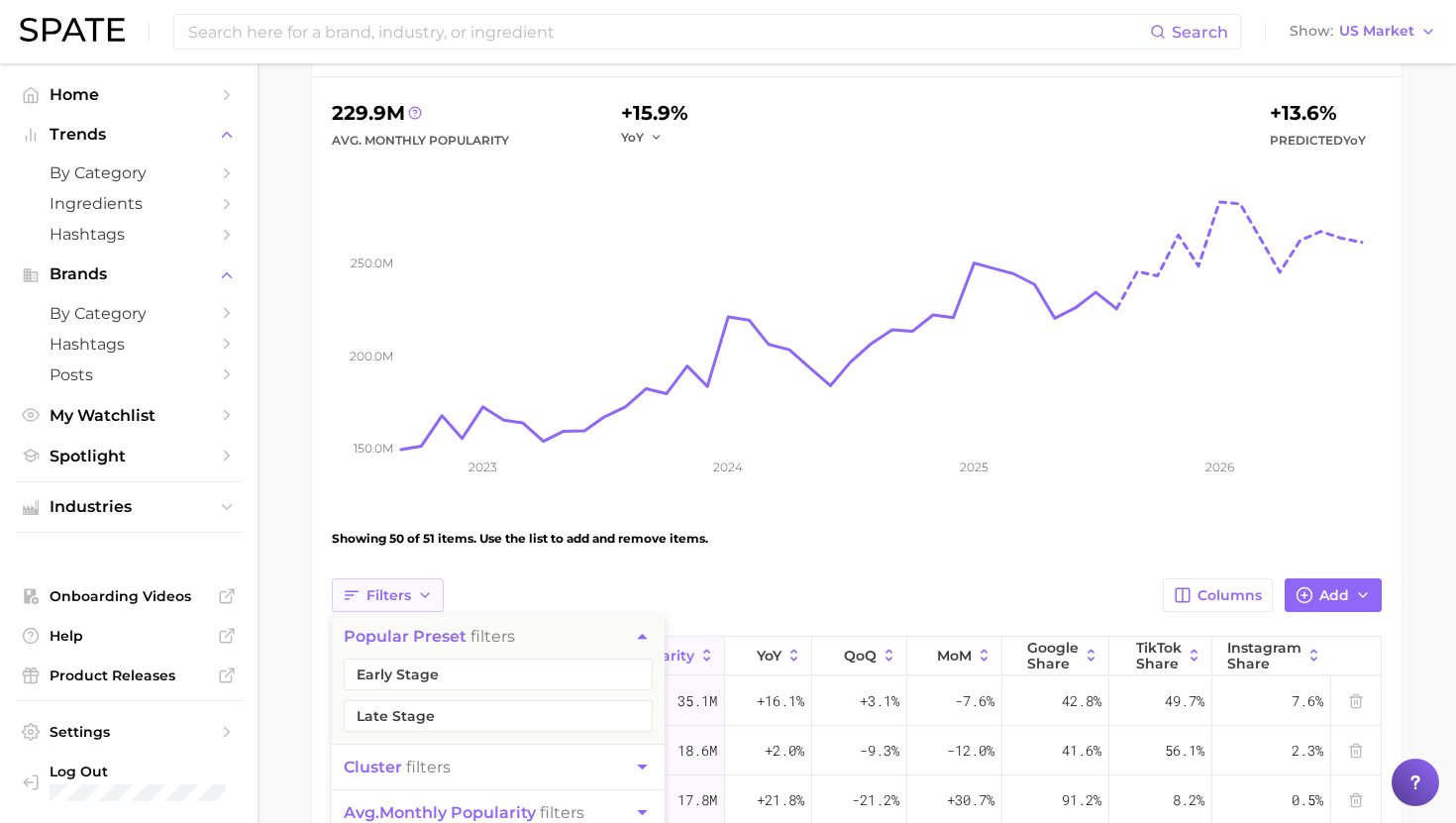
click at [422, 595] on polyline "button" at bounding box center [425, 595] width 8 height 4
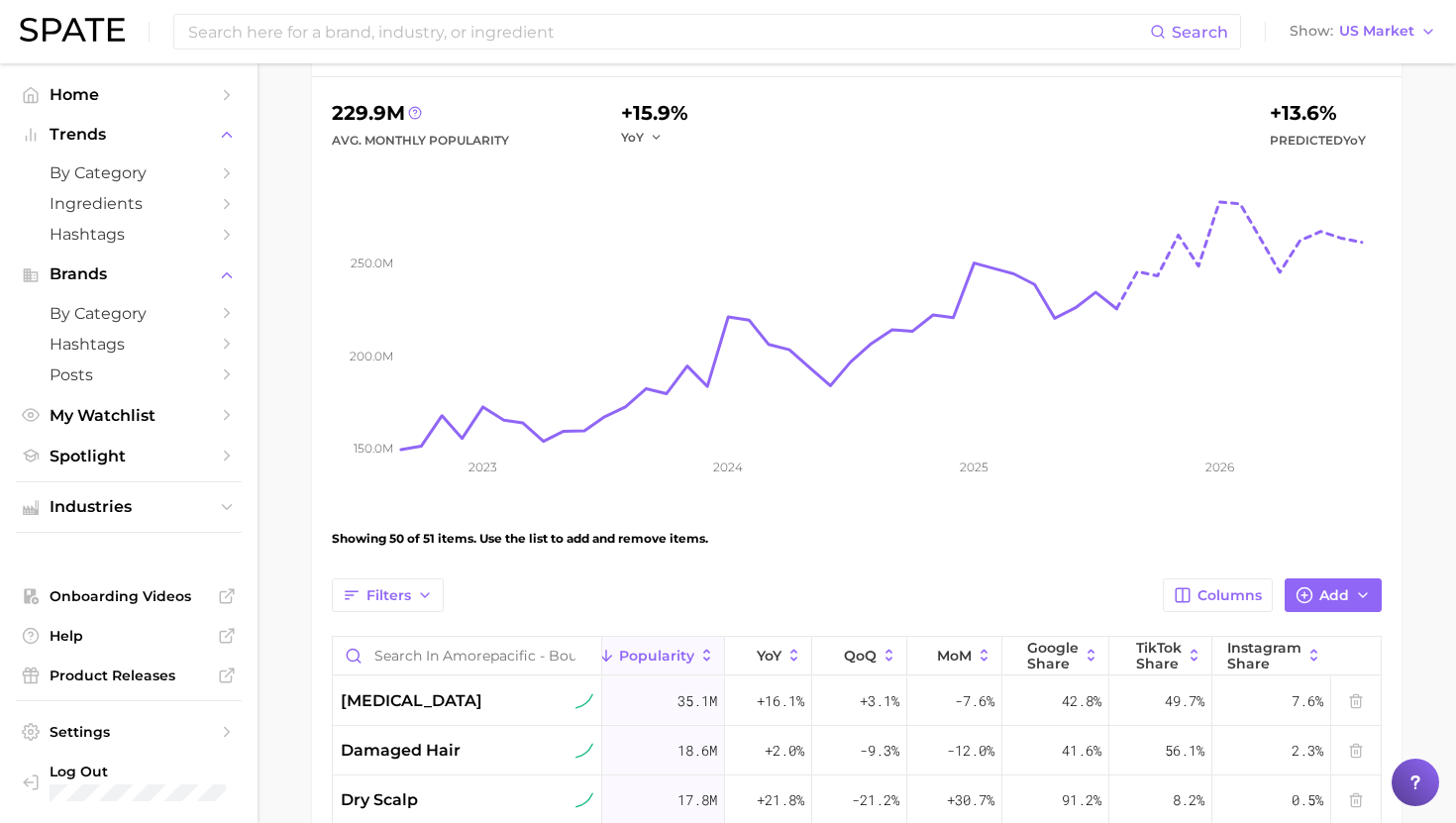
click at [454, 536] on div "Showing 50 of 51 items. Use the list to add and remove items." at bounding box center [857, 539] width 1050 height 56
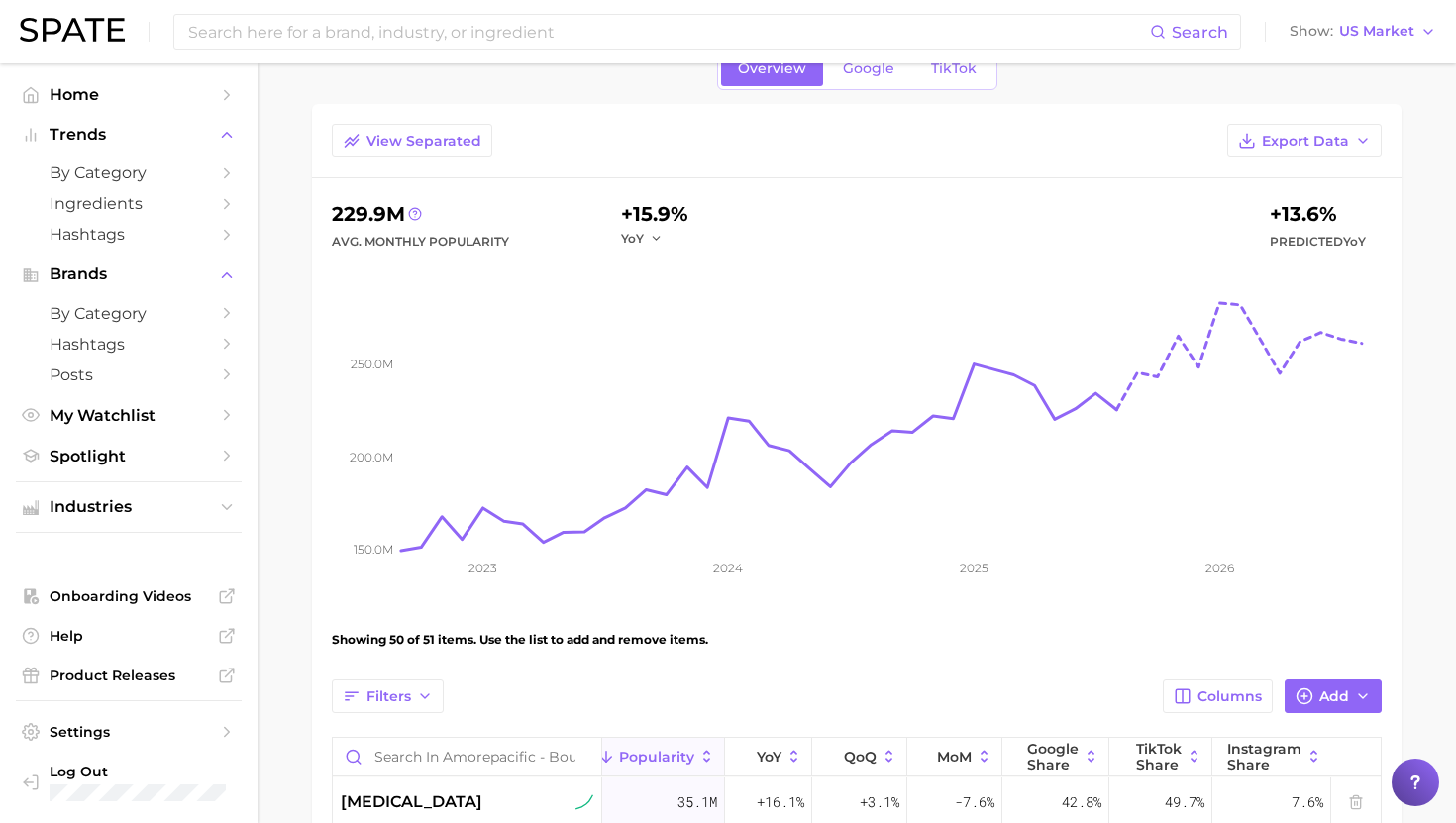
scroll to position [87, 0]
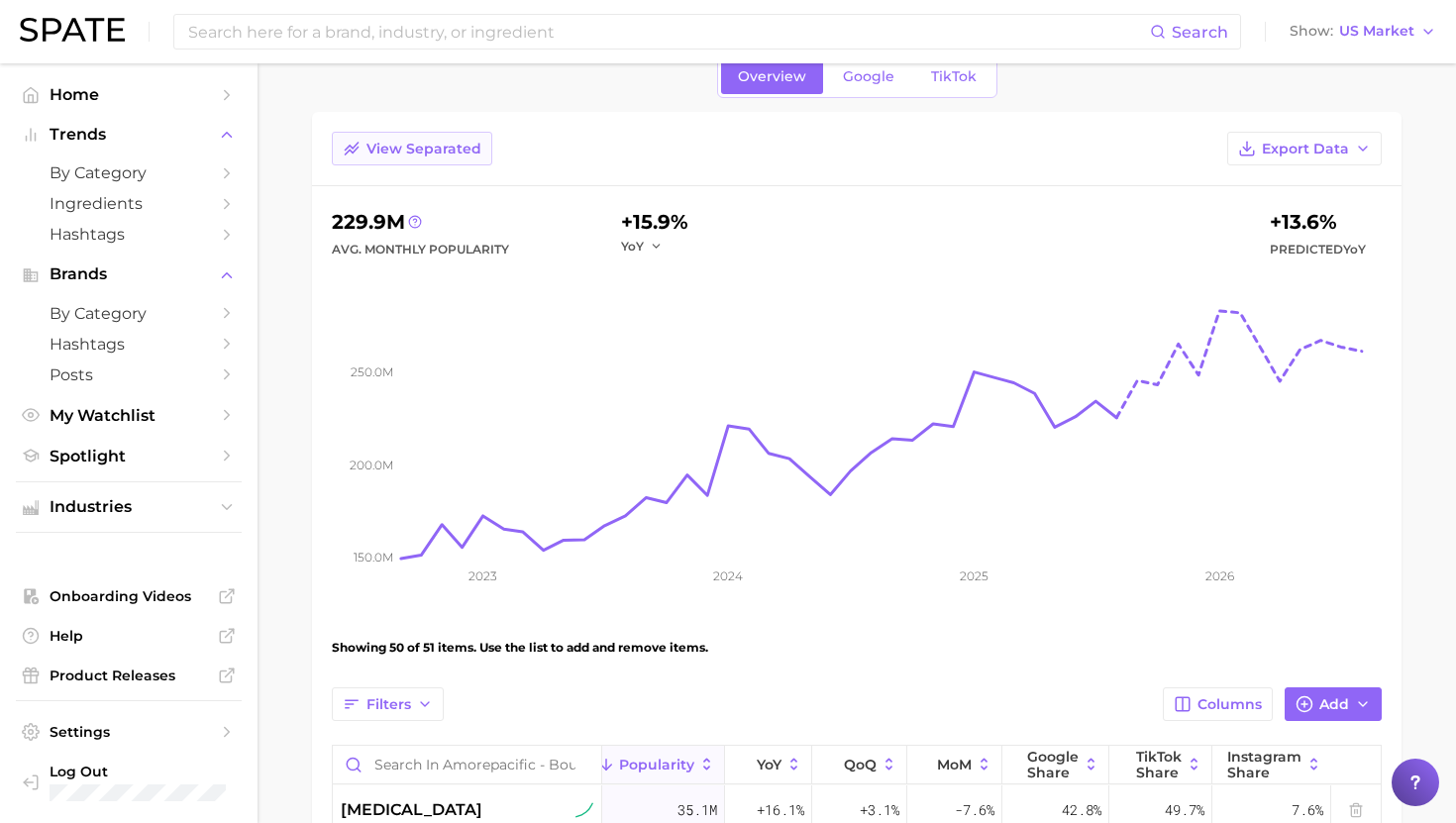
click at [418, 152] on span "View Separated" at bounding box center [425, 148] width 115 height 17
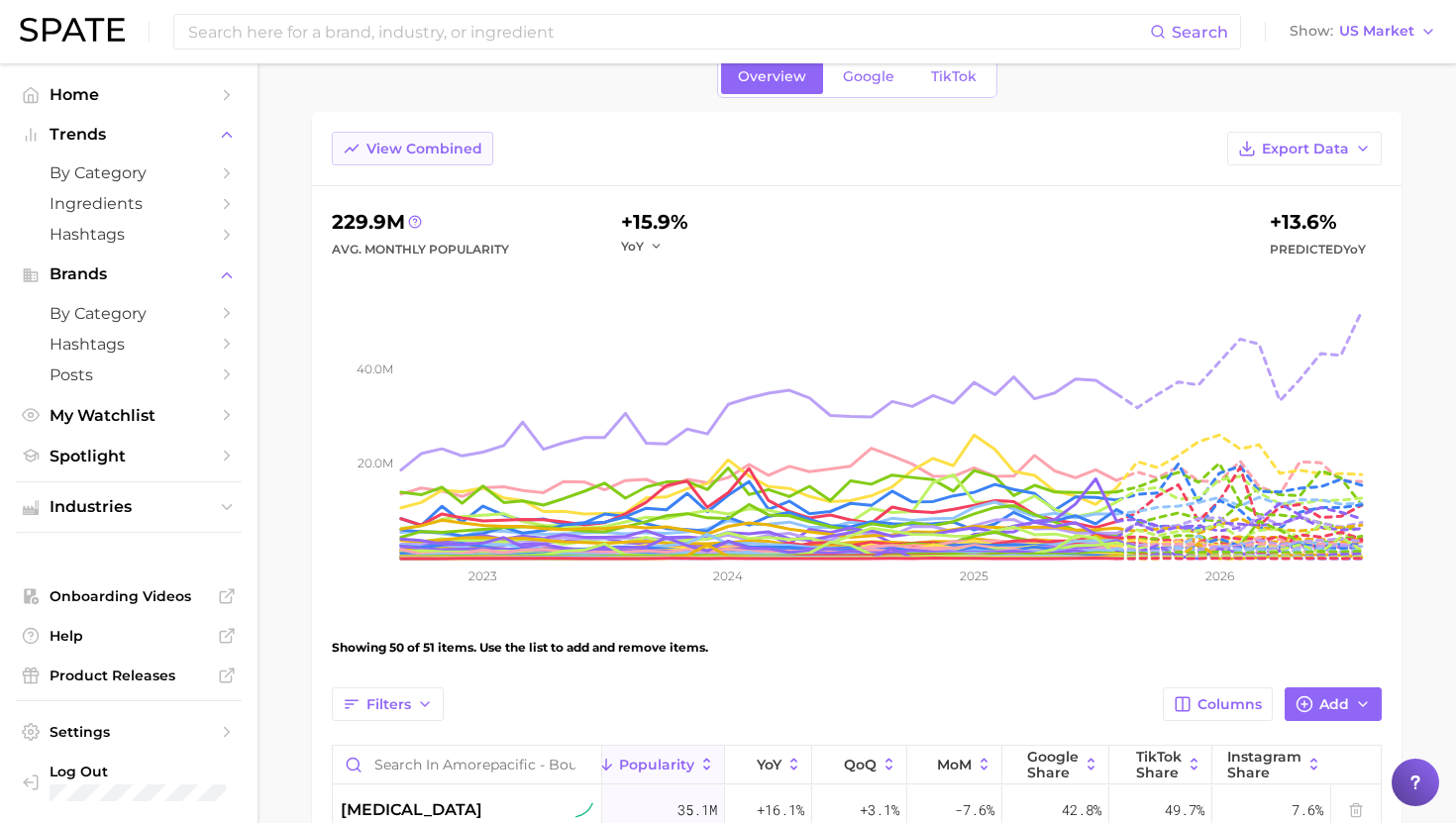
click at [418, 150] on span "View Combined" at bounding box center [425, 148] width 116 height 17
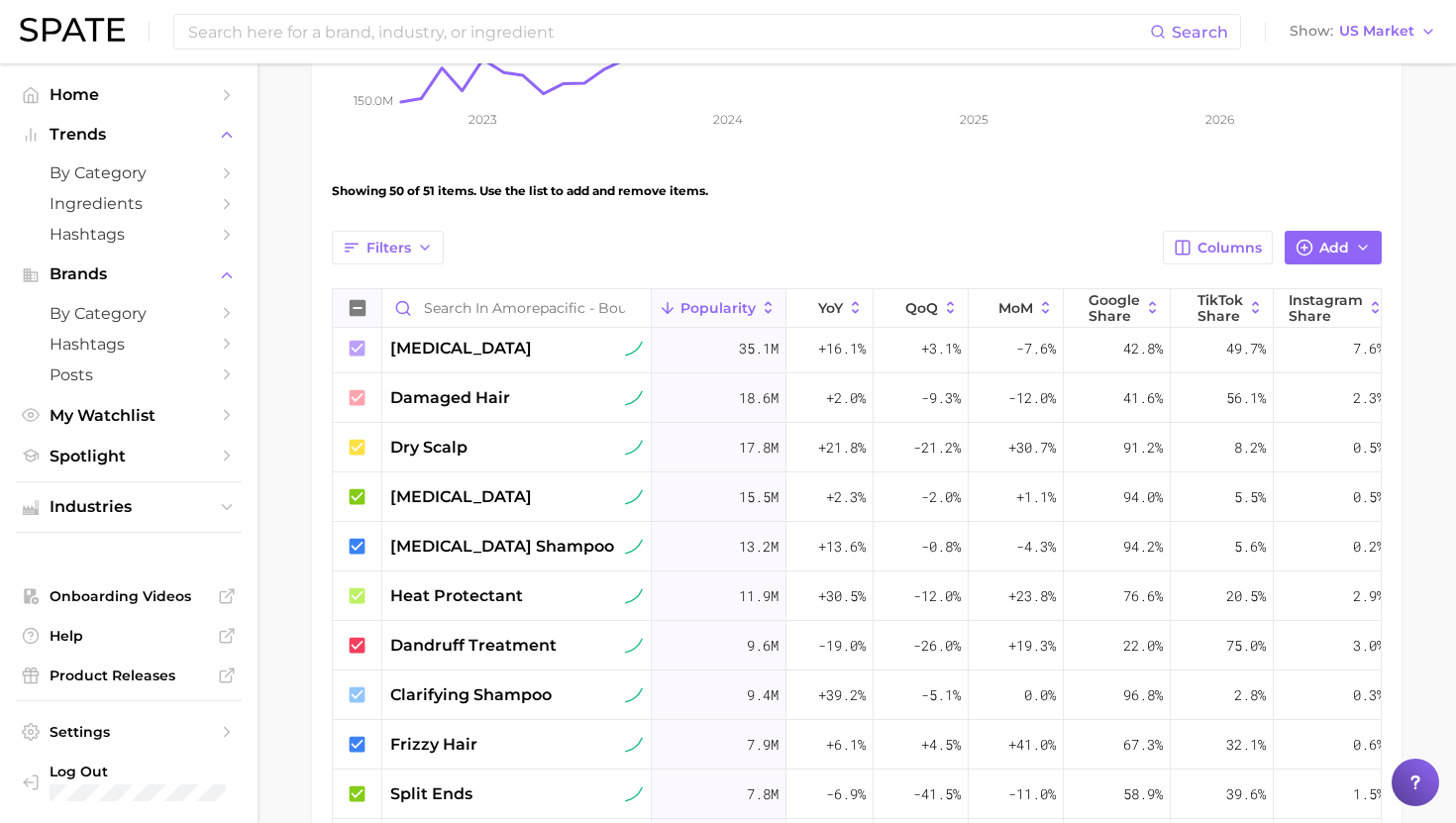
scroll to position [0, 0]
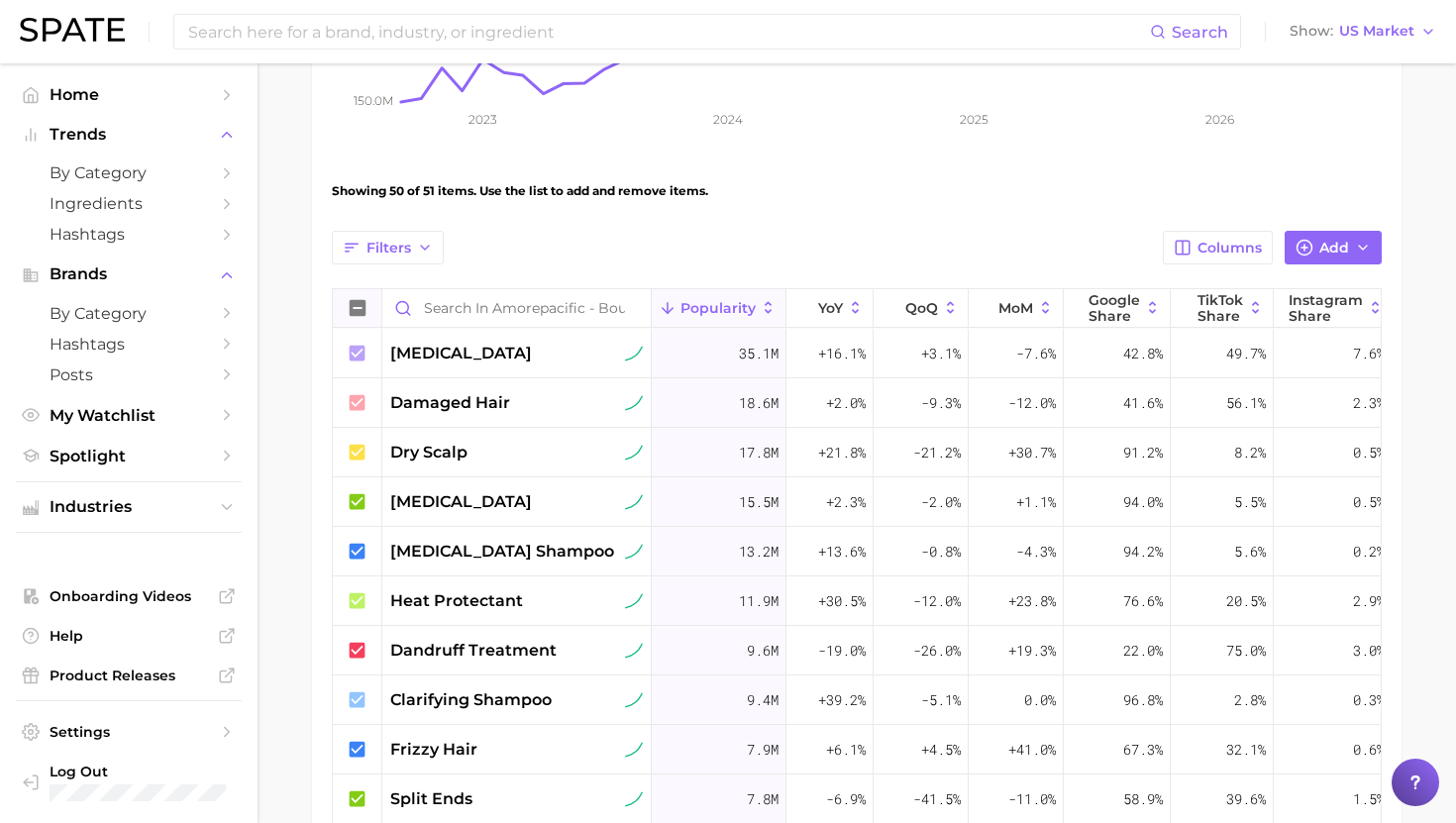
click at [359, 305] on icon at bounding box center [358, 308] width 16 height 16
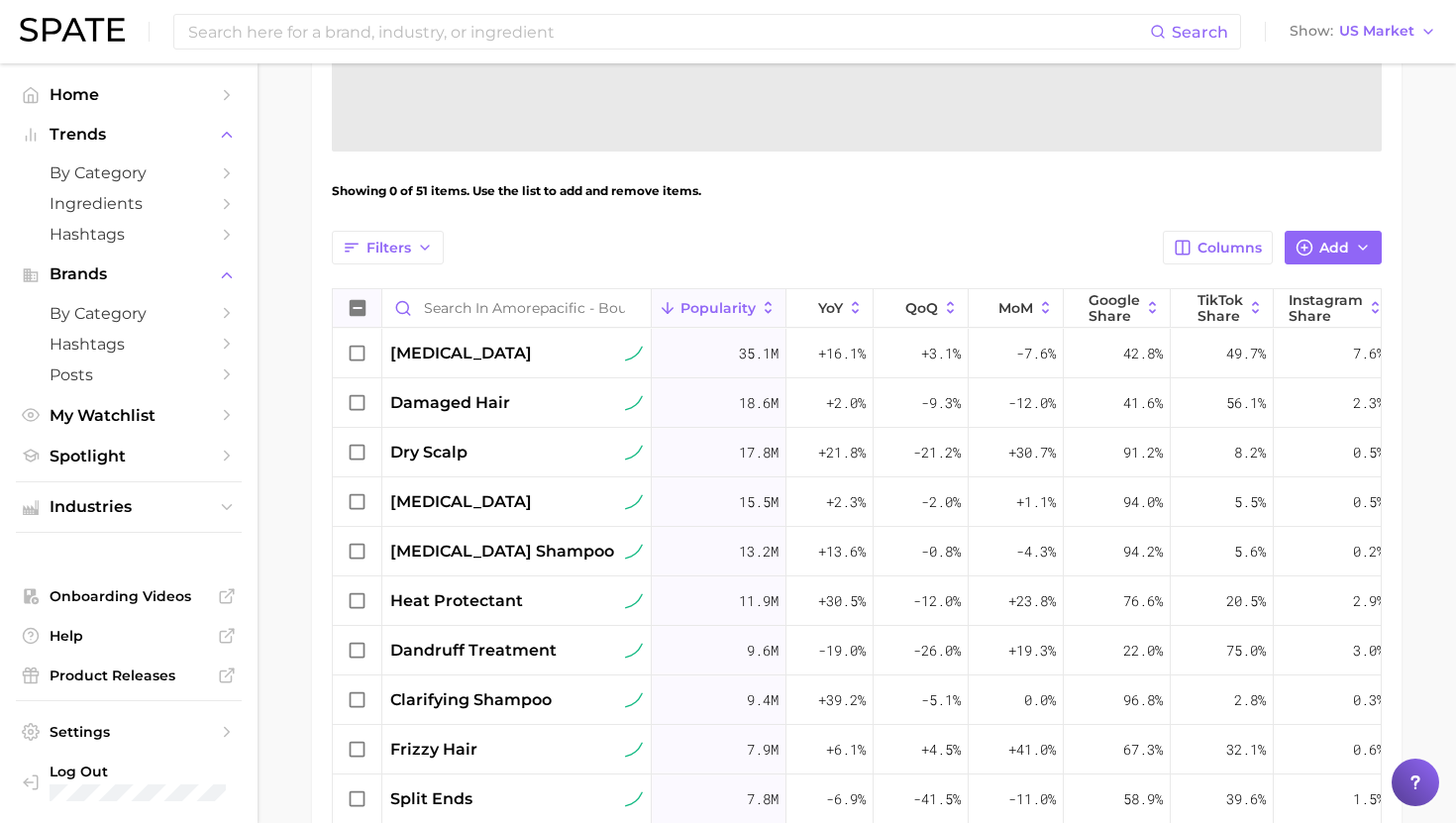
click at [359, 305] on icon at bounding box center [358, 308] width 16 height 16
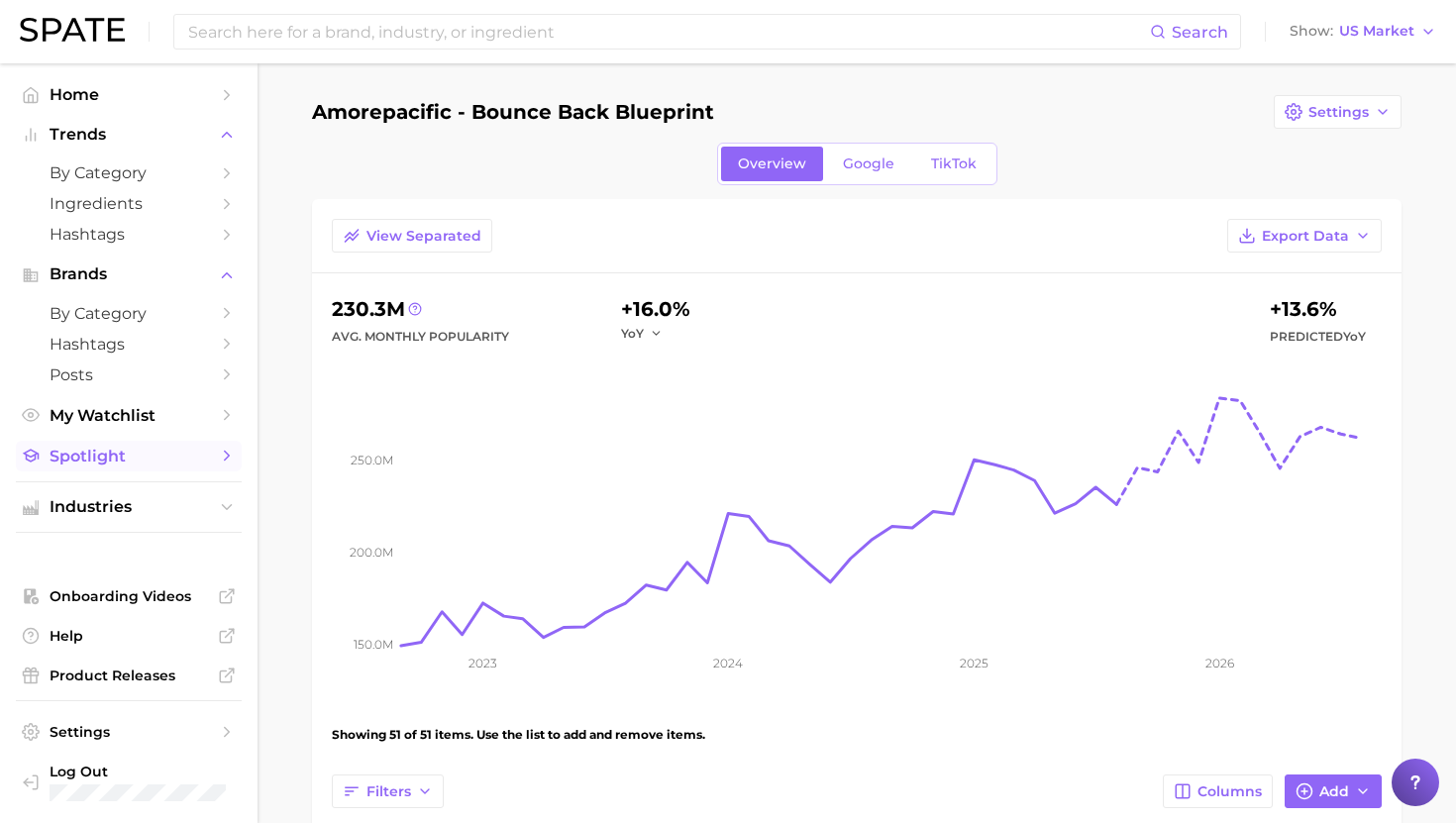
click at [122, 447] on link "Spotlight" at bounding box center [128, 455] width 226 height 31
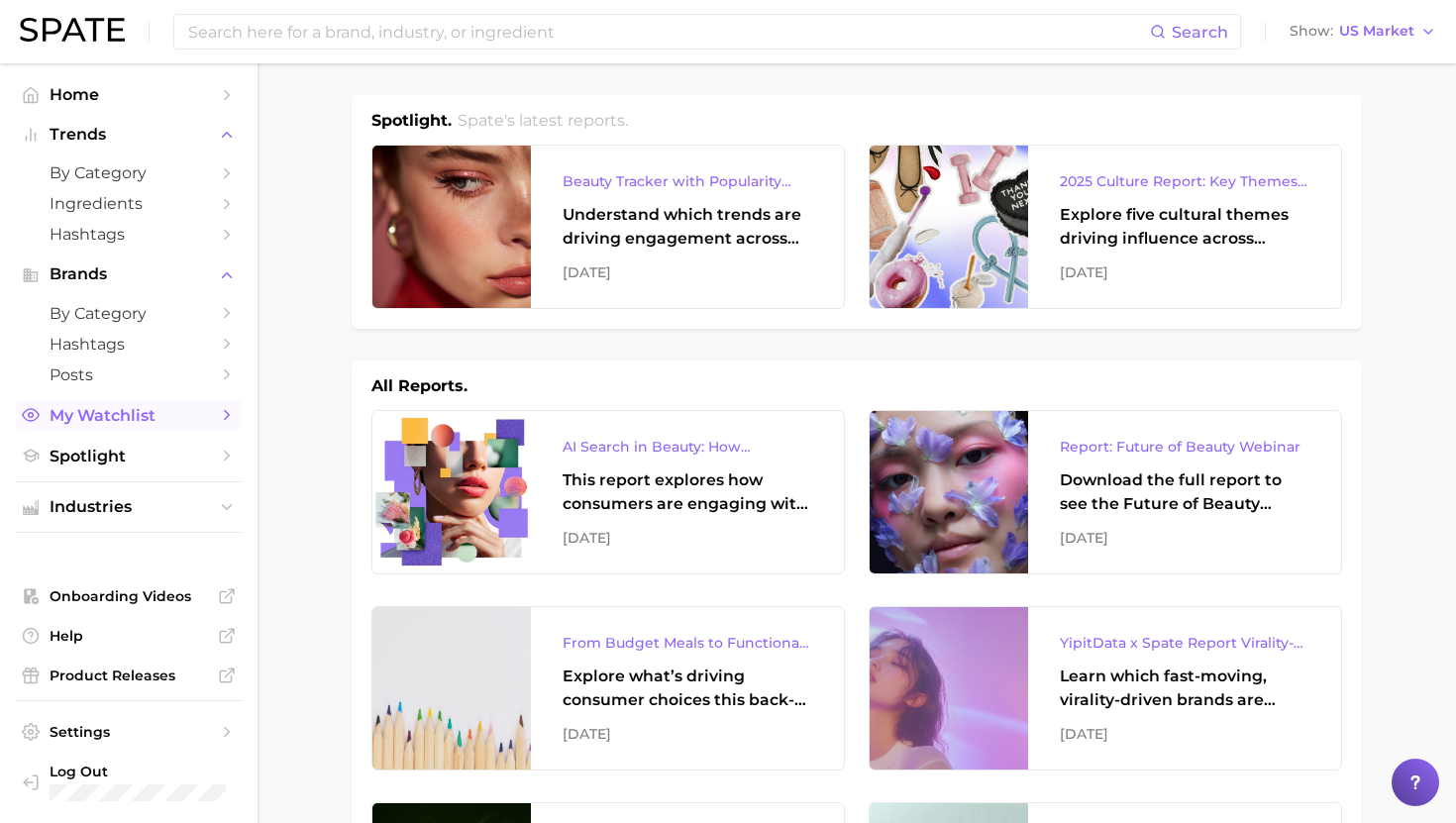
click at [211, 413] on link "My Watchlist" at bounding box center [128, 414] width 226 height 31
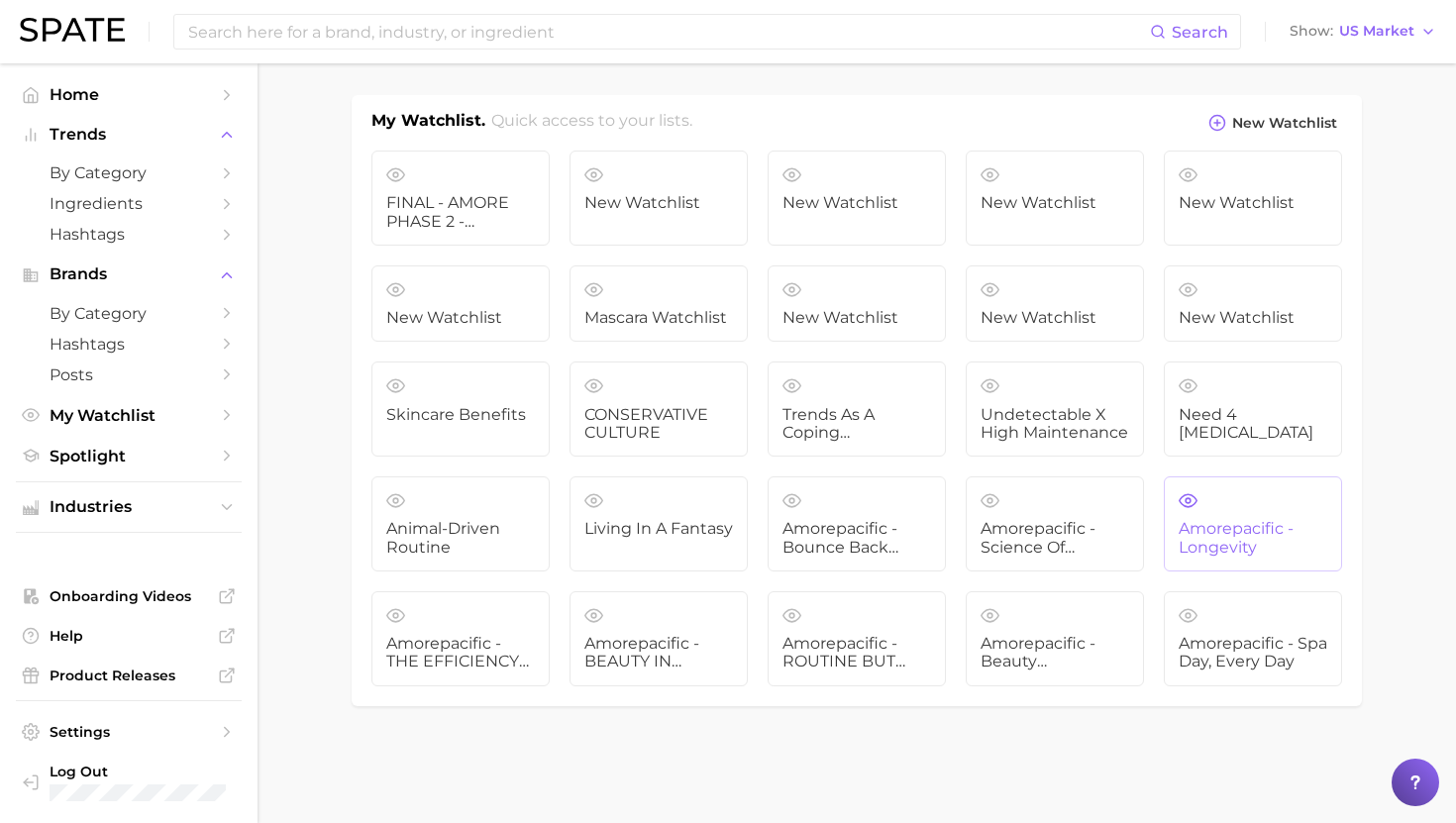
click at [1193, 529] on span "Amorepacific - Longevity" at bounding box center [1252, 538] width 148 height 37
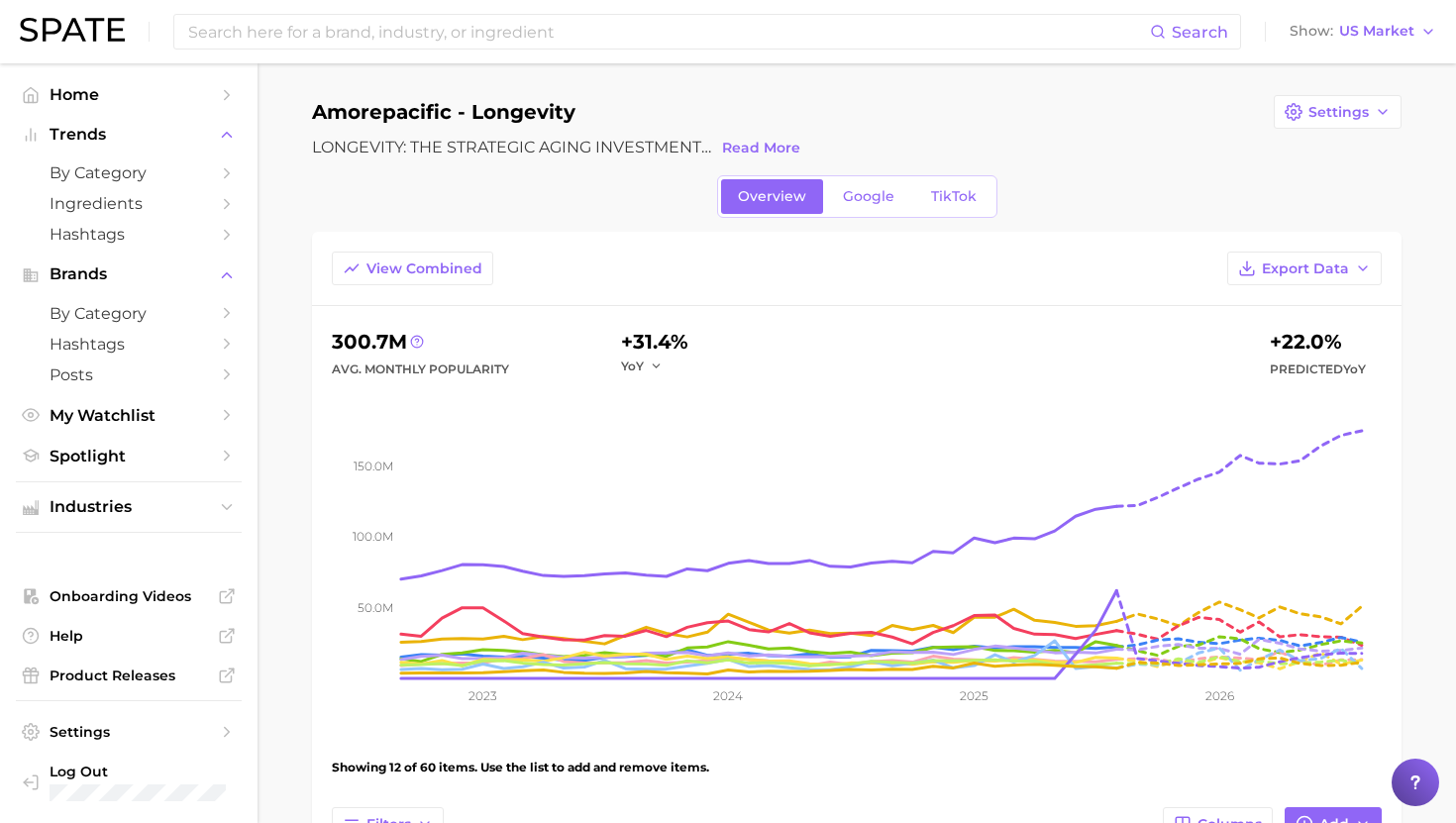
scroll to position [82, 0]
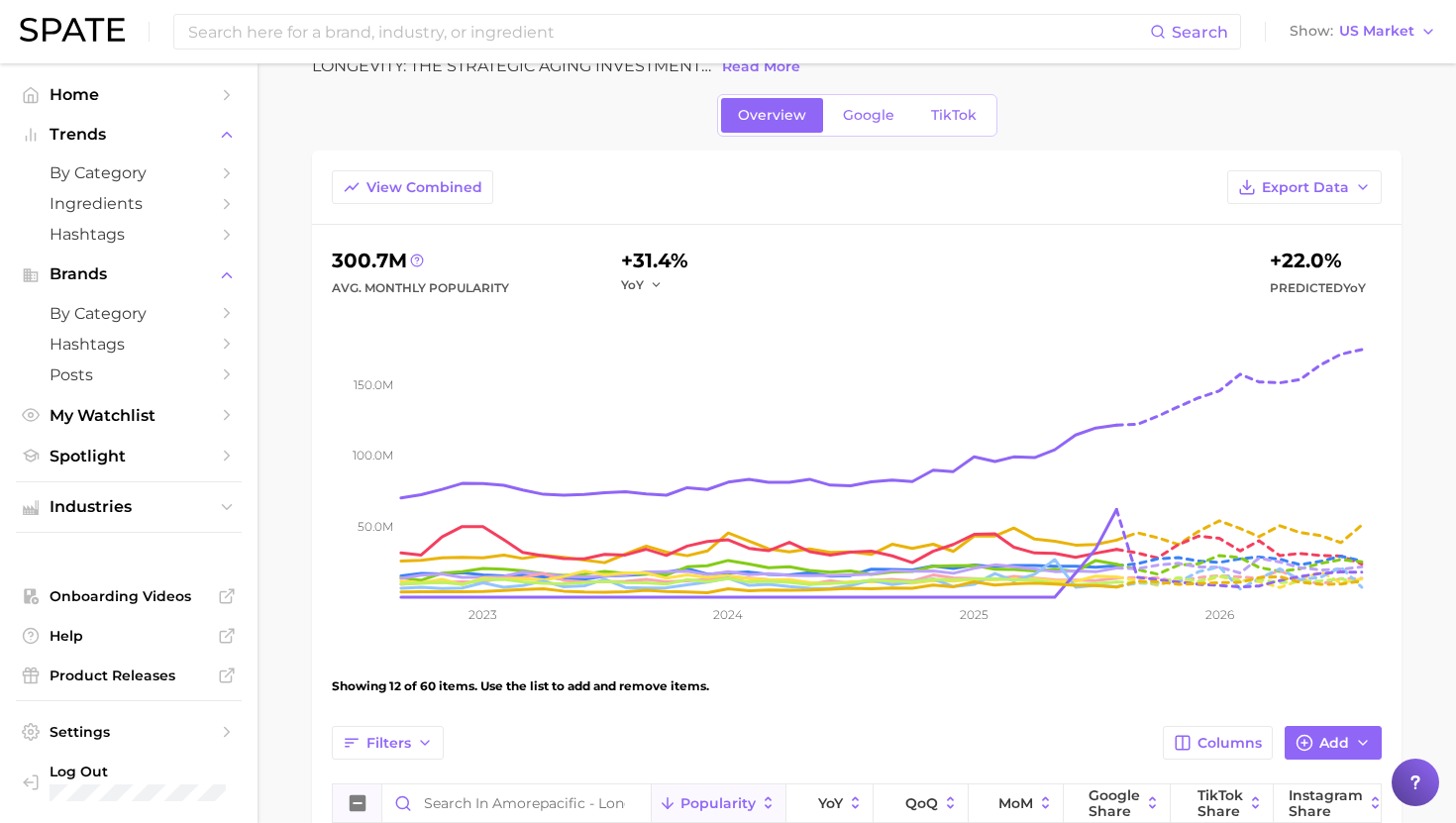
click at [356, 805] on icon at bounding box center [358, 803] width 16 height 16
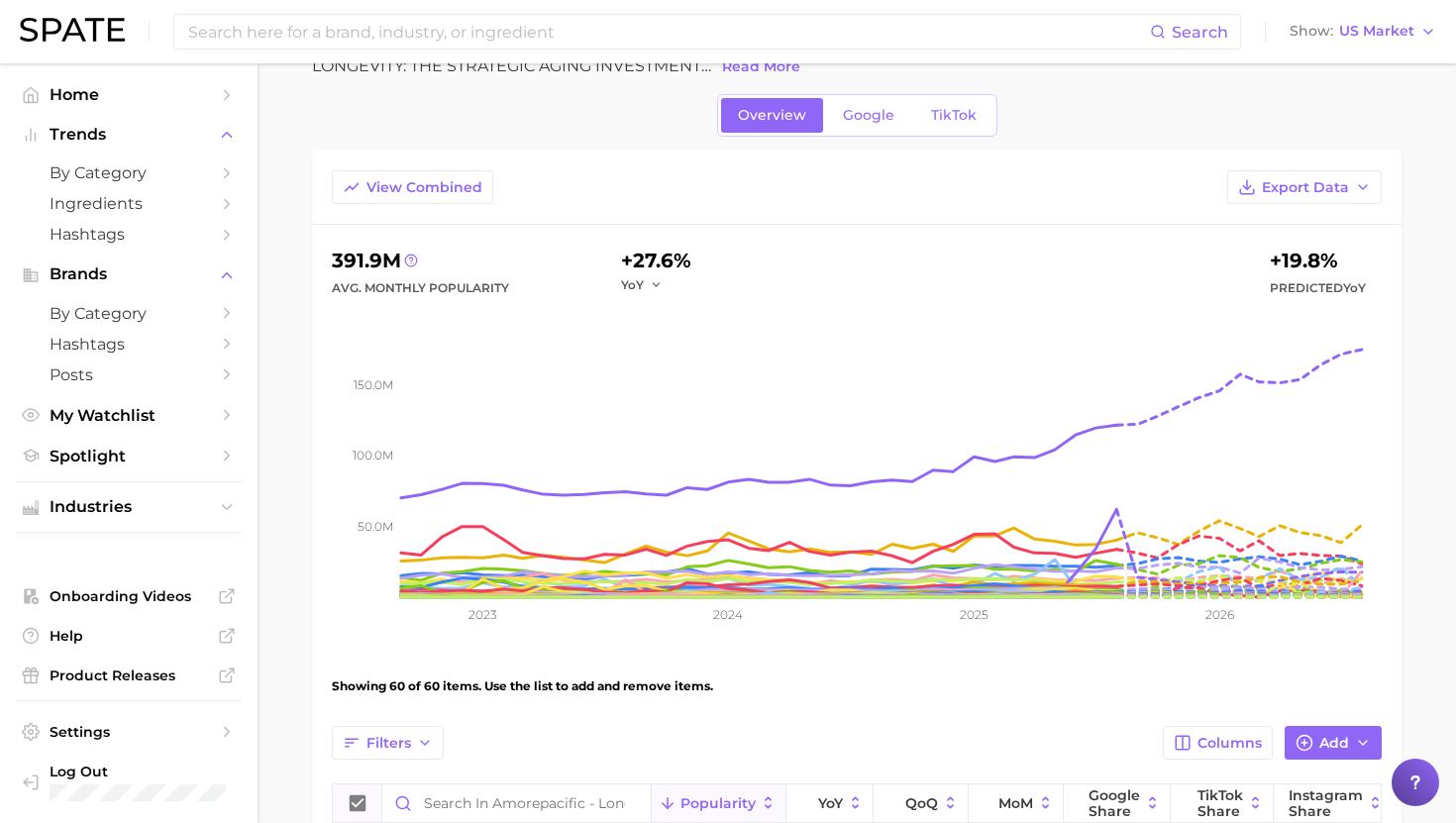
click at [1381, 46] on div "Search Show US Market" at bounding box center [728, 32] width 1416 height 64
click at [1373, 36] on span "US Market" at bounding box center [1377, 31] width 76 height 11
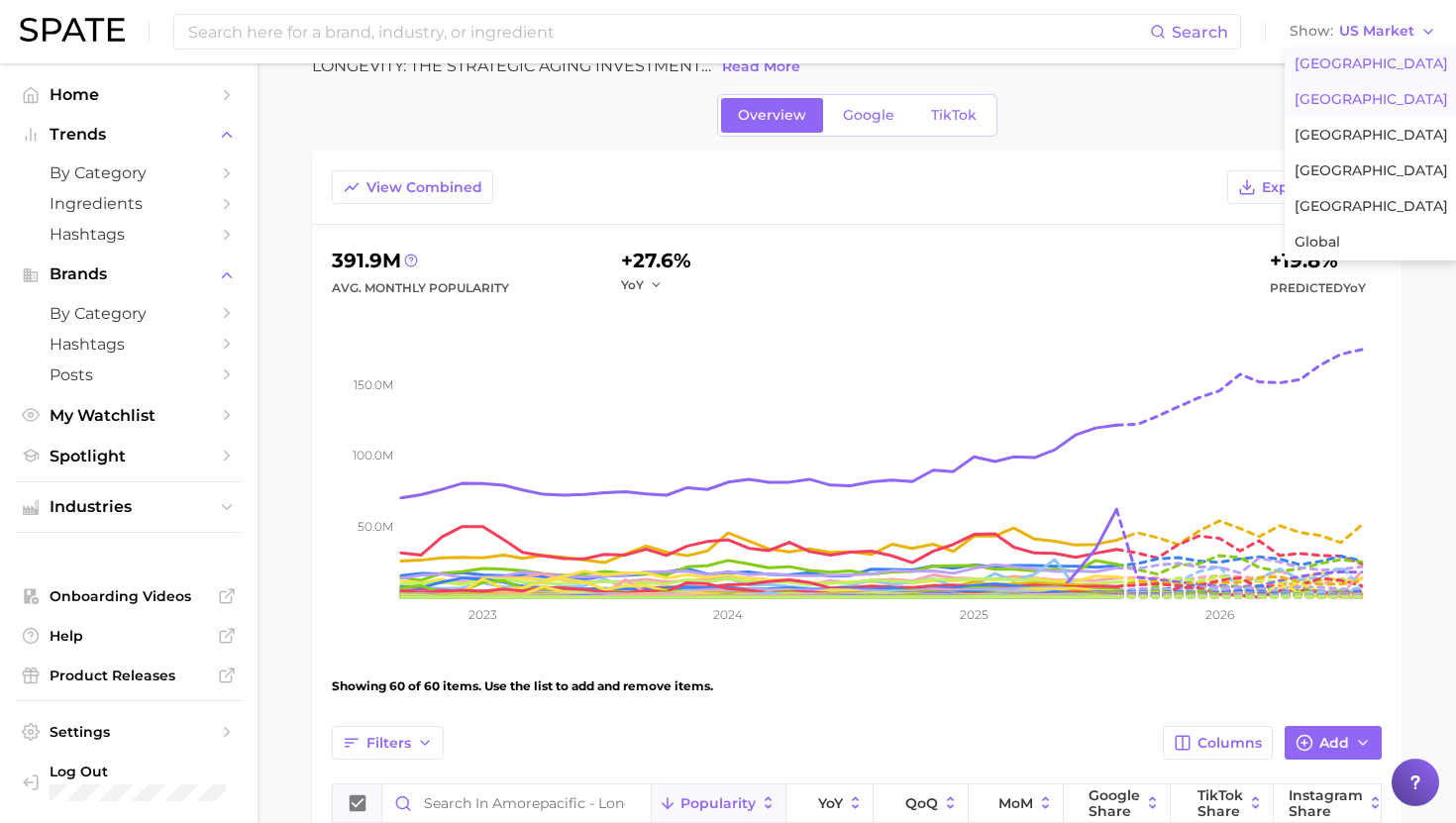
click at [1351, 91] on span "[GEOGRAPHIC_DATA]" at bounding box center [1371, 99] width 153 height 17
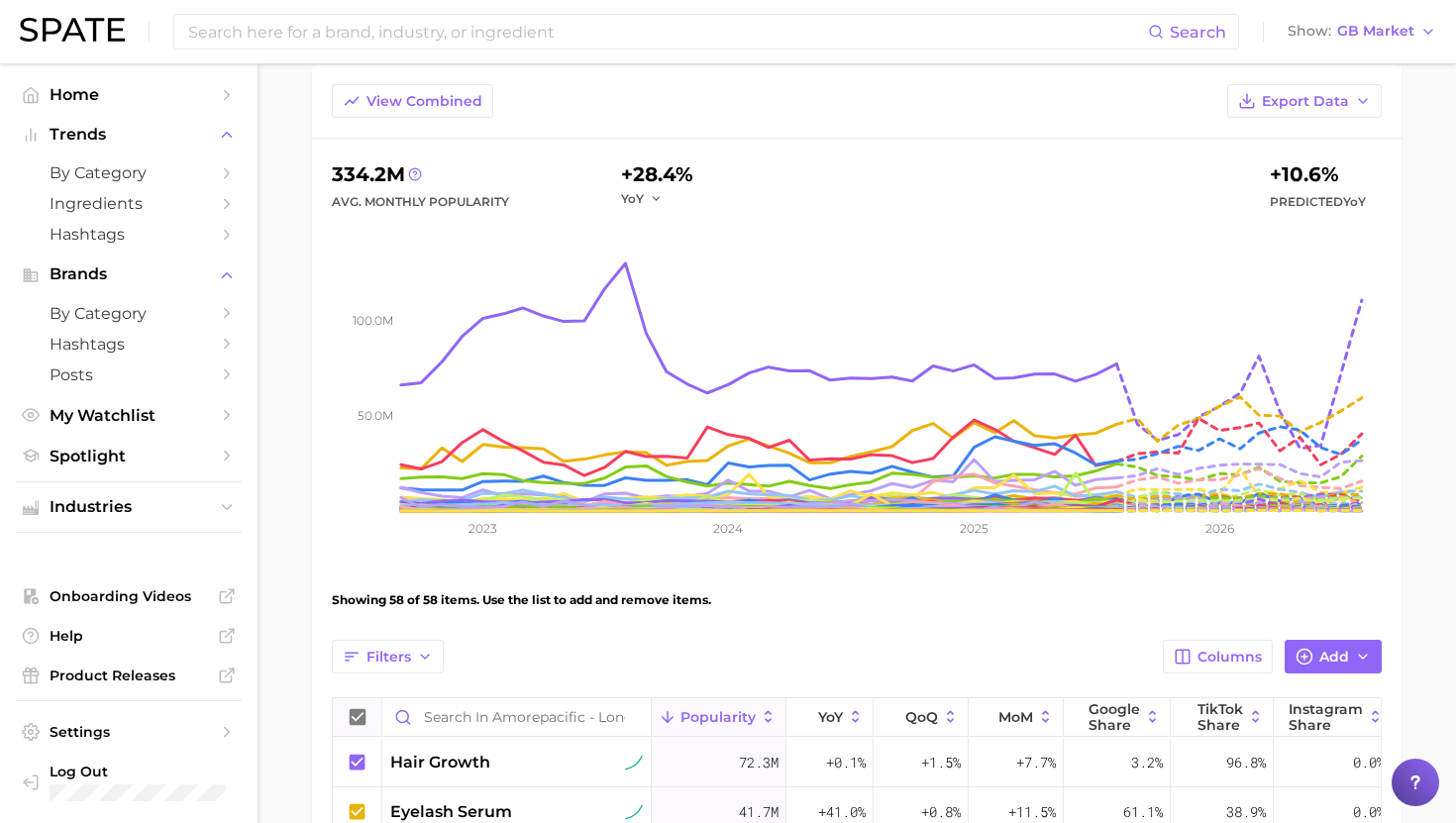
scroll to position [155, 0]
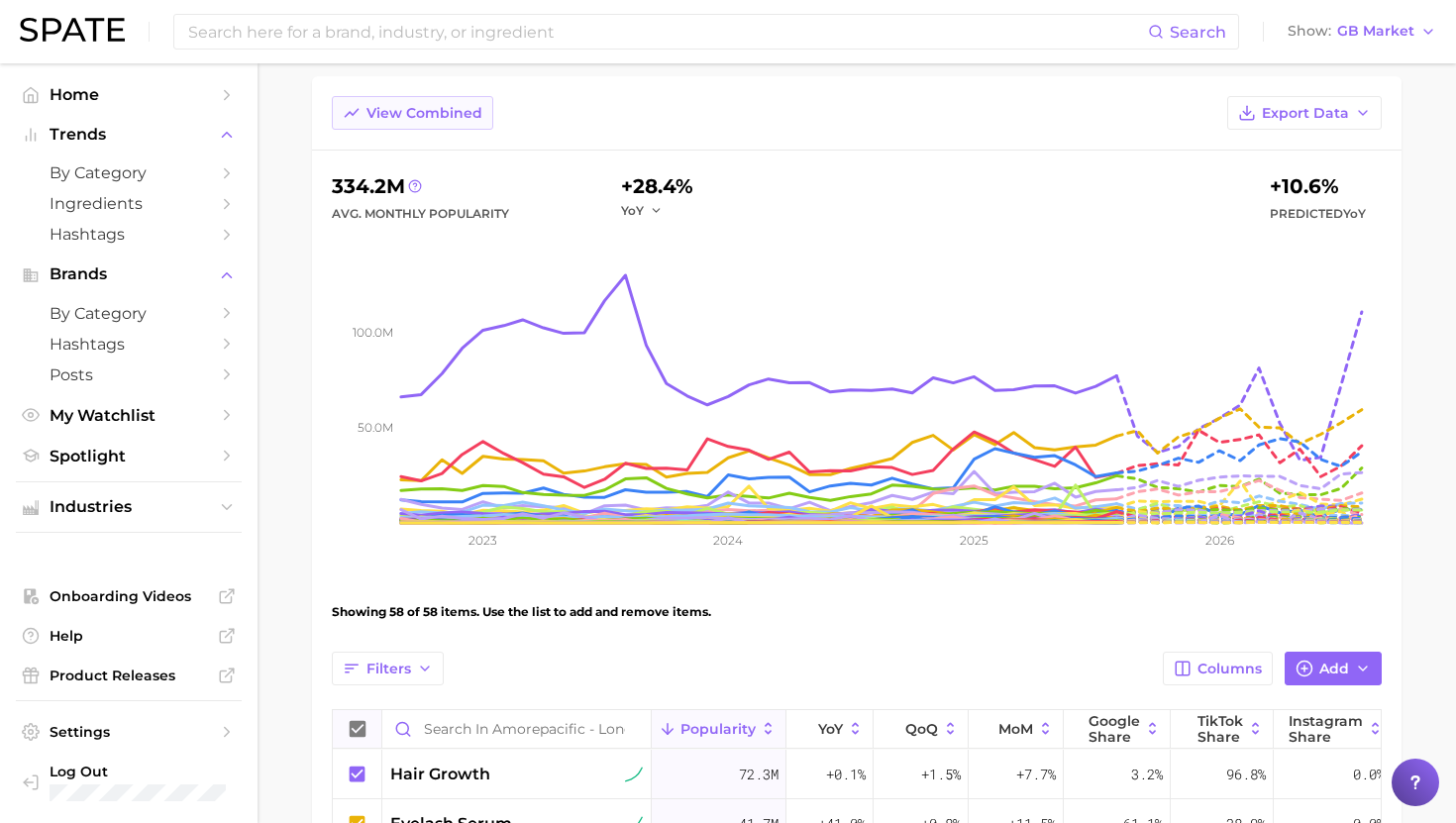
click at [405, 113] on span "View Combined" at bounding box center [425, 113] width 116 height 17
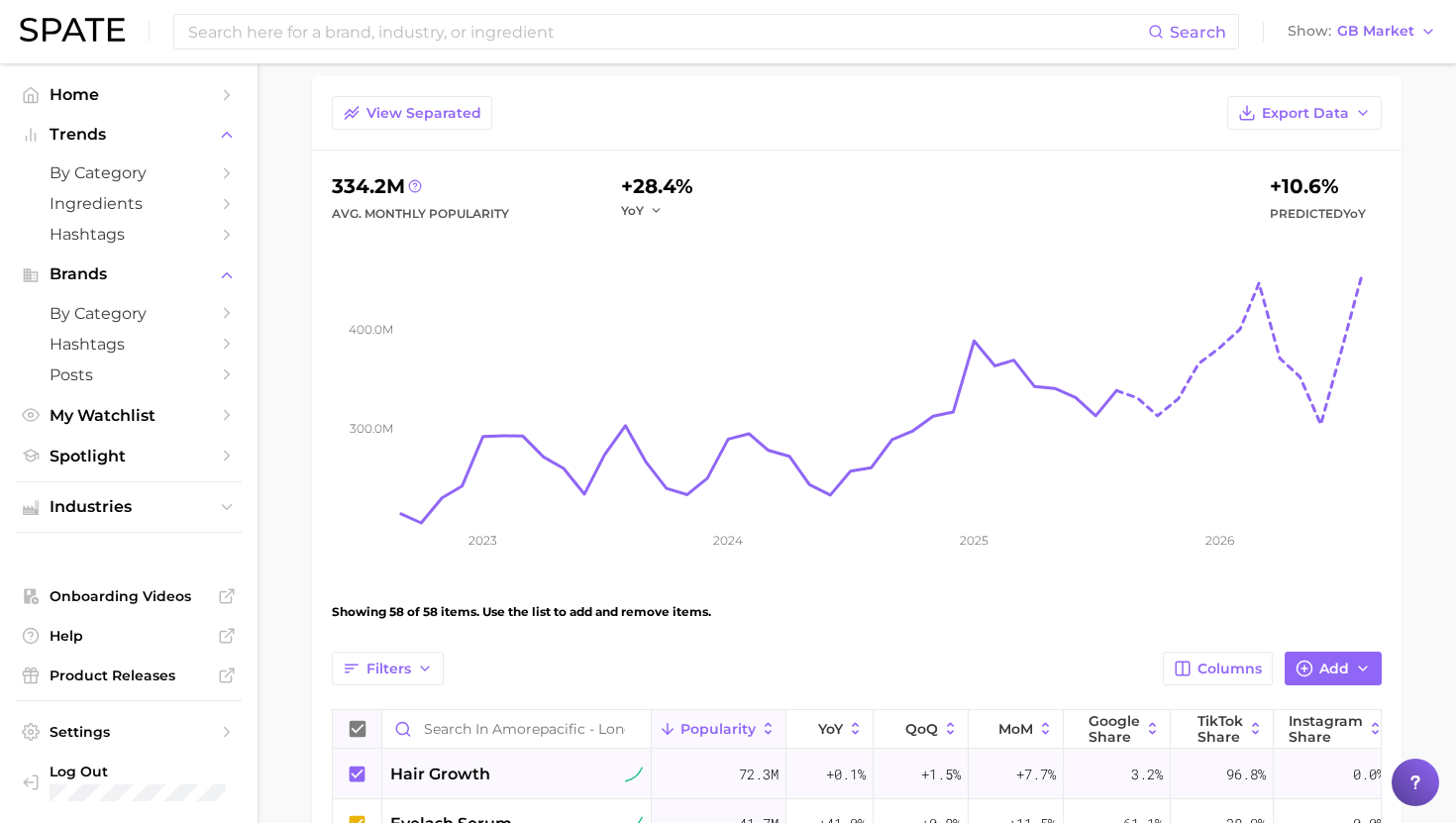
click at [369, 776] on div at bounding box center [358, 774] width 50 height 50
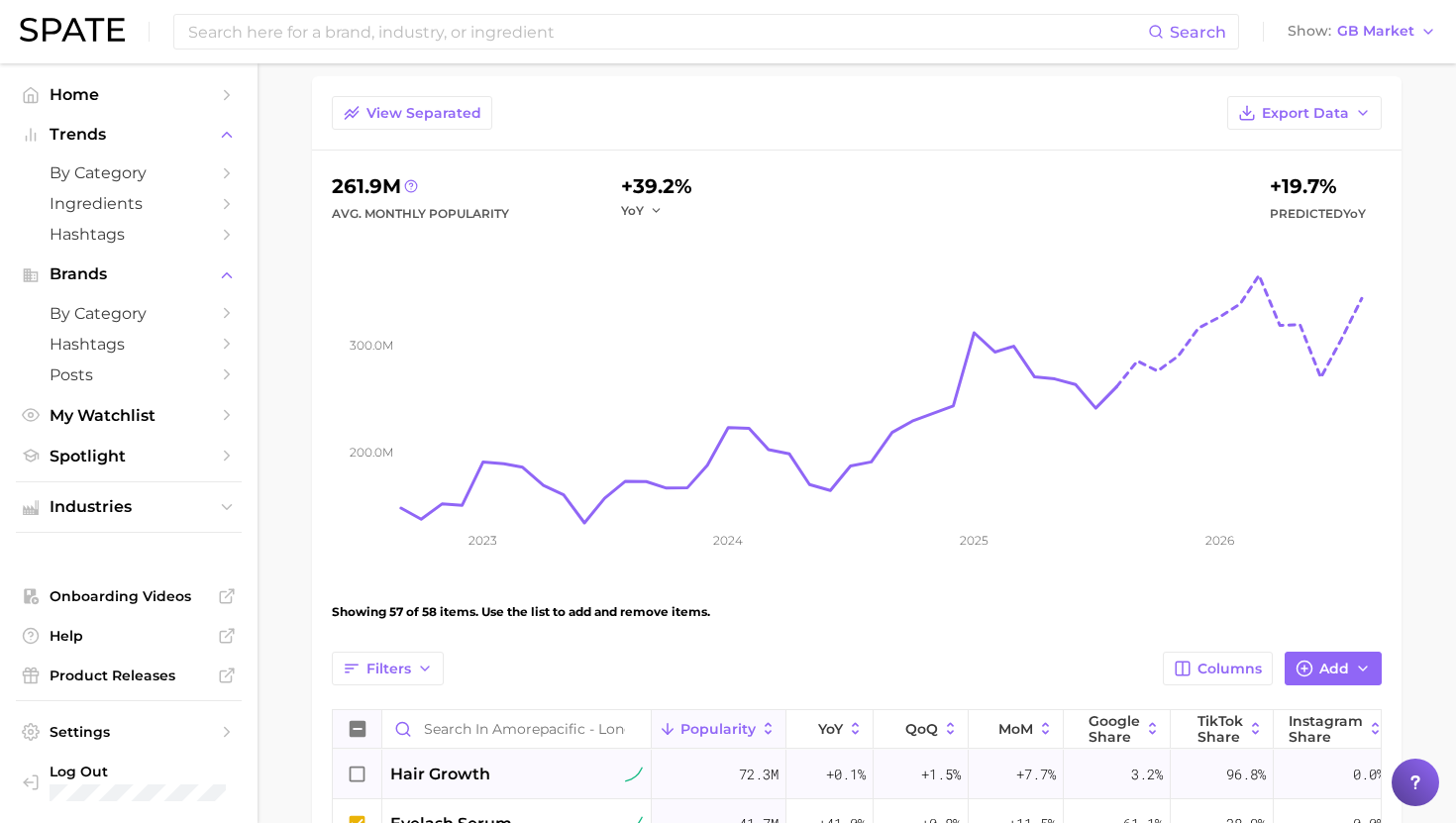
click at [365, 774] on icon at bounding box center [358, 773] width 16 height 16
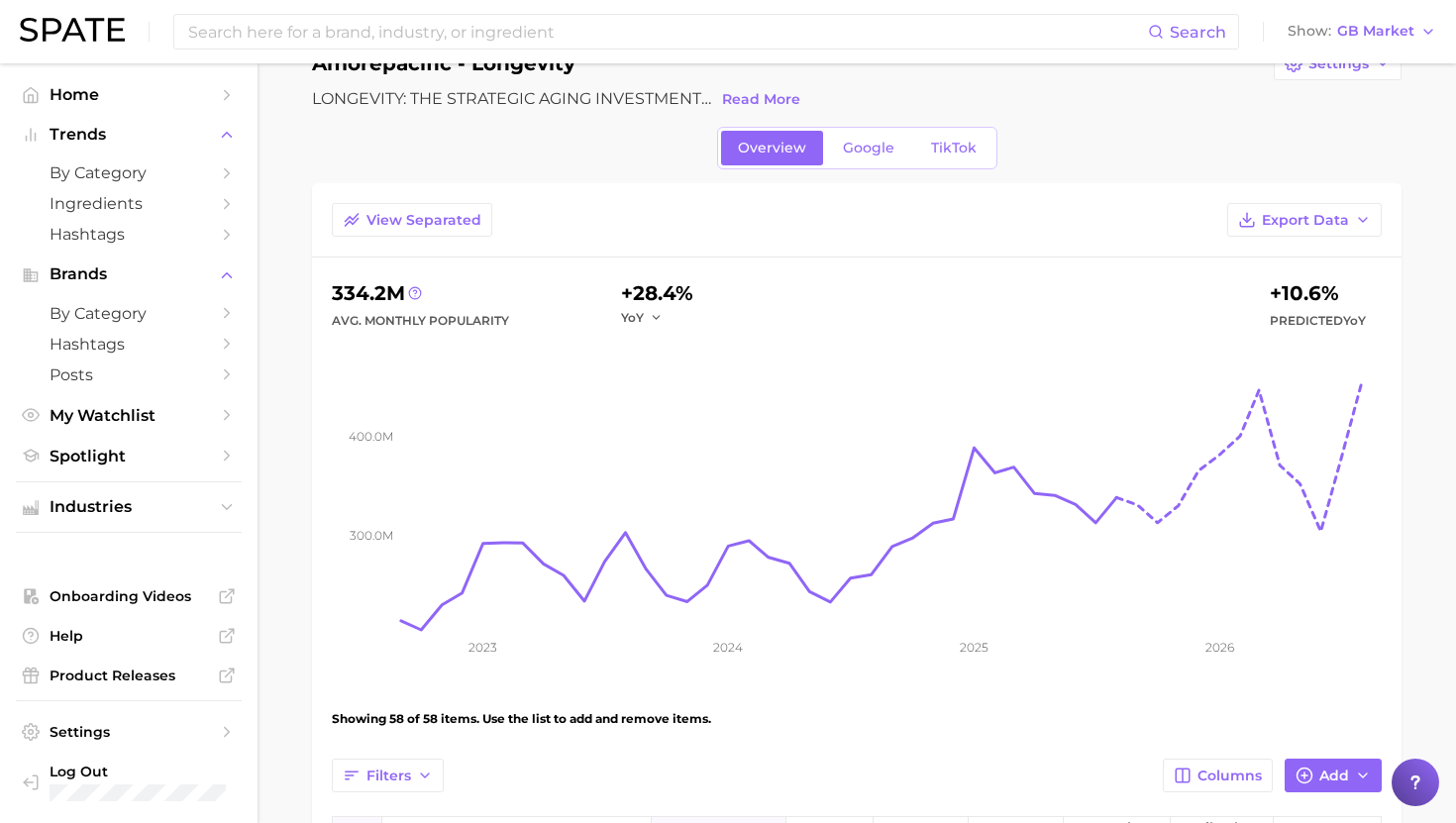
scroll to position [0, 0]
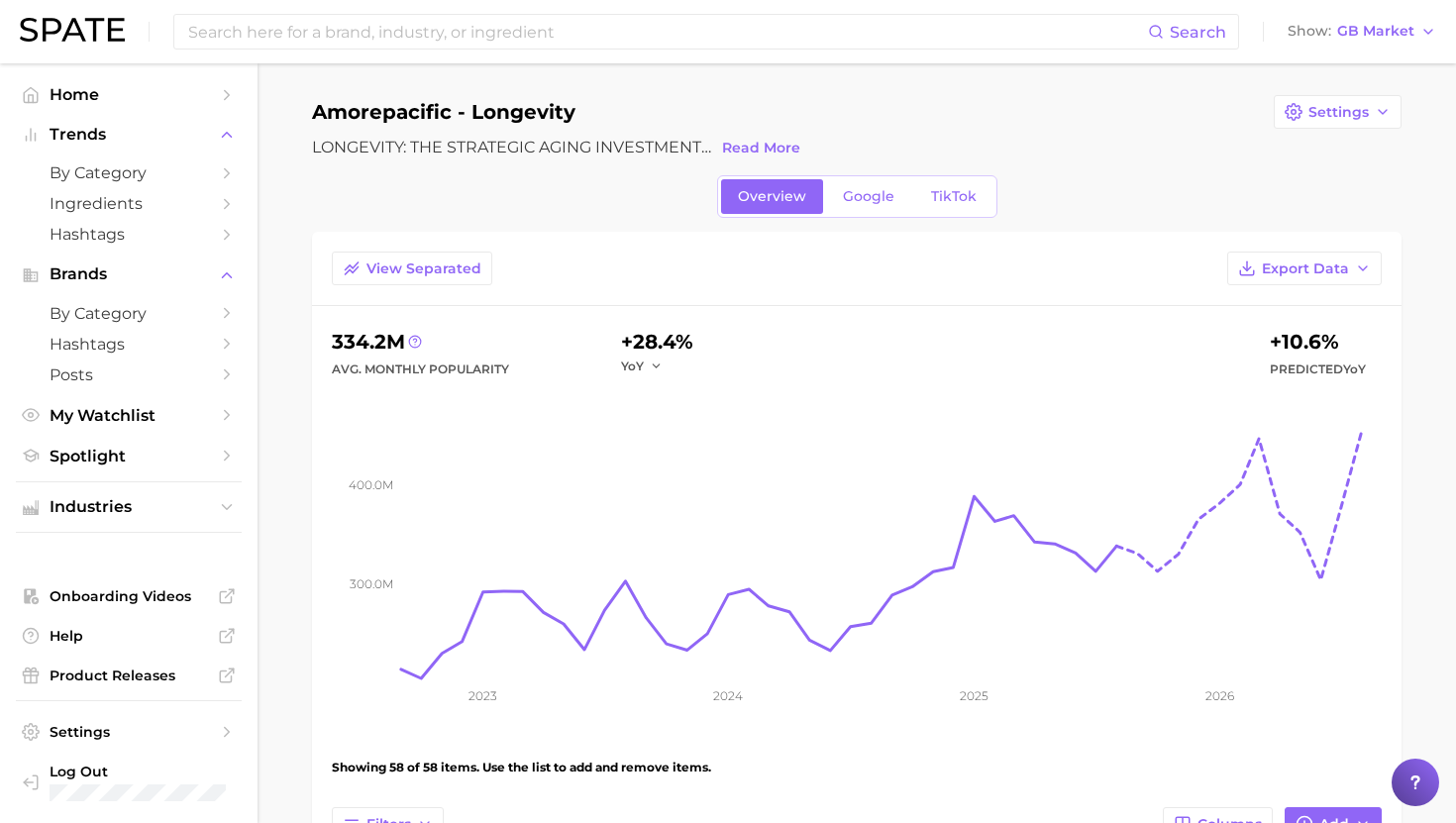
scroll to position [82, 0]
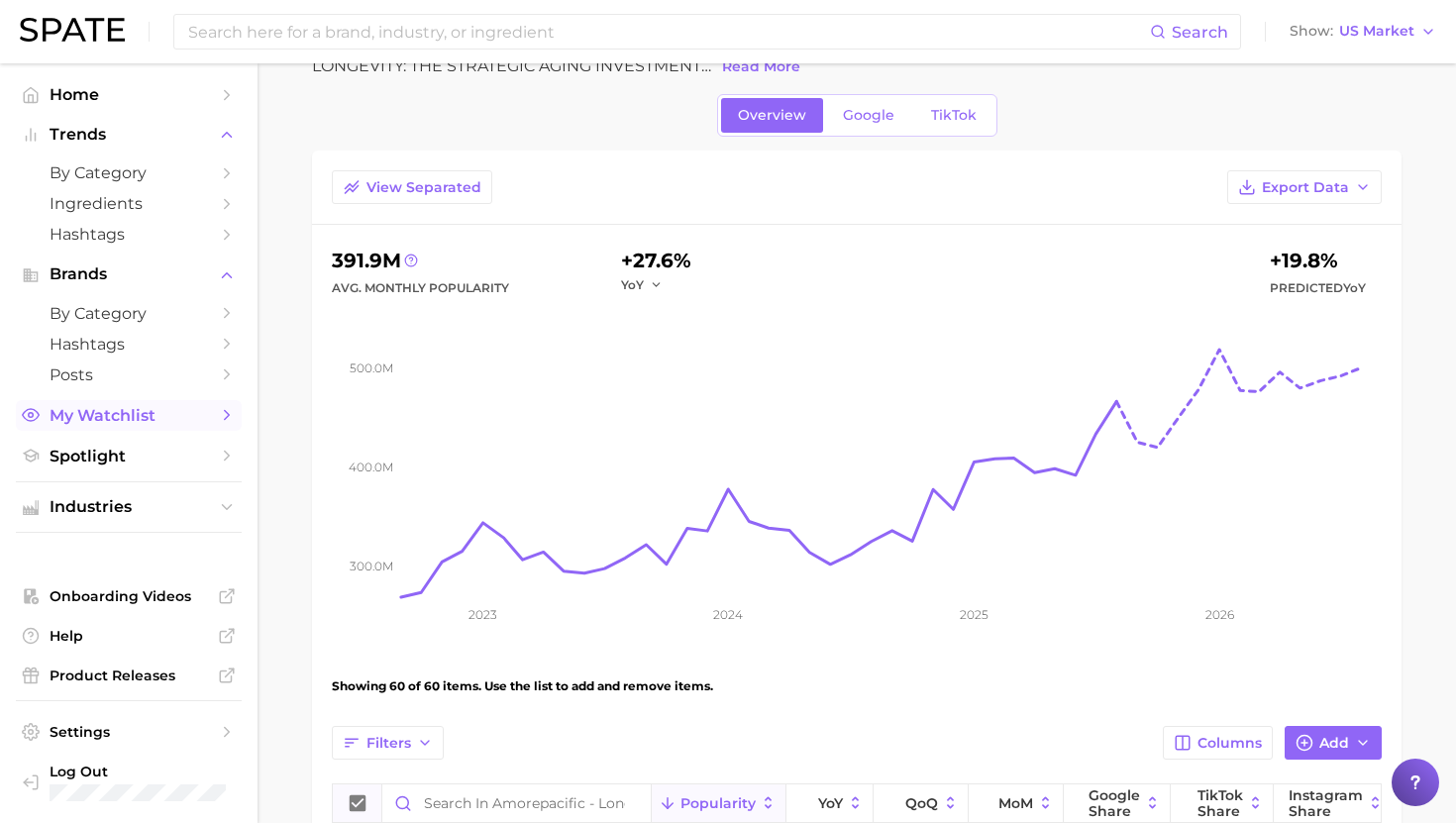
click at [100, 420] on span "My Watchlist" at bounding box center [128, 414] width 158 height 19
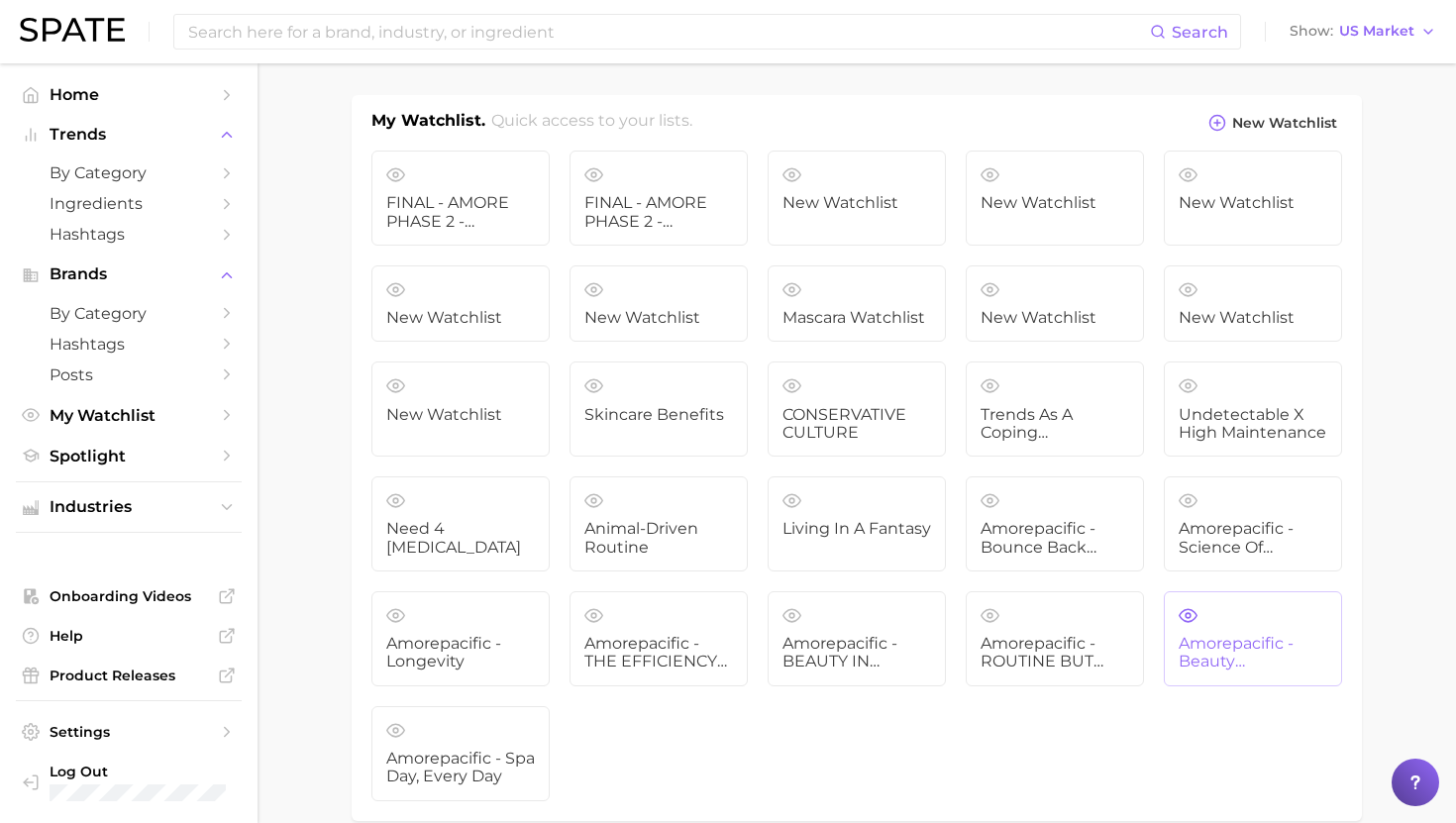
click at [1225, 657] on span "Amorepacific - Beauty Multitaskers" at bounding box center [1252, 652] width 148 height 37
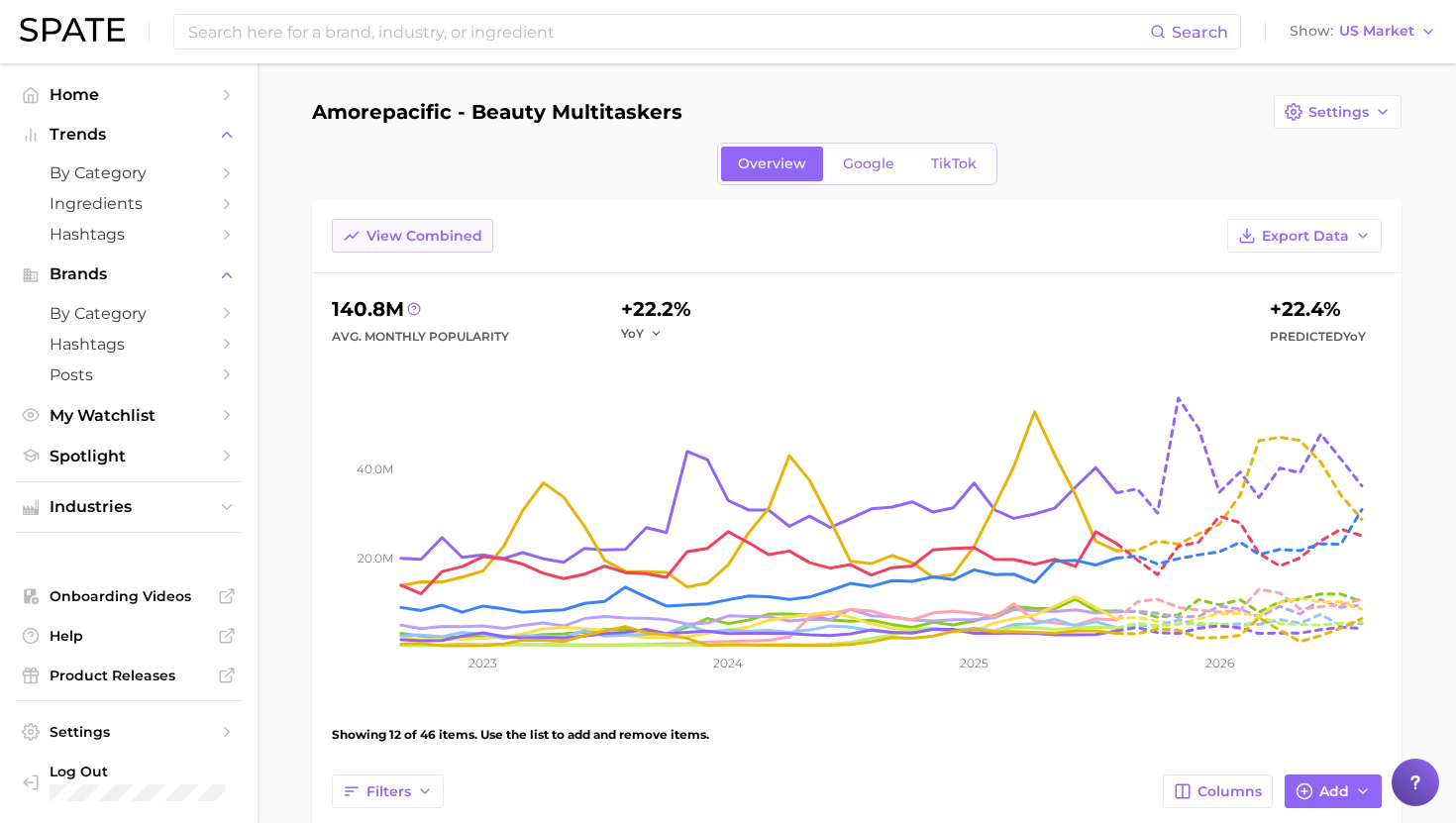
click at [412, 244] on button "View Combined" at bounding box center [413, 236] width 161 height 34
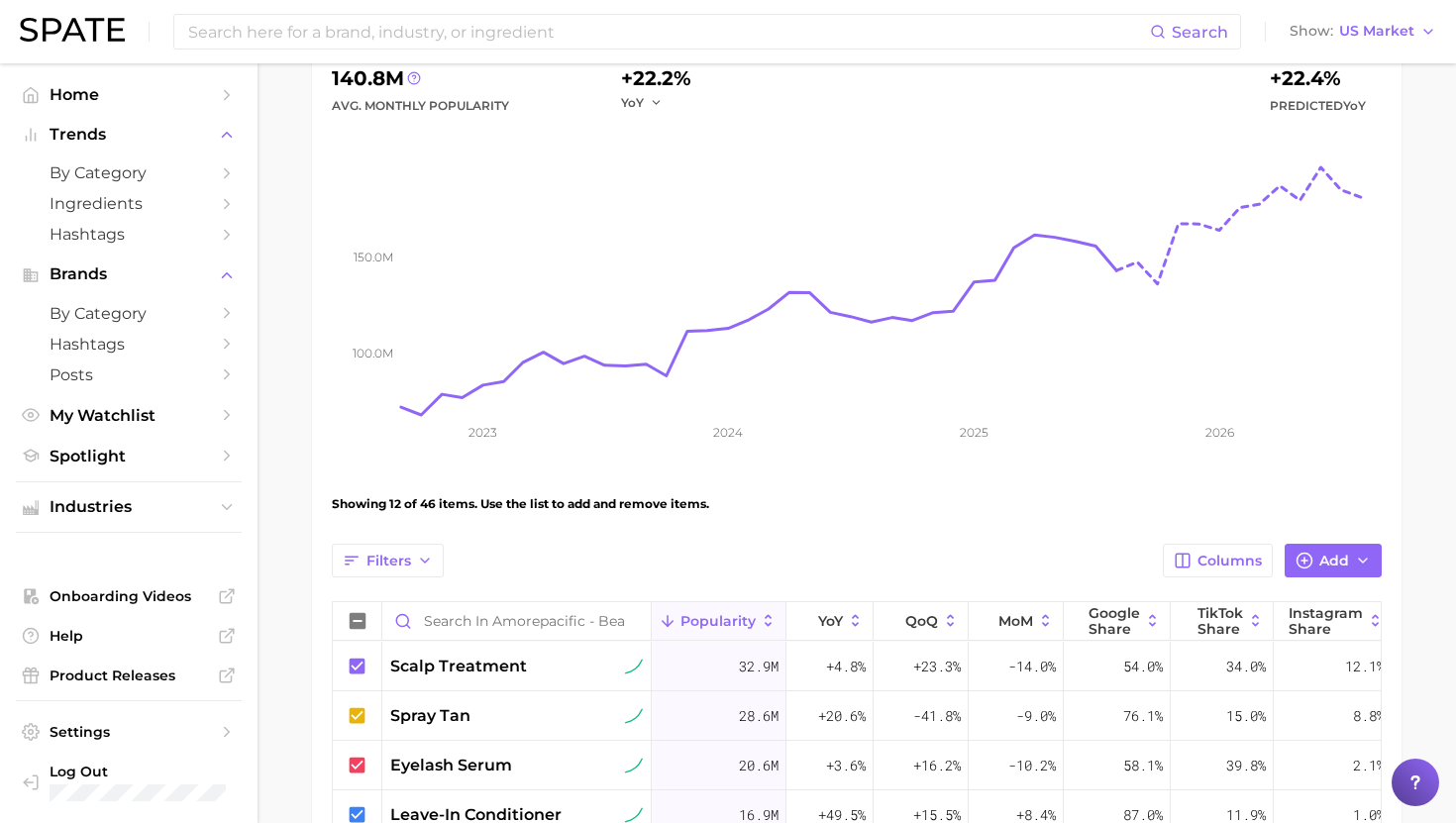
scroll to position [232, 0]
click at [357, 618] on icon at bounding box center [358, 620] width 16 height 16
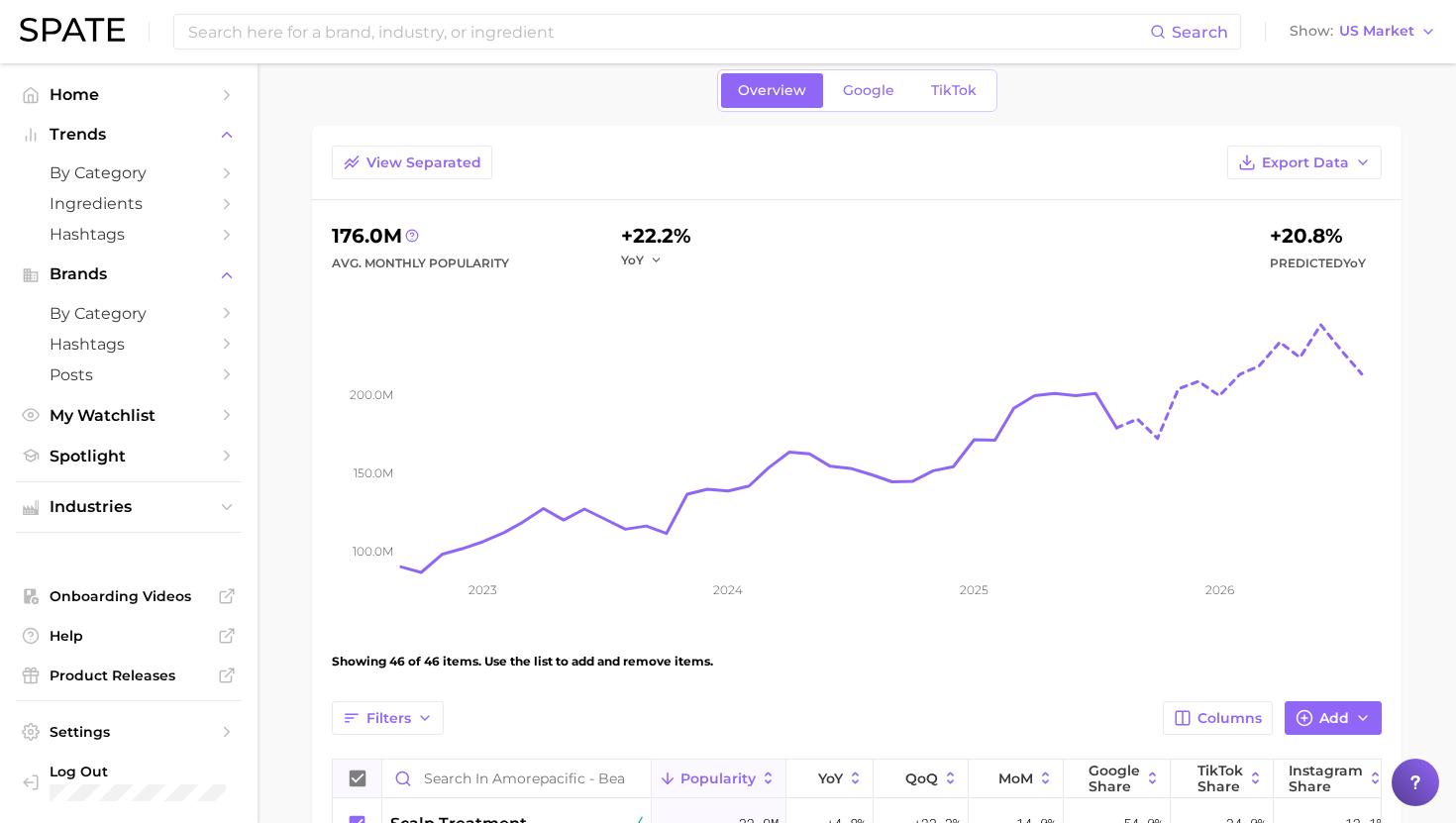
scroll to position [78, 0]
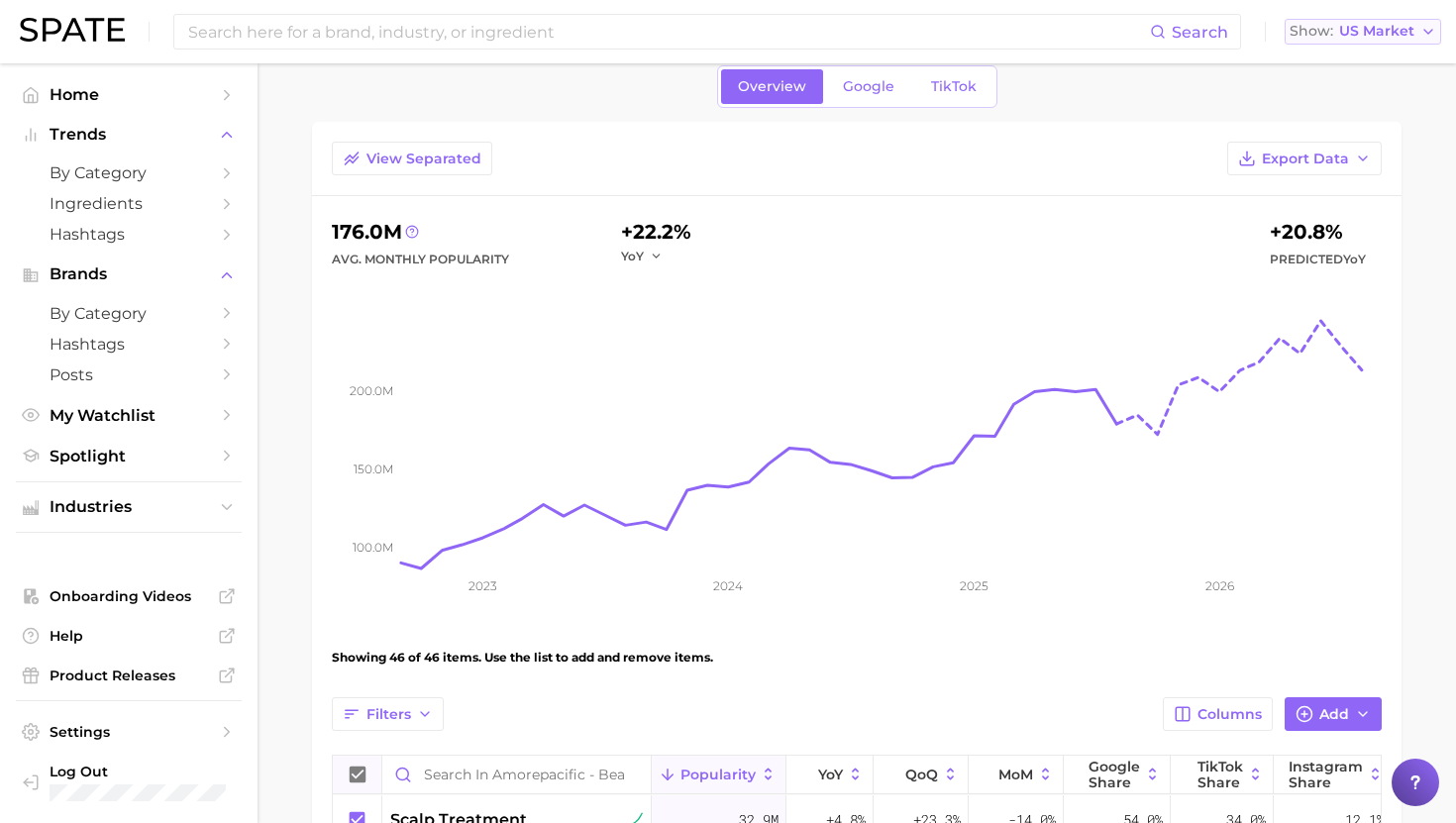
click at [1372, 37] on span "US Market" at bounding box center [1377, 31] width 76 height 11
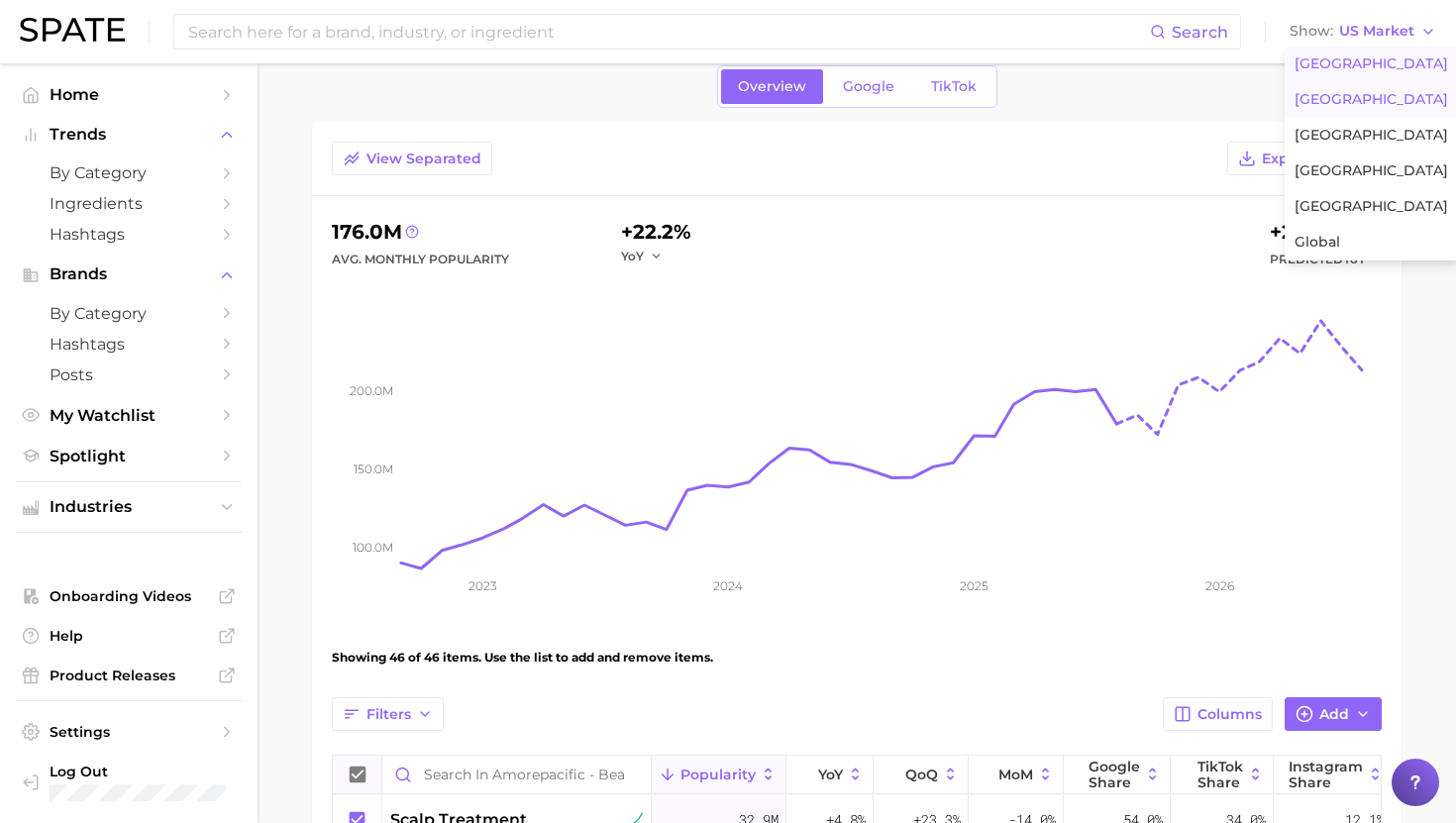
click at [1341, 113] on button "[GEOGRAPHIC_DATA]" at bounding box center [1371, 100] width 173 height 36
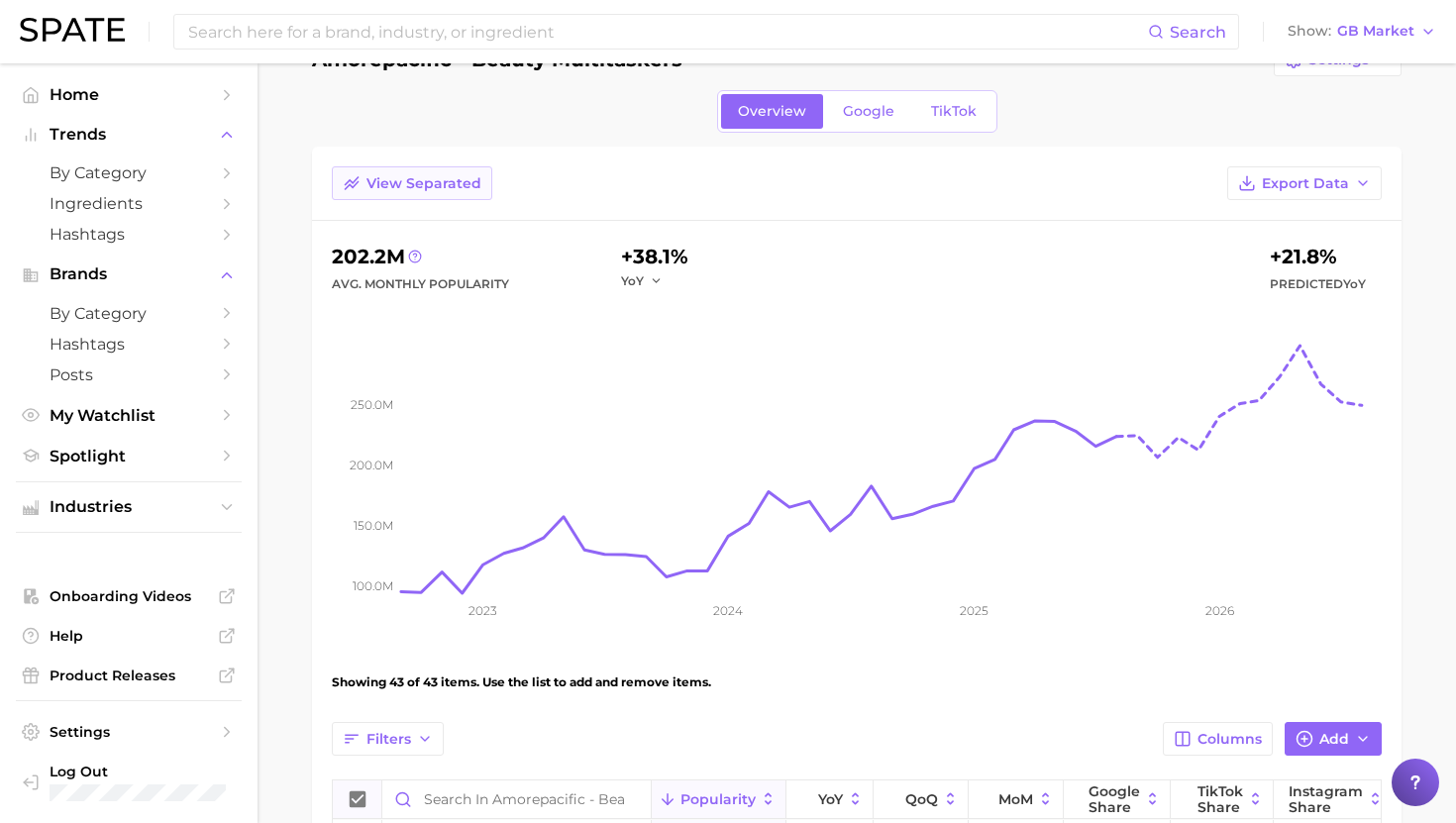
scroll to position [42, 0]
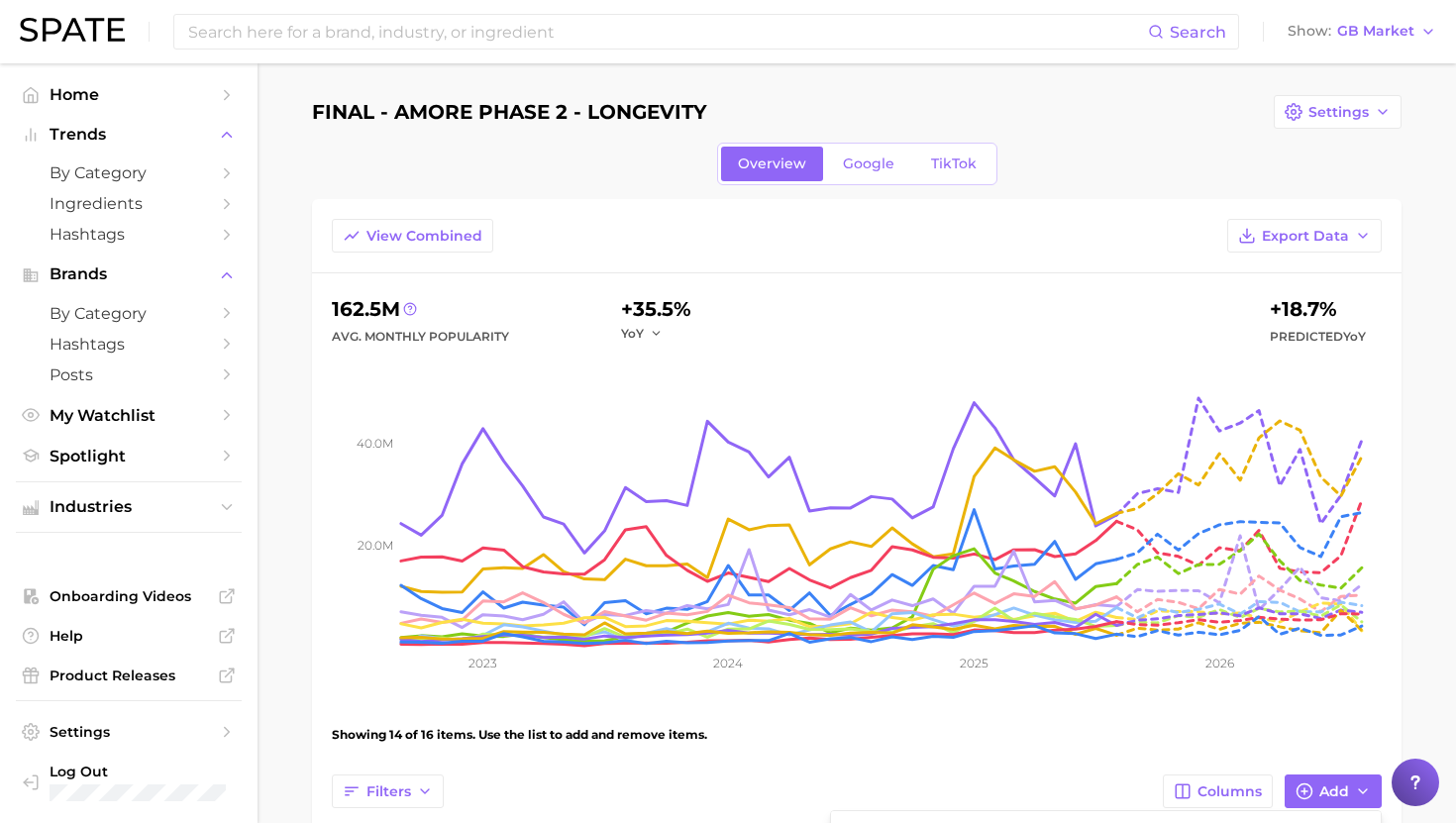
scroll to position [268, 0]
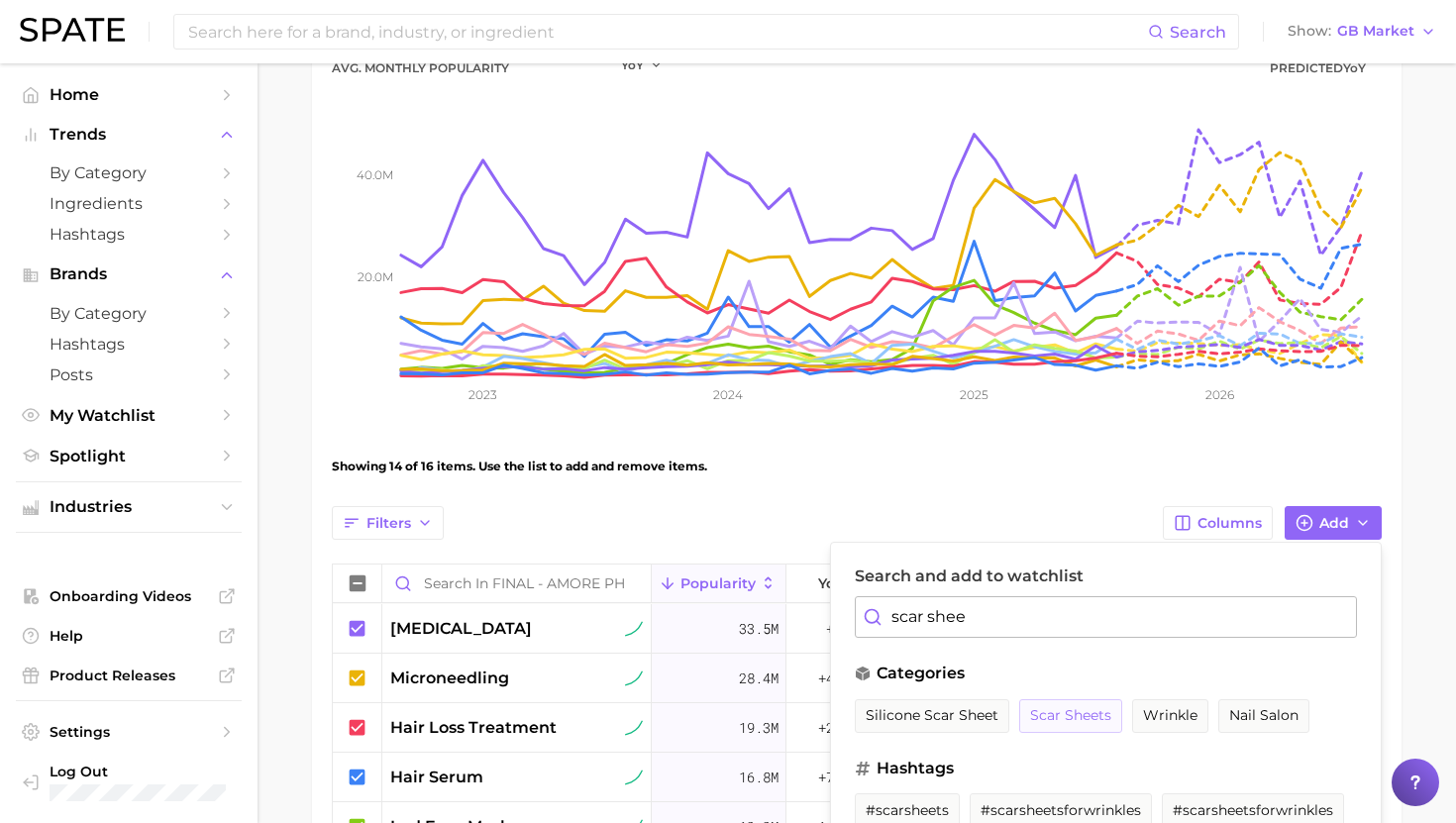
click at [1067, 720] on span "scar sheets" at bounding box center [1071, 715] width 82 height 17
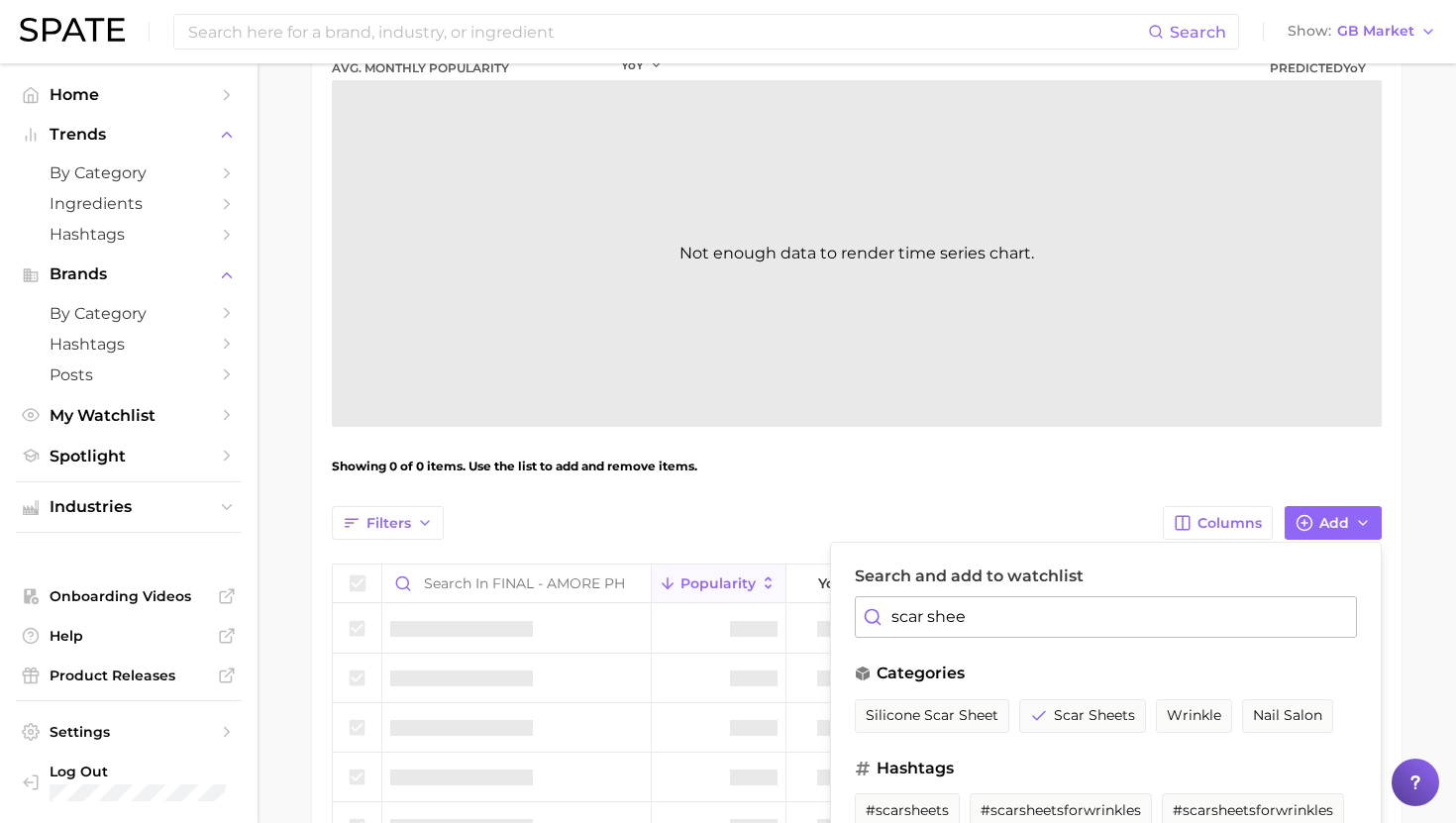
click at [993, 630] on input "scar shee" at bounding box center [1106, 617] width 502 height 42
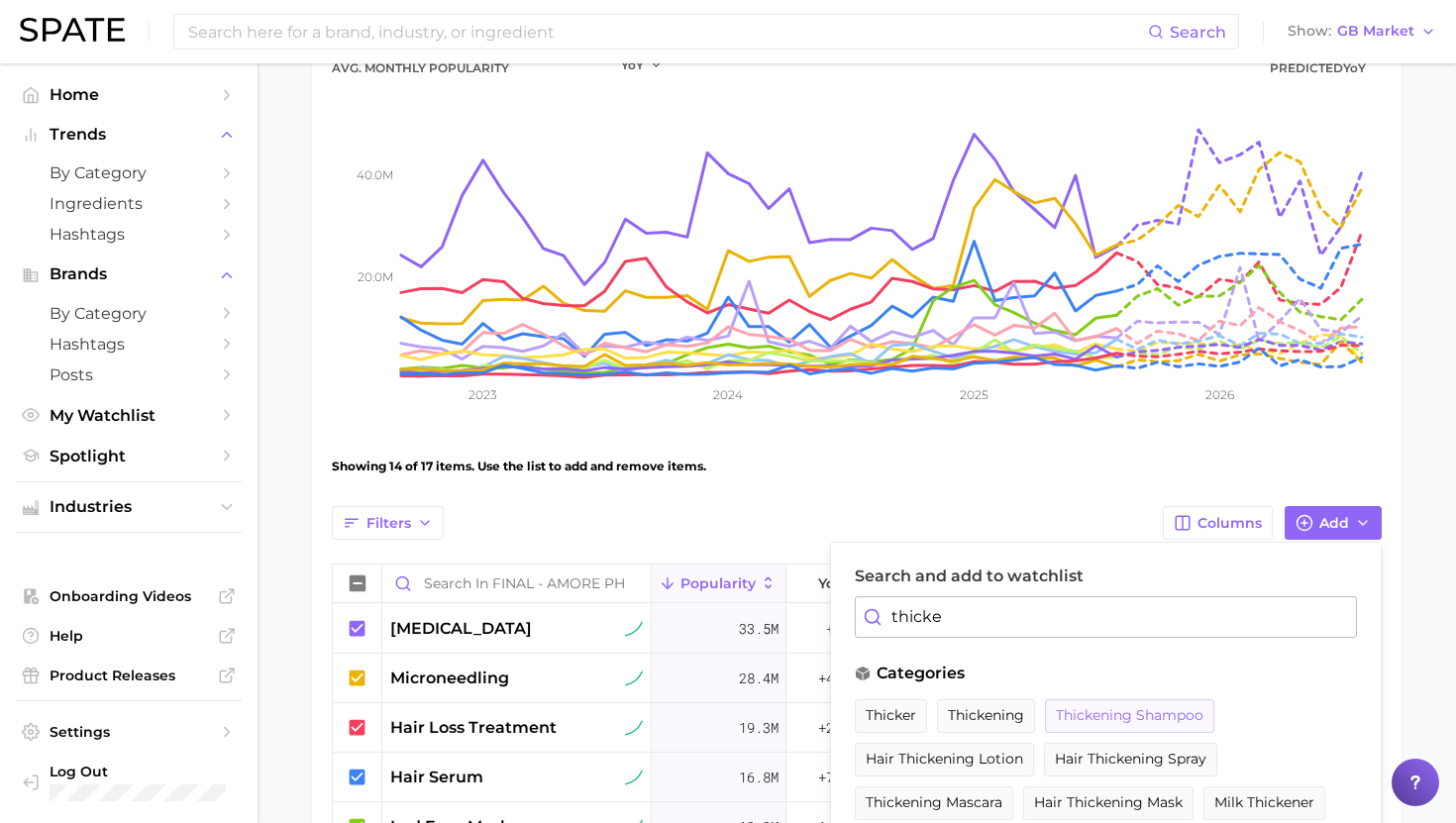
click at [1096, 706] on button "thickening shampoo" at bounding box center [1130, 716] width 169 height 34
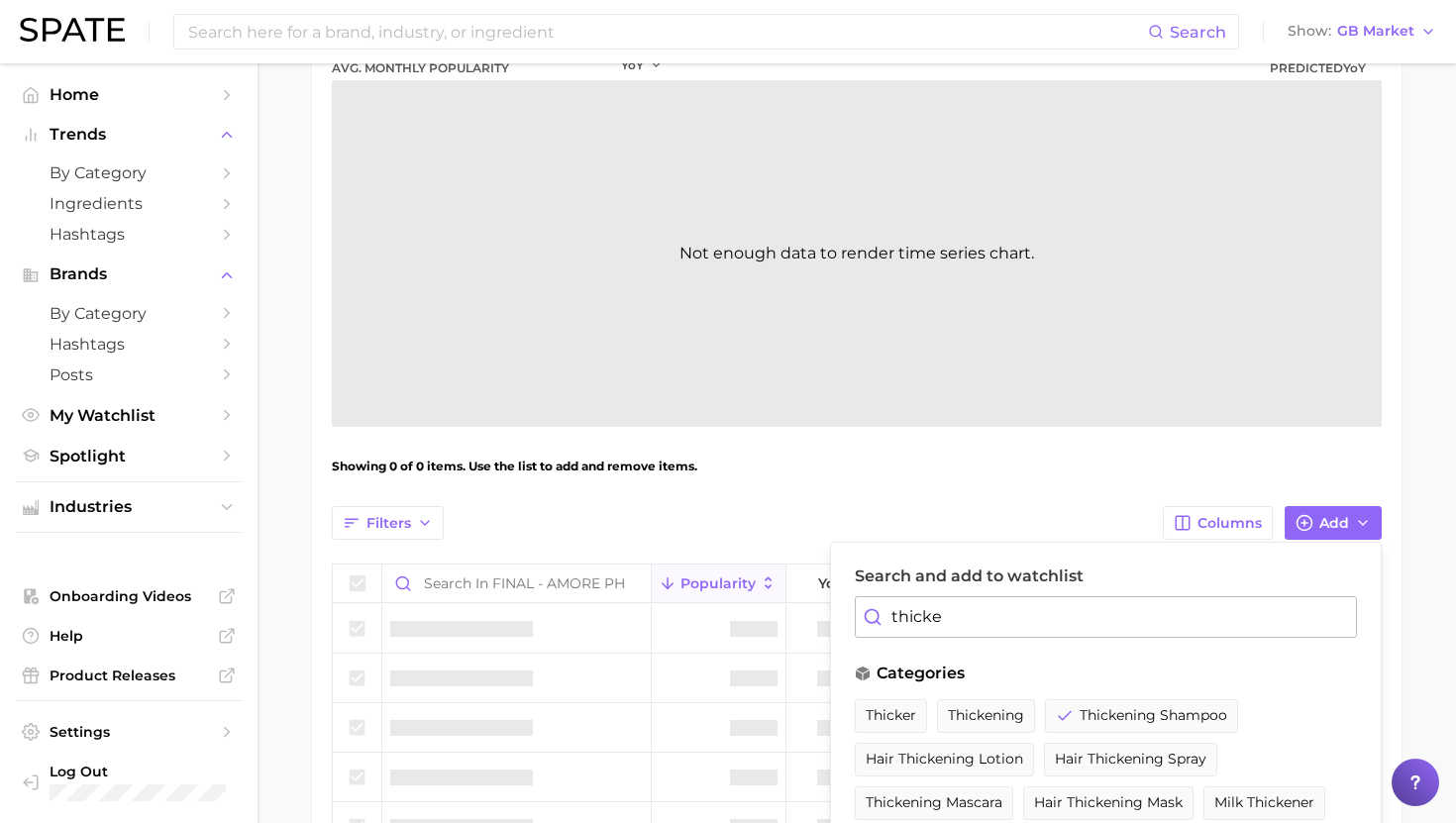
click at [972, 623] on input "thicke" at bounding box center [1106, 617] width 502 height 42
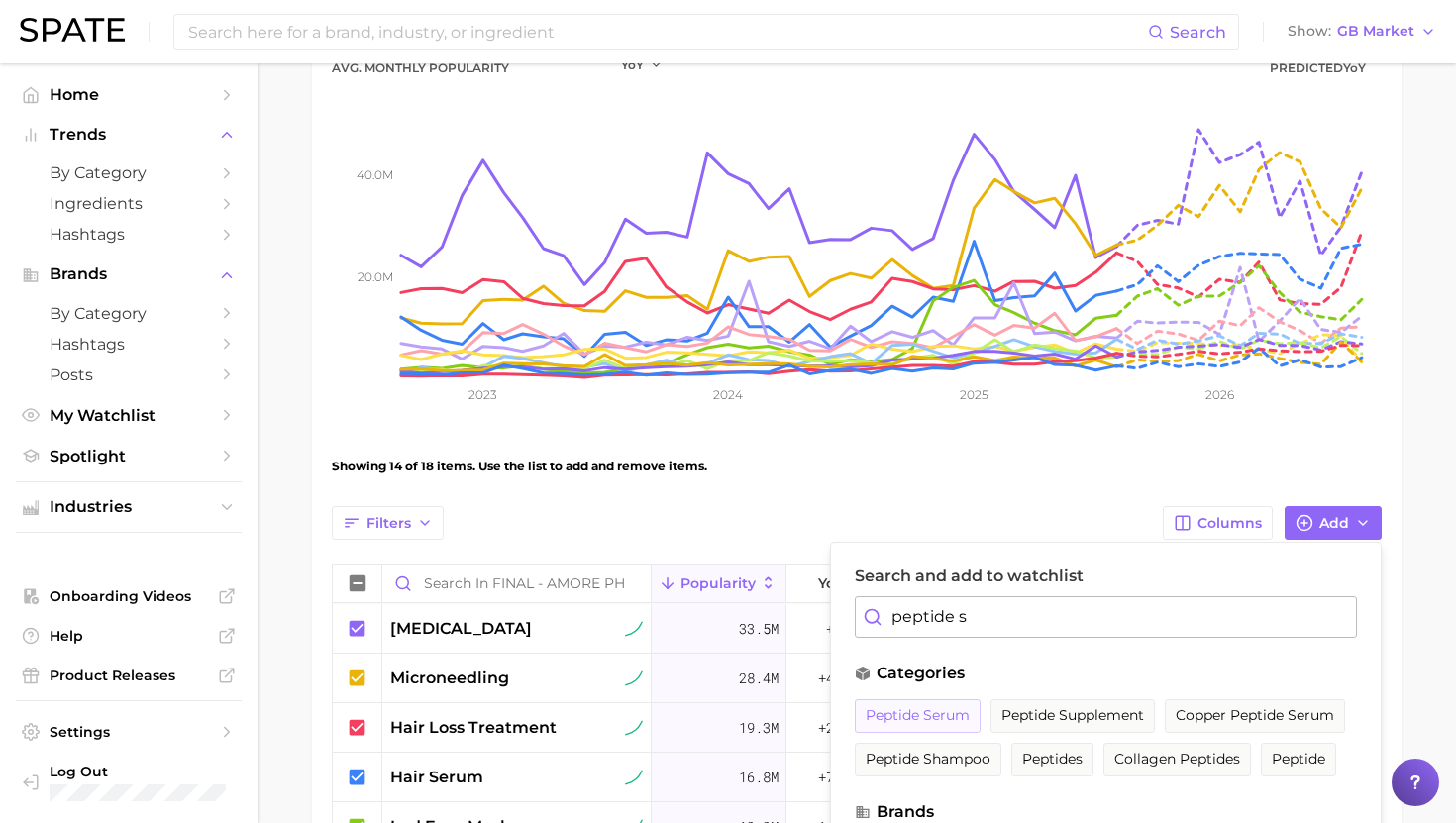
click at [906, 709] on span "peptide serum" at bounding box center [918, 715] width 104 height 17
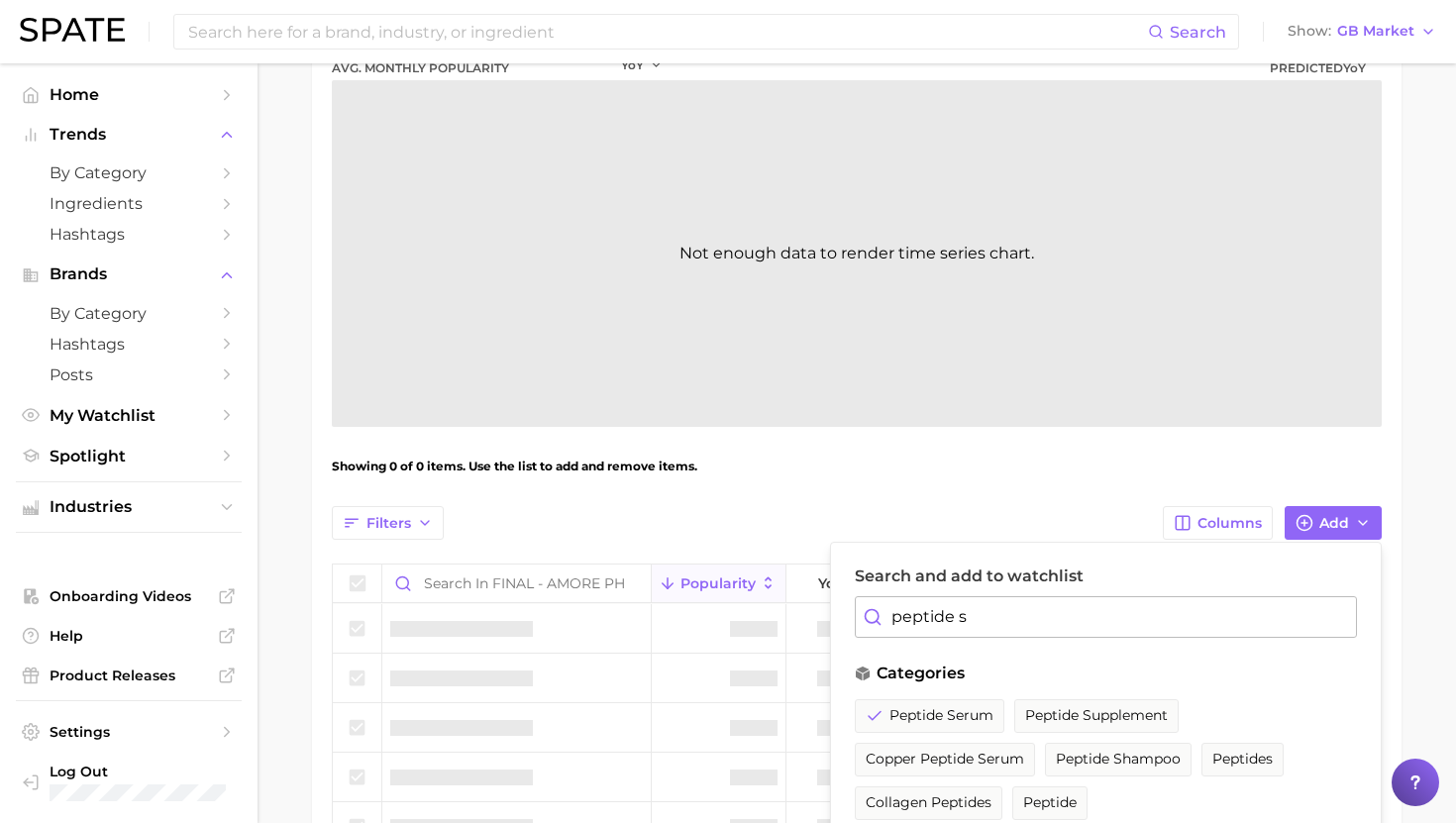
click at [922, 628] on input "peptide s" at bounding box center [1106, 617] width 502 height 42
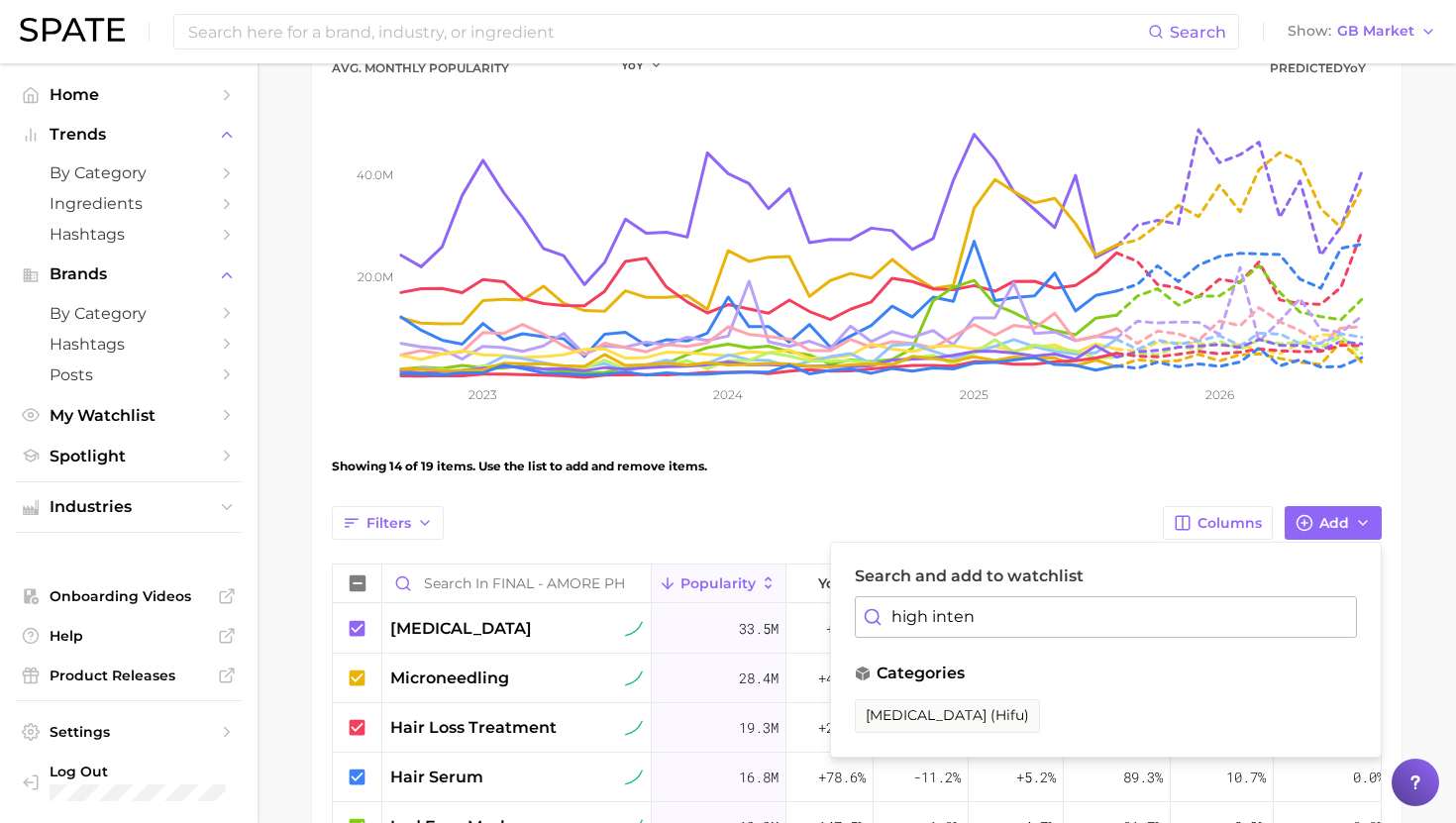
click at [917, 715] on span "[MEDICAL_DATA] (hifu)" at bounding box center [948, 715] width 163 height 17
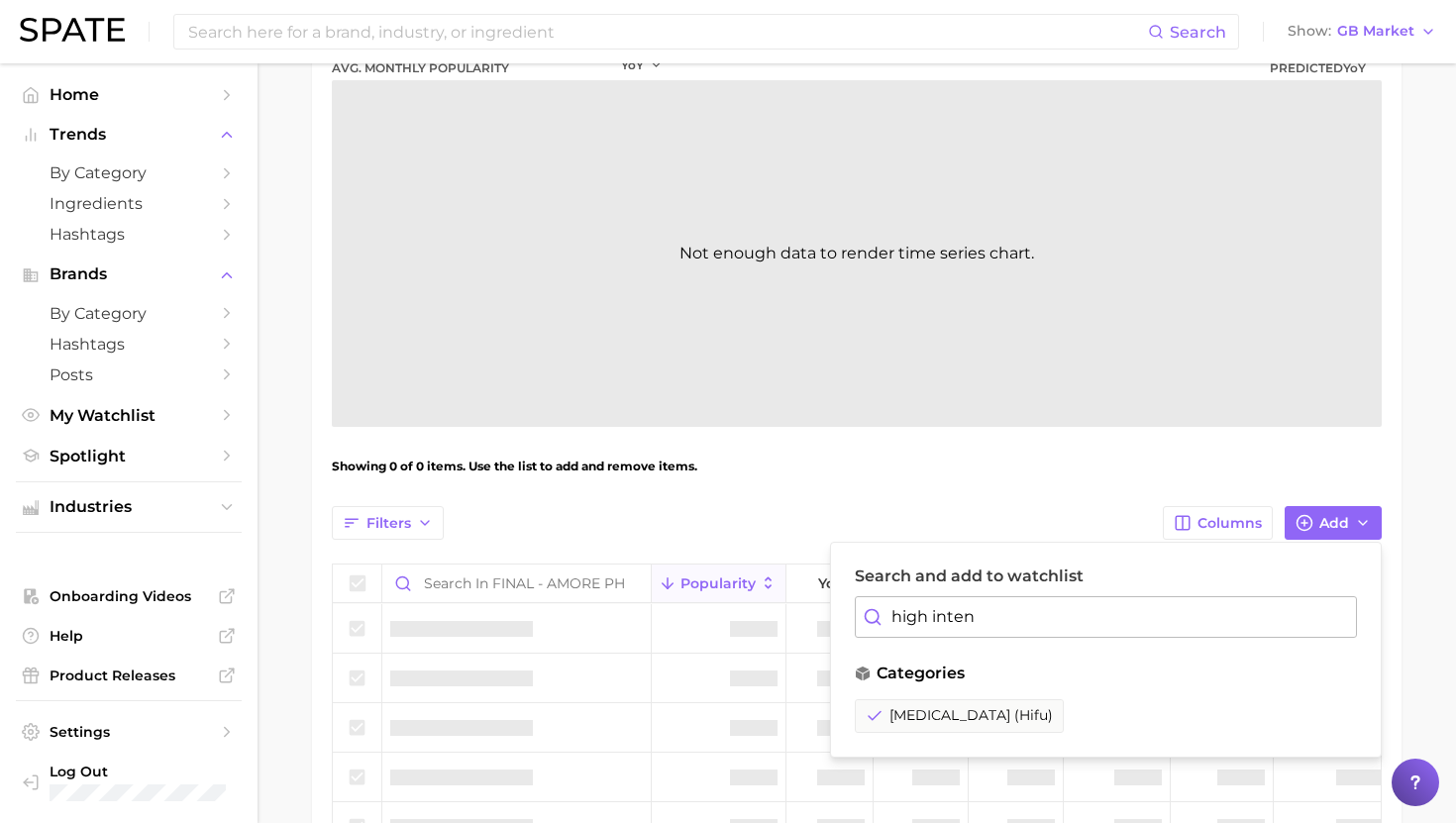
click at [940, 628] on input "high inten" at bounding box center [1106, 617] width 502 height 42
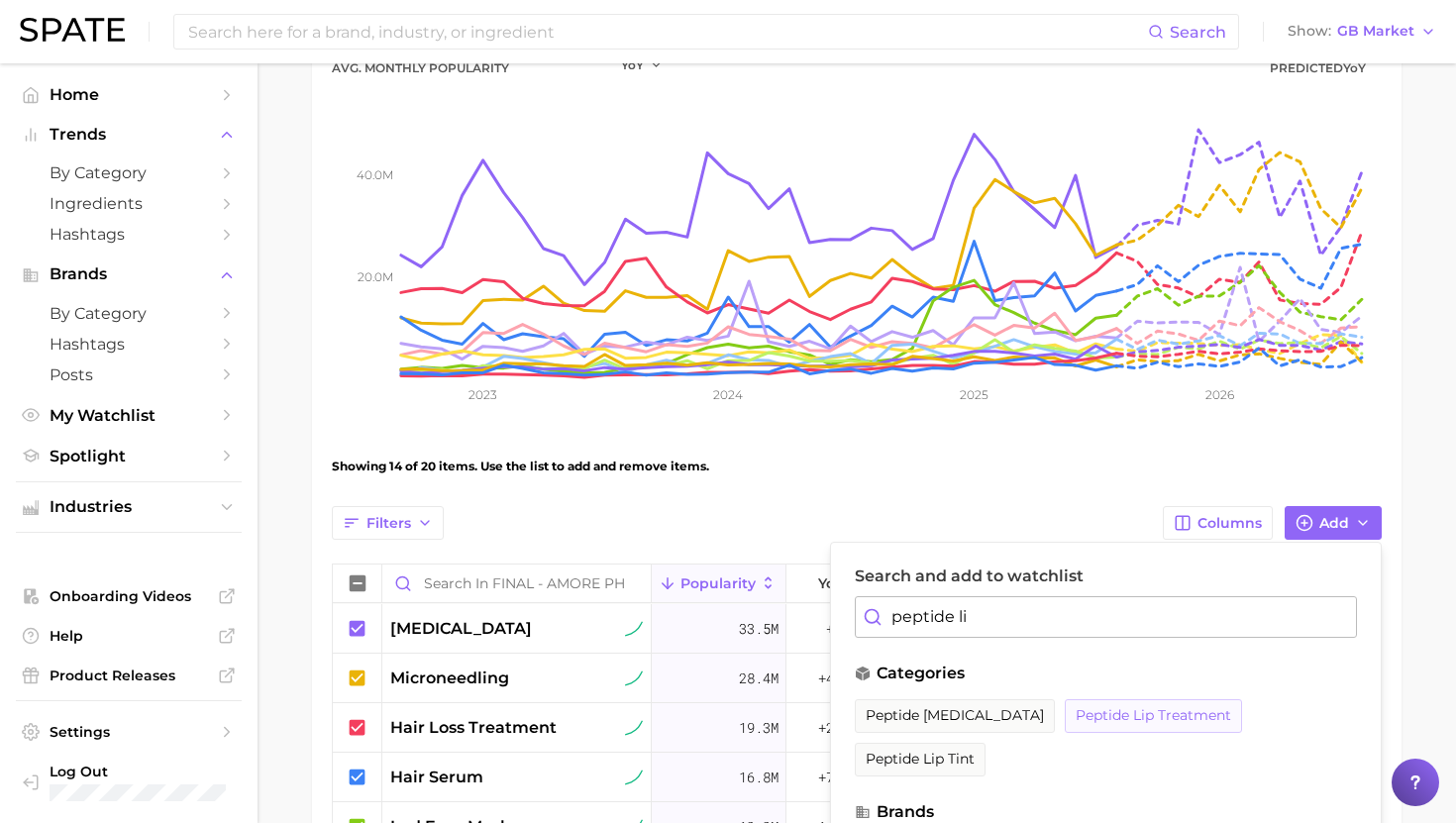
click at [1089, 707] on span "peptide lip treatment" at bounding box center [1154, 715] width 155 height 17
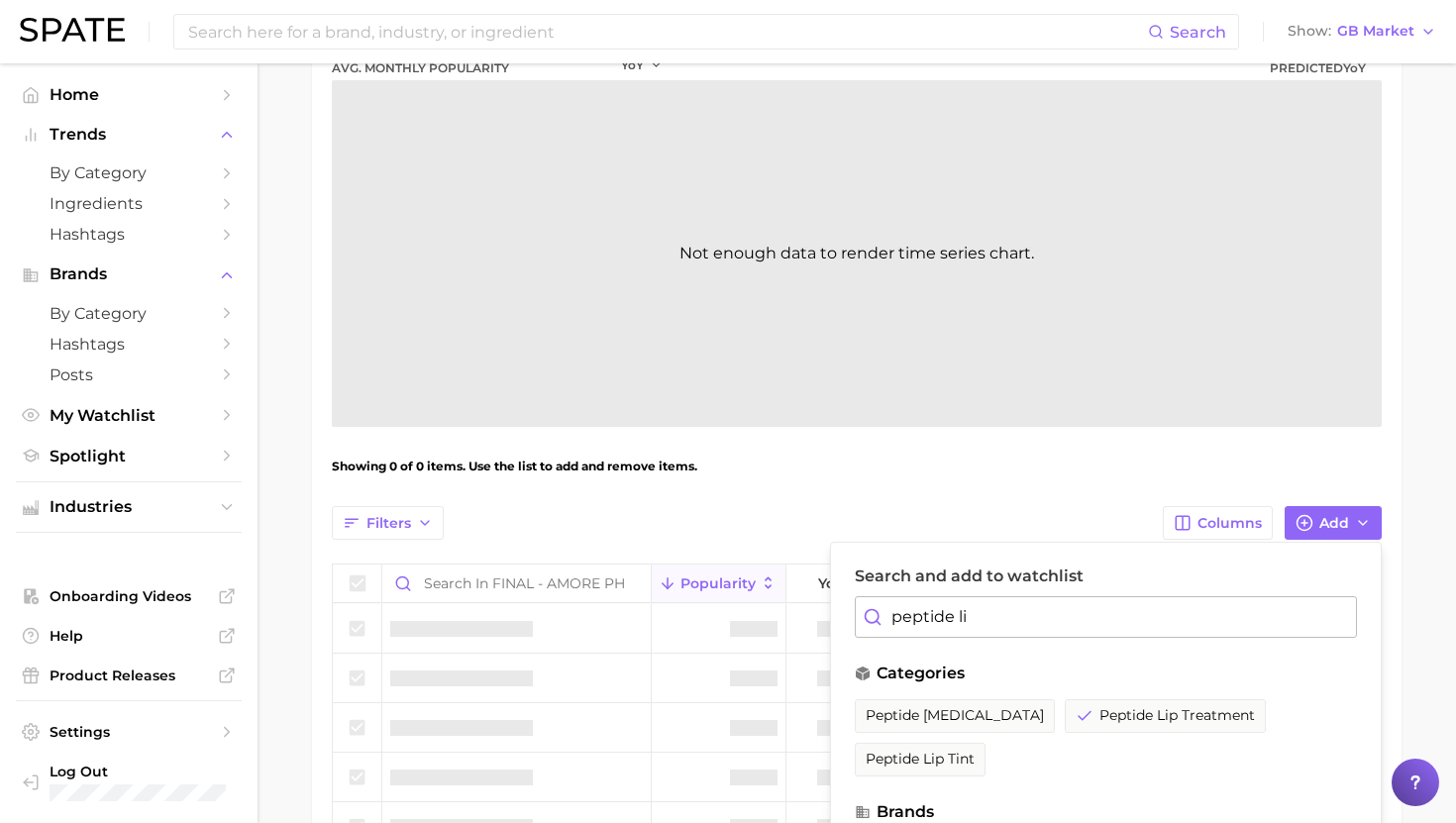
click at [1003, 634] on input "peptide li" at bounding box center [1106, 617] width 502 height 42
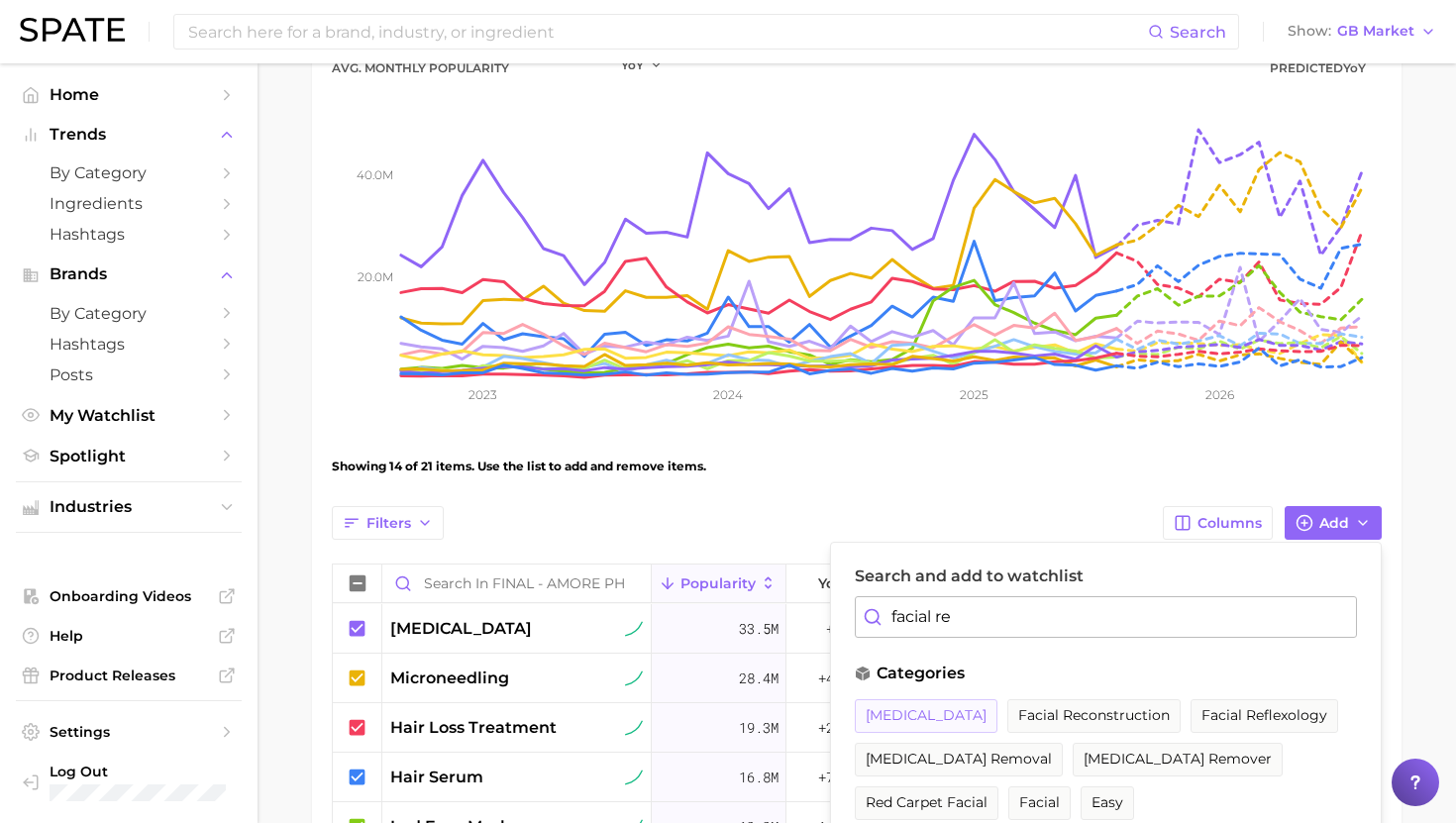
click at [982, 707] on span "facial rejuvenation" at bounding box center [927, 715] width 121 height 17
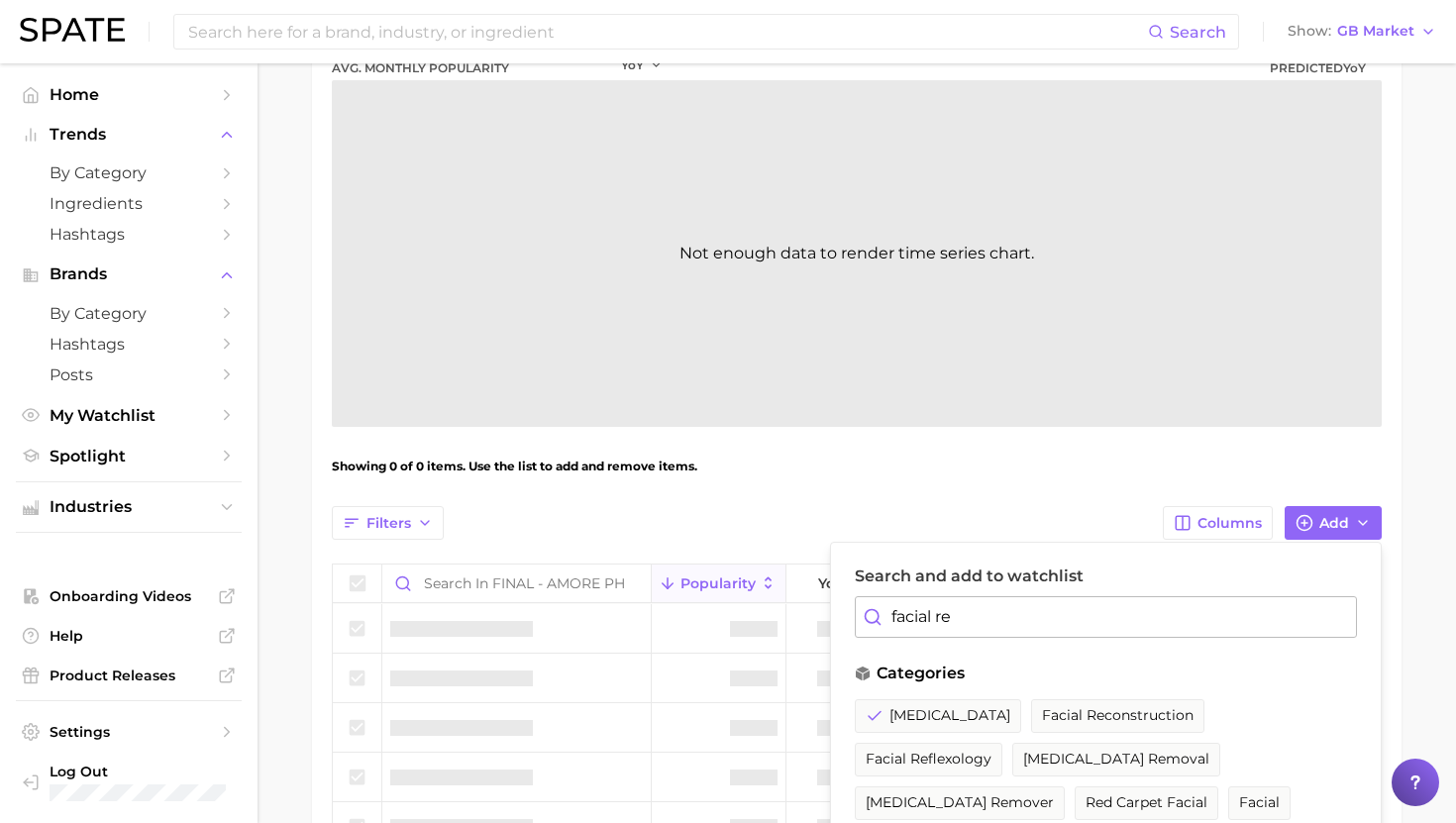
click at [980, 625] on input "facial re" at bounding box center [1106, 617] width 502 height 42
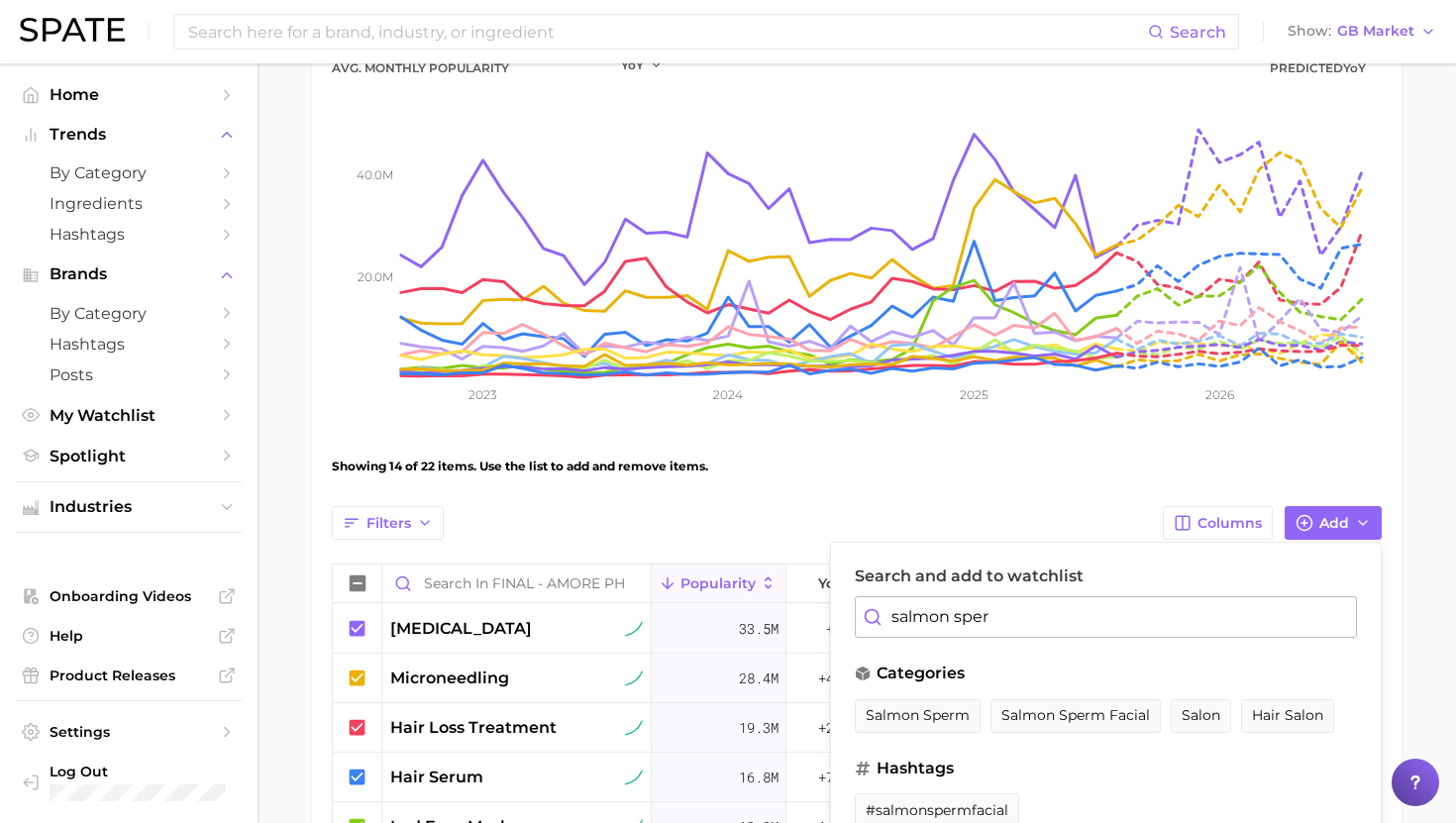
click at [1106, 715] on span "salmon sperm facial" at bounding box center [1075, 715] width 148 height 17
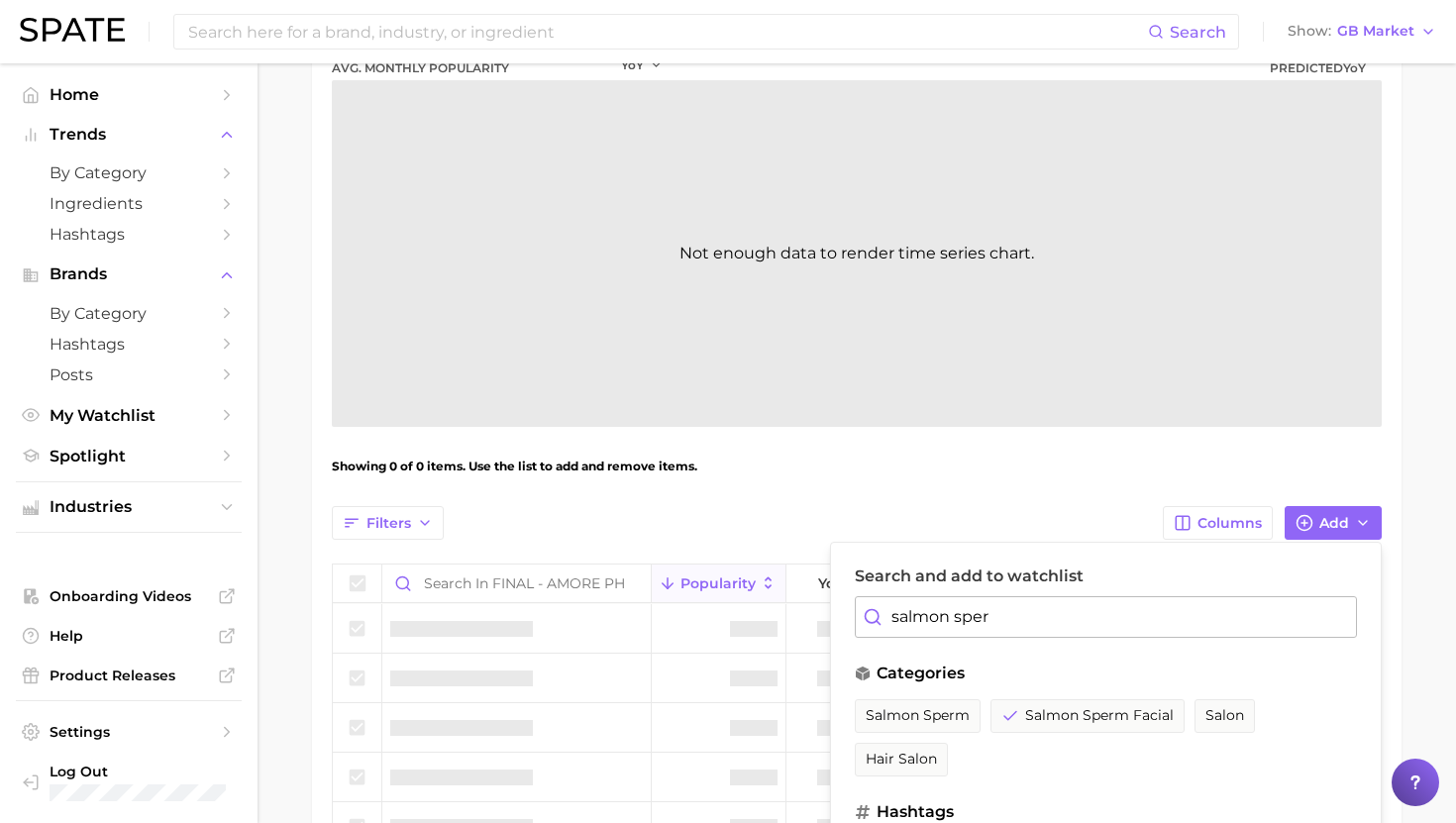
click at [1000, 607] on input "salmon sper" at bounding box center [1106, 617] width 502 height 42
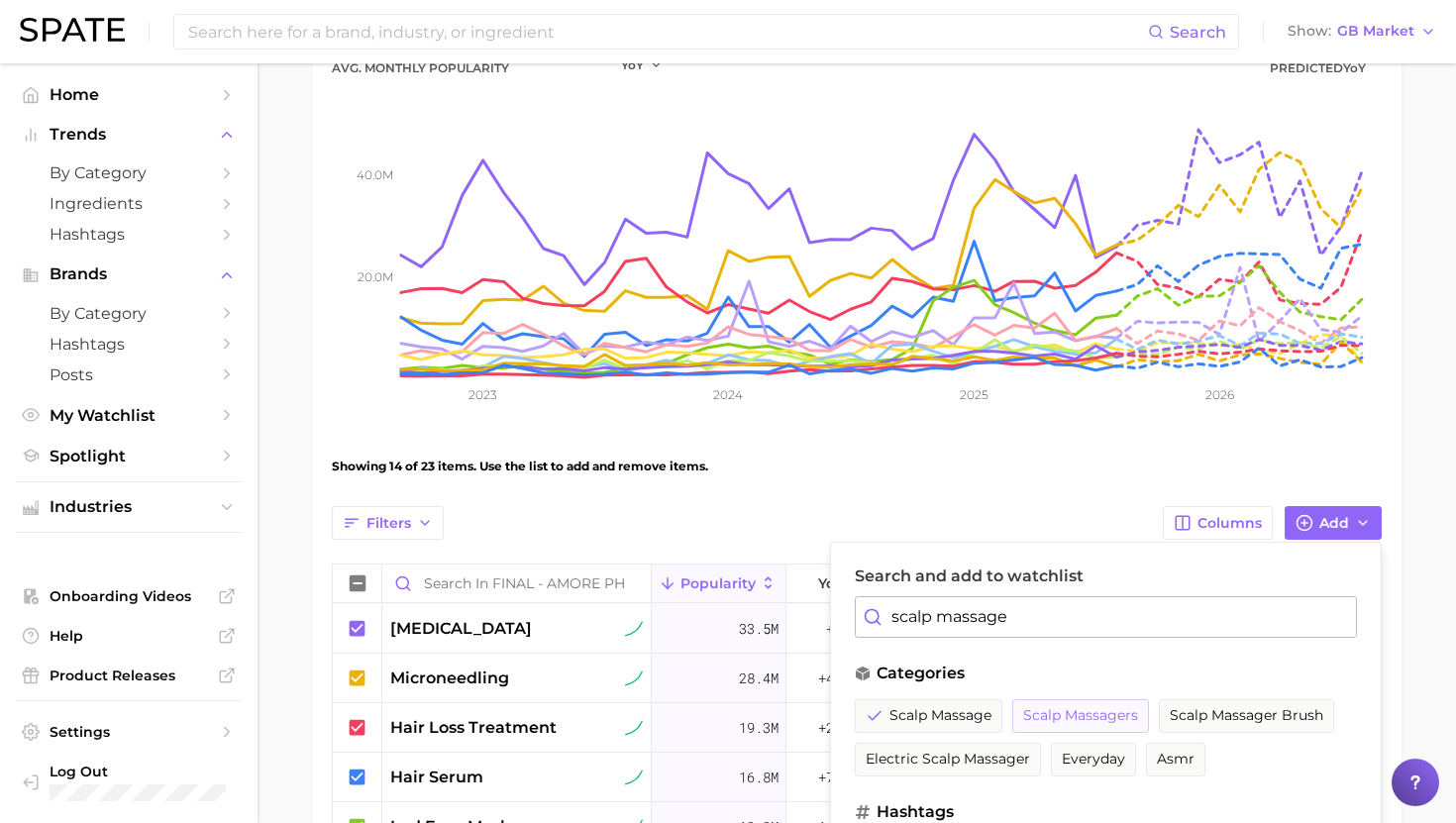
click at [1092, 709] on span "scalp massagers" at bounding box center [1081, 715] width 115 height 17
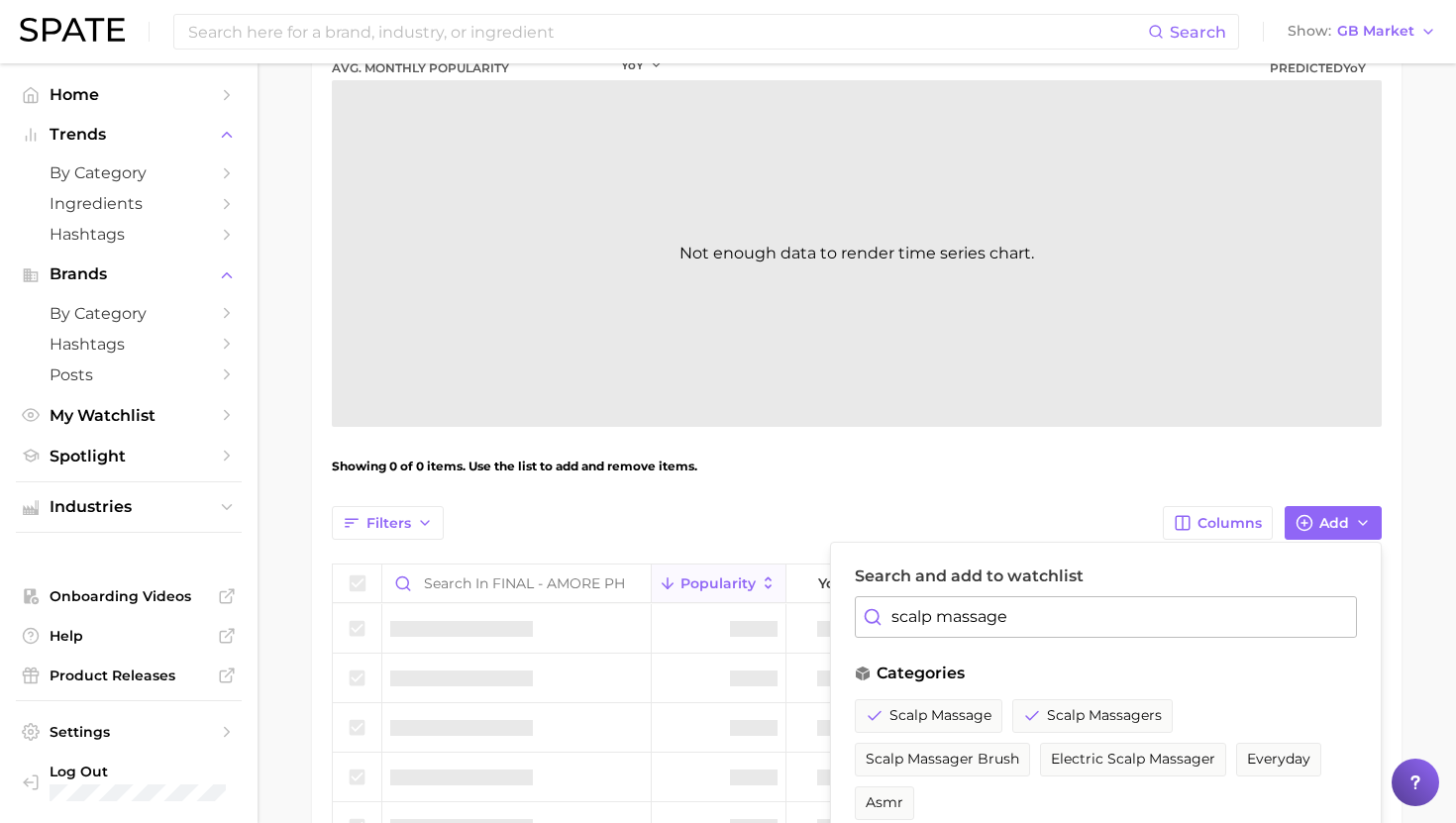
click at [1021, 631] on input "scalp massage" at bounding box center [1106, 617] width 502 height 42
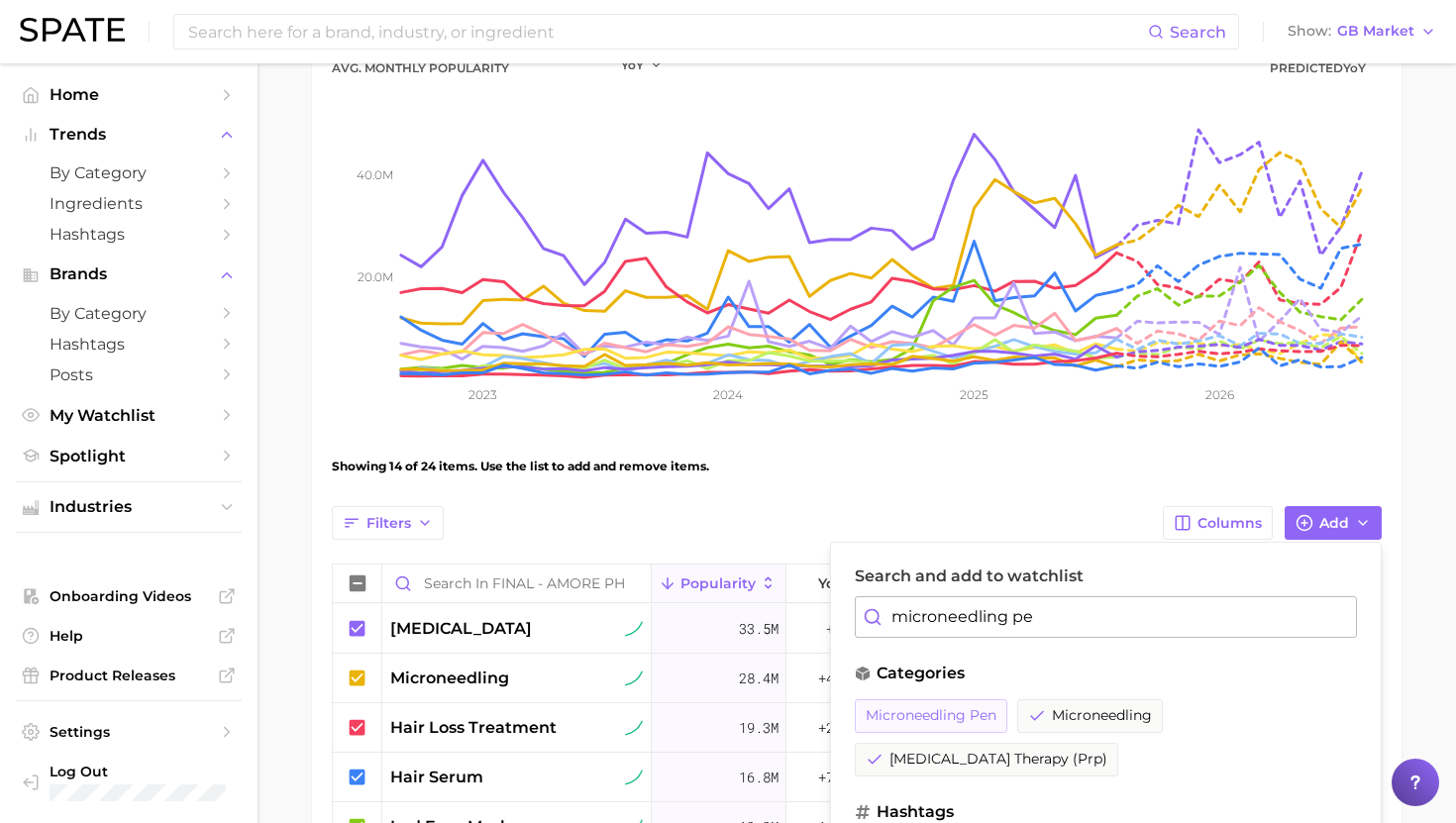
click at [971, 709] on span "microneedling pen" at bounding box center [931, 715] width 130 height 17
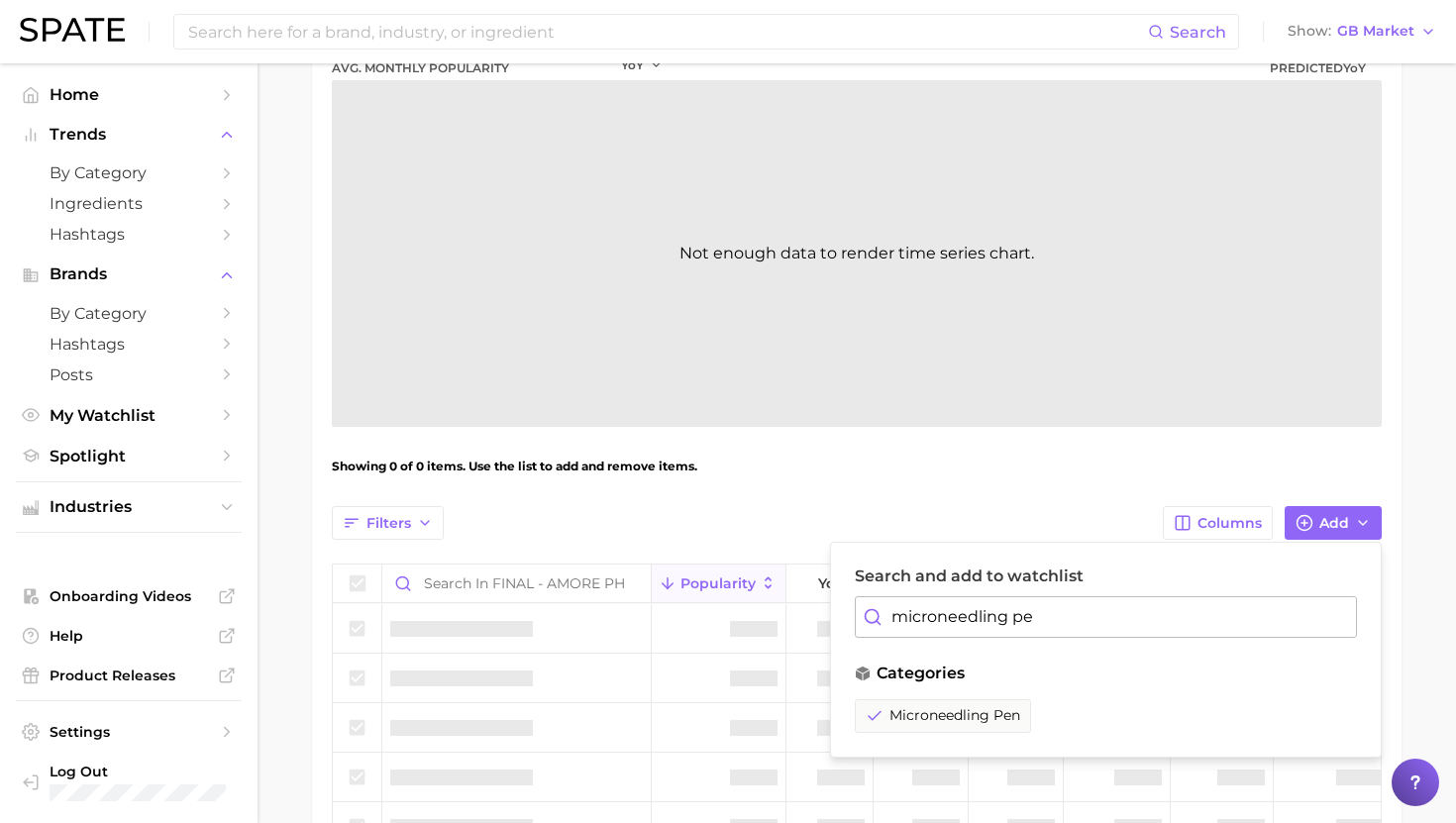
click at [983, 621] on input "microneedling pe" at bounding box center [1106, 617] width 502 height 42
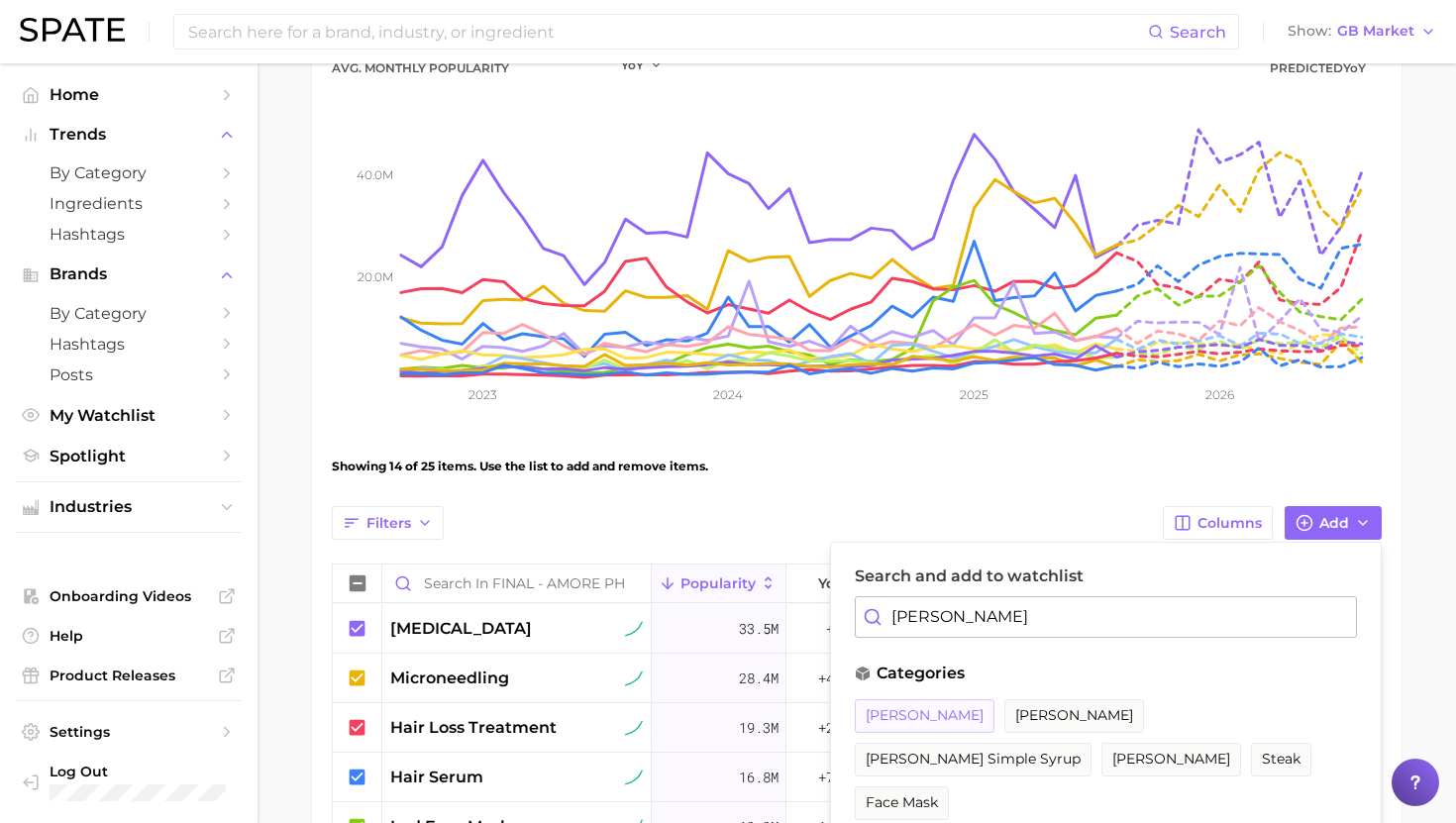
click at [975, 706] on button "rosemary shampoo" at bounding box center [925, 716] width 139 height 34
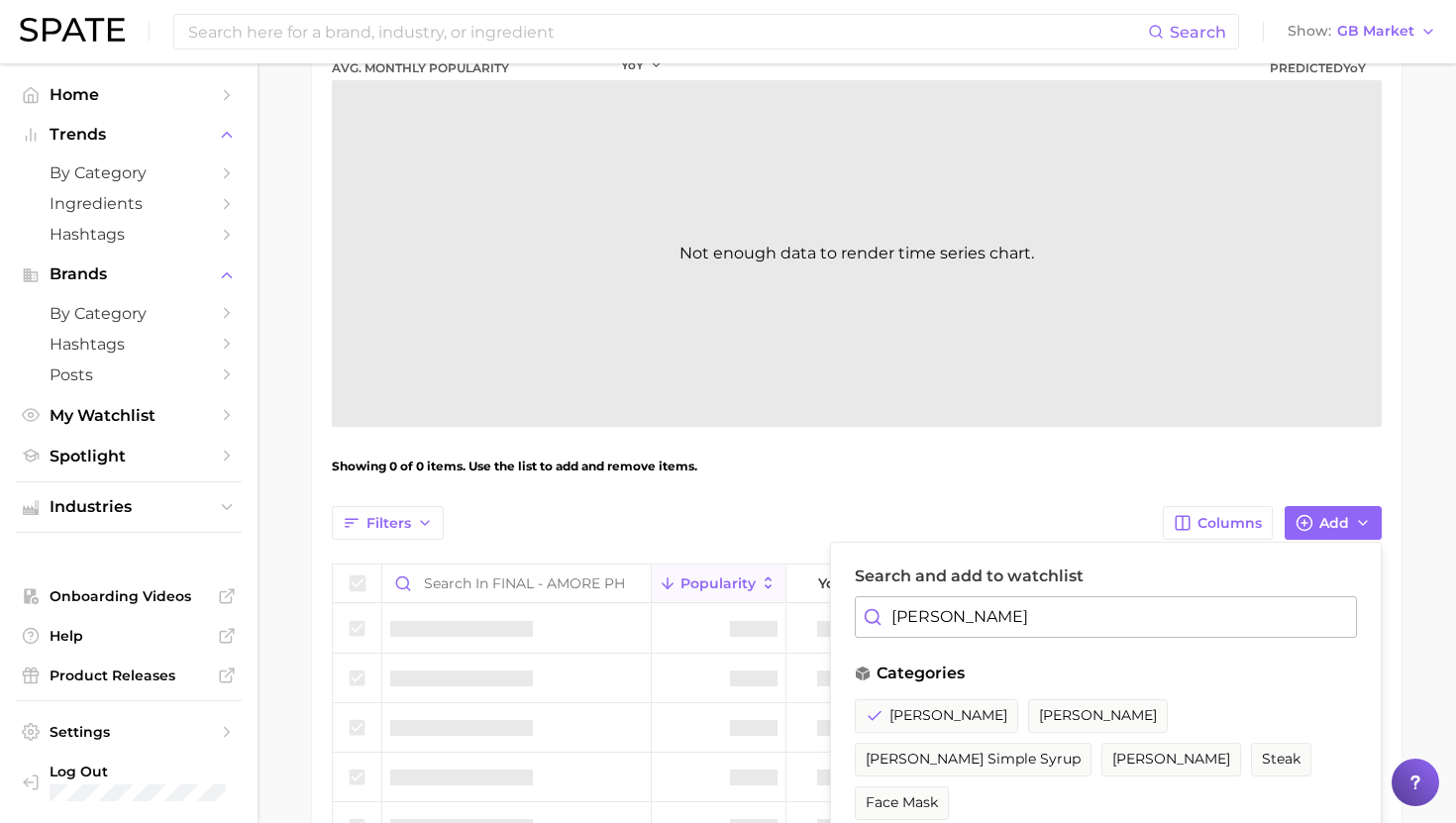
click at [969, 604] on input "rosemary s" at bounding box center [1106, 617] width 502 height 42
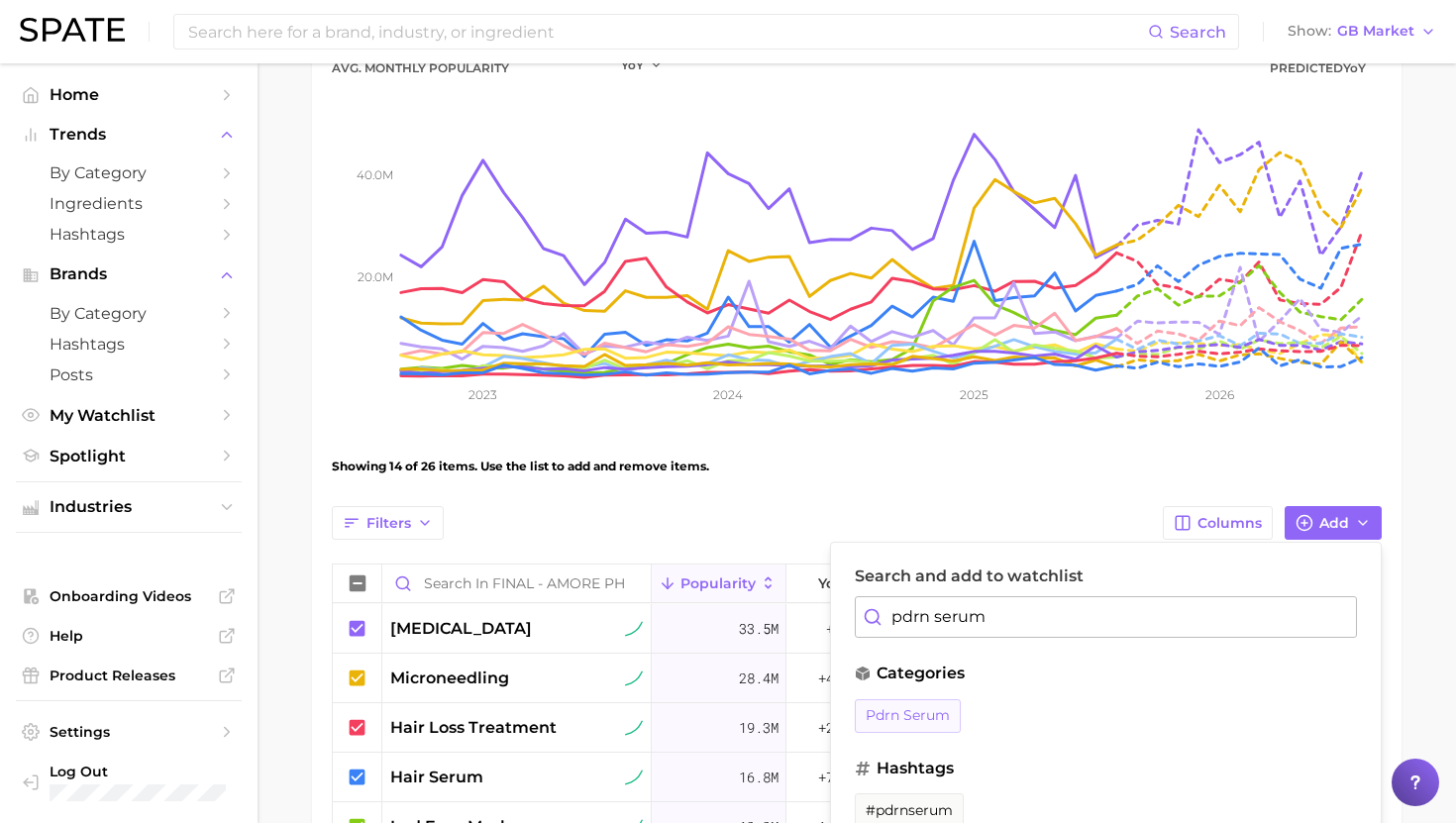
click at [919, 725] on button "pdrn serum" at bounding box center [908, 716] width 106 height 34
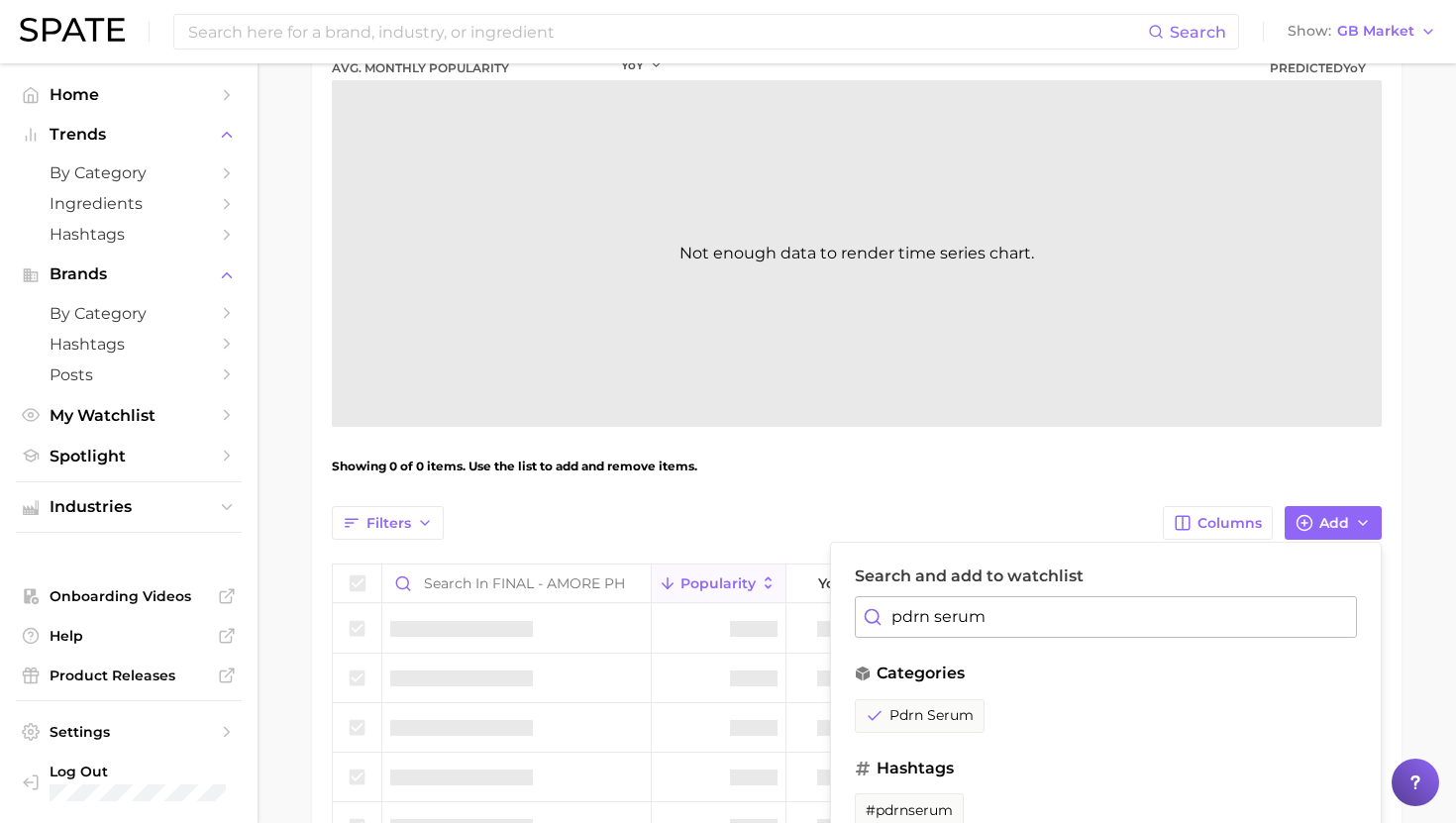
click at [931, 630] on input "pdrn serum" at bounding box center [1106, 617] width 502 height 42
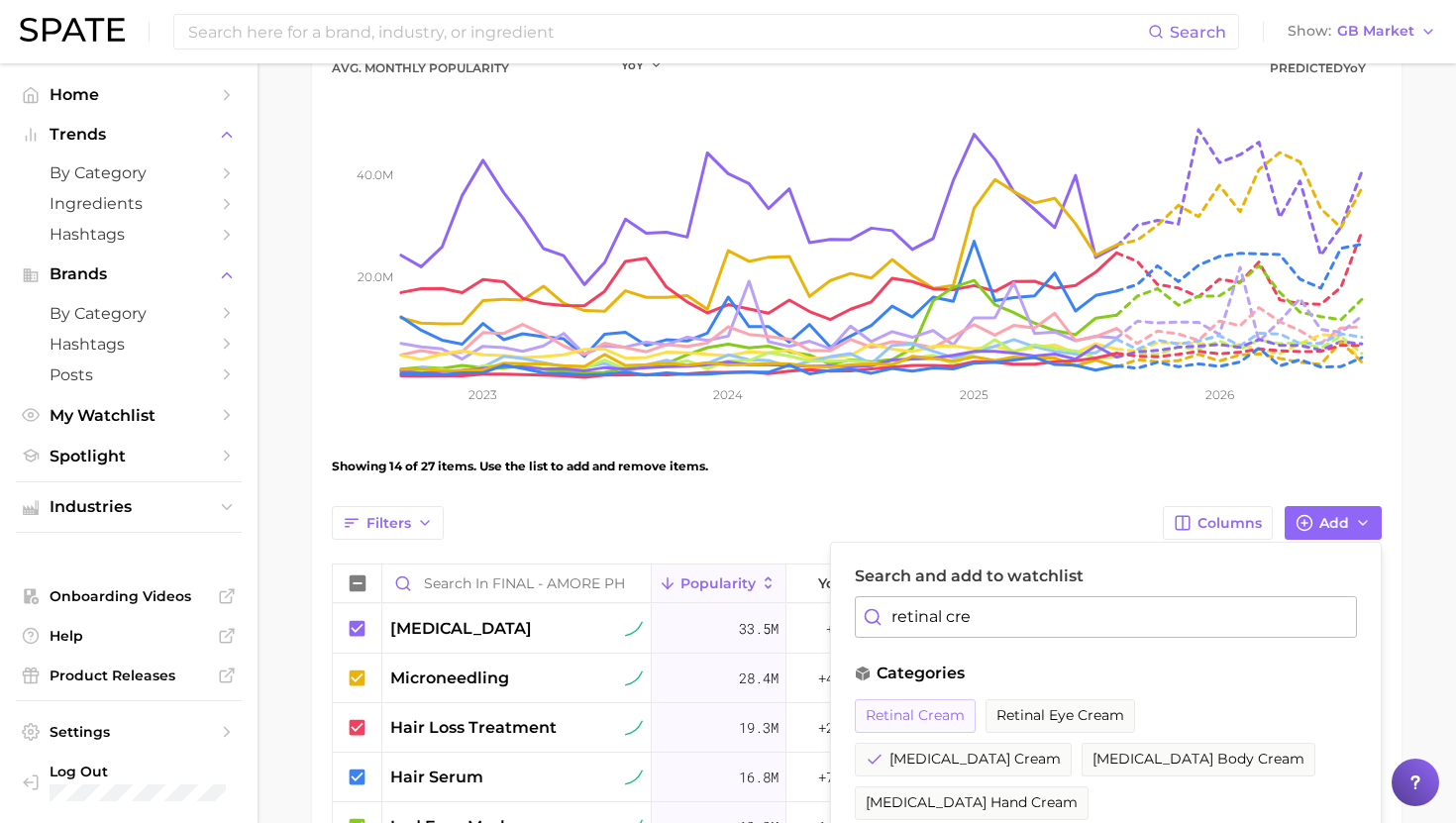
click at [929, 710] on span "retinal cream" at bounding box center [916, 715] width 99 height 17
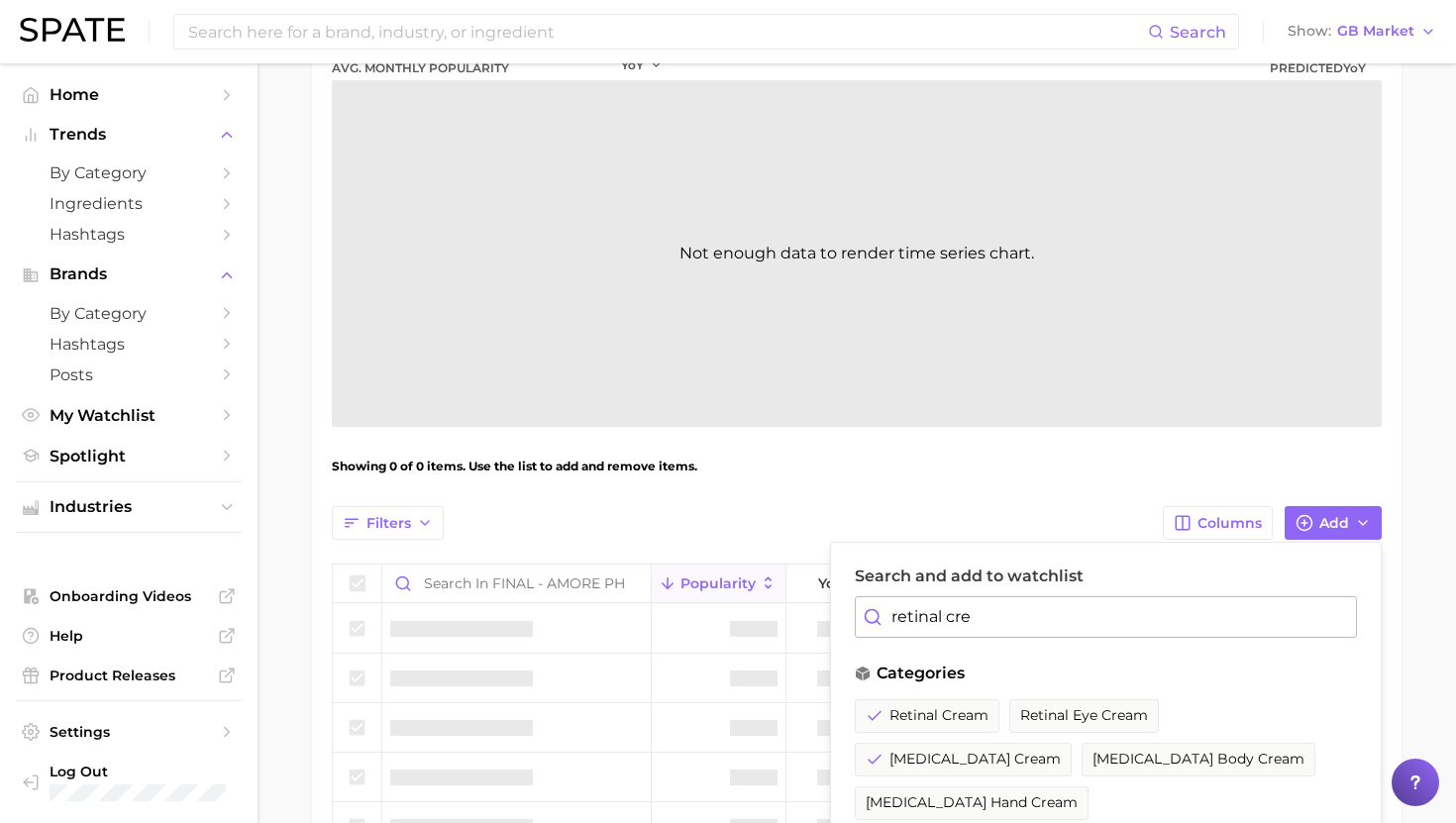
click at [950, 633] on input "retinal cre" at bounding box center [1106, 617] width 502 height 42
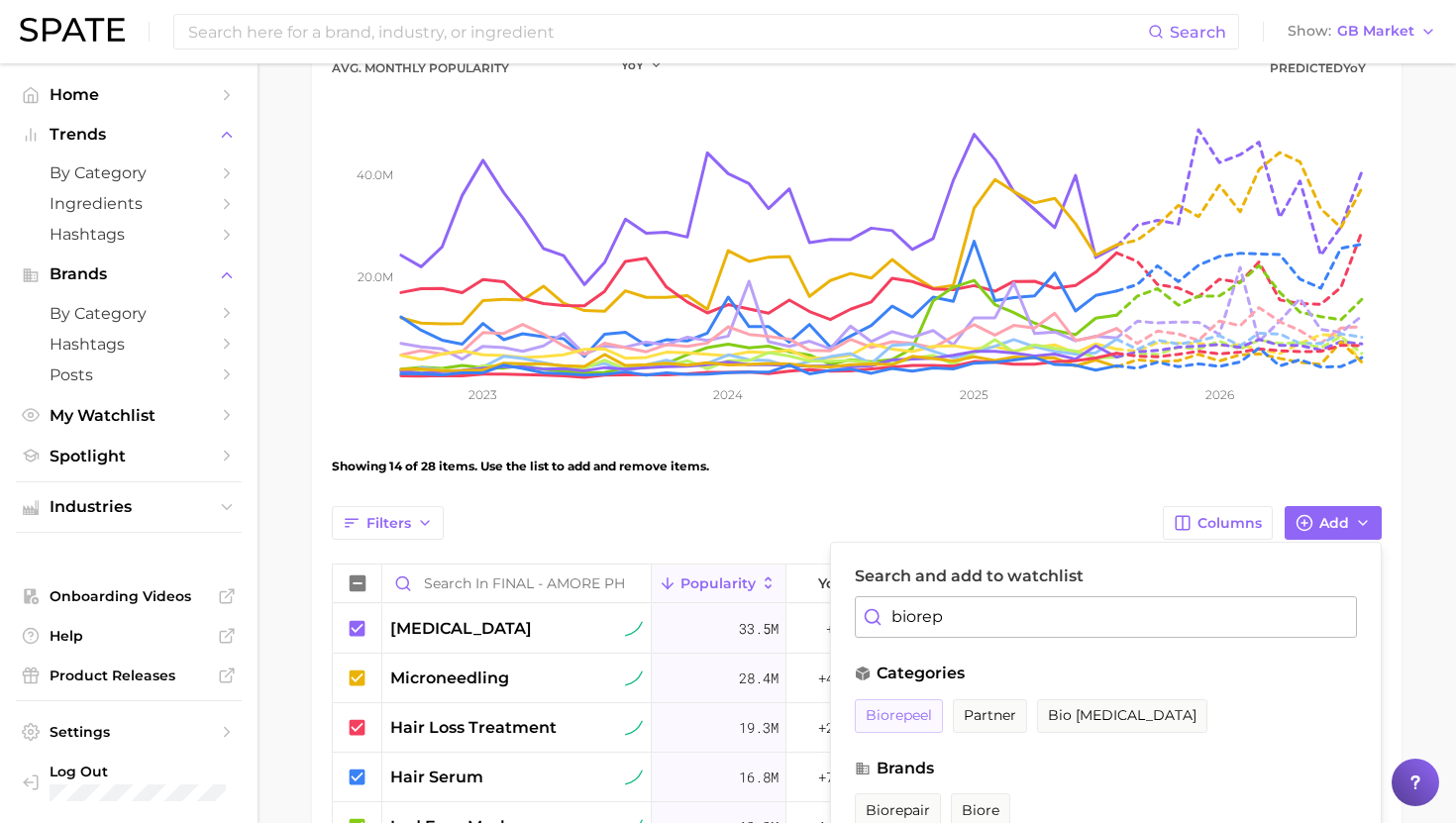
click at [904, 724] on button "biorepeel" at bounding box center [899, 716] width 89 height 34
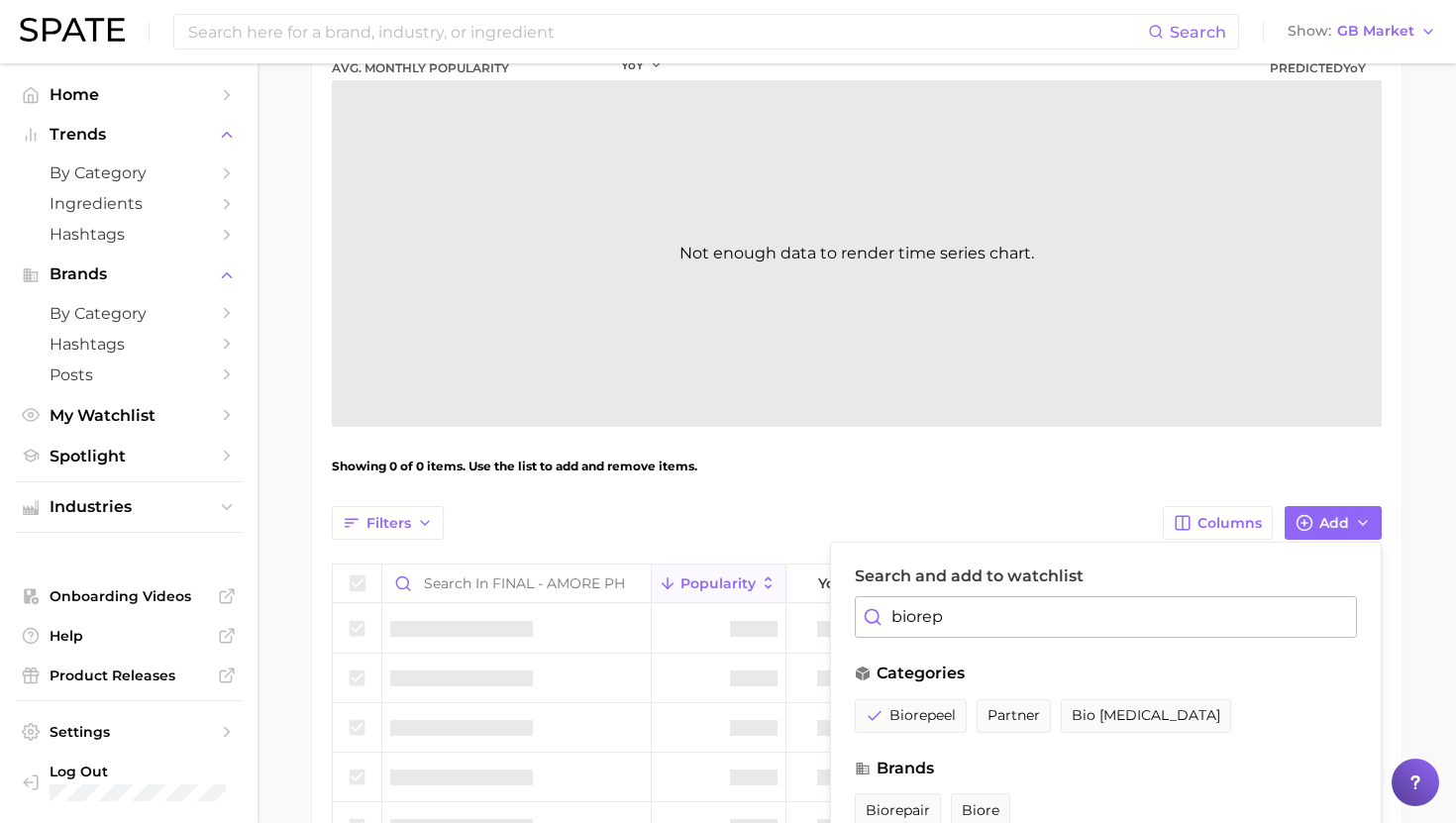
click at [942, 613] on input "biorep" at bounding box center [1106, 617] width 502 height 42
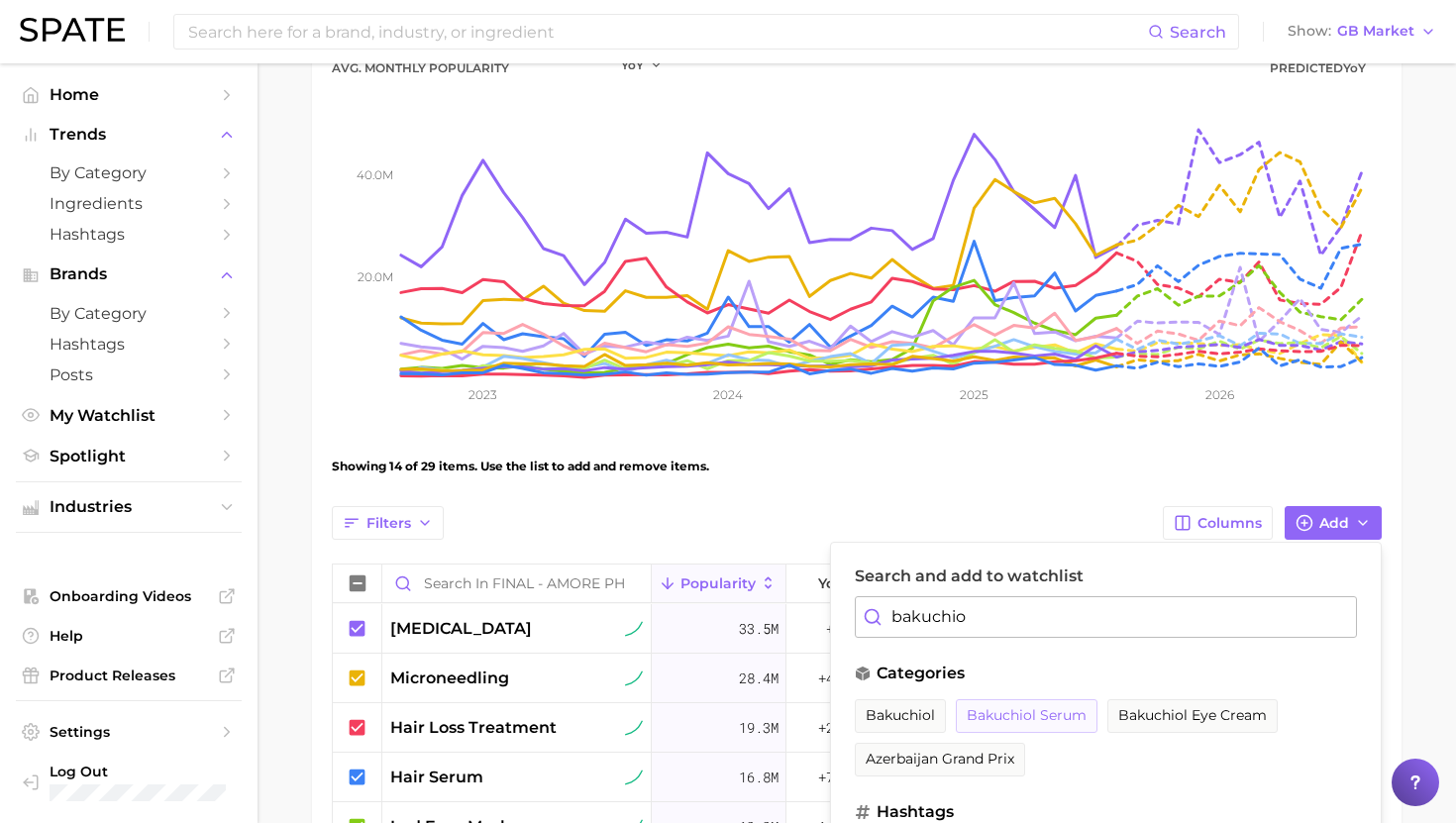
click at [1000, 705] on button "bakuchiol serum" at bounding box center [1026, 716] width 141 height 34
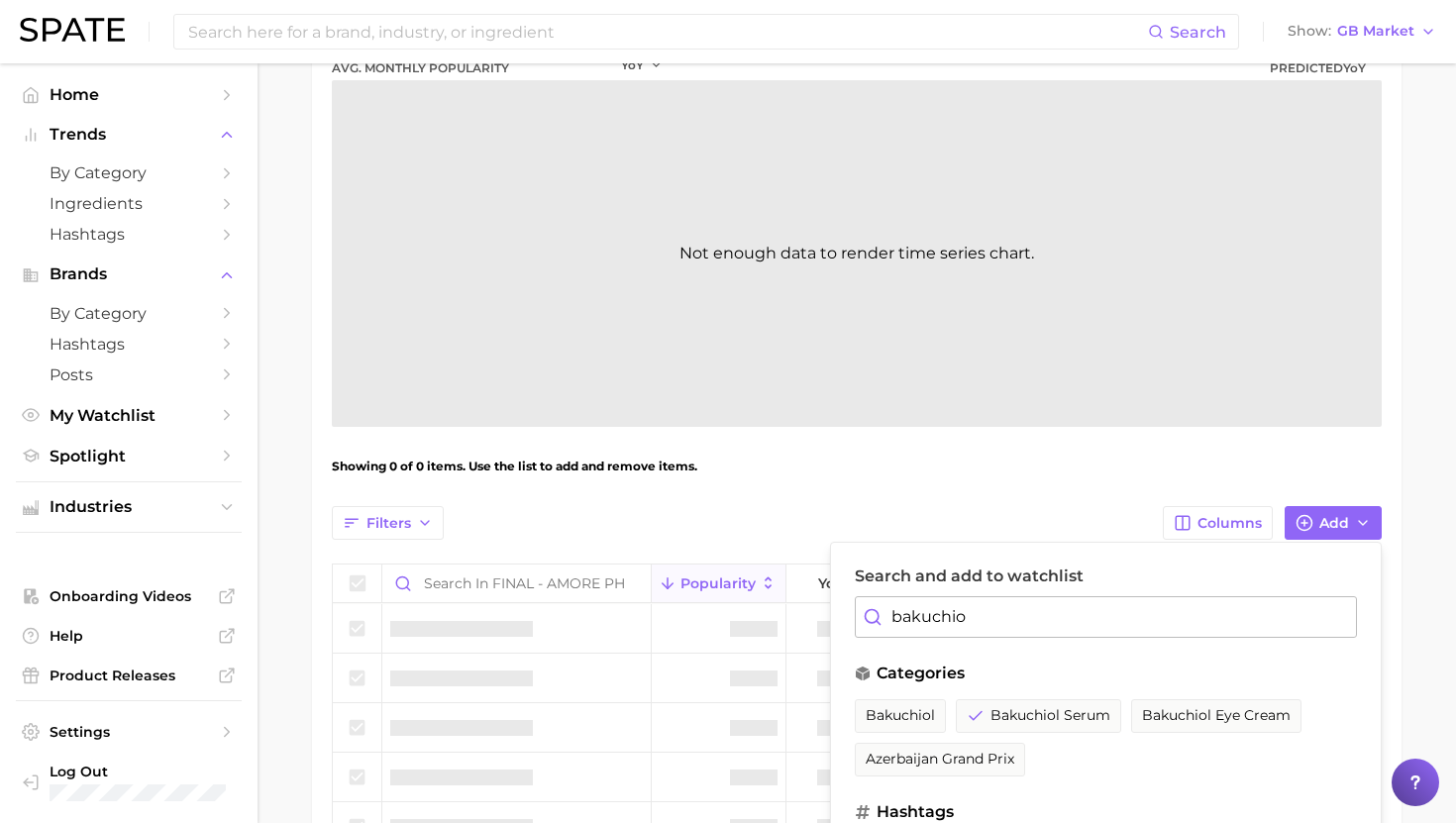
click at [978, 593] on div "Search and add to watchlist bakuchio" at bounding box center [1106, 602] width 502 height 72
click at [977, 609] on input "bakuchio" at bounding box center [1106, 617] width 502 height 42
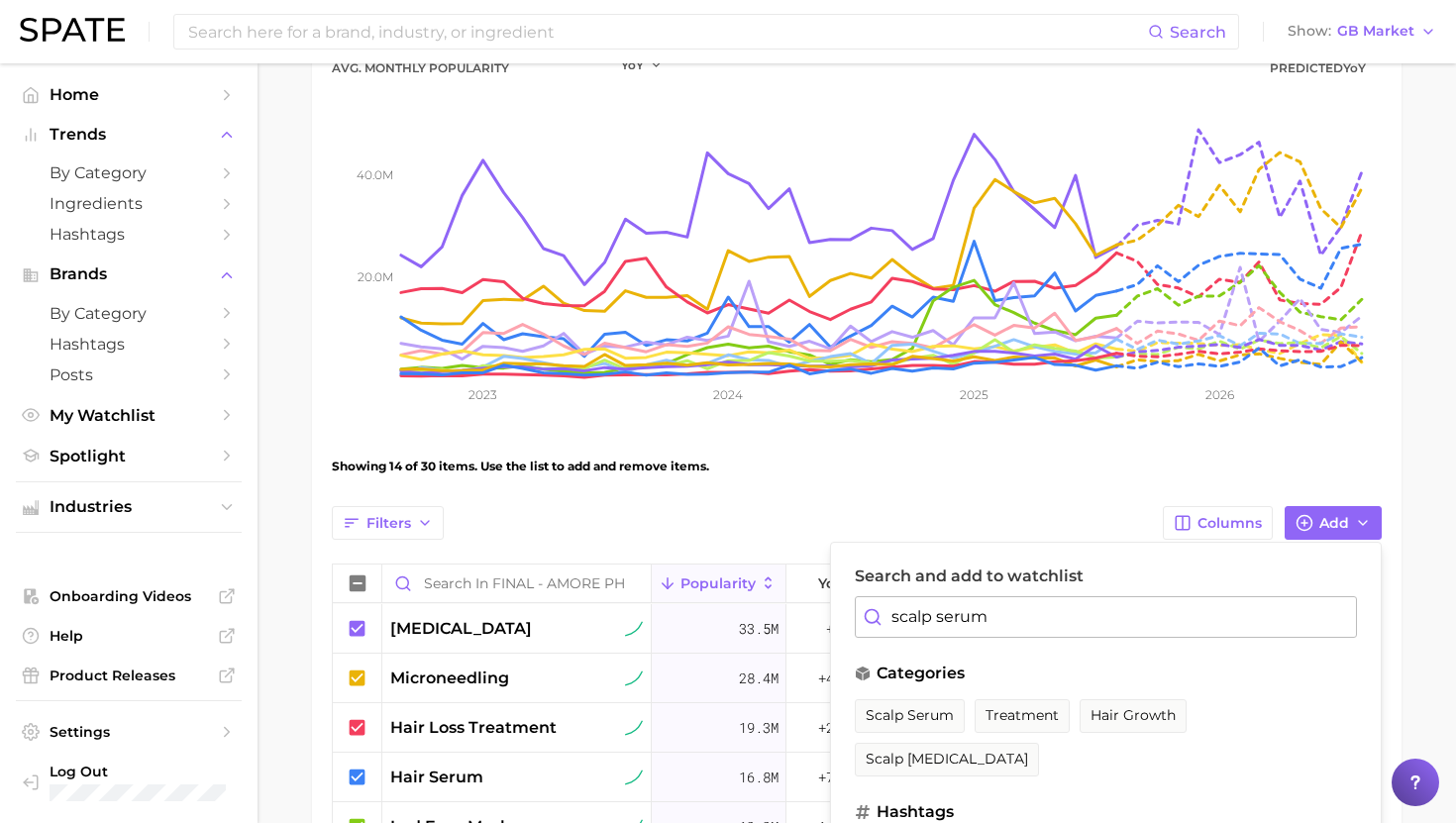
click at [936, 707] on span "scalp serum" at bounding box center [910, 715] width 89 height 17
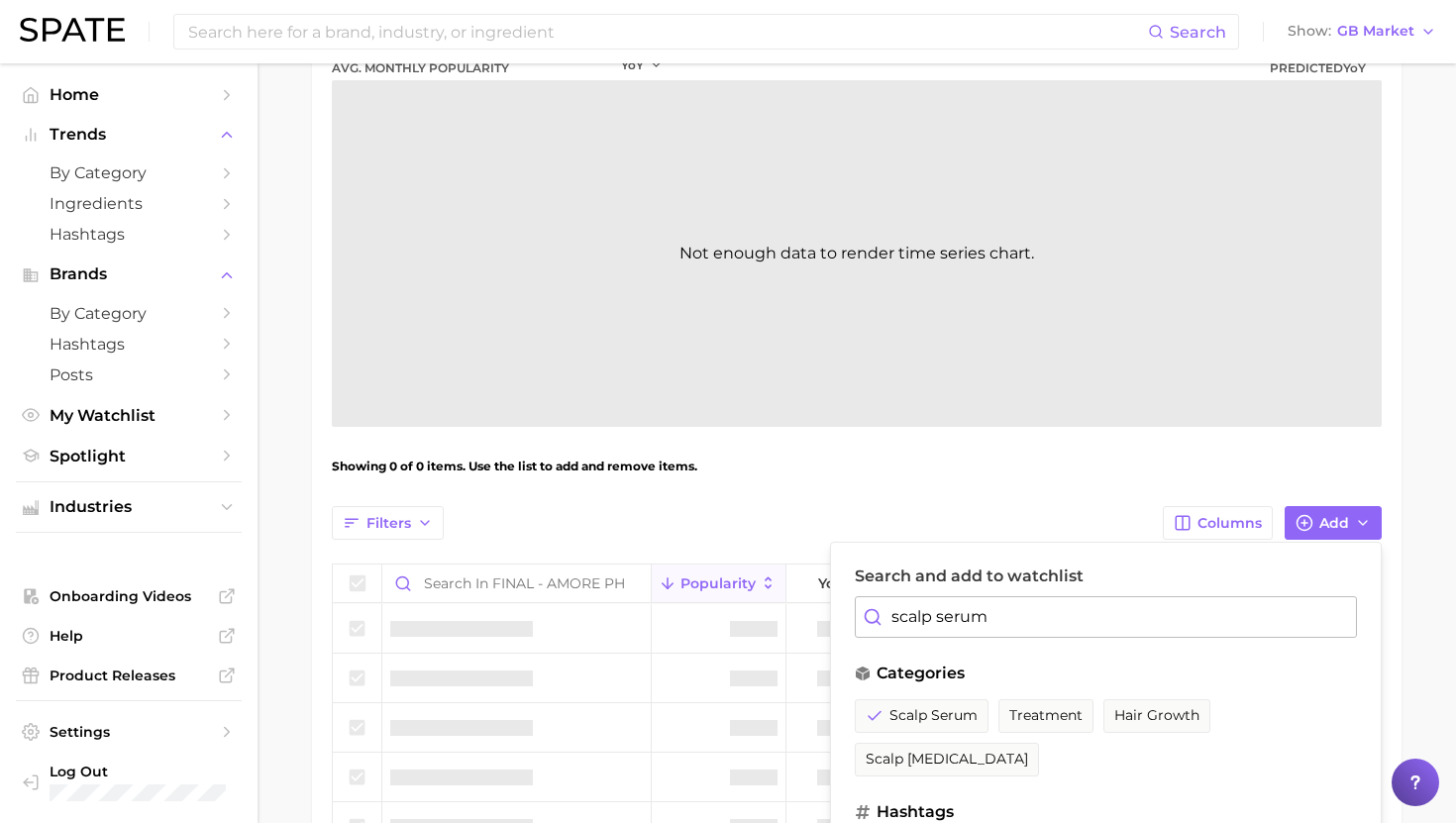
click at [946, 626] on input "scalp serum" at bounding box center [1106, 617] width 502 height 42
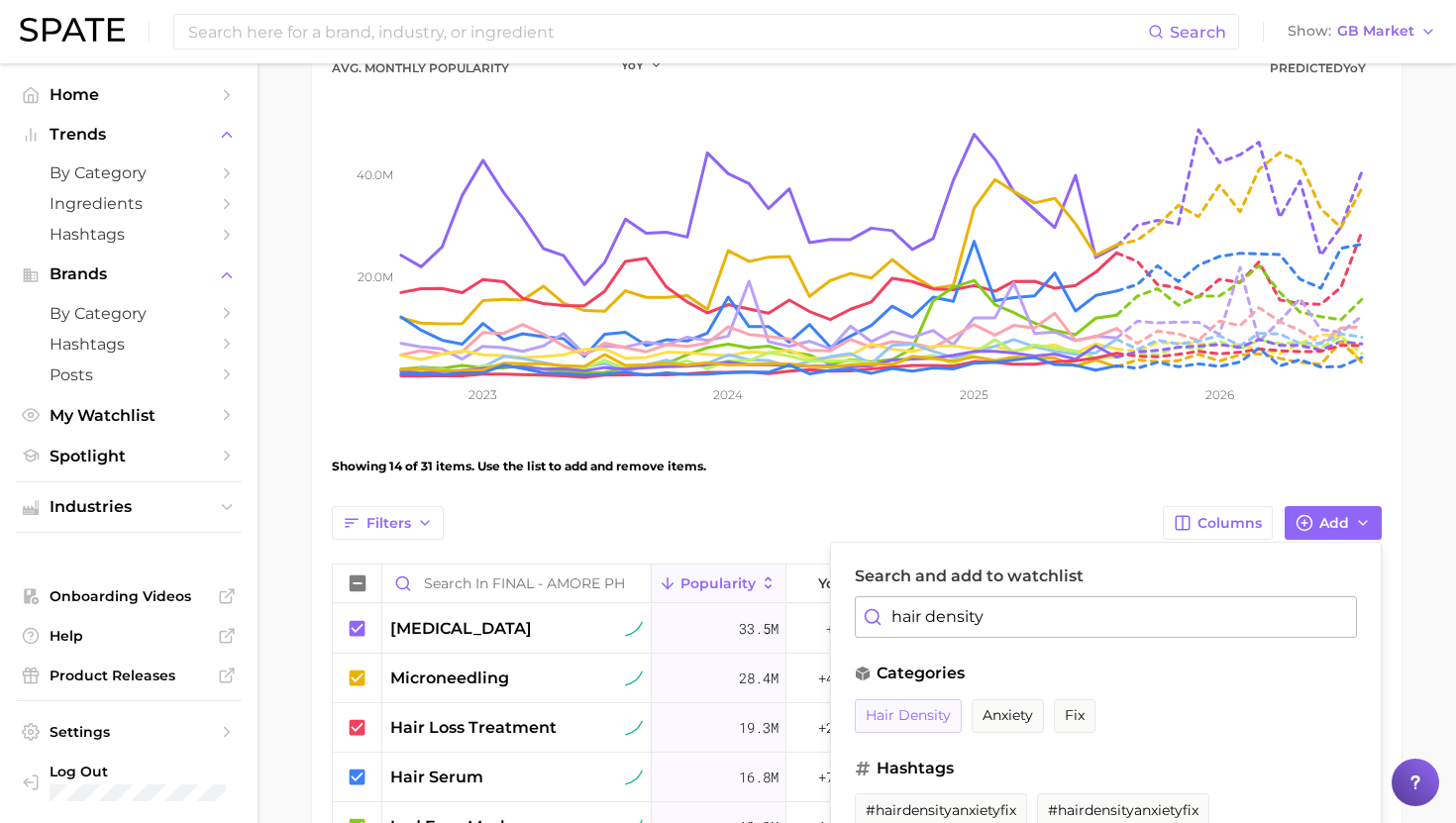
click at [924, 720] on span "hair density" at bounding box center [909, 715] width 86 height 17
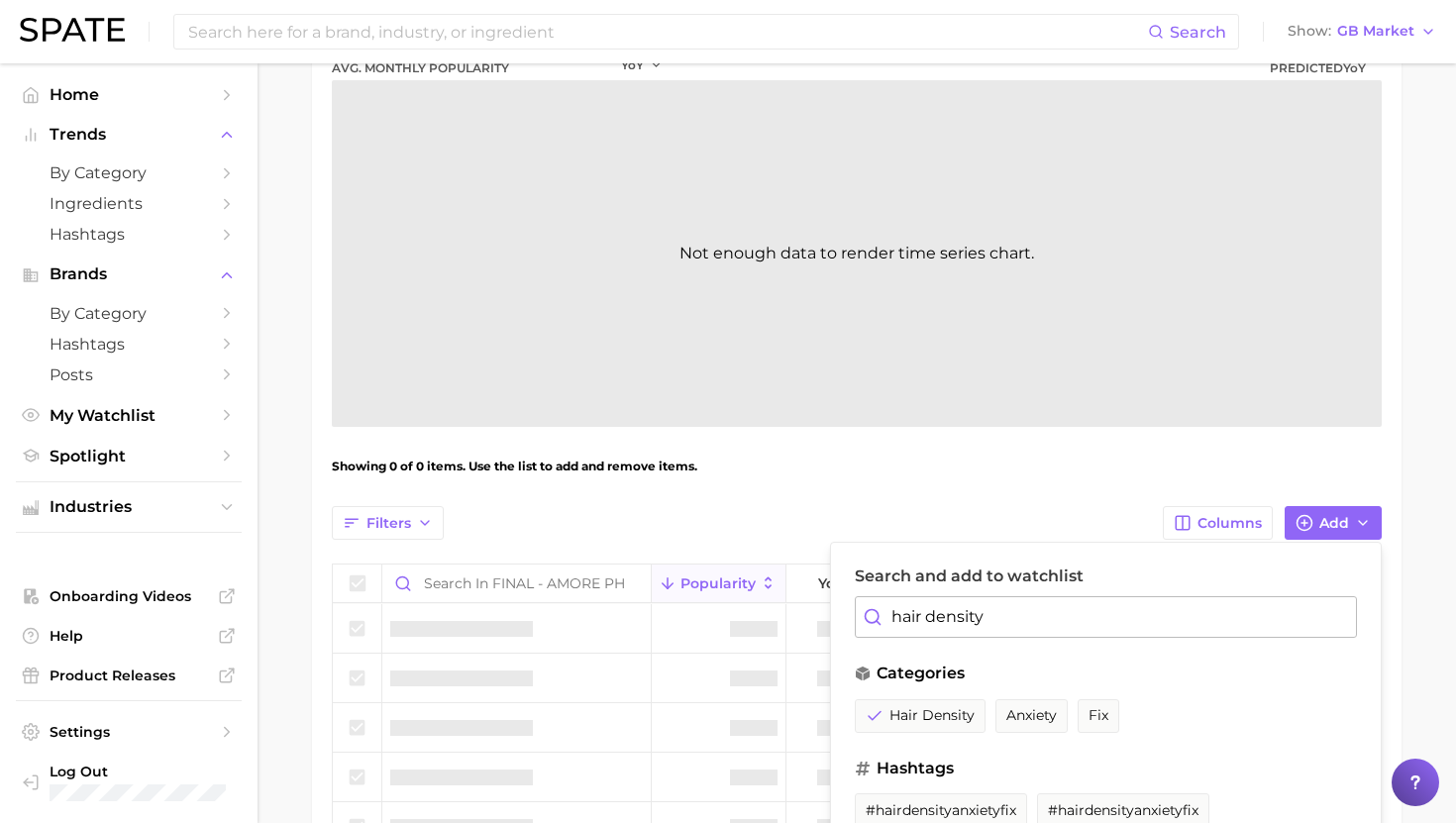
click at [941, 607] on input "hair density" at bounding box center [1106, 617] width 502 height 42
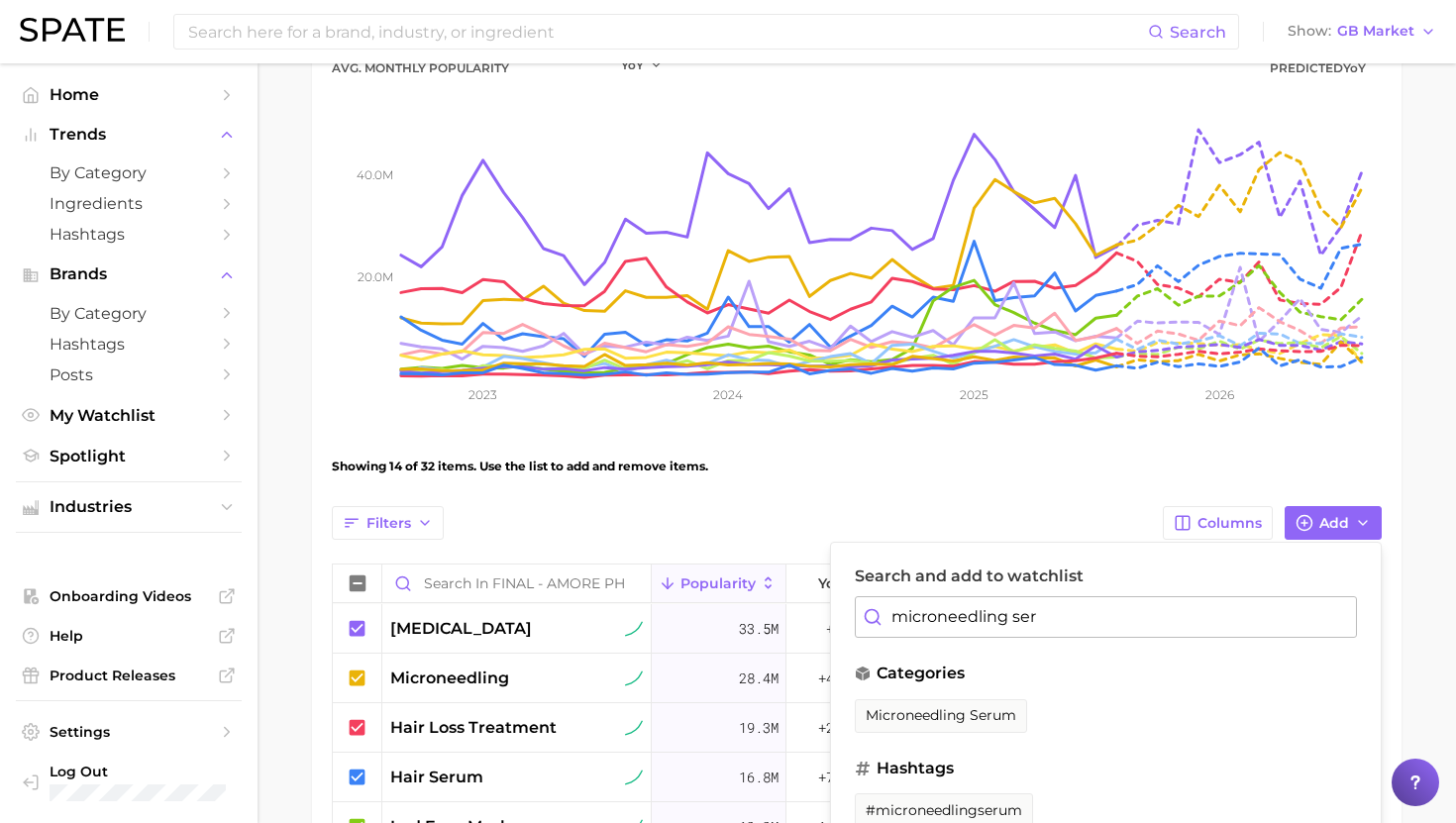
drag, startPoint x: 940, startPoint y: 735, endPoint x: 953, endPoint y: 687, distance: 49.7
click at [940, 735] on ul "microneedling serum" at bounding box center [1106, 721] width 502 height 44
click at [945, 717] on span "microneedling serum" at bounding box center [941, 715] width 150 height 17
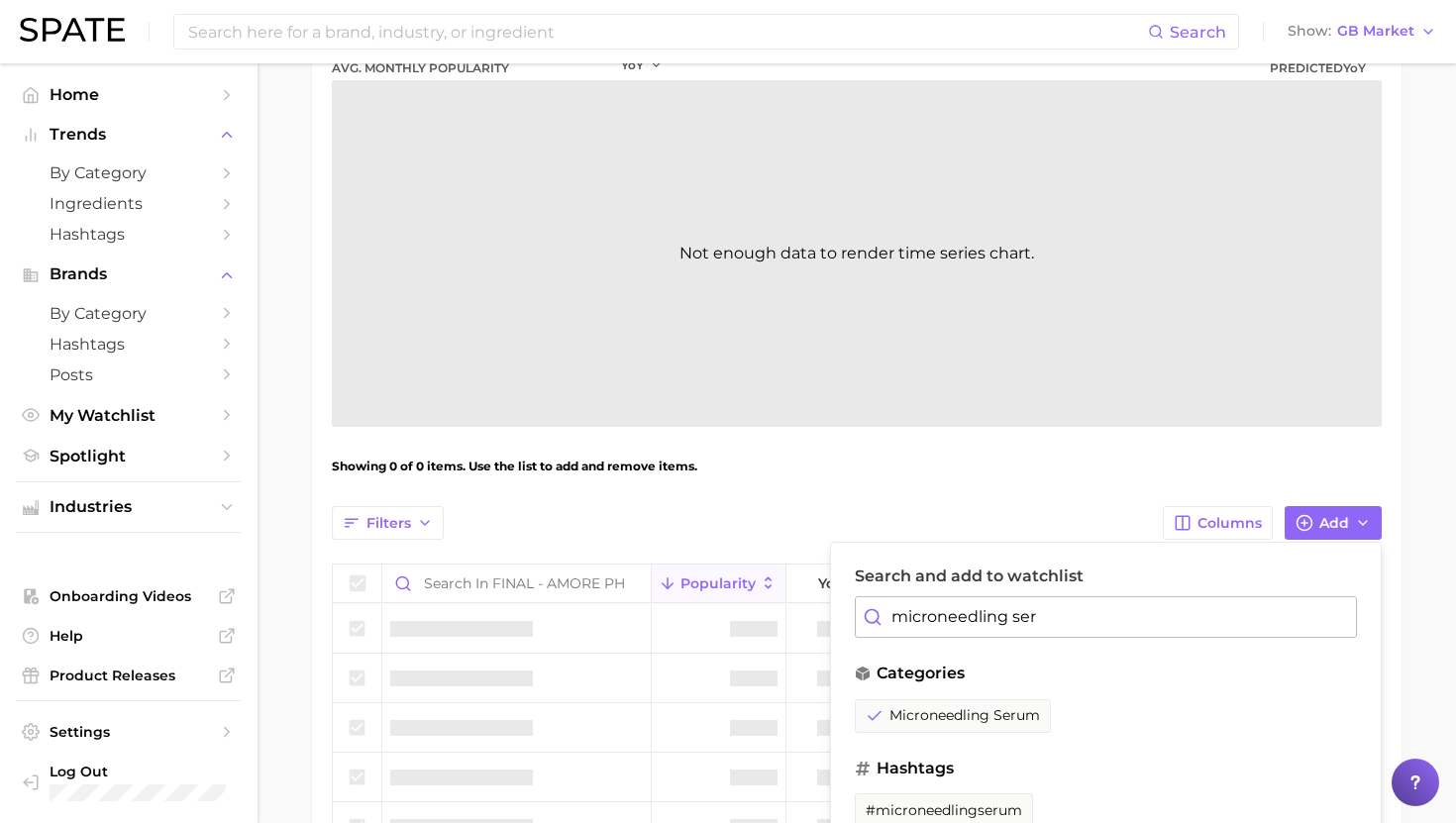
click at [966, 620] on input "microneedling ser" at bounding box center [1106, 617] width 502 height 42
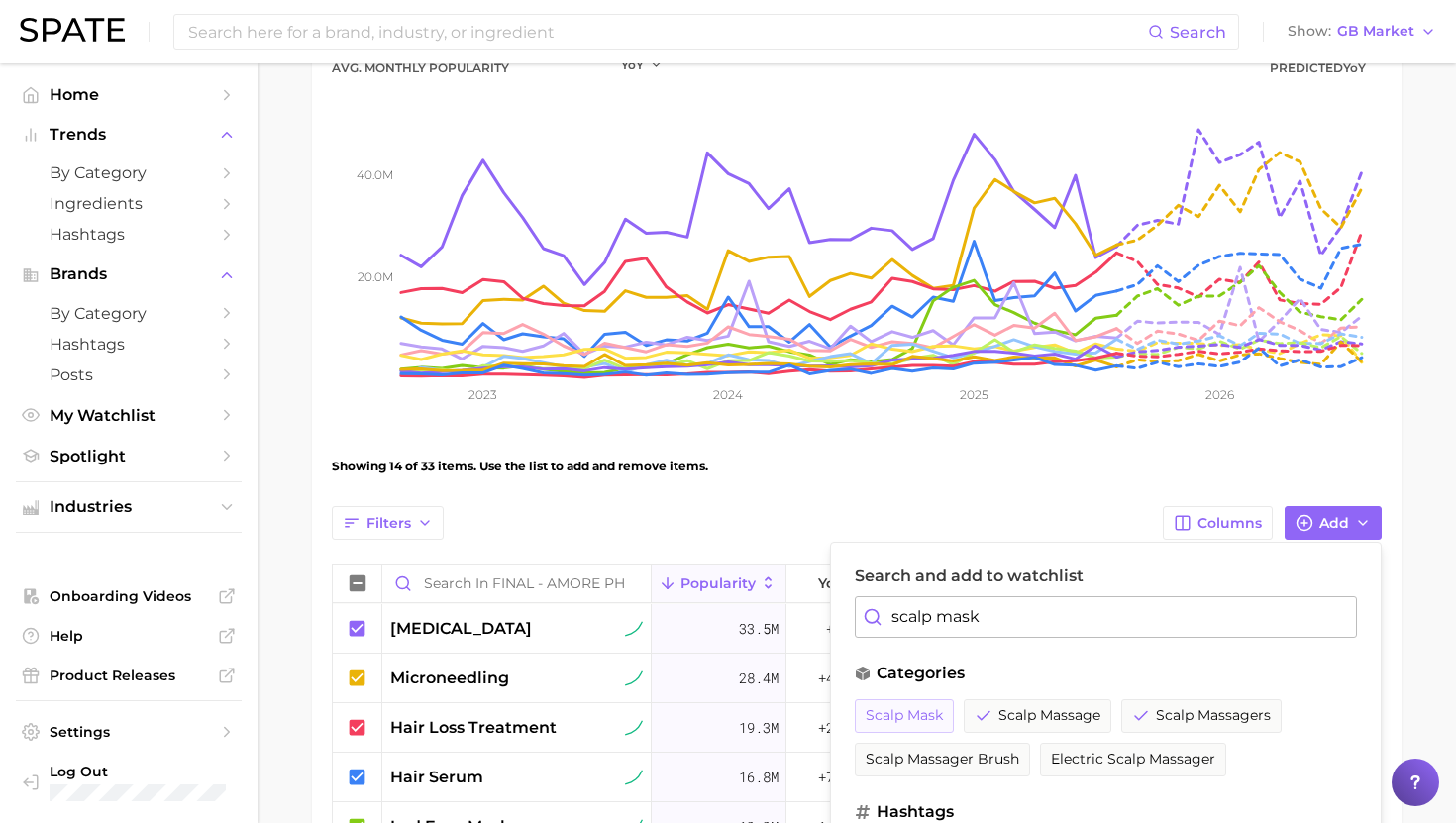
type input "scalp mask"
click at [928, 713] on span "scalp mask" at bounding box center [905, 715] width 78 height 17
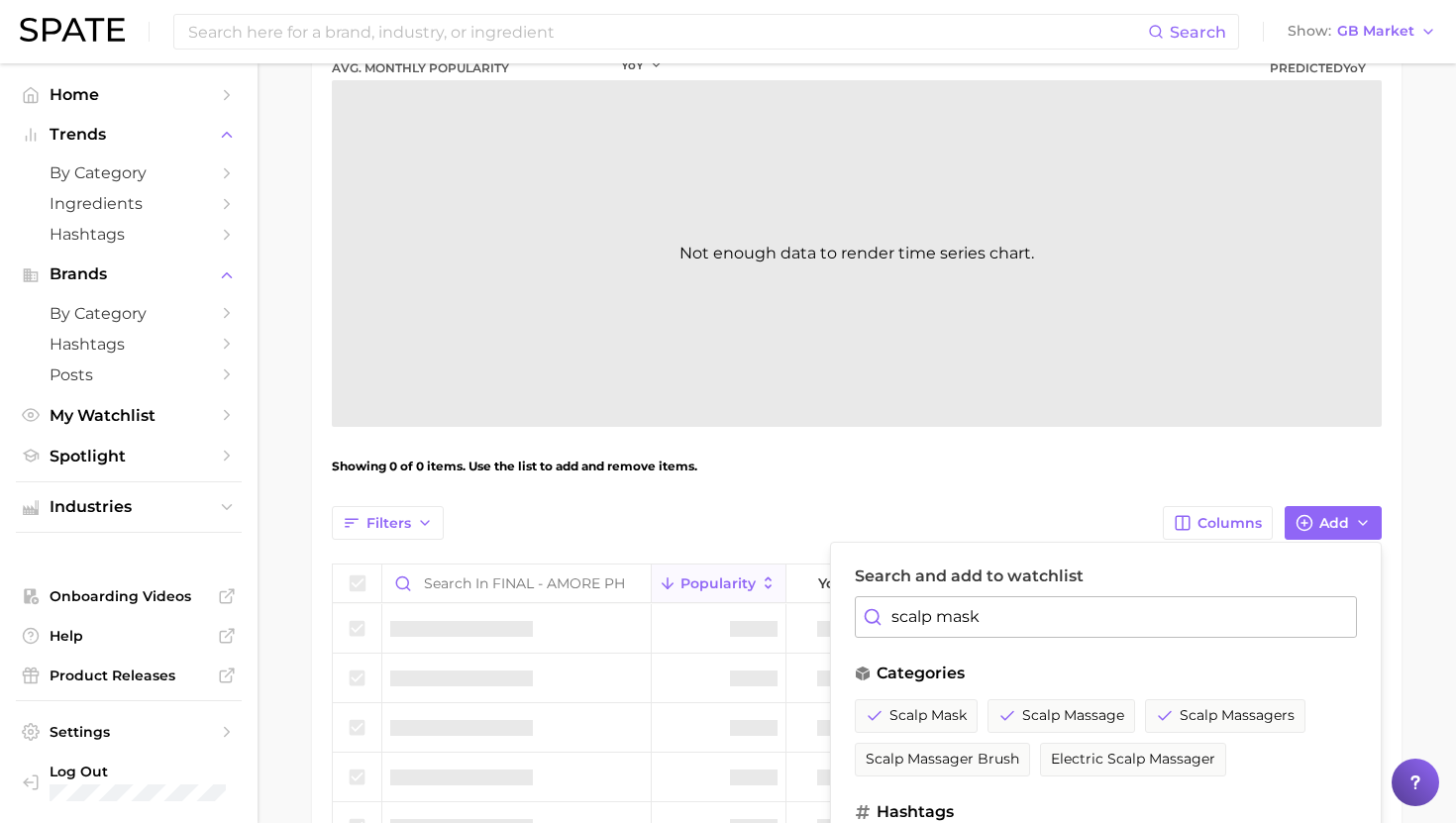
click at [985, 504] on div "View Combined Export Data - Avg. Monthly Popularity - YoY - Predicted YoY Not e…" at bounding box center [857, 668] width 1050 height 1435
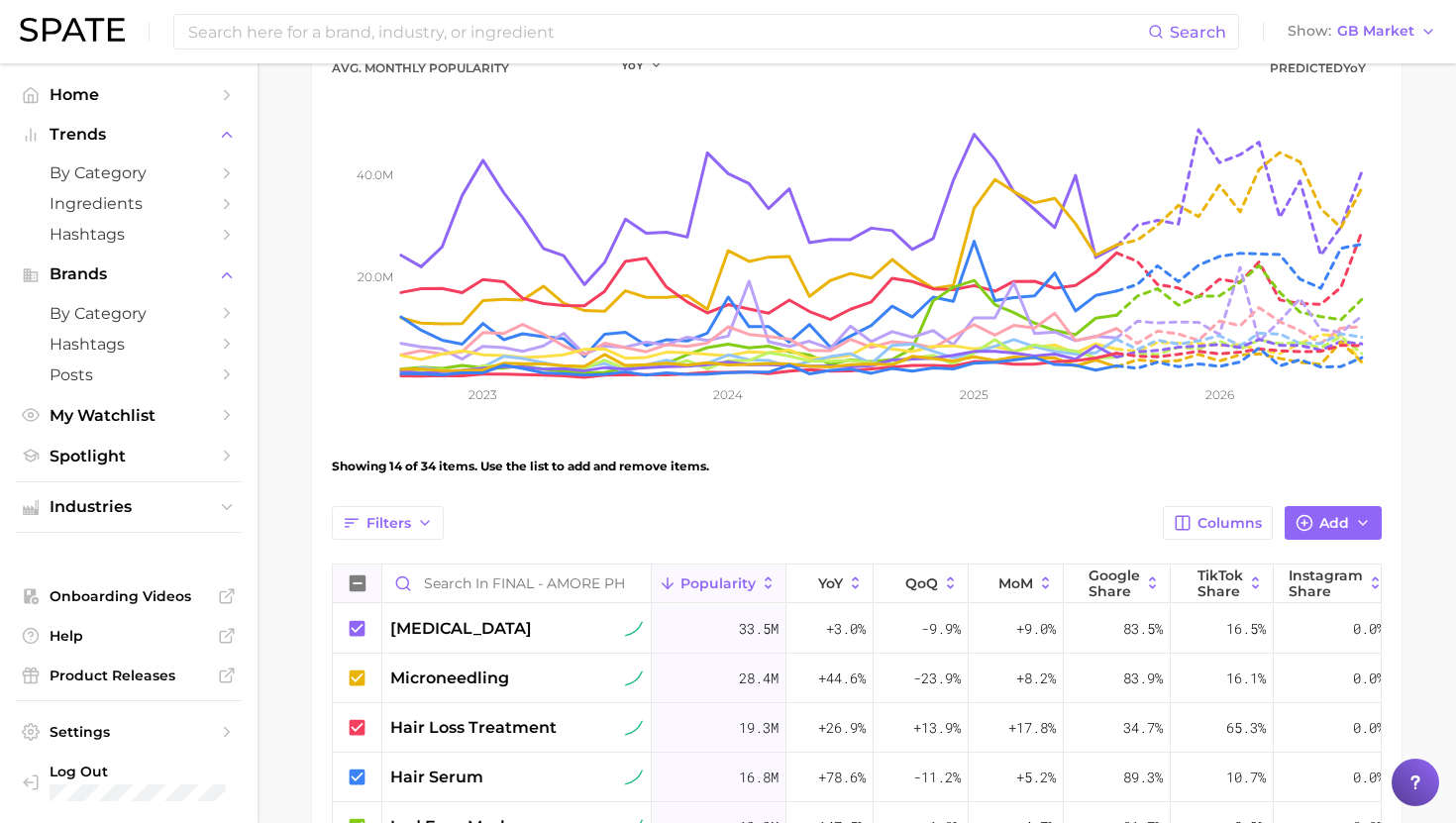
click at [364, 582] on icon at bounding box center [358, 583] width 16 height 16
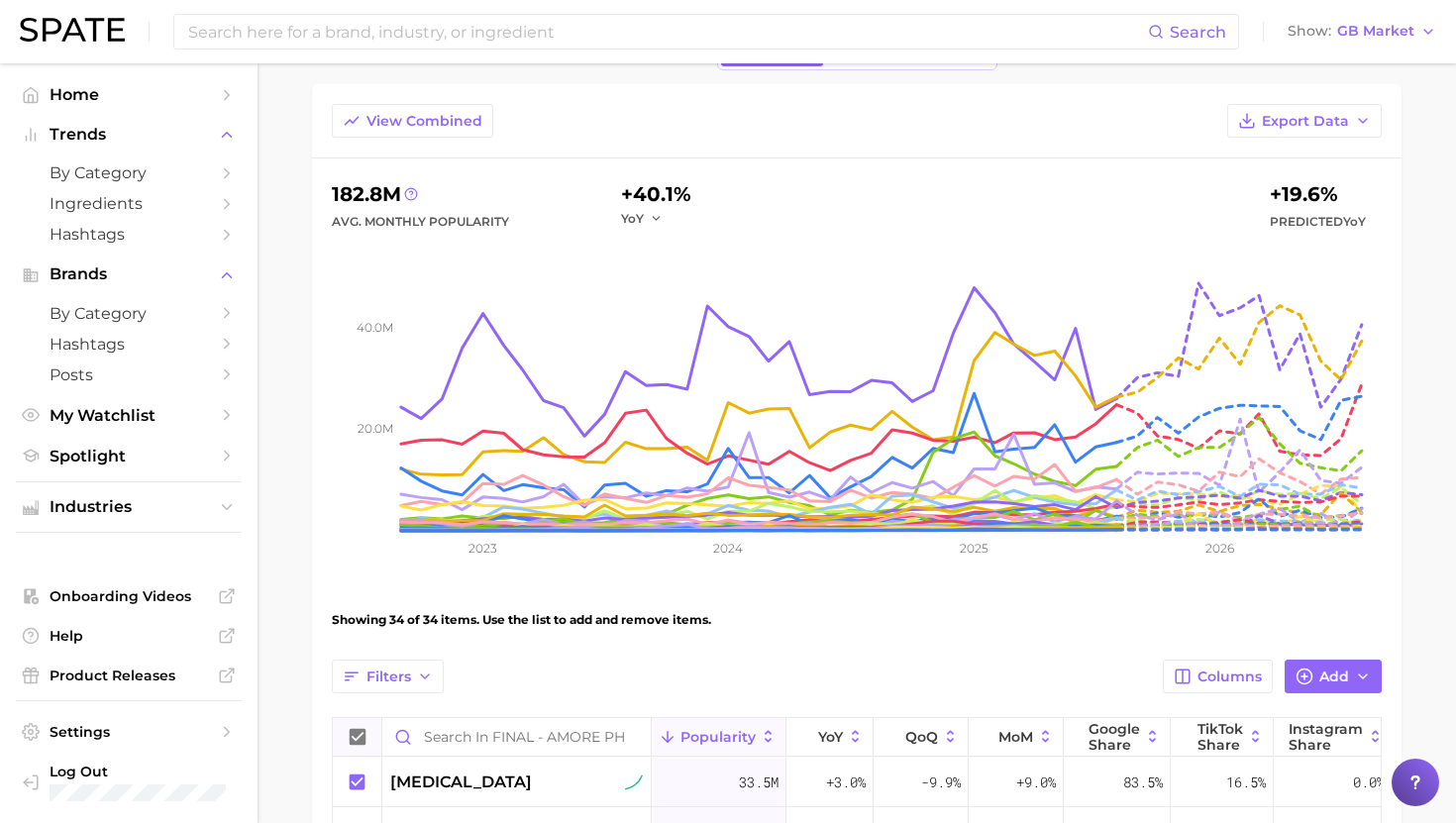
scroll to position [50, 0]
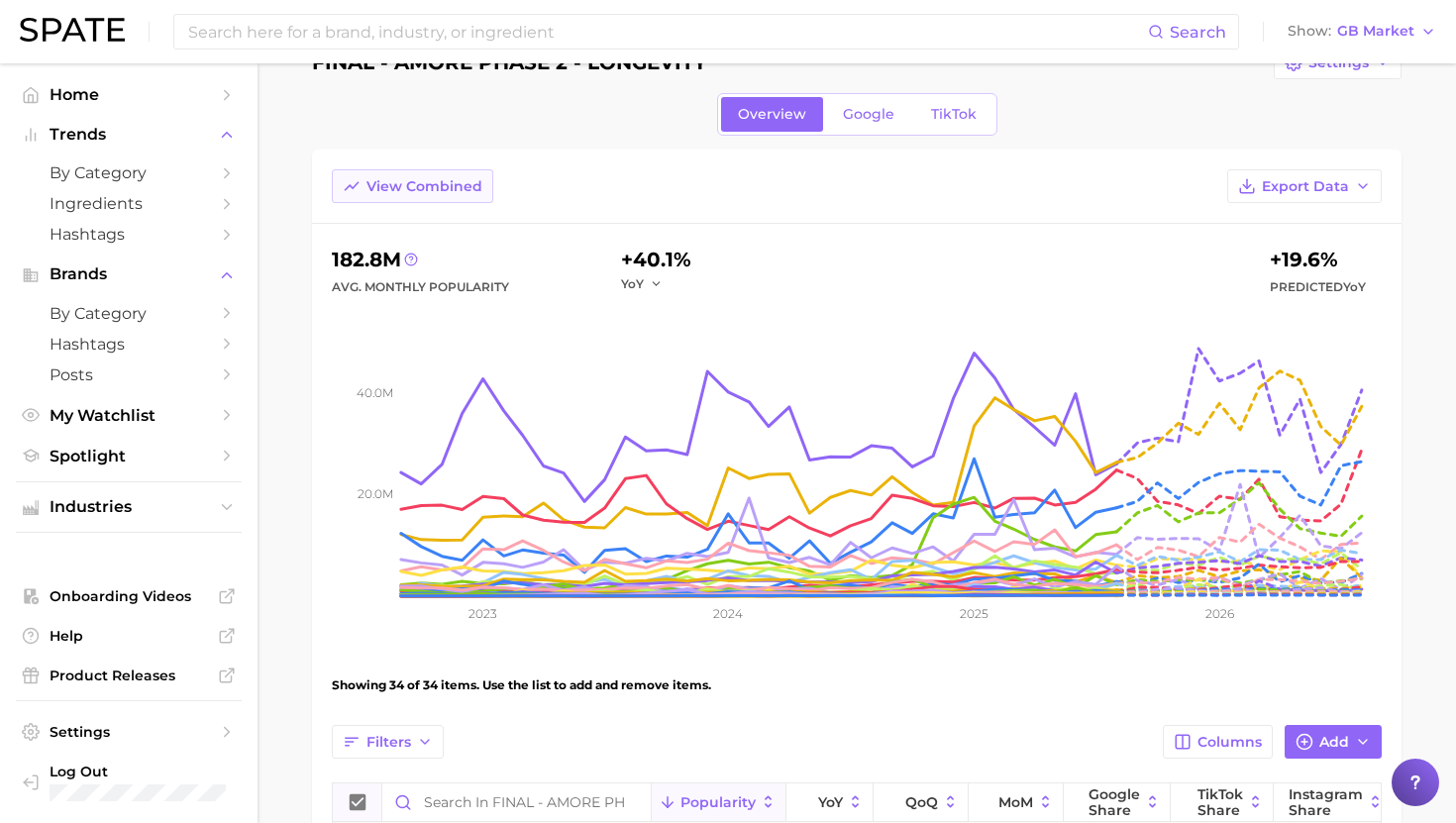
click at [433, 176] on button "View Combined" at bounding box center [413, 186] width 161 height 34
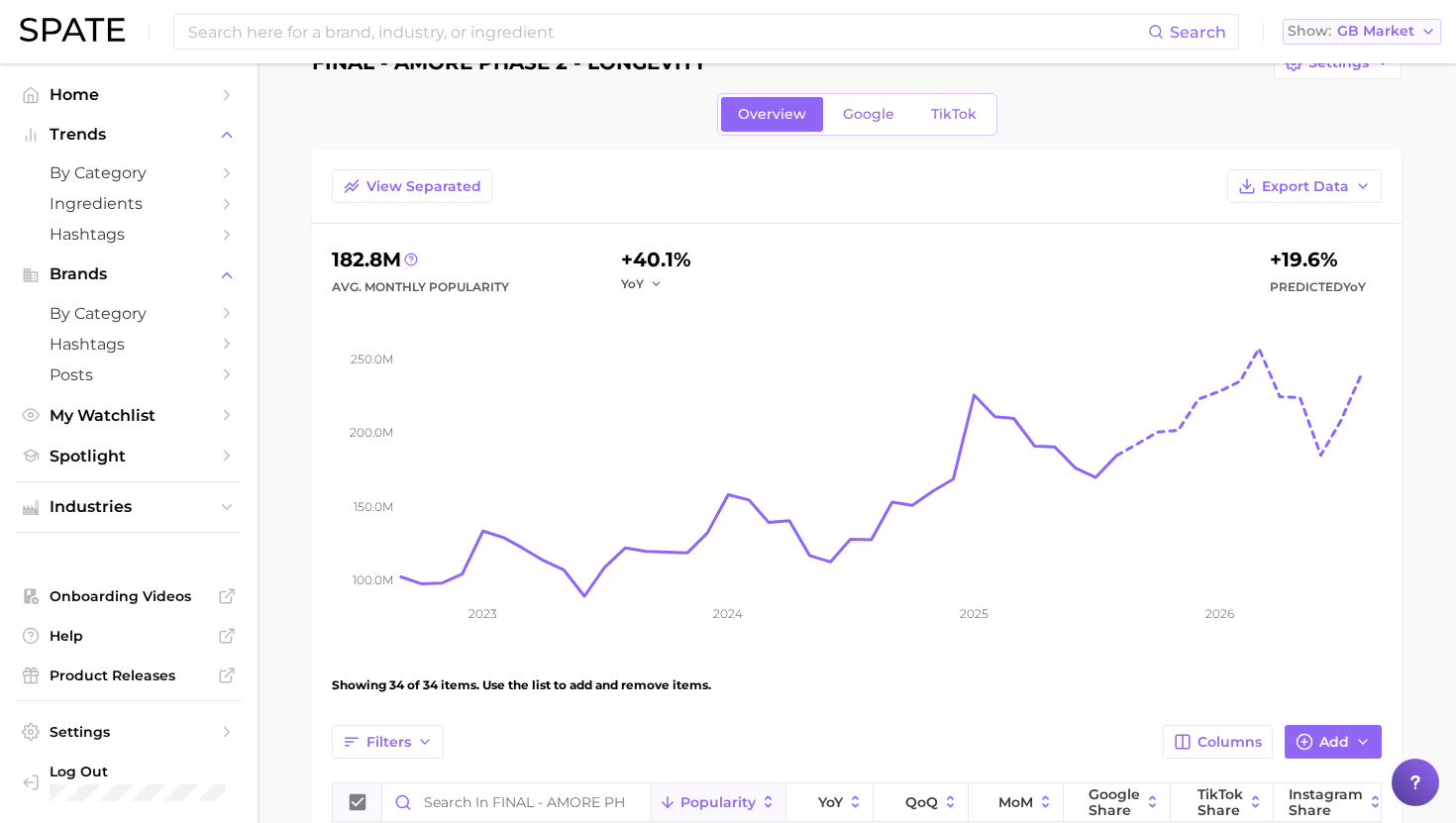
click at [1381, 26] on span "GB Market" at bounding box center [1376, 31] width 78 height 11
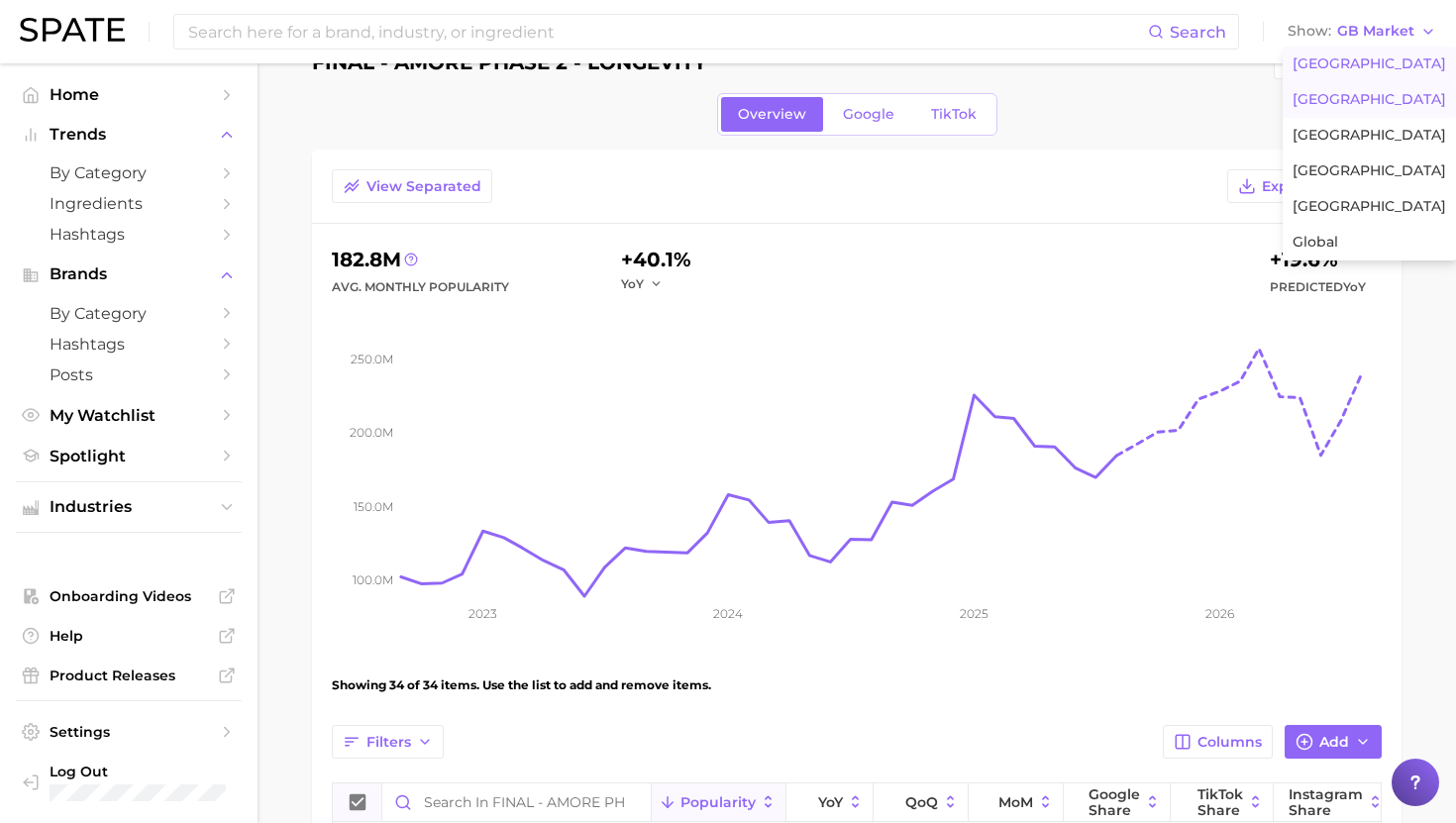
click at [1335, 65] on span "[GEOGRAPHIC_DATA]" at bounding box center [1369, 64] width 153 height 17
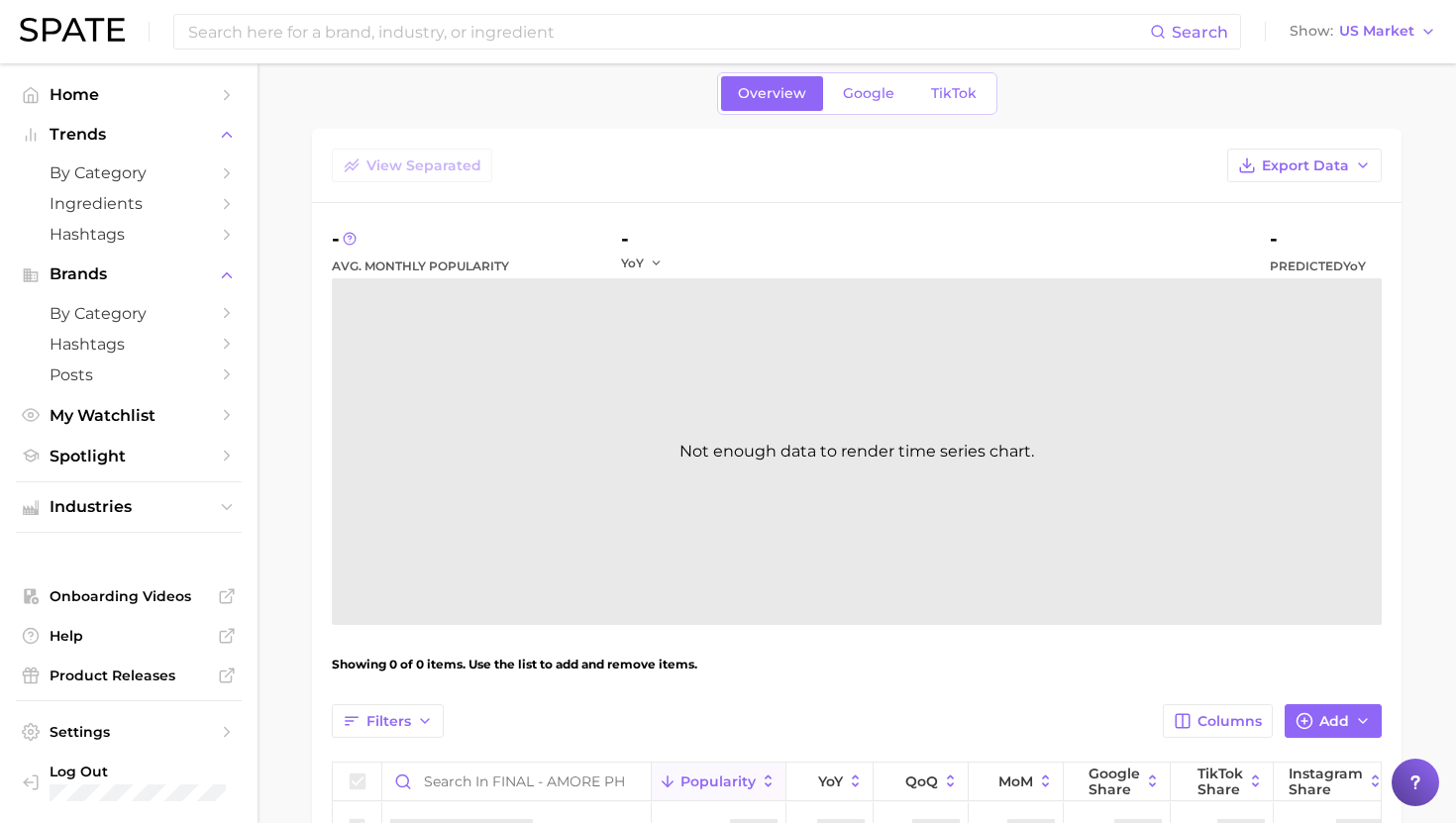
scroll to position [89, 0]
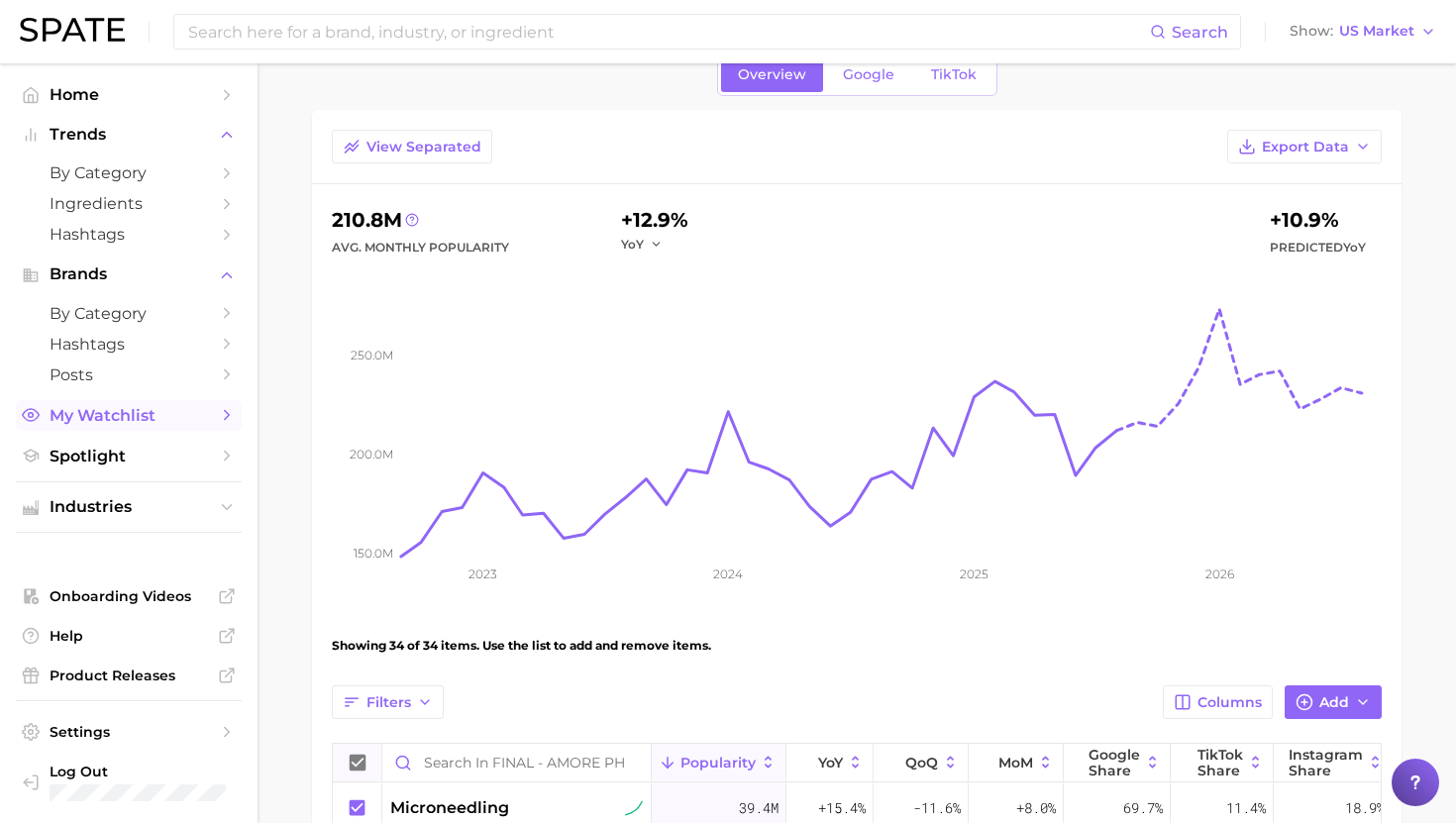
click at [103, 418] on span "My Watchlist" at bounding box center [128, 414] width 158 height 19
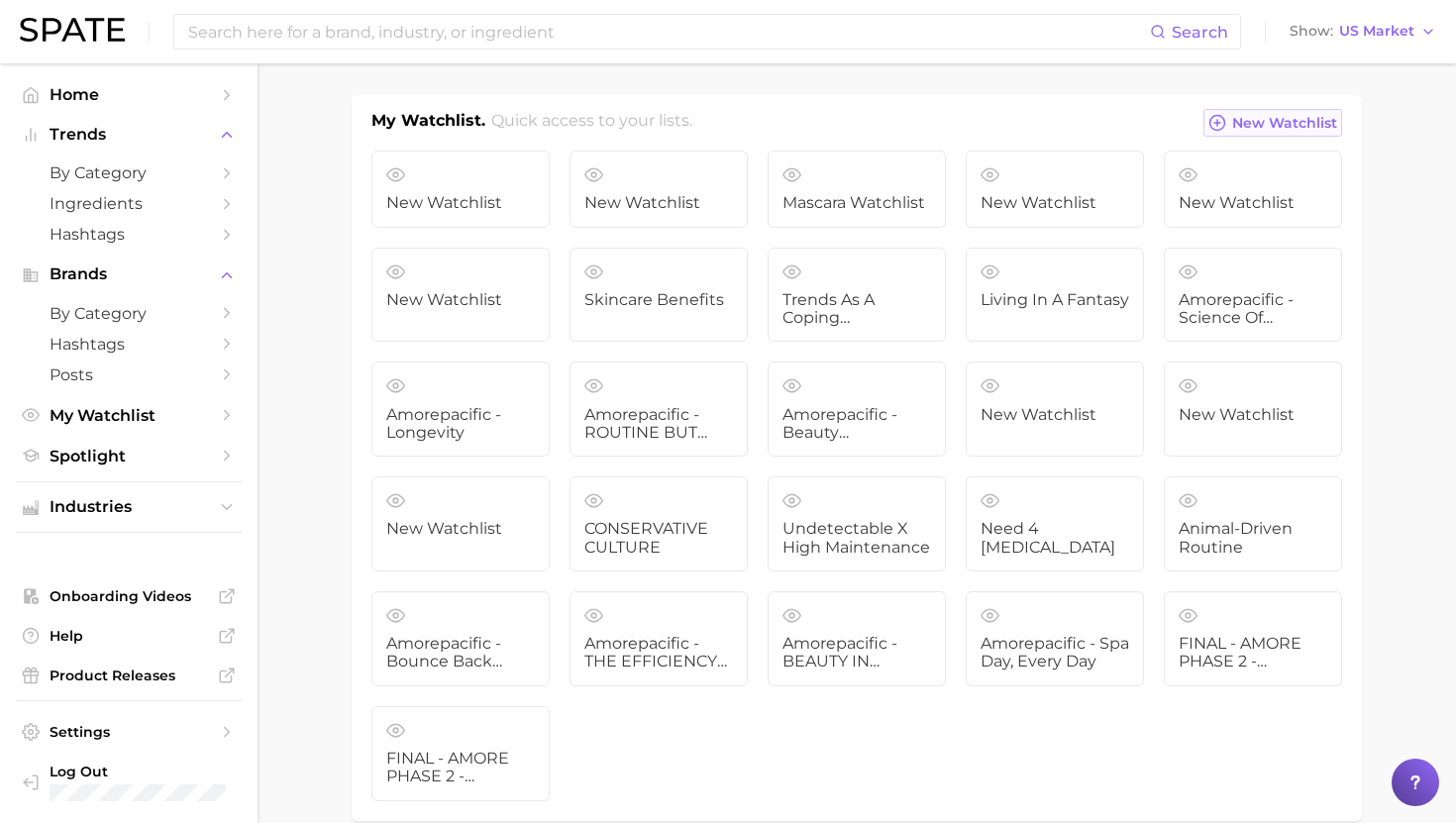
click at [1269, 124] on span "New Watchlist" at bounding box center [1285, 123] width 105 height 17
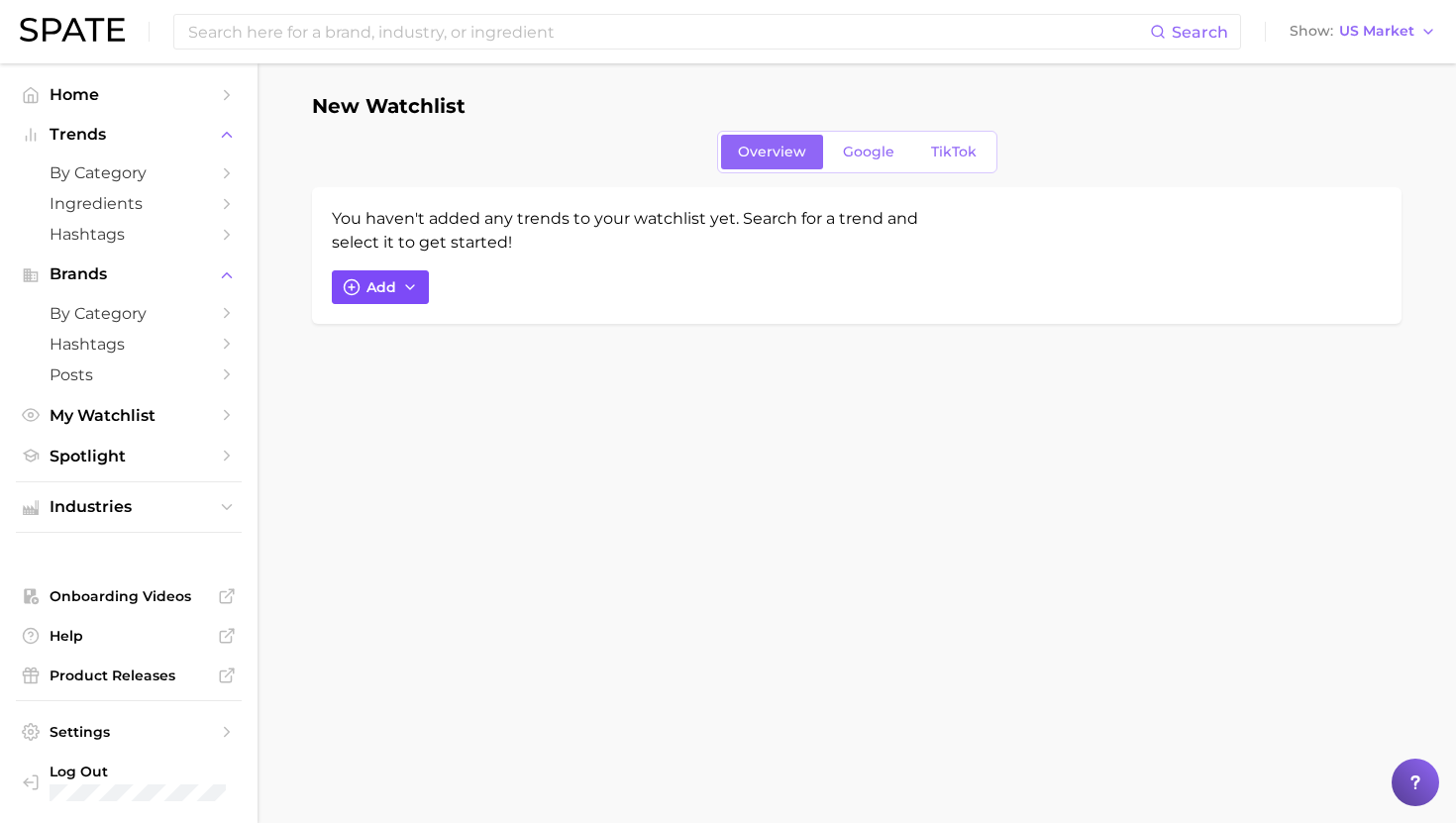
click at [390, 295] on span "Add" at bounding box center [382, 287] width 30 height 17
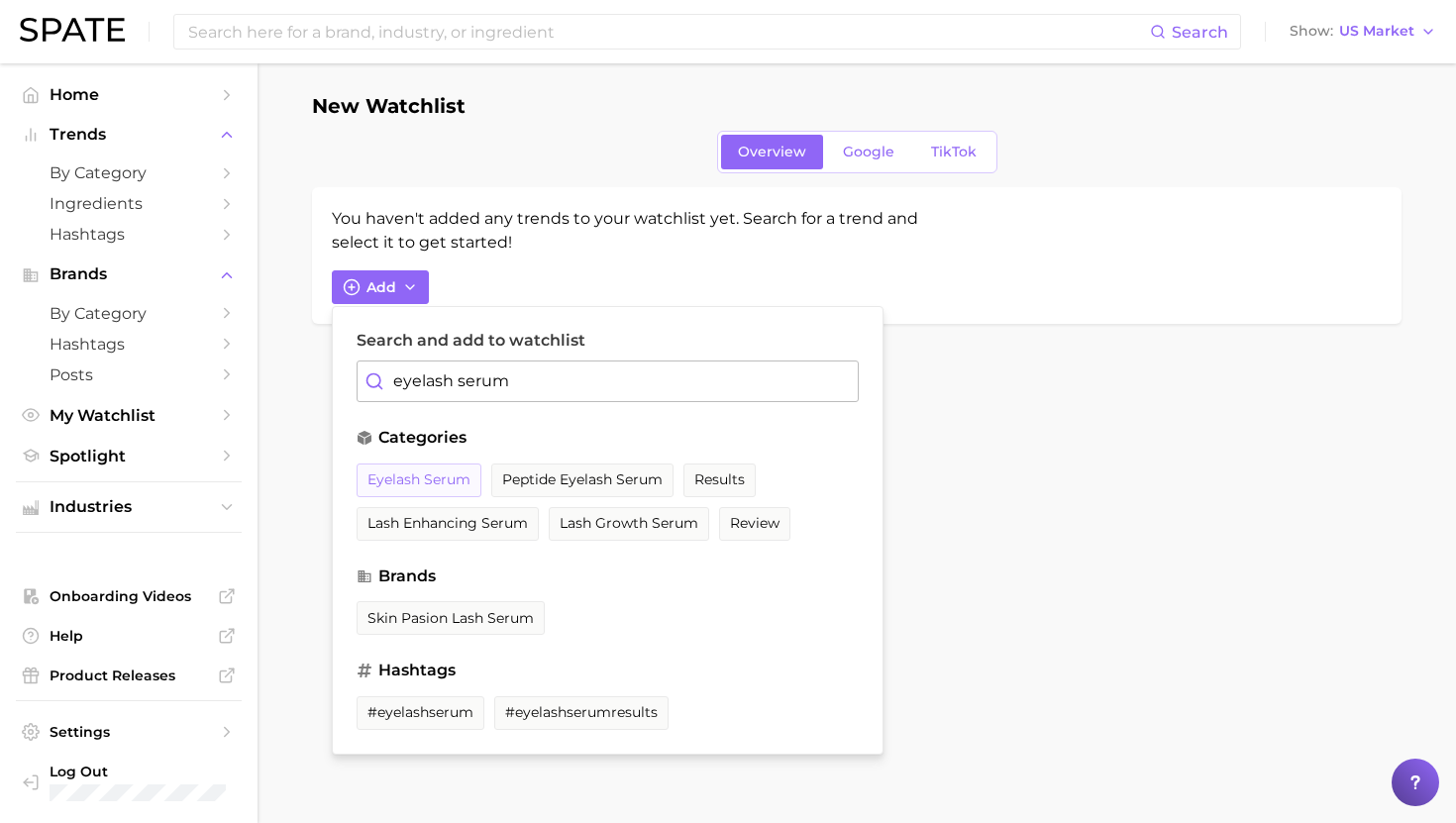
type input "eyelash serum"
click at [439, 487] on span "eyelash serum" at bounding box center [420, 479] width 103 height 17
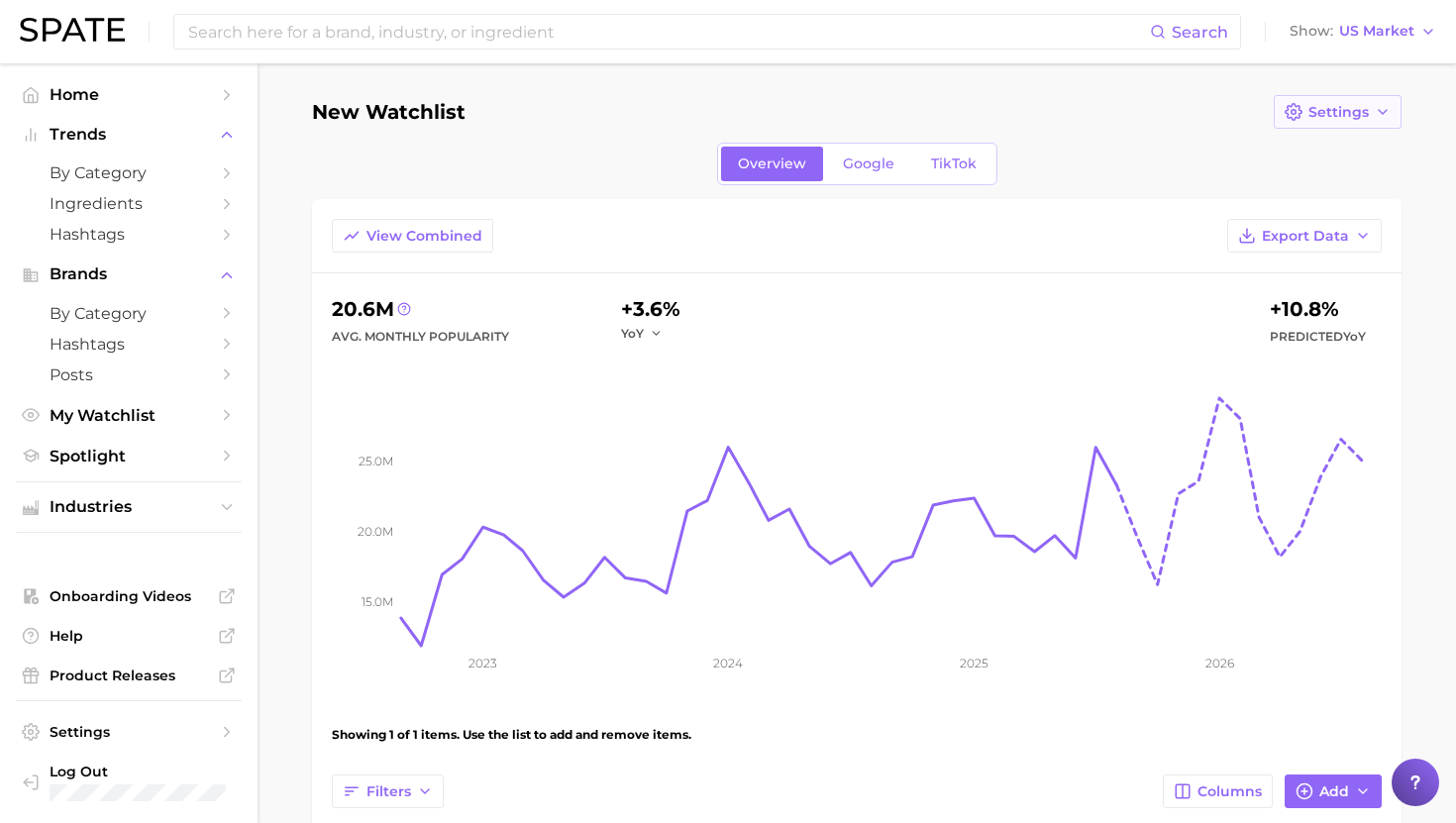
click at [1328, 106] on span "Settings" at bounding box center [1339, 112] width 61 height 17
click at [1343, 144] on span "Edit Details" at bounding box center [1349, 148] width 83 height 17
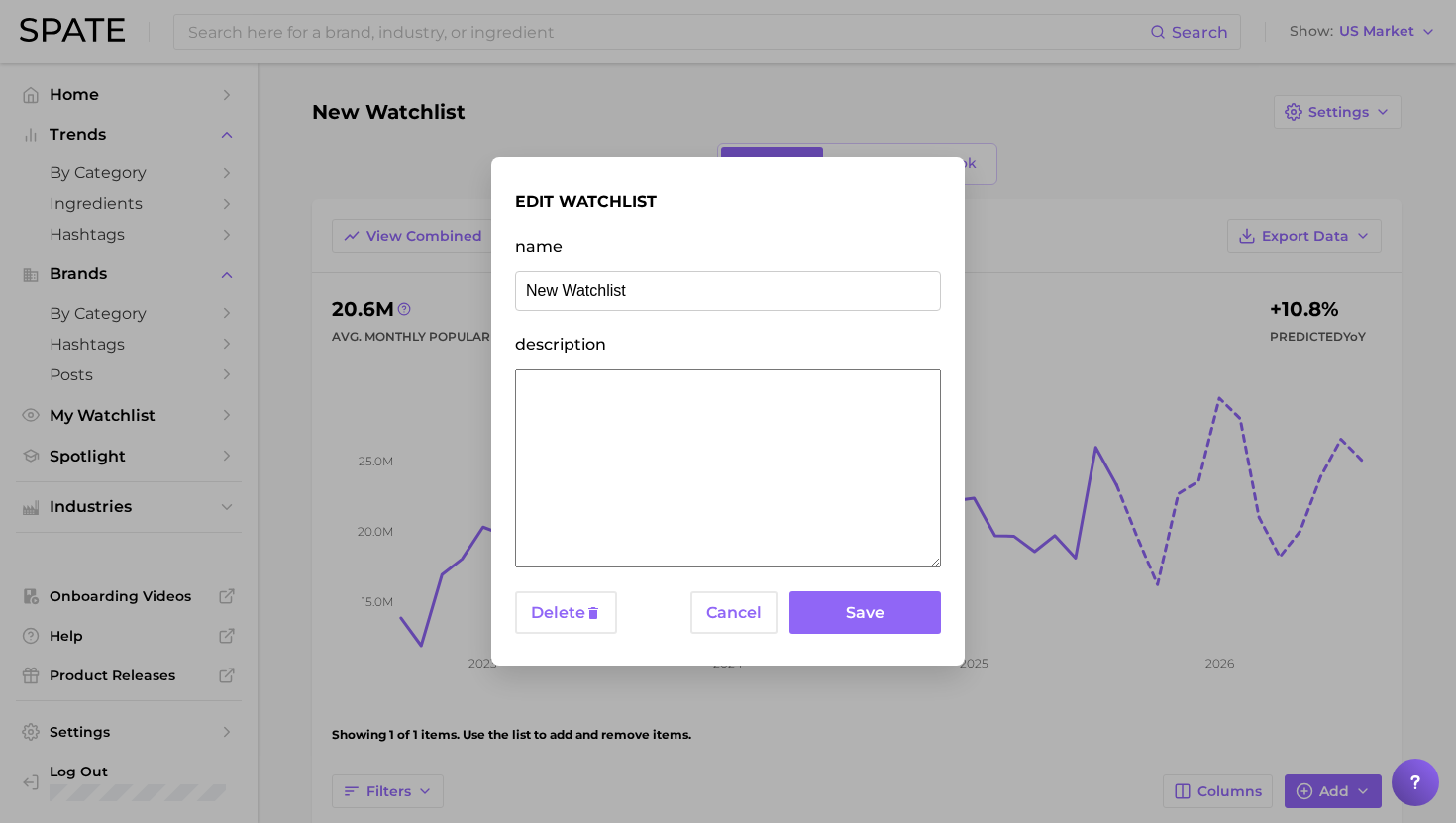
click at [633, 301] on input "New Watchlist" at bounding box center [728, 291] width 426 height 40
drag, startPoint x: 731, startPoint y: 296, endPoint x: 1077, endPoint y: 294, distance: 346.0
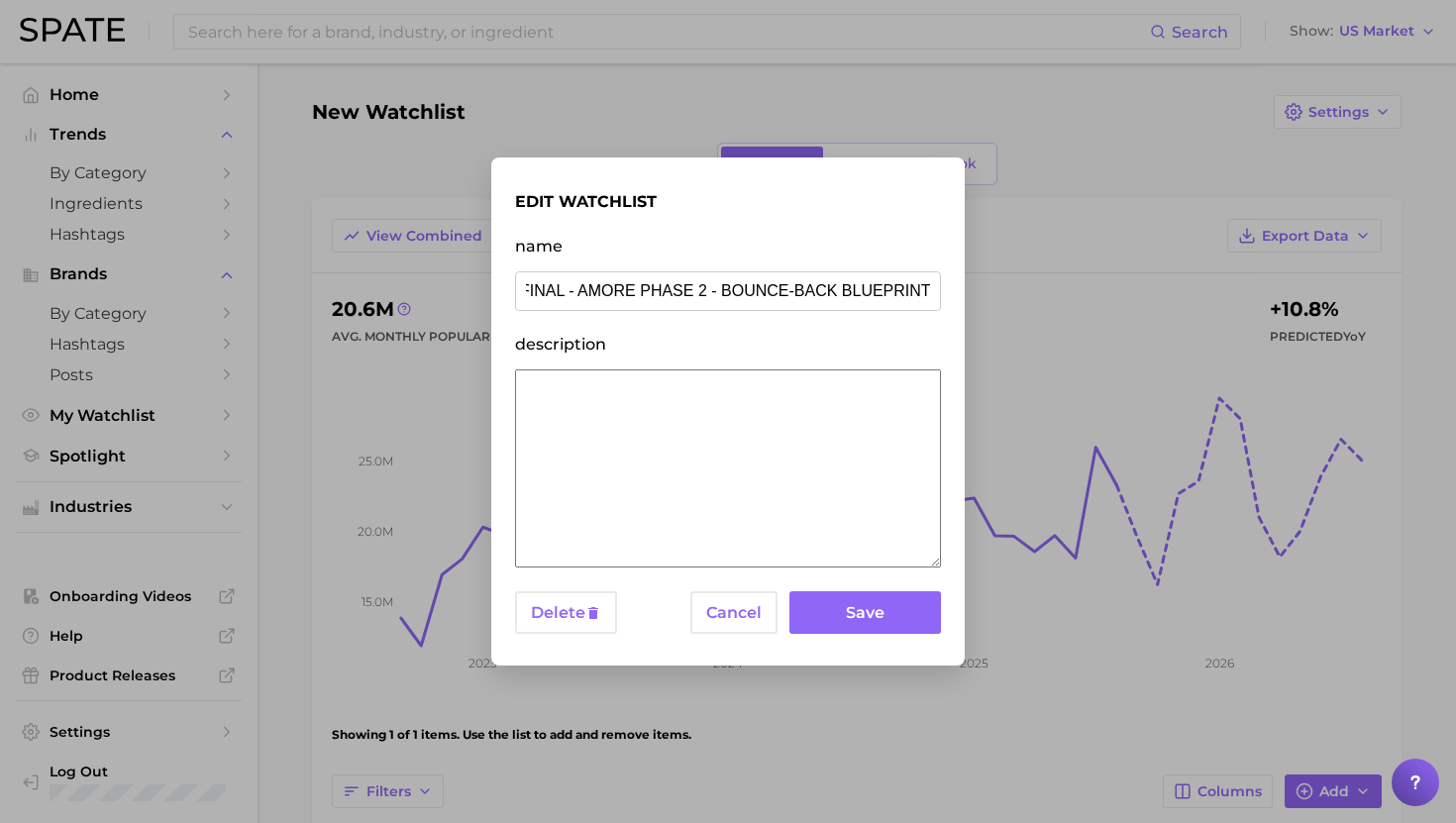
click at [1077, 294] on div "edit watchlist name FINAL - AMORE PHASE 2 - BOUNCE-BACK BLUEPRINT description D…" at bounding box center [728, 412] width 1456 height 823
type input "FINAL - AMORE PHASE 2 - BEAUTY MULTI-TASKERS"
click at [836, 605] on button "Save" at bounding box center [865, 612] width 151 height 43
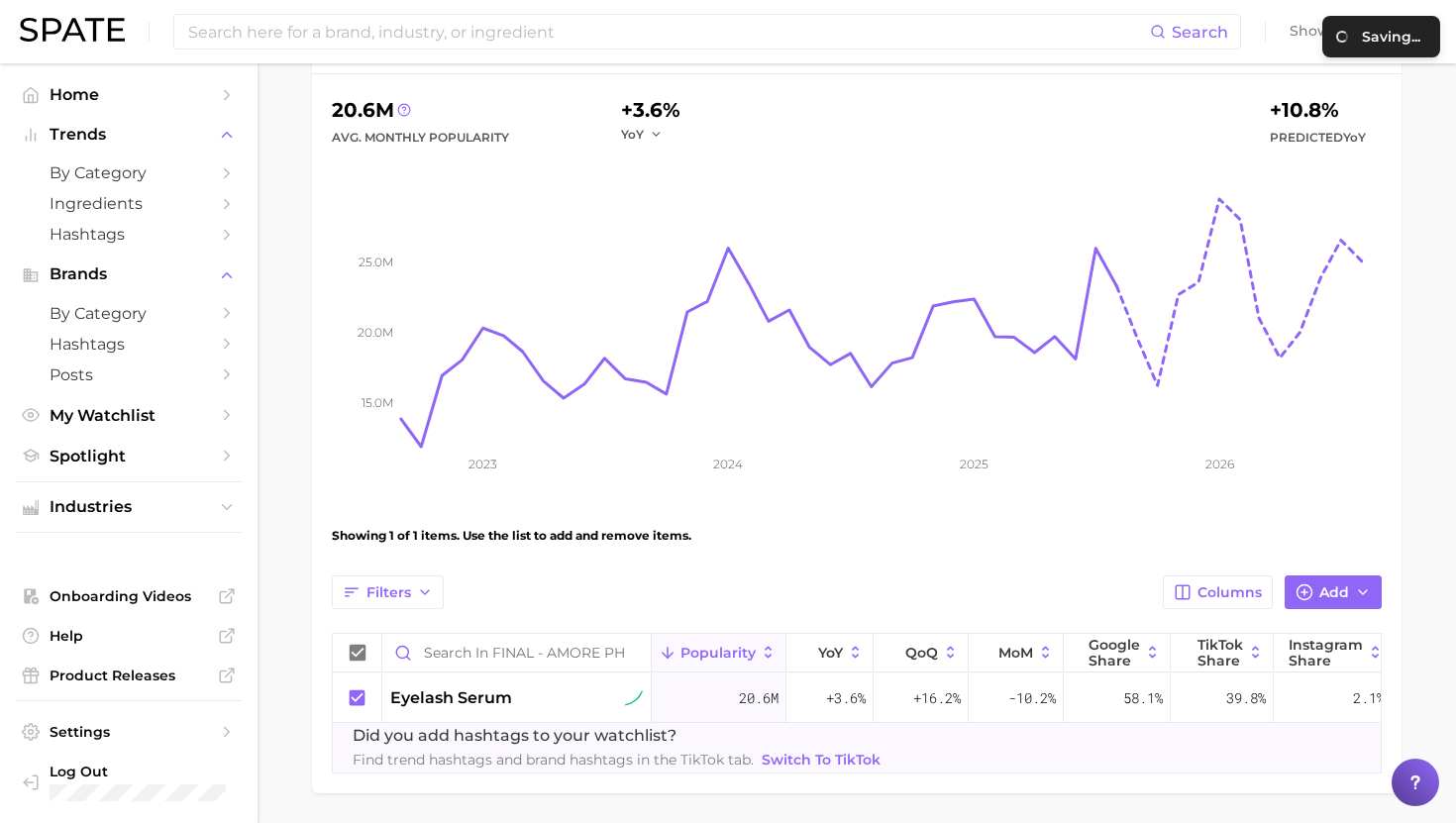
scroll to position [208, 0]
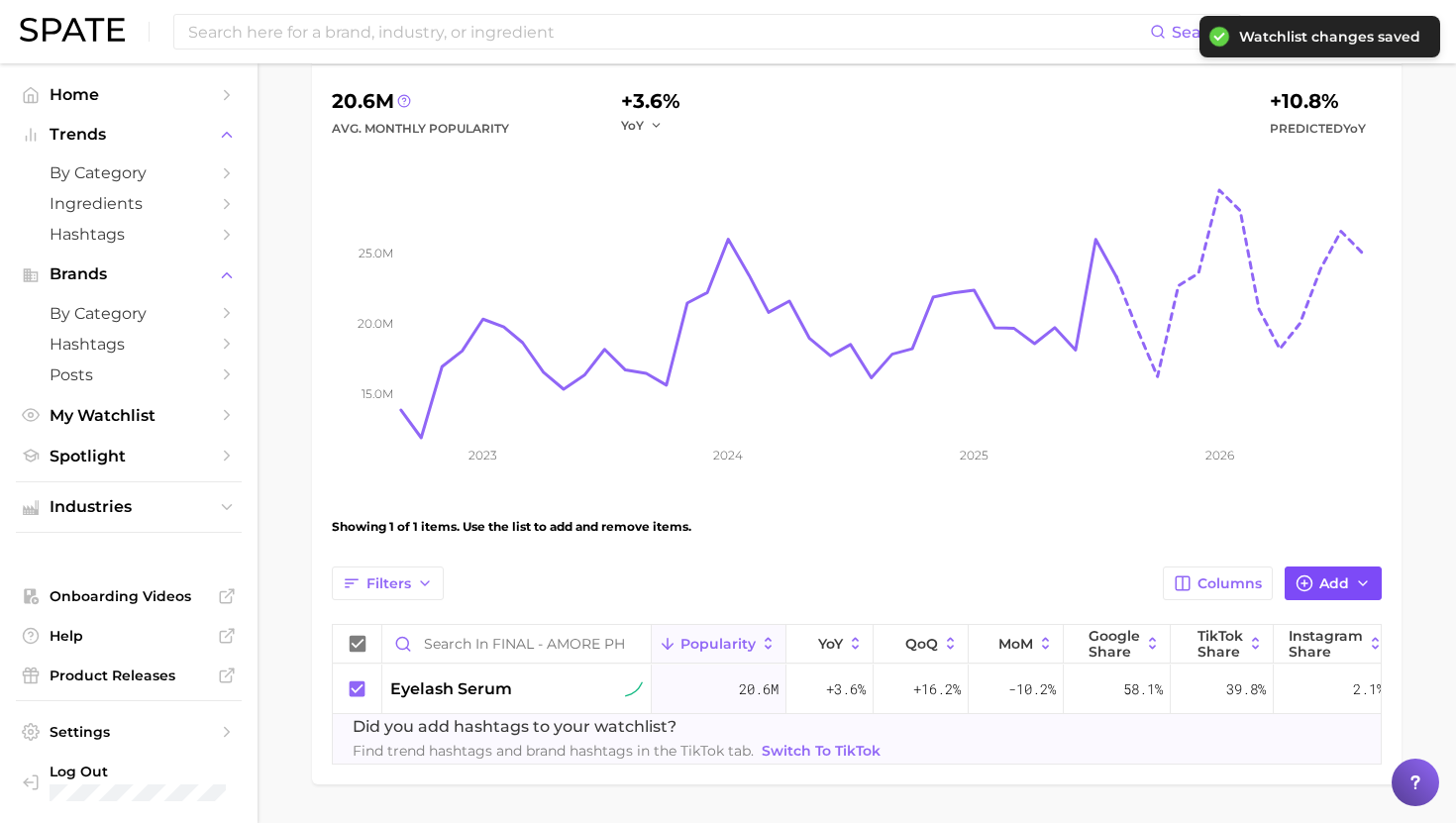
click at [1304, 584] on icon "button" at bounding box center [1305, 583] width 18 height 18
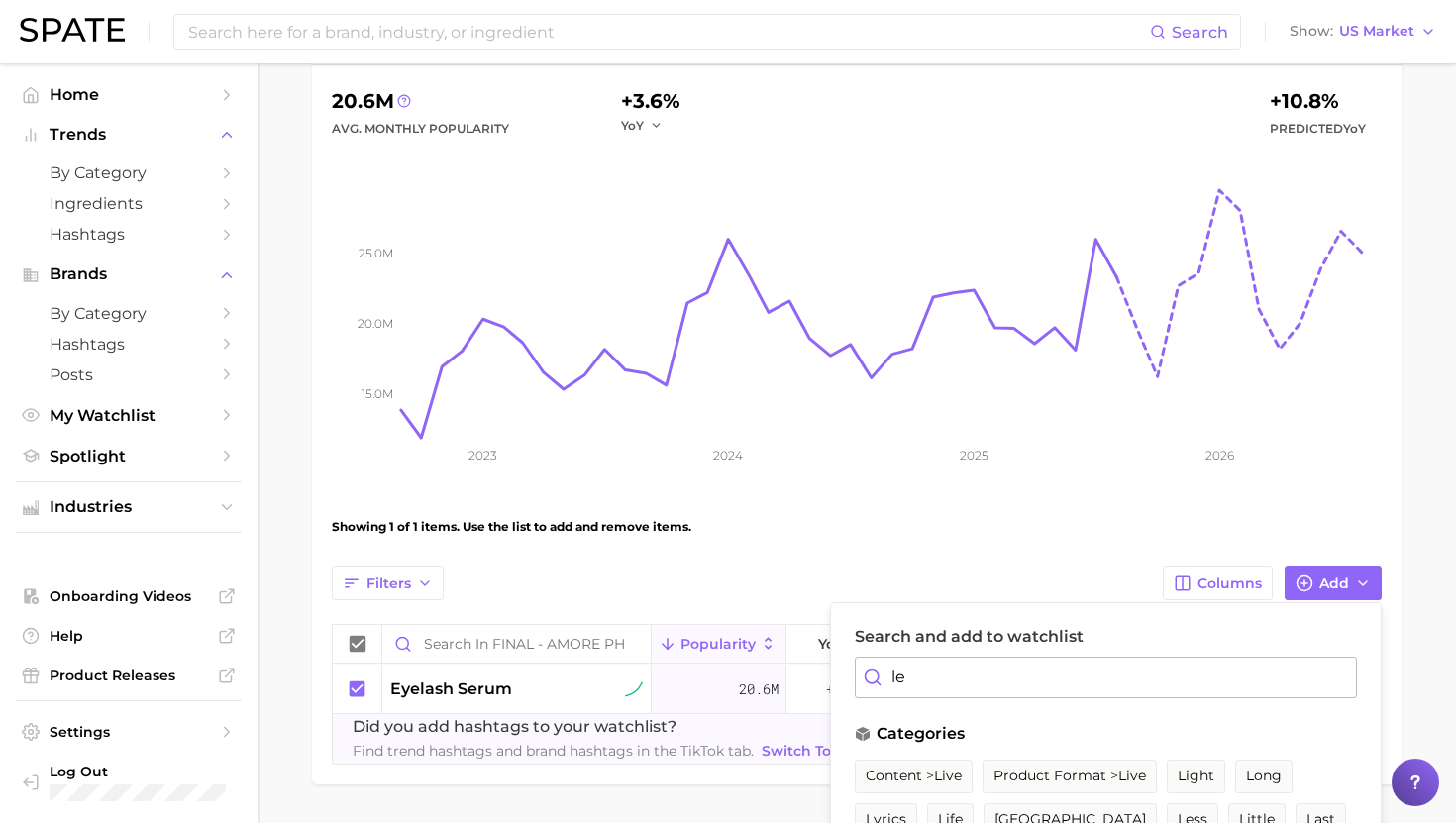
type input "l"
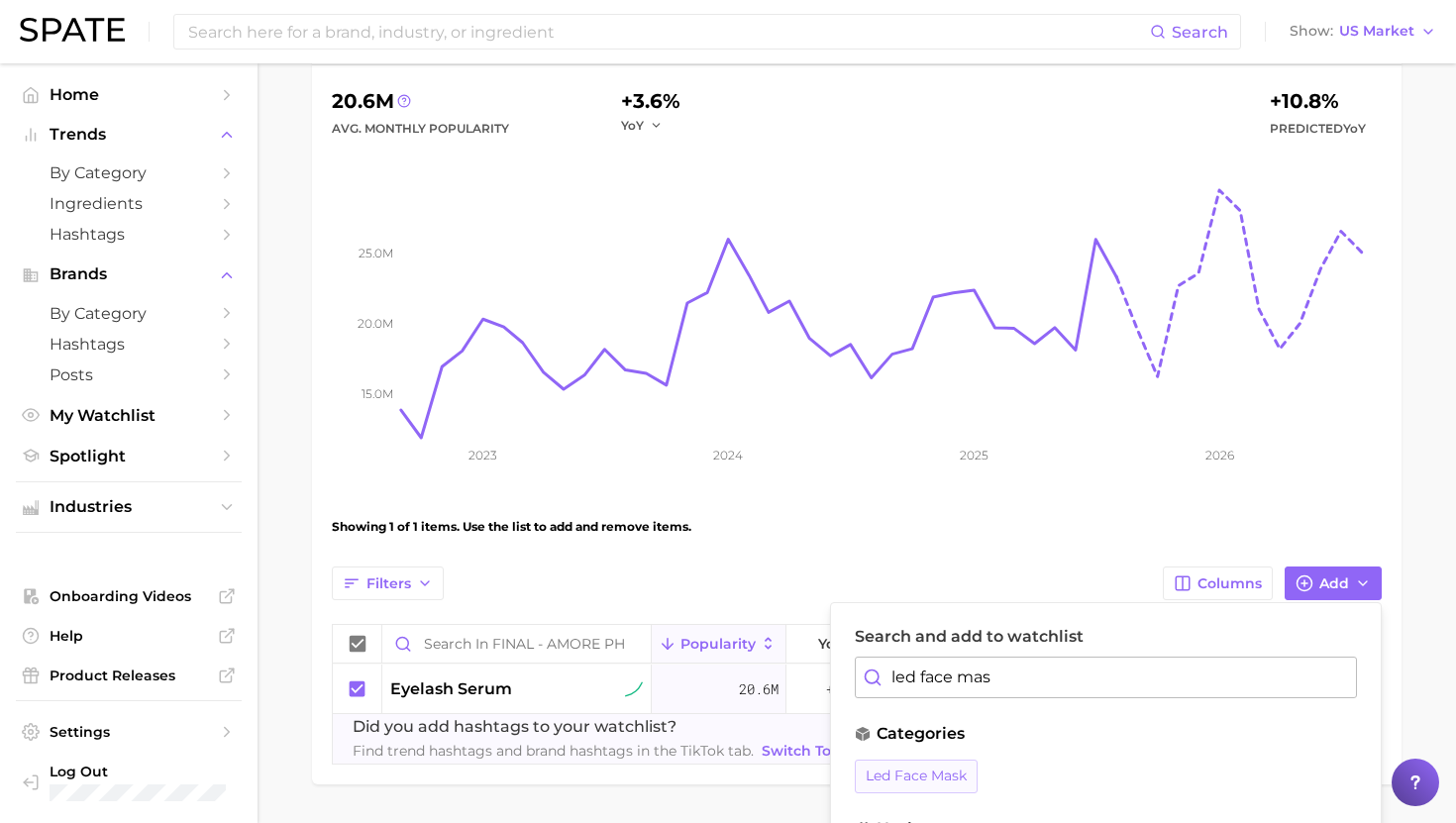
click at [924, 783] on span "led face mask" at bounding box center [917, 775] width 101 height 17
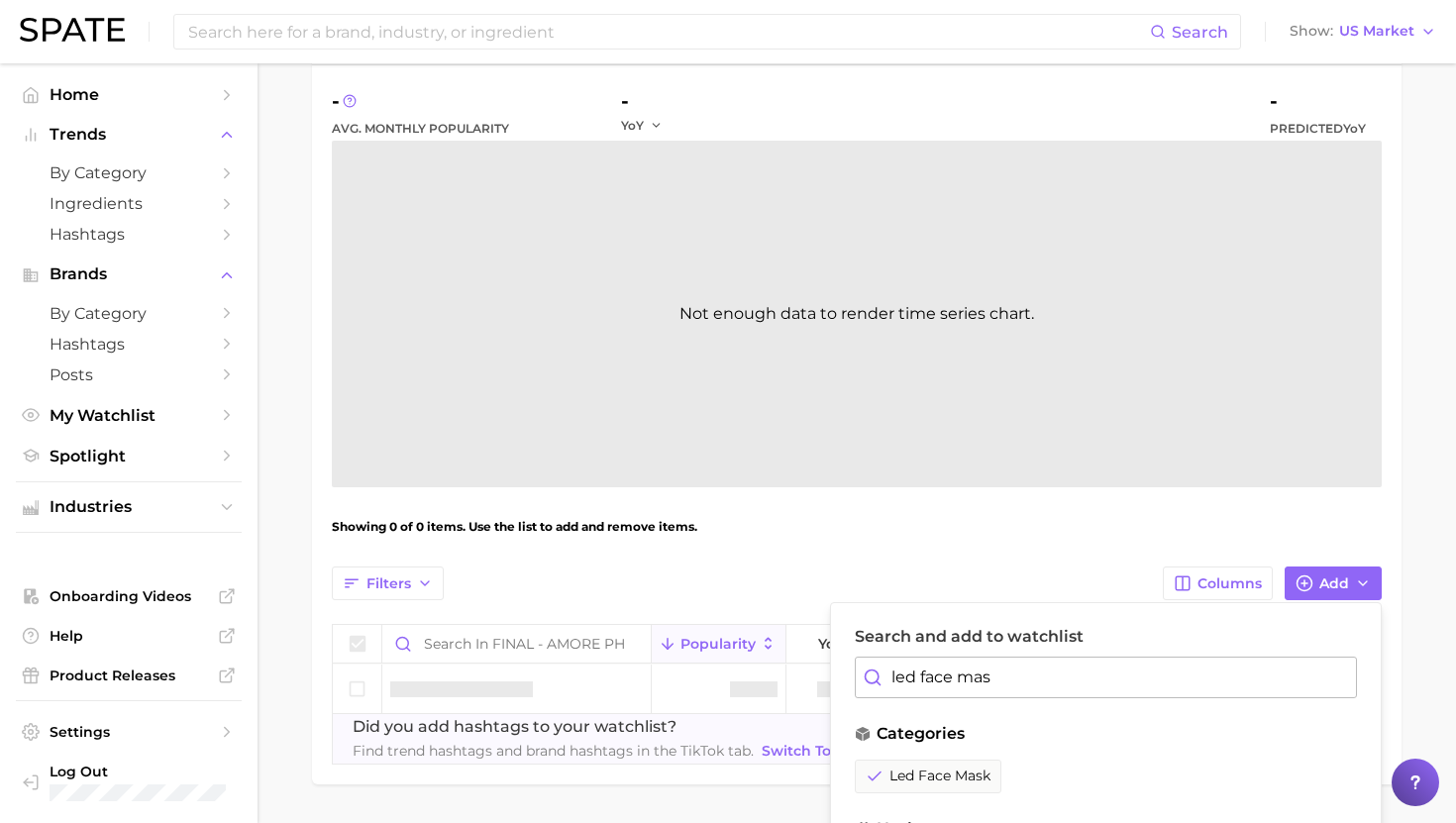
click at [939, 654] on div "Search and add to watchlist led face mas" at bounding box center [1106, 663] width 502 height 72
click at [939, 676] on input "led face mas" at bounding box center [1106, 677] width 502 height 42
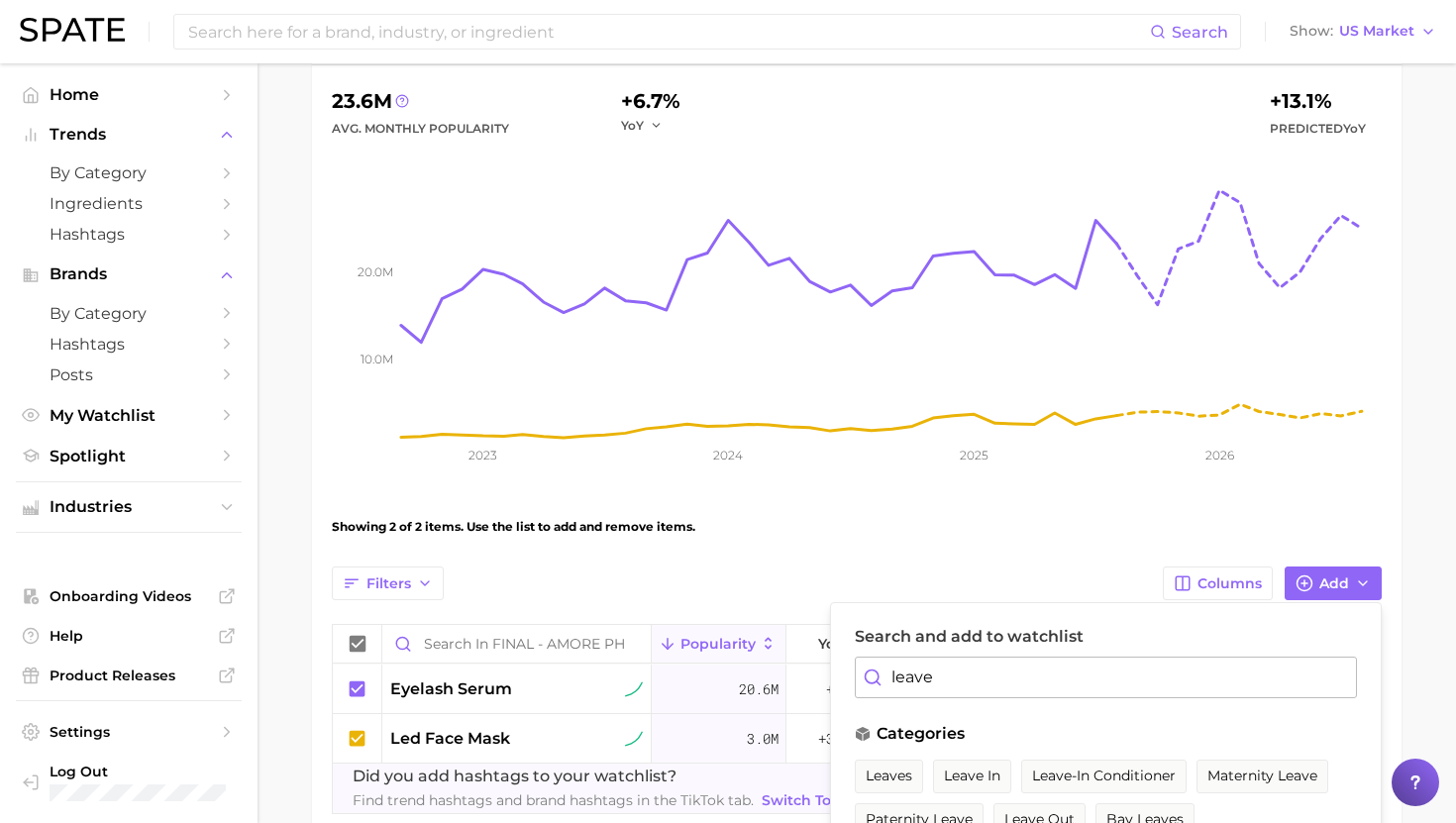
drag, startPoint x: 1077, startPoint y: 775, endPoint x: 1006, endPoint y: 714, distance: 93.6
click at [1077, 775] on span "leave-in conditioner" at bounding box center [1104, 775] width 143 height 17
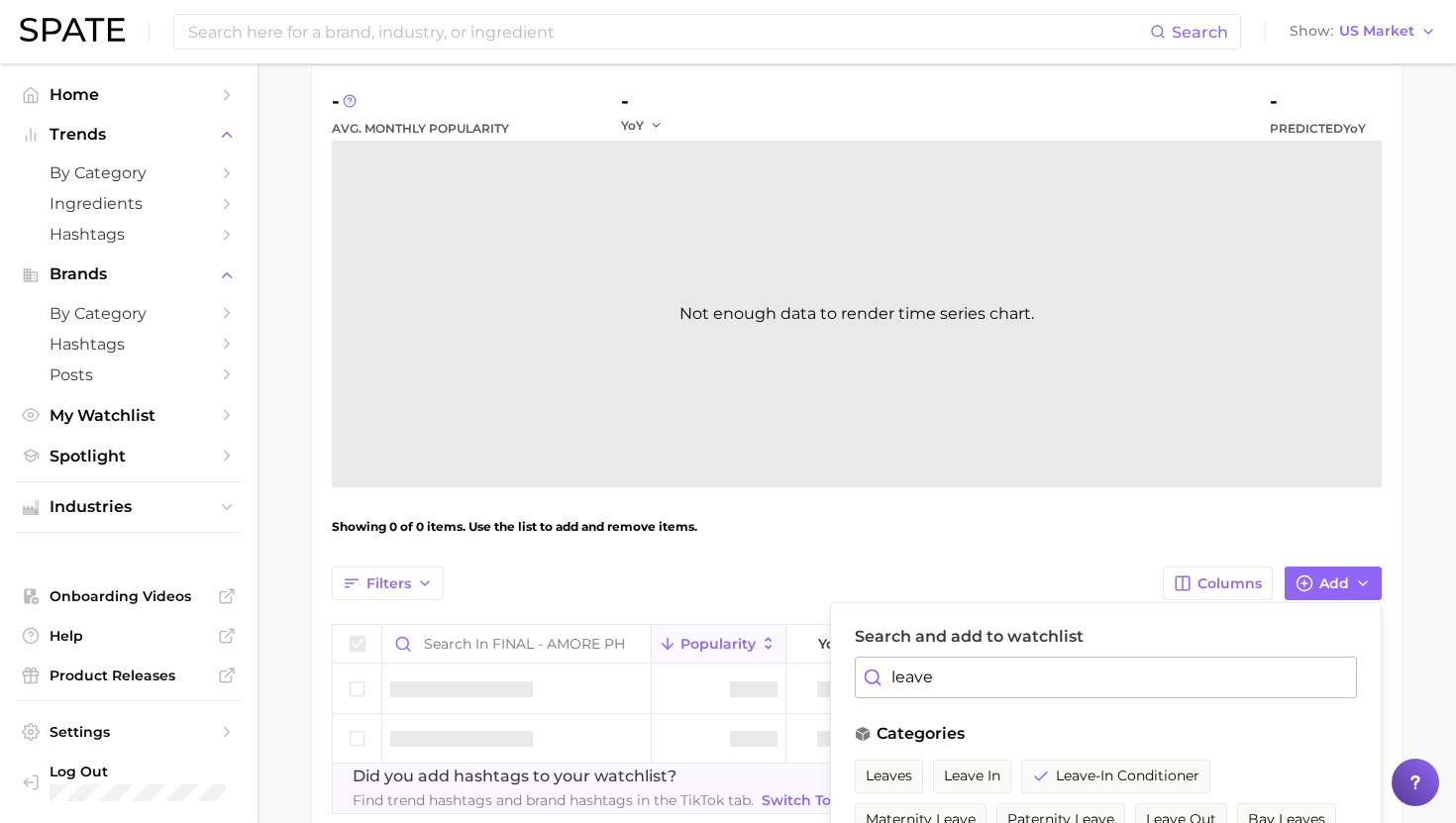
click at [973, 670] on input "leave" at bounding box center [1106, 677] width 502 height 42
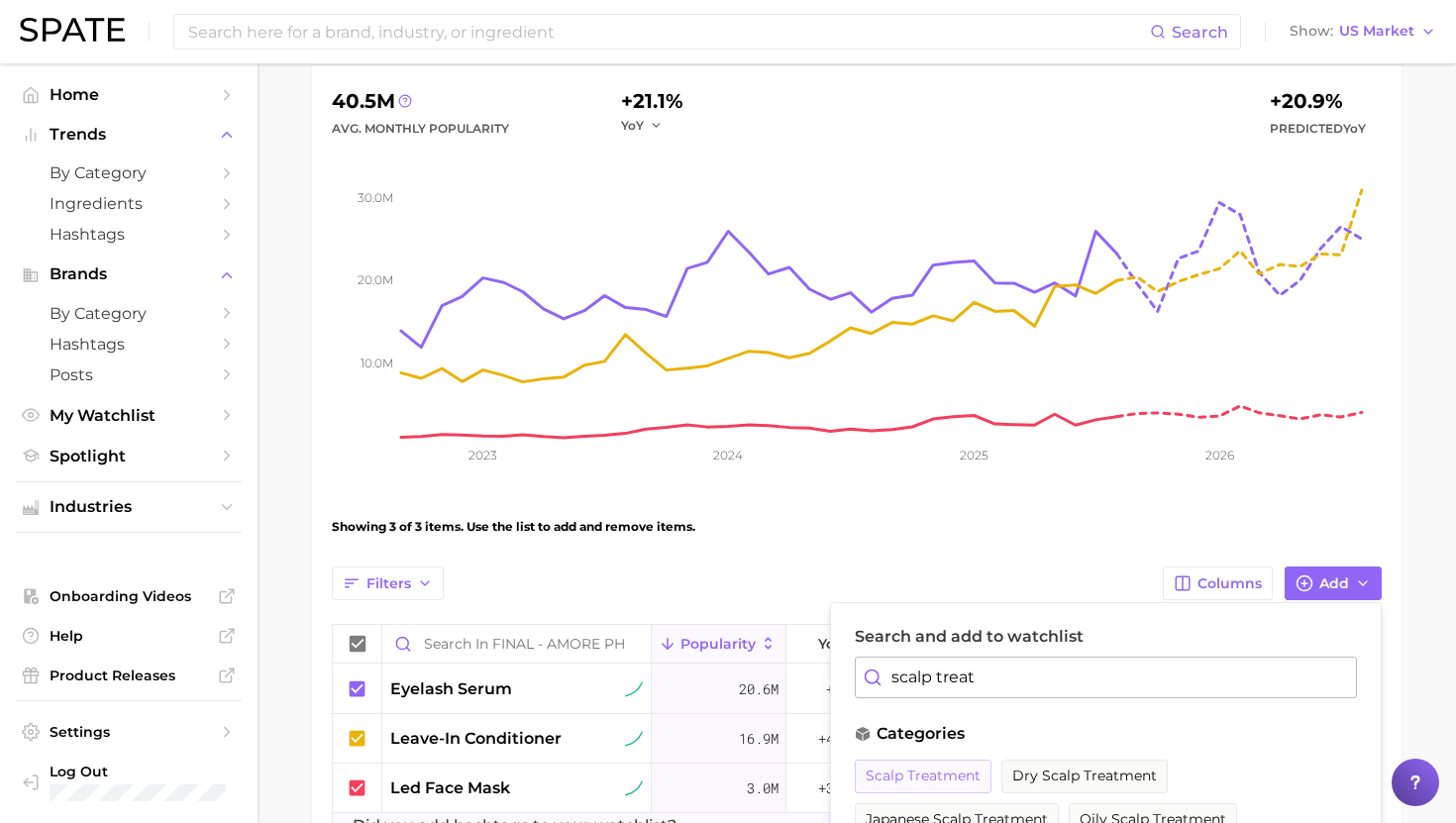
click at [922, 764] on button "scalp treatment" at bounding box center [923, 776] width 136 height 34
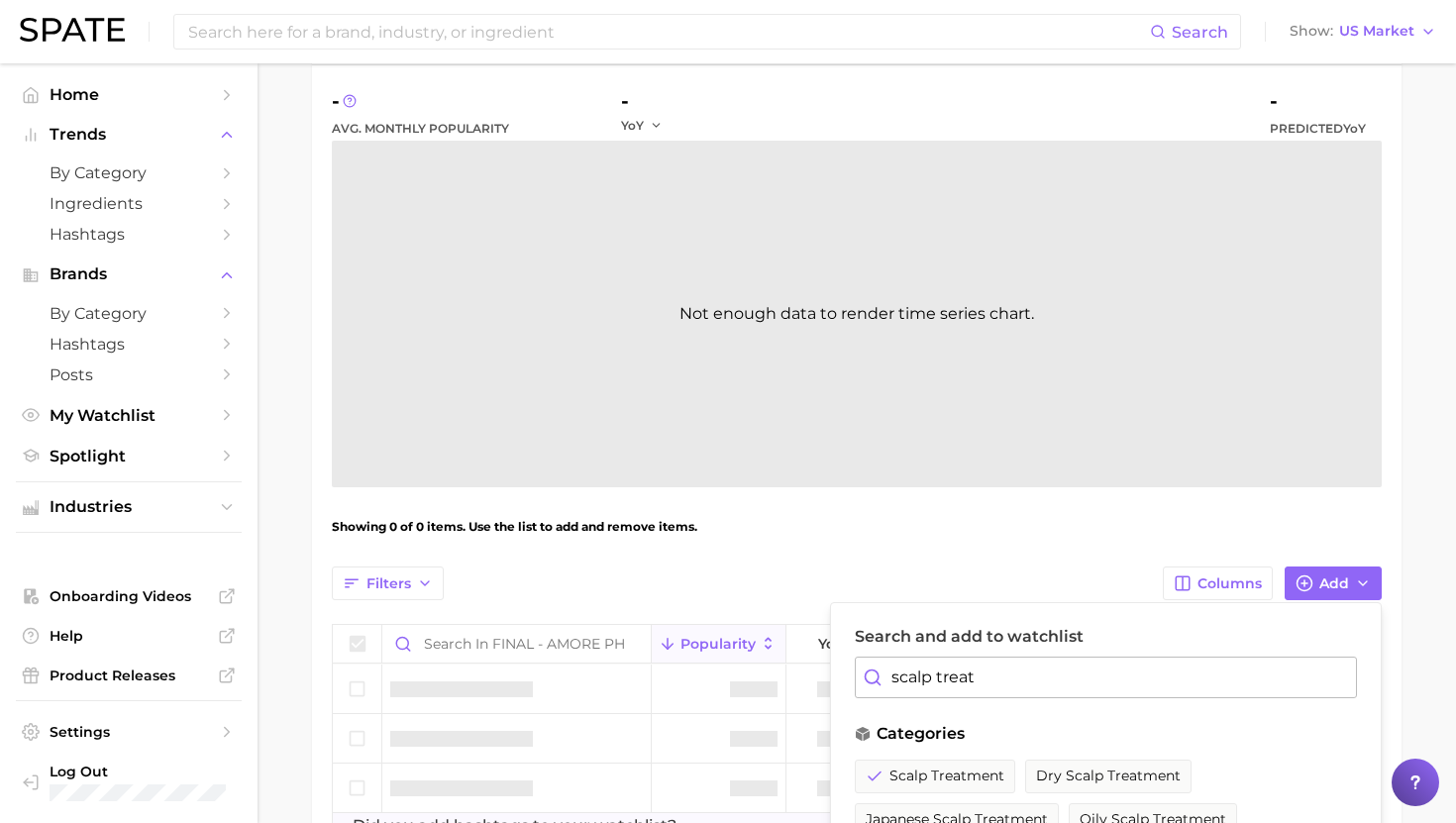
click at [922, 693] on input "scalp treat" at bounding box center [1106, 677] width 502 height 42
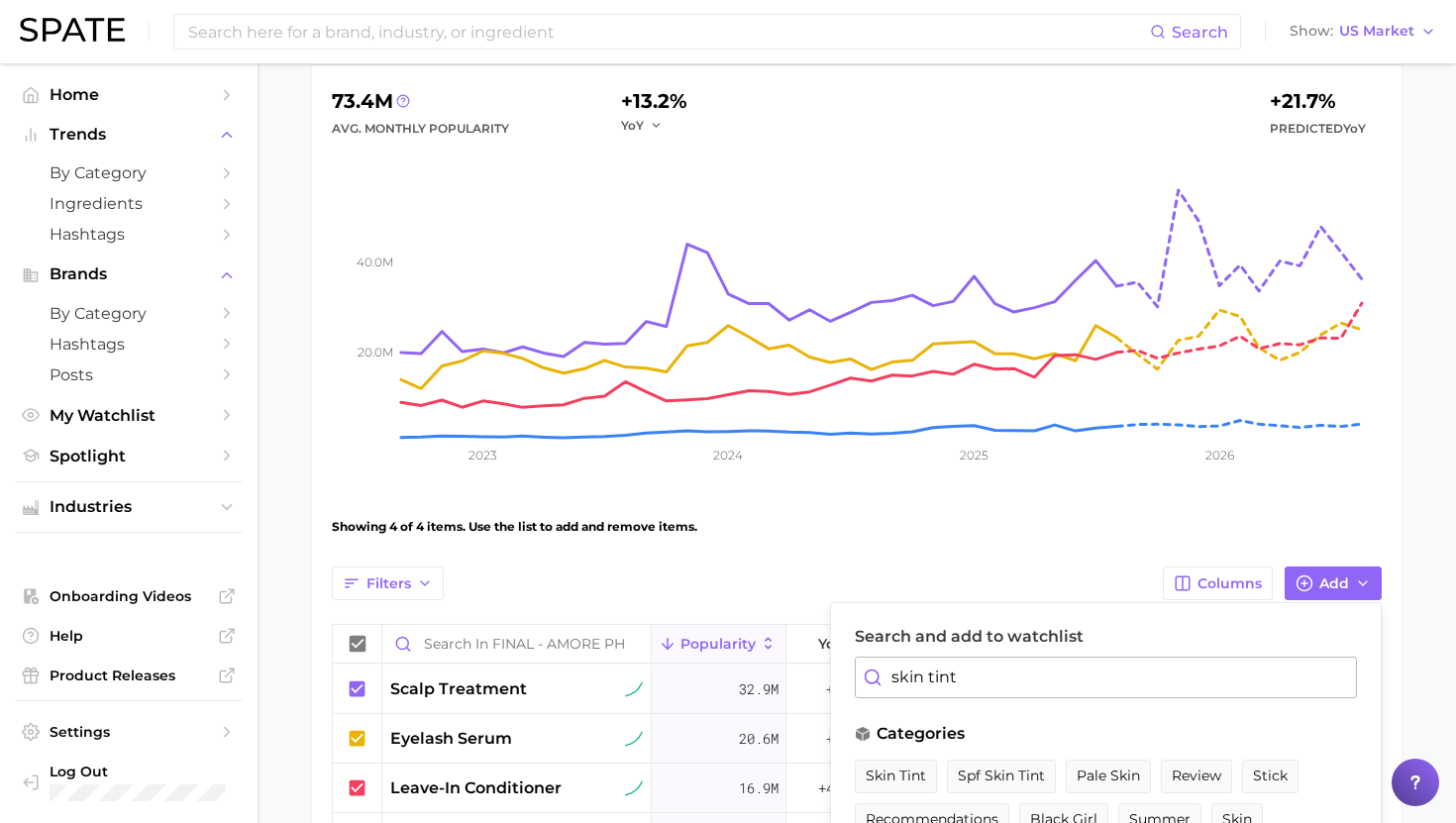
click at [890, 770] on span "skin tint" at bounding box center [896, 775] width 61 height 17
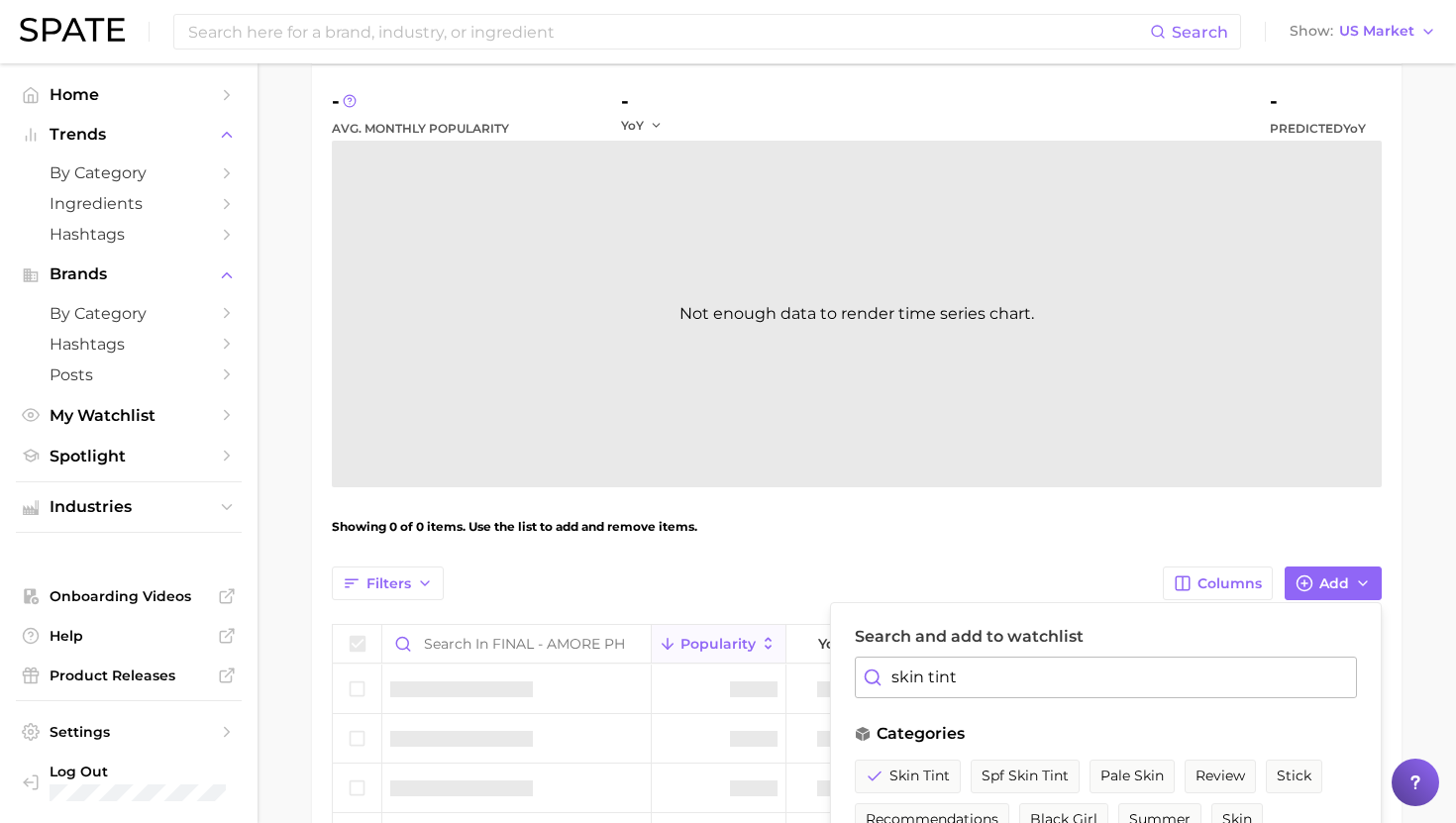
click at [914, 686] on input "skin tint" at bounding box center [1106, 677] width 502 height 42
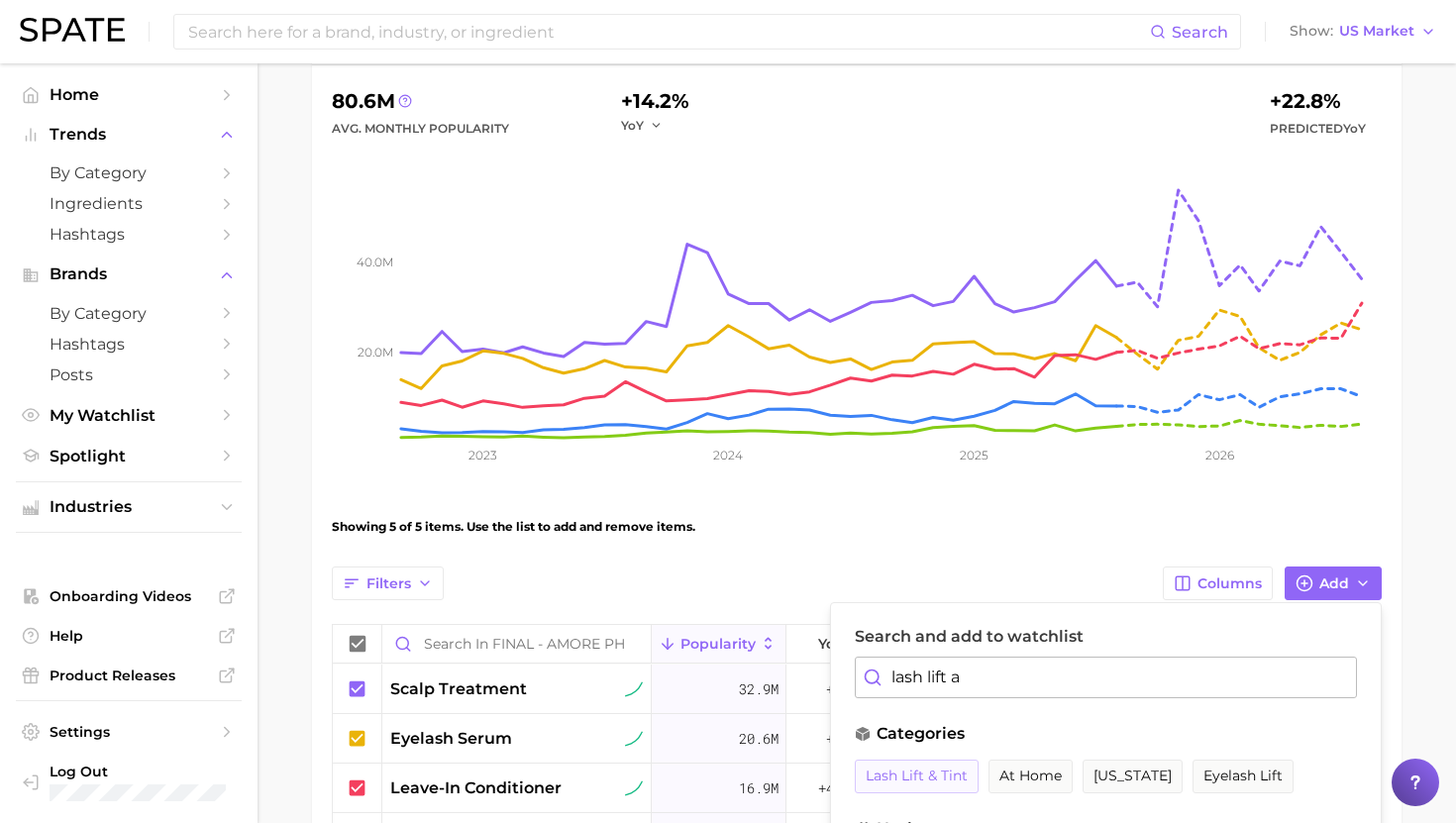
click at [919, 781] on span "lash lift & tint" at bounding box center [917, 775] width 102 height 17
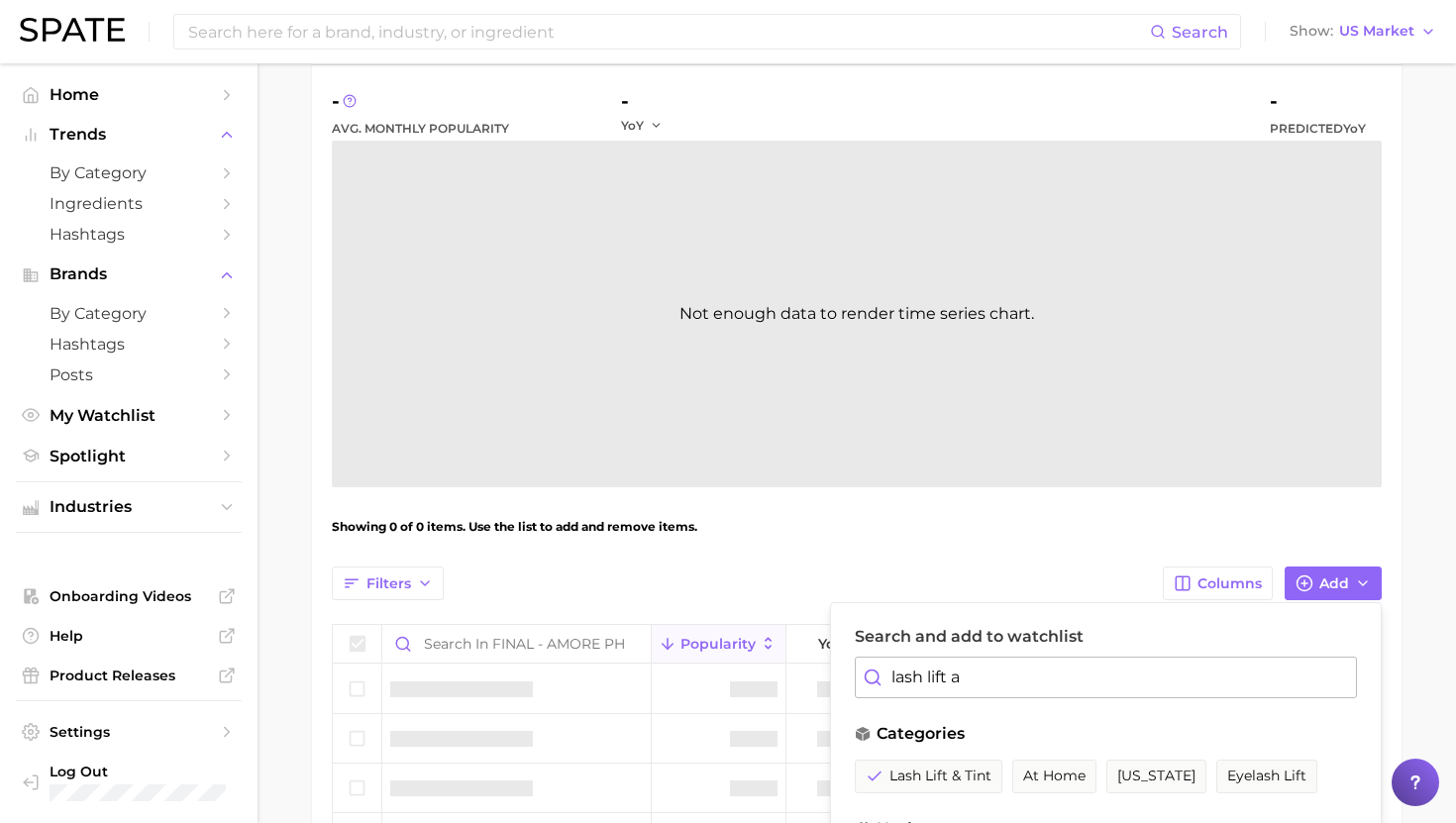
click at [922, 685] on input "lash lift a" at bounding box center [1106, 677] width 502 height 42
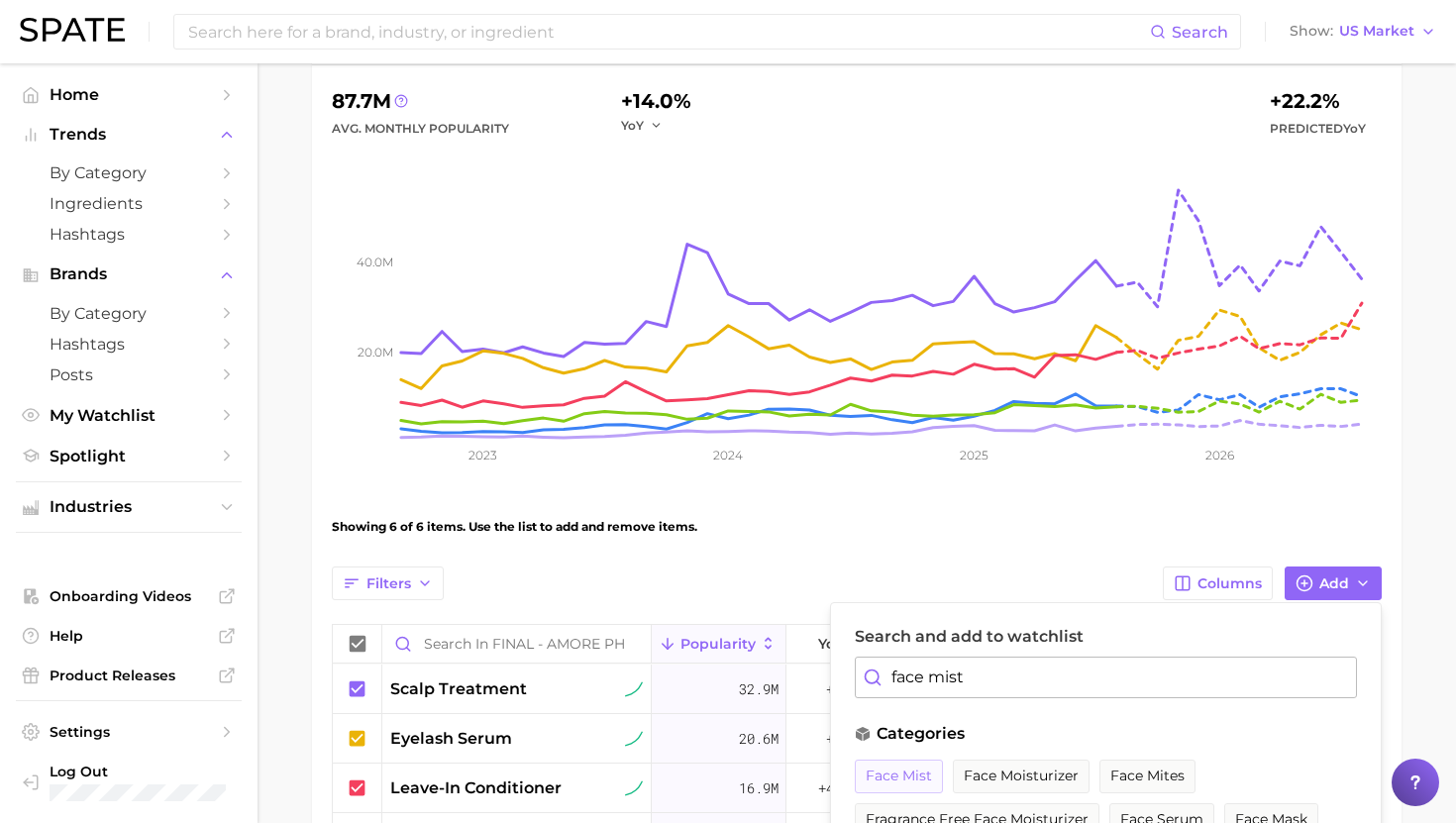
click at [910, 776] on span "face mist" at bounding box center [899, 775] width 67 height 17
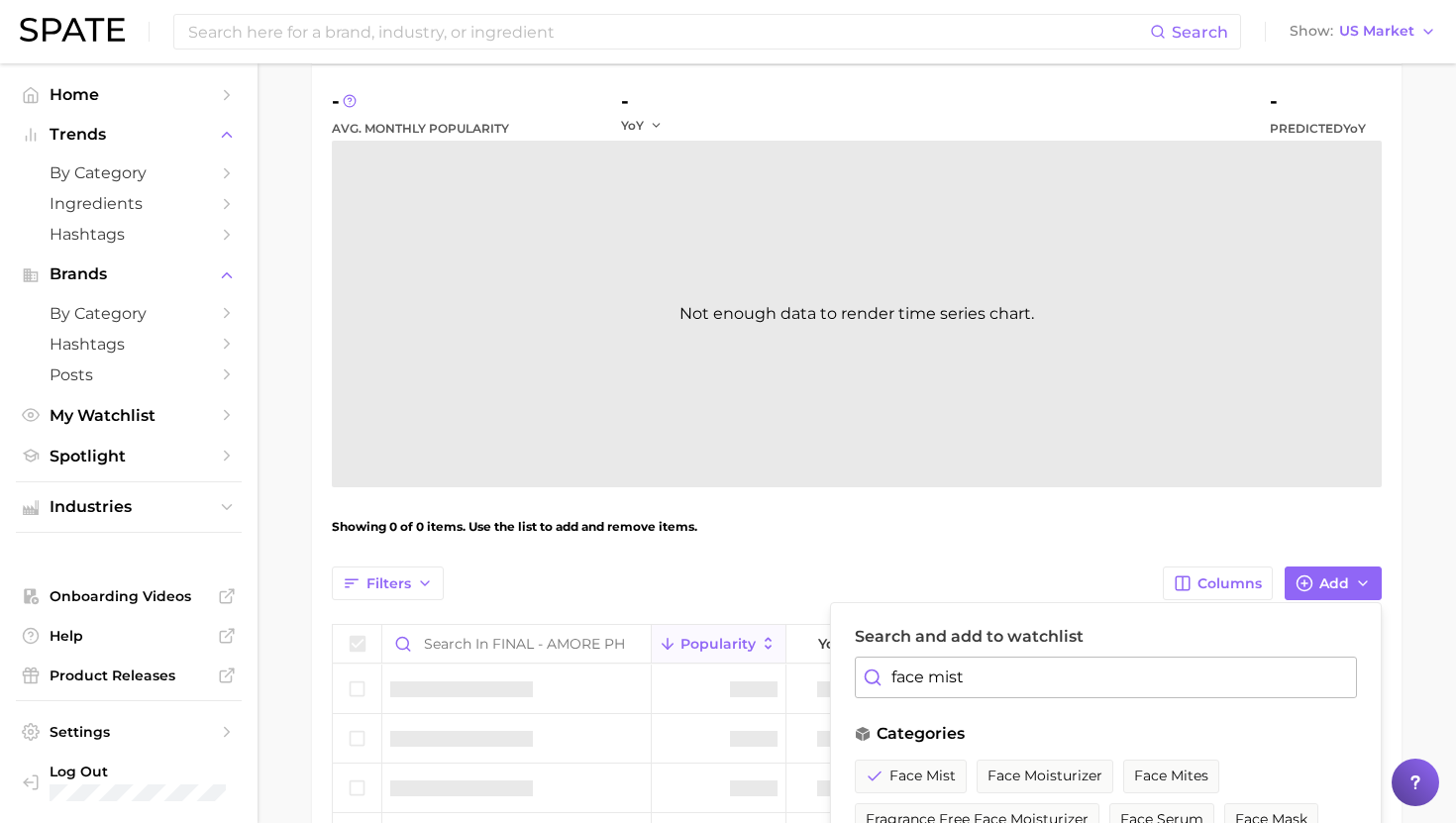
click at [920, 679] on input "face mist" at bounding box center [1106, 677] width 502 height 42
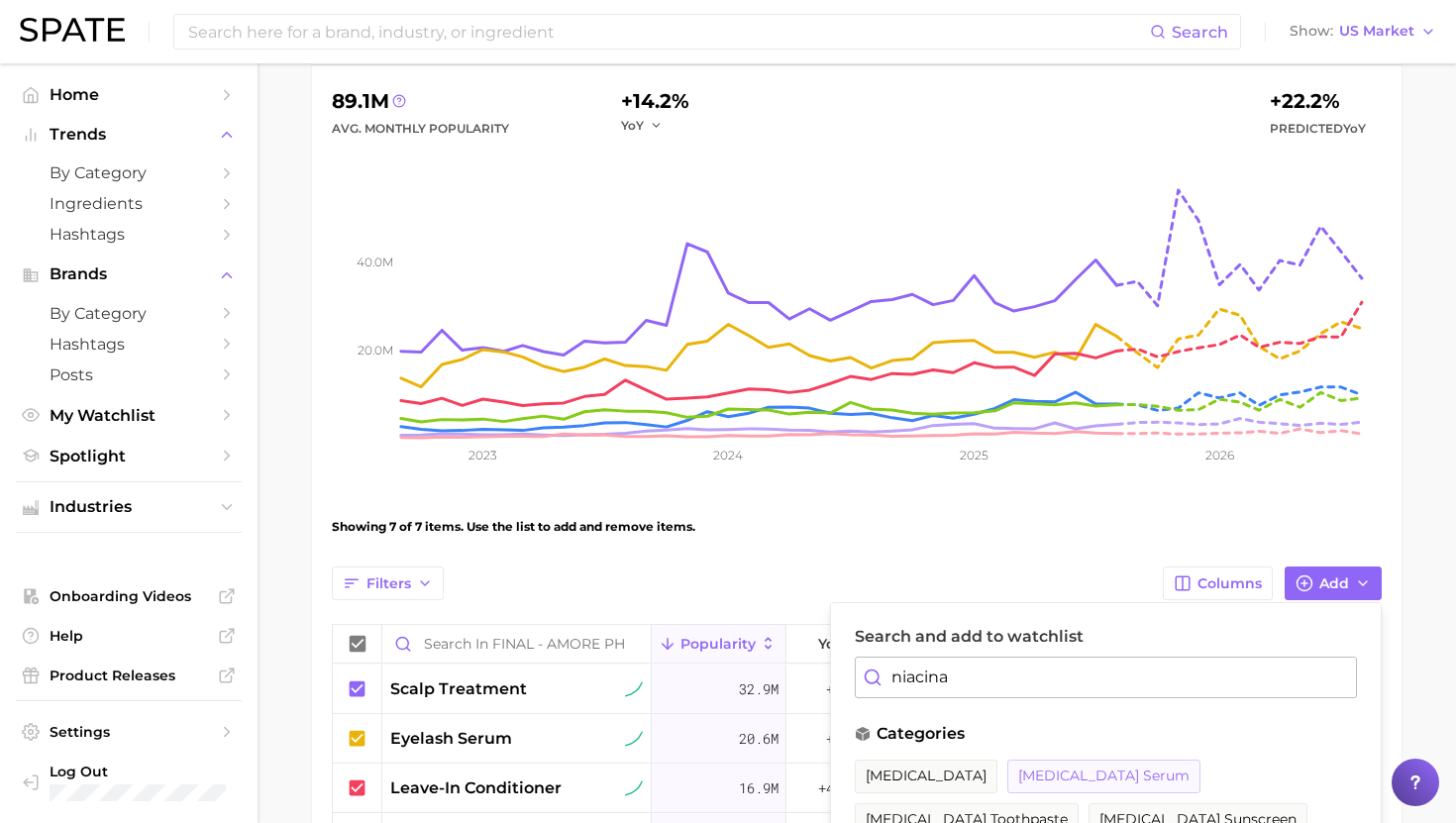
click at [1054, 770] on span "niacinamide serum" at bounding box center [1104, 775] width 171 height 17
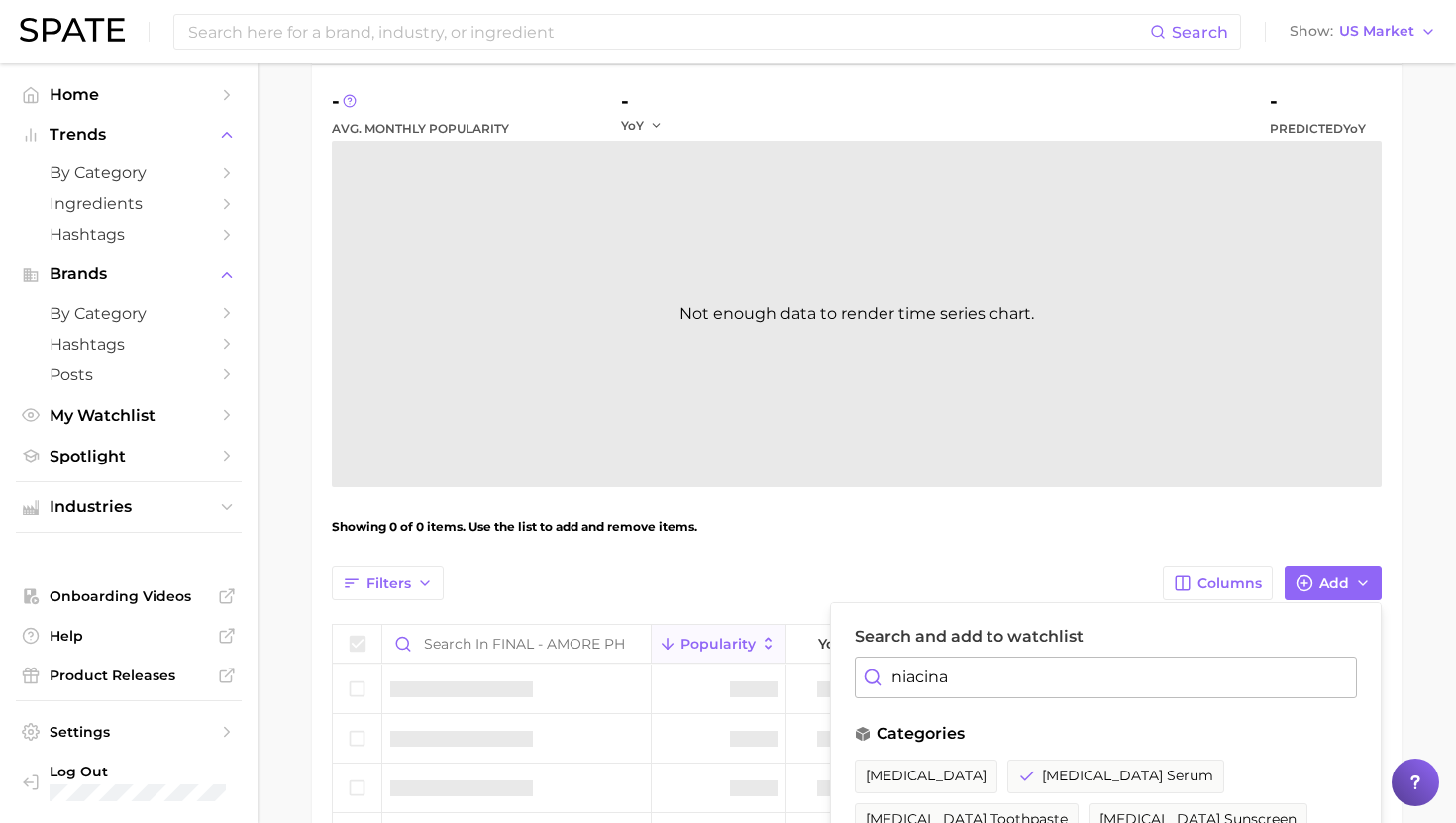
click at [978, 681] on input "niacina" at bounding box center [1106, 677] width 502 height 42
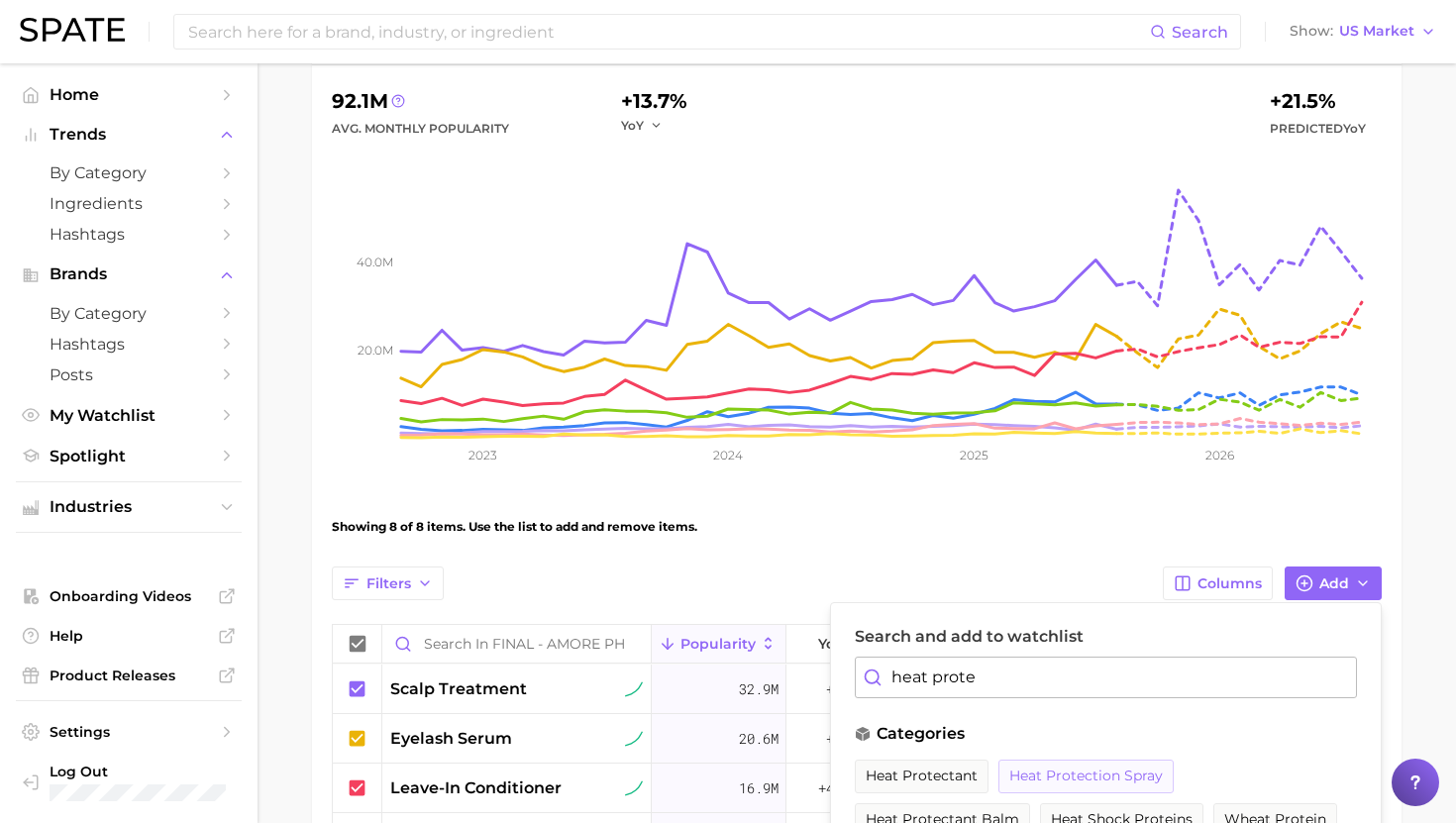
click at [1095, 775] on span "heat protection spray" at bounding box center [1086, 775] width 153 height 17
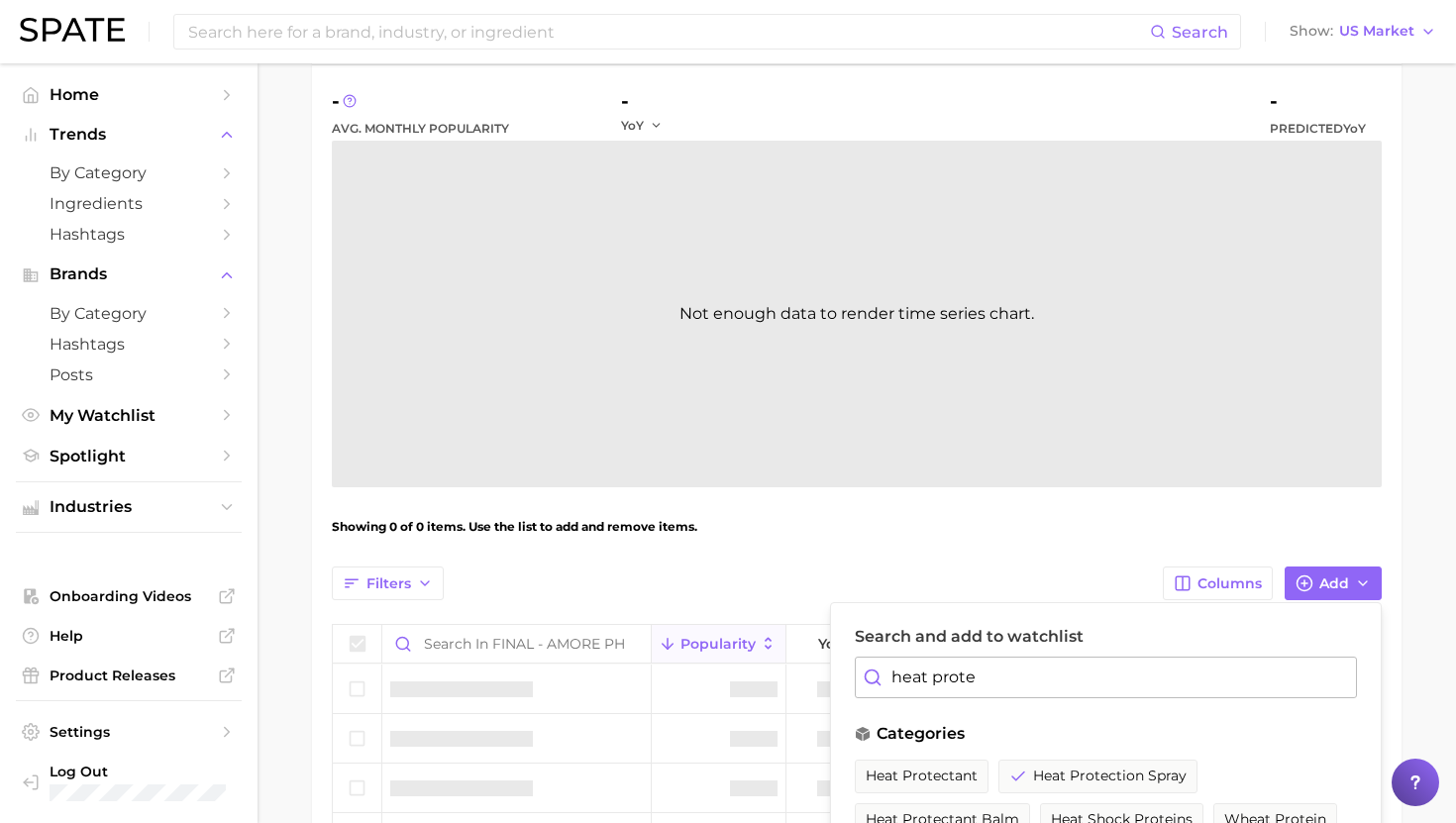
click at [997, 689] on input "heat prote" at bounding box center [1106, 677] width 502 height 42
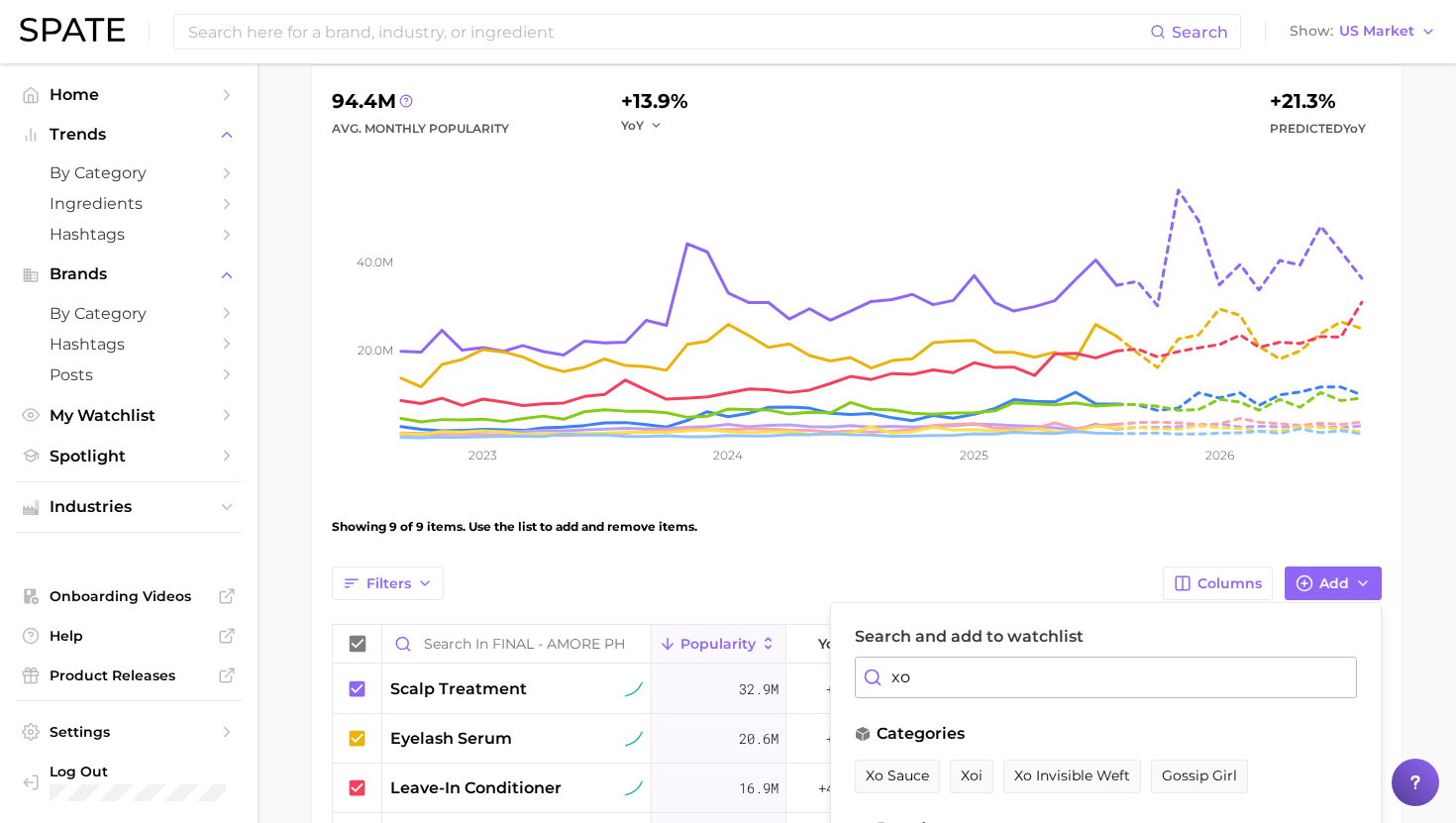
type input "x"
type input "contour stick"
click at [931, 777] on span "contour stick" at bounding box center [914, 775] width 96 height 17
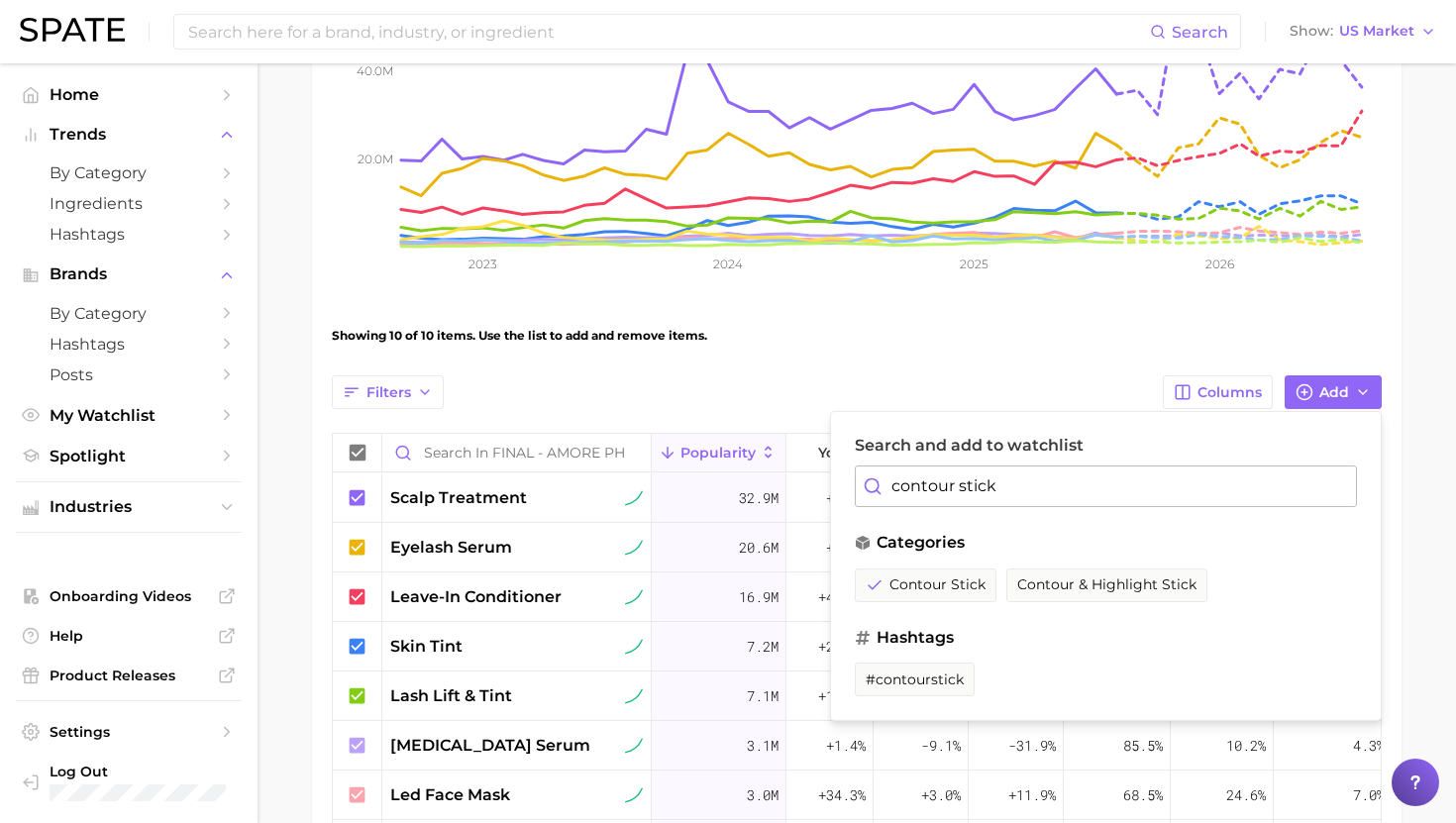
scroll to position [413, 0]
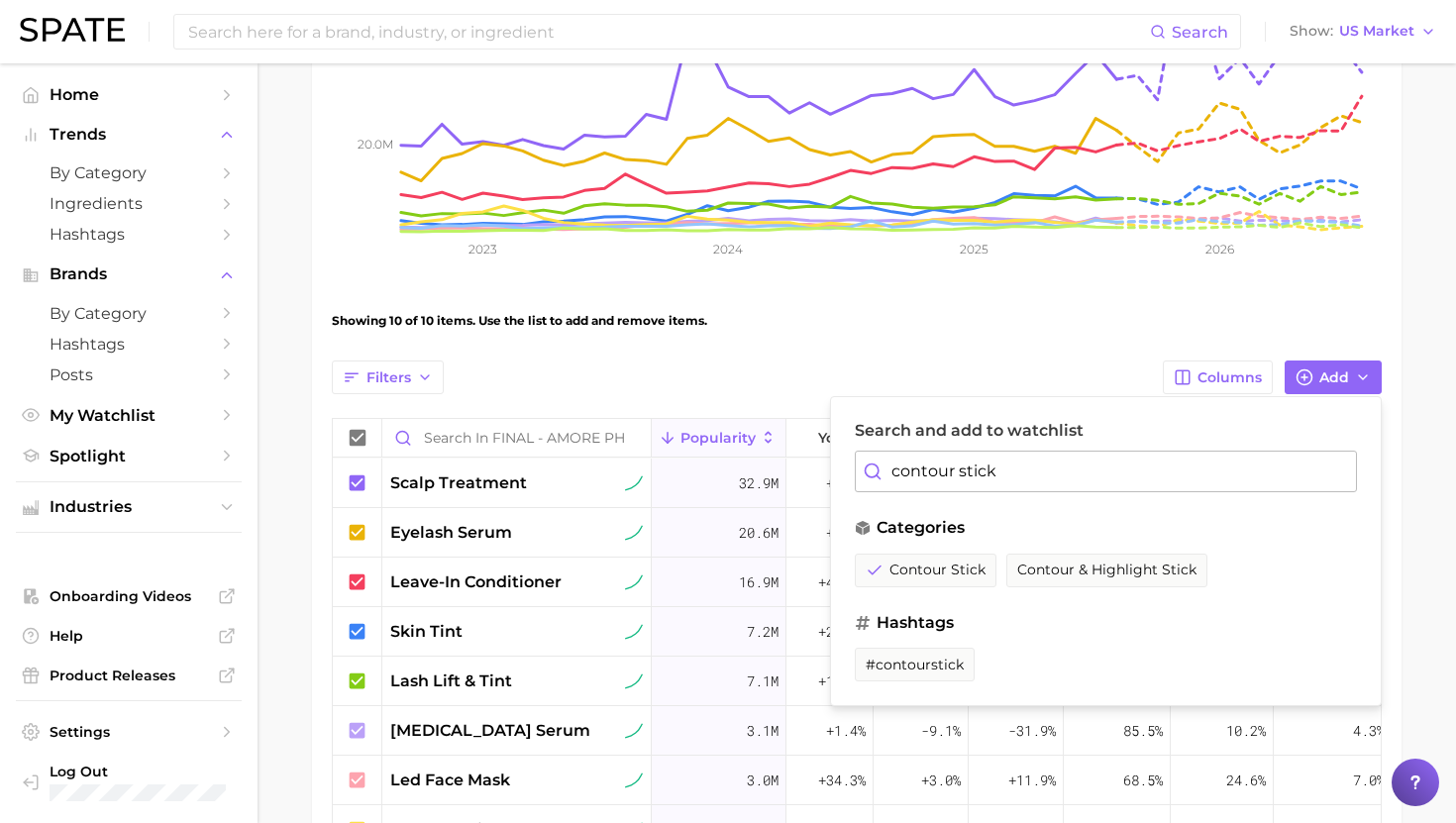
click at [566, 334] on div "Showing 10 of 10 items. Use the list to add and remove items." at bounding box center [857, 321] width 1050 height 56
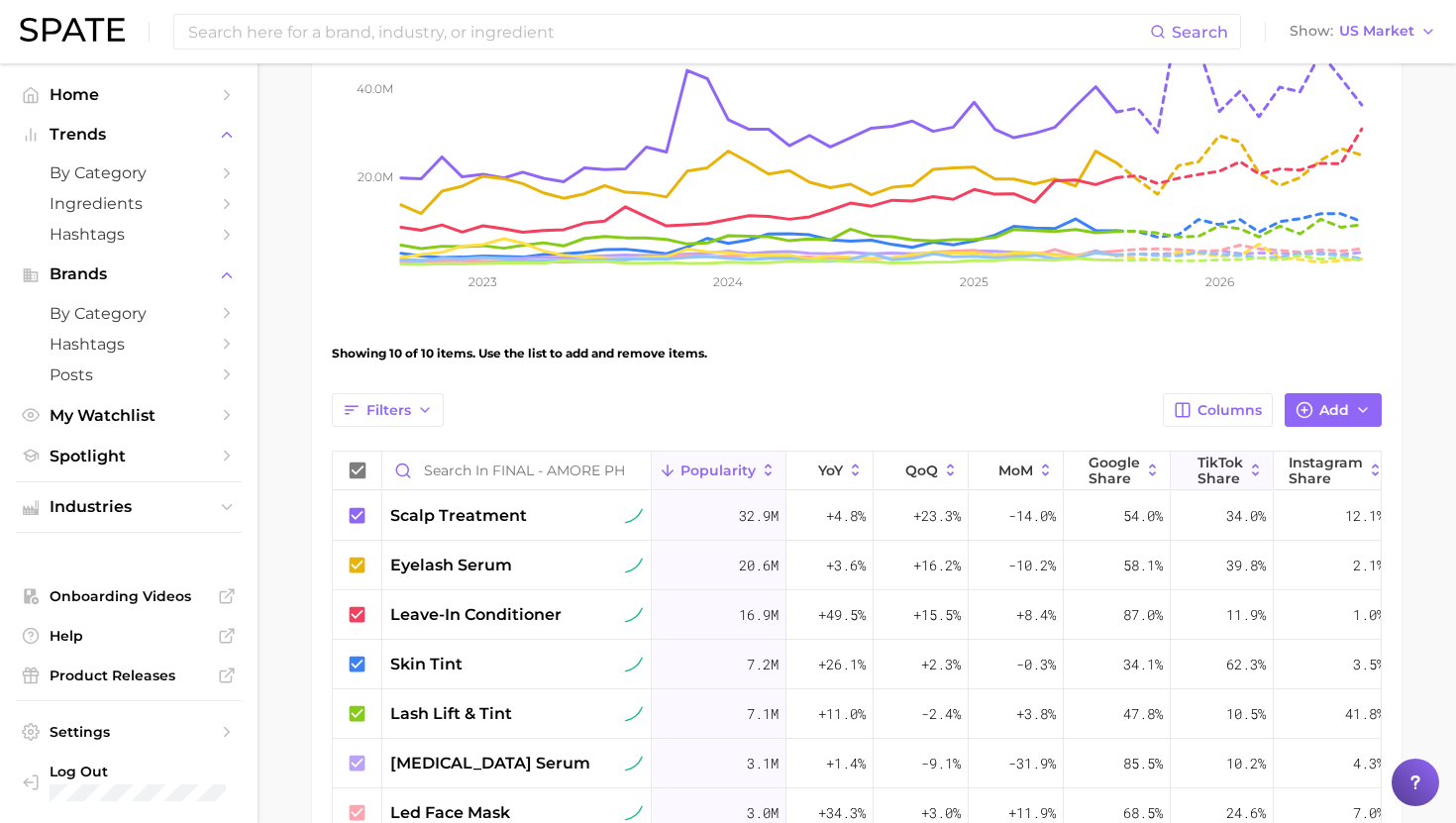
scroll to position [400, 0]
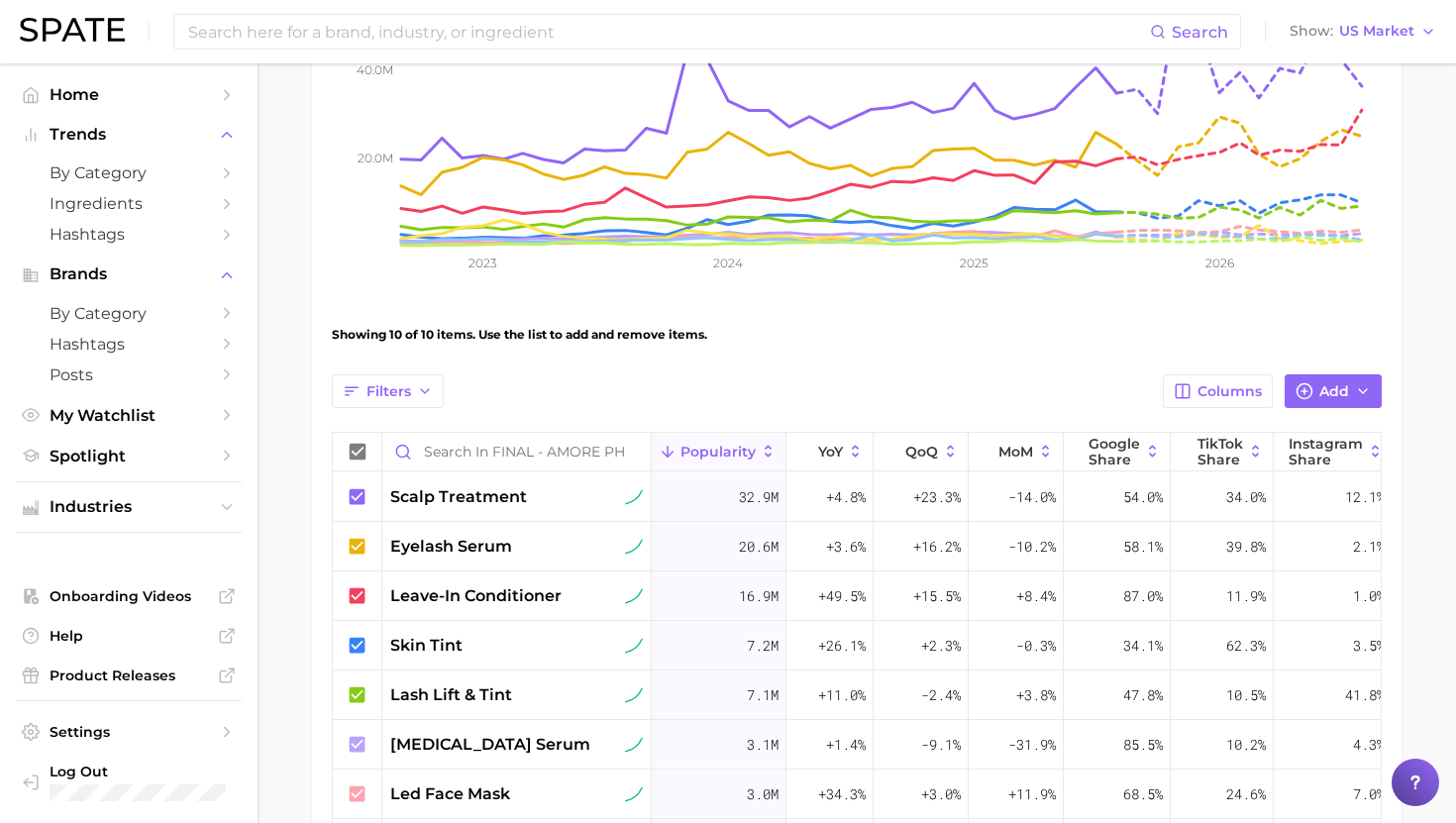
click at [1337, 371] on div "View Combined Export Data 97.2m Avg. Monthly Popularity +13.8% YoY +20.1% Predi…" at bounding box center [857, 418] width 1050 height 1199
click at [1333, 393] on span "Add" at bounding box center [1335, 391] width 30 height 17
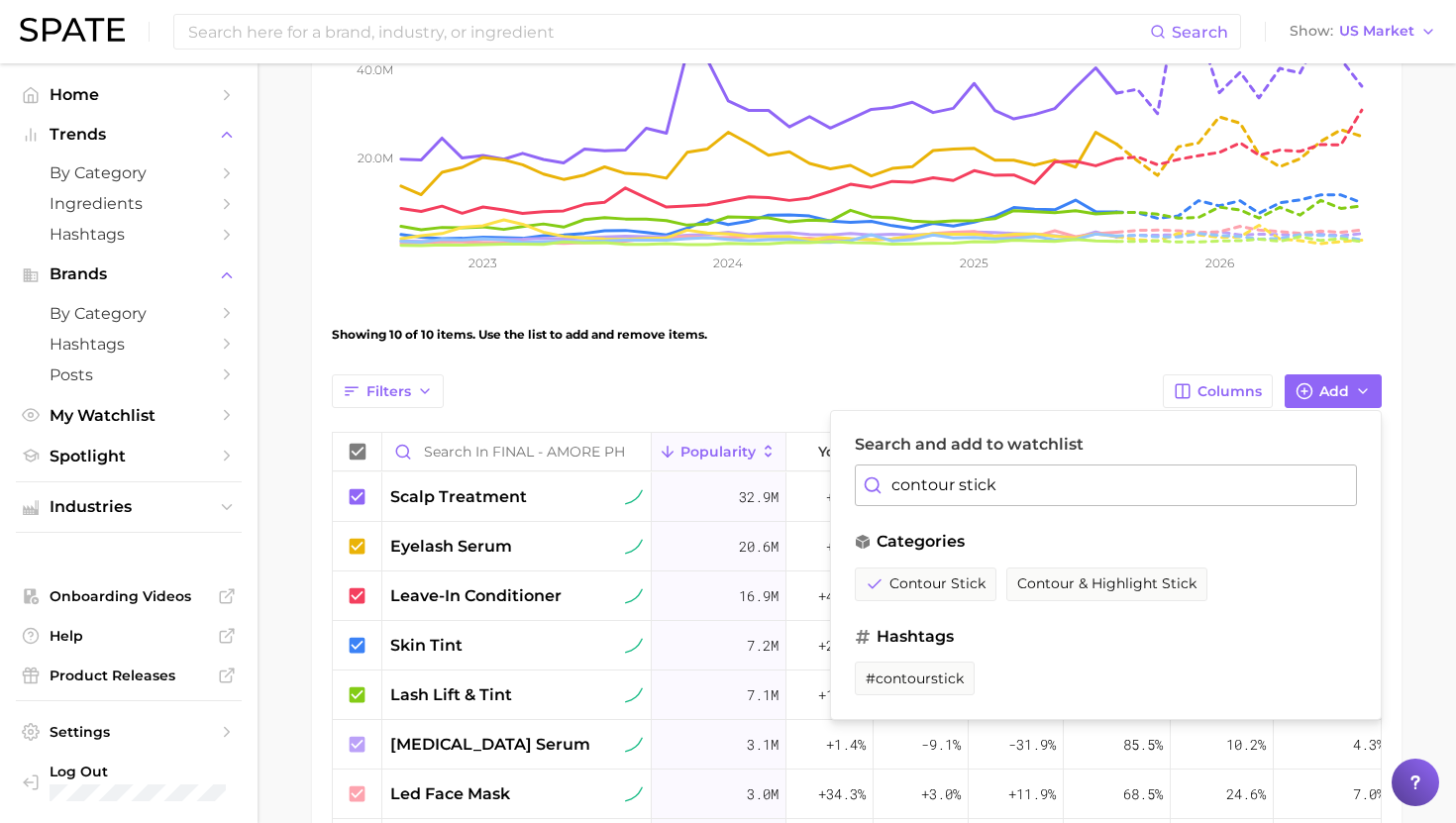
click at [949, 495] on input "contour stick" at bounding box center [1106, 485] width 502 height 42
click at [949, 586] on span "sunscreen spray" at bounding box center [924, 583] width 115 height 17
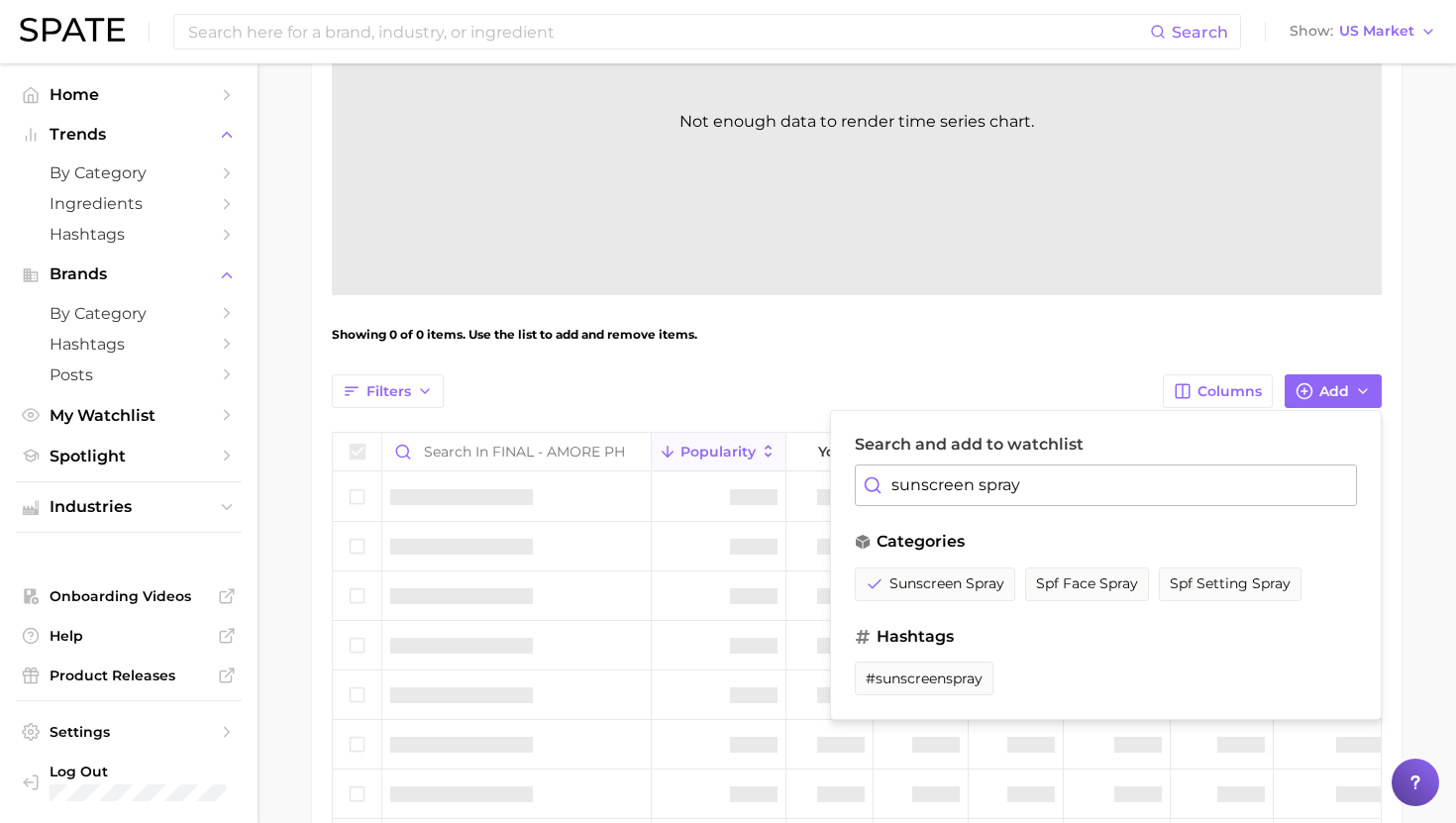
click at [952, 496] on input "sunscreen spray" at bounding box center [1106, 485] width 502 height 42
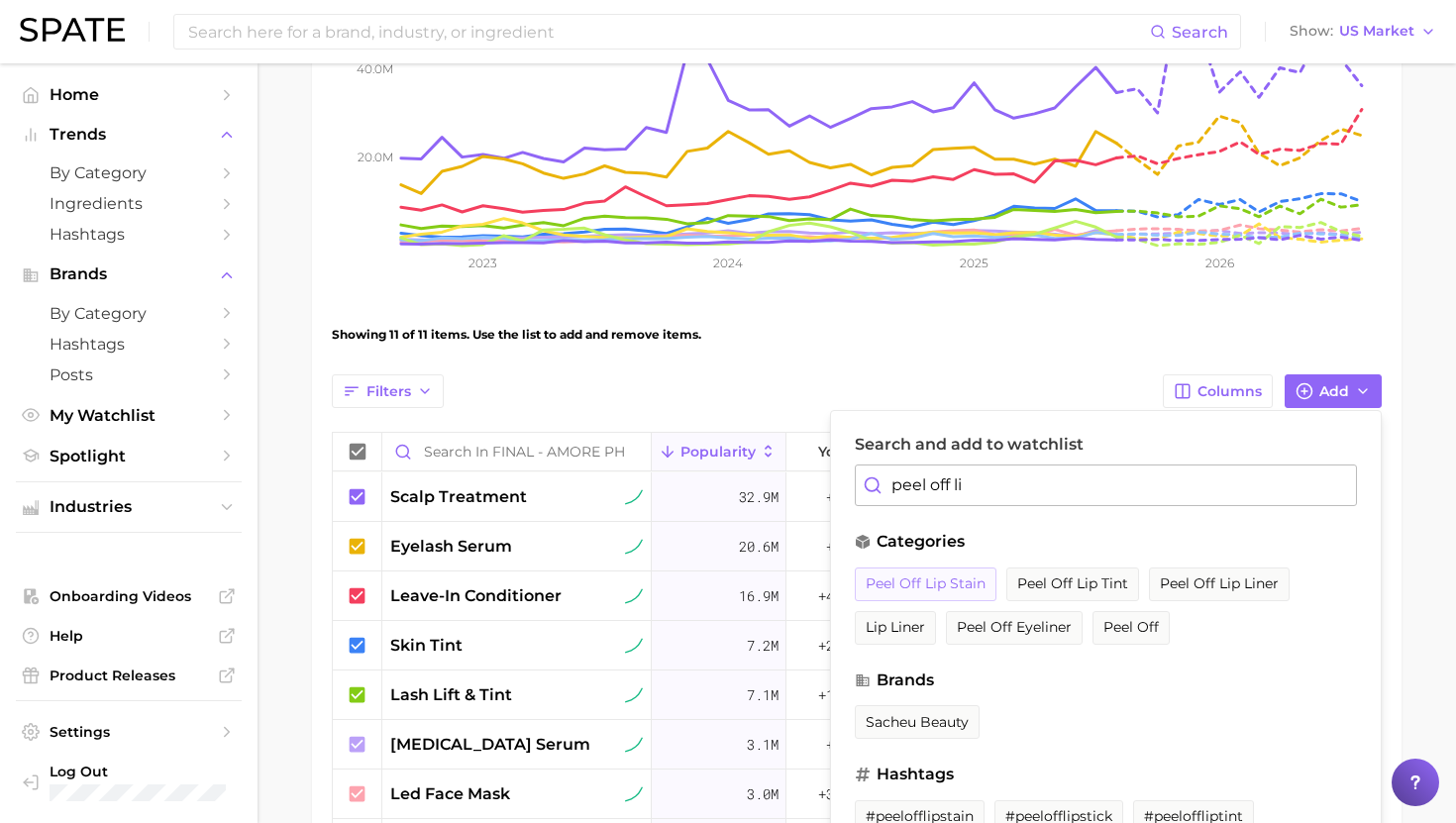
click at [938, 576] on span "peel off lip stain" at bounding box center [926, 583] width 120 height 17
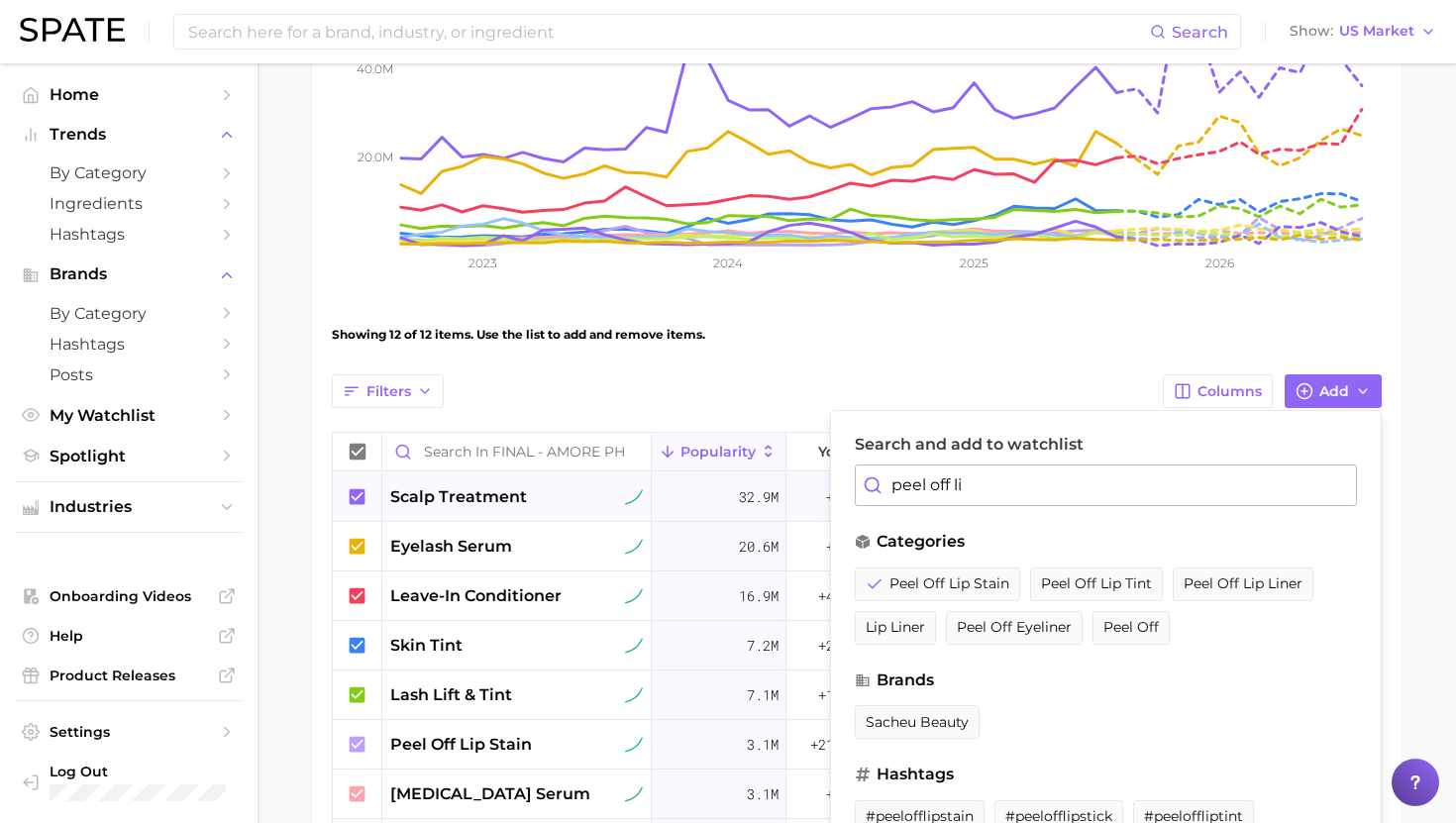
drag, startPoint x: 1007, startPoint y: 482, endPoint x: 819, endPoint y: 482, distance: 188.0
click at [819, 482] on div "Filters Columns Add Search and add to watchlist peel off li categories peel off…" at bounding box center [857, 745] width 1050 height 742
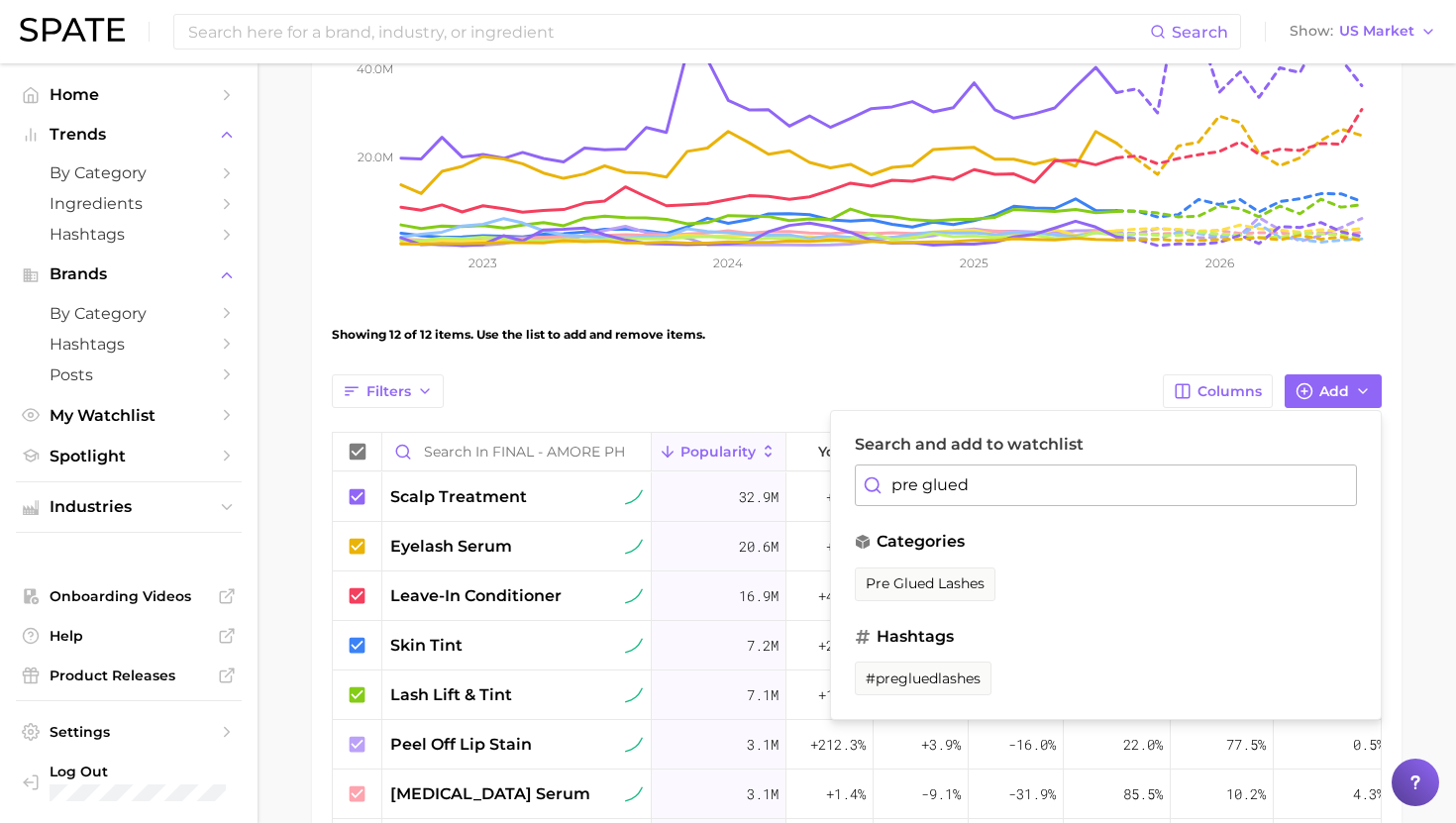
drag, startPoint x: 948, startPoint y: 590, endPoint x: 947, endPoint y: 516, distance: 74.0
click at [948, 590] on span "pre glued lashes" at bounding box center [926, 583] width 119 height 17
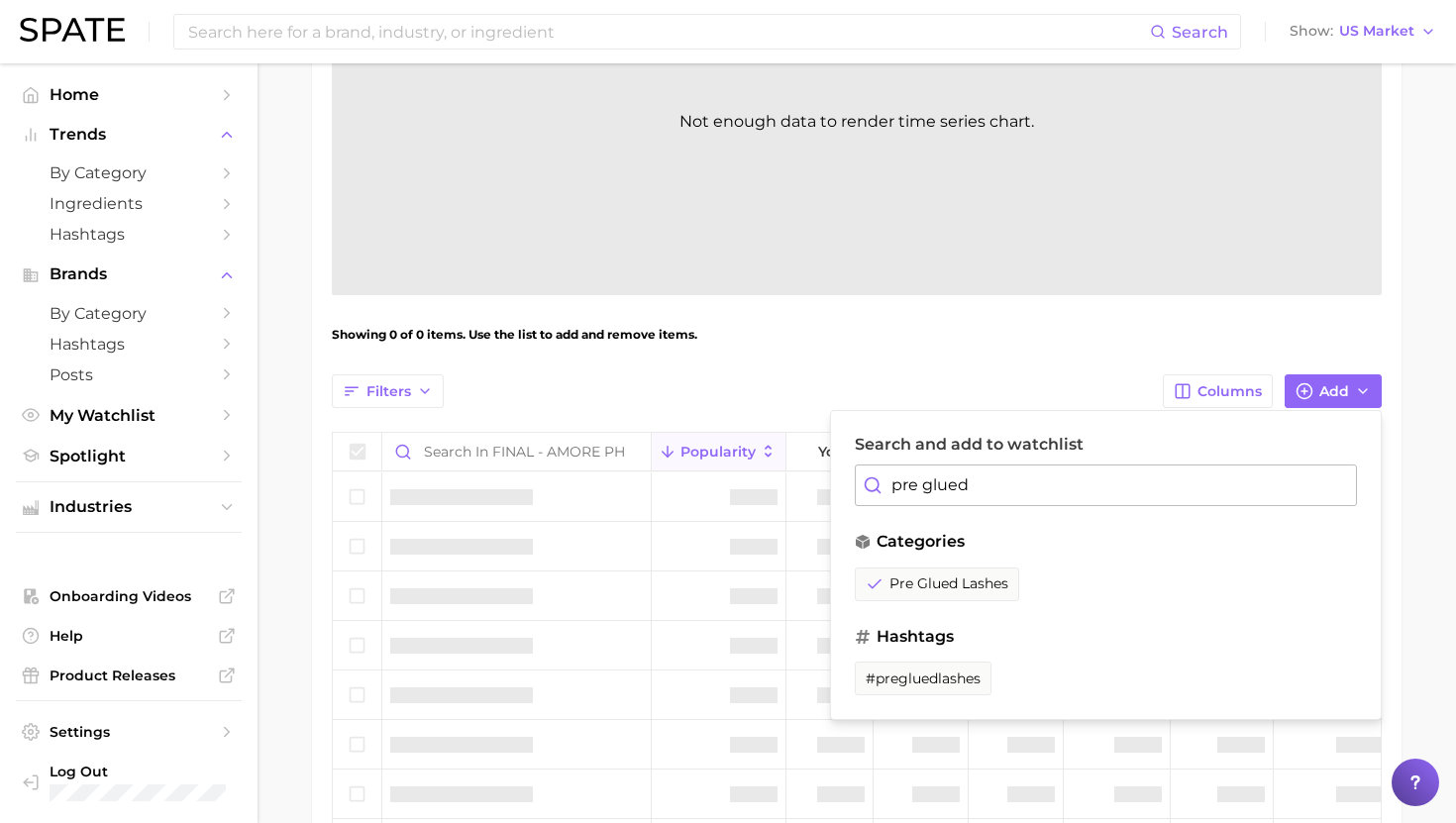
drag, startPoint x: 999, startPoint y: 482, endPoint x: 816, endPoint y: 481, distance: 183.0
click at [816, 481] on div "Filters Columns Add Search and add to watchlist pre glued categories pre glued …" at bounding box center [857, 745] width 1050 height 742
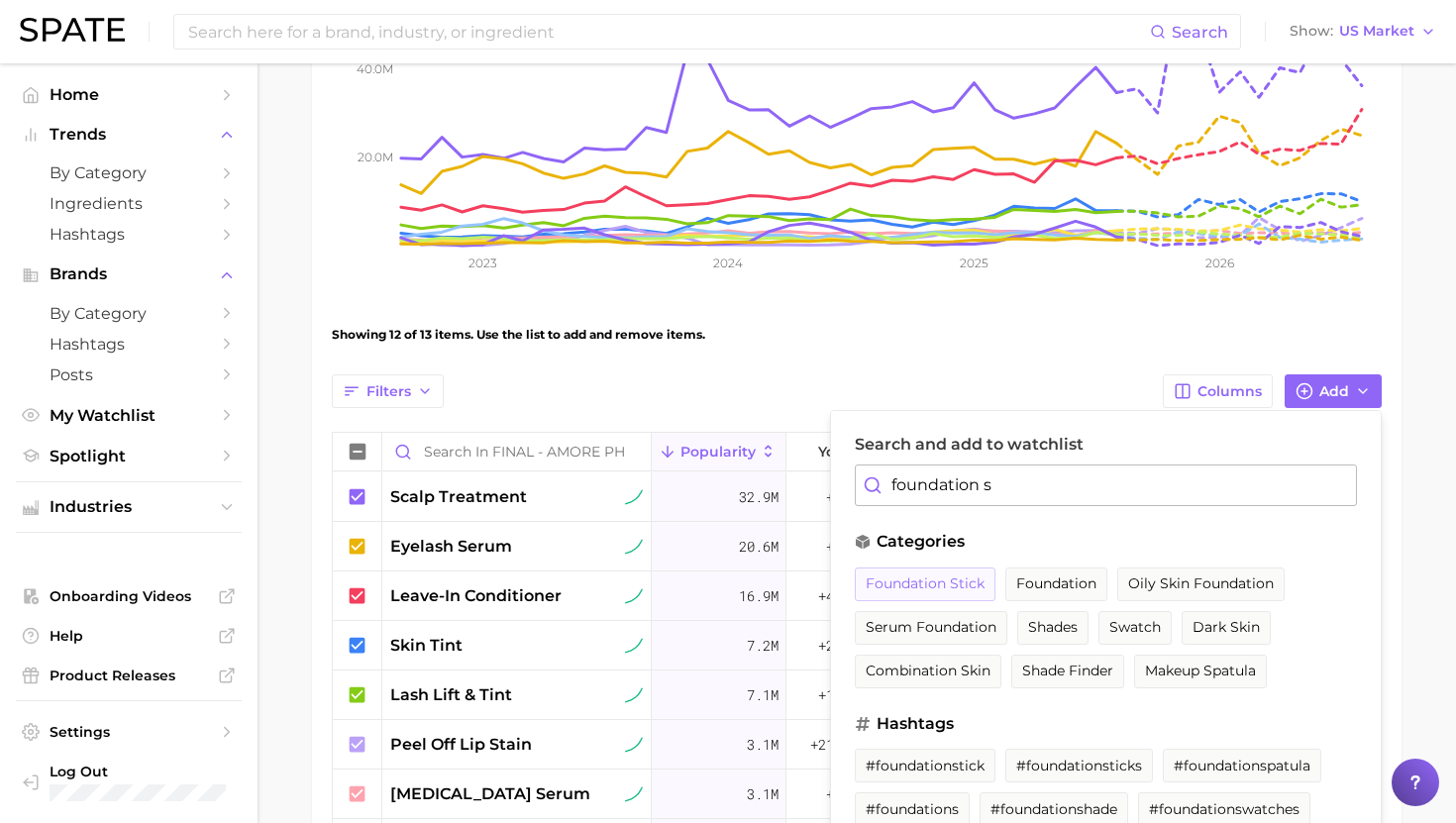
click at [931, 594] on button "foundation stick" at bounding box center [925, 584] width 140 height 34
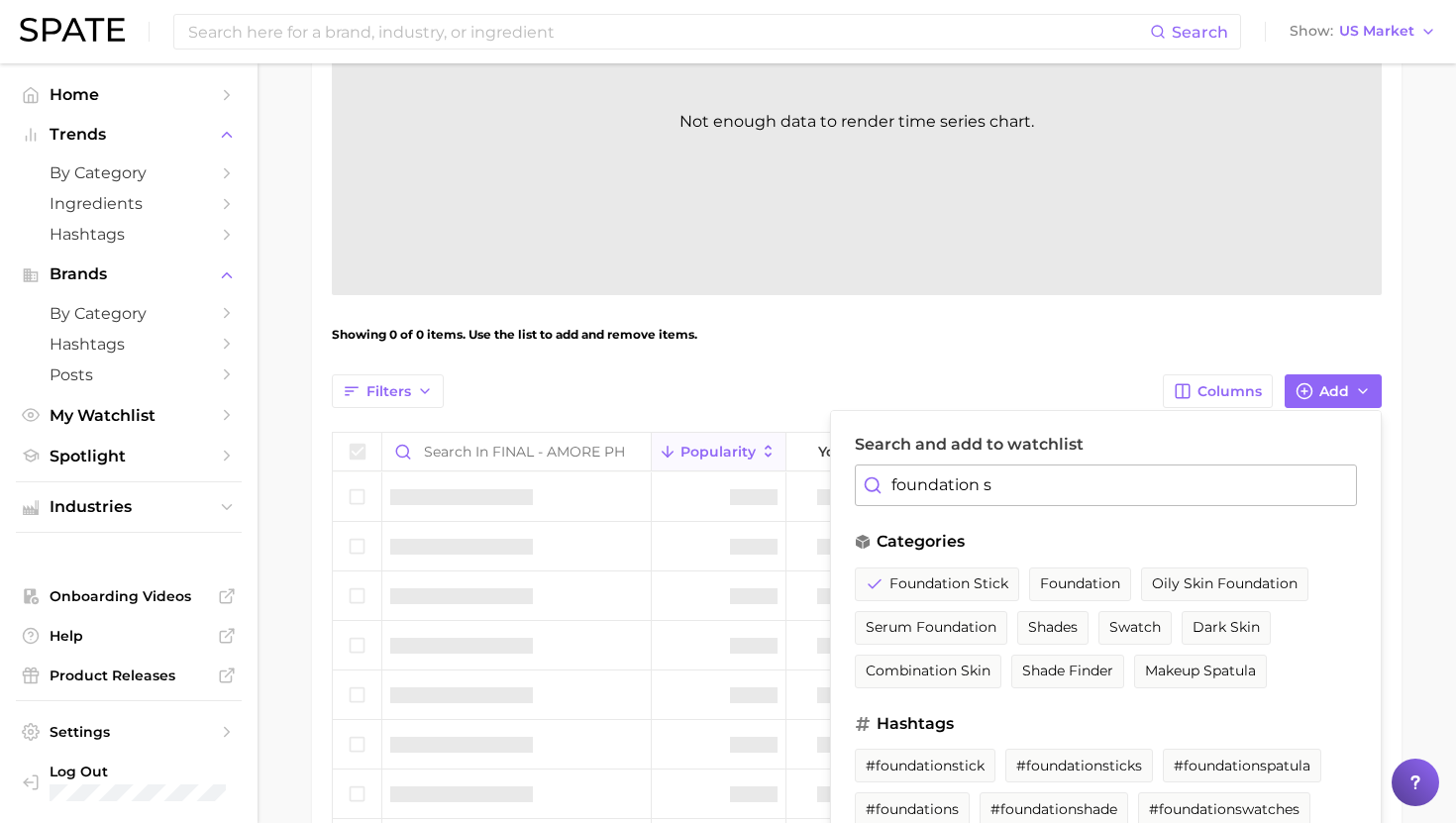
drag, startPoint x: 1012, startPoint y: 492, endPoint x: 843, endPoint y: 486, distance: 169.1
click at [843, 486] on div "Search and add to watchlist foundation s categories foundation stick foundation…" at bounding box center [1106, 707] width 552 height 594
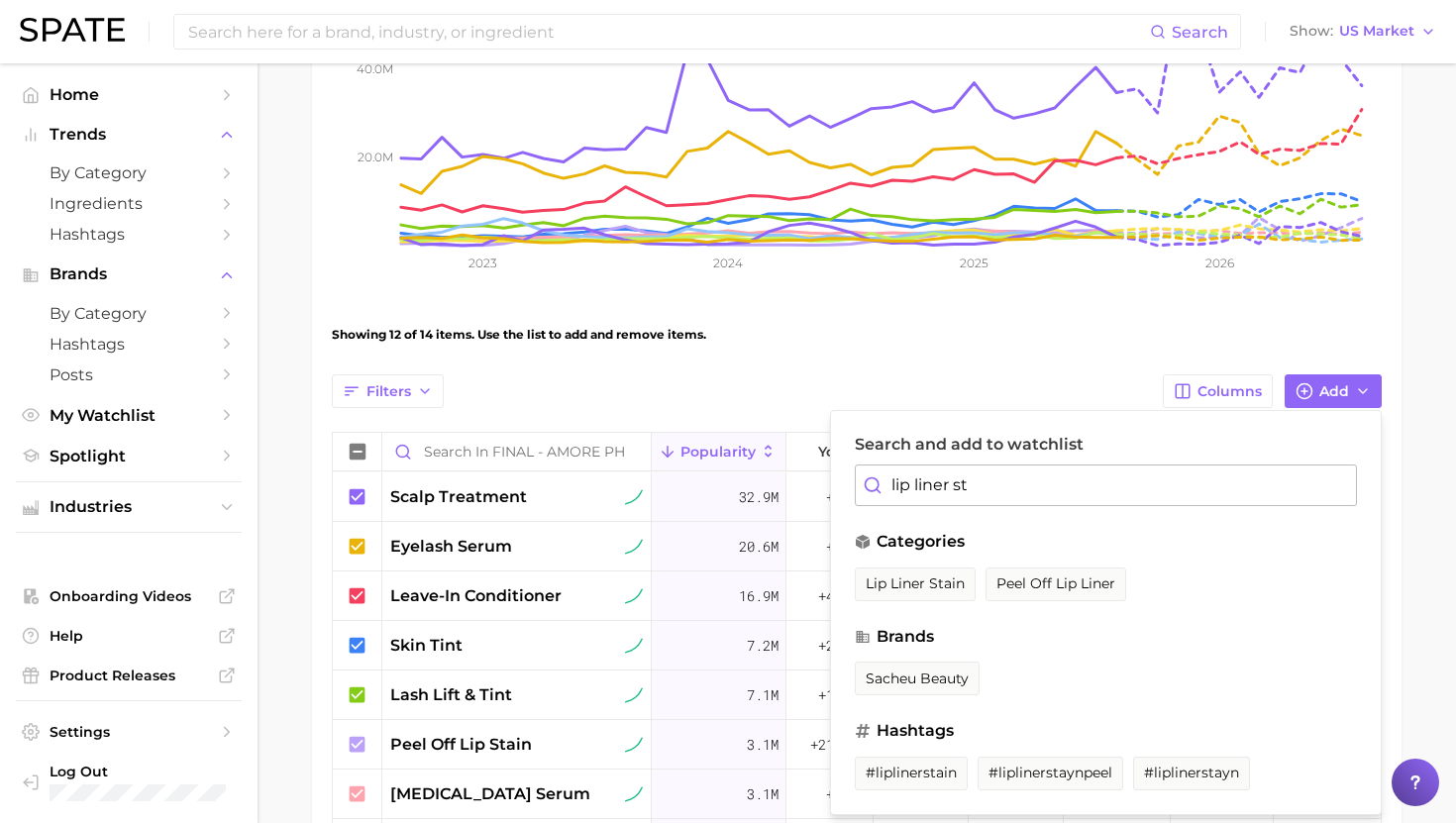
drag, startPoint x: 909, startPoint y: 582, endPoint x: 974, endPoint y: 487, distance: 115.1
click at [910, 582] on span "lip liner stain" at bounding box center [916, 583] width 99 height 17
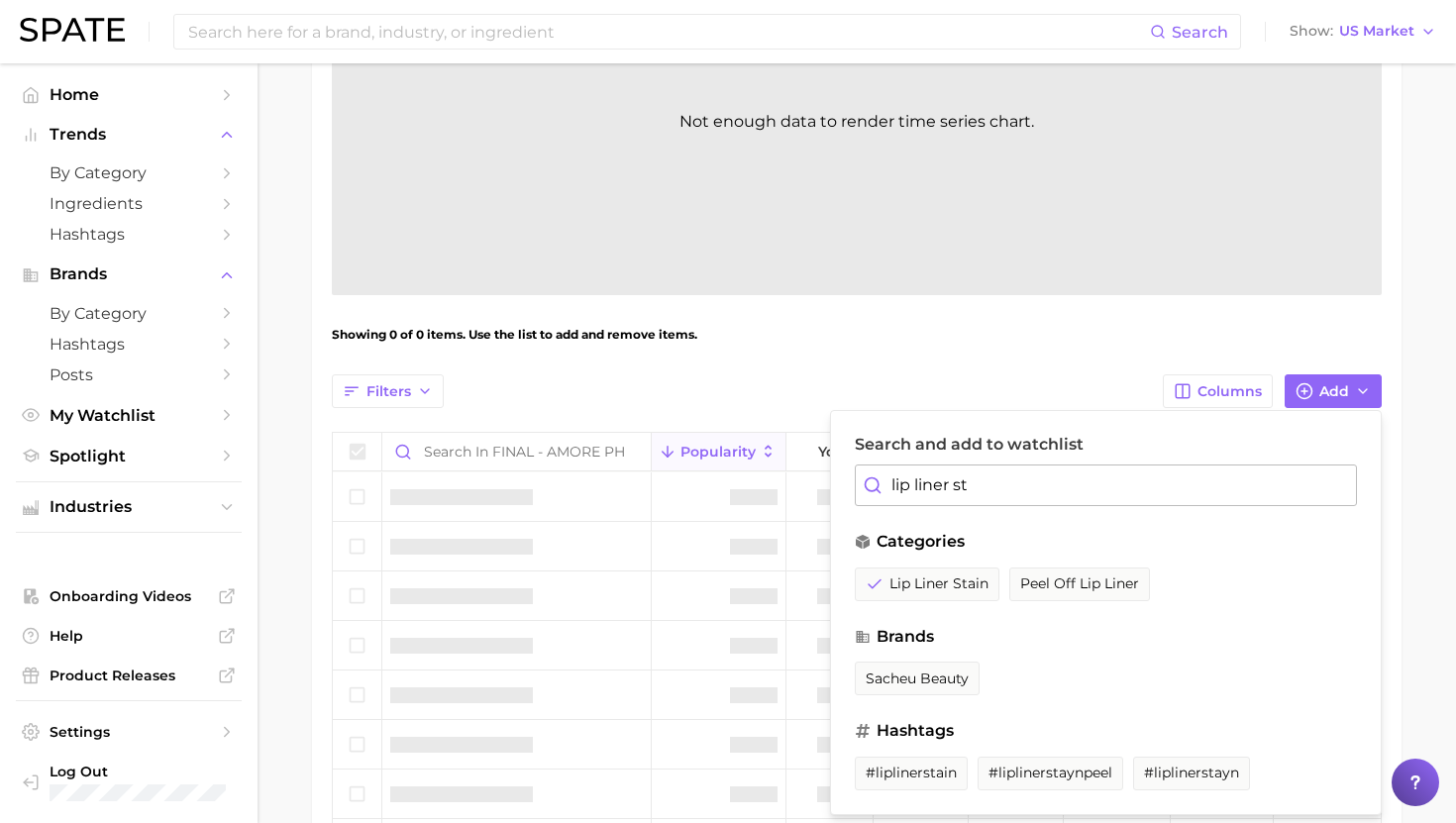
drag, startPoint x: 1014, startPoint y: 482, endPoint x: 793, endPoint y: 483, distance: 221.0
click at [793, 483] on div "Filters Columns Add Search and add to watchlist lip liner st categories lip lin…" at bounding box center [857, 795] width 1050 height 842
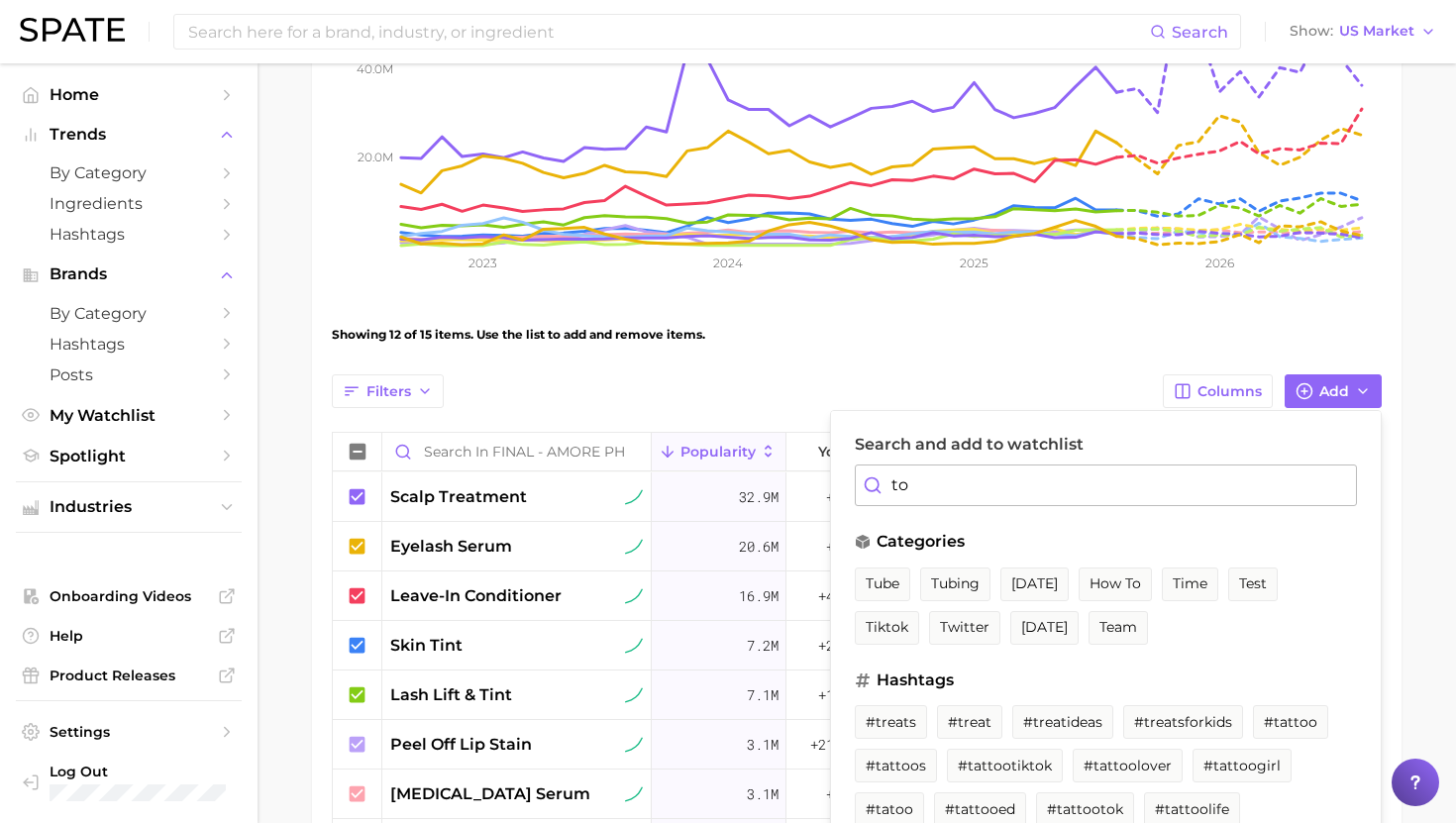
type input "t"
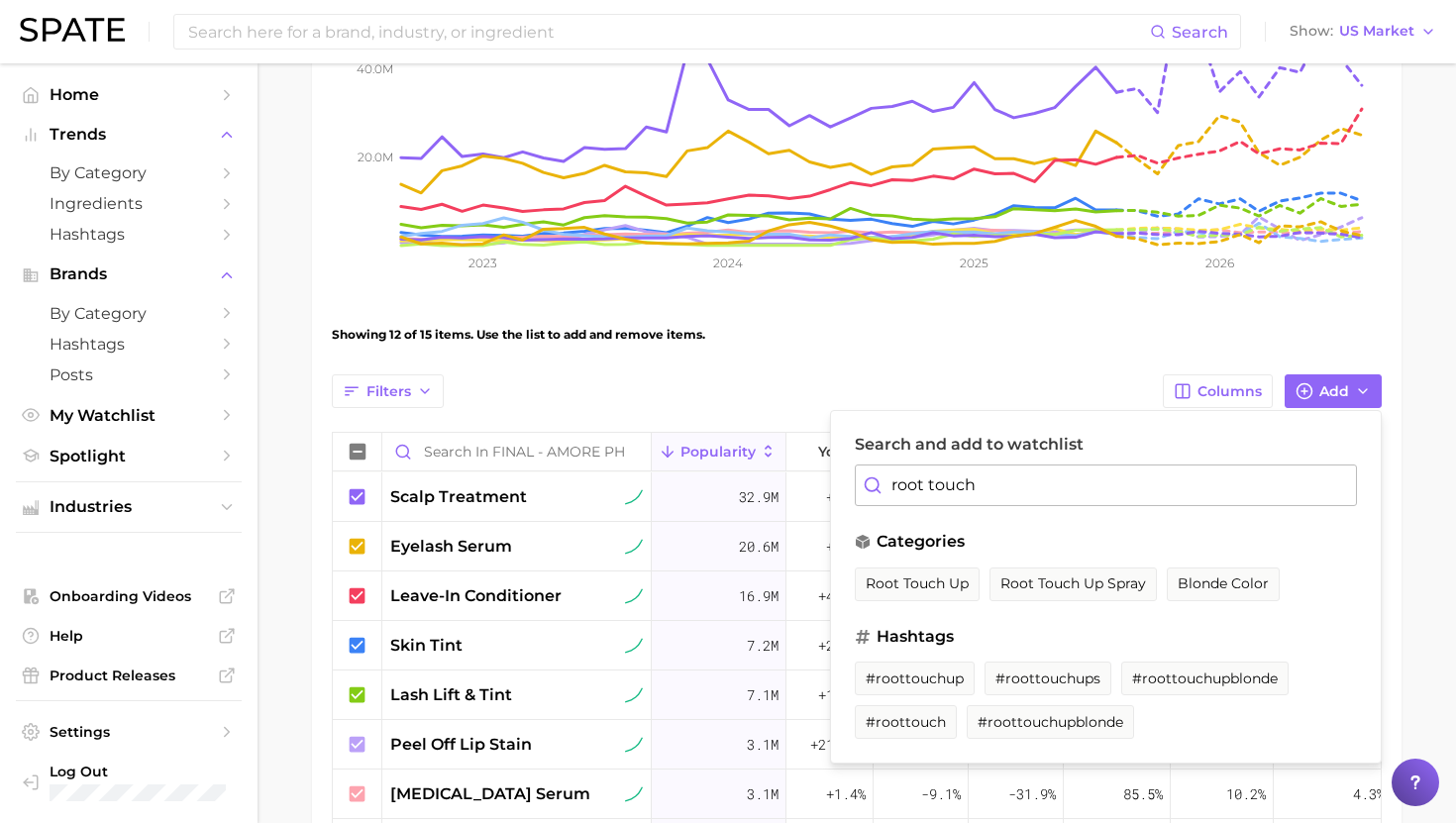
drag, startPoint x: 893, startPoint y: 591, endPoint x: 915, endPoint y: 552, distance: 44.8
click at [893, 591] on span "root touch up" at bounding box center [918, 583] width 103 height 17
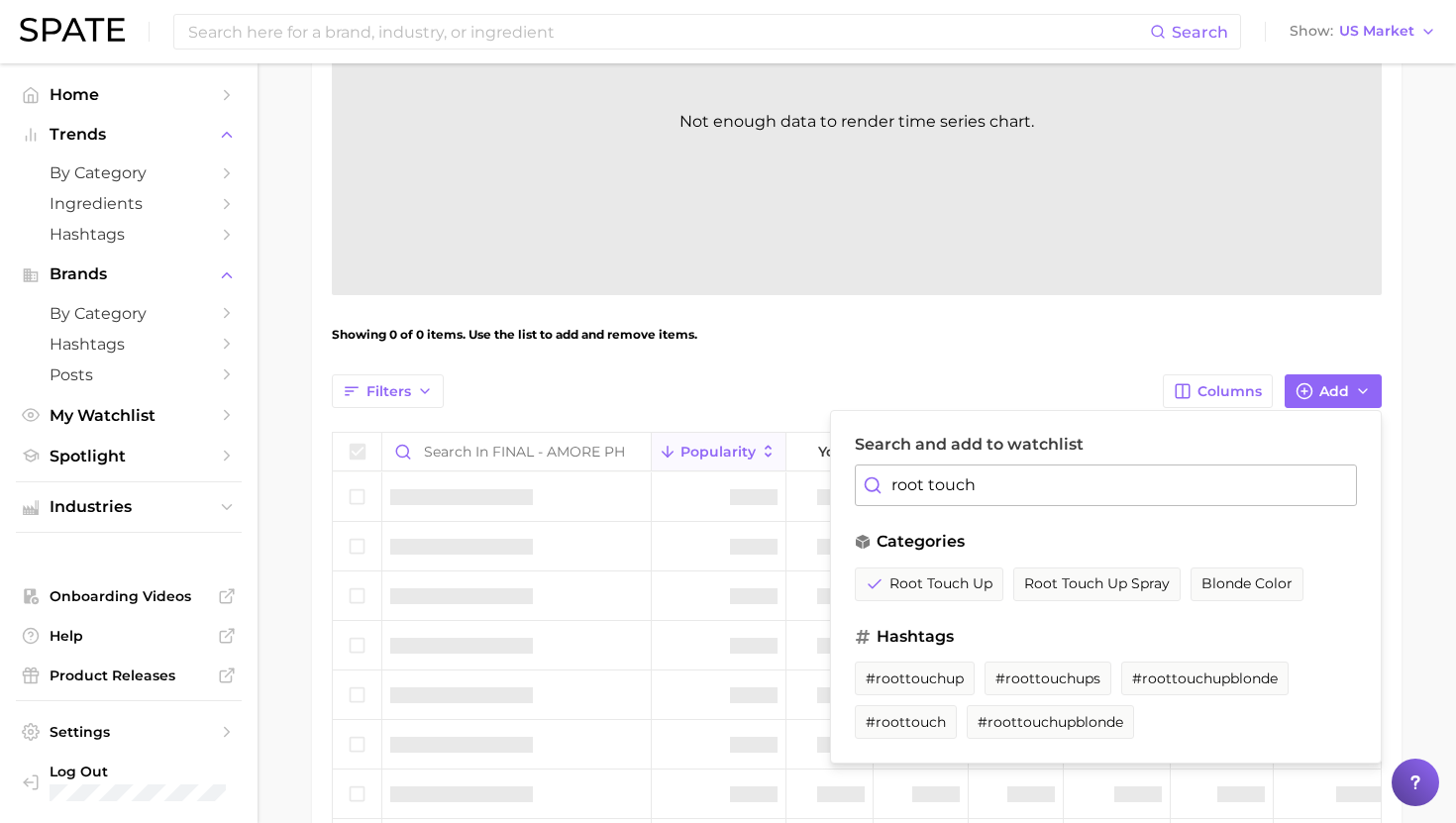
drag, startPoint x: 1008, startPoint y: 483, endPoint x: 816, endPoint y: 480, distance: 192.0
click at [816, 480] on div "Filters Columns Add Search and add to watchlist root touch categories root touc…" at bounding box center [857, 815] width 1050 height 881
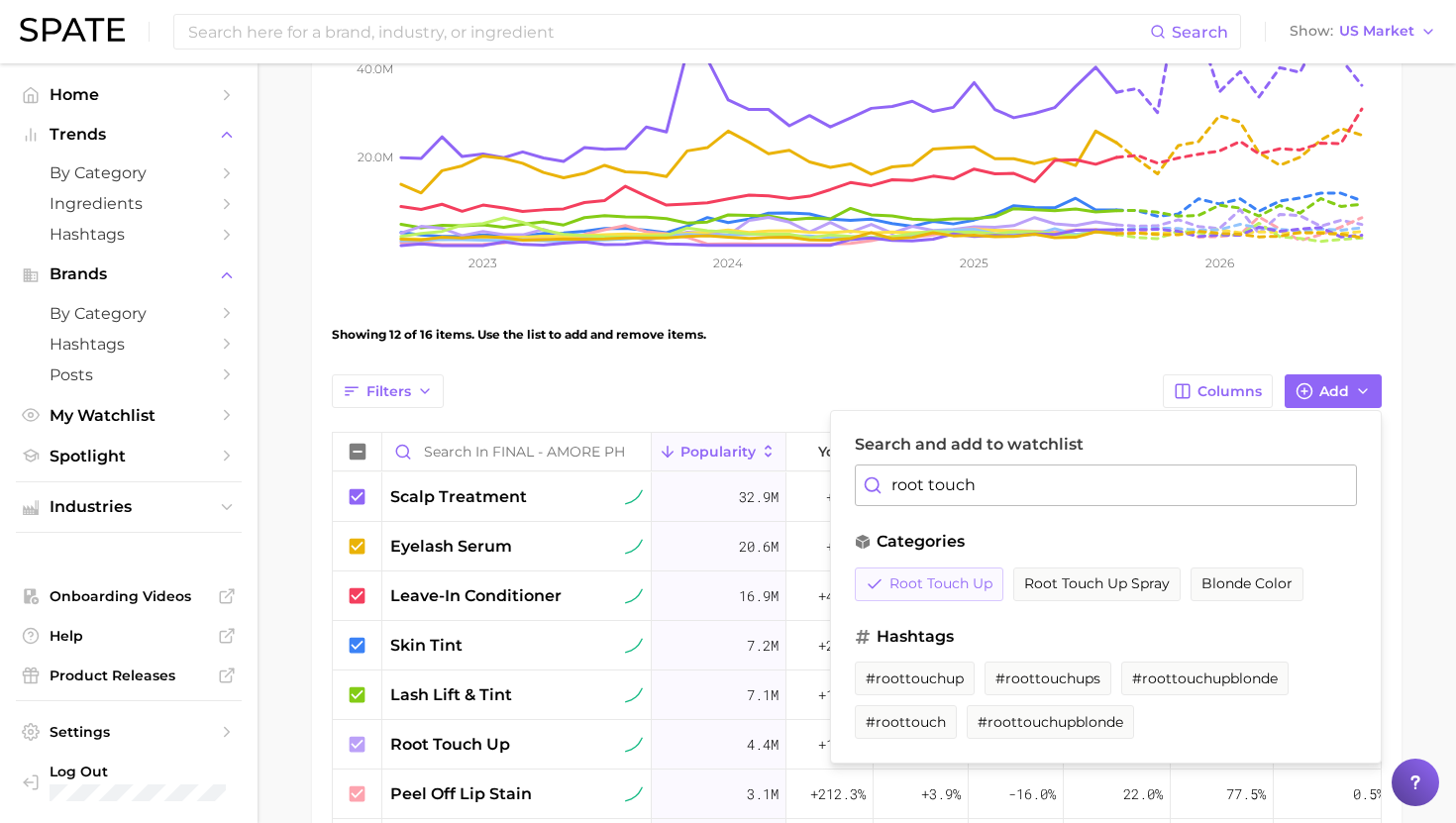
click at [918, 597] on button "root touch up" at bounding box center [929, 584] width 148 height 34
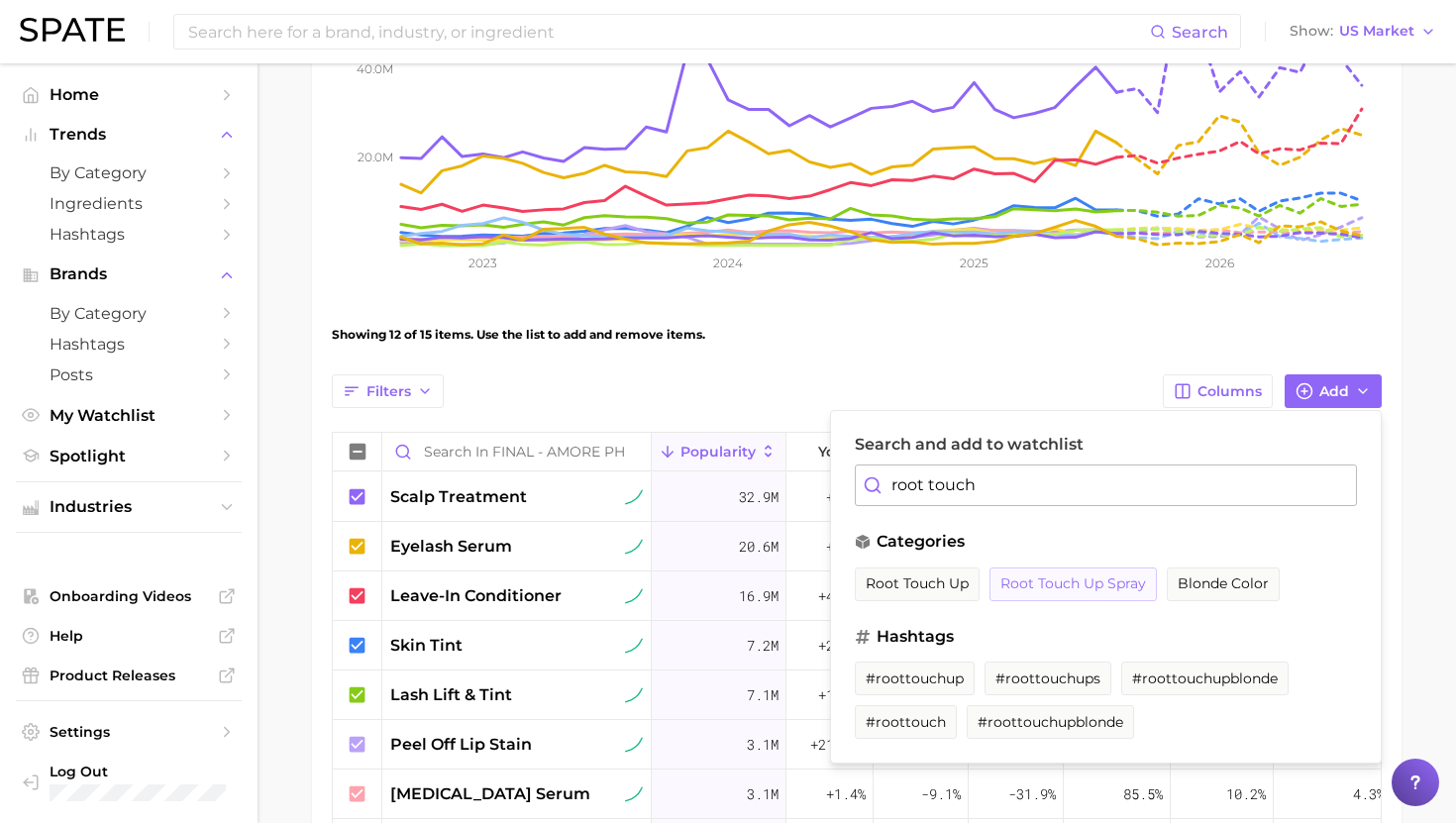
click at [1056, 579] on span "root touch up spray" at bounding box center [1073, 583] width 145 height 17
click at [1047, 456] on div "Search and add to watchlist root touch" at bounding box center [1106, 470] width 502 height 72
click at [1041, 490] on input "root touch" at bounding box center [1106, 485] width 502 height 42
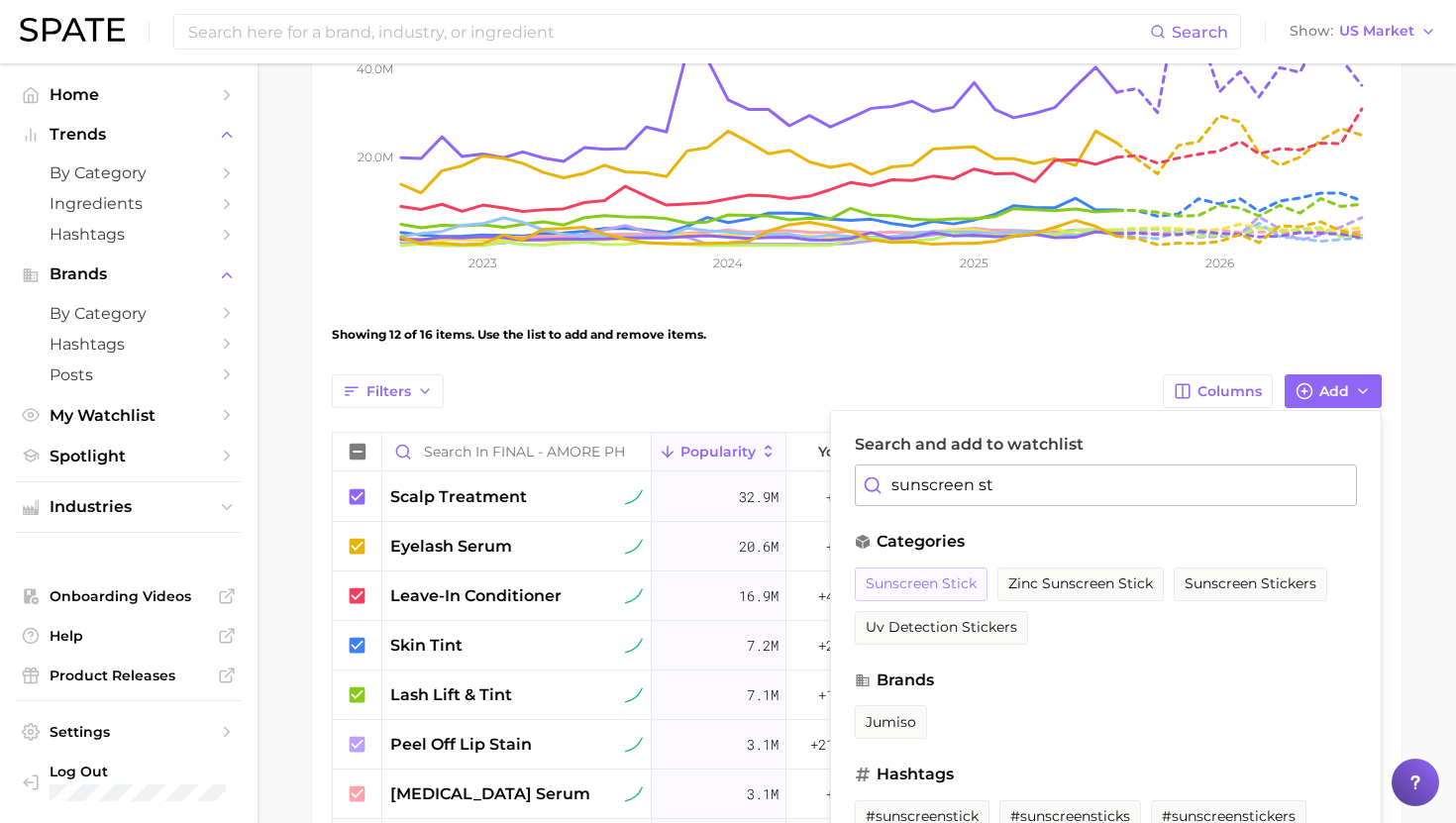
click at [963, 582] on span "sunscreen stick" at bounding box center [922, 583] width 111 height 17
drag, startPoint x: 1007, startPoint y: 470, endPoint x: 1031, endPoint y: 514, distance: 50.1
click at [1031, 514] on div "Search and add to watchlist sunscreen st categories sunscreen stick zinc sunscr…" at bounding box center [1106, 655] width 552 height 492
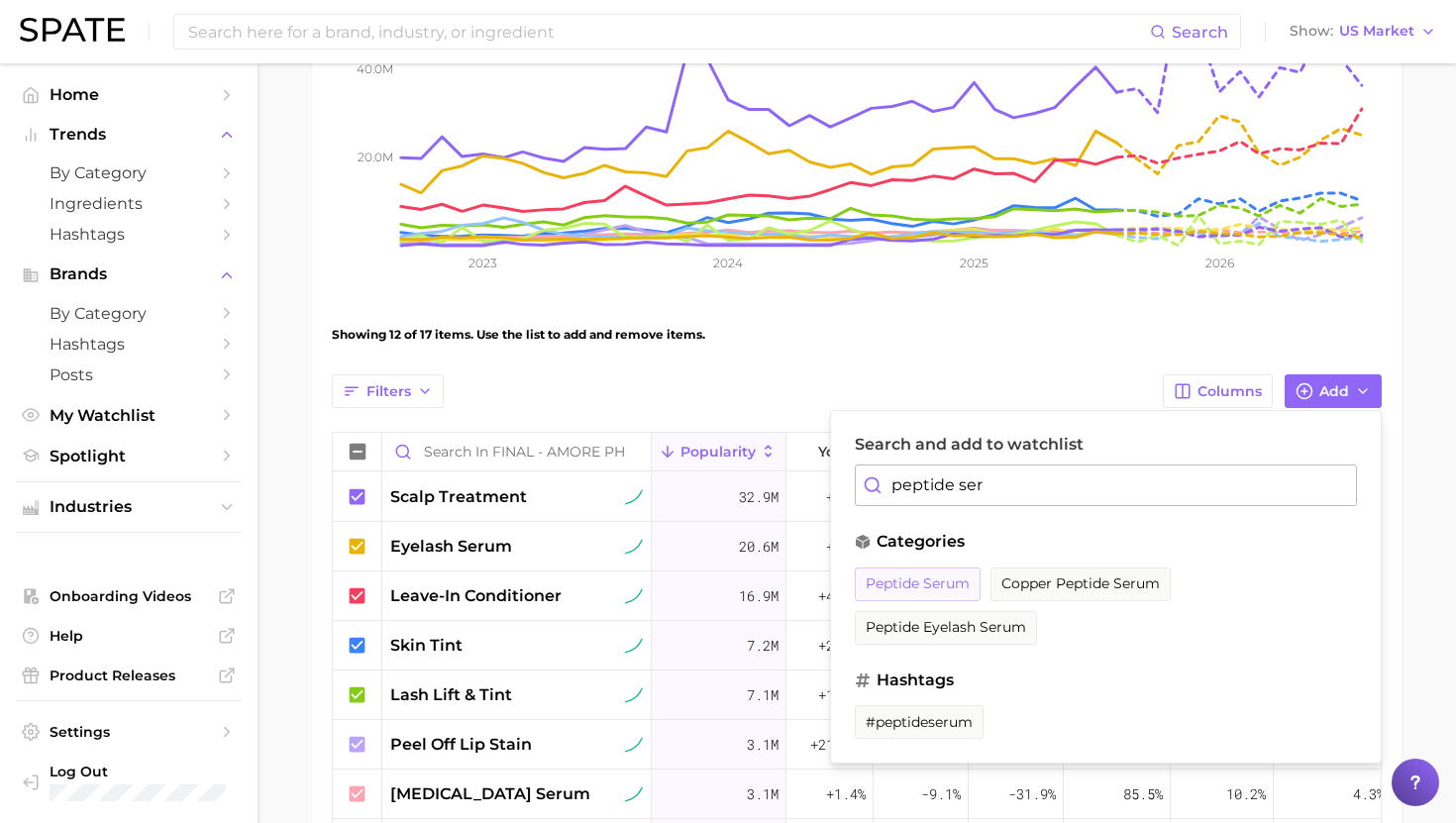
click at [955, 581] on span "peptide serum" at bounding box center [918, 583] width 104 height 17
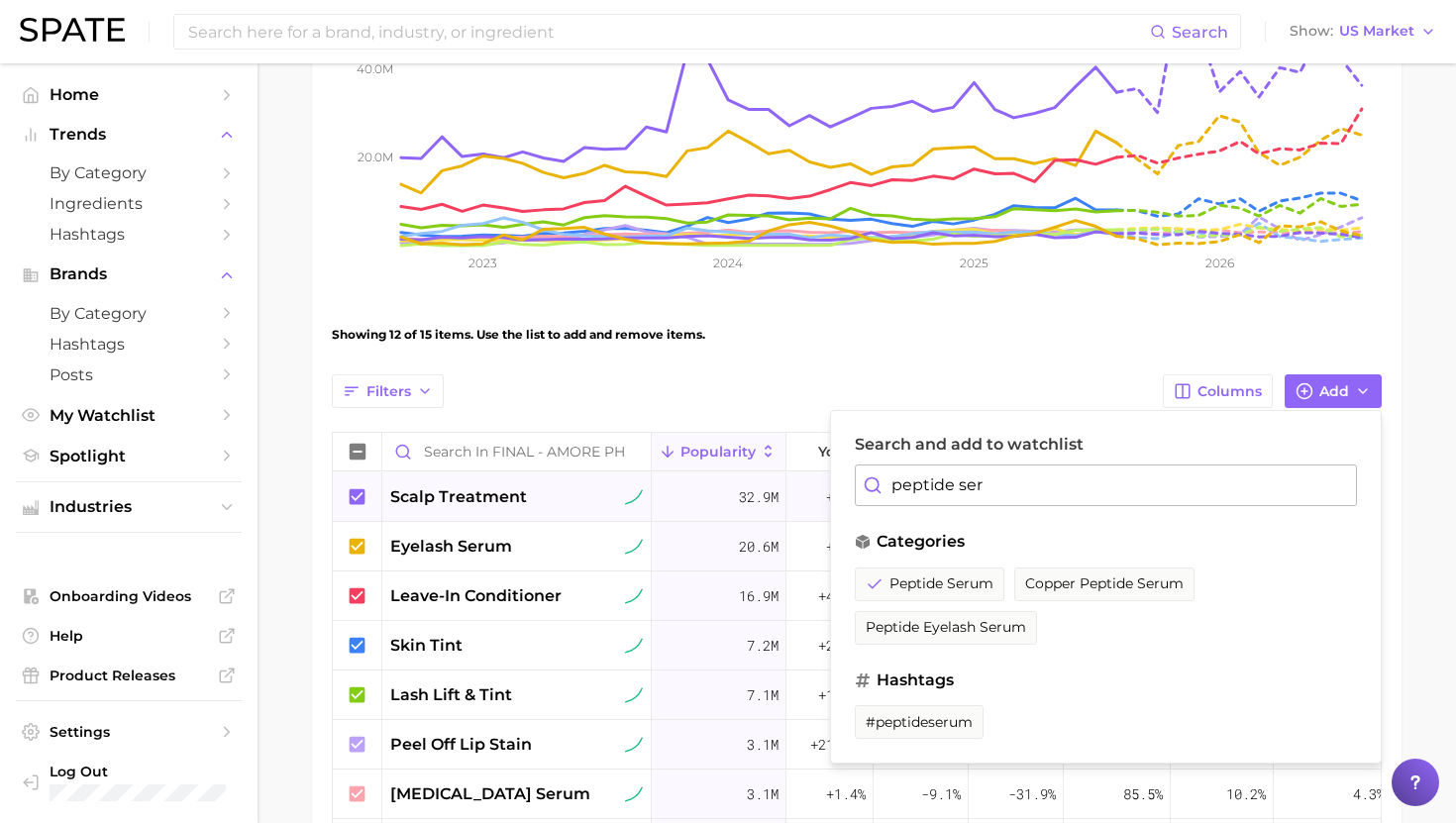
drag, startPoint x: 1018, startPoint y: 480, endPoint x: 784, endPoint y: 480, distance: 234.0
click at [784, 480] on div "Filters Columns Add Search and add to watchlist peptide ser categories peptide …" at bounding box center [857, 815] width 1050 height 881
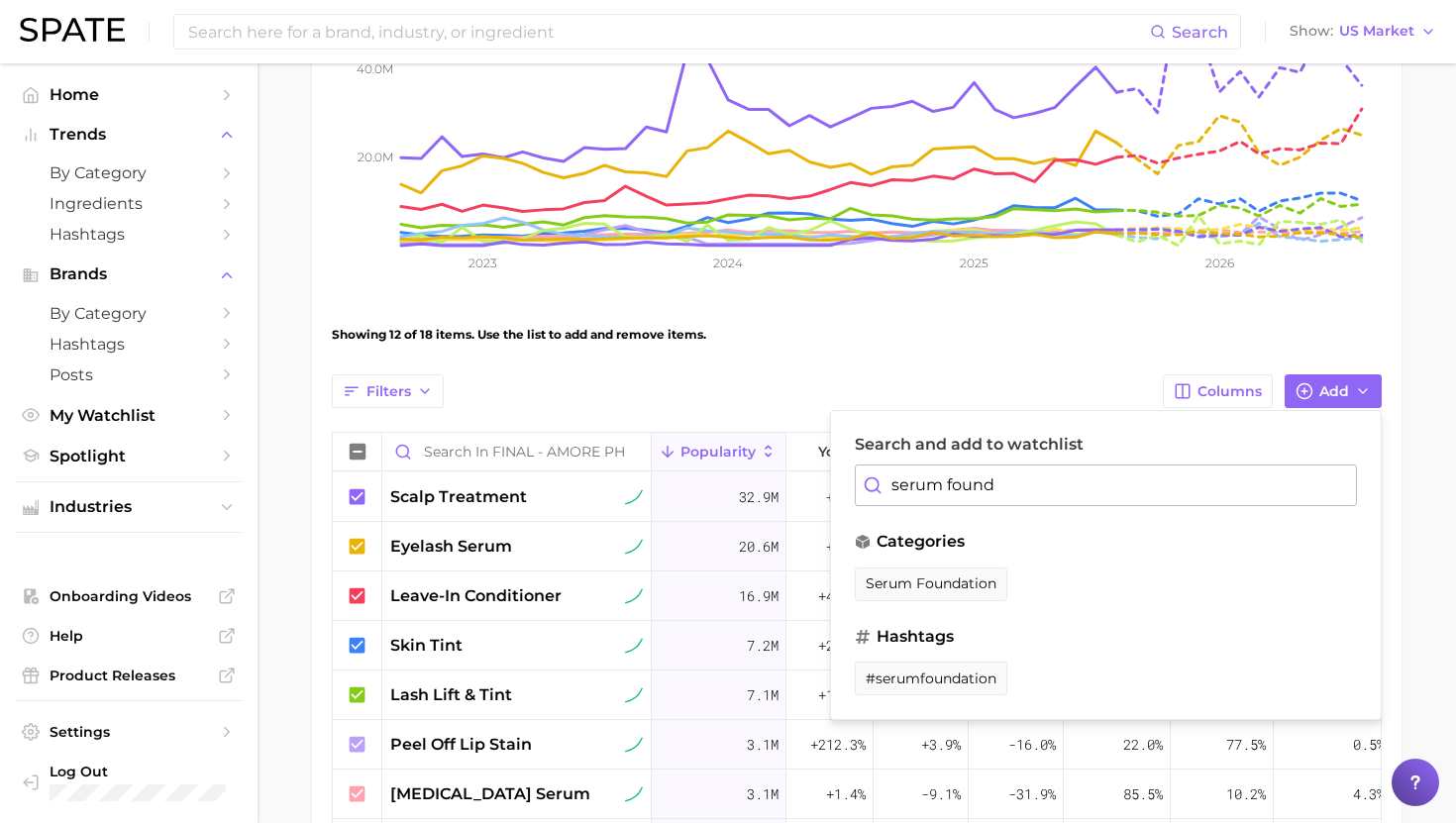
drag, startPoint x: 883, startPoint y: 584, endPoint x: 955, endPoint y: 520, distance: 96.3
click at [883, 584] on span "serum foundation" at bounding box center [931, 583] width 130 height 17
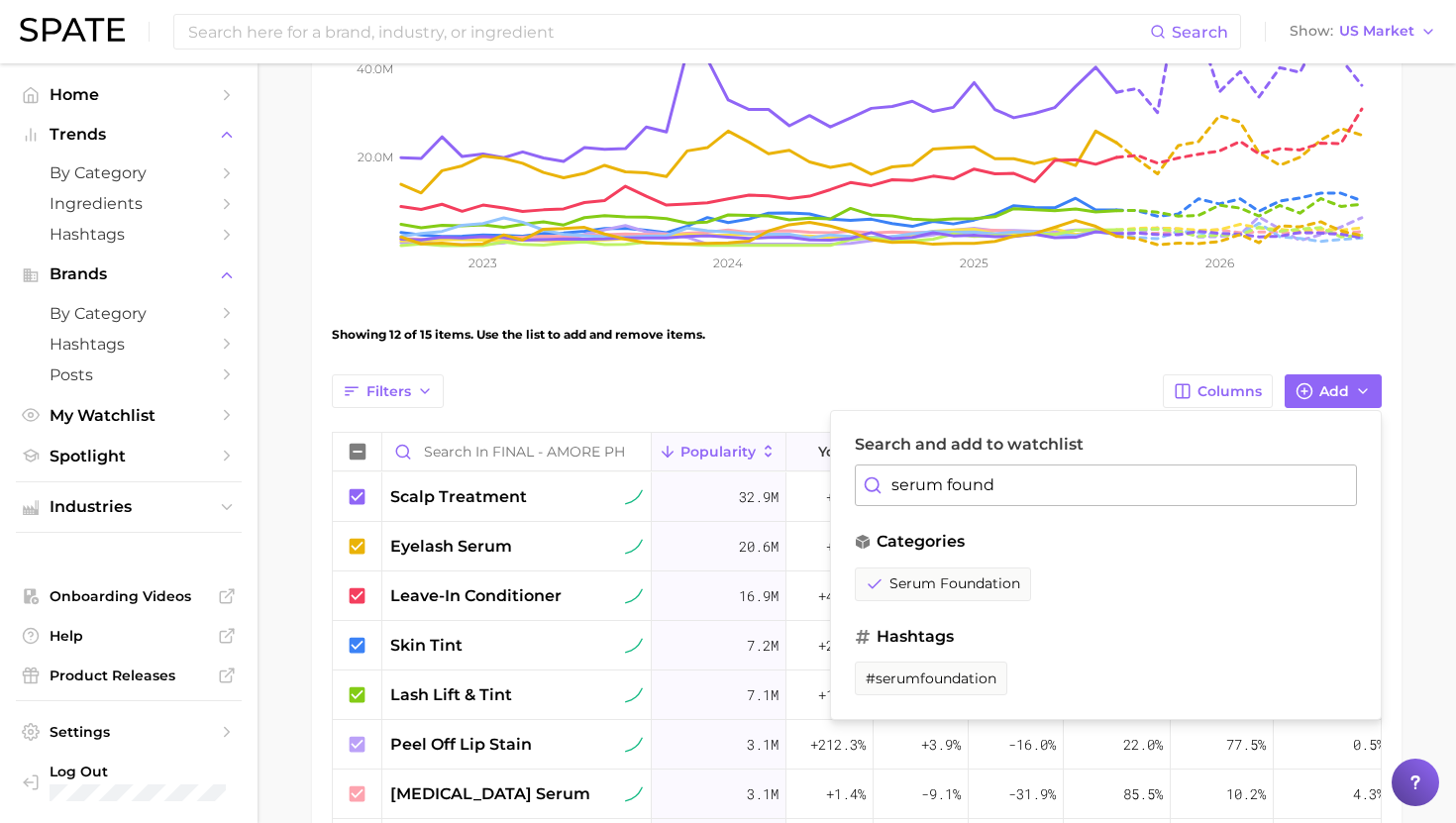
drag, startPoint x: 1032, startPoint y: 478, endPoint x: 819, endPoint y: 470, distance: 213.2
click at [819, 470] on div "Filters Columns Add Search and add to watchlist serum found categories serum fo…" at bounding box center [857, 815] width 1050 height 881
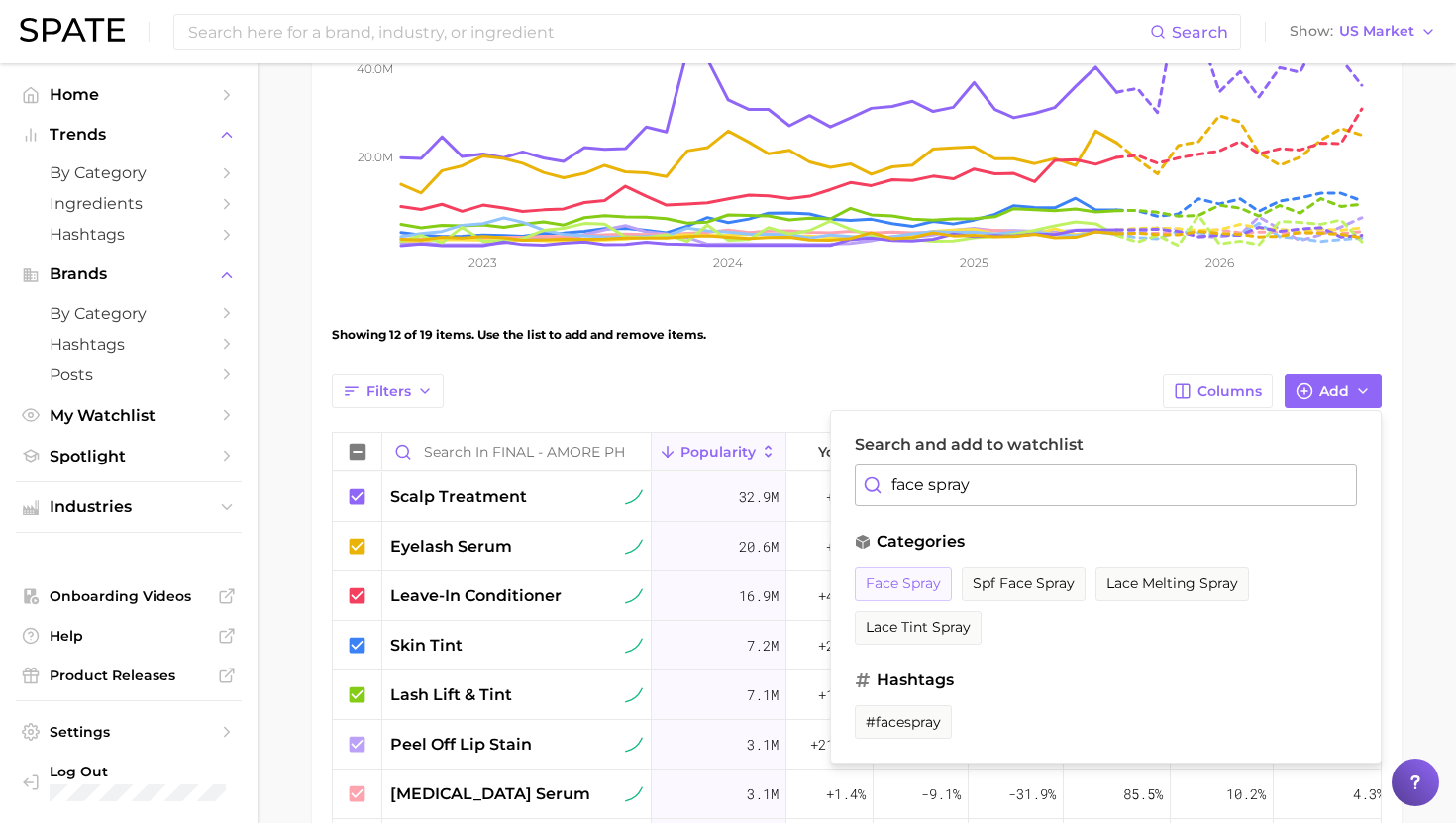
click at [897, 589] on span "face spray" at bounding box center [904, 583] width 76 height 17
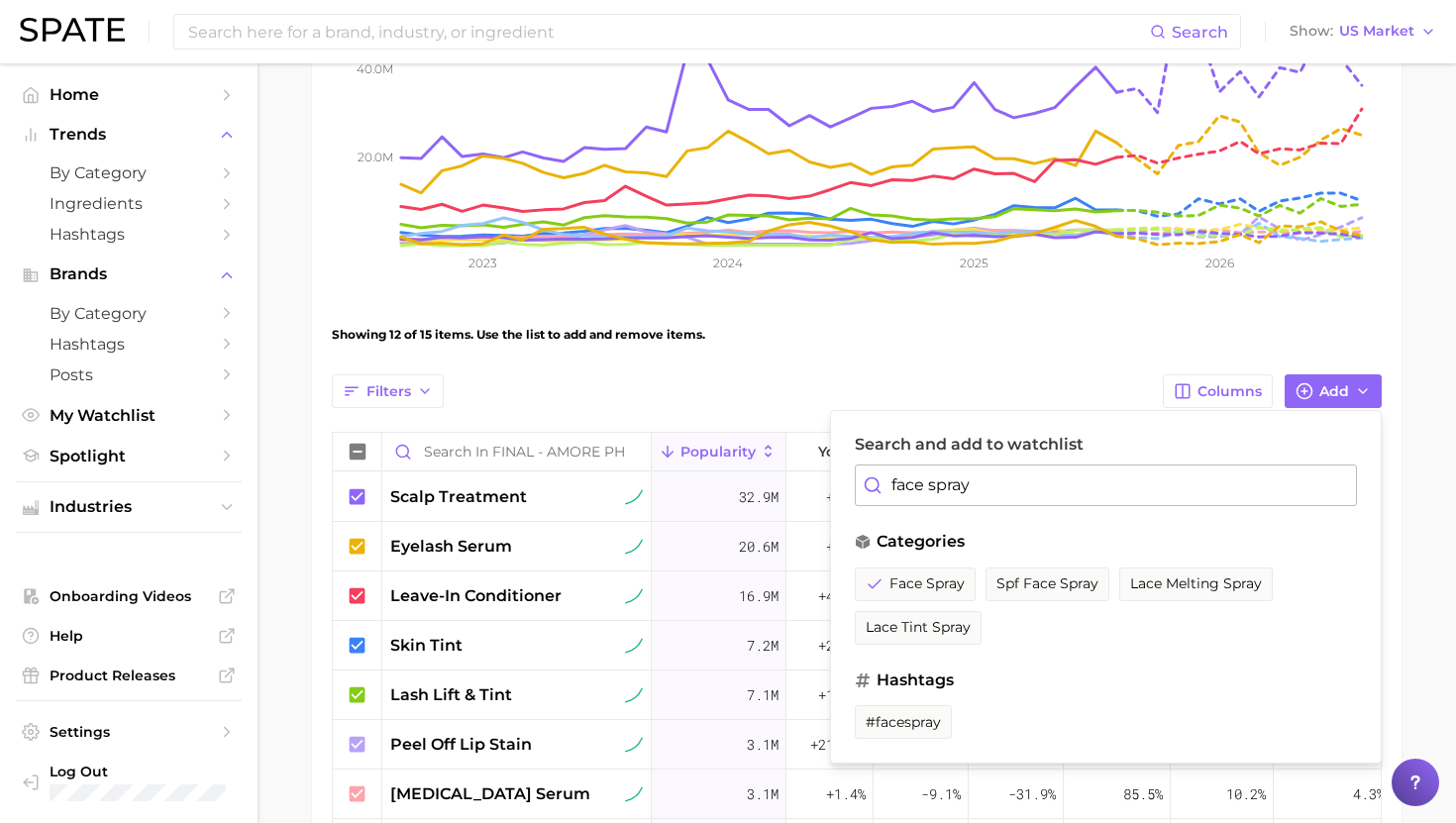
drag, startPoint x: 1020, startPoint y: 468, endPoint x: 1044, endPoint y: 483, distance: 28.3
click at [1044, 483] on input "face spray" at bounding box center [1106, 485] width 502 height 42
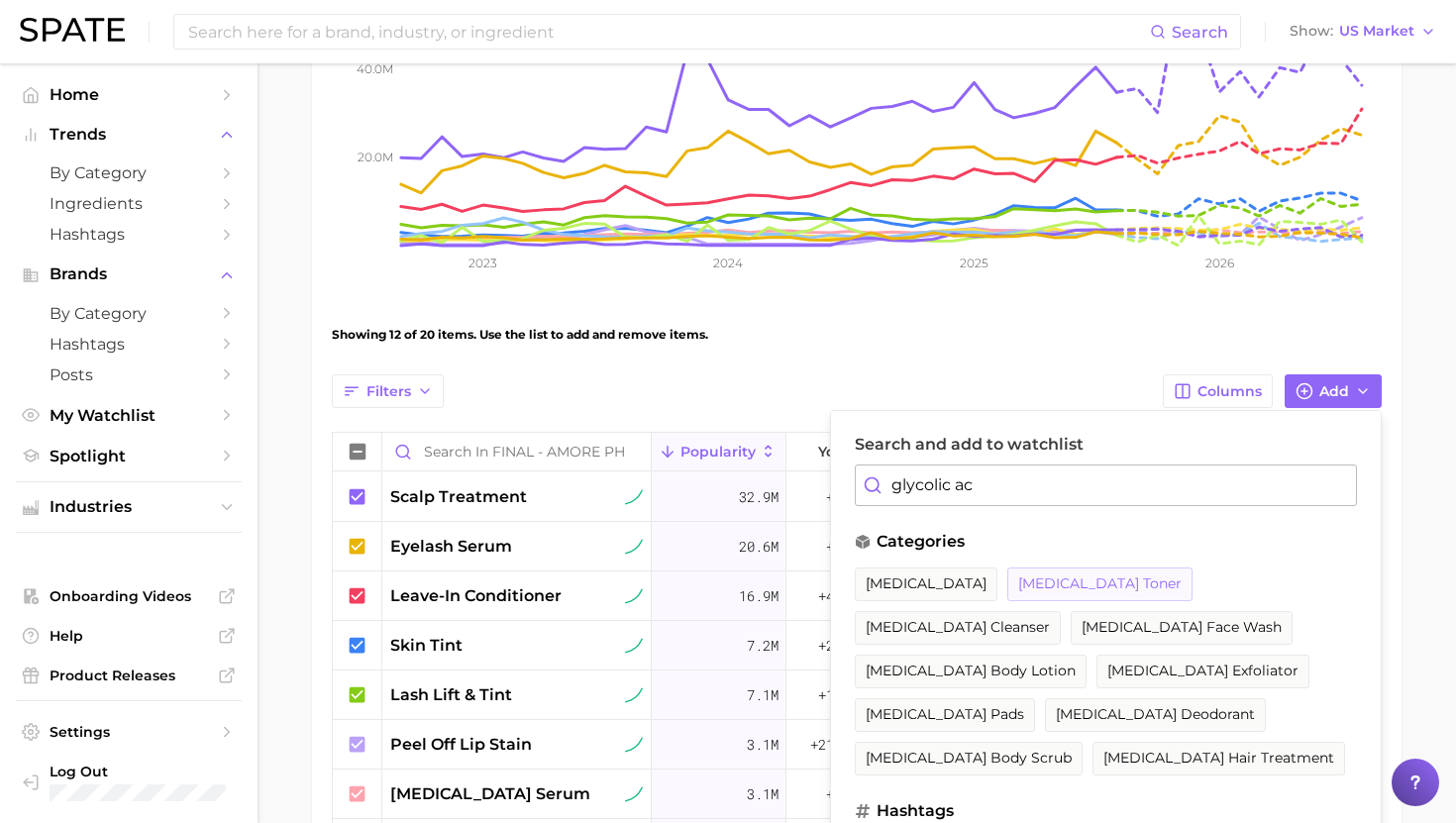
click at [1052, 584] on span "glycolic acid toner" at bounding box center [1100, 583] width 163 height 17
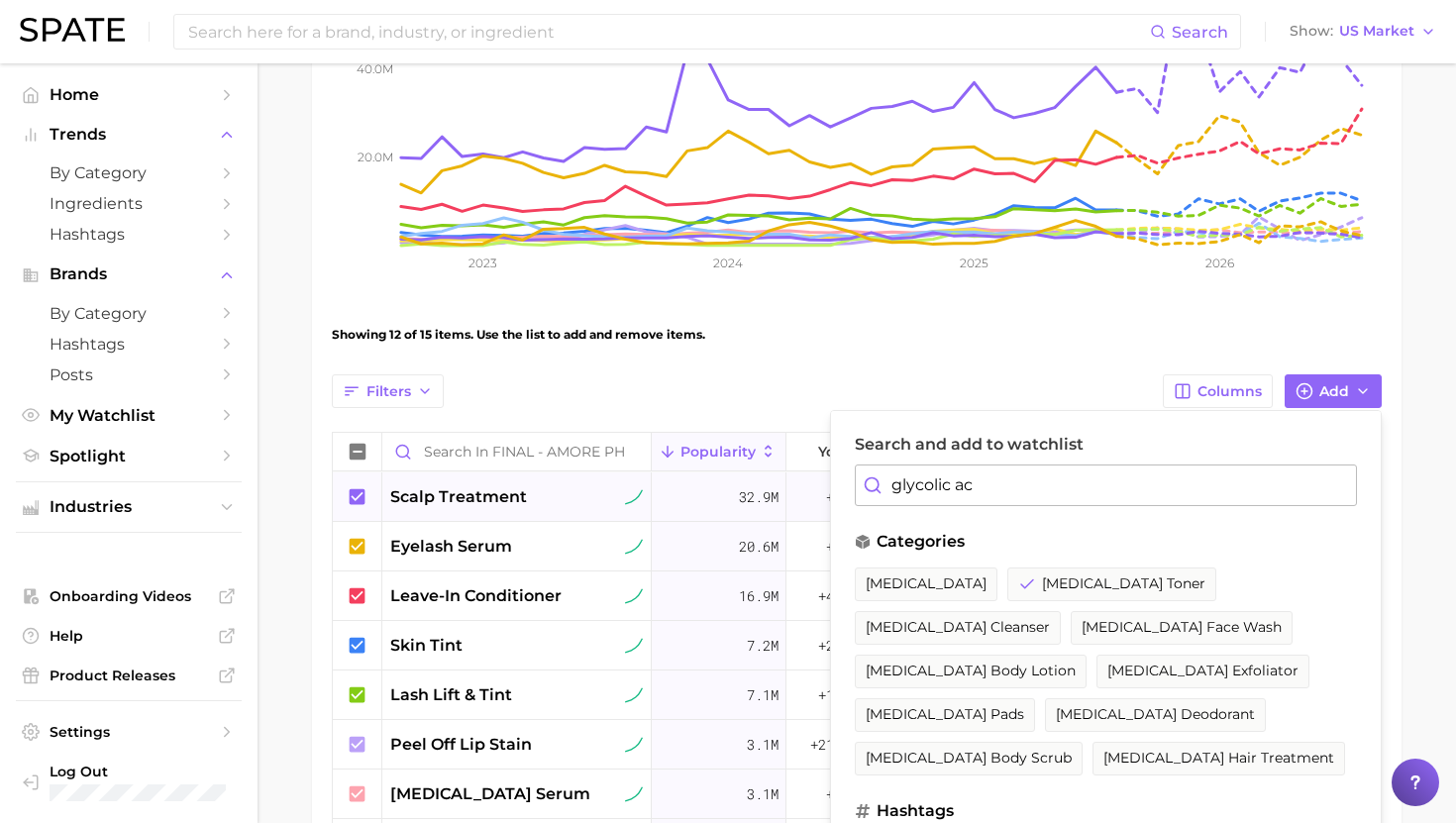
drag, startPoint x: 1020, startPoint y: 483, endPoint x: 790, endPoint y: 484, distance: 230.0
click at [790, 484] on div "Filters Columns Add Search and add to watchlist glycolic ac categories glycolic…" at bounding box center [857, 815] width 1050 height 881
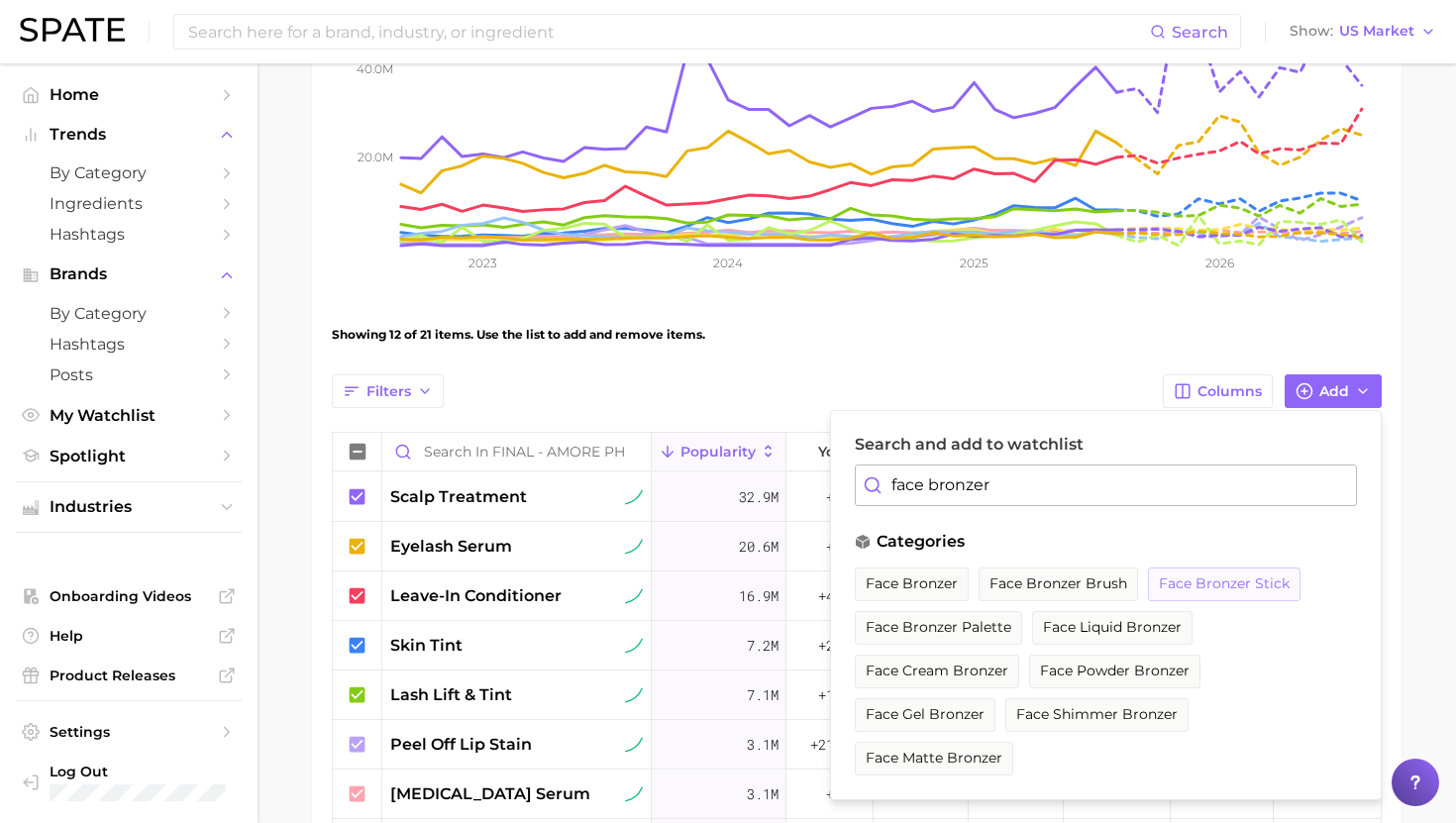
click at [1221, 588] on span "face bronzer stick" at bounding box center [1223, 583] width 130 height 17
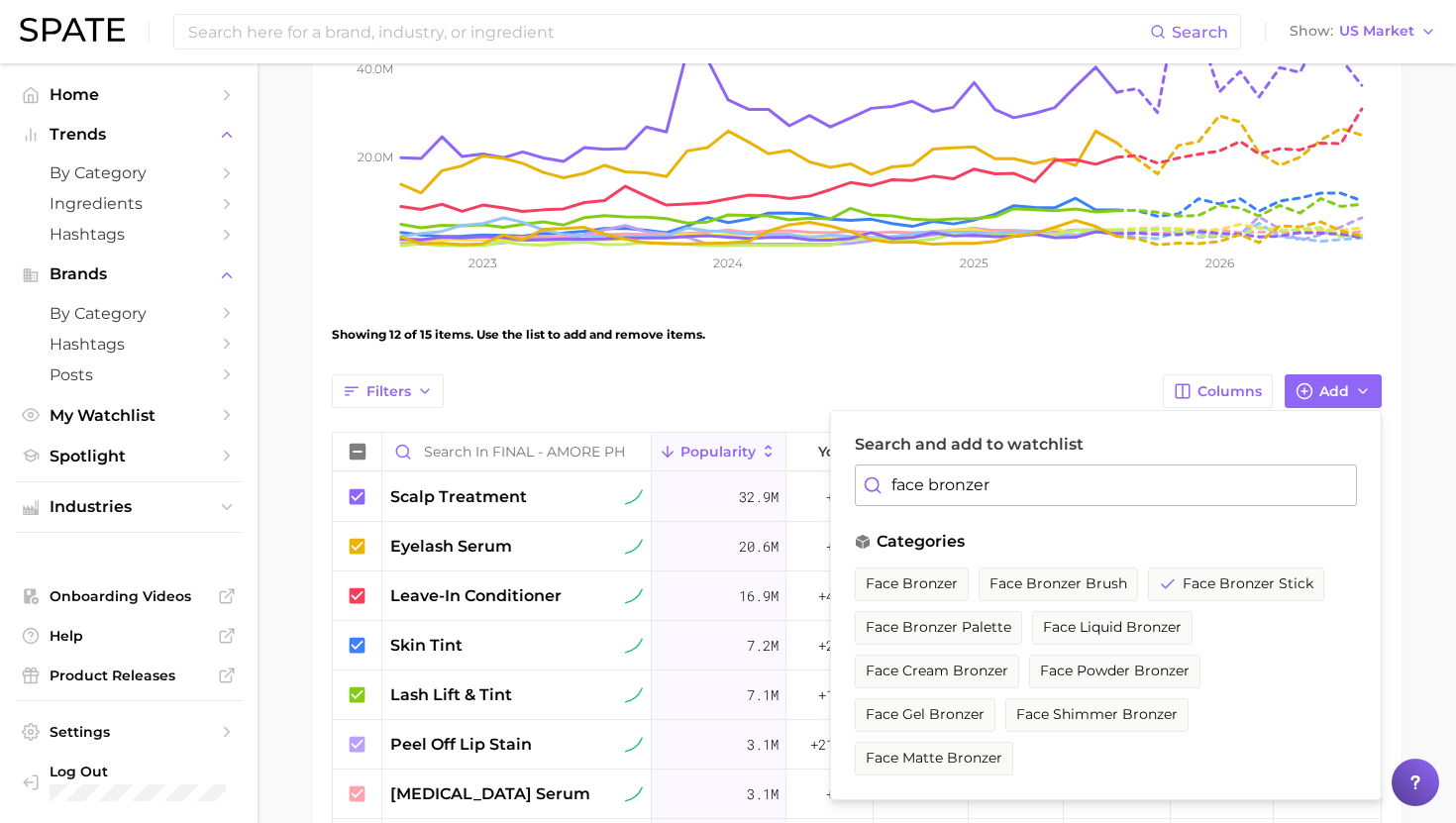
click at [923, 493] on input "face bronzer" at bounding box center [1106, 485] width 502 height 42
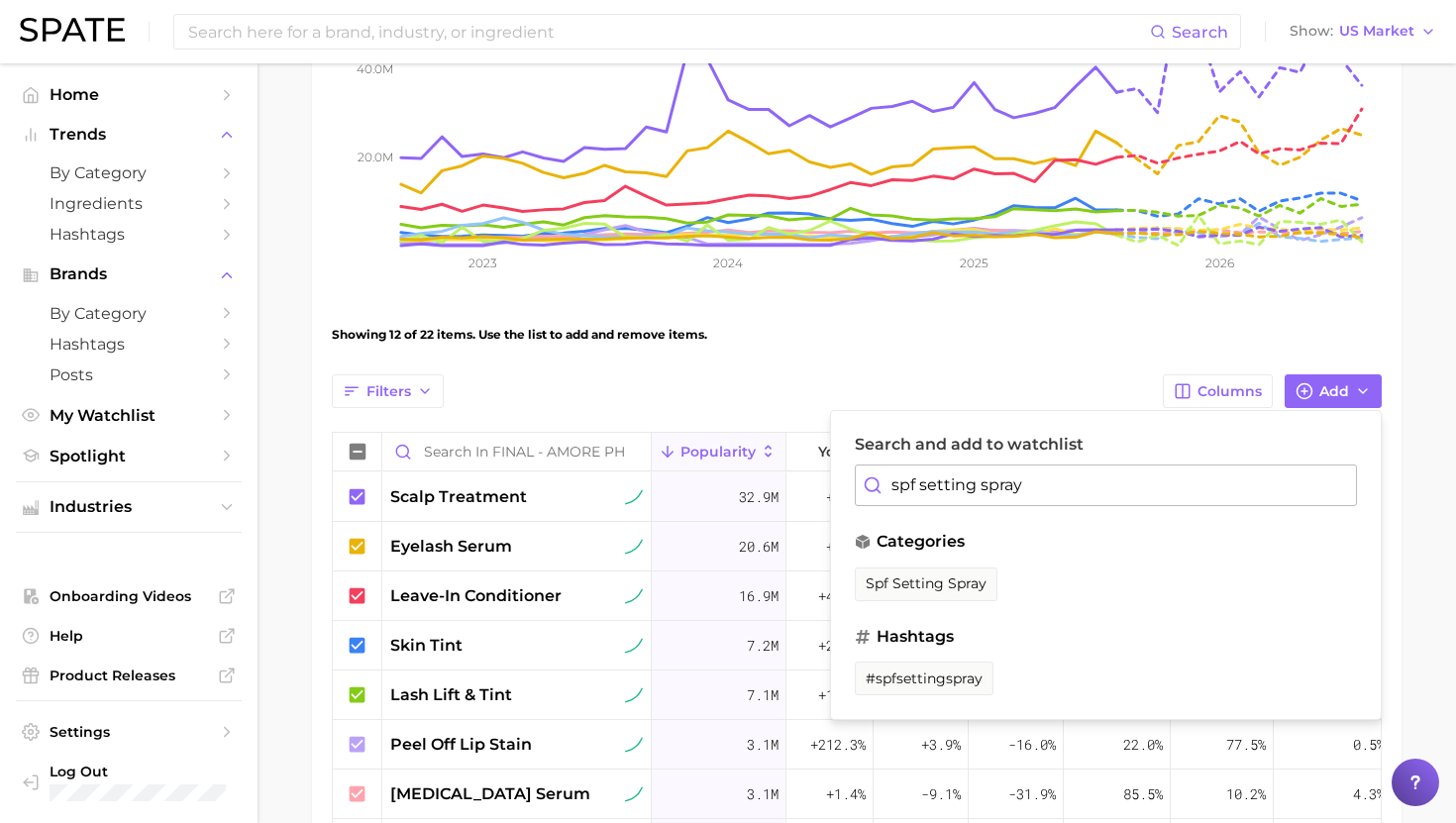
drag, startPoint x: 926, startPoint y: 588, endPoint x: 954, endPoint y: 553, distance: 44.8
click at [926, 588] on span "spf setting spray" at bounding box center [927, 583] width 121 height 17
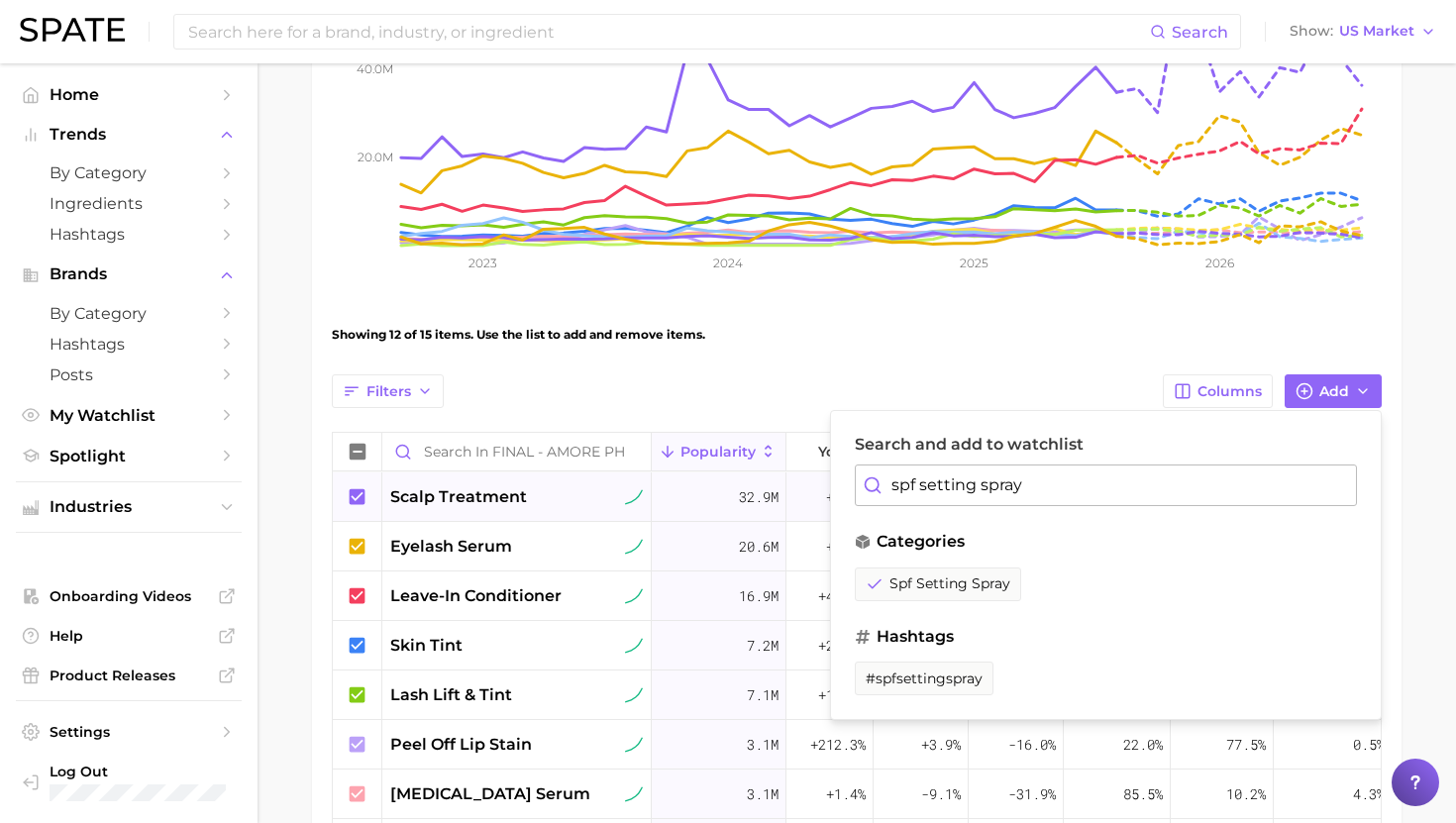
drag, startPoint x: 1058, startPoint y: 489, endPoint x: 796, endPoint y: 489, distance: 262.0
click at [796, 489] on div "Filters Columns Add Search and add to watchlist spf setting spray categories sp…" at bounding box center [857, 815] width 1050 height 881
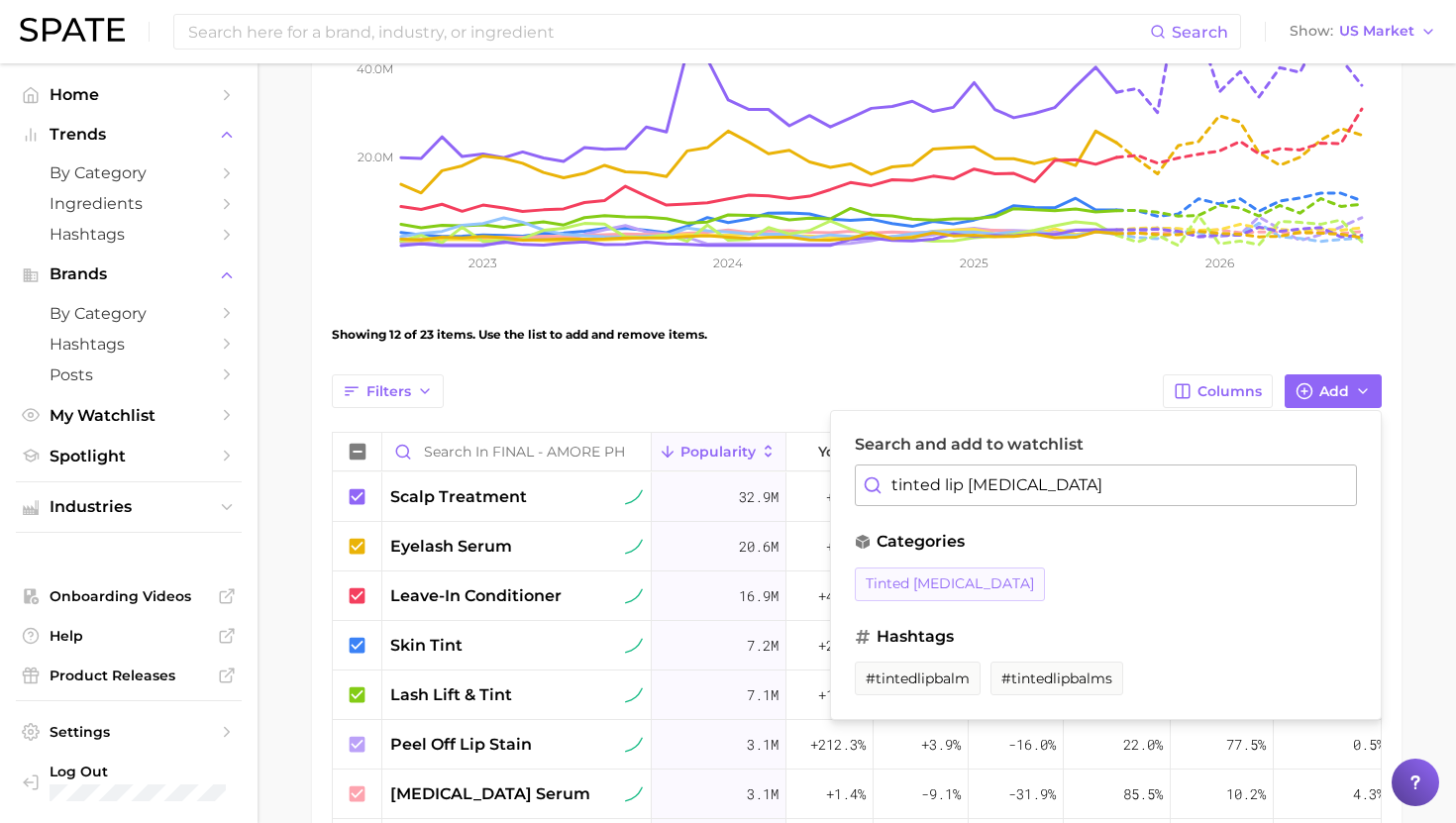
click at [919, 576] on span "tinted lip balm" at bounding box center [950, 583] width 168 height 17
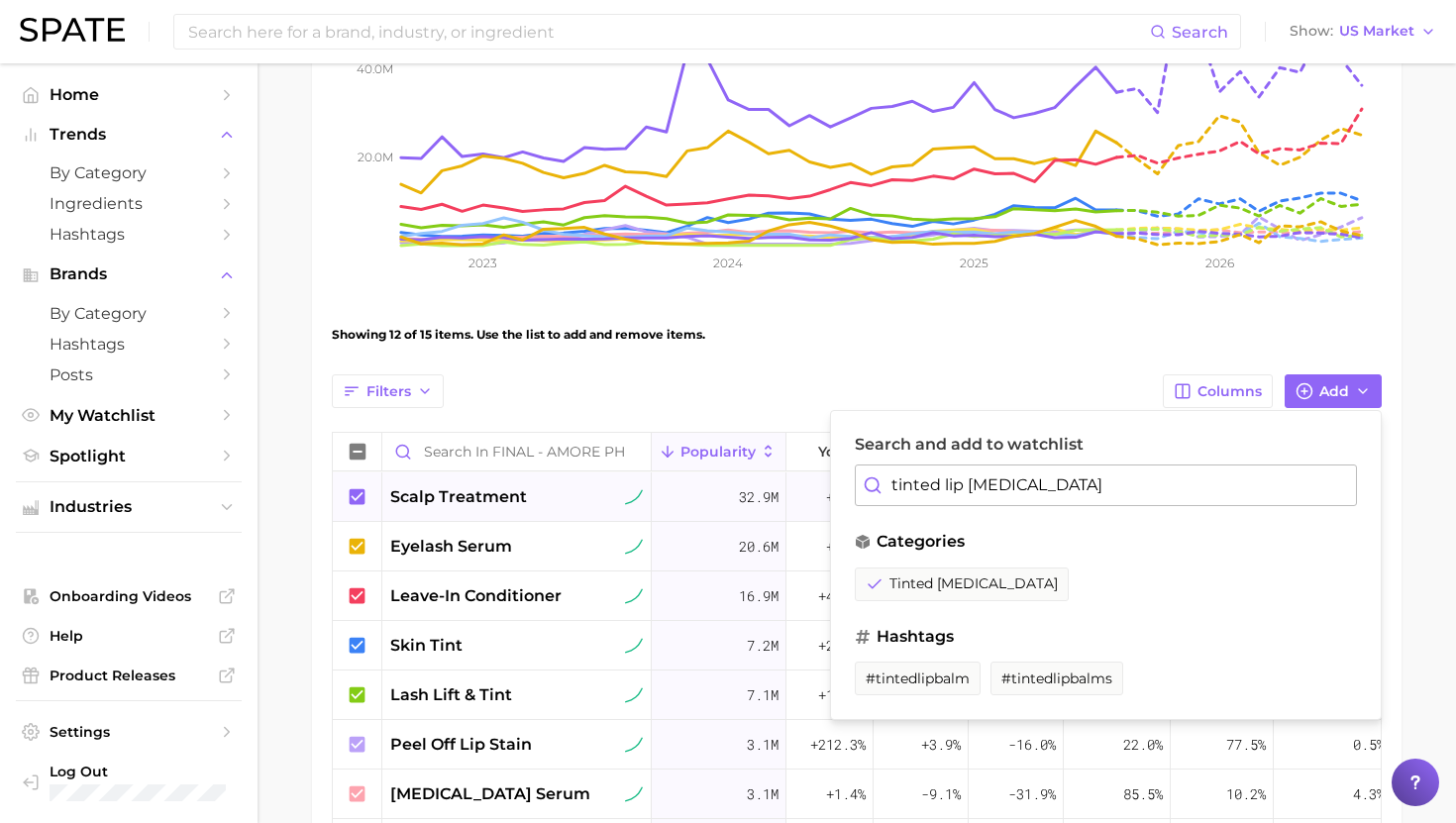
drag, startPoint x: 1034, startPoint y: 487, endPoint x: 738, endPoint y: 484, distance: 296.0
click at [738, 484] on div "Filters Columns Add Search and add to watchlist tinted lip bal categories tinte…" at bounding box center [857, 815] width 1050 height 881
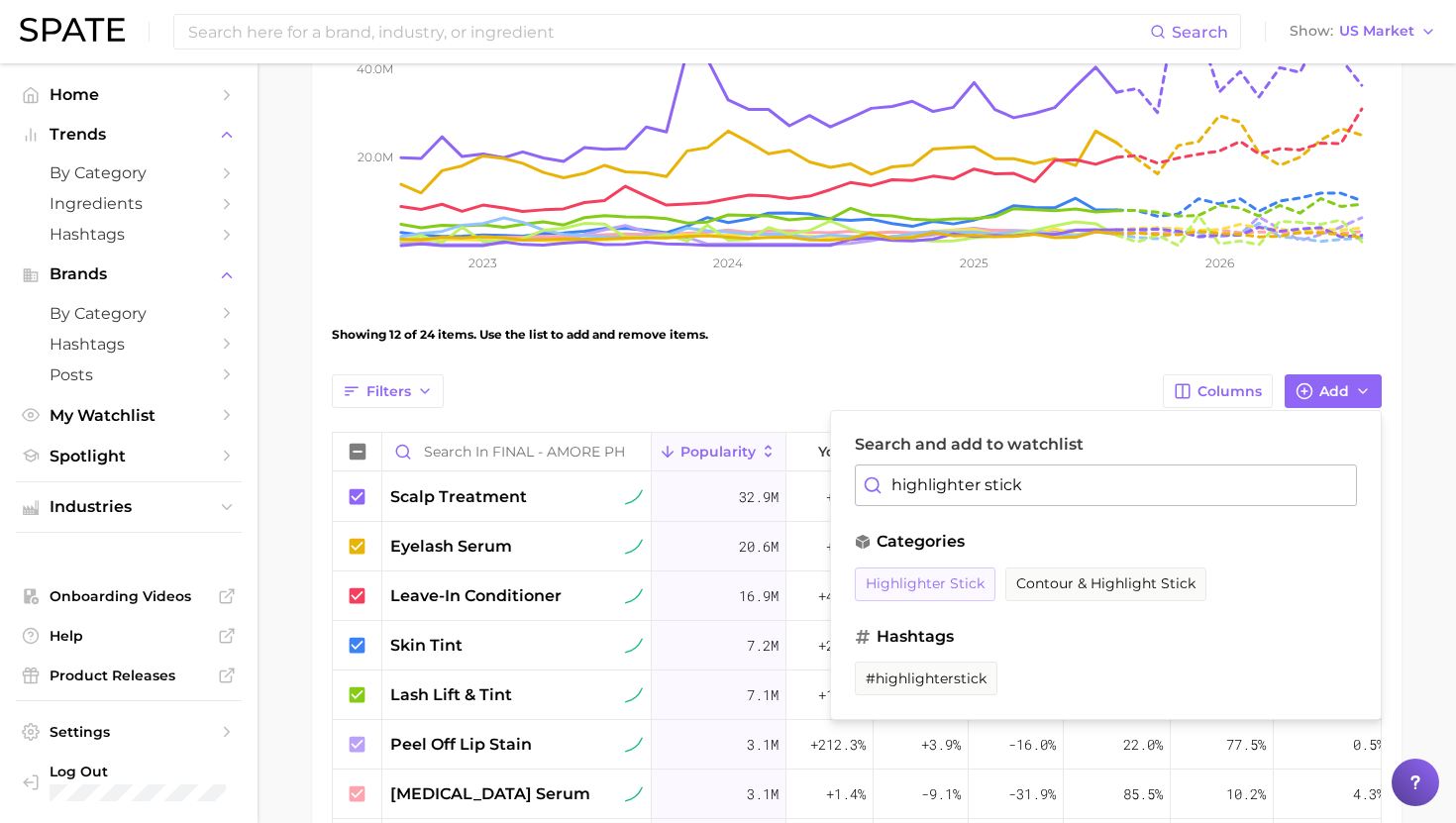
click at [971, 582] on span "highlighter stick" at bounding box center [926, 583] width 119 height 17
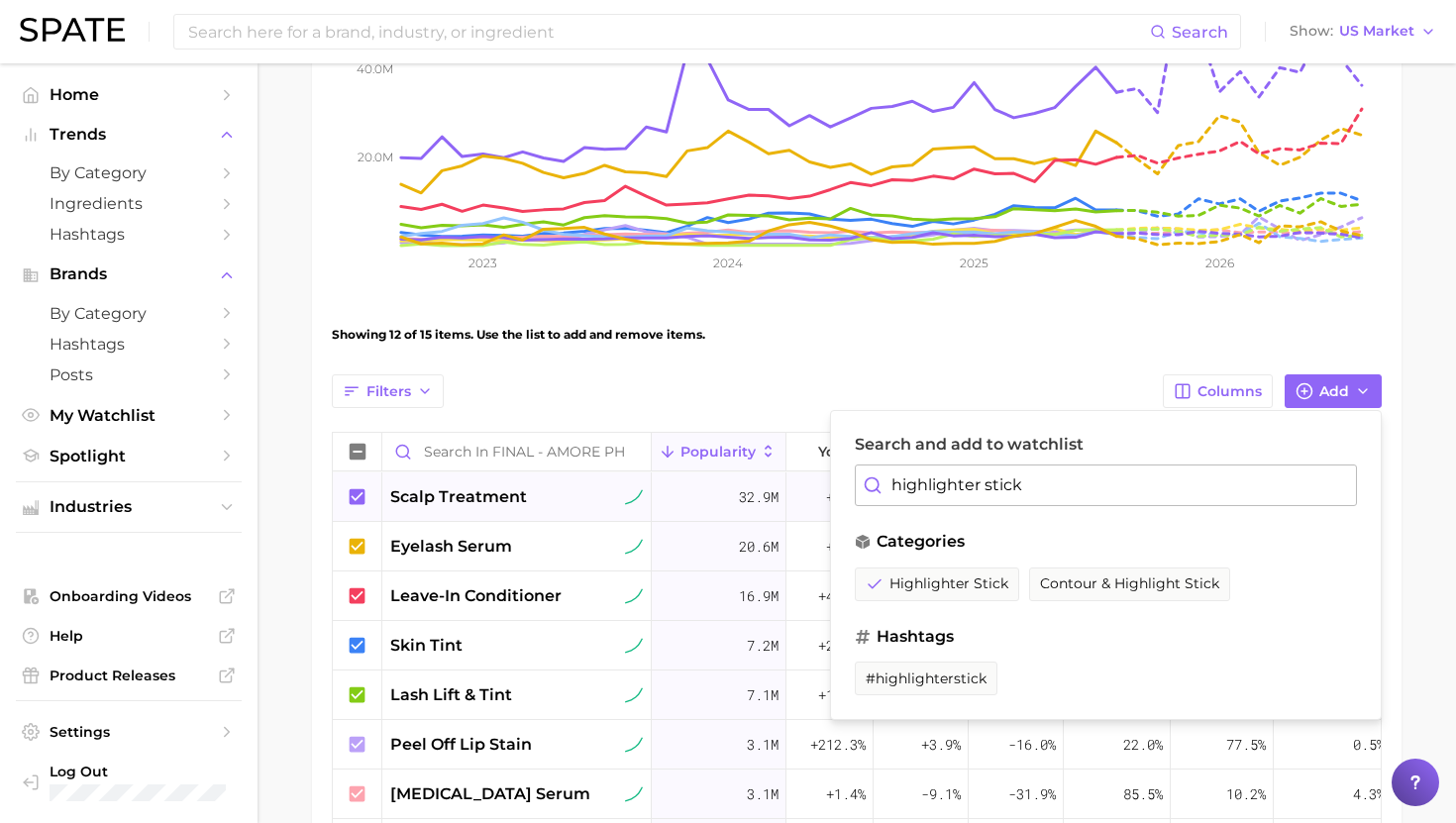
drag, startPoint x: 1042, startPoint y: 488, endPoint x: 812, endPoint y: 484, distance: 230.0
click at [812, 484] on div "Filters Columns Add Search and add to watchlist highlighter stick categories hi…" at bounding box center [857, 815] width 1050 height 881
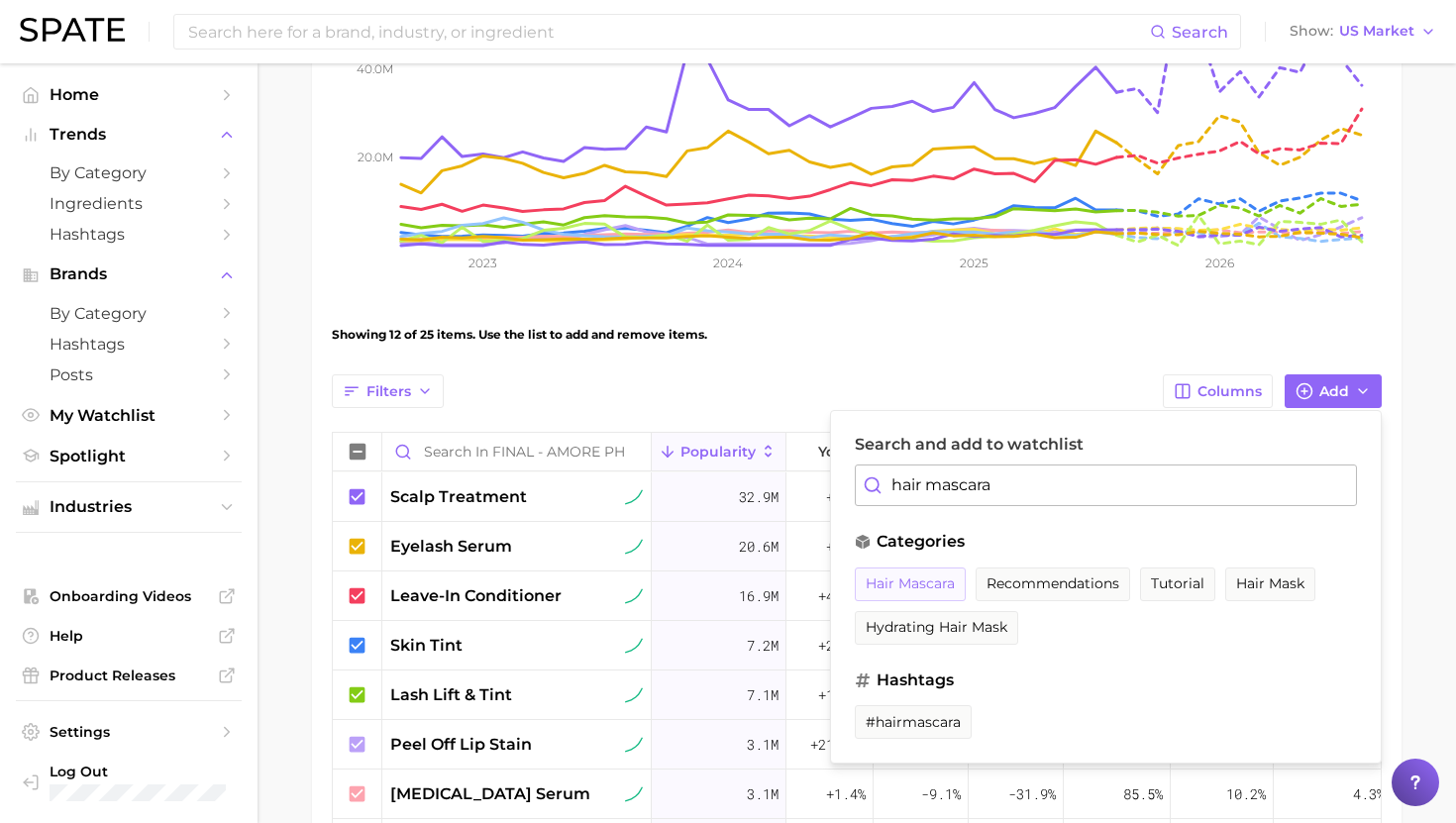
click at [897, 575] on button "hair mascara" at bounding box center [911, 584] width 111 height 34
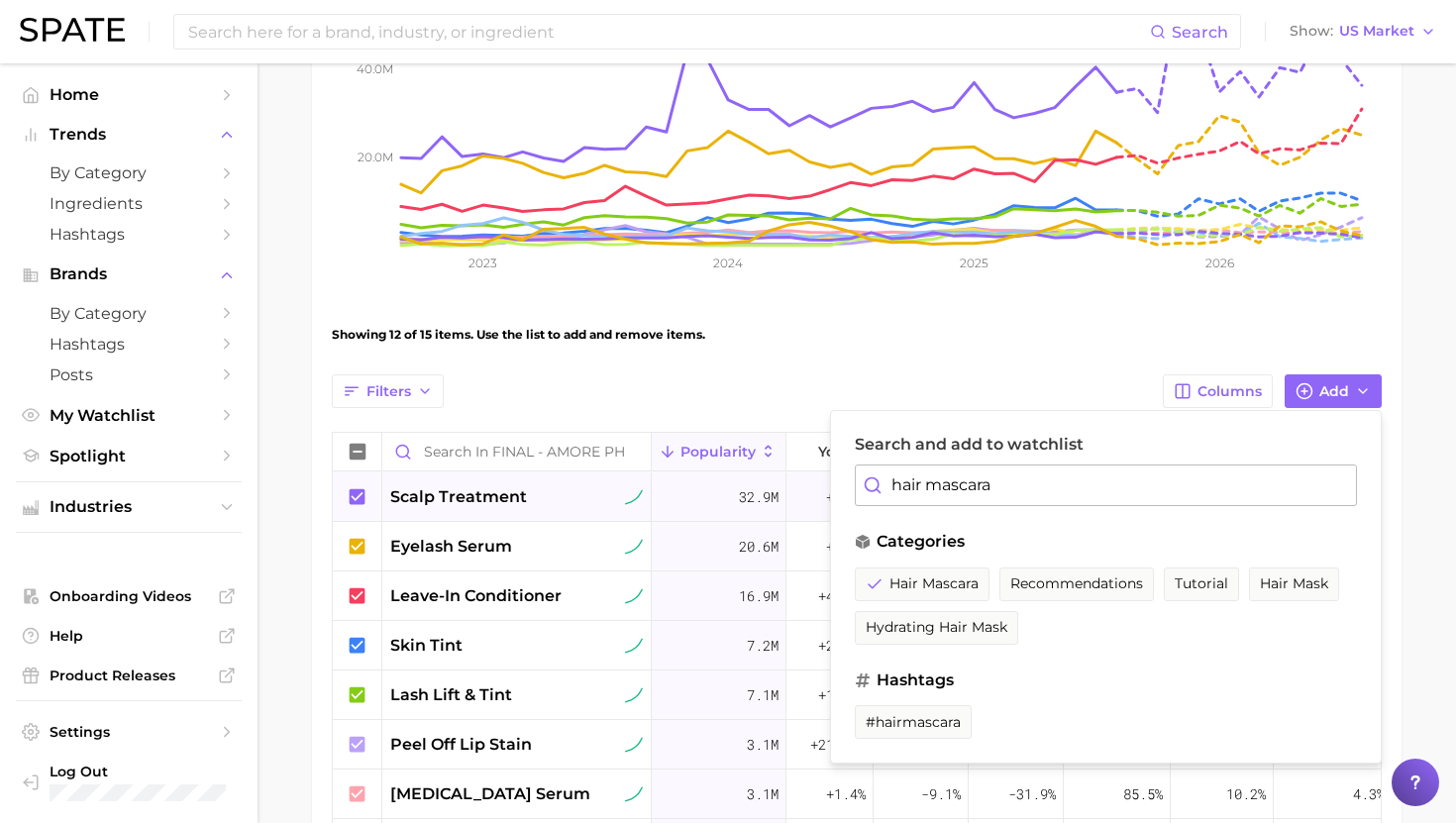
drag, startPoint x: 1044, startPoint y: 483, endPoint x: 813, endPoint y: 481, distance: 231.0
click at [813, 481] on div "Filters Columns Add Search and add to watchlist hair mascara categories hair ma…" at bounding box center [857, 815] width 1050 height 881
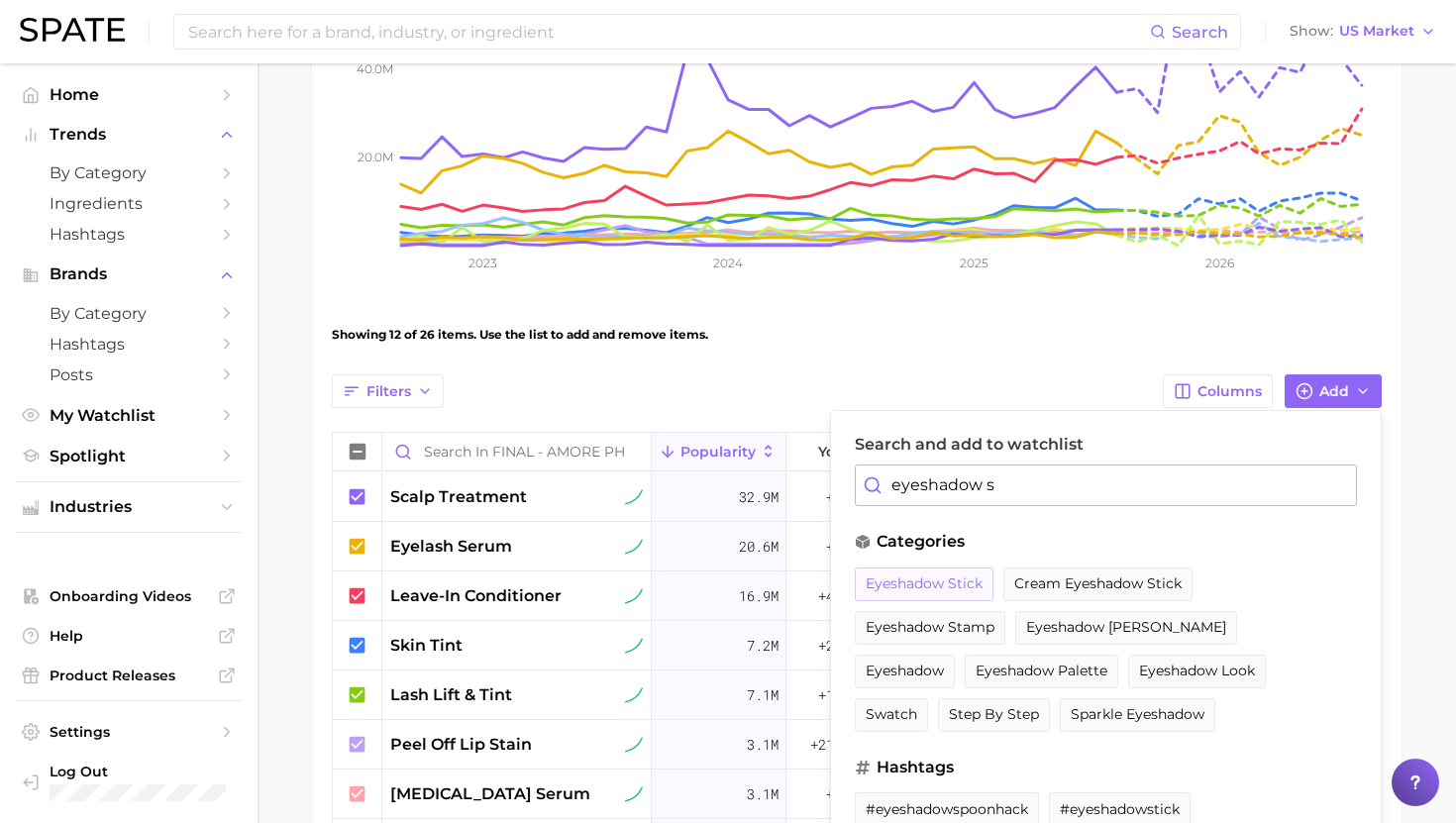
click at [951, 594] on button "eyeshadow stick" at bounding box center [924, 584] width 138 height 34
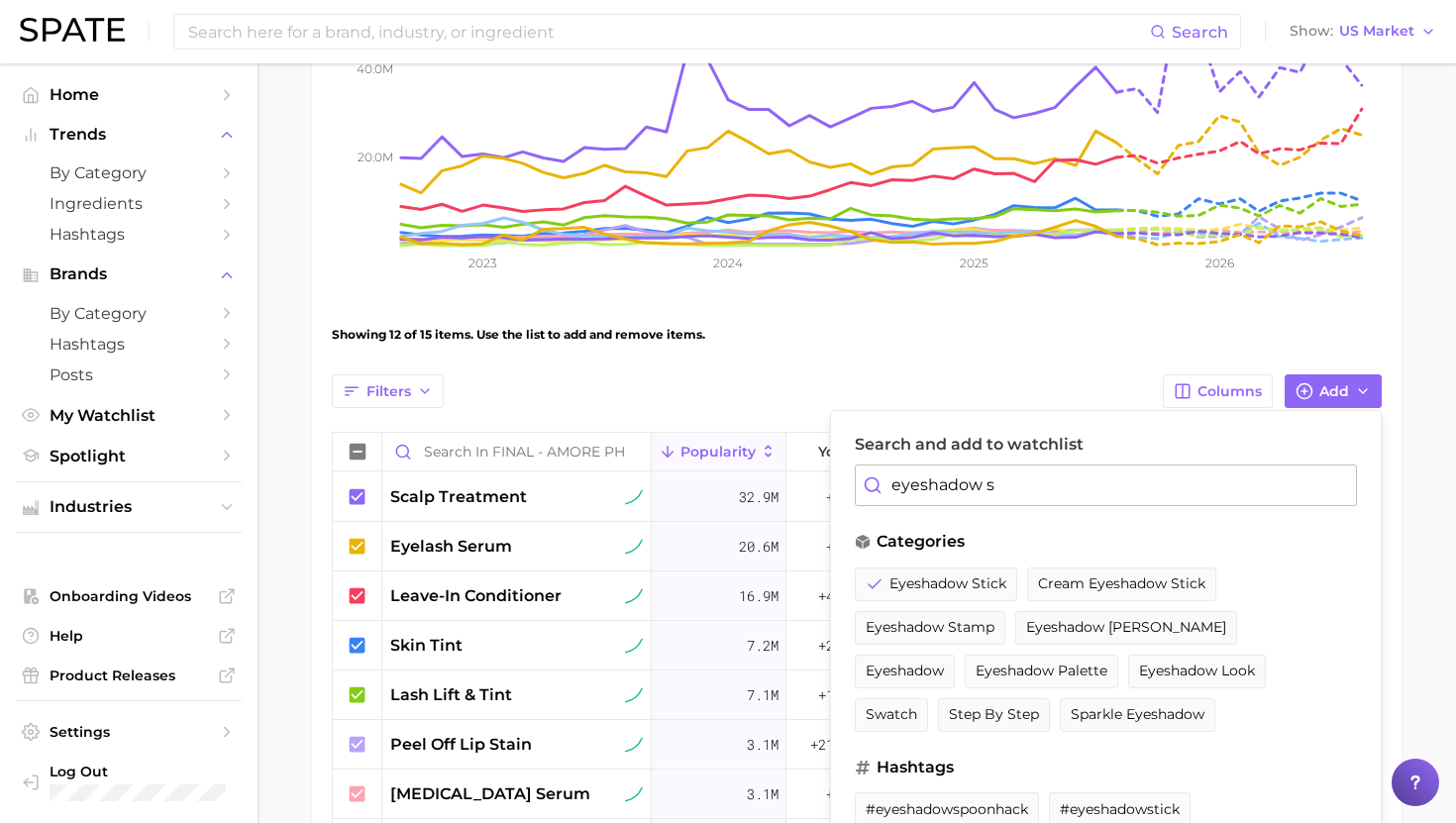
drag, startPoint x: 1018, startPoint y: 489, endPoint x: 878, endPoint y: 489, distance: 140.0
click at [878, 489] on div "eyeshadow s" at bounding box center [1106, 485] width 502 height 42
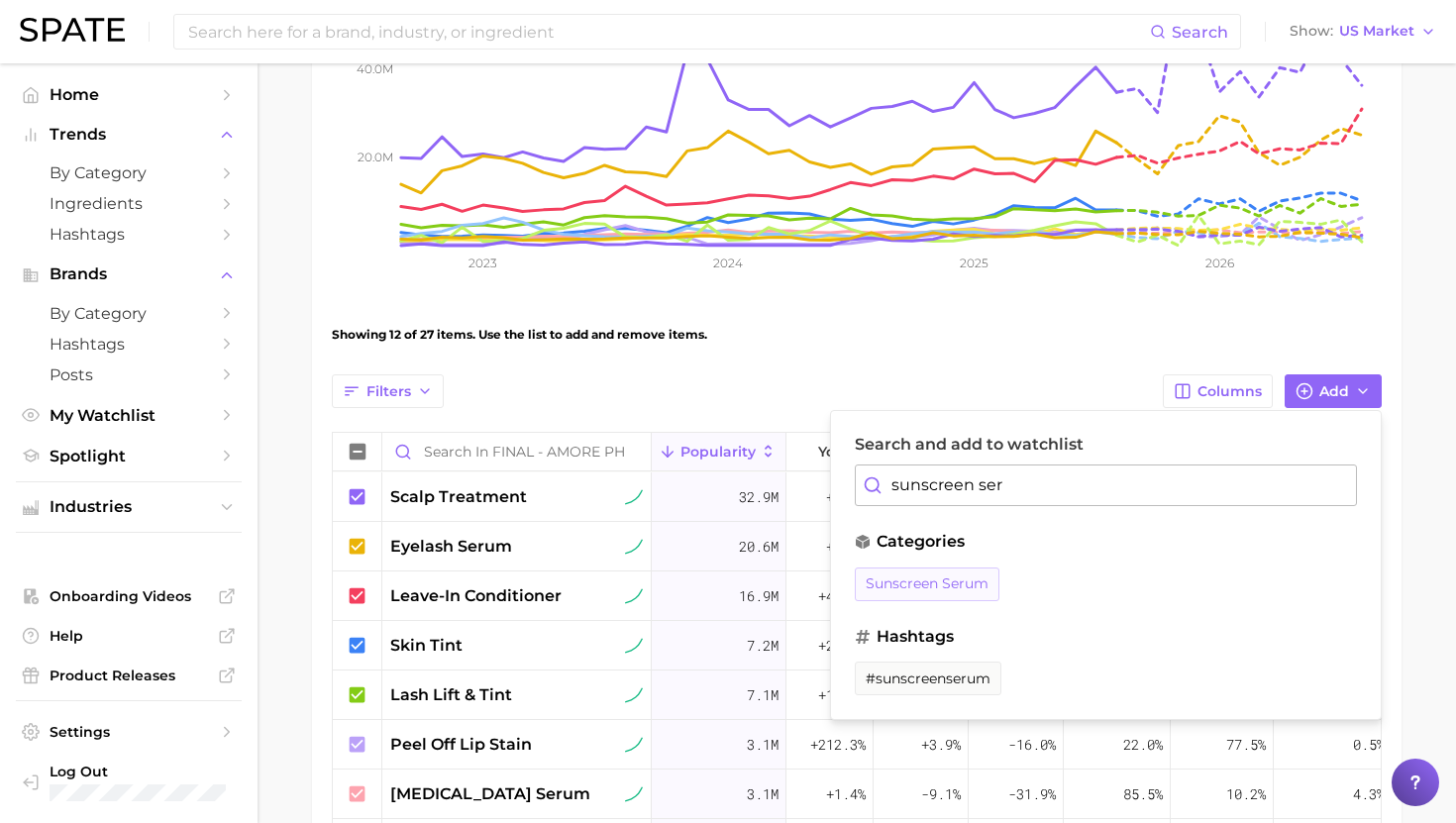
click at [897, 580] on span "sunscreen serum" at bounding box center [928, 583] width 123 height 17
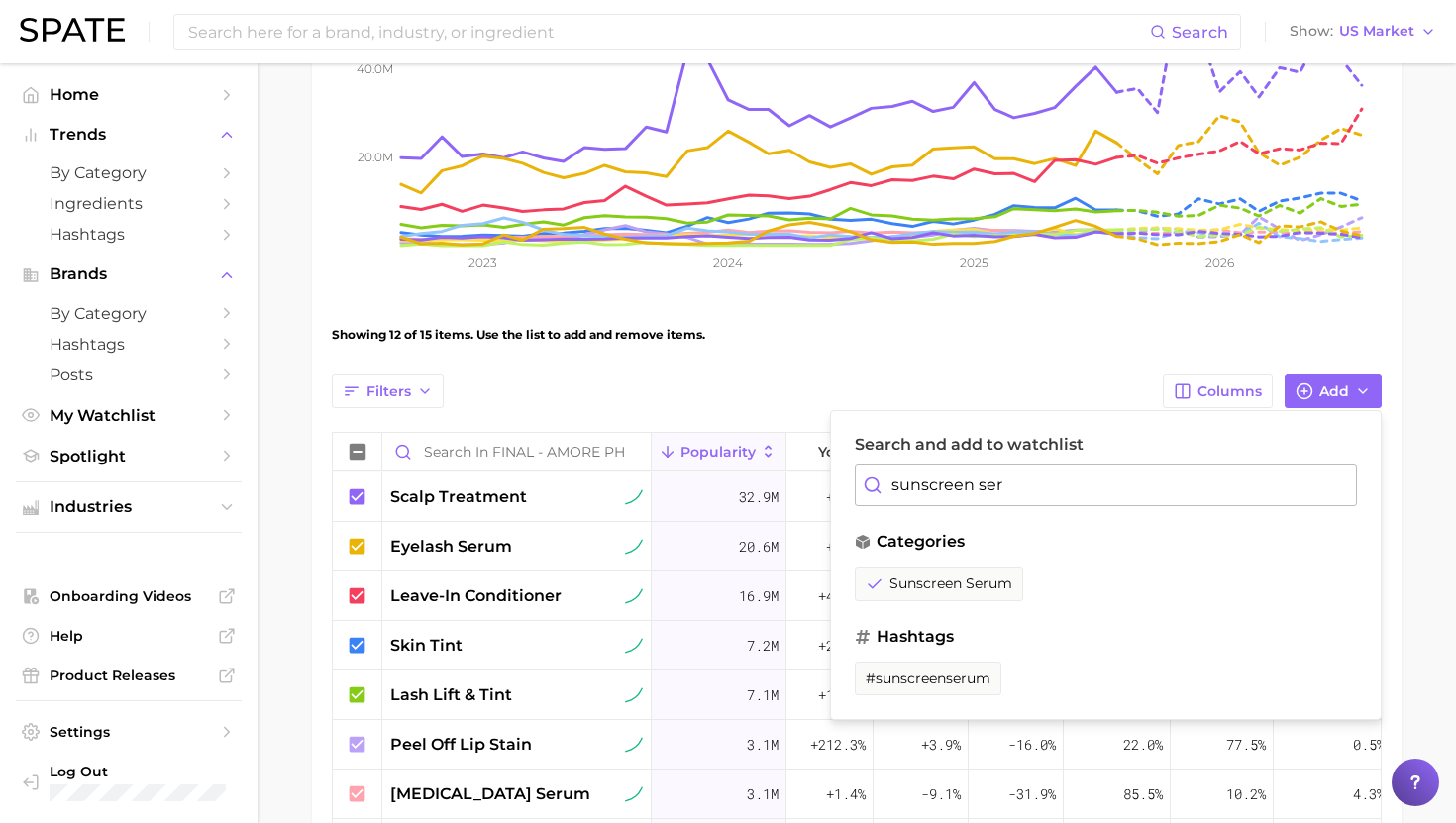
drag, startPoint x: 992, startPoint y: 481, endPoint x: 838, endPoint y: 472, distance: 154.3
click at [838, 472] on div "Search and add to watchlist sunscreen ser categories sunscreen serum hashtags #…" at bounding box center [1106, 565] width 552 height 310
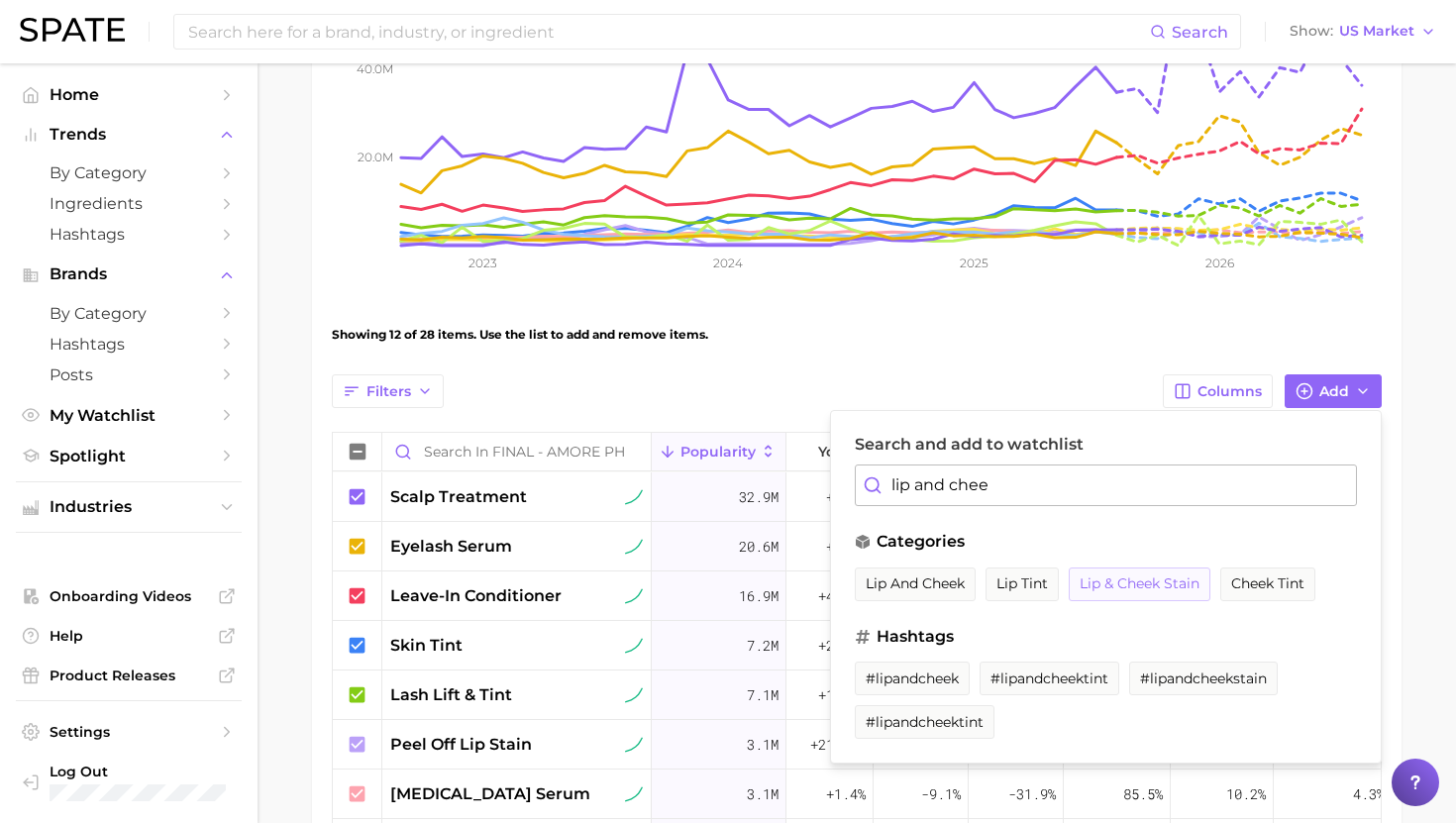
click at [1163, 582] on span "lip & cheek stain" at bounding box center [1140, 583] width 120 height 17
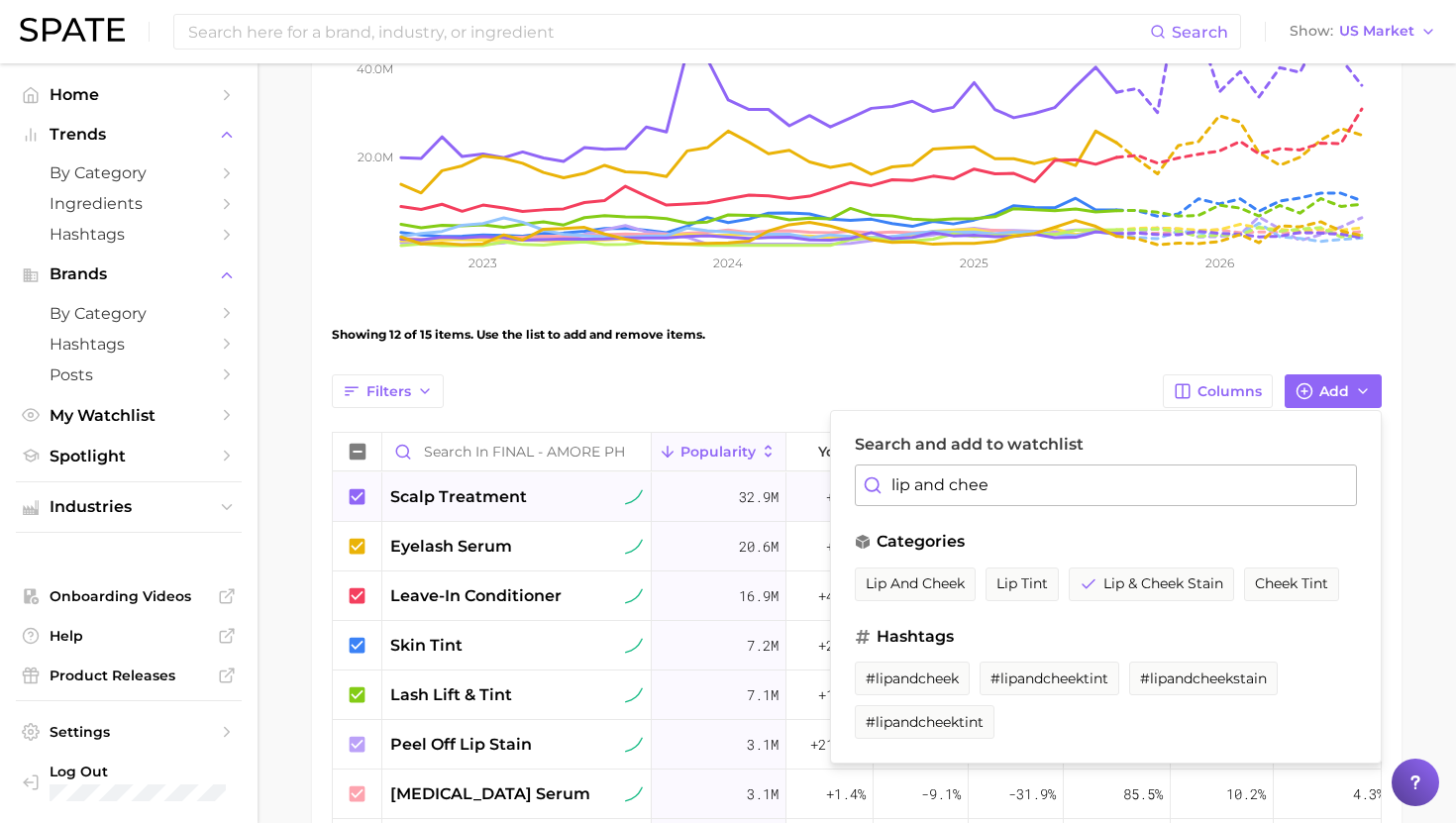
drag, startPoint x: 1055, startPoint y: 475, endPoint x: 787, endPoint y: 474, distance: 268.0
click at [787, 474] on div "Filters Columns Add Search and add to watchlist lip and chee categories lip and…" at bounding box center [857, 815] width 1050 height 881
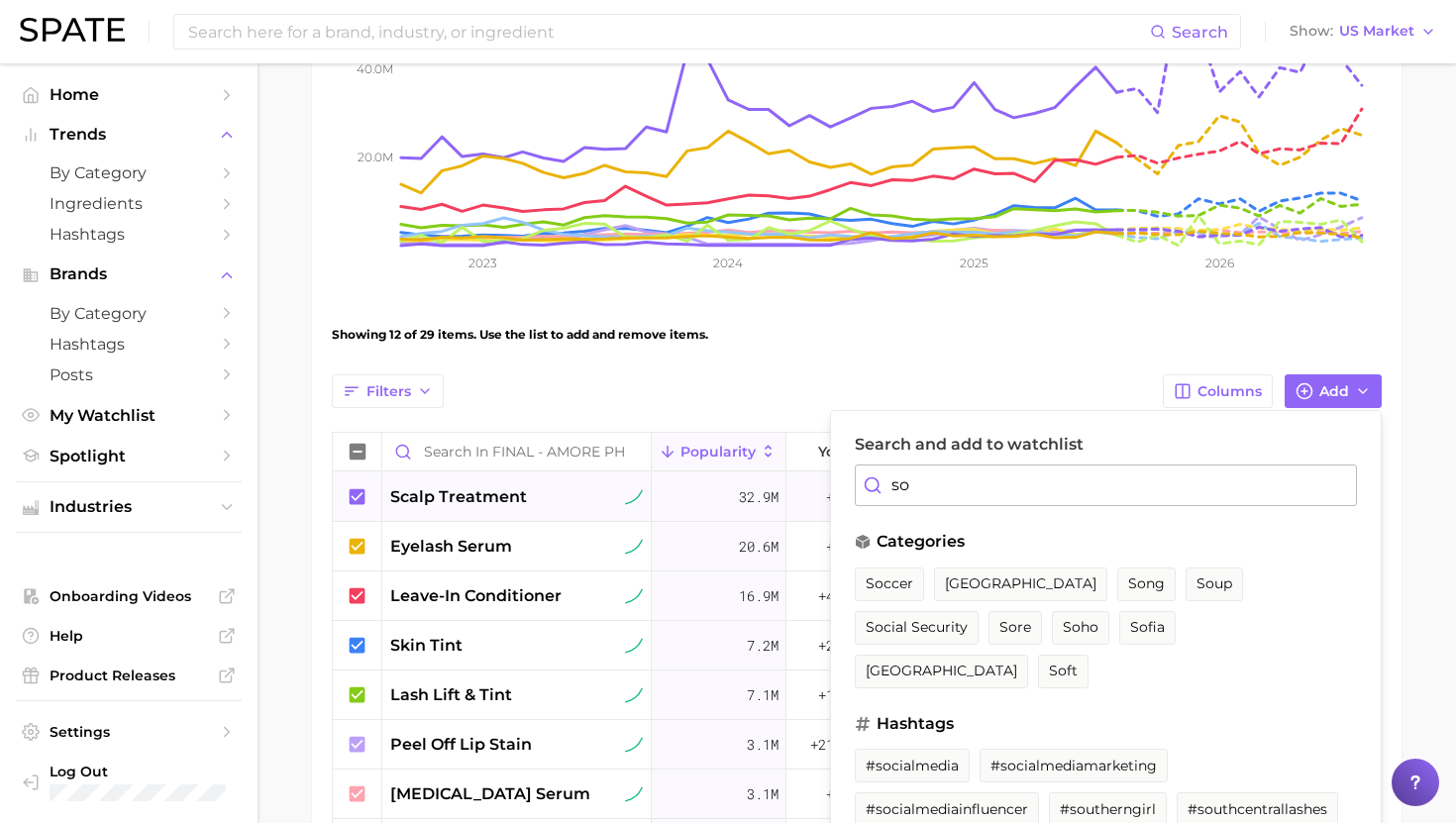
type input "s"
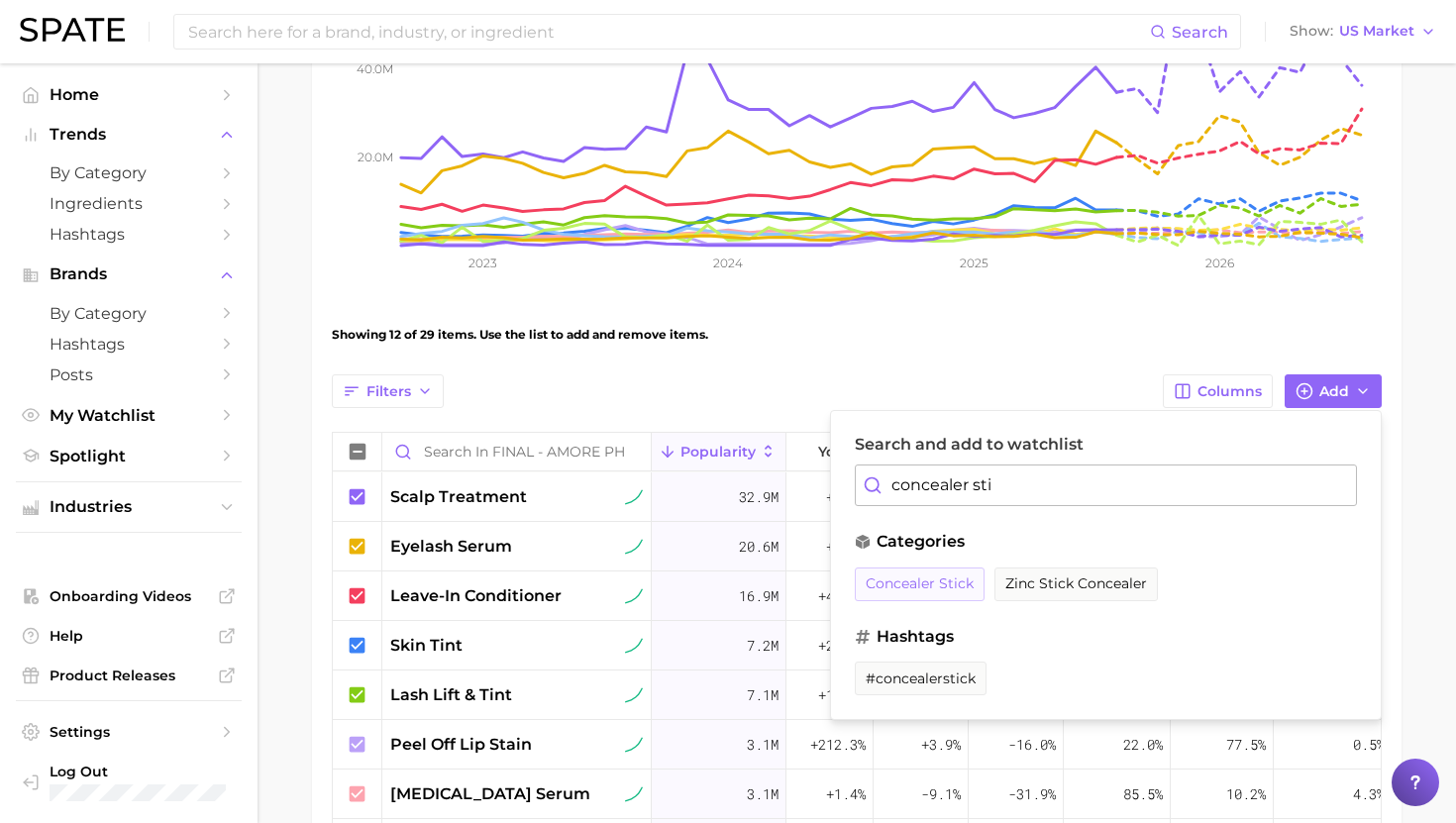
type input "concealer sti"
click at [972, 575] on button "concealer stick" at bounding box center [920, 584] width 129 height 34
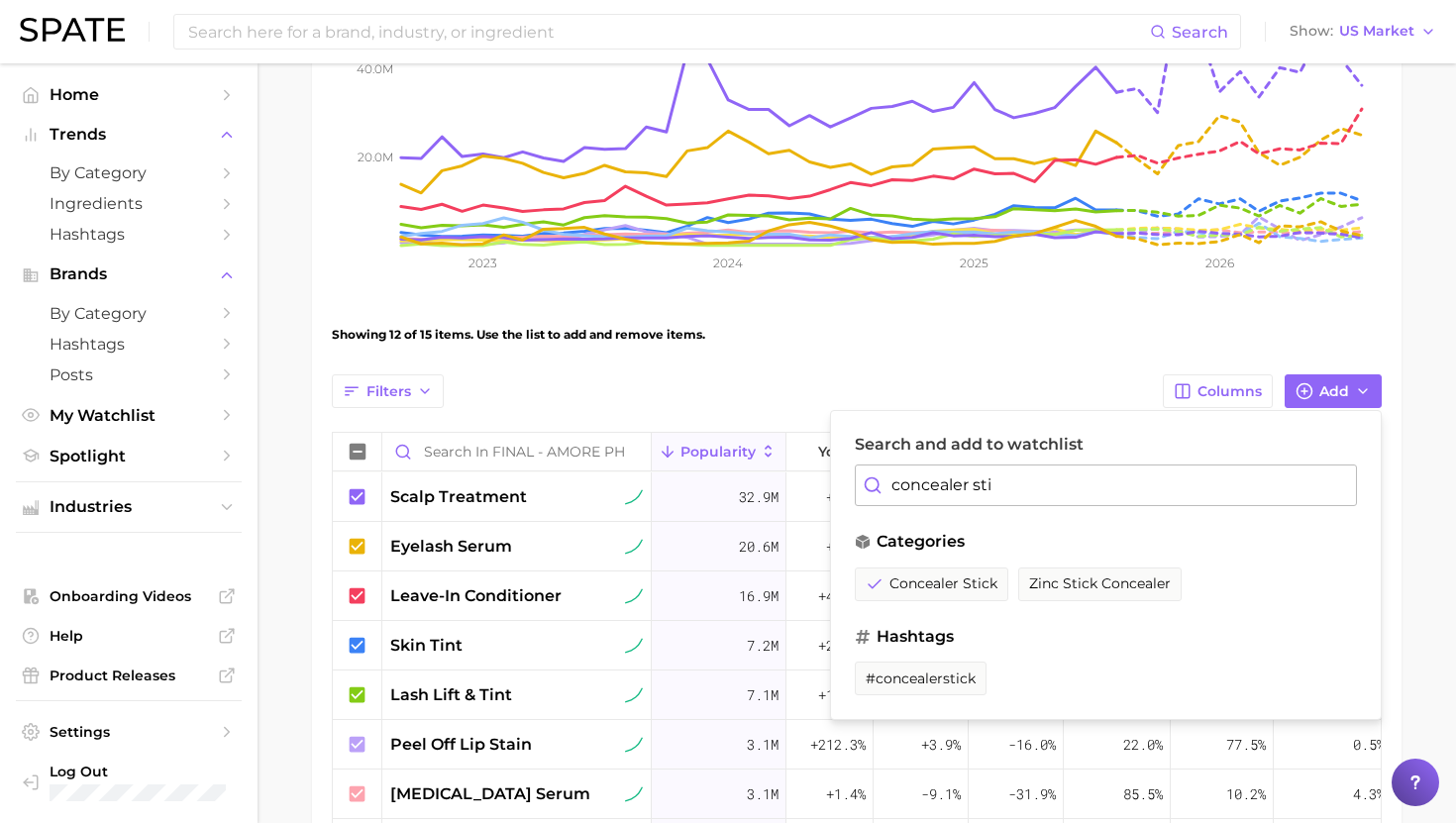
click at [1044, 335] on div "Showing 12 of 15 items. Use the list to add and remove items." at bounding box center [857, 335] width 1050 height 56
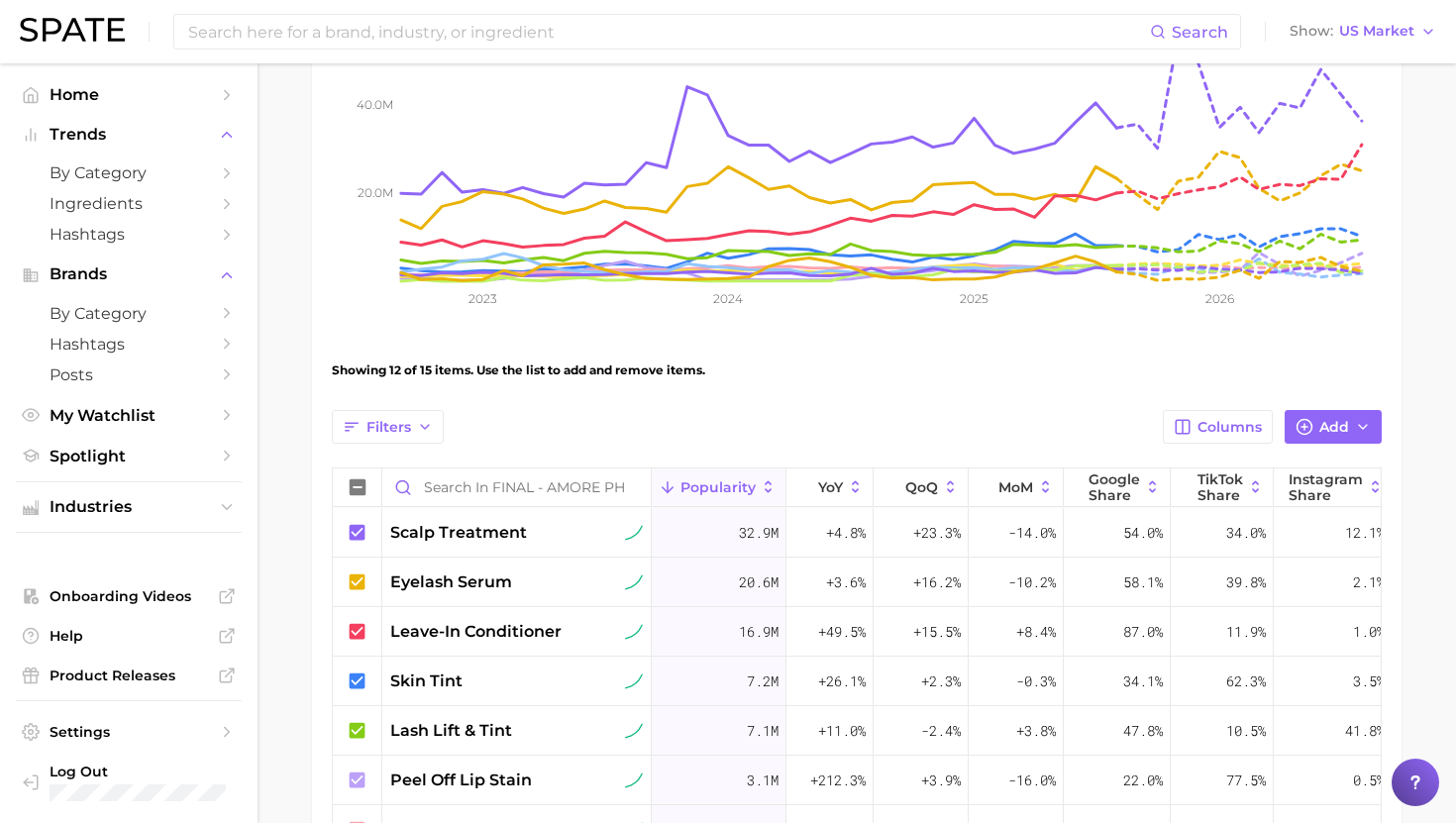
scroll to position [361, 0]
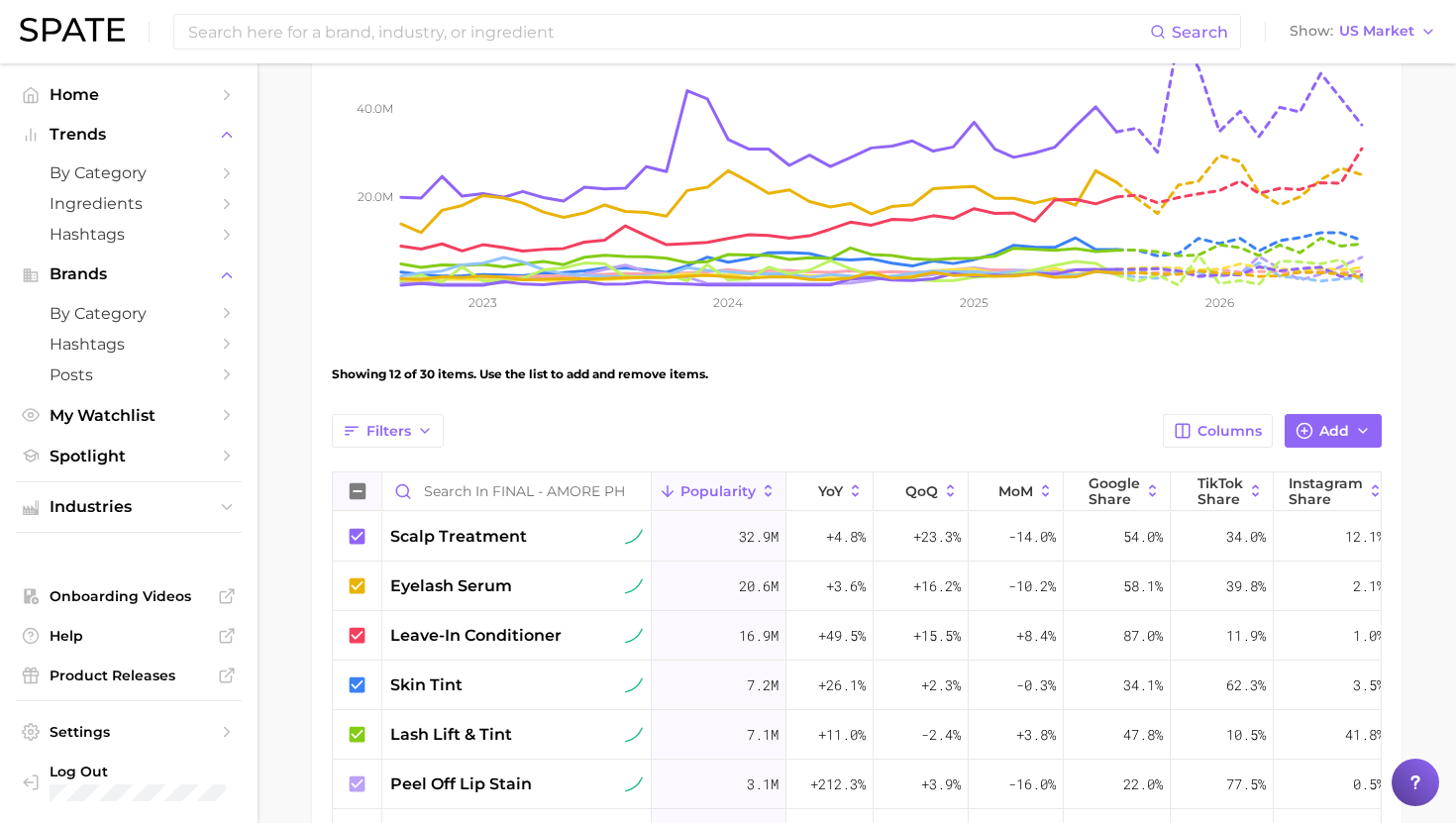
click at [359, 489] on icon at bounding box center [358, 491] width 16 height 16
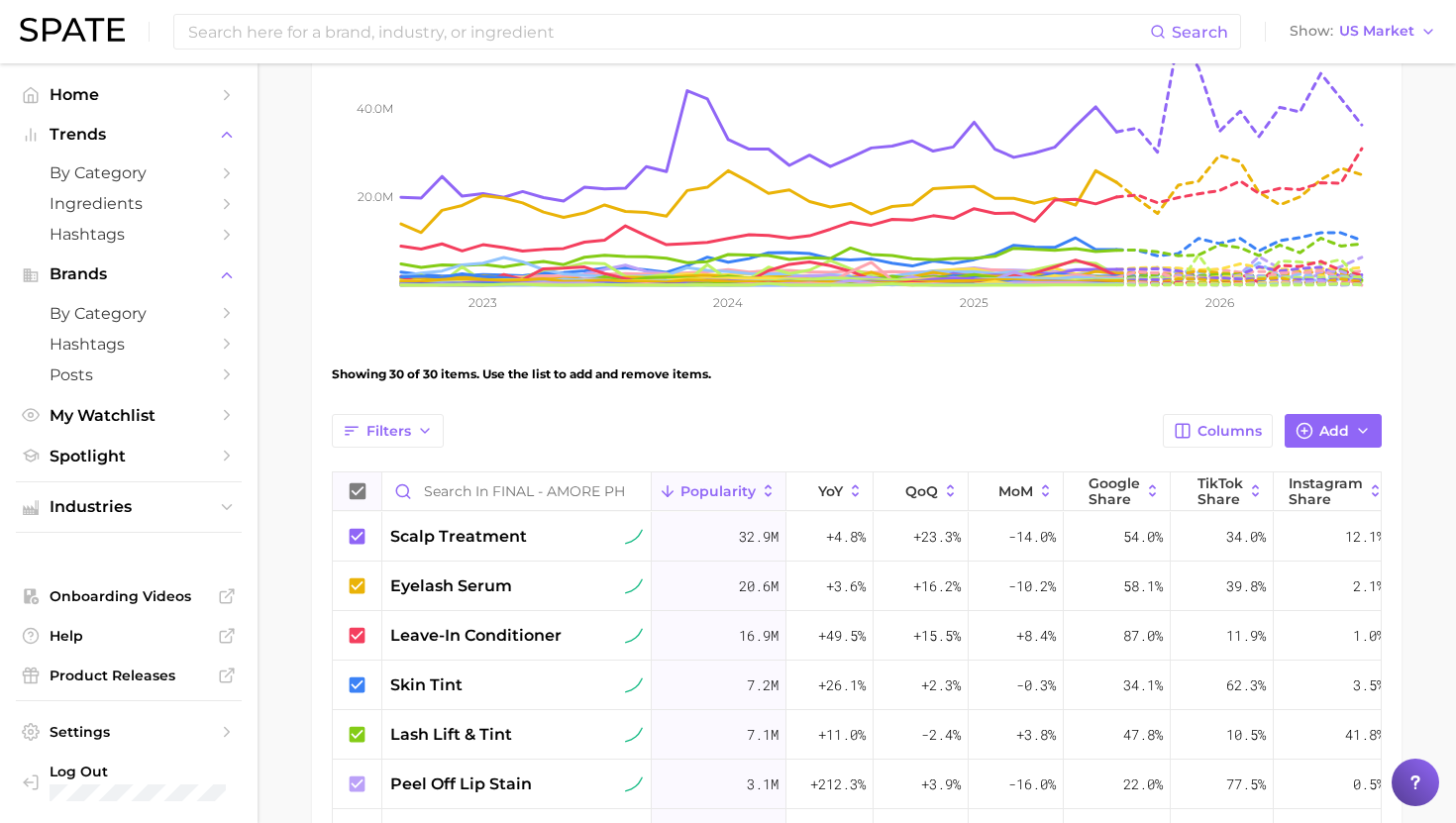
click at [359, 489] on icon at bounding box center [358, 491] width 16 height 16
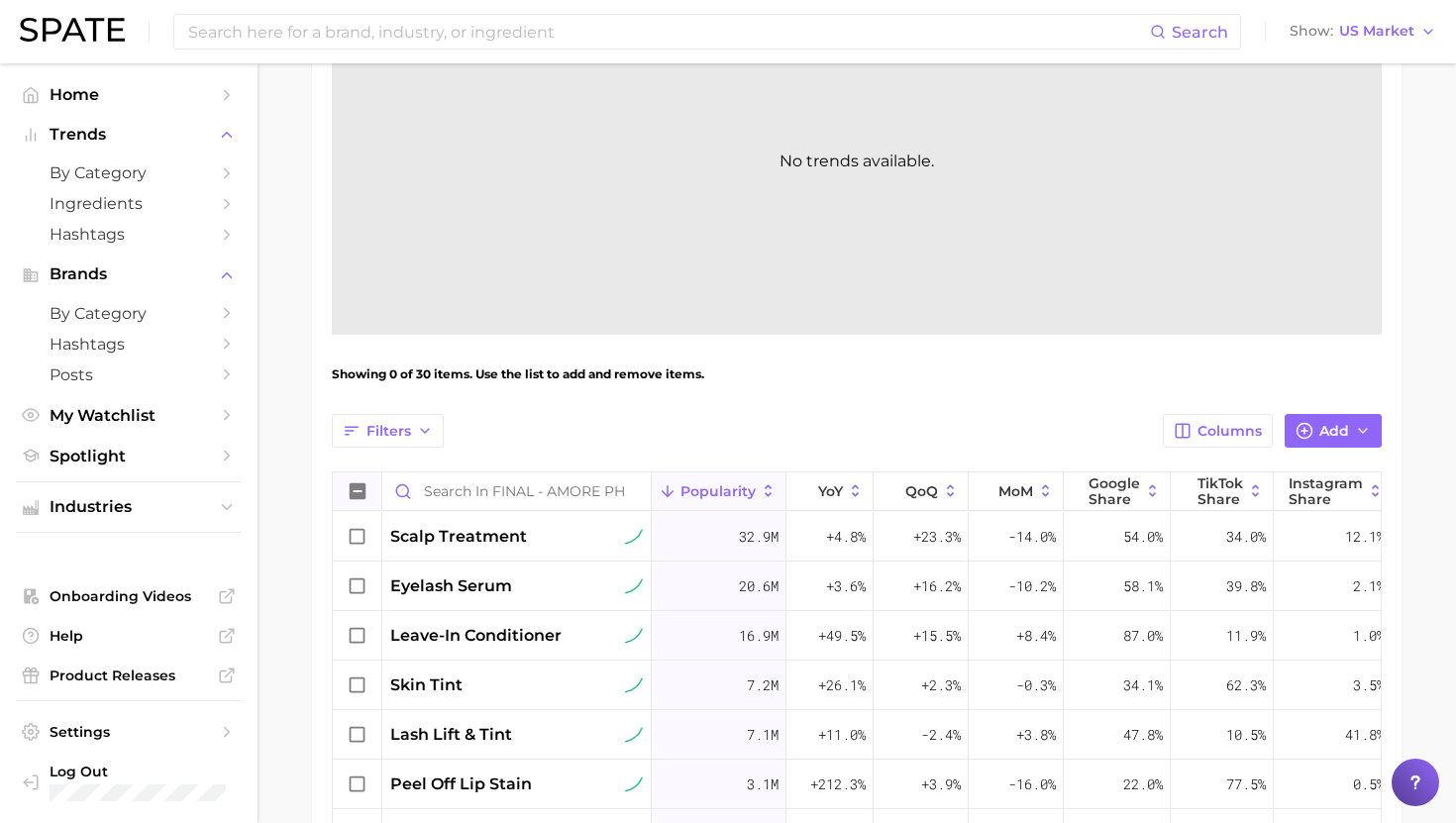
click at [359, 489] on icon at bounding box center [358, 491] width 16 height 16
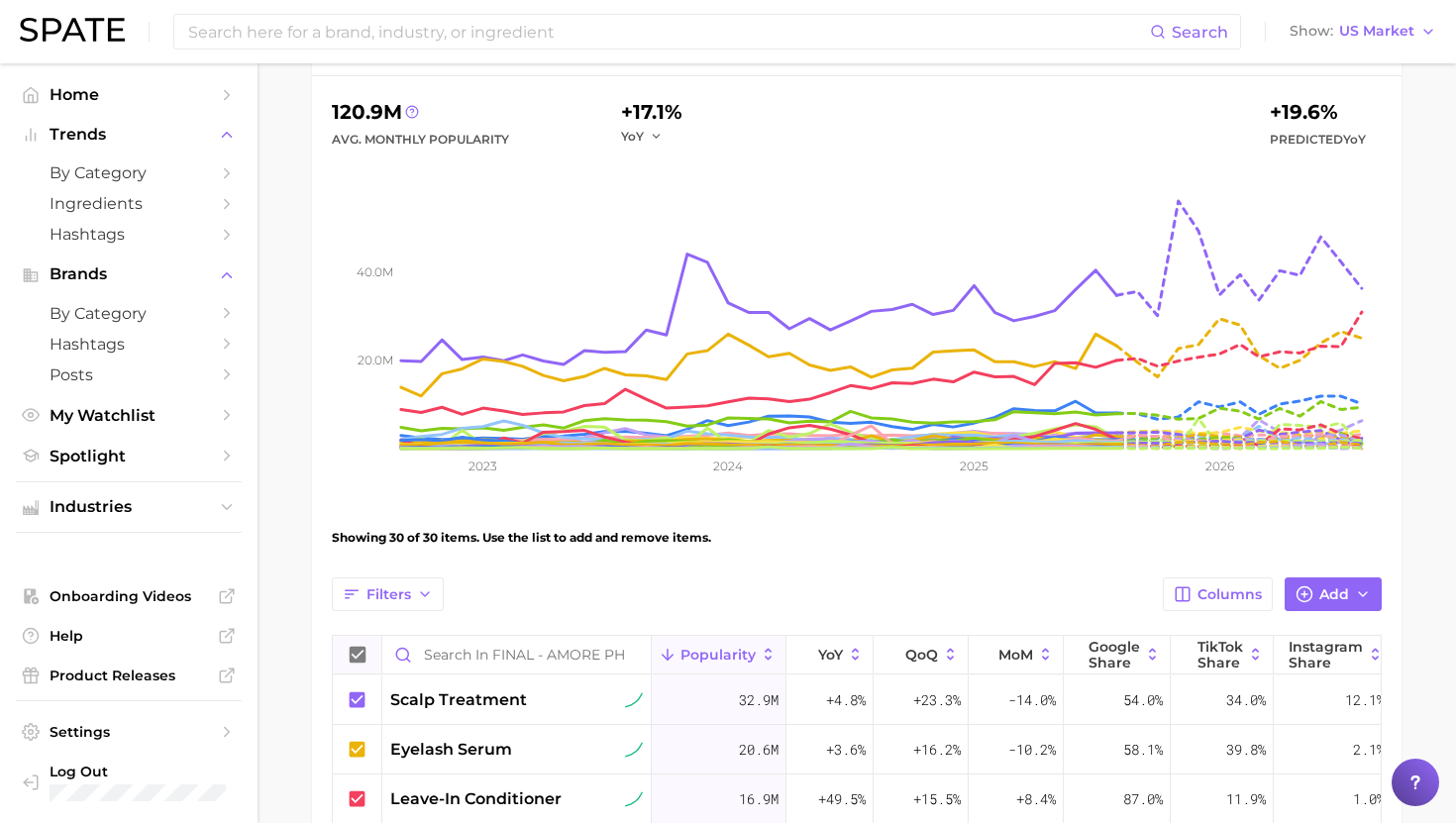
scroll to position [20, 0]
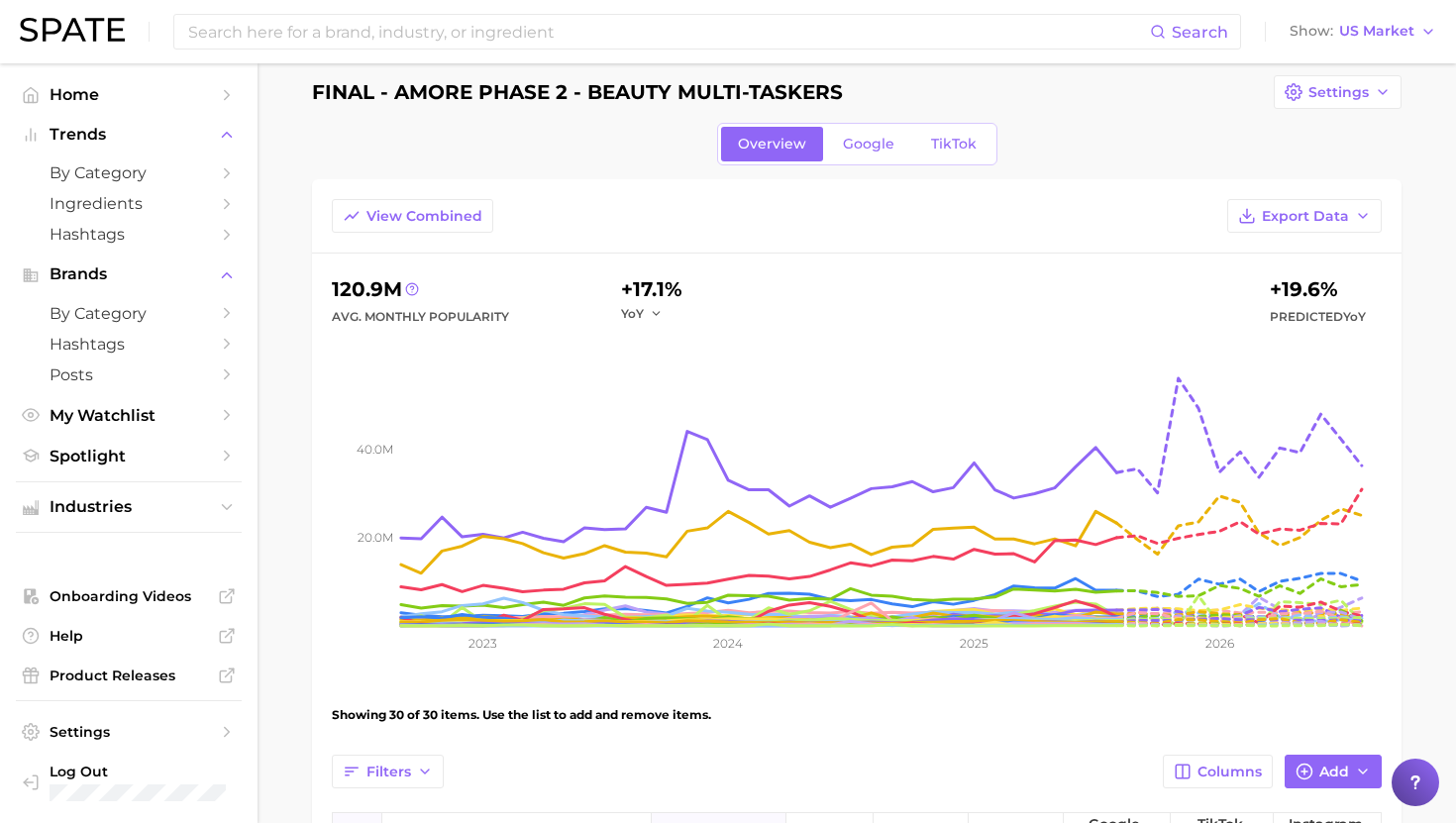
click at [441, 204] on button "View Combined" at bounding box center [413, 216] width 161 height 34
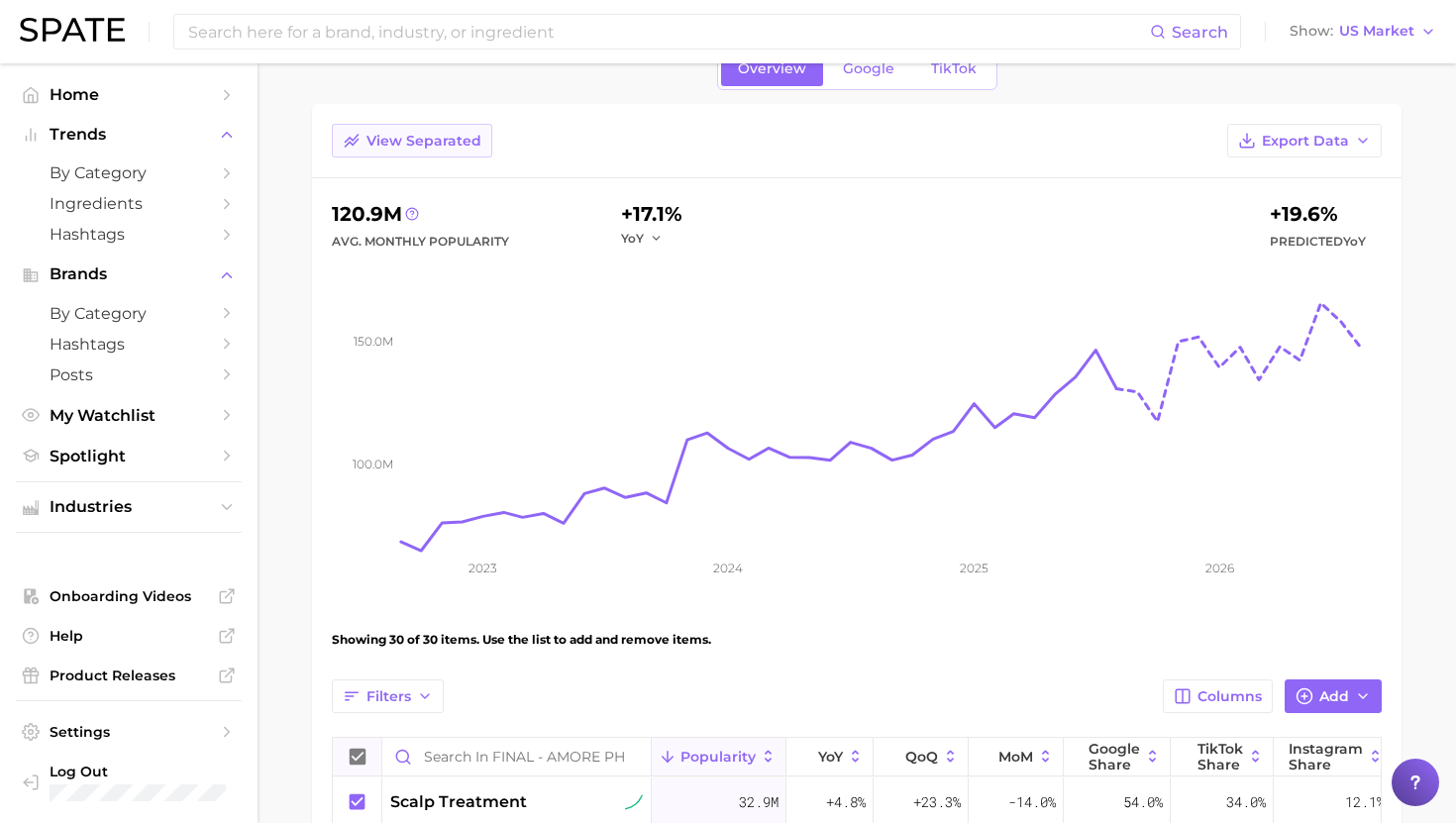
scroll to position [118, 0]
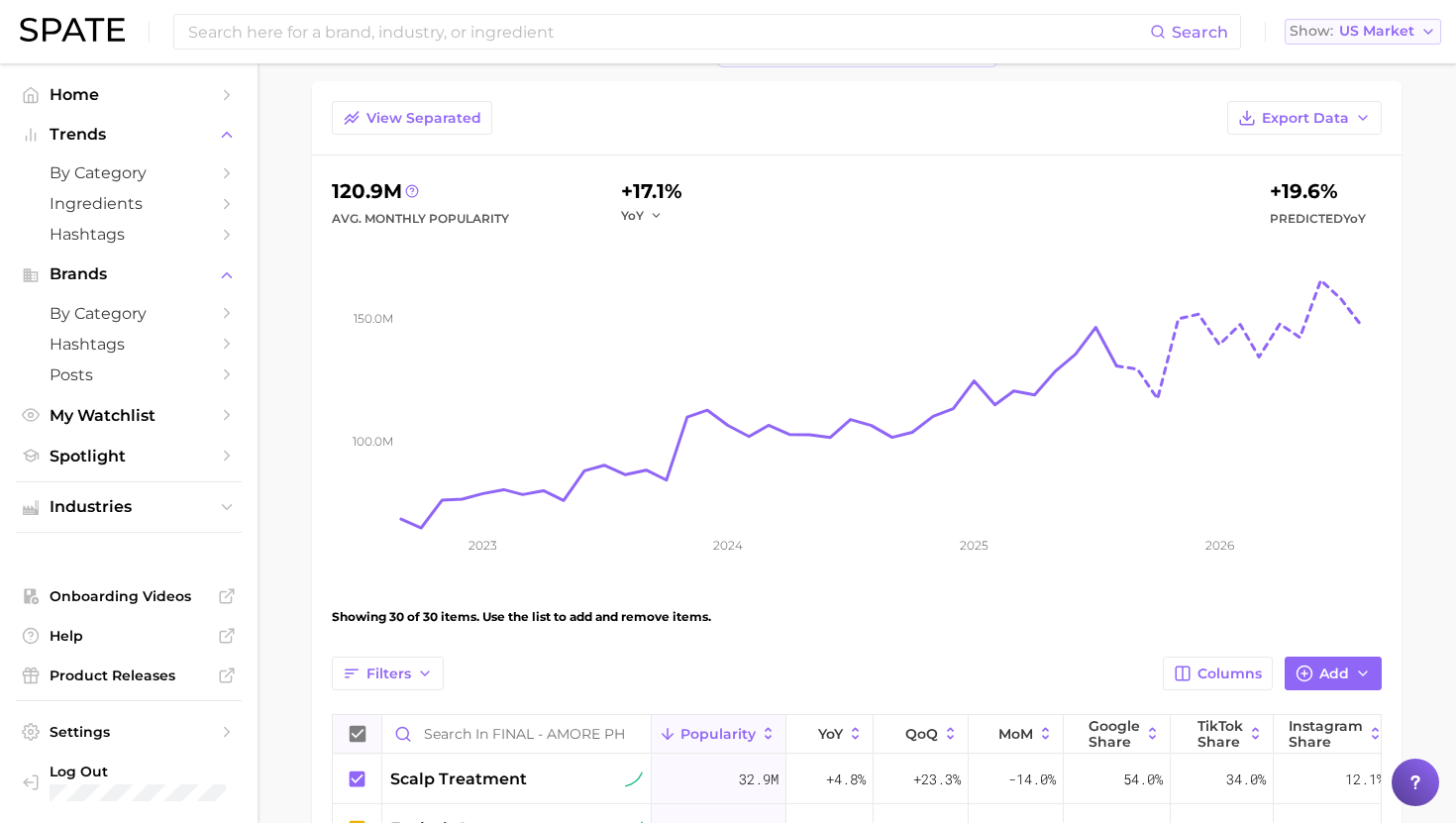
click at [1368, 35] on span "US Market" at bounding box center [1377, 31] width 76 height 11
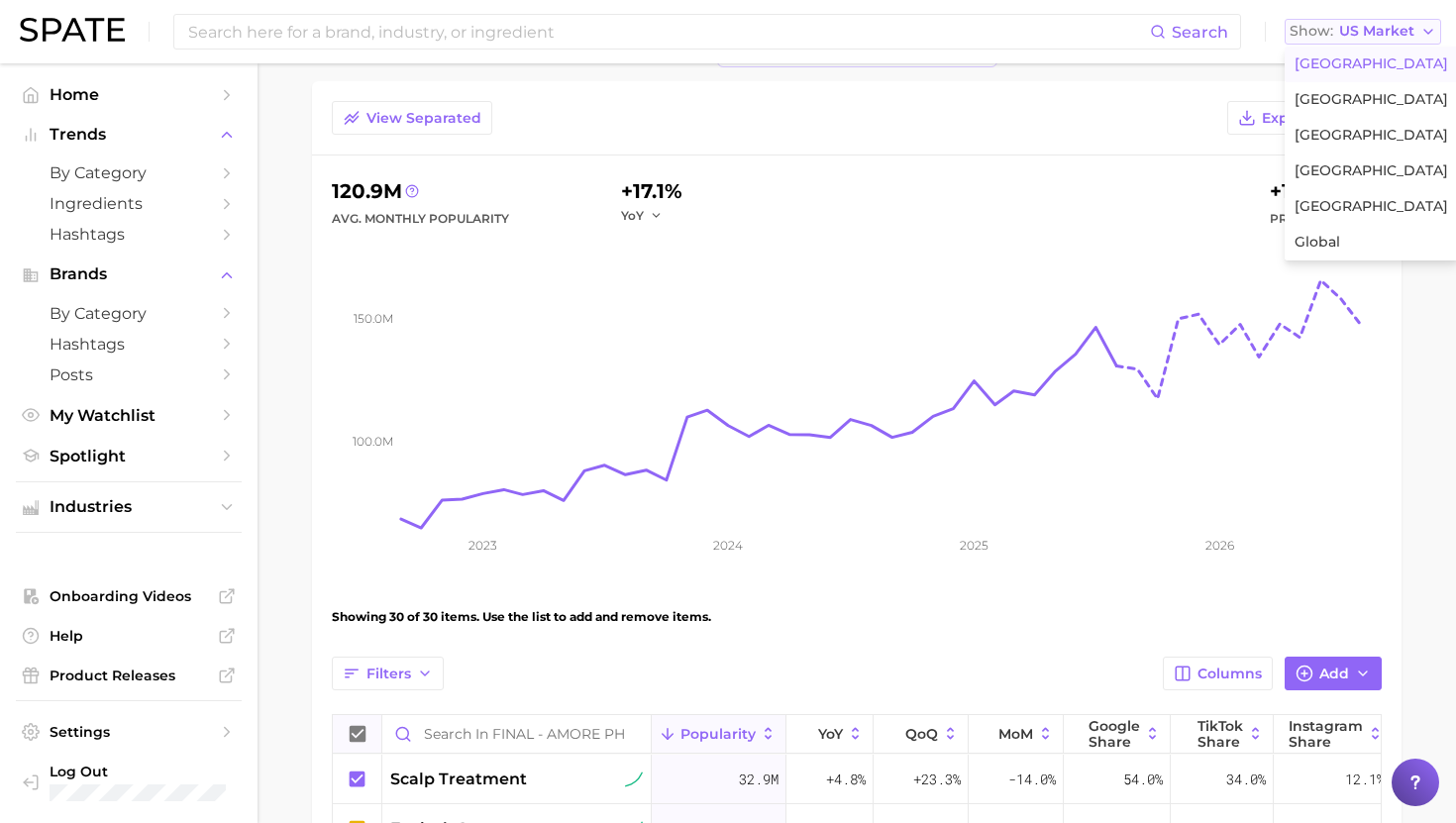
click at [1375, 32] on span "US Market" at bounding box center [1377, 31] width 76 height 11
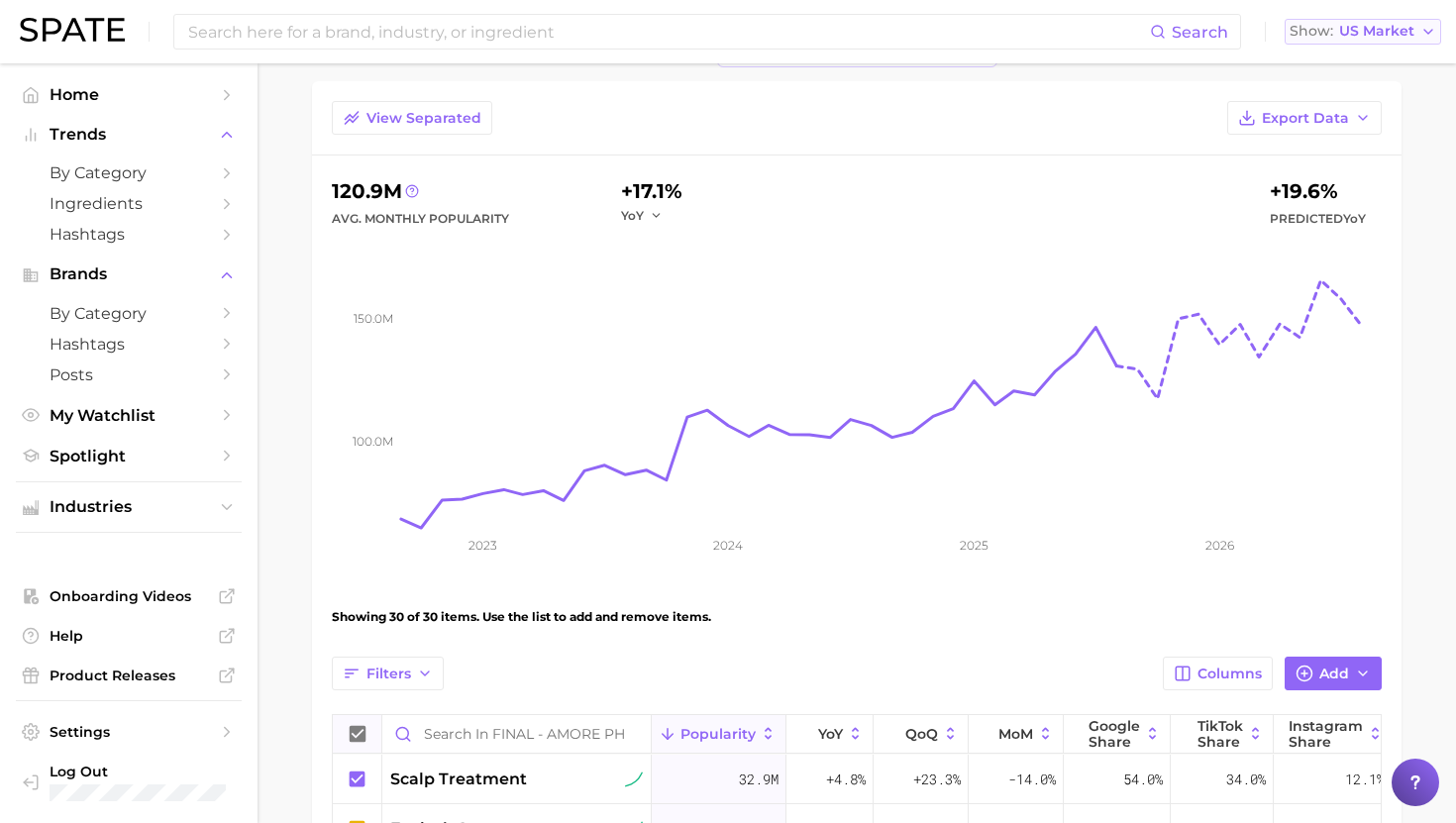
click at [1377, 35] on span "US Market" at bounding box center [1377, 31] width 76 height 11
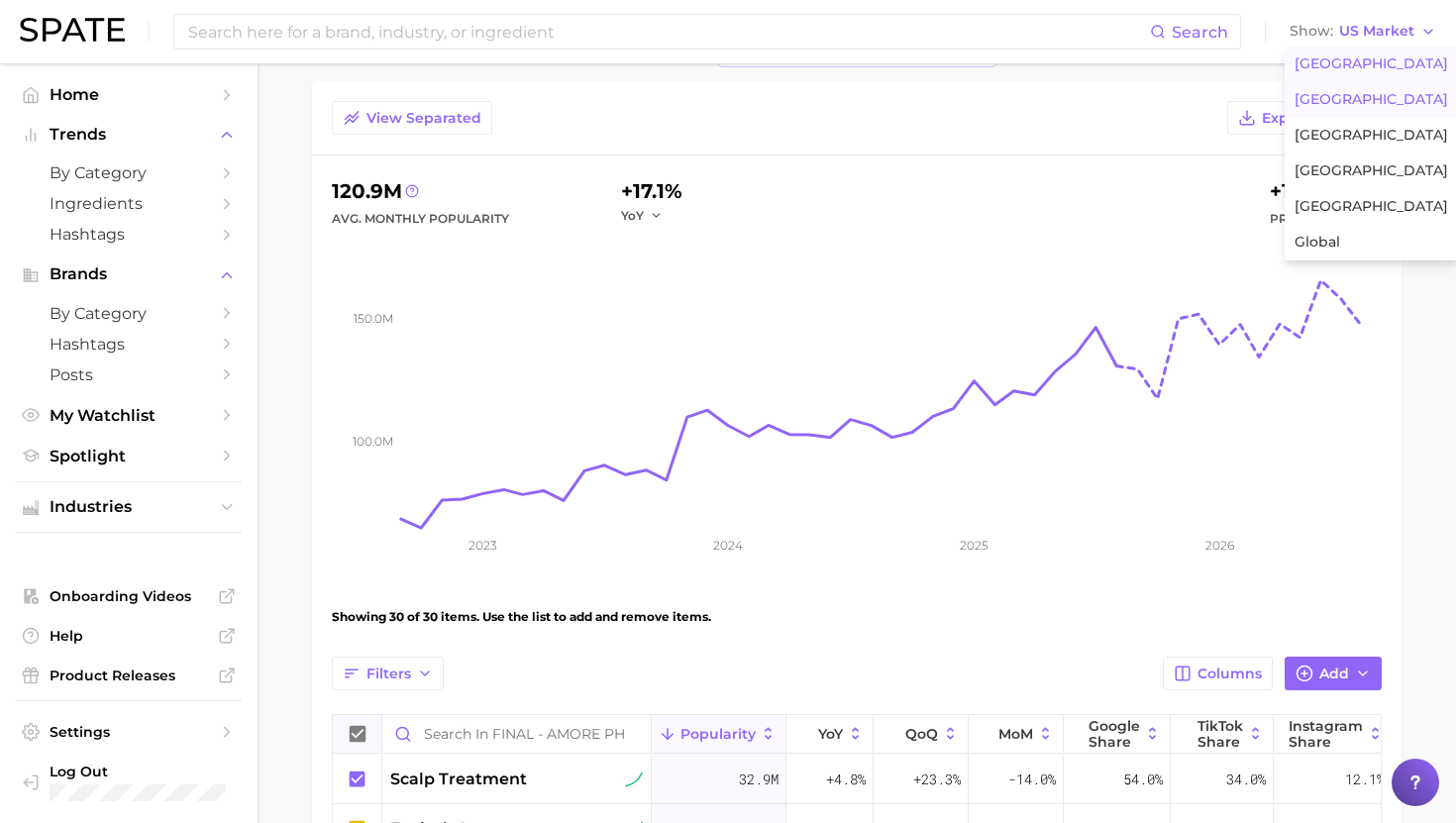
click at [1362, 95] on span "[GEOGRAPHIC_DATA]" at bounding box center [1371, 99] width 153 height 17
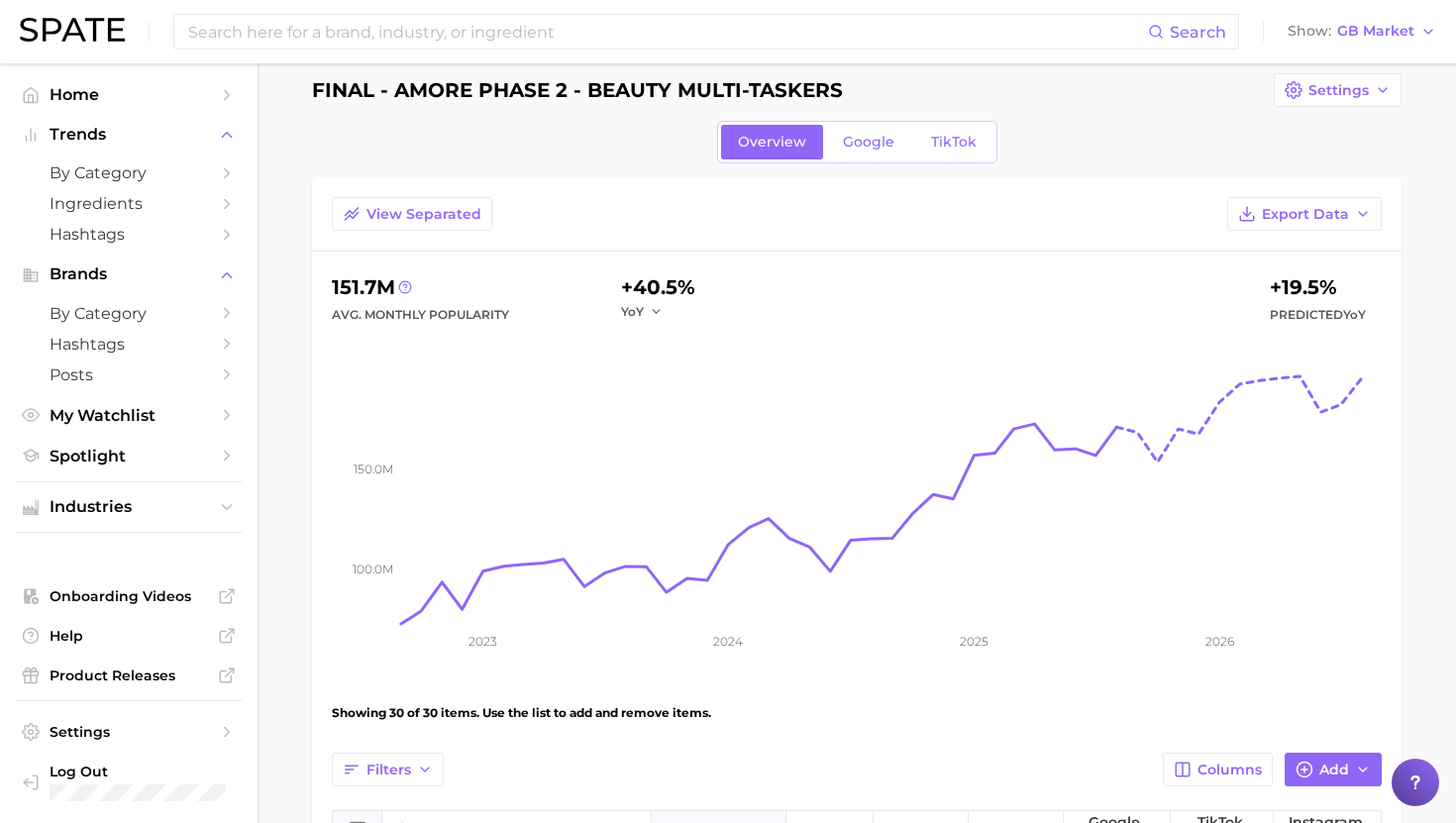
scroll to position [120, 0]
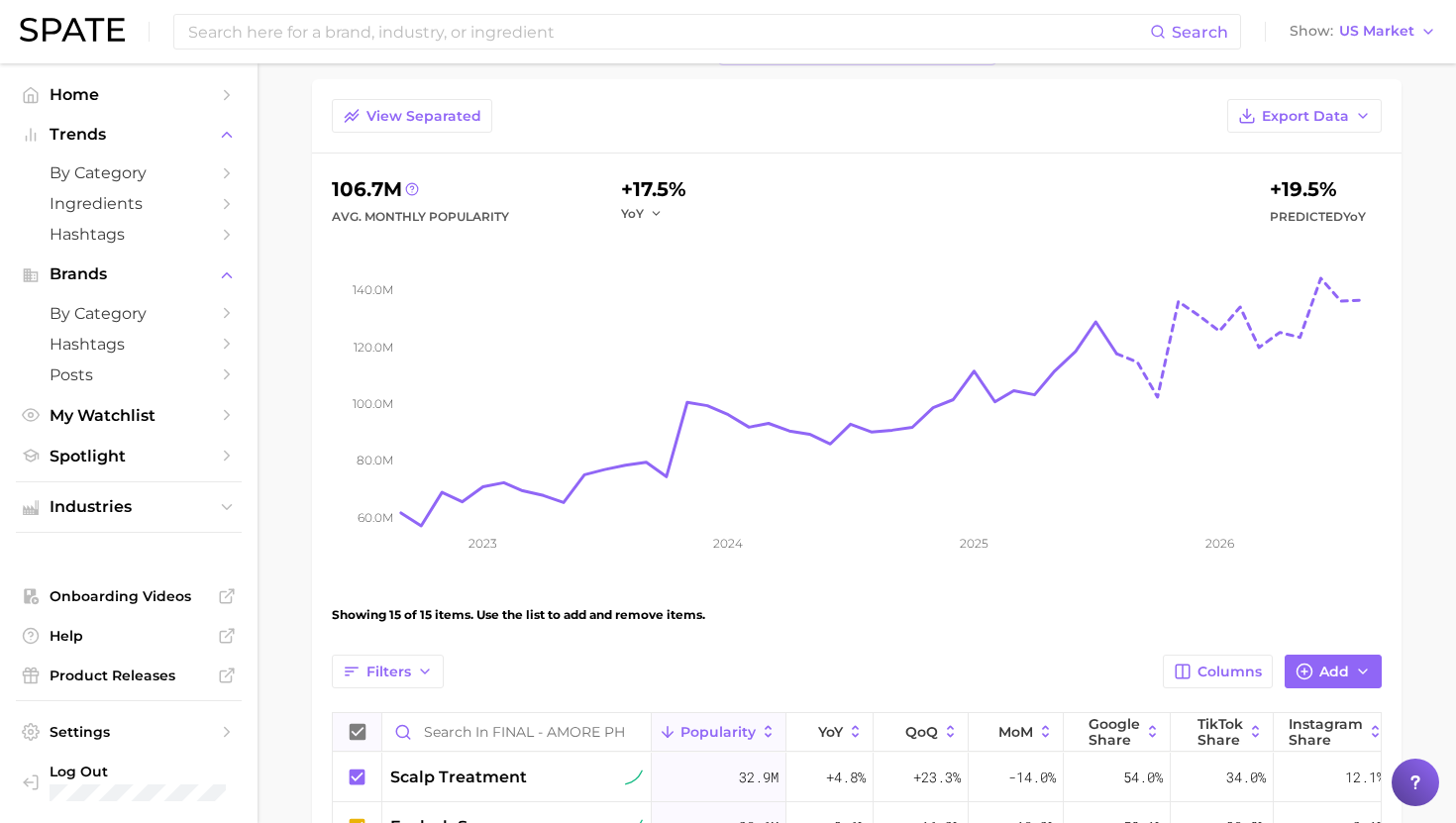
scroll to position [118, 0]
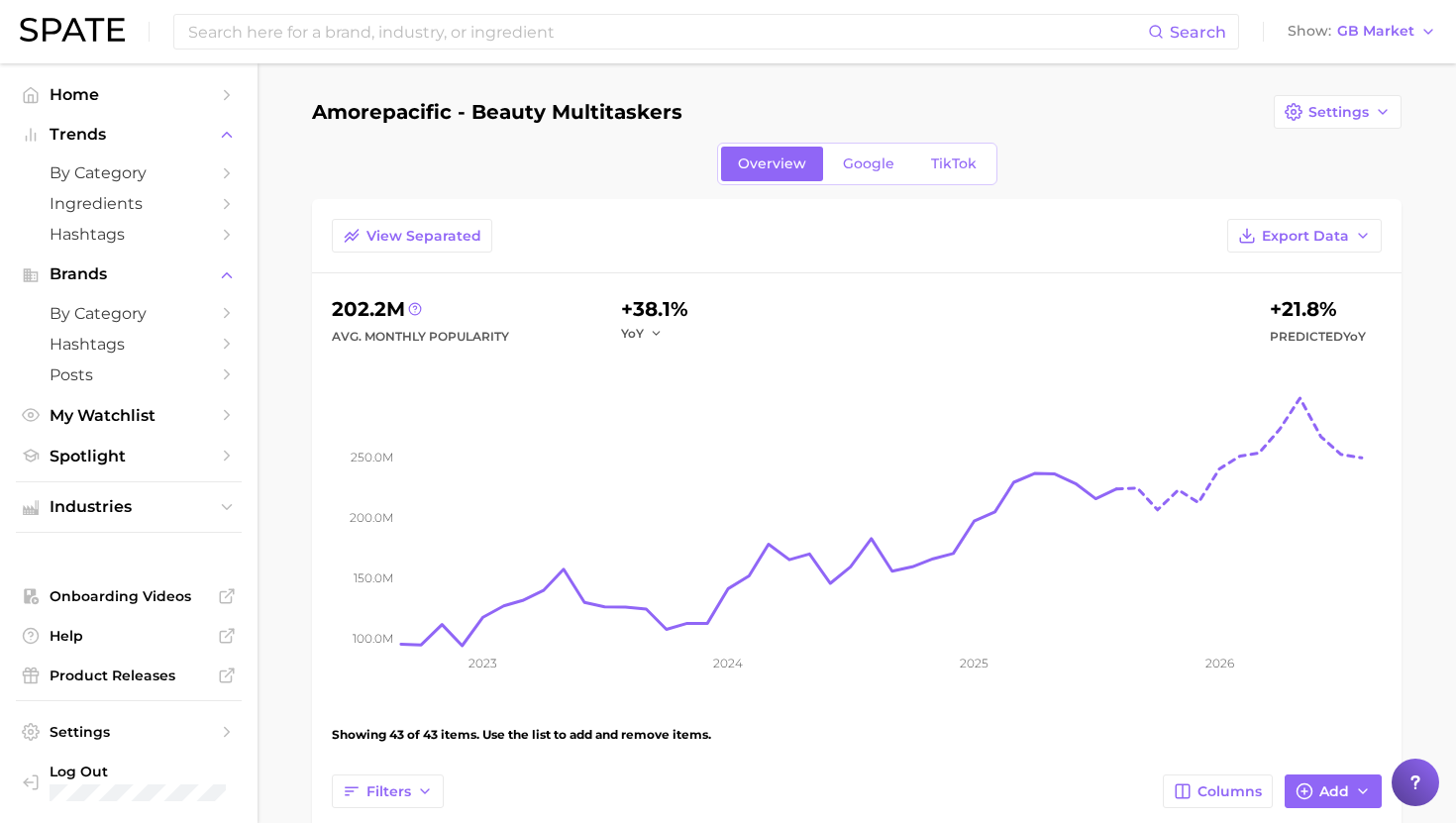
scroll to position [42, 0]
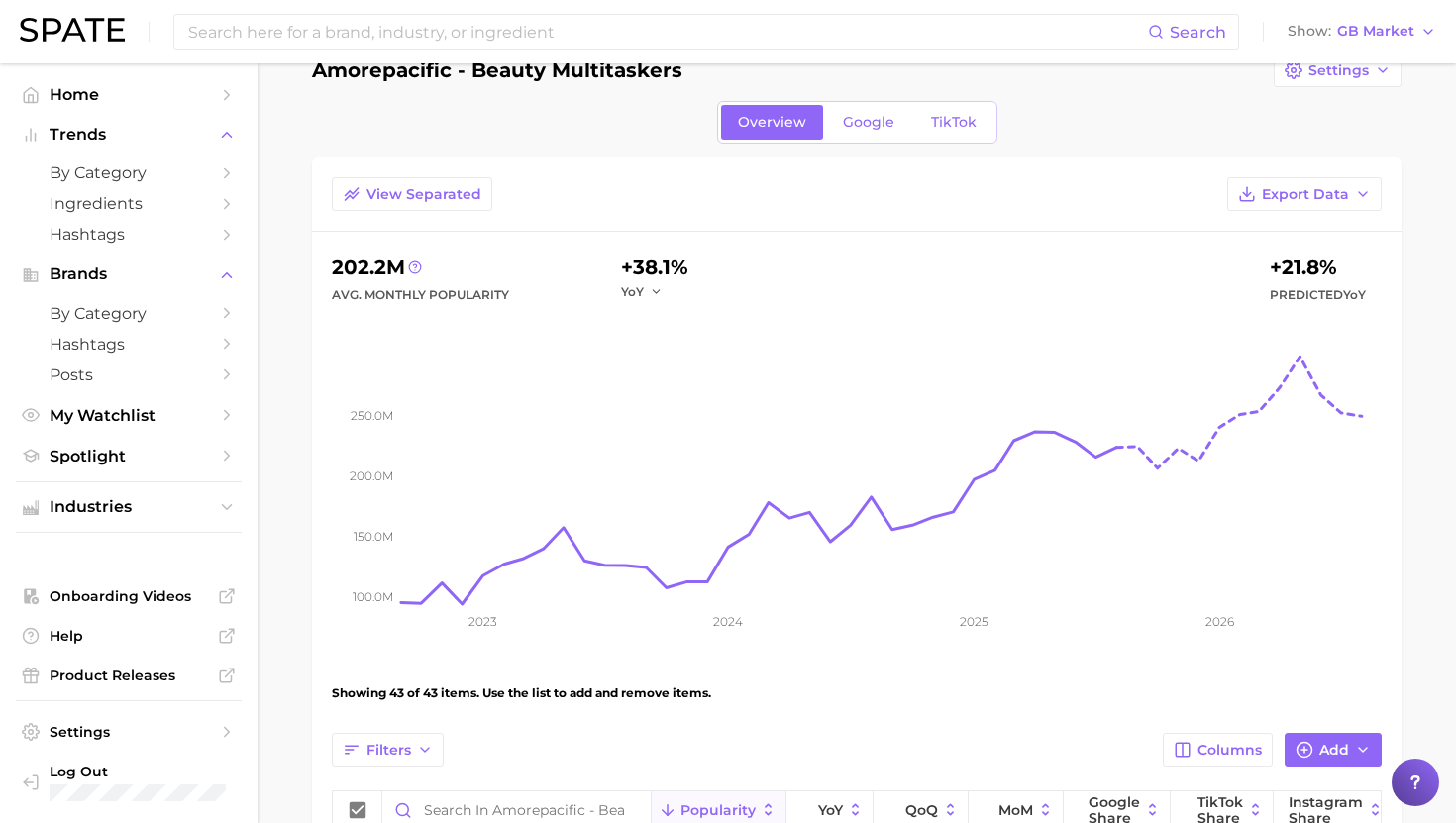
drag, startPoint x: 0, startPoint y: 0, endPoint x: 609, endPoint y: 6, distance: 609.0
click at [609, 6] on div "Search Show GB Market" at bounding box center [728, 32] width 1416 height 64
click at [610, 19] on input at bounding box center [666, 32] width 962 height 34
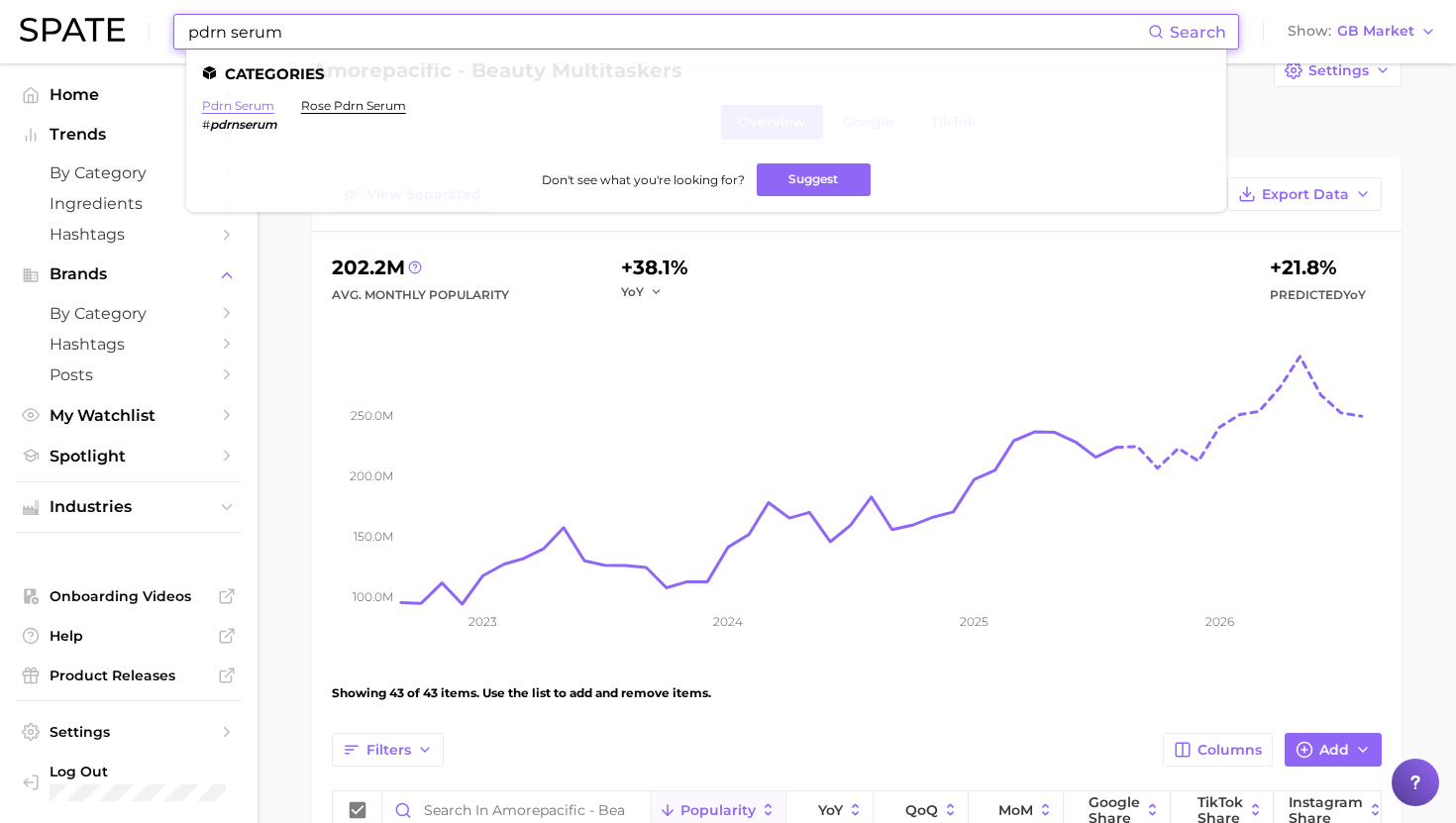
type input "pdrn serum"
click at [253, 106] on link "pdrn serum" at bounding box center [238, 105] width 73 height 15
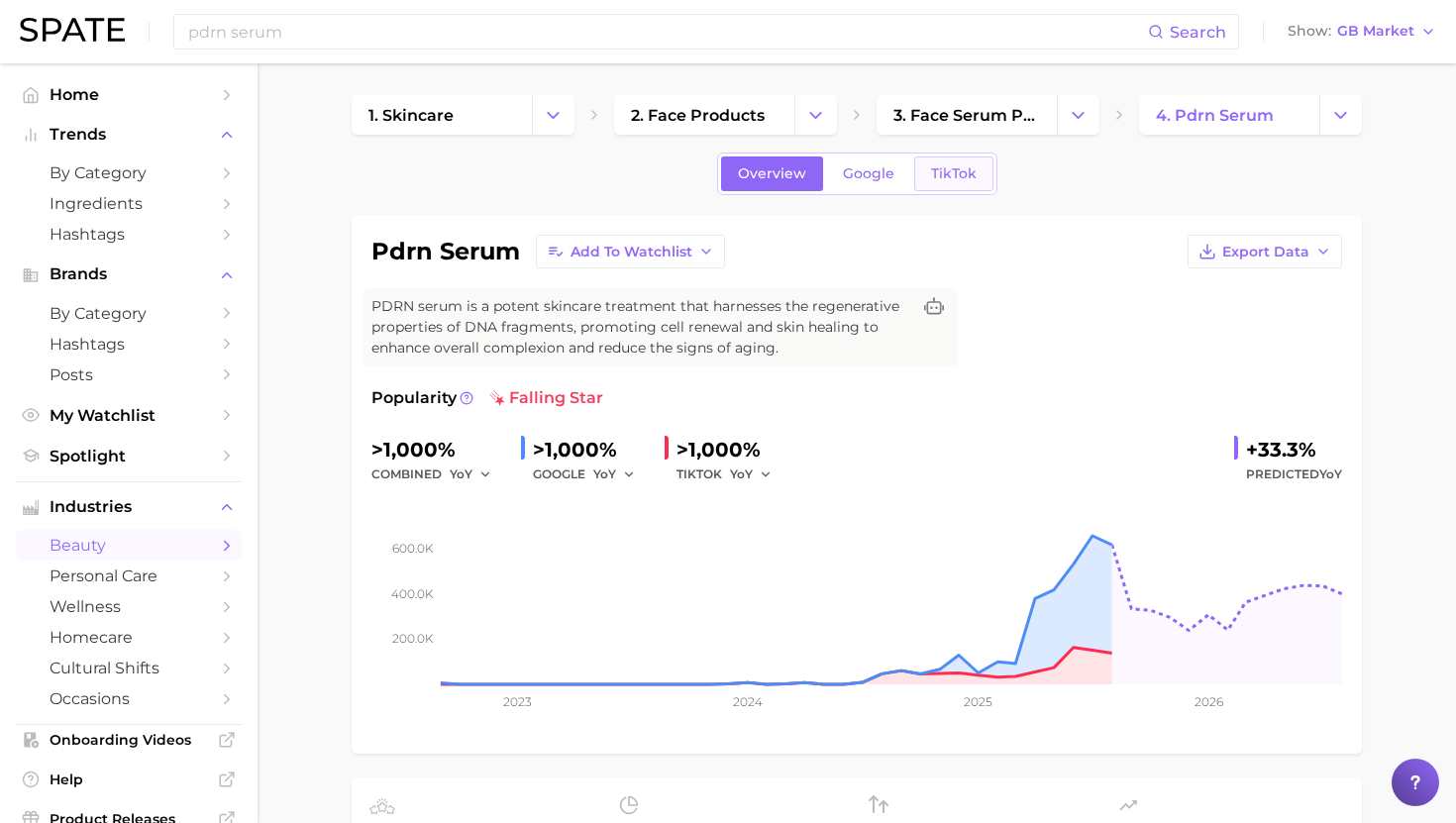
click at [961, 173] on span "TikTok" at bounding box center [954, 173] width 46 height 17
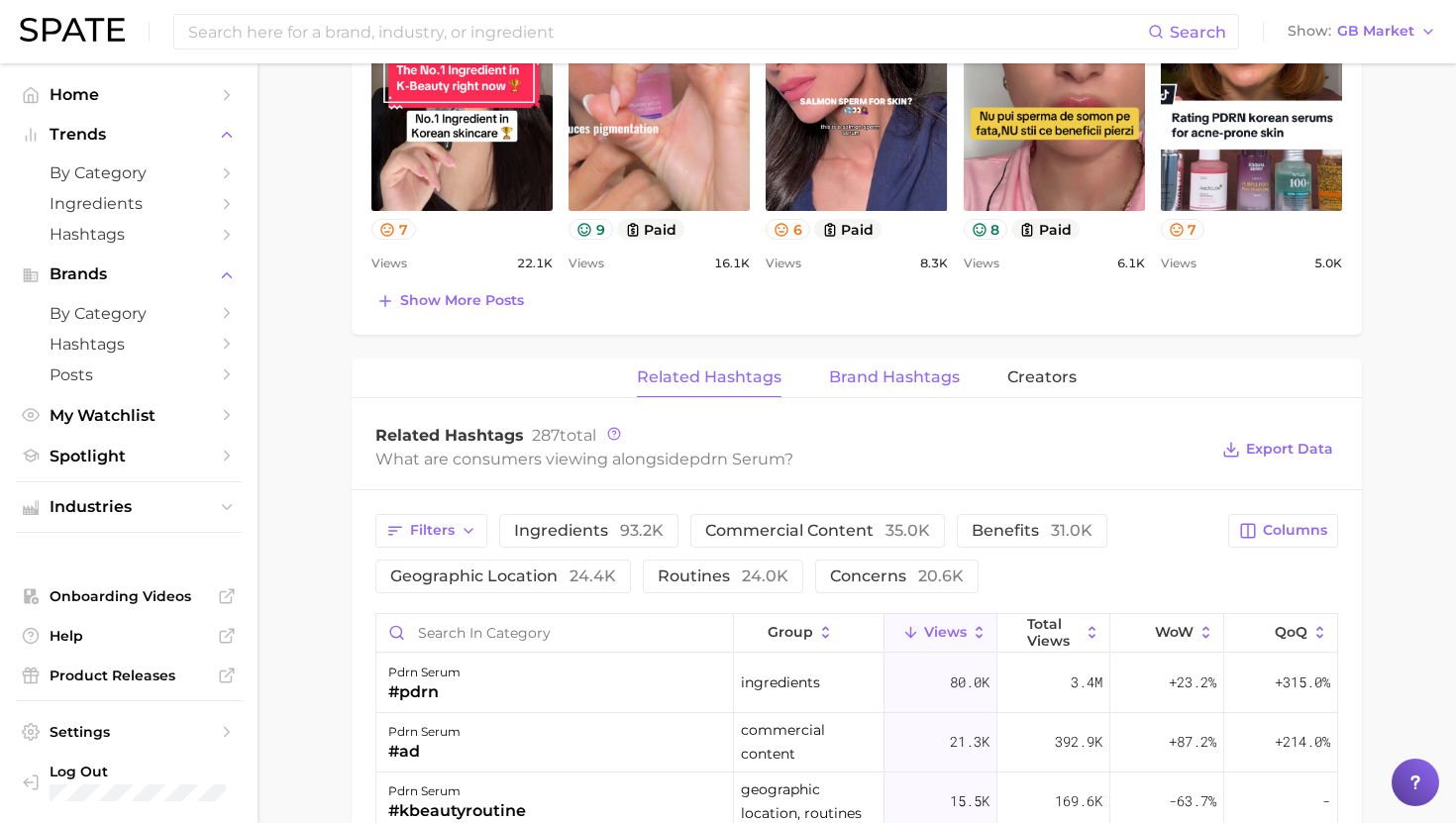
click at [885, 369] on span "Brand Hashtags" at bounding box center [894, 378] width 130 height 18
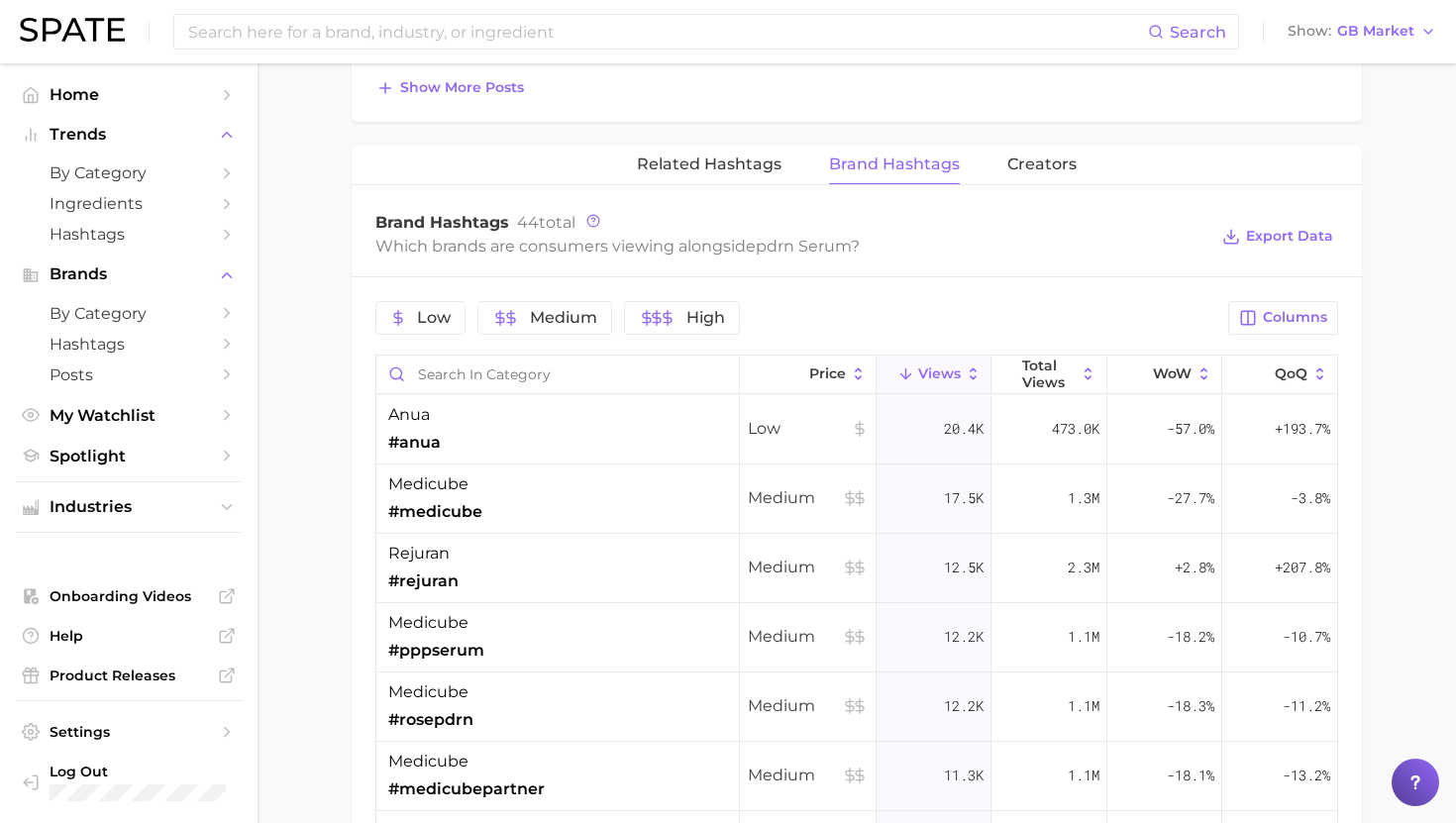
scroll to position [1449, 0]
